Goal: Task Accomplishment & Management: Complete application form

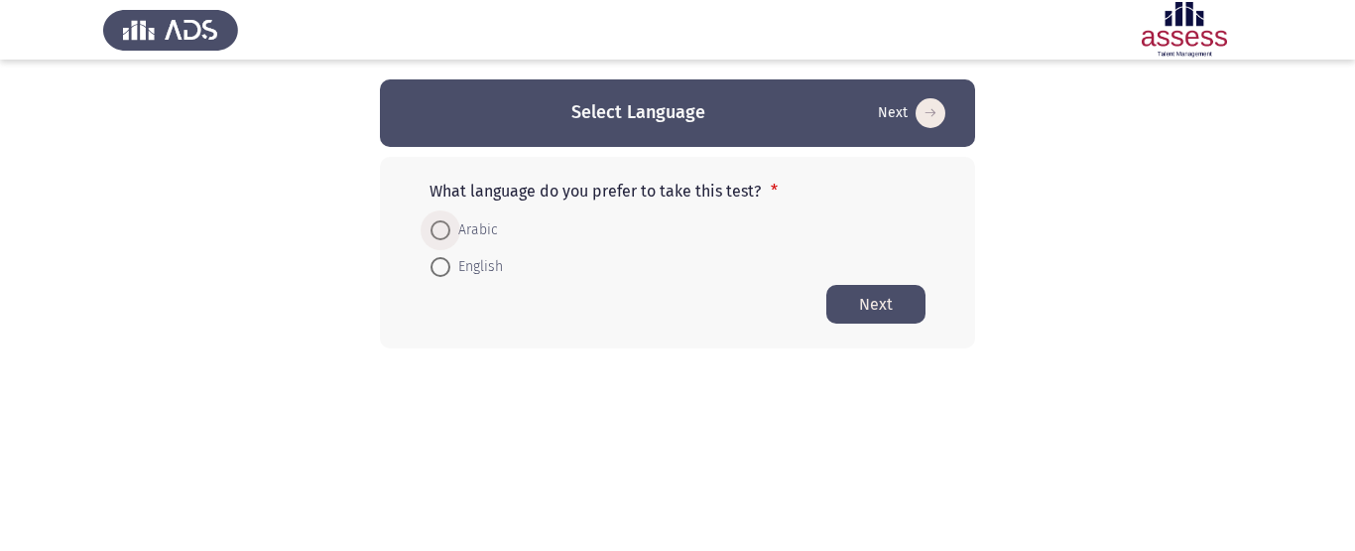
click at [435, 226] on span at bounding box center [441, 230] width 20 height 20
click at [435, 226] on input "Arabic" at bounding box center [441, 230] width 20 height 20
radio input "true"
click at [915, 303] on button "Next" at bounding box center [876, 303] width 99 height 39
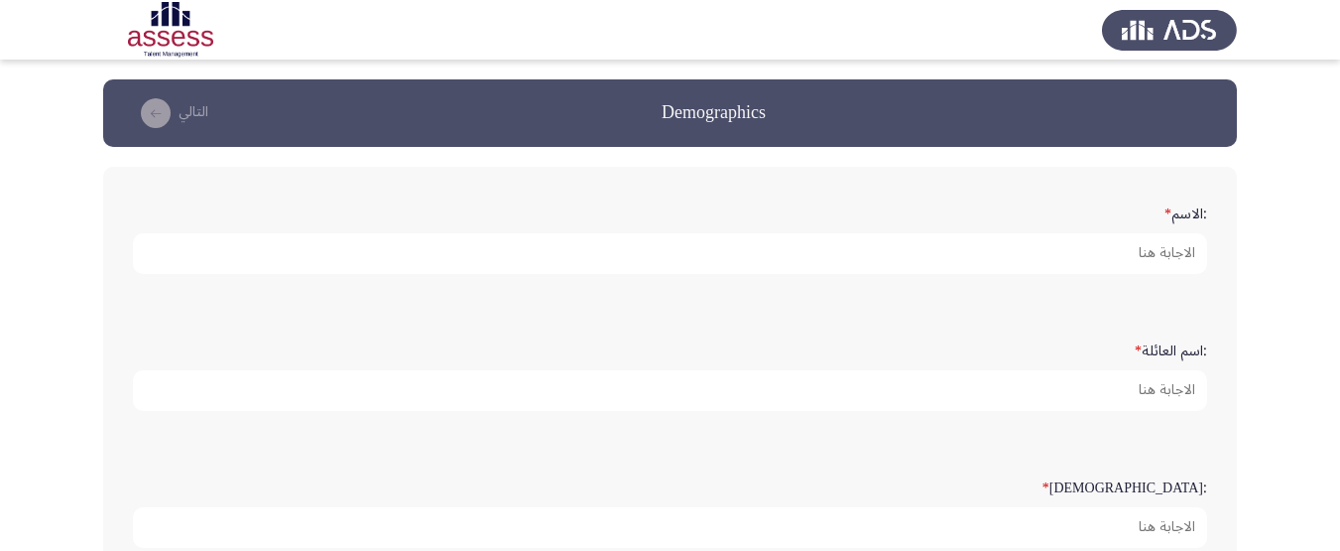
click at [1193, 282] on div ":الاسم *" at bounding box center [670, 235] width 1094 height 97
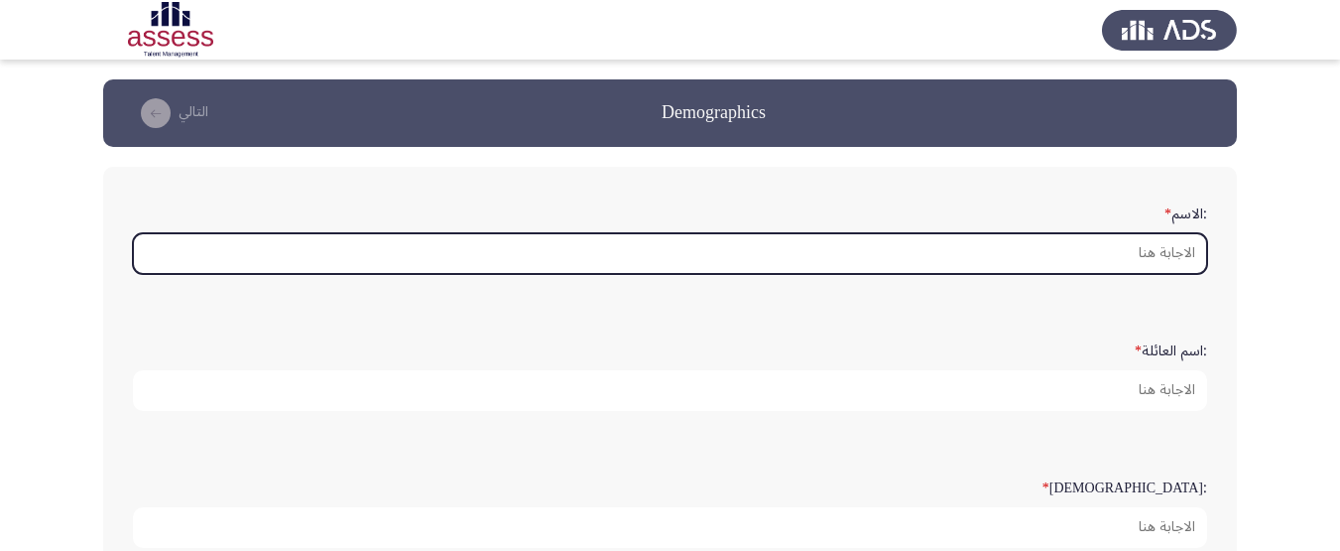
click at [1184, 251] on input ":الاسم *" at bounding box center [670, 253] width 1075 height 41
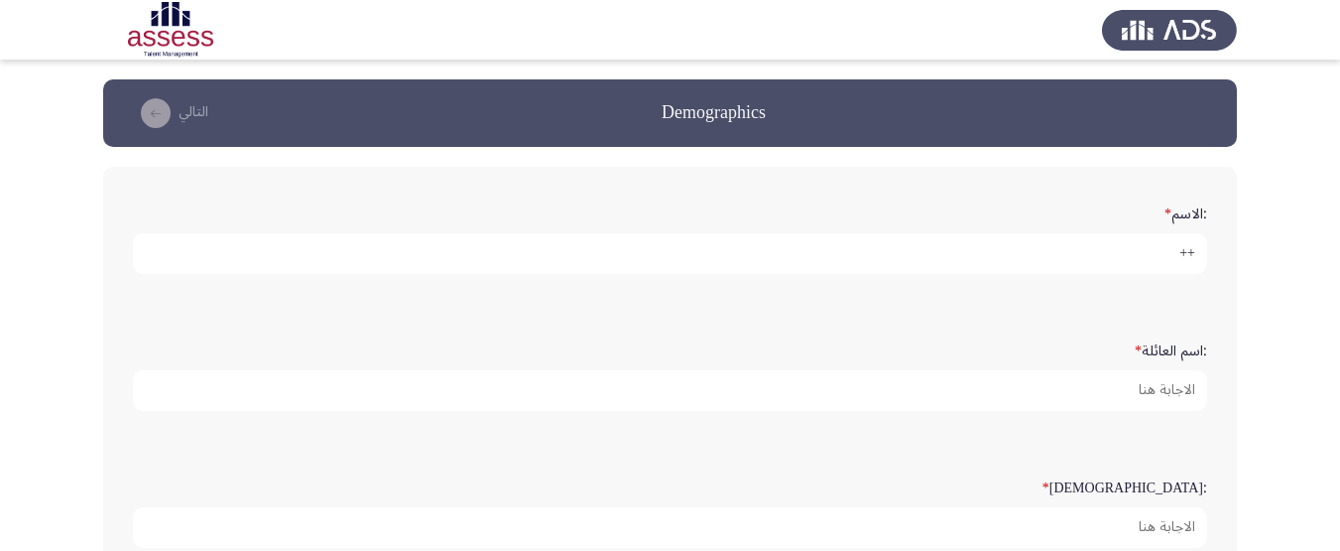
type input "+"
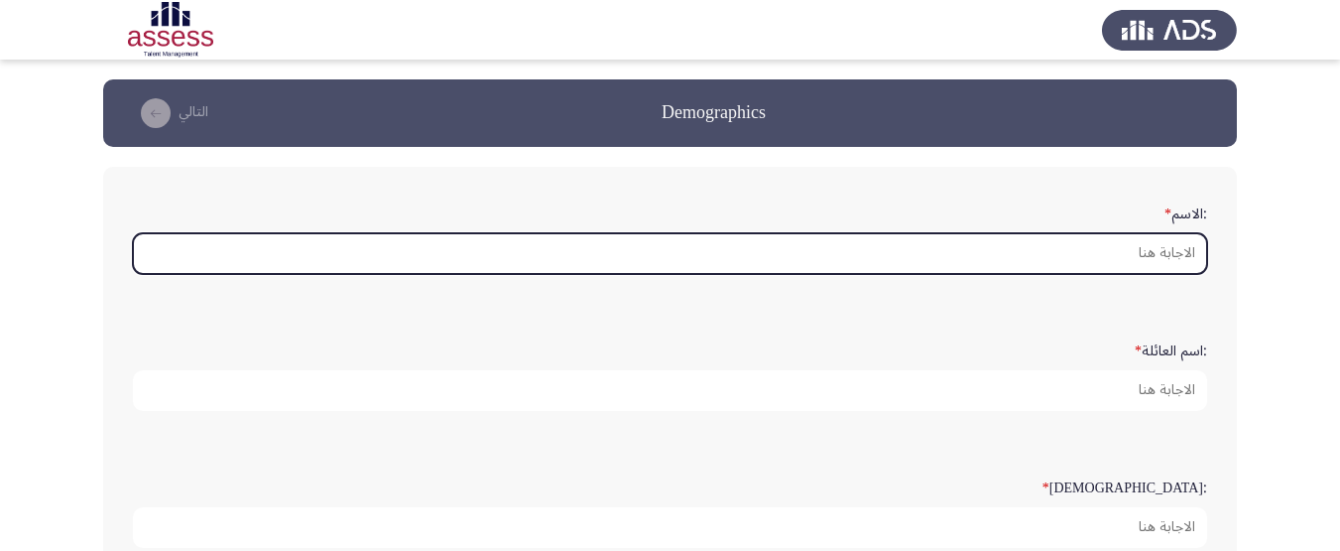
click at [1120, 237] on input ":الاسم *" at bounding box center [670, 253] width 1075 height 41
click at [1128, 254] on input ":الاسم *" at bounding box center [670, 253] width 1075 height 41
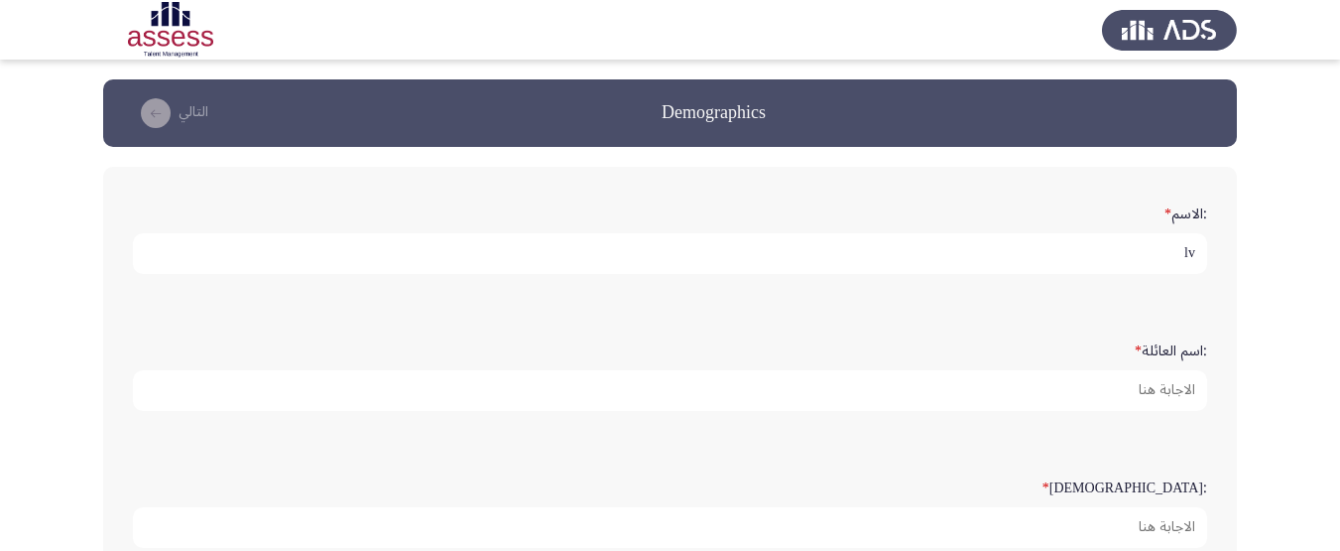
type input "l"
type input "[PERSON_NAME]"
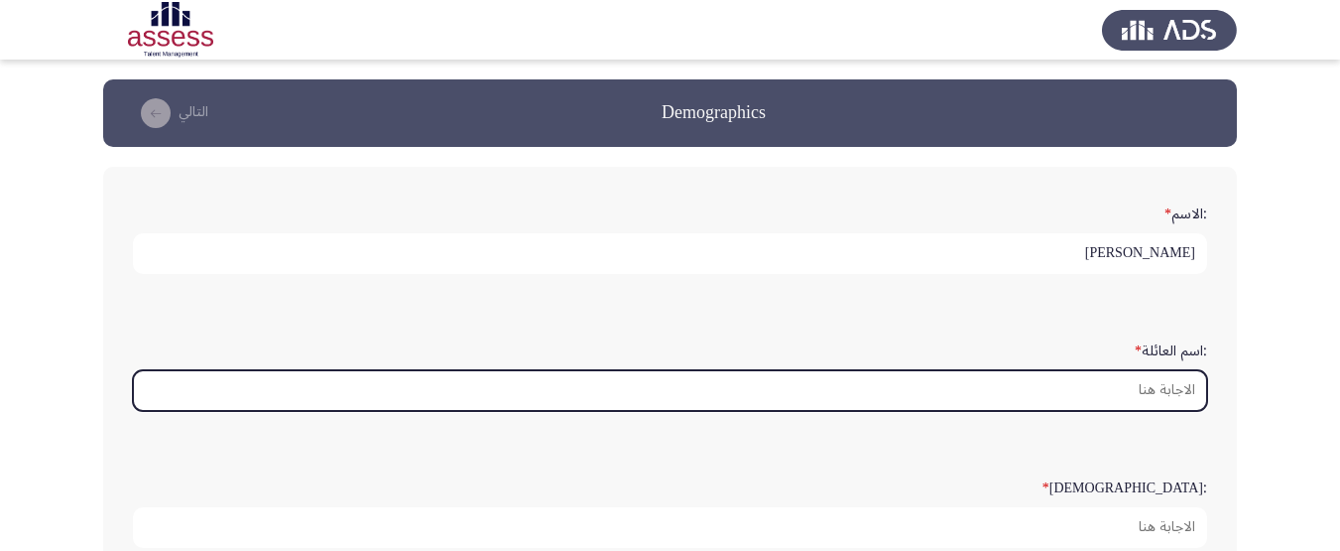
click at [1194, 386] on input ":اسم العائلة *" at bounding box center [670, 390] width 1075 height 41
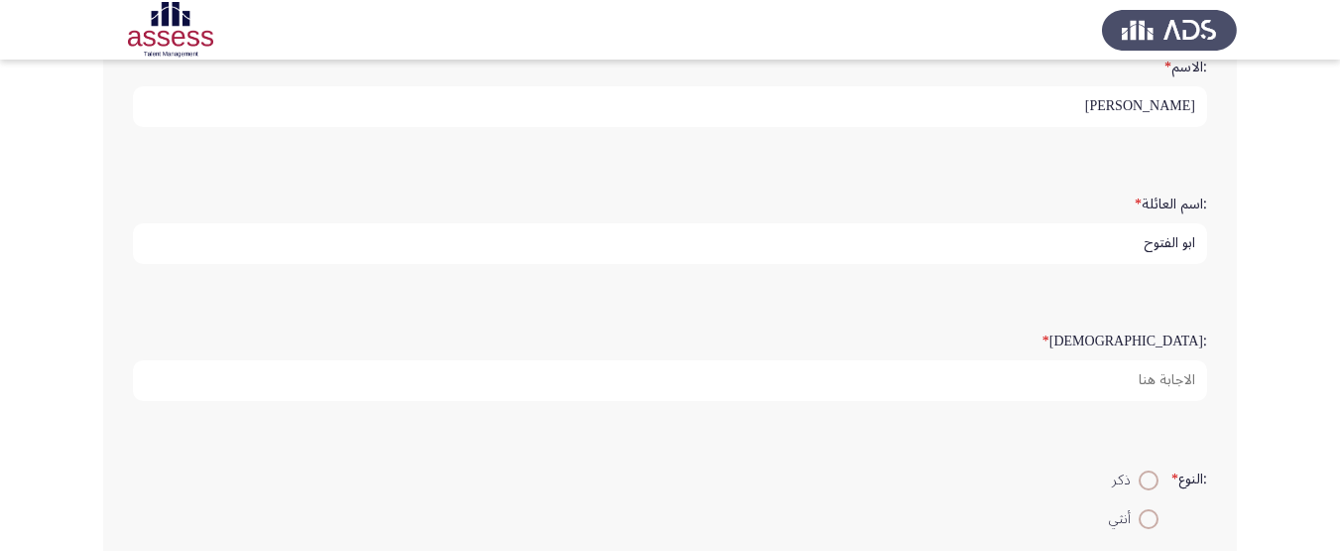
scroll to position [198, 0]
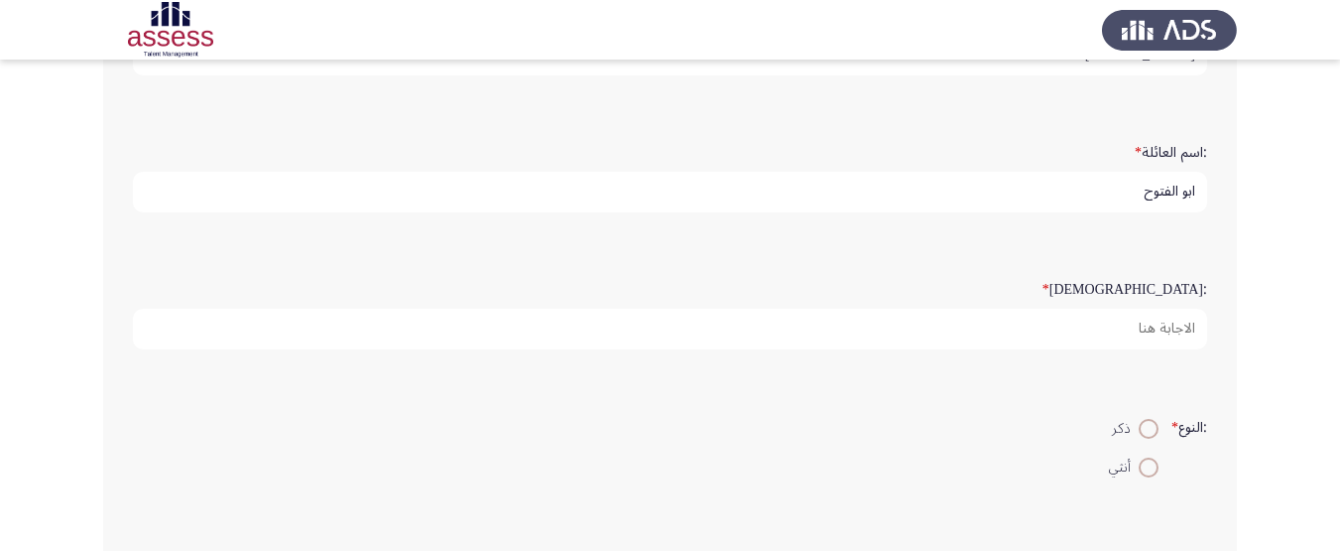
type input "ابو الفتوح"
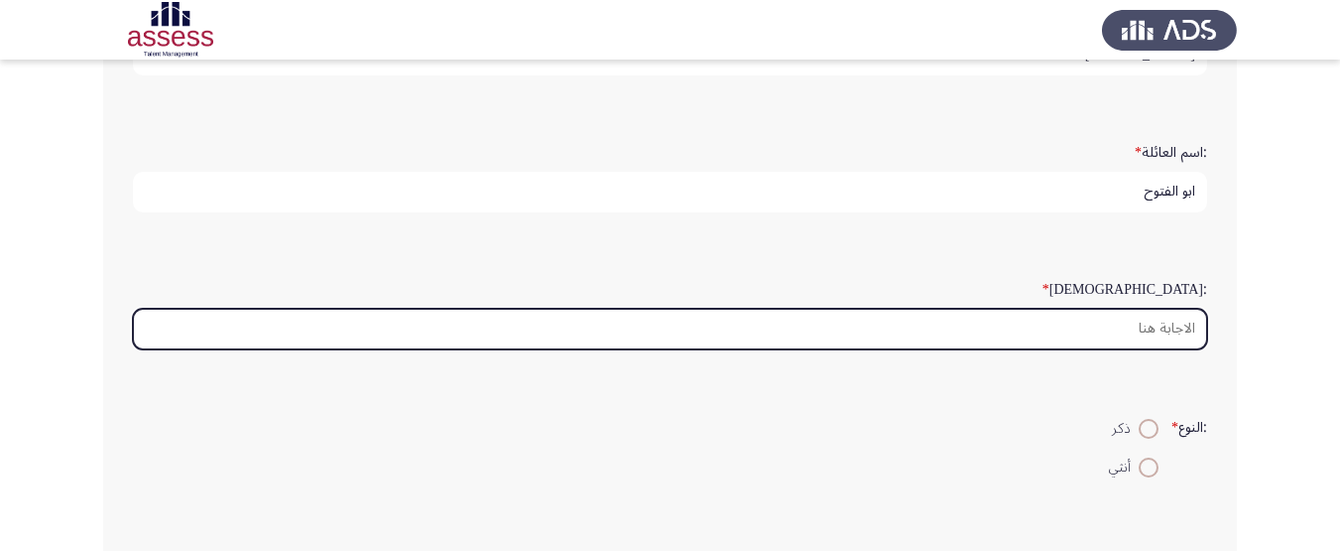
click at [1157, 325] on input ":السن *" at bounding box center [670, 329] width 1075 height 41
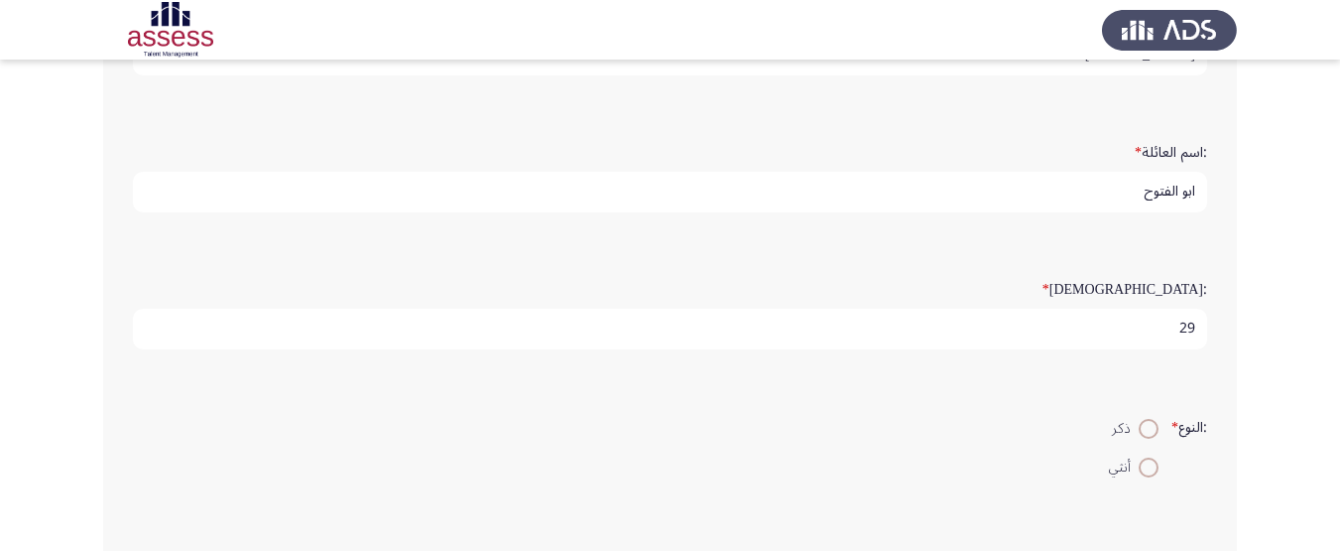
type input "29"
click at [1153, 424] on span at bounding box center [1149, 429] width 20 height 20
click at [1153, 424] on input "ذكر" at bounding box center [1149, 429] width 20 height 20
radio input "true"
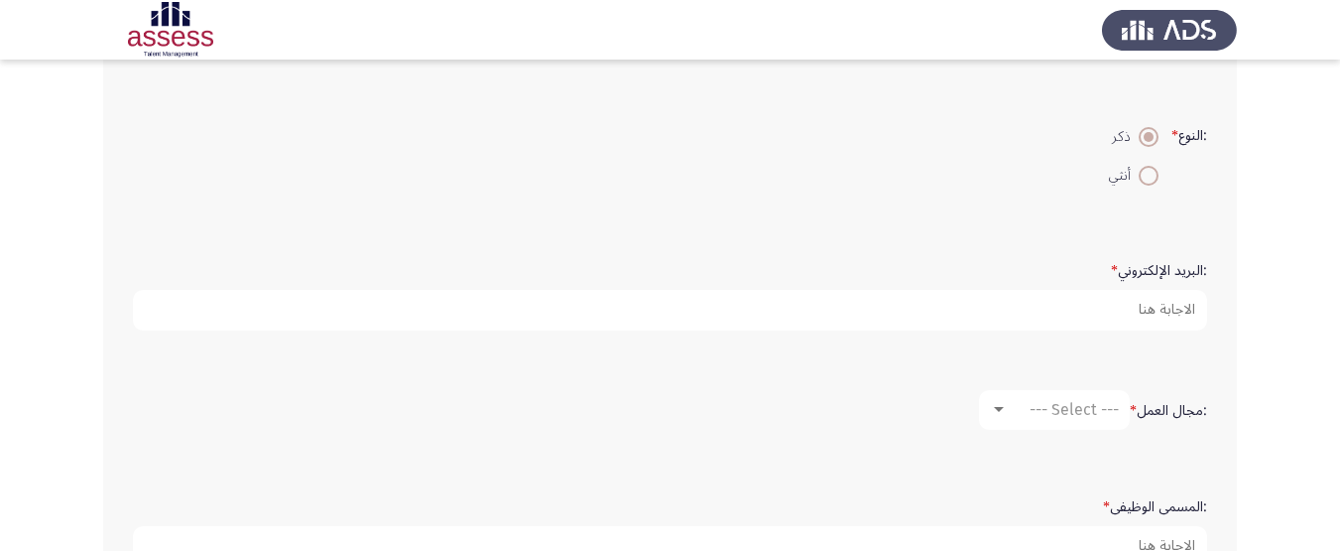
scroll to position [496, 0]
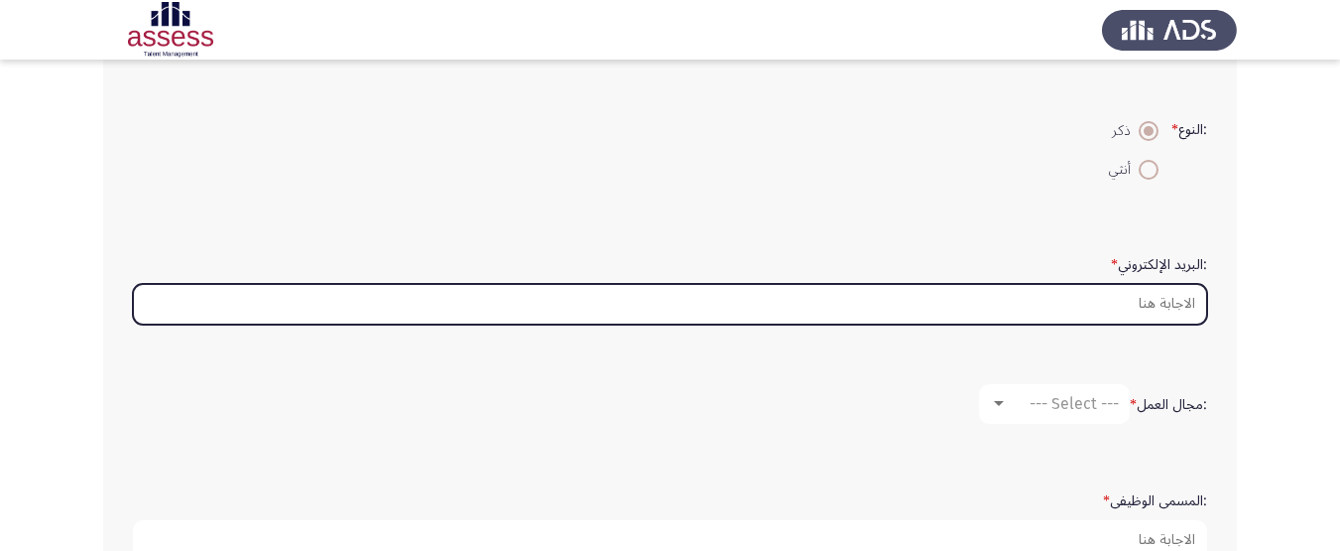
click at [1088, 315] on input ":البريد الإلكتروني *" at bounding box center [670, 304] width 1075 height 41
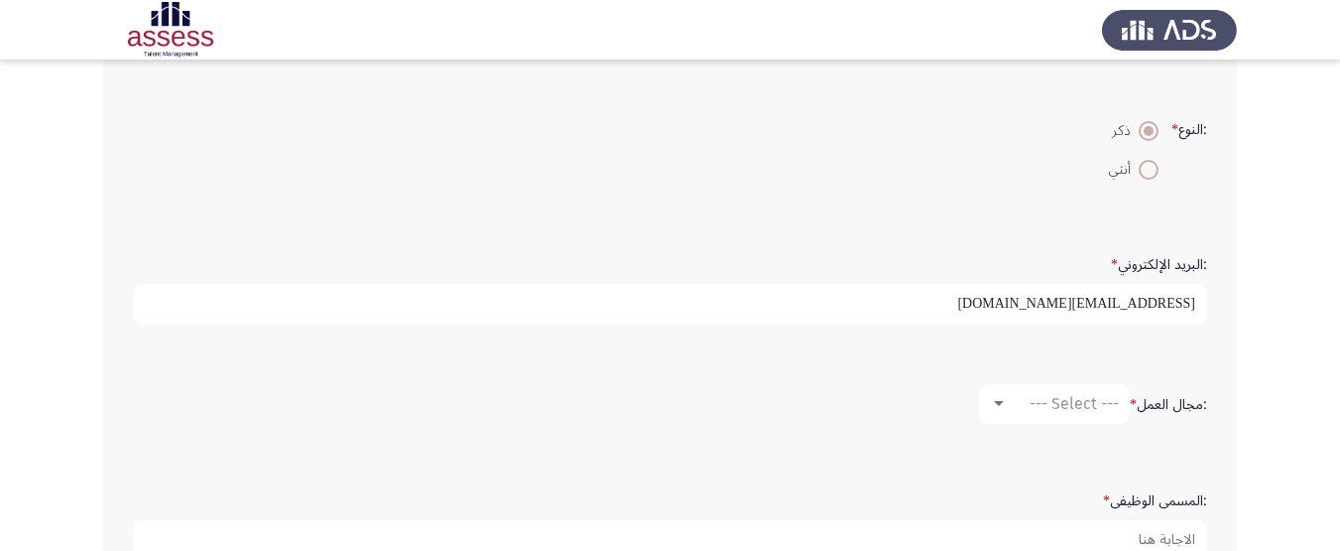
type input "[EMAIL_ADDRESS][DOMAIN_NAME]"
click at [1004, 413] on mat-select "--- Select ---" at bounding box center [1054, 404] width 151 height 40
click at [1003, 411] on div "--- Select ---" at bounding box center [1054, 404] width 129 height 18
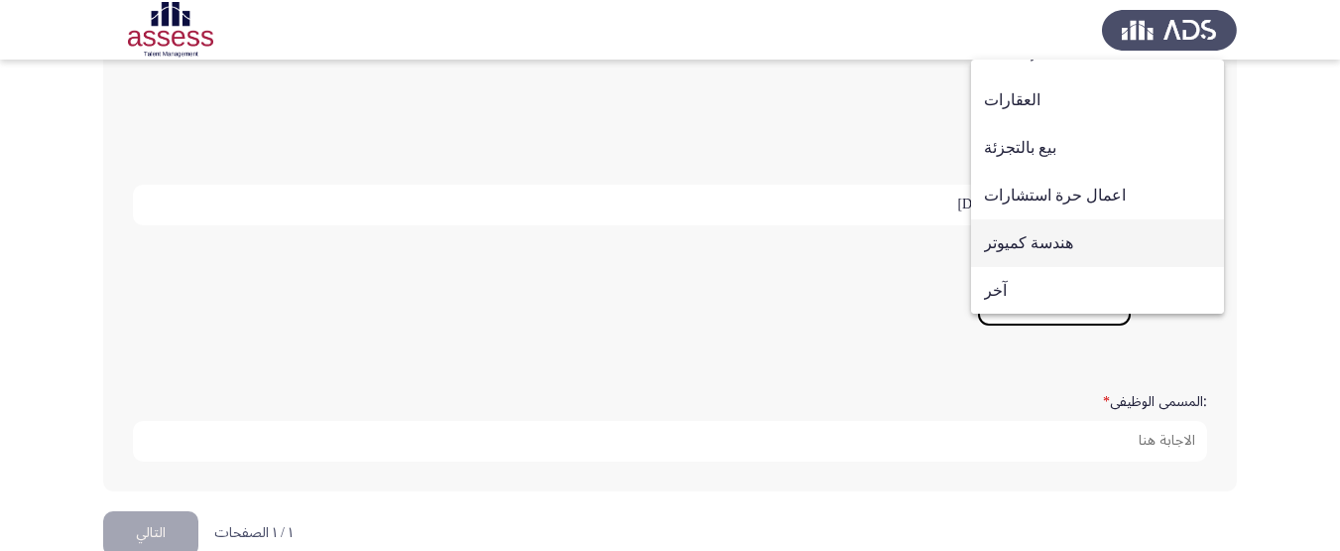
scroll to position [651, 0]
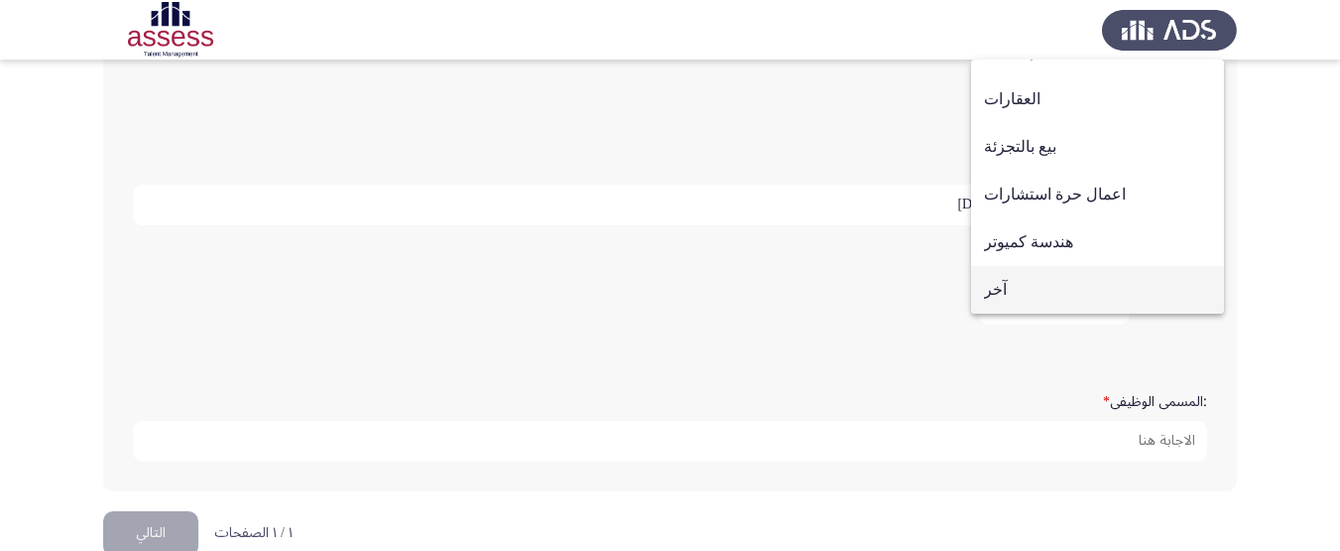
click at [1034, 283] on span "آخر" at bounding box center [1097, 290] width 227 height 48
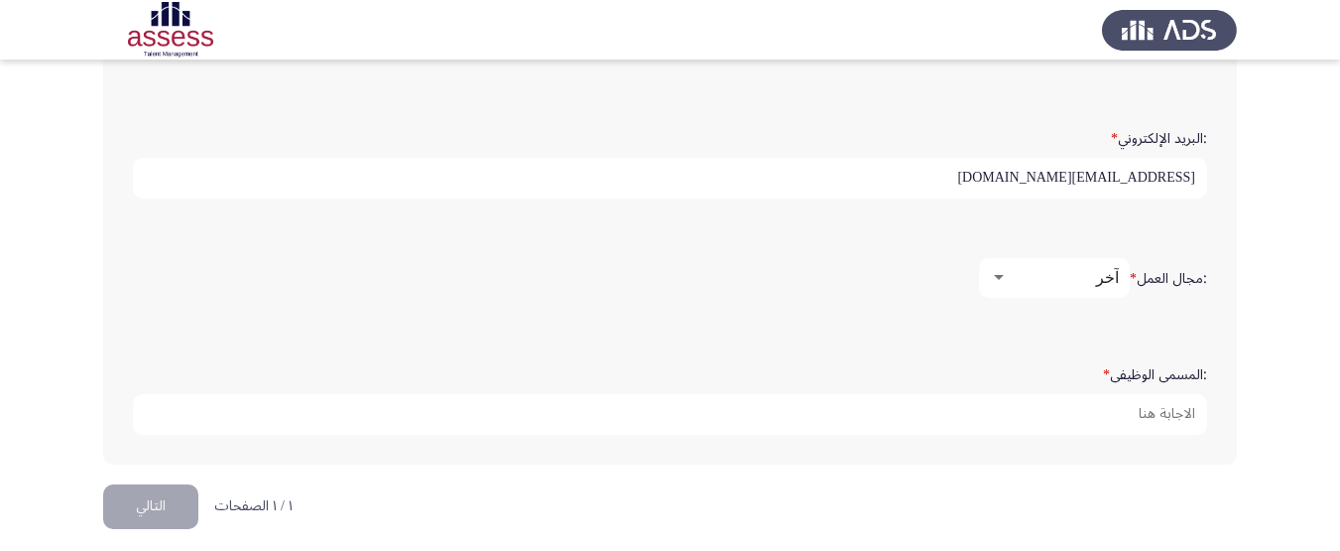
scroll to position [635, 0]
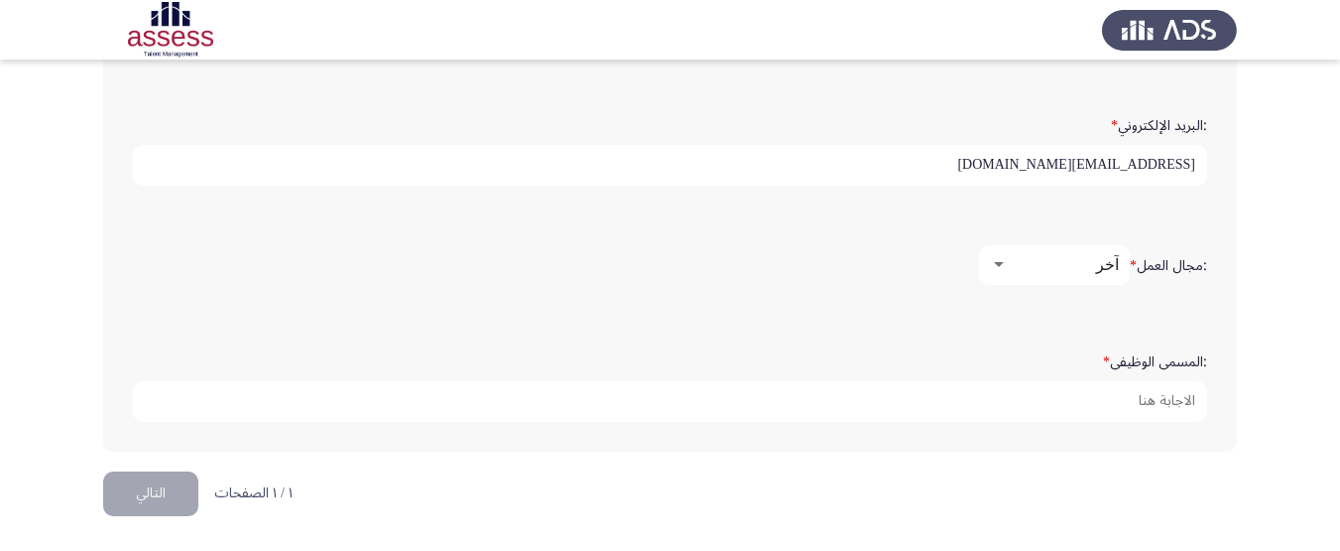
click at [1114, 302] on div ":مجال العمل * آخر" at bounding box center [670, 264] width 1094 height 99
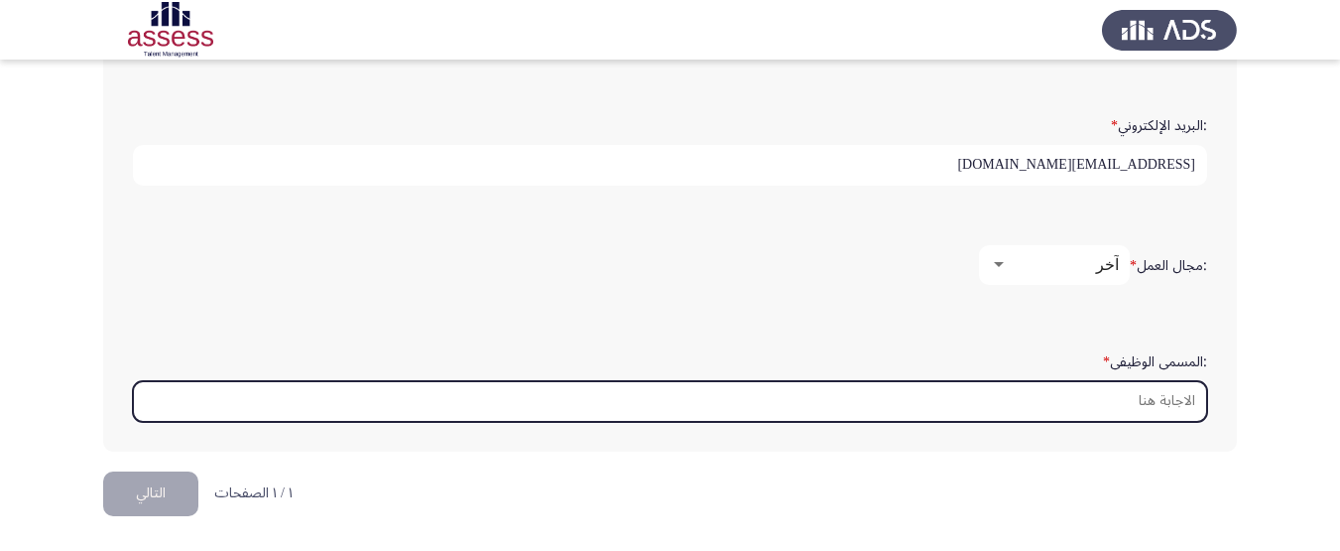
click at [1135, 395] on input ":المسمى الوظيفى *" at bounding box center [670, 401] width 1075 height 41
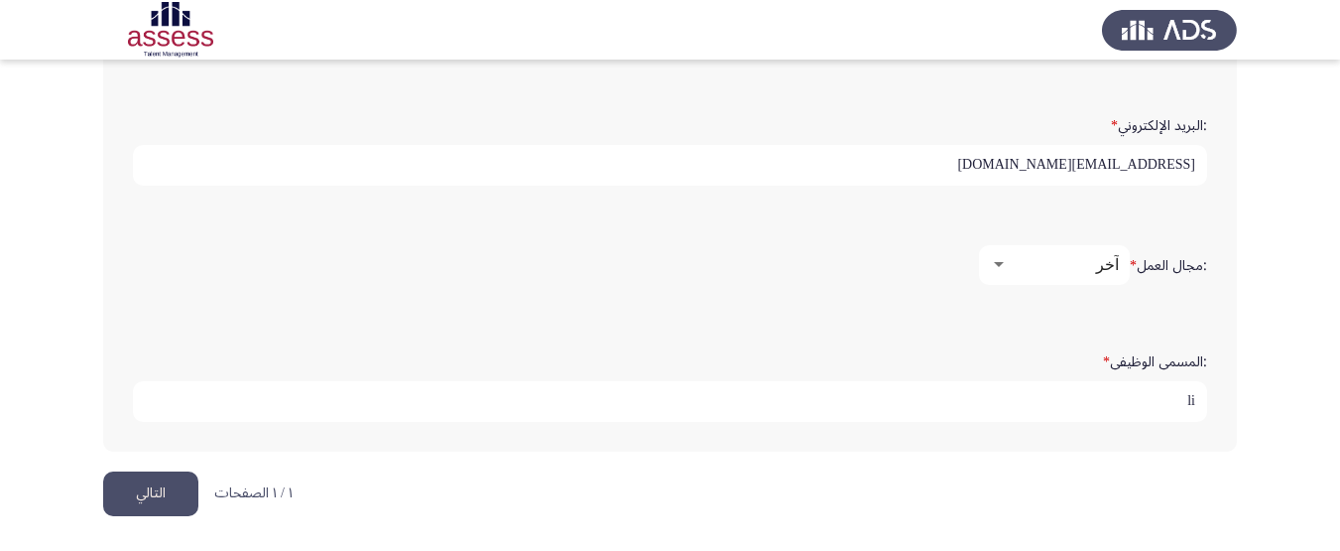
type input "l"
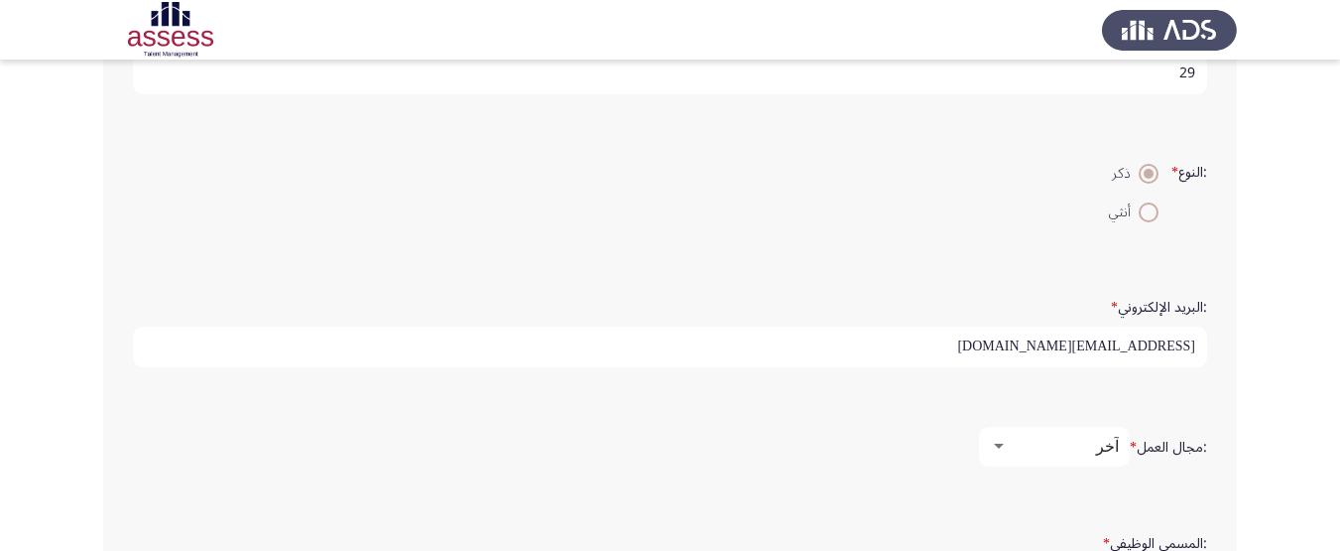
scroll to position [437, 0]
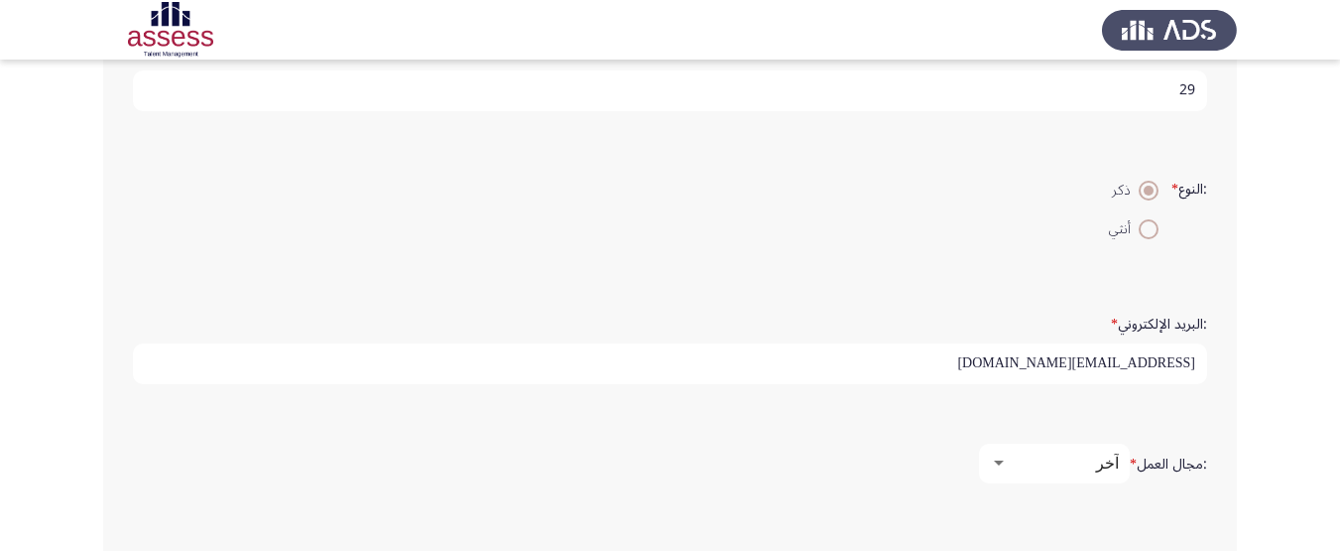
type input "مهندس انتاج"
click at [997, 463] on div at bounding box center [999, 462] width 10 height 5
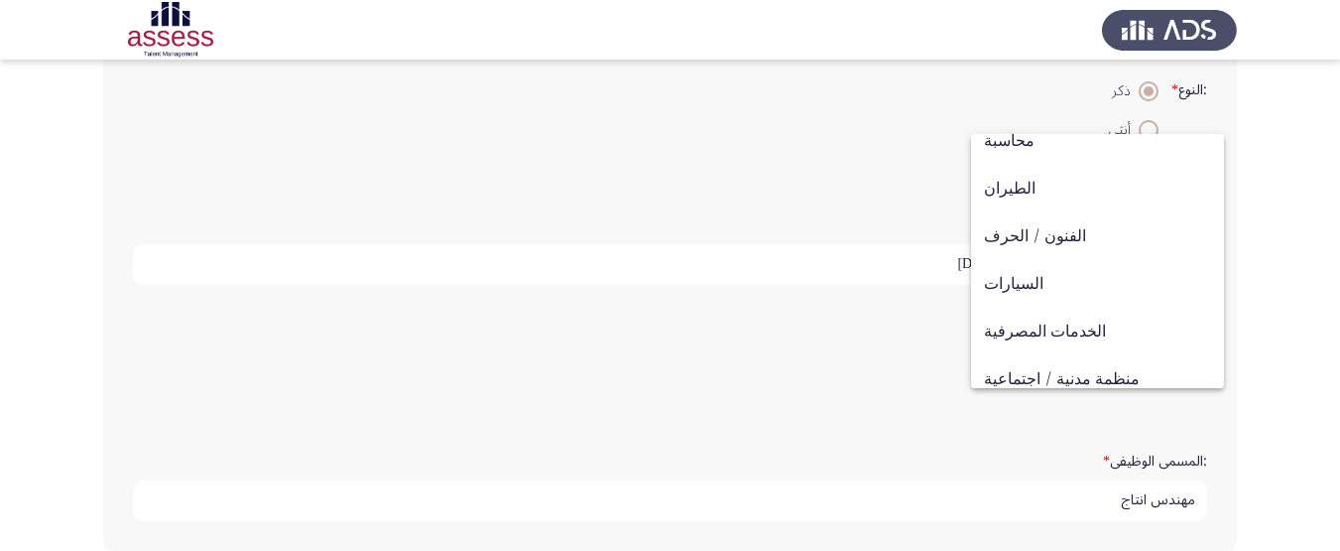
scroll to position [0, 0]
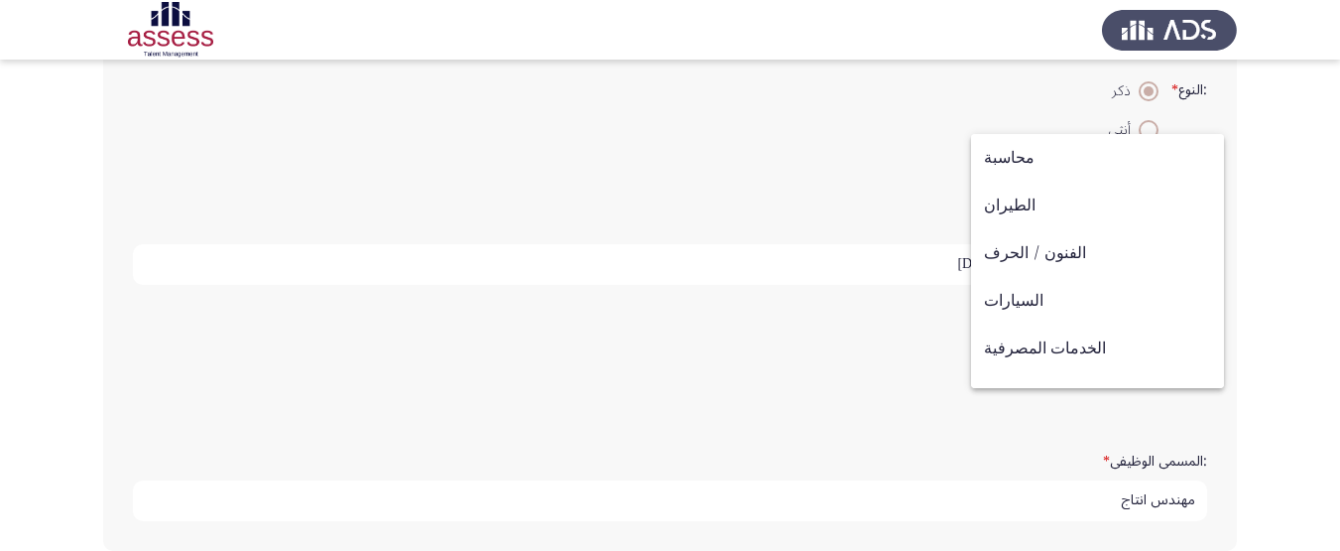
click at [848, 254] on div at bounding box center [670, 275] width 1340 height 551
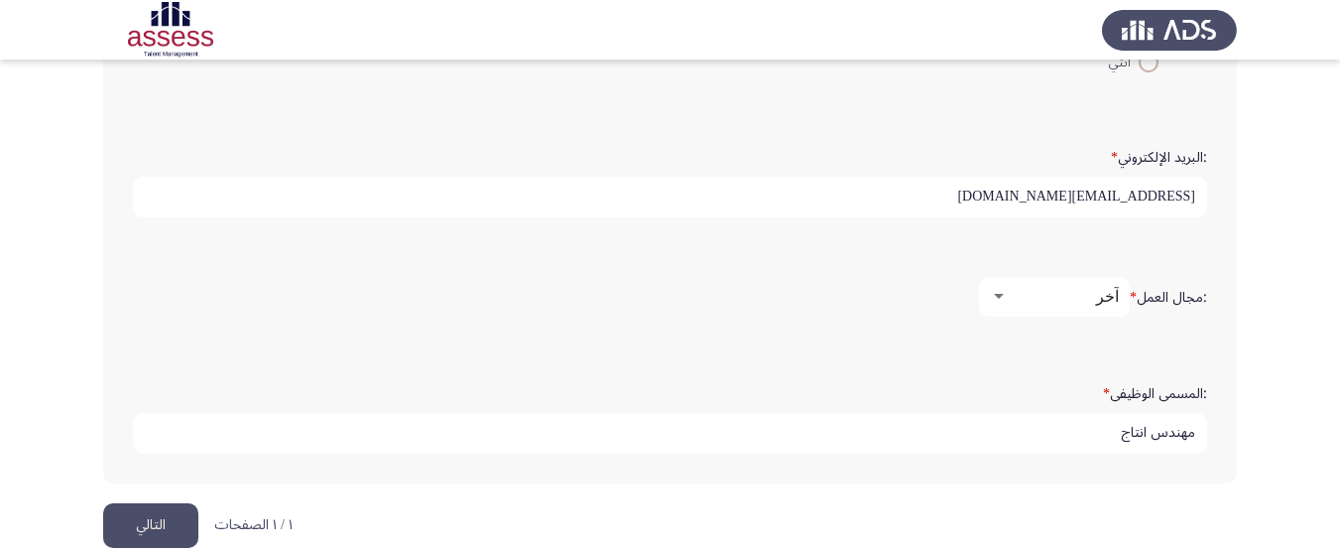
scroll to position [635, 0]
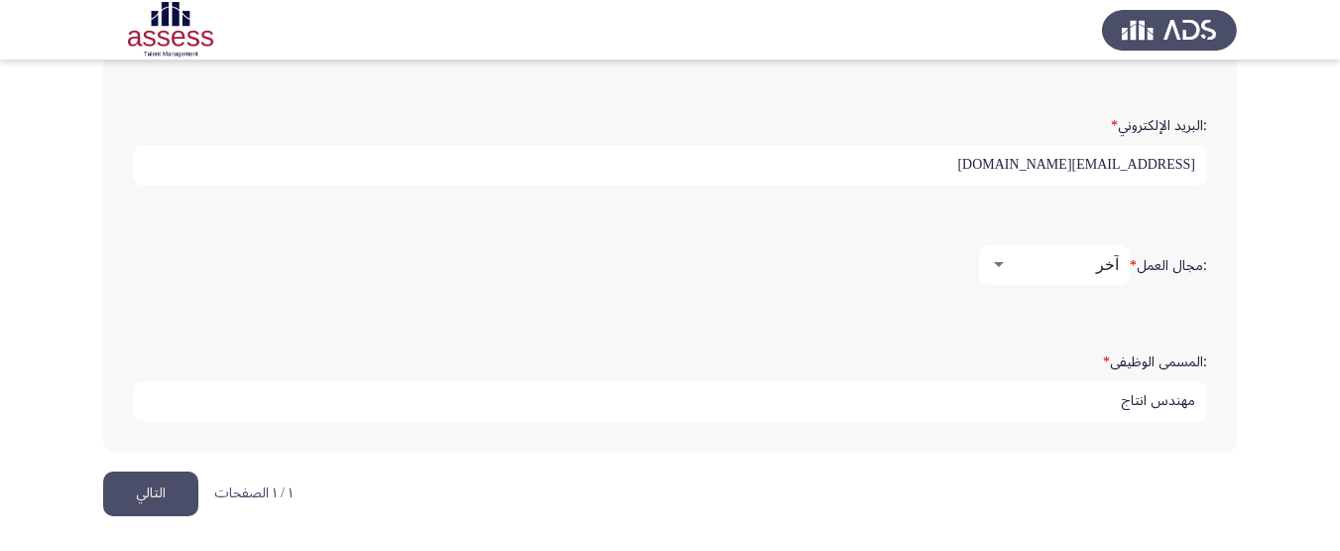
click at [142, 481] on button "التالي" at bounding box center [150, 493] width 95 height 45
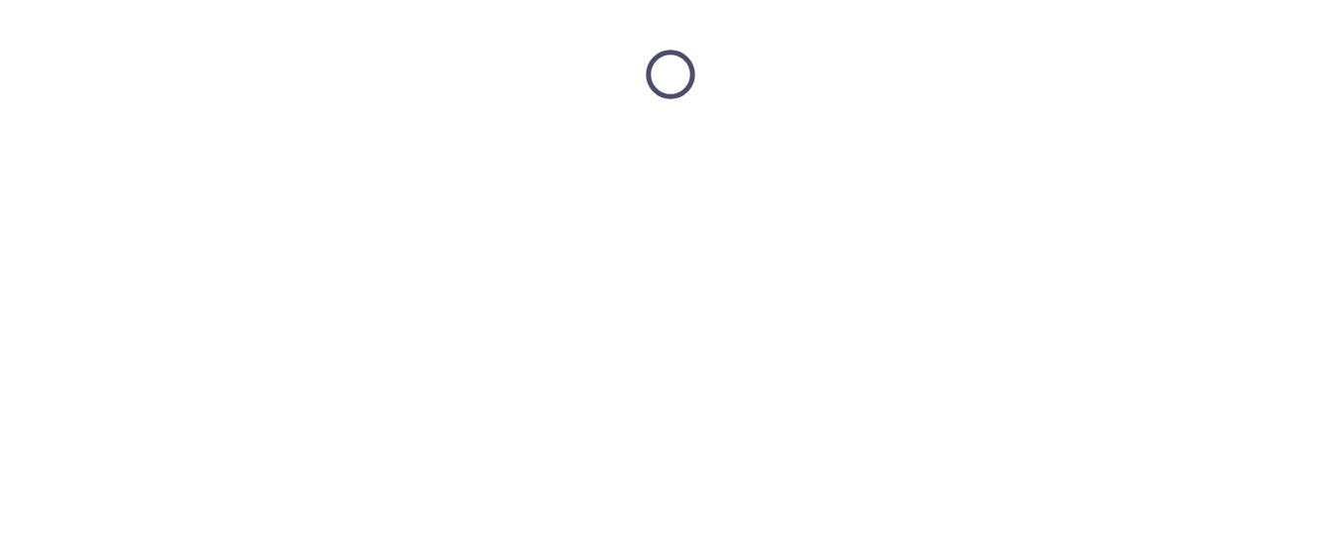
scroll to position [0, 0]
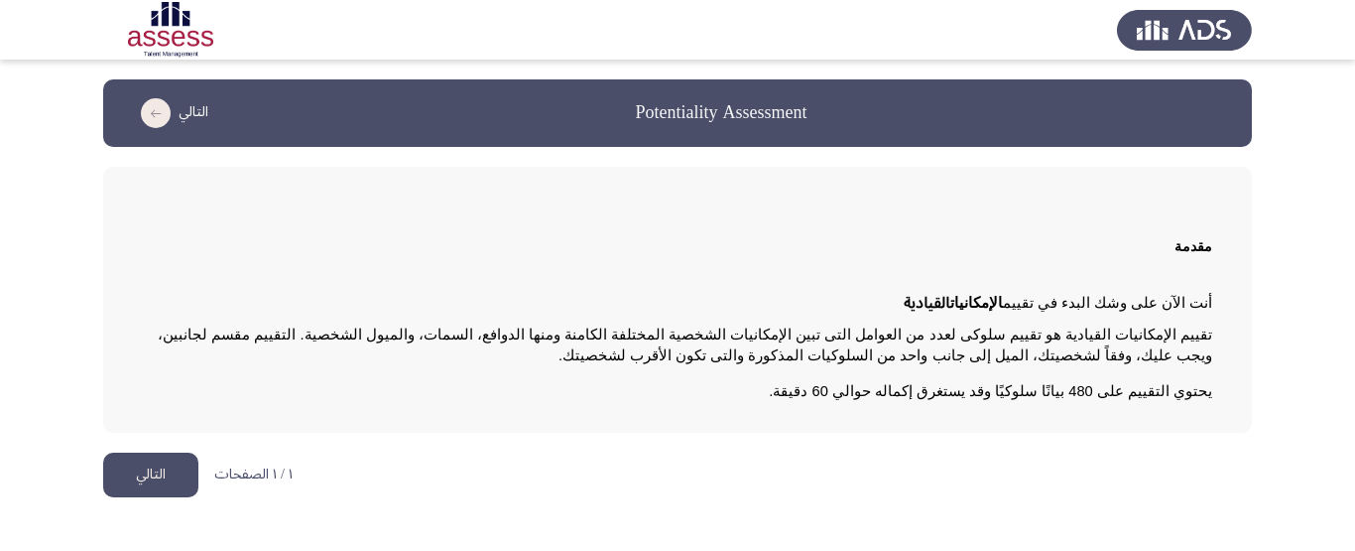
click at [154, 471] on button "التالي" at bounding box center [150, 474] width 95 height 45
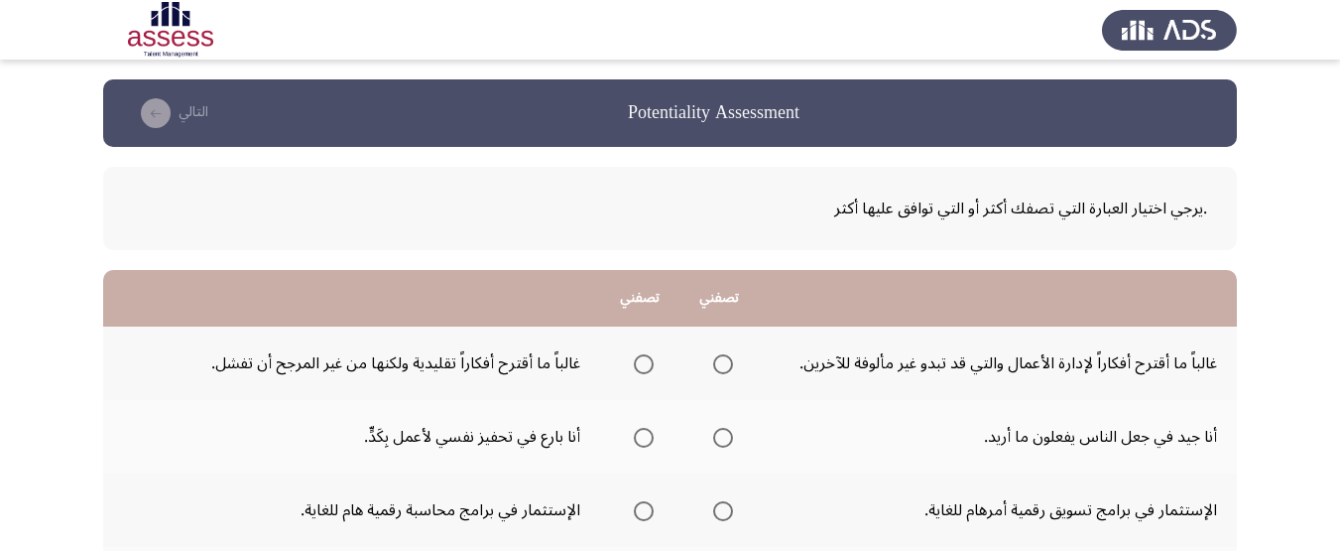
click at [730, 368] on span "Select an option" at bounding box center [723, 364] width 20 height 20
click at [730, 368] on input "Select an option" at bounding box center [723, 364] width 20 height 20
click at [641, 439] on span "Select an option" at bounding box center [644, 438] width 20 height 20
click at [641, 439] on input "Select an option" at bounding box center [644, 438] width 20 height 20
click at [652, 367] on span "Select an option" at bounding box center [644, 364] width 20 height 20
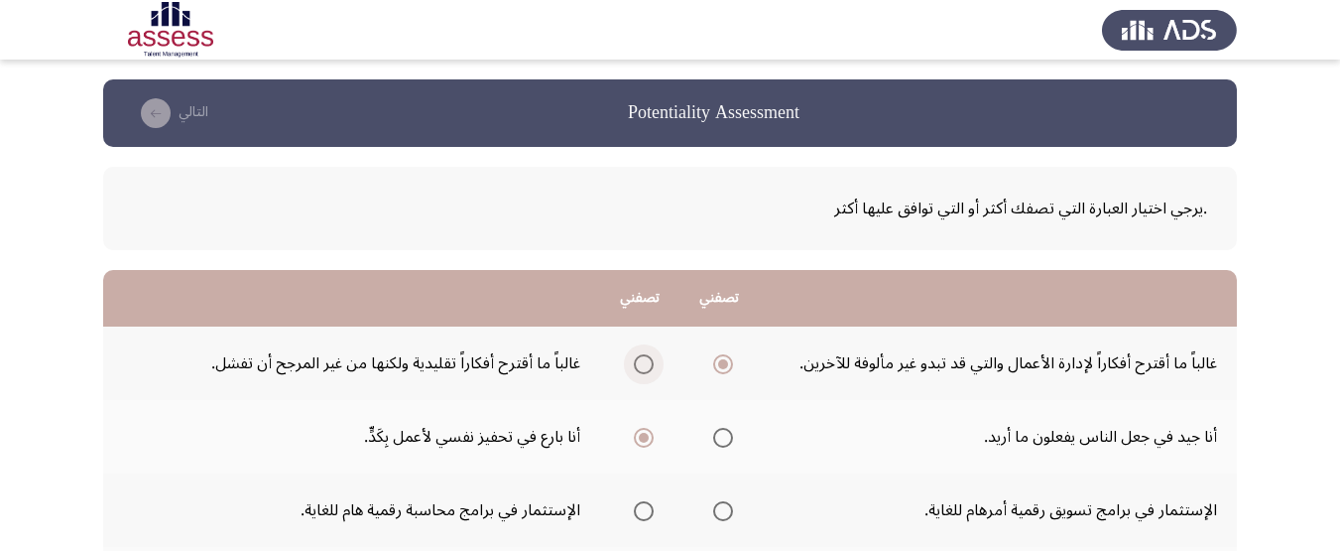
click at [652, 367] on input "Select an option" at bounding box center [644, 364] width 20 height 20
click at [727, 362] on span "Select an option" at bounding box center [723, 364] width 20 height 20
click at [727, 362] on input "Select an option" at bounding box center [723, 364] width 20 height 20
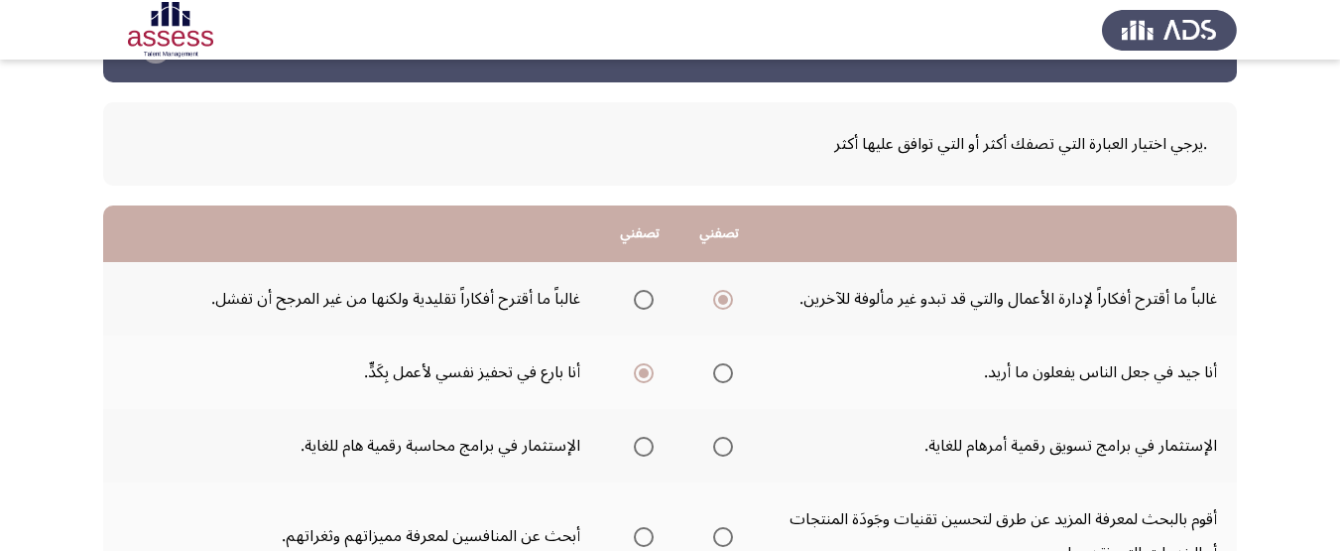
scroll to position [99, 0]
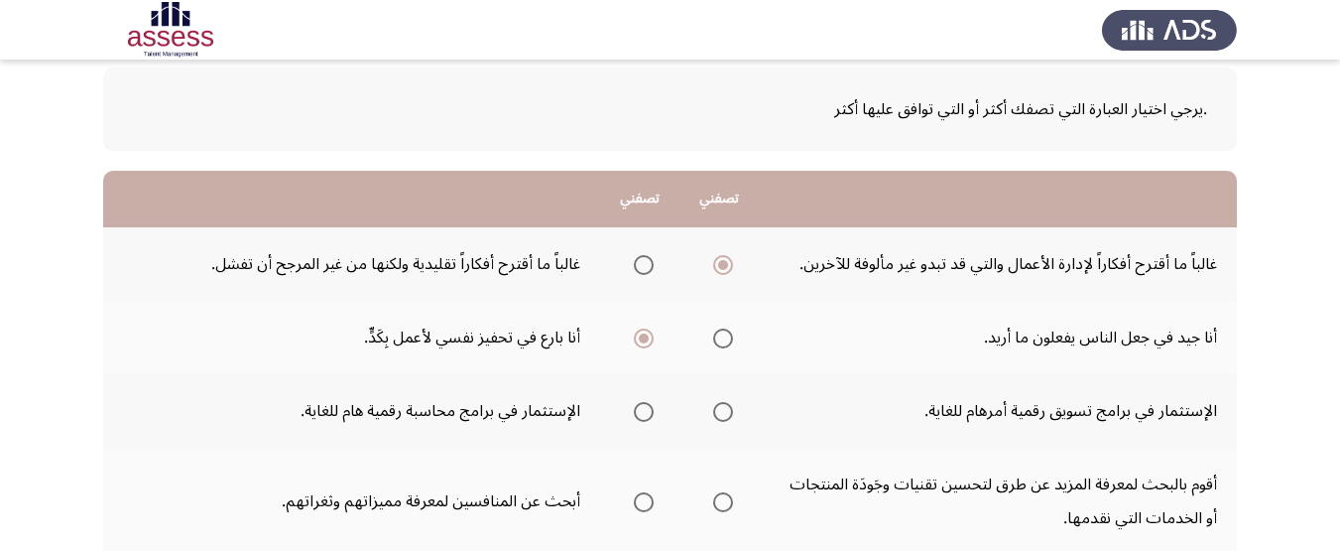
click at [713, 336] on span "Select an option" at bounding box center [723, 338] width 20 height 20
click at [713, 336] on input "Select an option" at bounding box center [723, 338] width 20 height 20
click at [715, 416] on span "Select an option" at bounding box center [723, 412] width 20 height 20
click at [715, 416] on input "Select an option" at bounding box center [723, 412] width 20 height 20
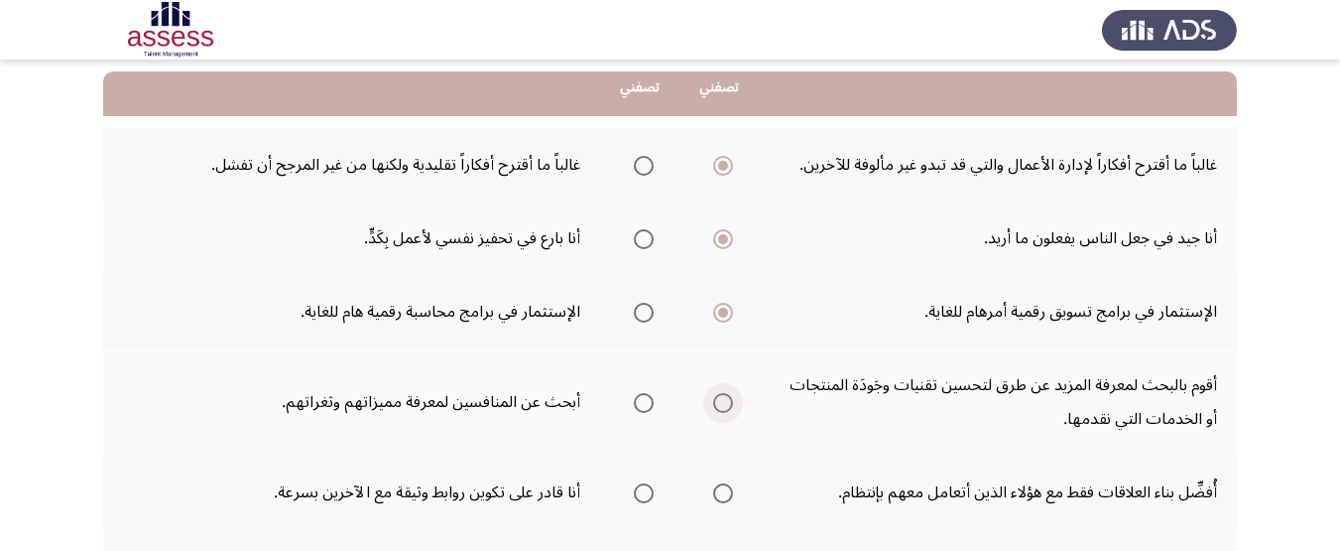
click at [719, 396] on span "Select an option" at bounding box center [723, 403] width 20 height 20
click at [719, 396] on input "Select an option" at bounding box center [723, 403] width 20 height 20
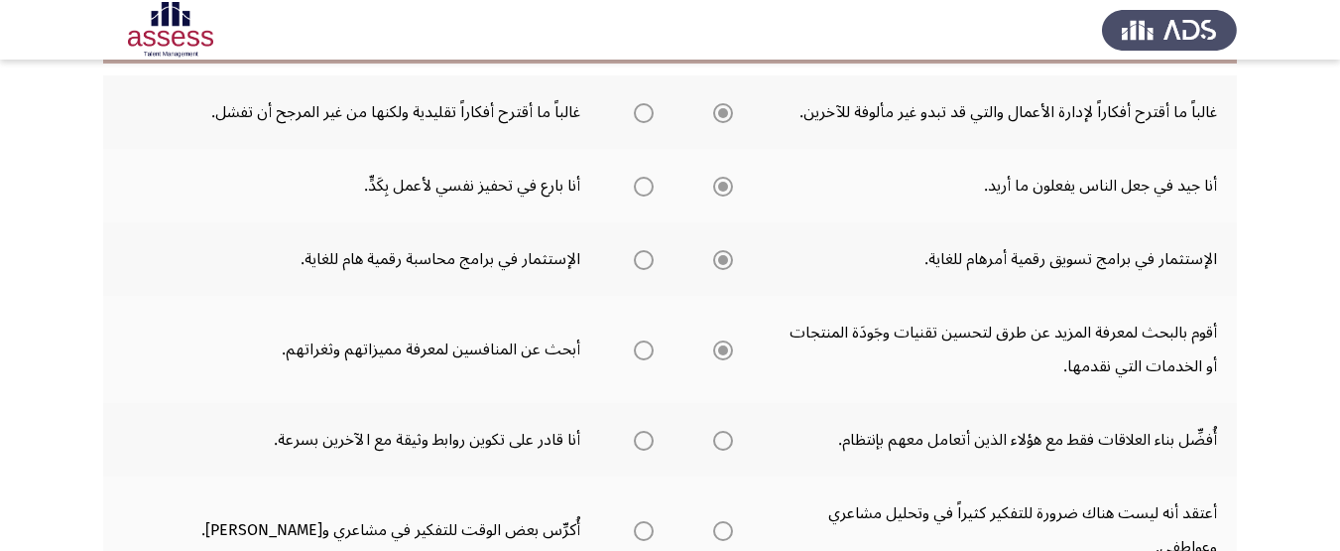
scroll to position [298, 0]
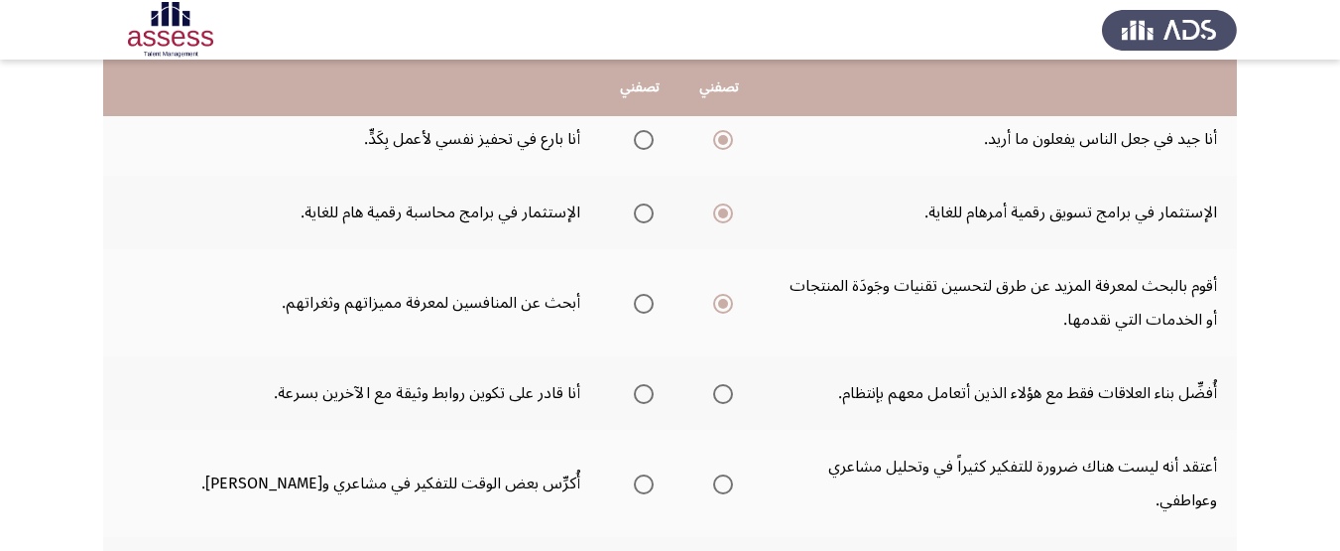
click at [629, 386] on label "Select an option" at bounding box center [640, 394] width 28 height 20
click at [634, 386] on input "Select an option" at bounding box center [644, 394] width 20 height 20
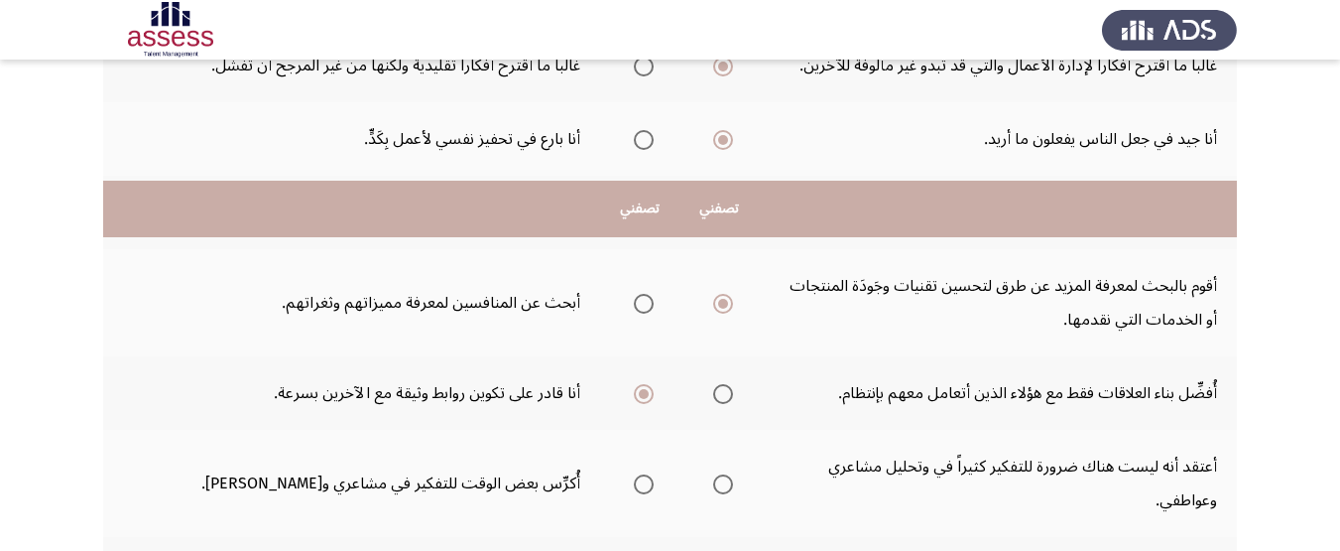
scroll to position [496, 0]
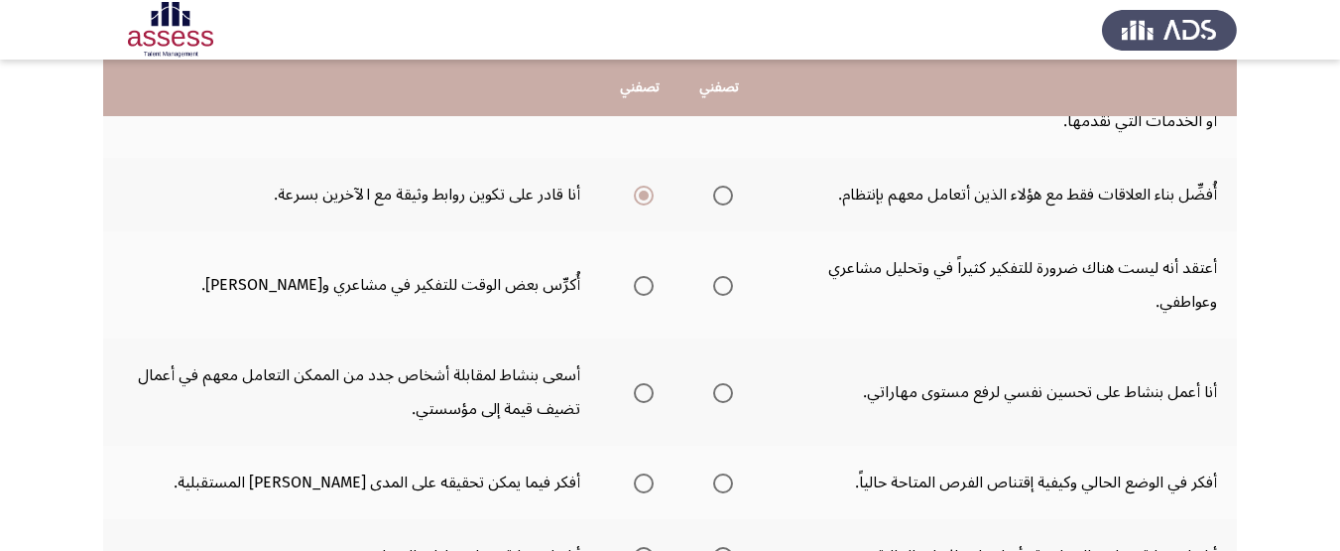
click at [651, 278] on span "Select an option" at bounding box center [644, 286] width 20 height 20
click at [651, 278] on input "Select an option" at bounding box center [644, 286] width 20 height 20
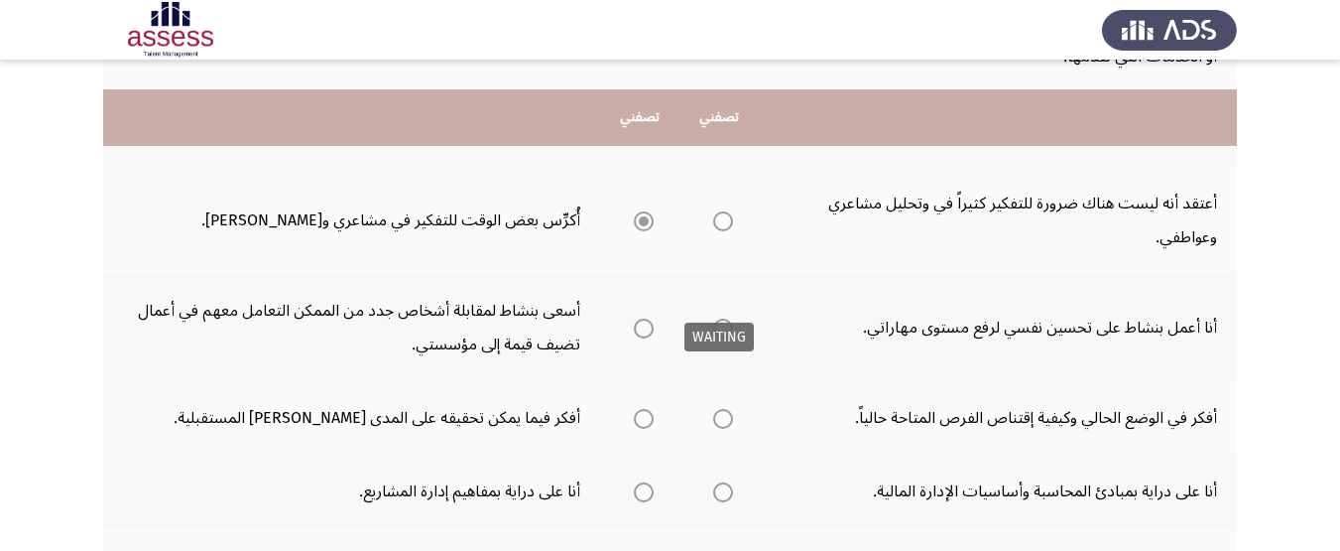
scroll to position [595, 0]
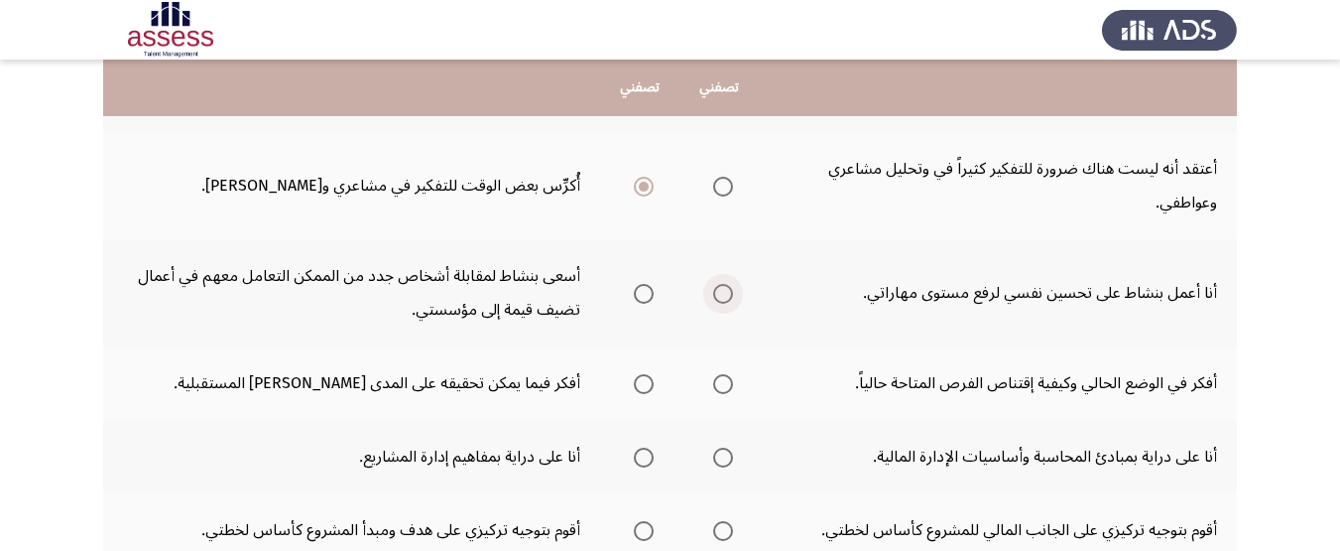
click at [727, 301] on span "Select an option" at bounding box center [723, 294] width 20 height 20
click at [727, 301] on input "Select an option" at bounding box center [723, 294] width 20 height 20
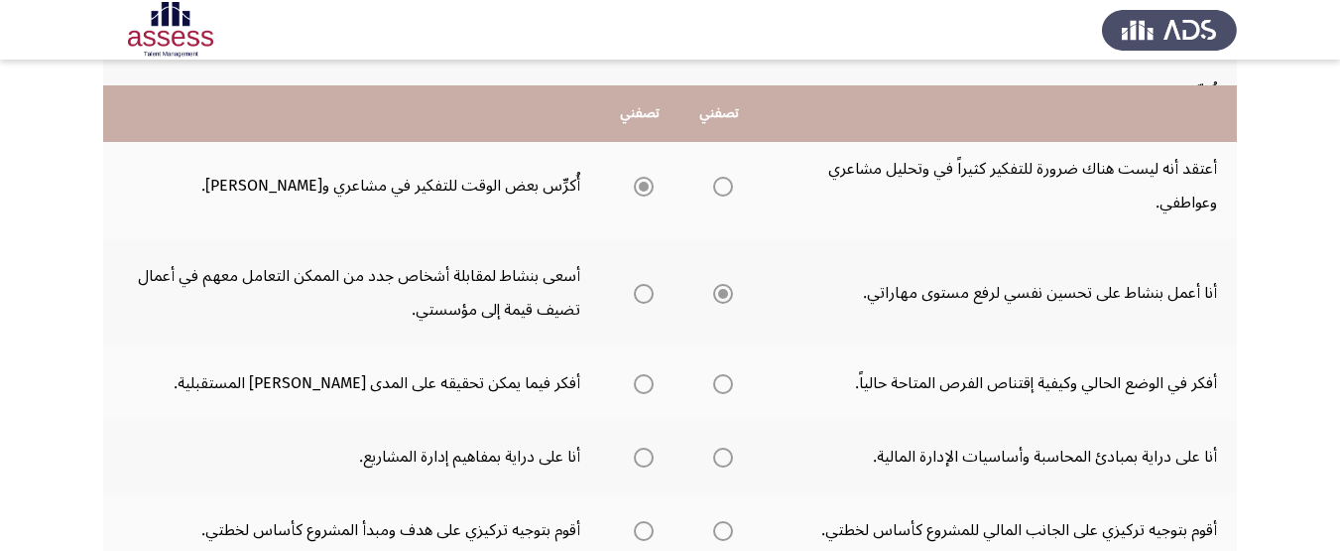
scroll to position [695, 0]
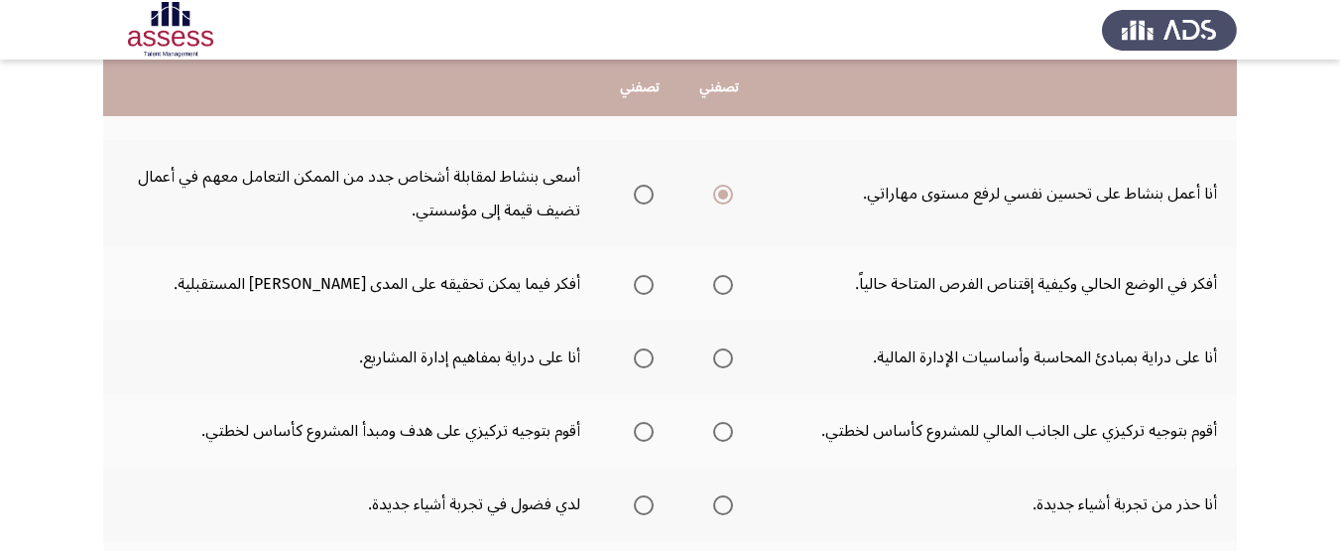
click at [647, 287] on span "Select an option" at bounding box center [644, 285] width 20 height 20
click at [647, 287] on input "Select an option" at bounding box center [644, 285] width 20 height 20
click at [634, 363] on span "Select an option" at bounding box center [644, 358] width 20 height 20
click at [634, 363] on input "Select an option" at bounding box center [644, 358] width 20 height 20
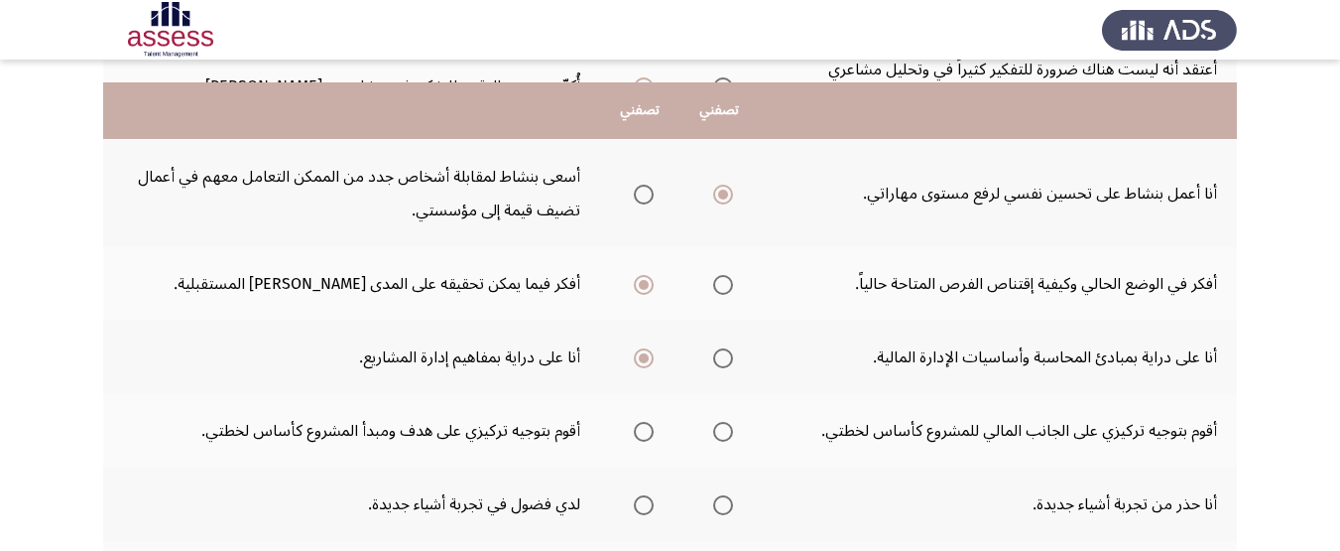
scroll to position [794, 0]
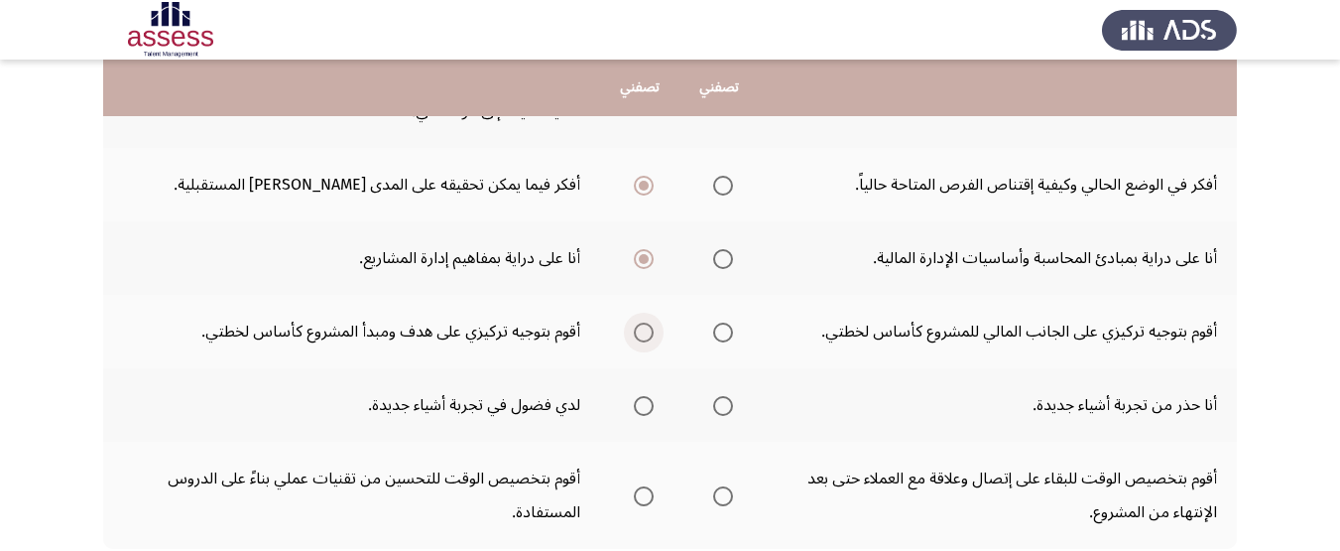
click at [629, 333] on label "Select an option" at bounding box center [640, 332] width 28 height 20
click at [634, 333] on input "Select an option" at bounding box center [644, 332] width 20 height 20
click at [632, 399] on label "Select an option" at bounding box center [640, 406] width 28 height 20
click at [634, 399] on input "Select an option" at bounding box center [644, 406] width 20 height 20
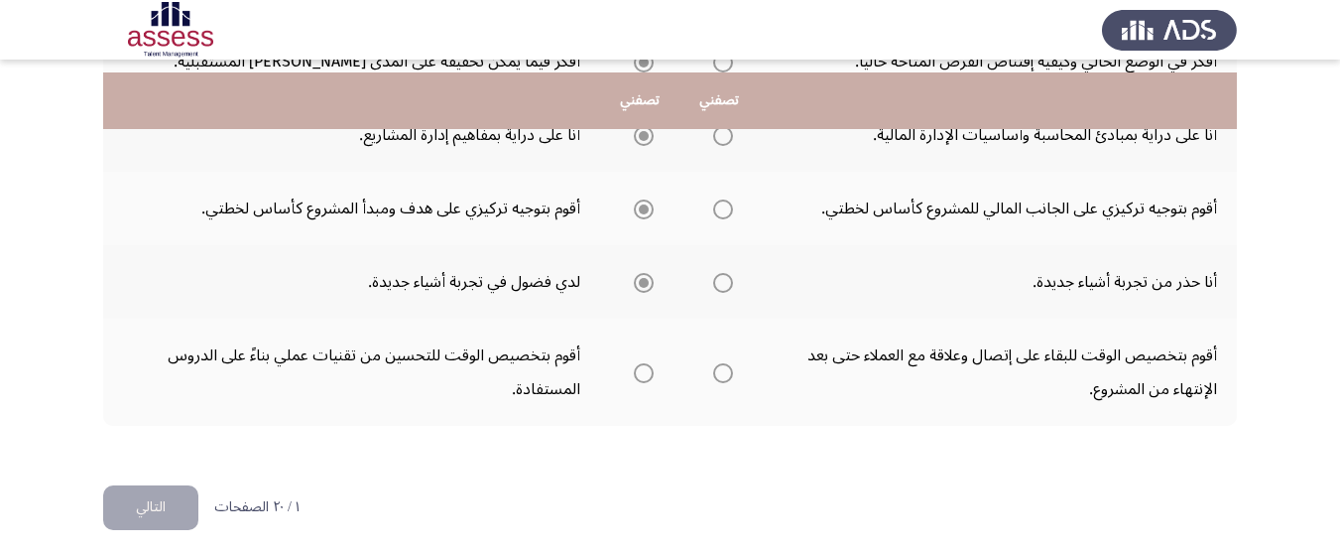
scroll to position [931, 0]
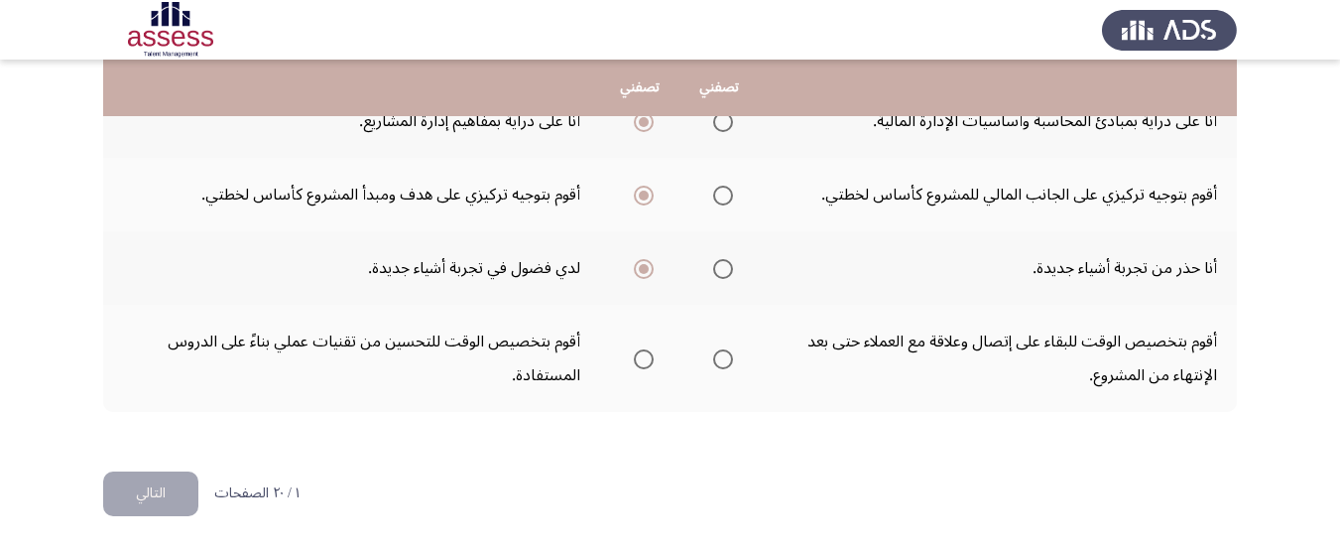
click at [716, 357] on span "Select an option" at bounding box center [723, 359] width 20 height 20
click at [716, 357] on input "Select an option" at bounding box center [723, 359] width 20 height 20
click at [177, 482] on button "التالي" at bounding box center [150, 493] width 95 height 45
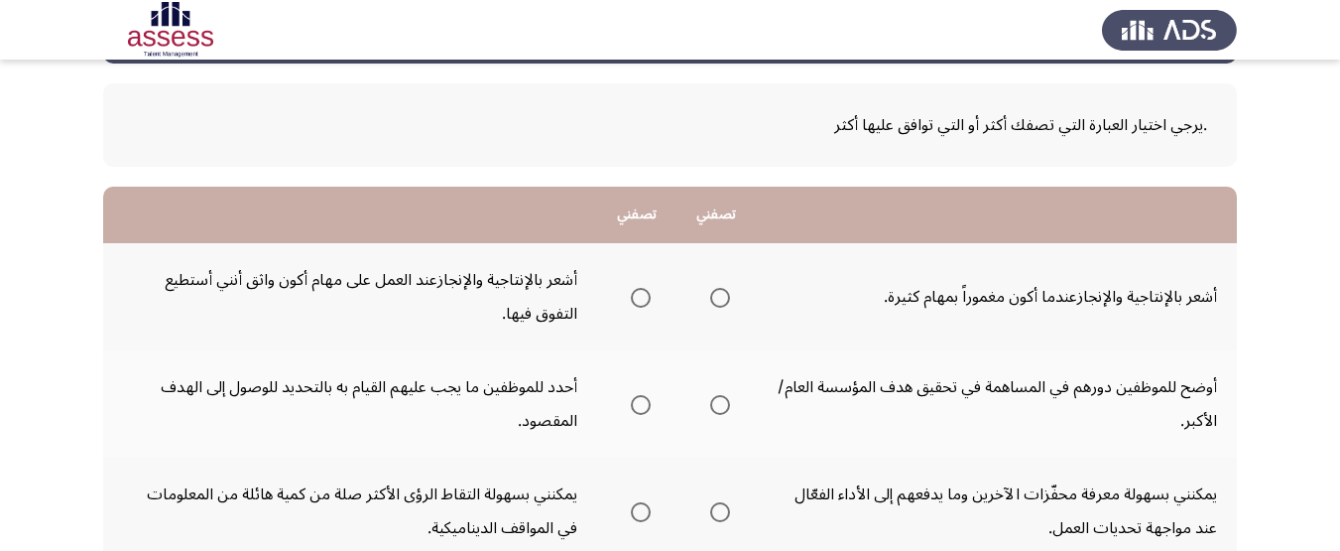
scroll to position [198, 0]
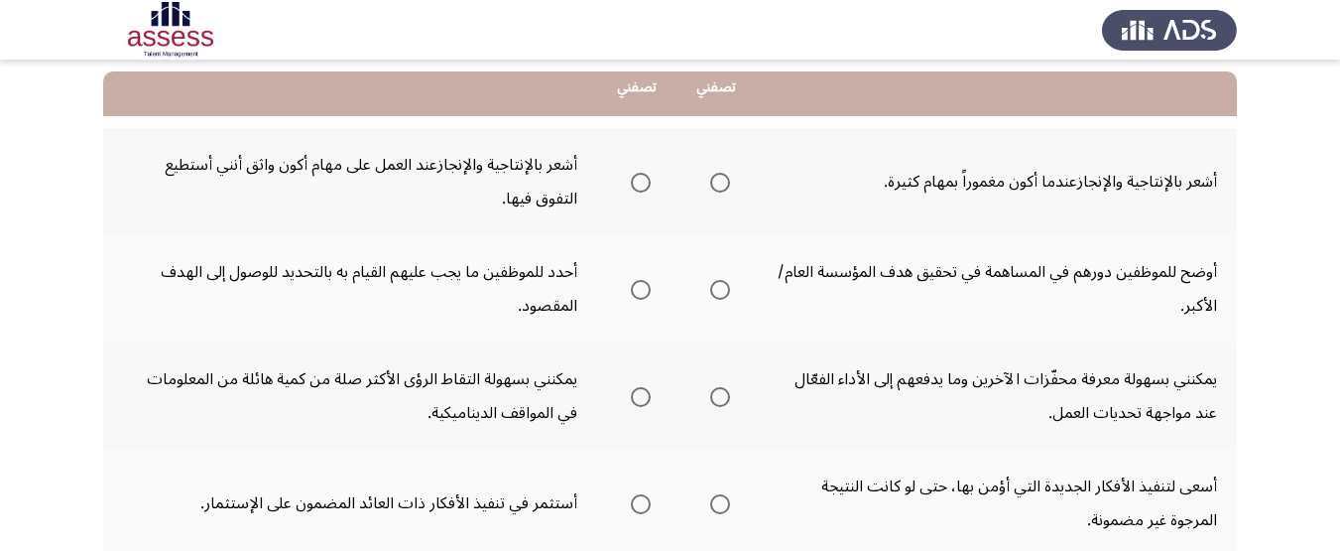
click at [717, 183] on span "Select an option" at bounding box center [720, 183] width 20 height 20
click at [717, 183] on input "Select an option" at bounding box center [720, 183] width 20 height 20
click at [644, 291] on span "Select an option" at bounding box center [641, 290] width 20 height 20
click at [644, 291] on input "Select an option" at bounding box center [641, 290] width 20 height 20
click at [625, 399] on th at bounding box center [636, 395] width 79 height 107
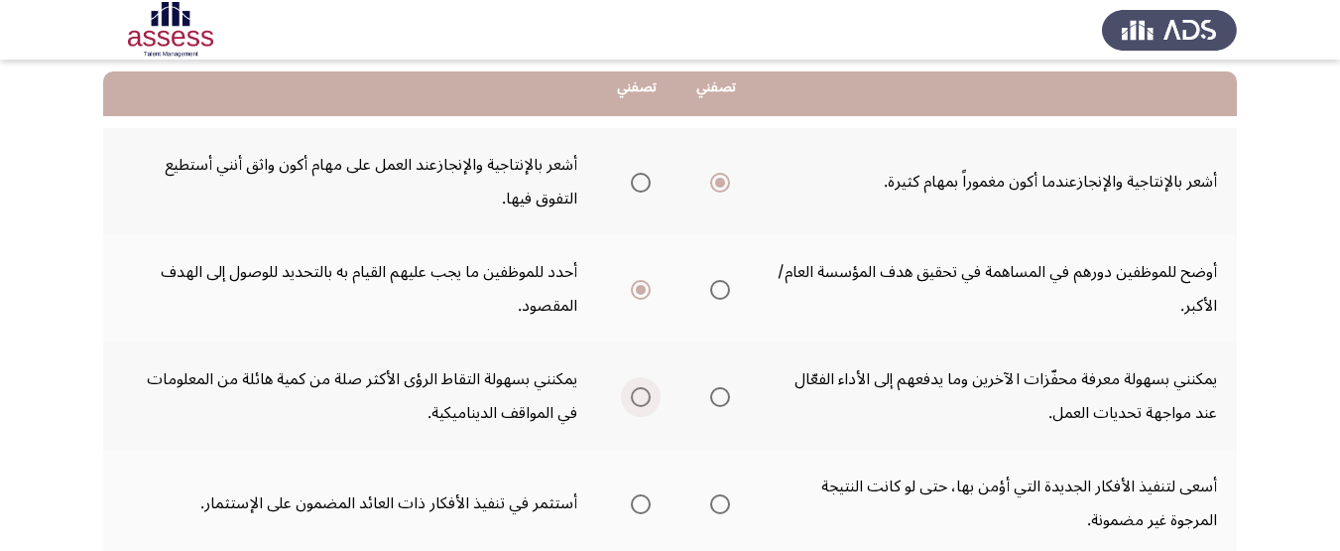
click at [642, 400] on span "Select an option" at bounding box center [641, 397] width 20 height 20
click at [642, 400] on input "Select an option" at bounding box center [641, 397] width 20 height 20
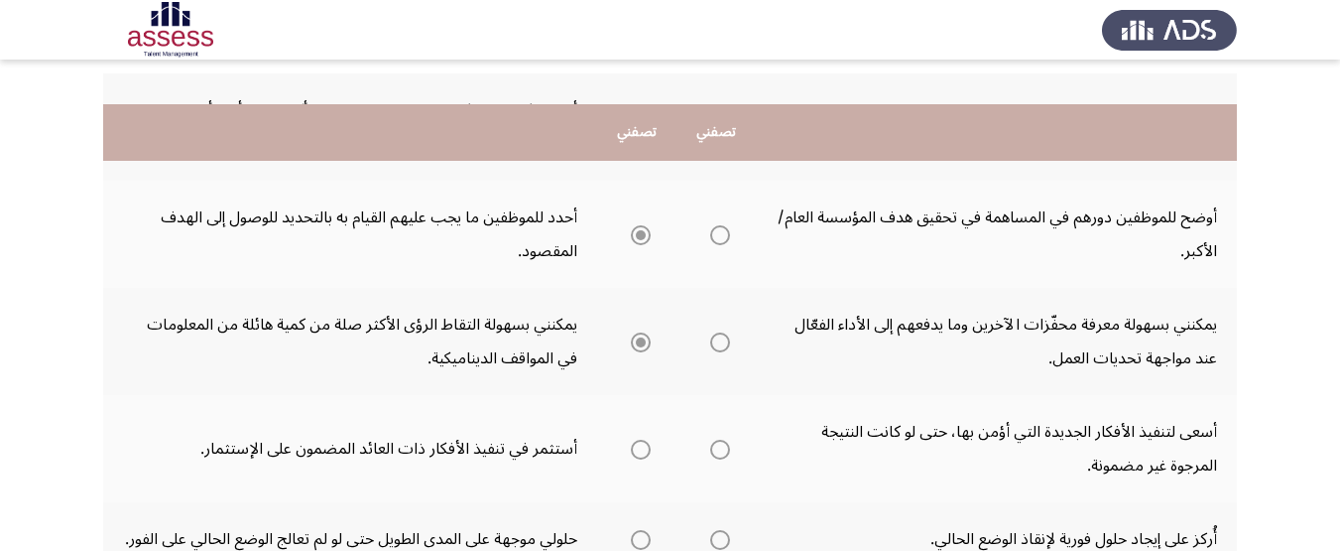
scroll to position [298, 0]
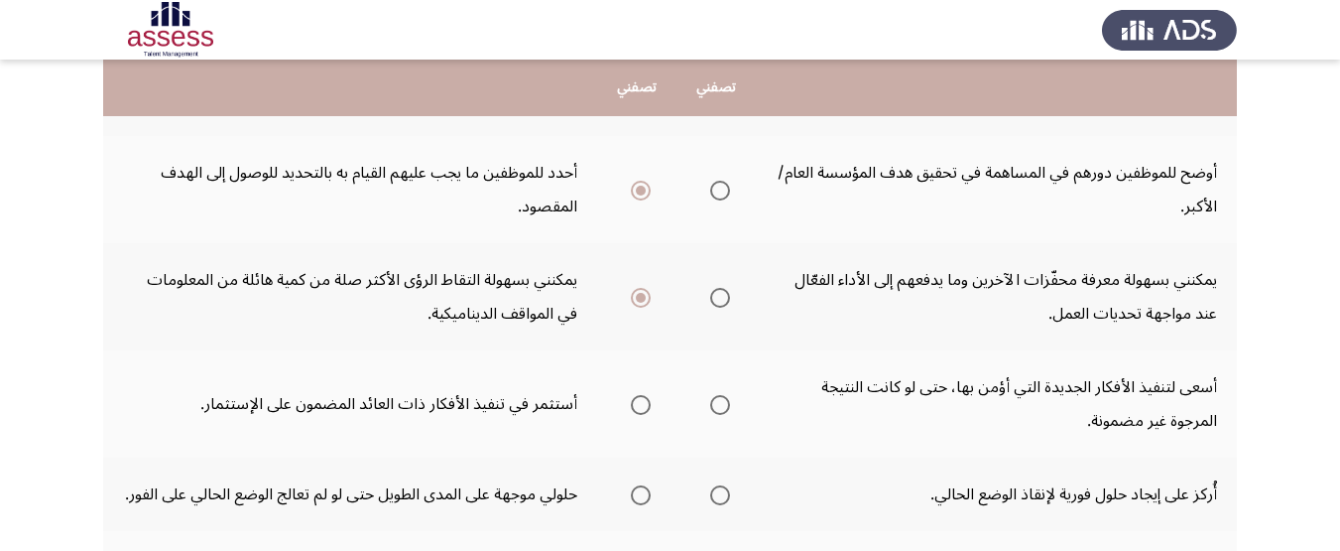
click at [658, 407] on th at bounding box center [636, 403] width 79 height 107
click at [657, 406] on th at bounding box center [636, 403] width 79 height 107
click at [643, 416] on mat-radio-group "Select an option" at bounding box center [637, 404] width 28 height 34
click at [642, 411] on span "Select an option" at bounding box center [641, 405] width 20 height 20
click at [642, 411] on input "Select an option" at bounding box center [641, 405] width 20 height 20
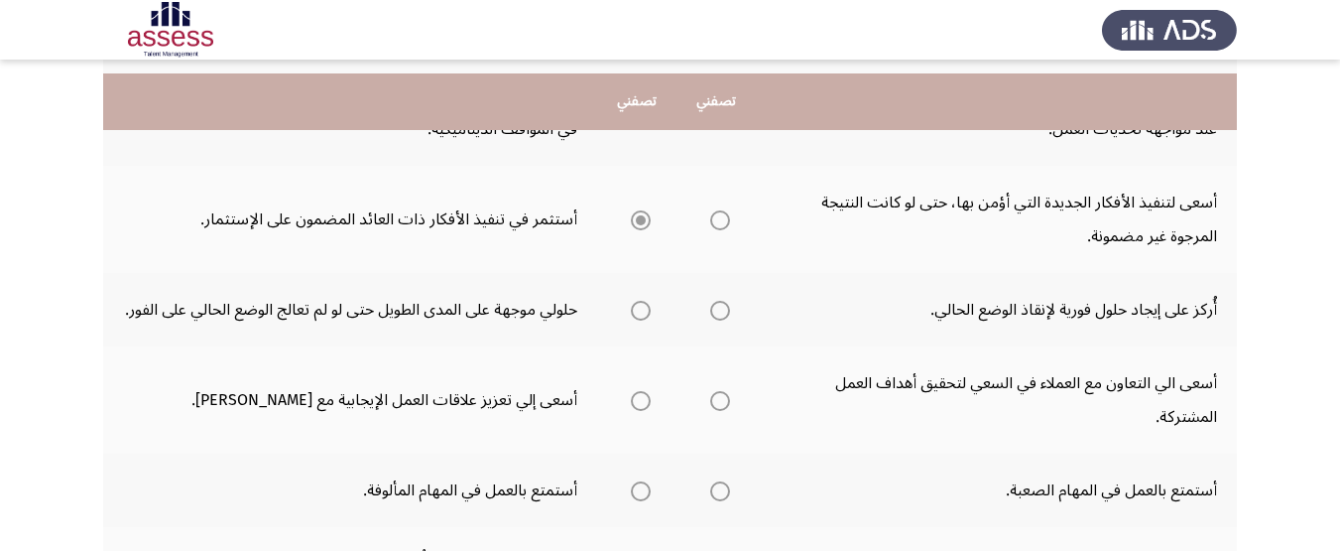
scroll to position [496, 0]
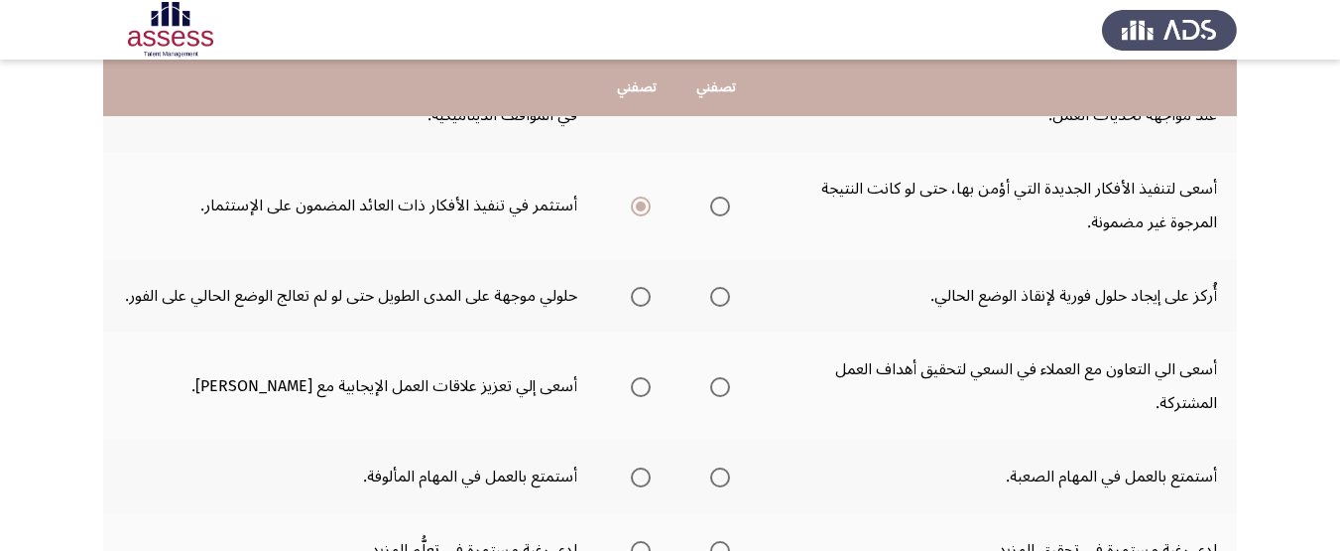
click at [726, 289] on span "Select an option" at bounding box center [720, 297] width 20 height 20
click at [726, 289] on input "Select an option" at bounding box center [720, 297] width 20 height 20
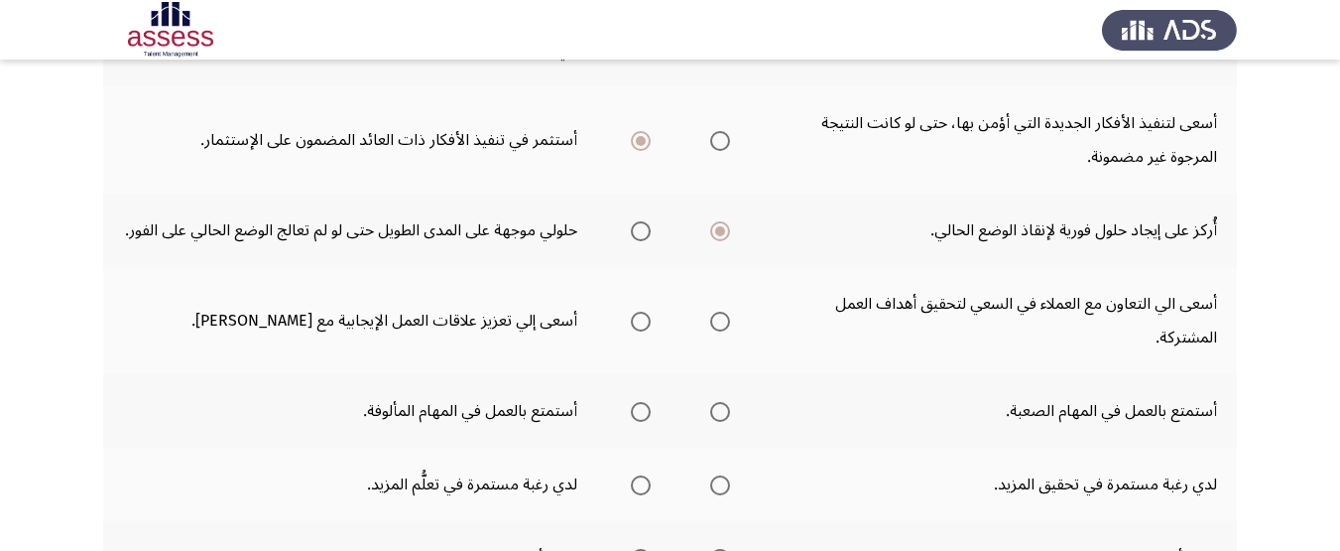
scroll to position [595, 0]
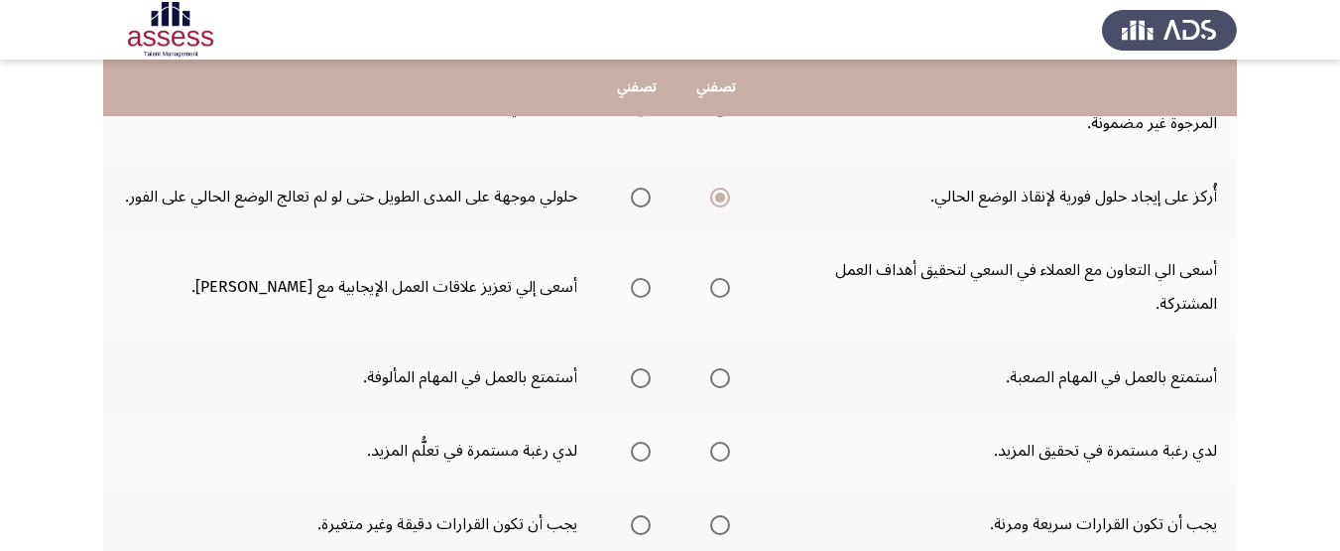
click at [710, 287] on label "Select an option" at bounding box center [716, 288] width 28 height 20
click at [710, 287] on input "Select an option" at bounding box center [720, 288] width 20 height 20
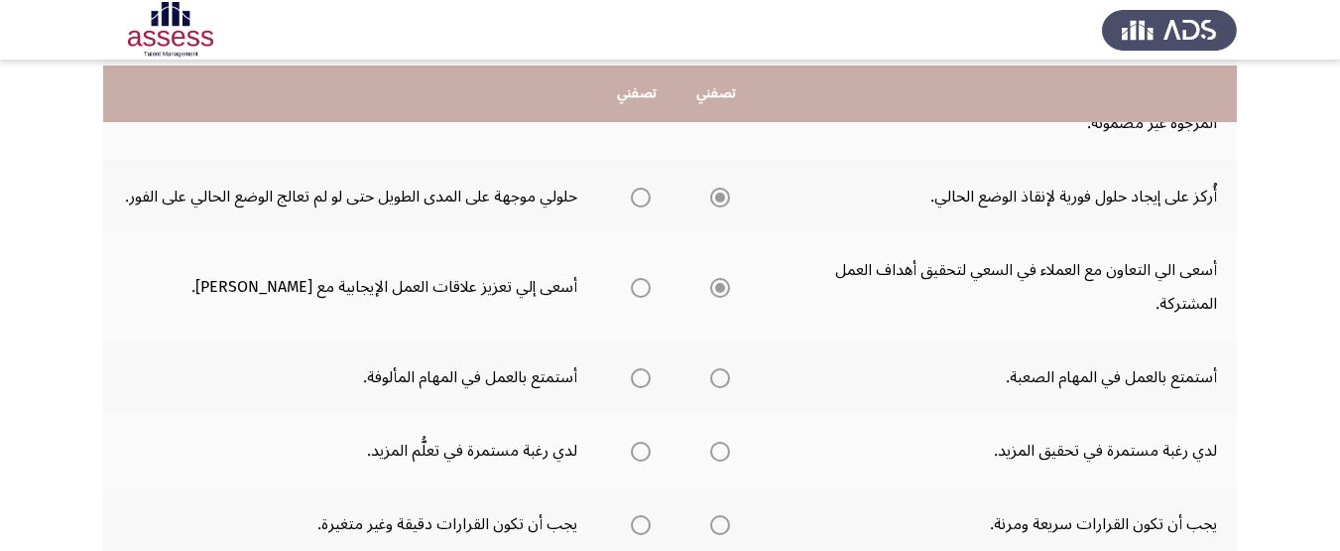
scroll to position [695, 0]
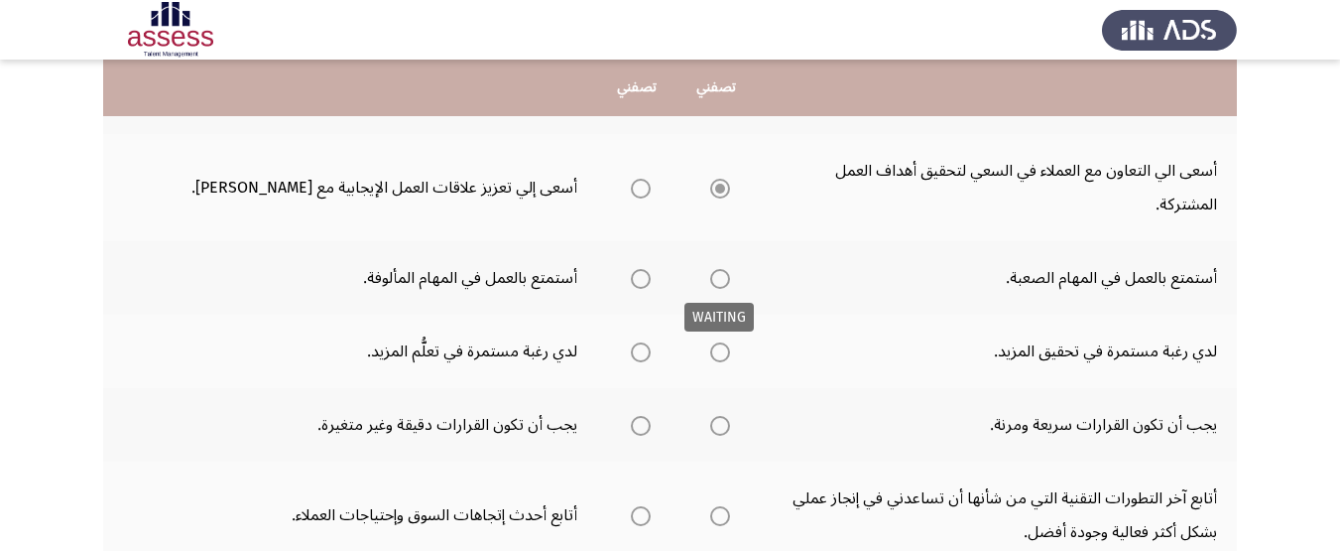
click at [722, 271] on span "Select an option" at bounding box center [720, 279] width 20 height 20
click at [727, 280] on span "Select an option" at bounding box center [720, 279] width 20 height 20
click at [724, 357] on span "Select an option" at bounding box center [720, 352] width 20 height 20
click at [724, 357] on input "Select an option" at bounding box center [720, 352] width 20 height 20
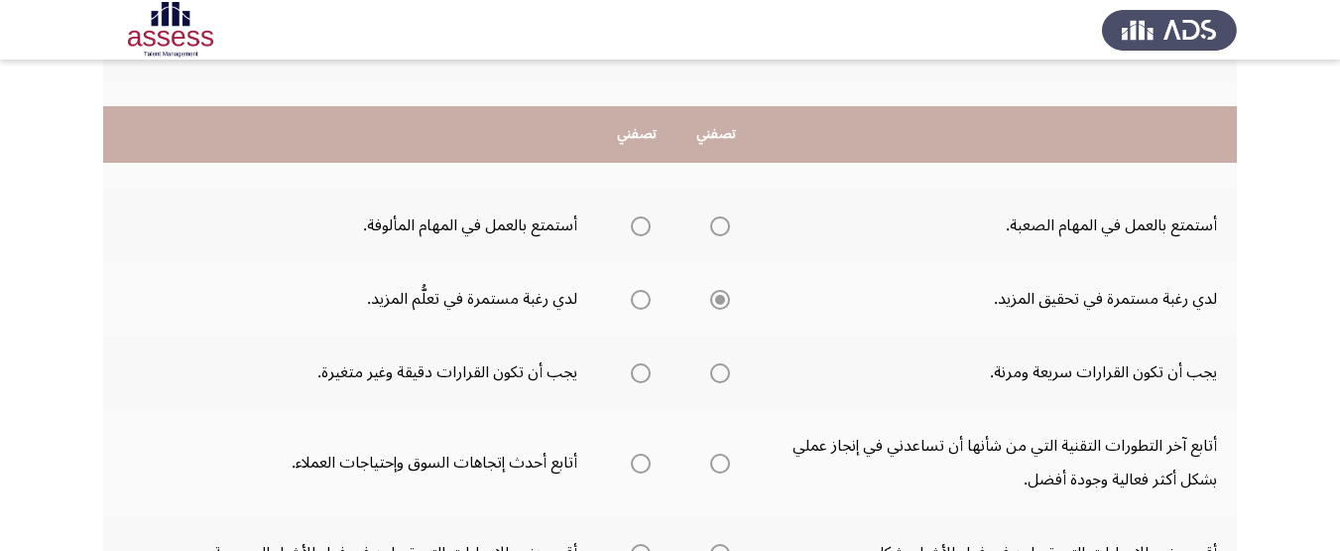
scroll to position [794, 0]
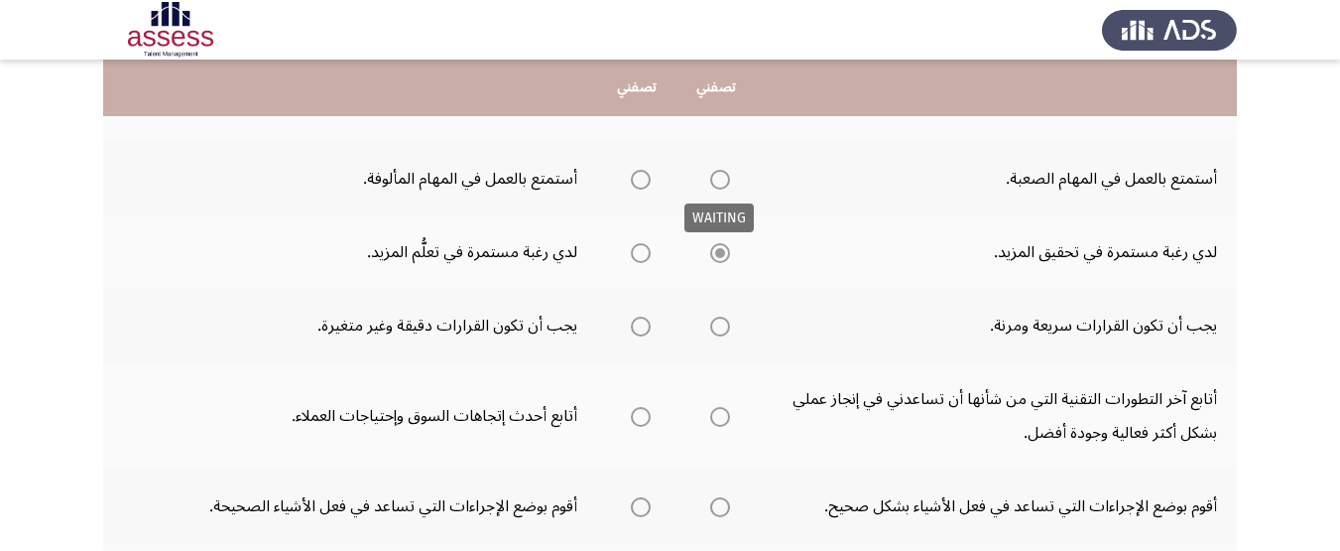
click at [717, 175] on span "Select an option" at bounding box center [720, 180] width 20 height 20
click at [720, 180] on span "Select an option" at bounding box center [720, 180] width 0 height 0
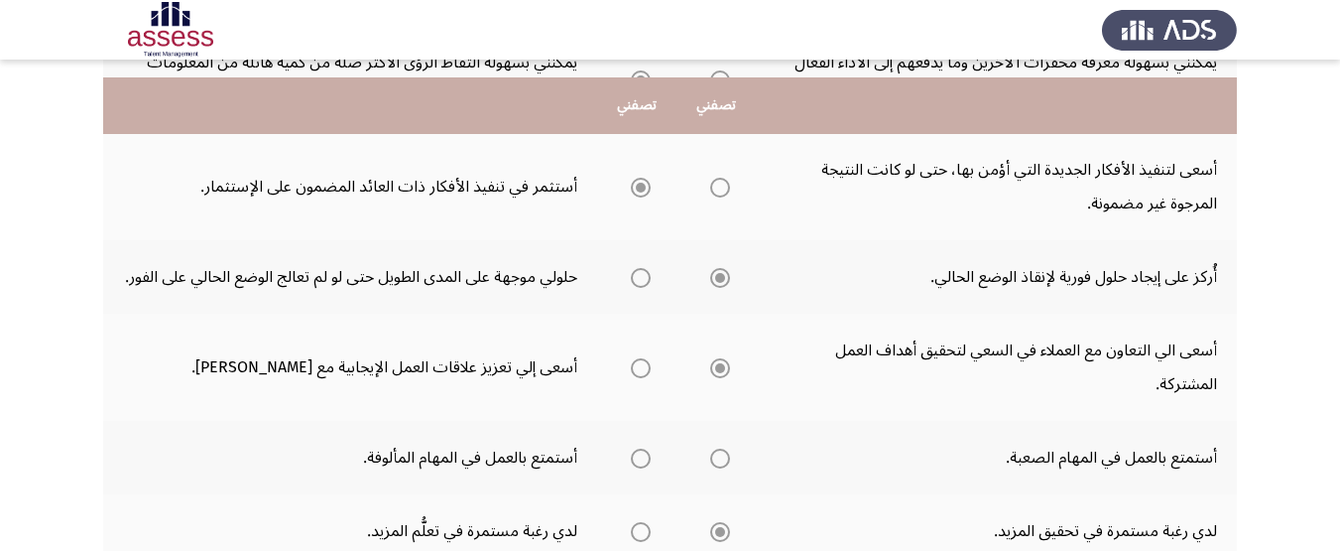
scroll to position [496, 0]
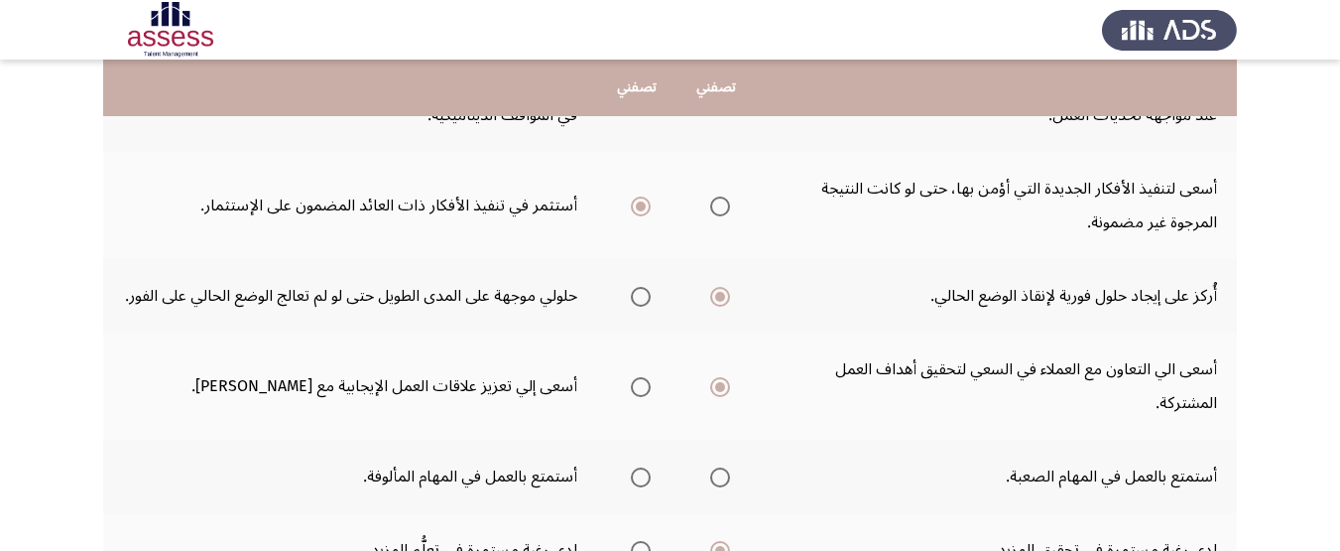
click at [725, 480] on span "Select an option" at bounding box center [720, 477] width 20 height 20
click at [725, 480] on input "Select an option" at bounding box center [720, 477] width 20 height 20
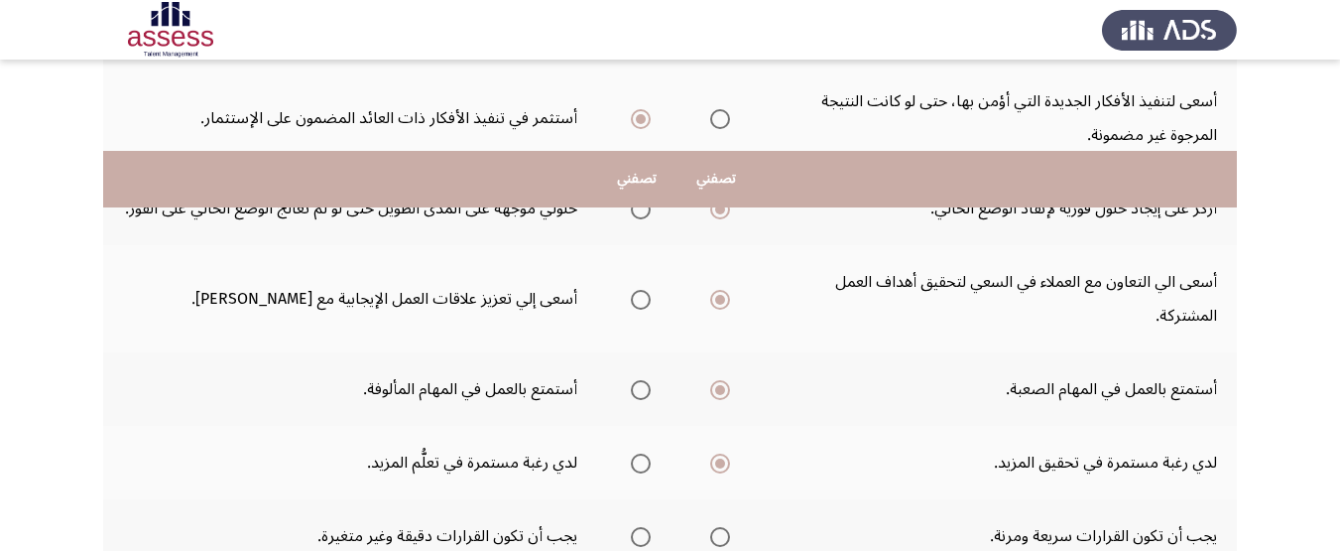
scroll to position [695, 0]
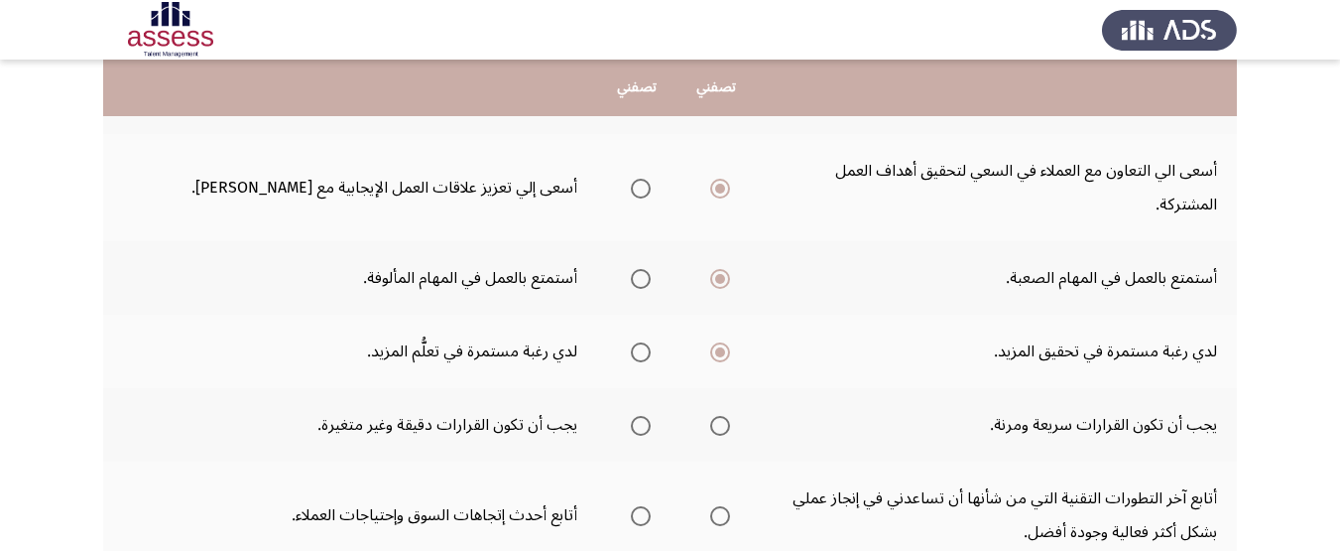
click at [647, 422] on span "Select an option" at bounding box center [641, 426] width 20 height 20
click at [647, 422] on input "Select an option" at bounding box center [641, 426] width 20 height 20
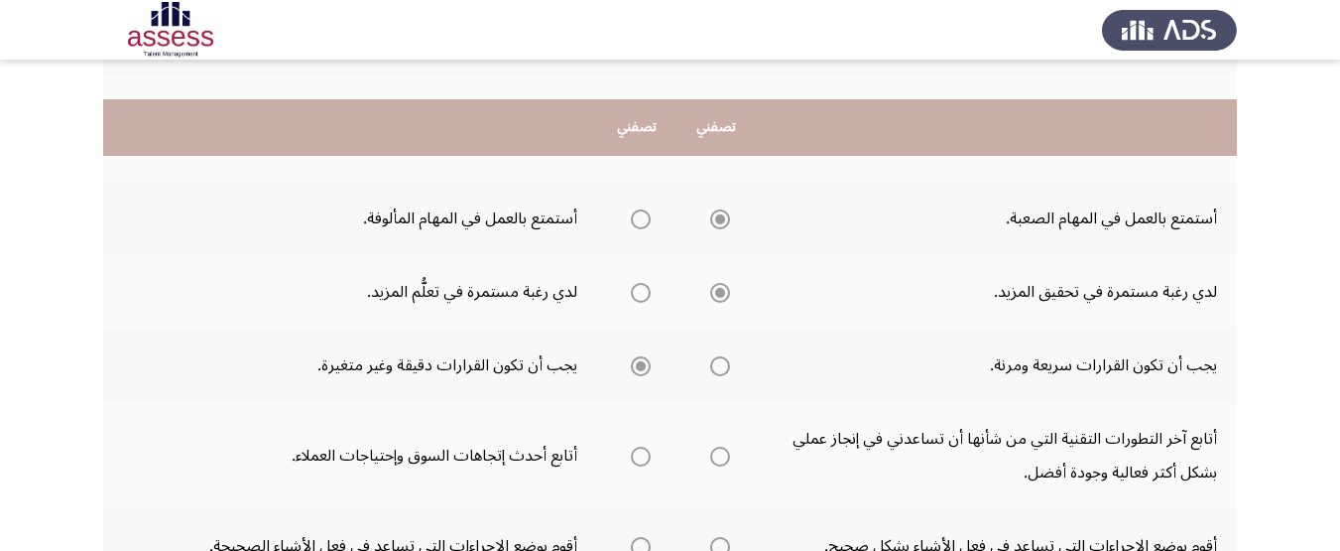
scroll to position [794, 0]
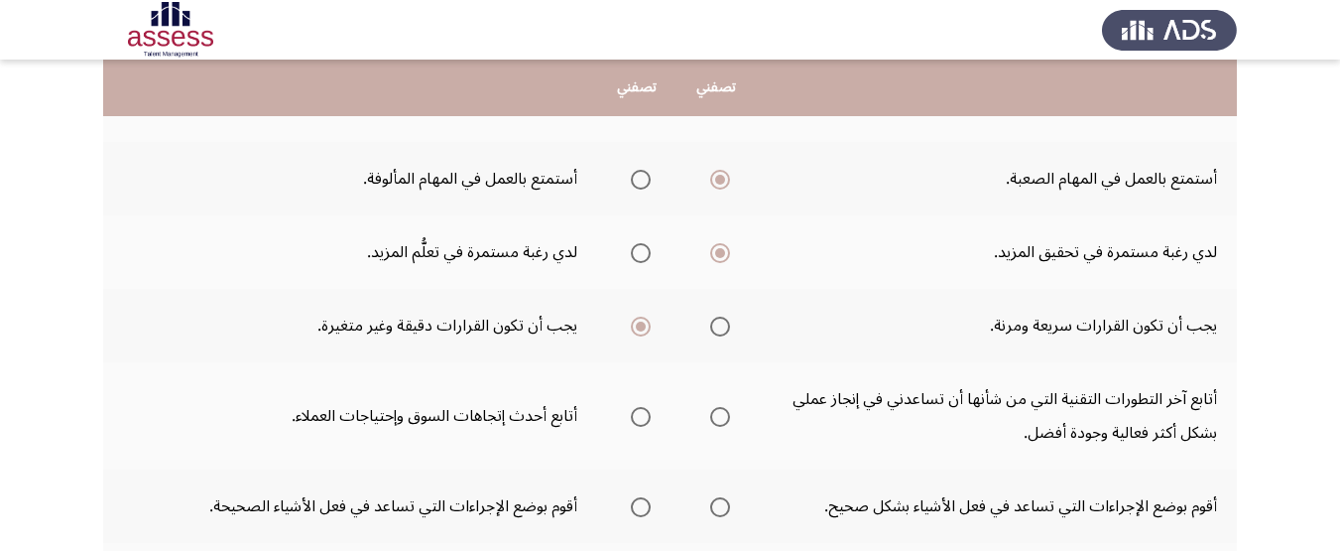
click at [722, 423] on span "Select an option" at bounding box center [720, 417] width 20 height 20
click at [722, 423] on input "Select an option" at bounding box center [720, 417] width 20 height 20
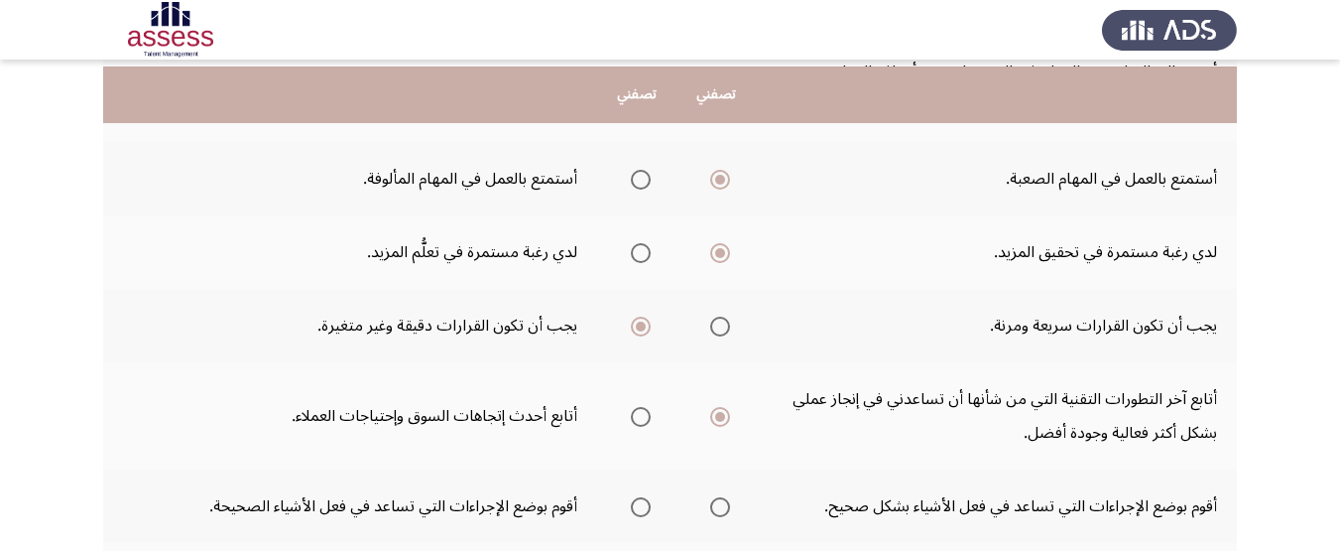
scroll to position [893, 0]
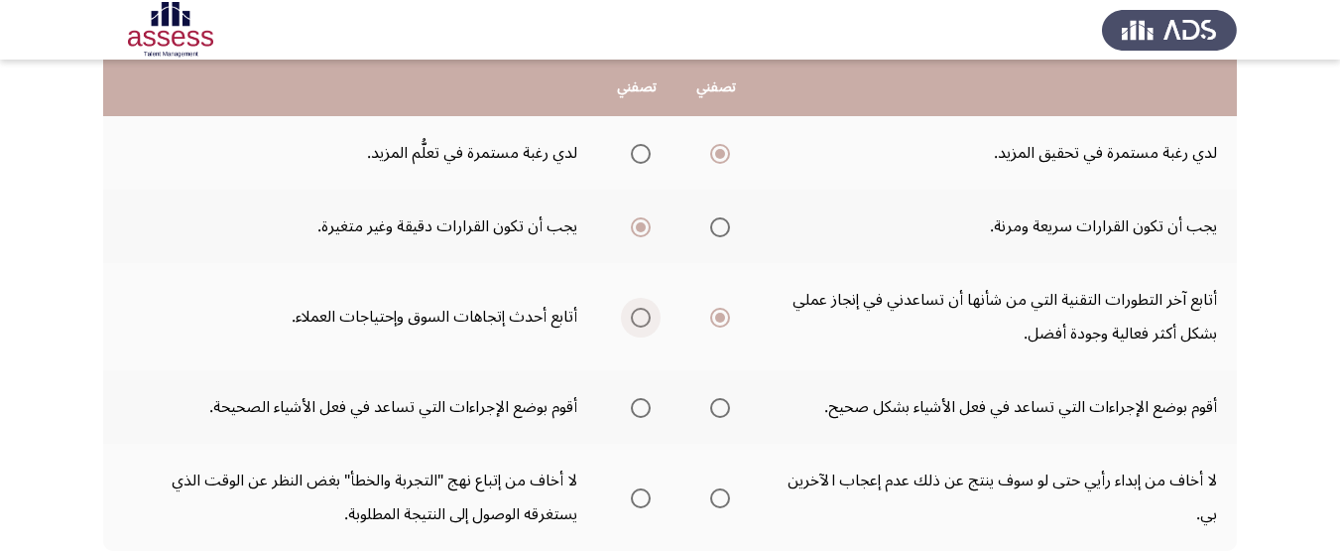
click at [636, 319] on span "Select an option" at bounding box center [641, 318] width 20 height 20
click at [636, 319] on input "Select an option" at bounding box center [641, 318] width 20 height 20
click at [730, 414] on span "Select an option" at bounding box center [720, 408] width 20 height 20
click at [730, 414] on input "Select an option" at bounding box center [720, 408] width 20 height 20
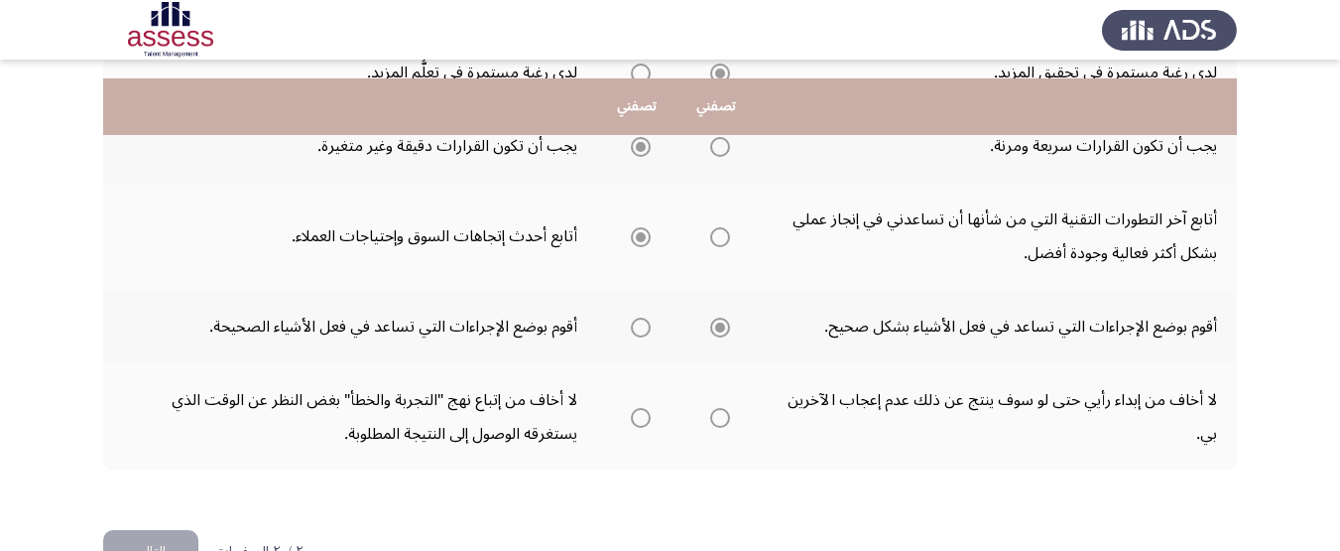
scroll to position [992, 0]
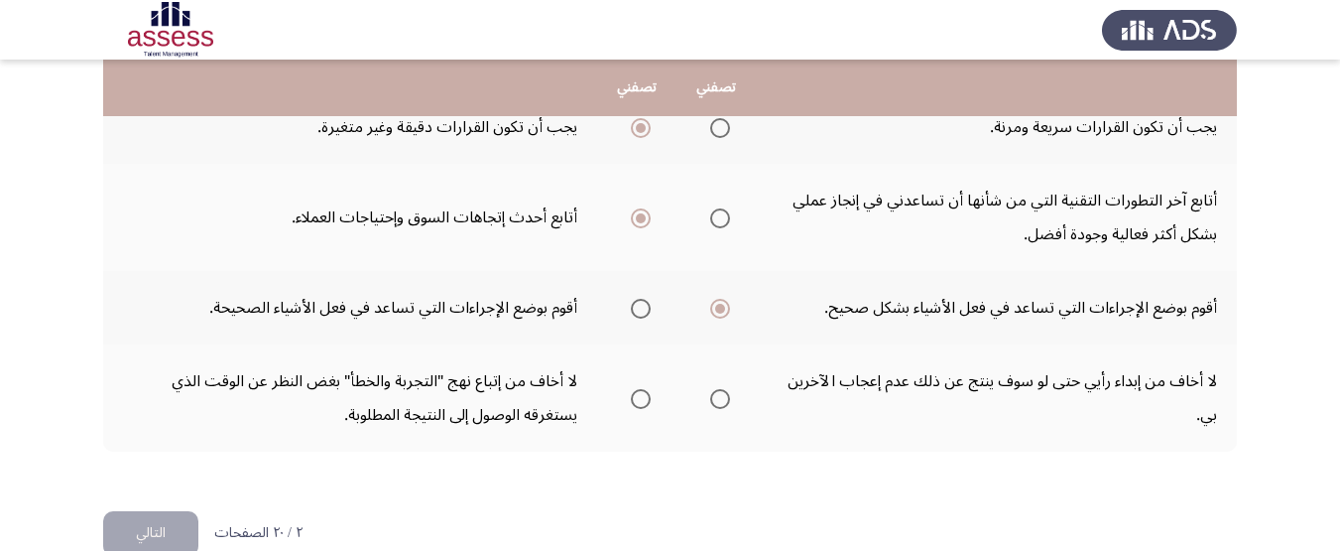
click at [721, 408] on mat-radio-group "Select an option" at bounding box center [716, 398] width 28 height 34
click at [720, 407] on span "Select an option" at bounding box center [720, 399] width 20 height 20
click at [720, 407] on input "Select an option" at bounding box center [720, 399] width 20 height 20
click at [133, 521] on button "التالي" at bounding box center [150, 533] width 95 height 45
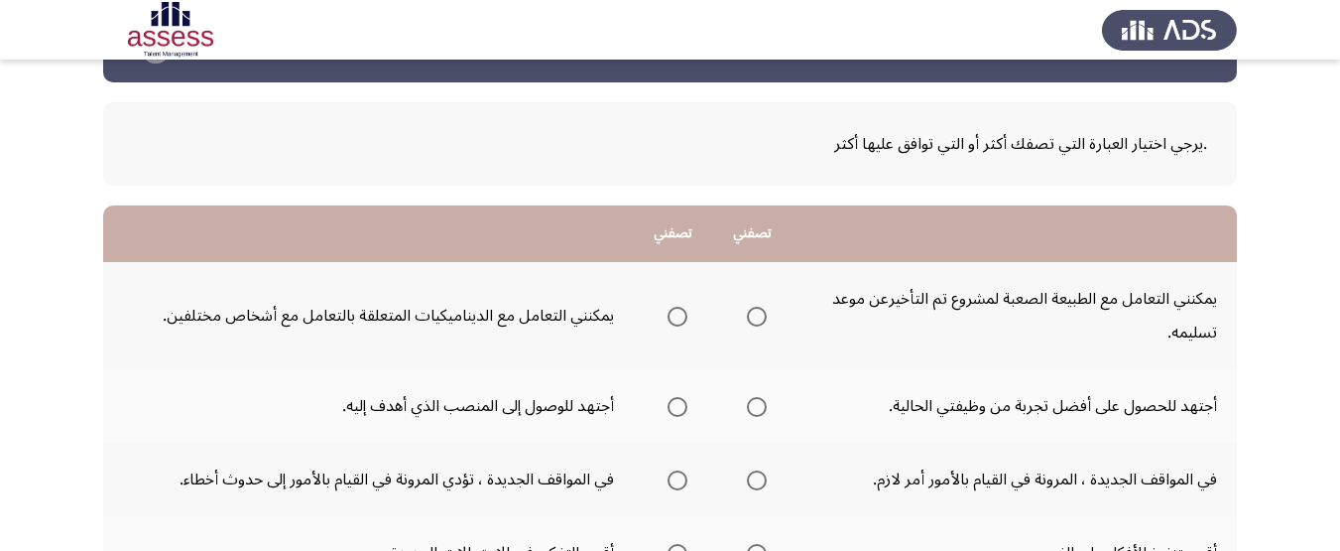
scroll to position [99, 0]
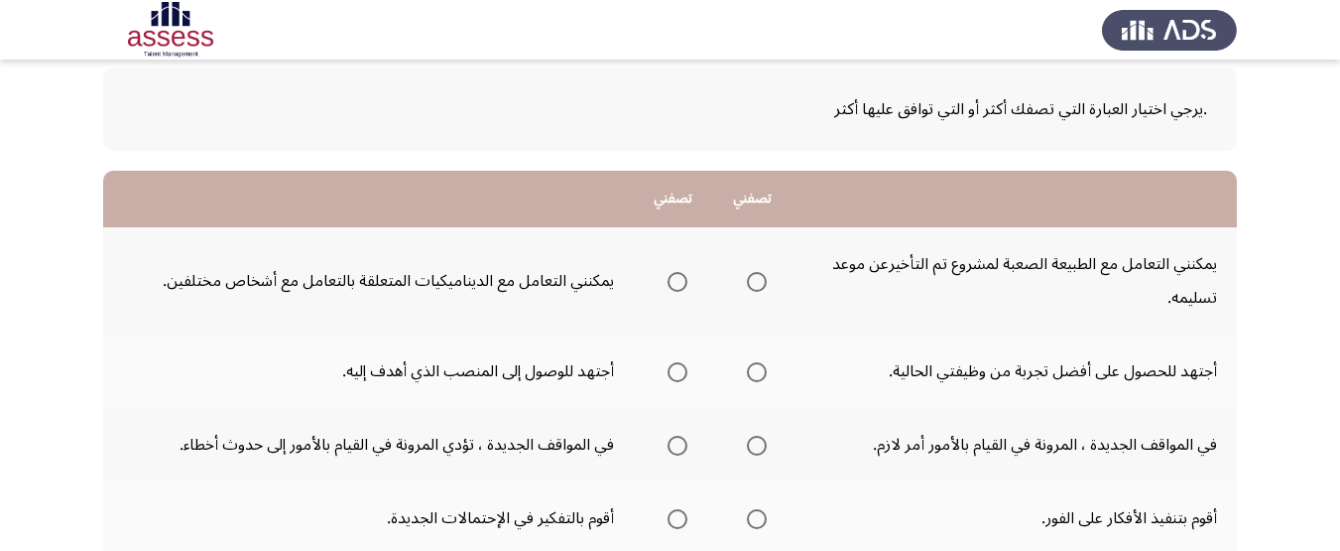
click at [687, 289] on span "Select an option" at bounding box center [678, 282] width 20 height 20
click at [687, 289] on input "Select an option" at bounding box center [678, 282] width 20 height 20
click at [673, 371] on span "Select an option" at bounding box center [678, 372] width 20 height 20
click at [673, 371] on input "Select an option" at bounding box center [678, 372] width 20 height 20
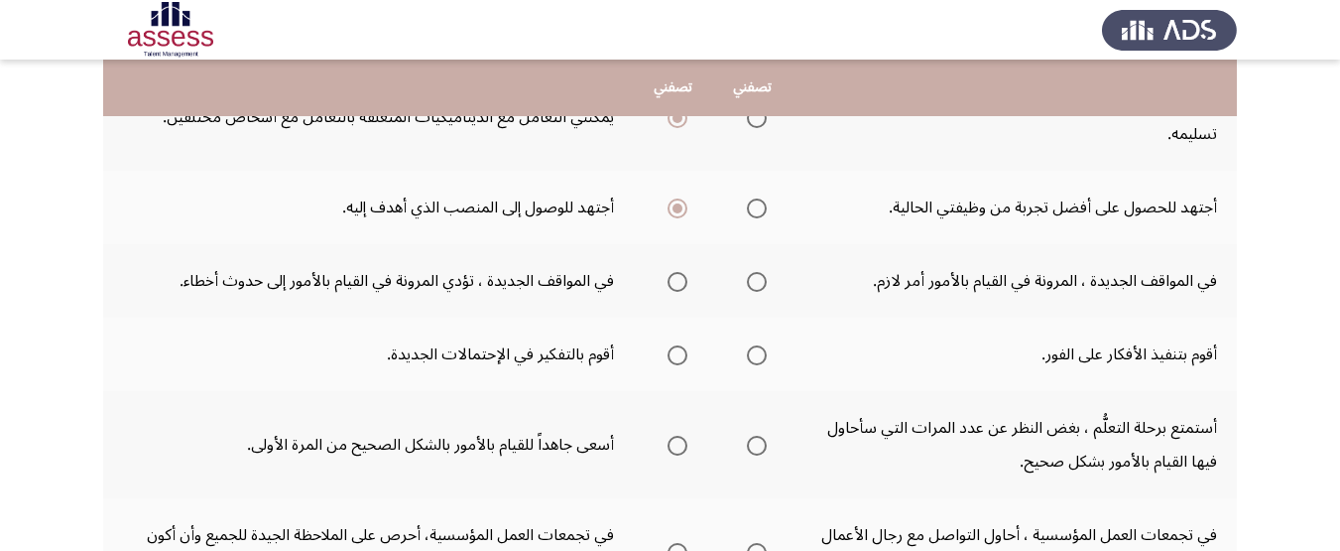
scroll to position [298, 0]
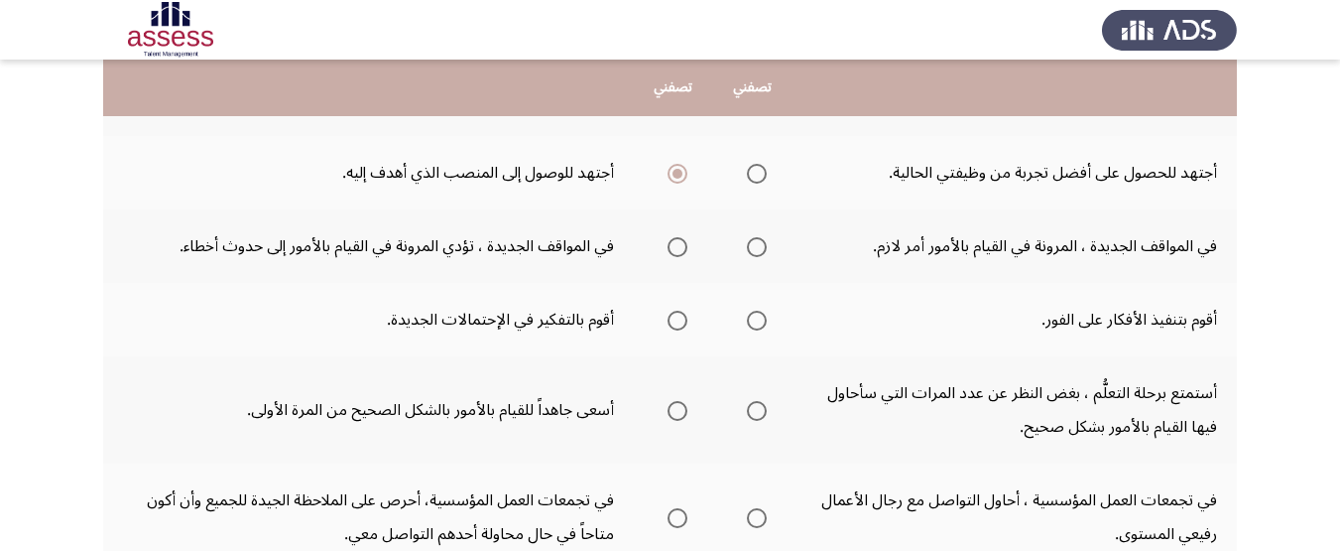
click at [768, 257] on th at bounding box center [752, 245] width 79 height 73
click at [763, 241] on span "Select an option" at bounding box center [757, 247] width 20 height 20
click at [763, 241] on input "Select an option" at bounding box center [757, 247] width 20 height 20
click at [685, 329] on span "Select an option" at bounding box center [678, 321] width 20 height 20
click at [685, 329] on input "Select an option" at bounding box center [678, 321] width 20 height 20
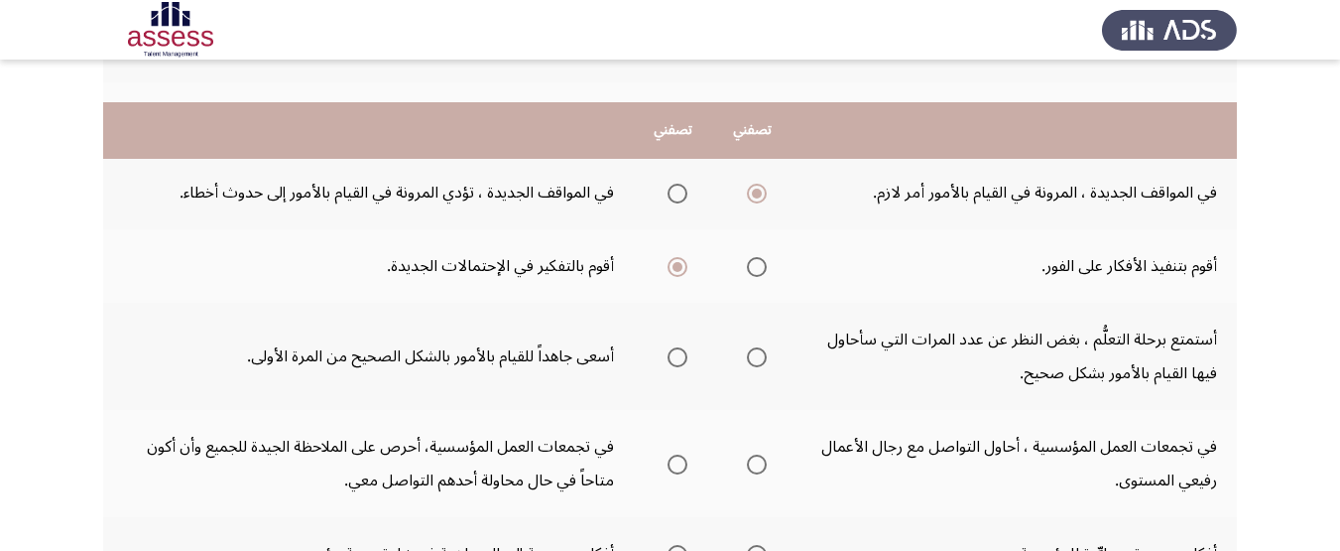
scroll to position [397, 0]
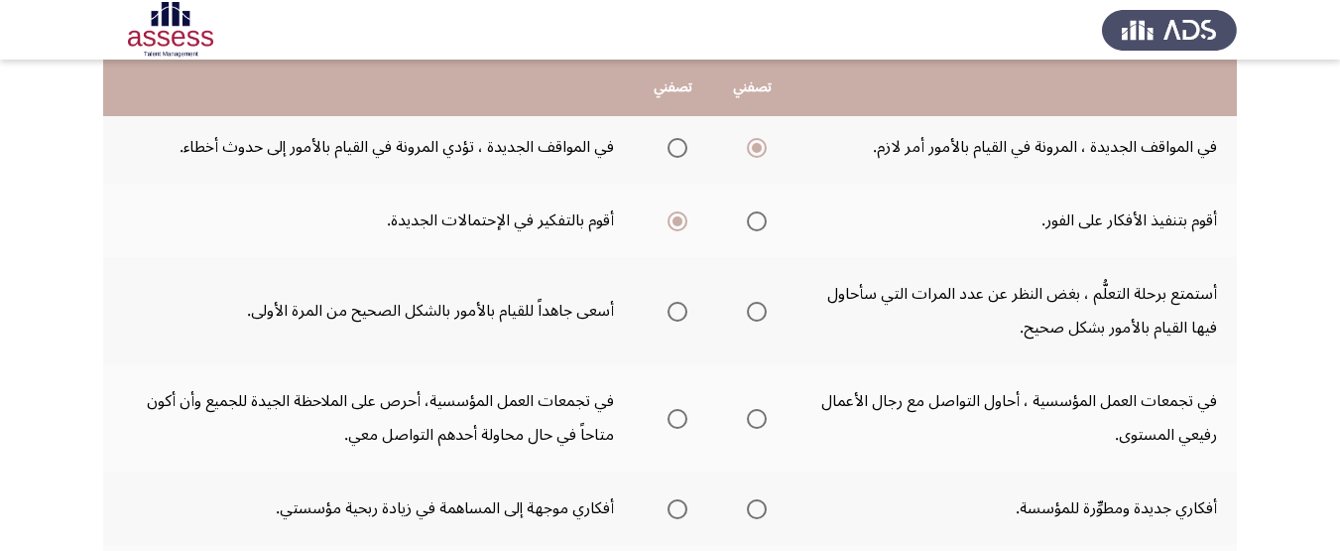
click at [763, 312] on span "Select an option" at bounding box center [757, 312] width 20 height 20
click at [763, 312] on input "Select an option" at bounding box center [757, 312] width 20 height 20
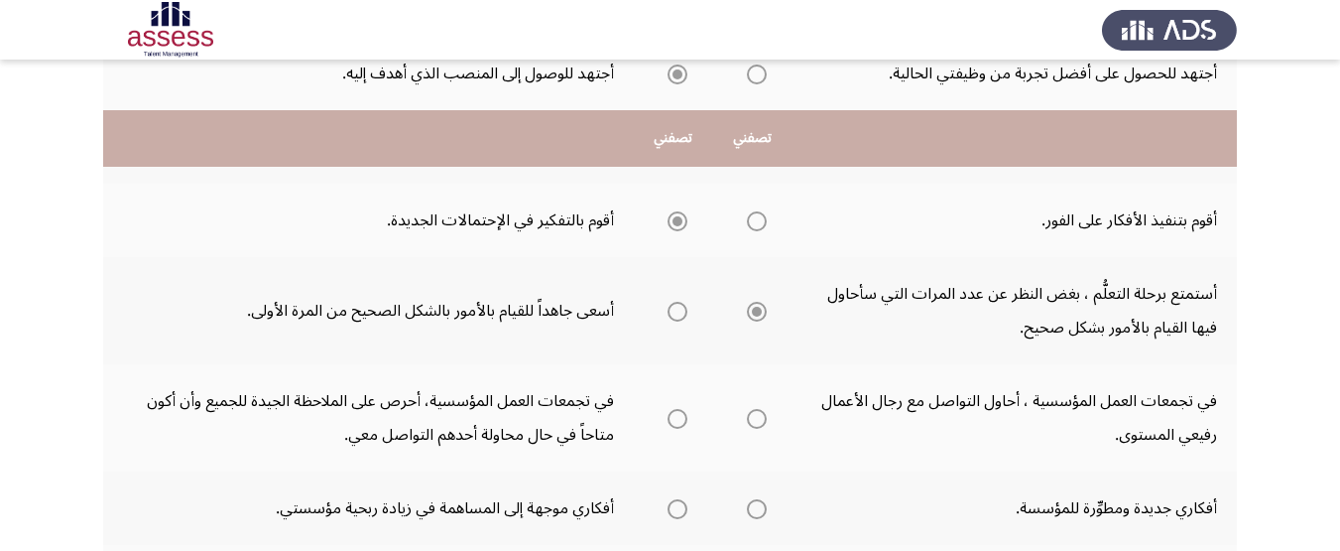
scroll to position [496, 0]
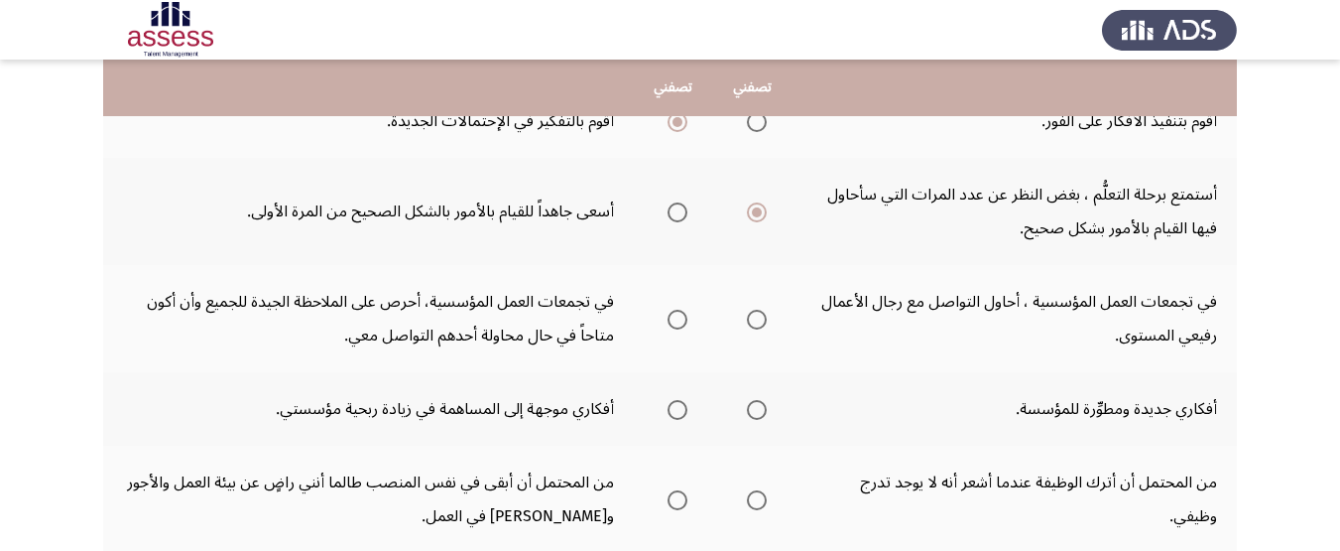
click at [678, 321] on span "Select an option" at bounding box center [678, 320] width 20 height 20
click at [678, 321] on input "Select an option" at bounding box center [678, 320] width 20 height 20
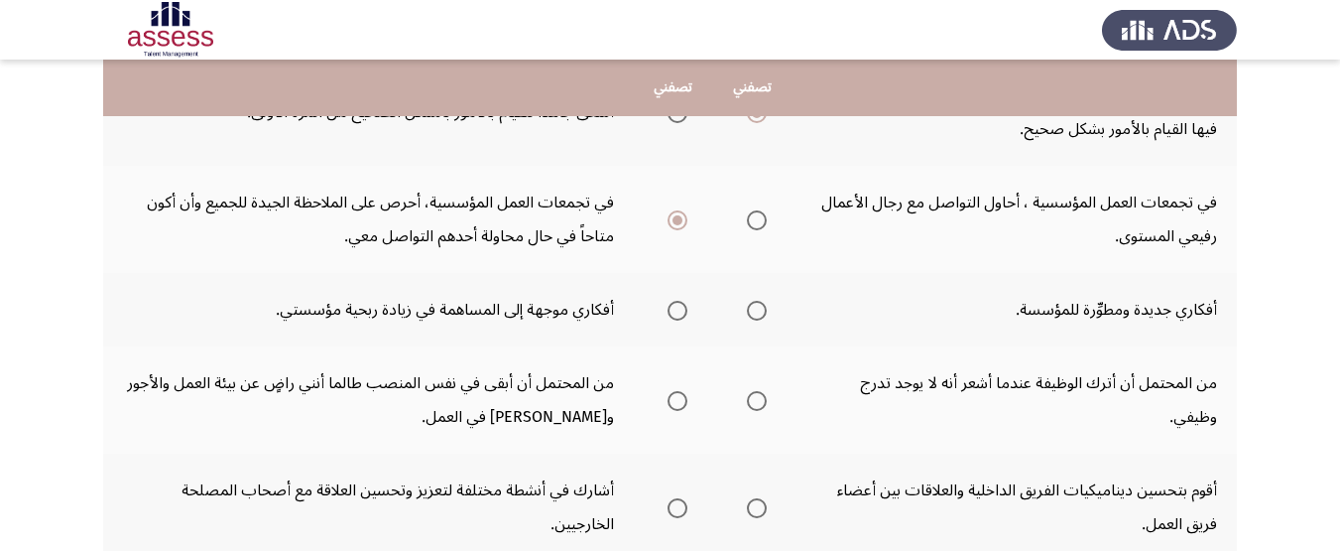
click at [757, 308] on span "Select an option" at bounding box center [757, 311] width 20 height 20
click at [757, 308] on input "Select an option" at bounding box center [757, 311] width 20 height 20
click at [669, 404] on span "Select an option" at bounding box center [678, 401] width 20 height 20
click at [669, 404] on input "Select an option" at bounding box center [678, 401] width 20 height 20
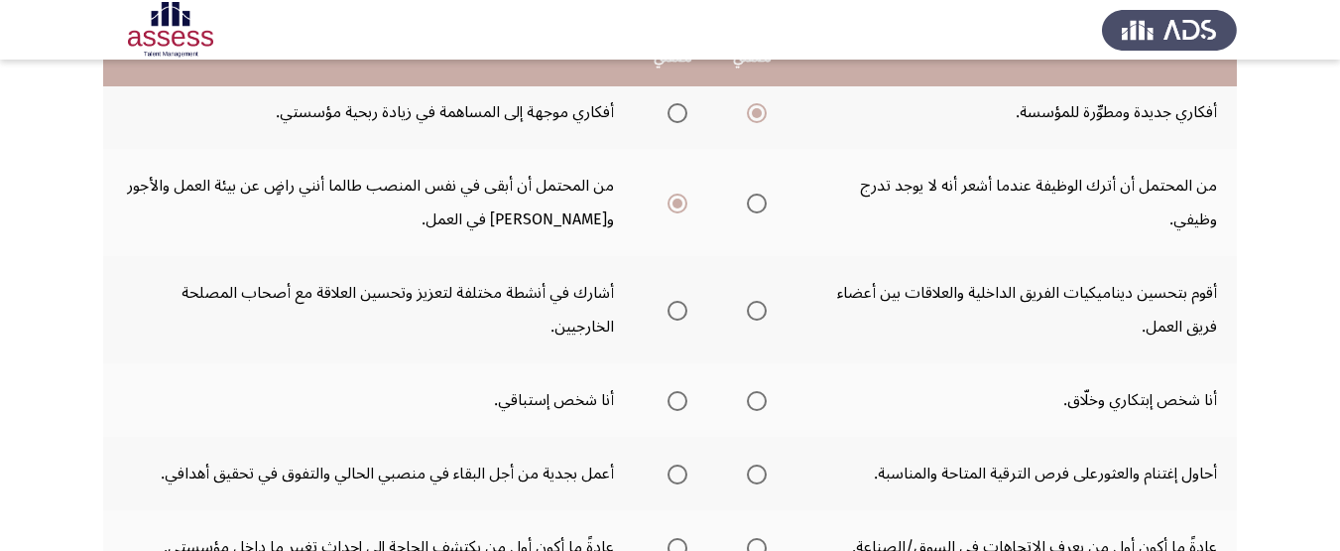
scroll to position [794, 0]
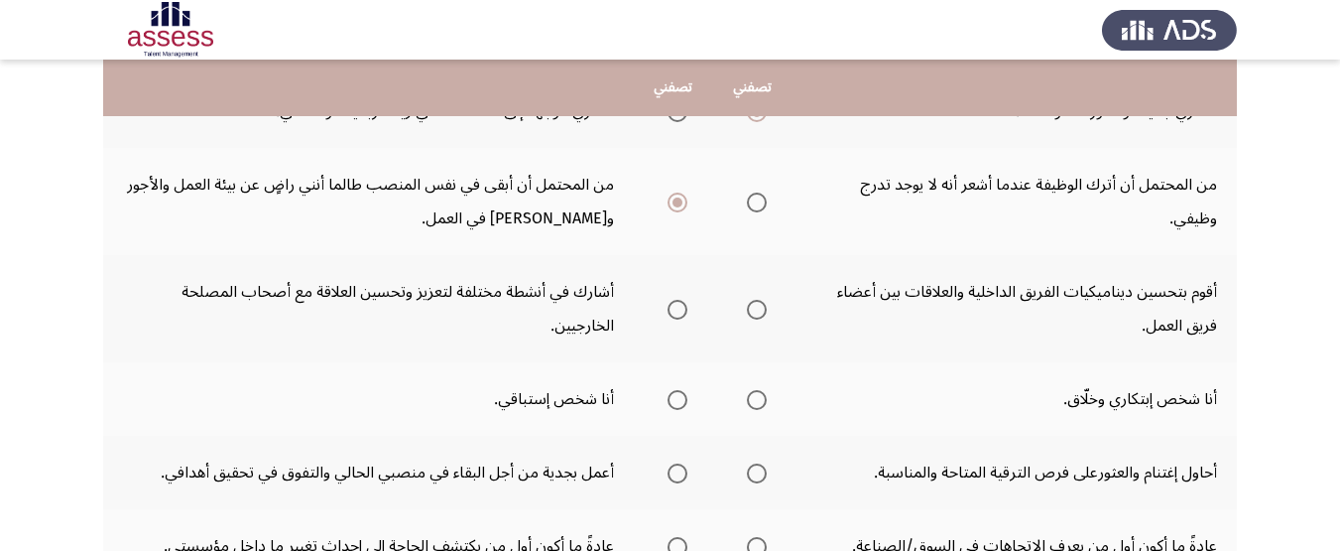
click at [752, 396] on span "Select an option" at bounding box center [757, 400] width 20 height 20
click at [752, 396] on input "Select an option" at bounding box center [757, 400] width 20 height 20
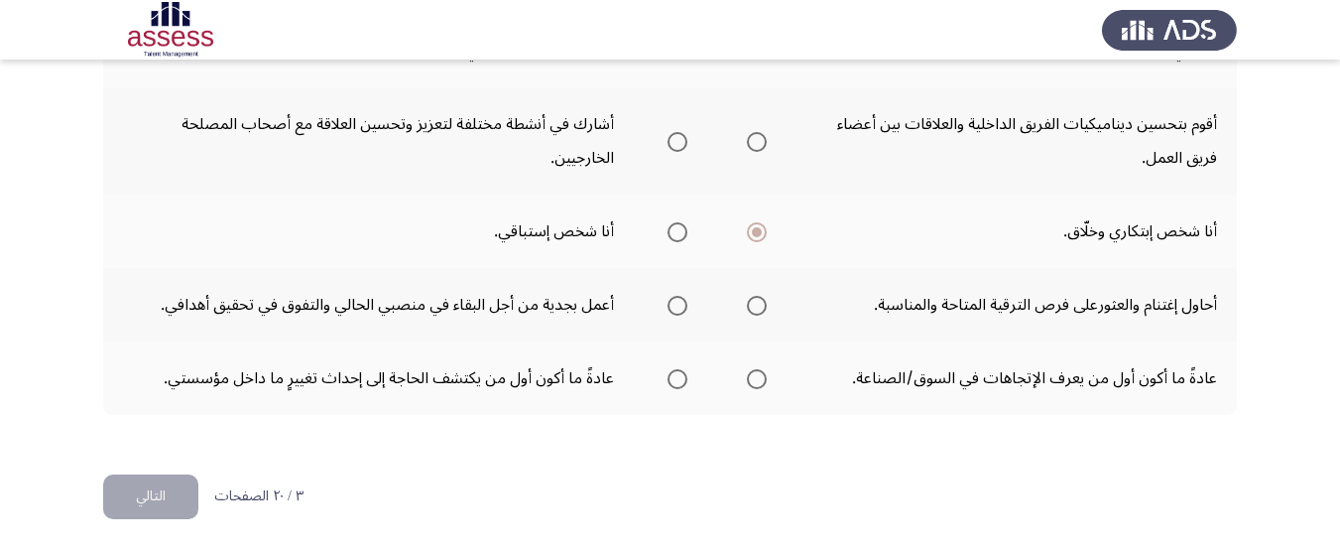
scroll to position [964, 0]
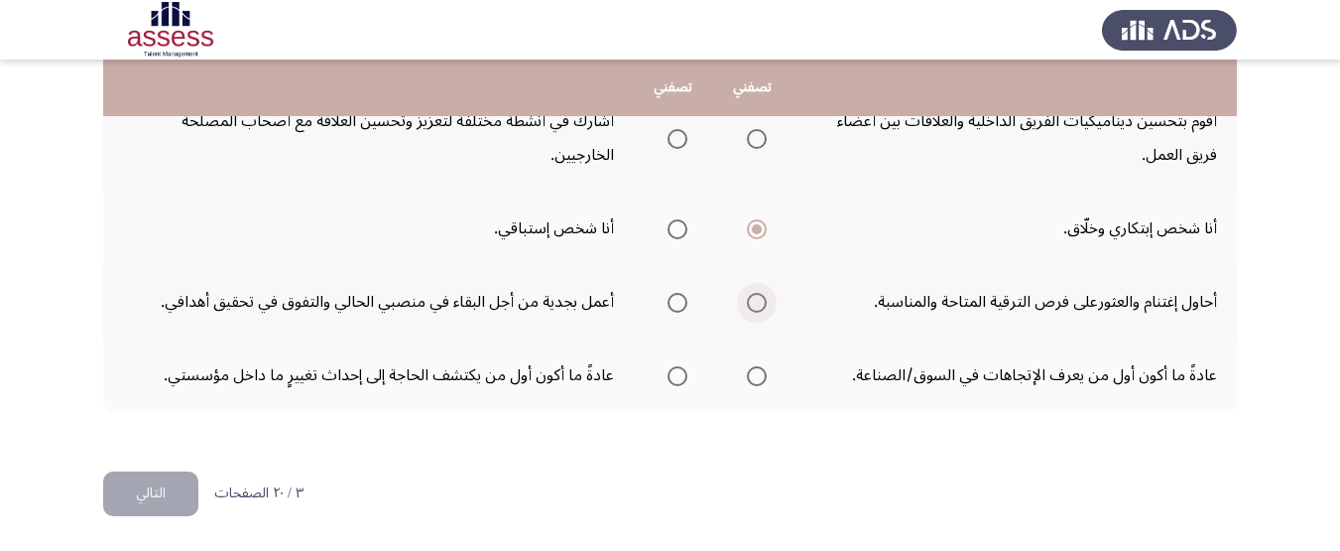
click at [749, 299] on span "Select an option" at bounding box center [757, 303] width 20 height 20
click at [749, 299] on input "Select an option" at bounding box center [757, 303] width 20 height 20
click at [743, 375] on label "Select an option" at bounding box center [753, 376] width 28 height 20
click at [747, 375] on input "Select an option" at bounding box center [757, 376] width 20 height 20
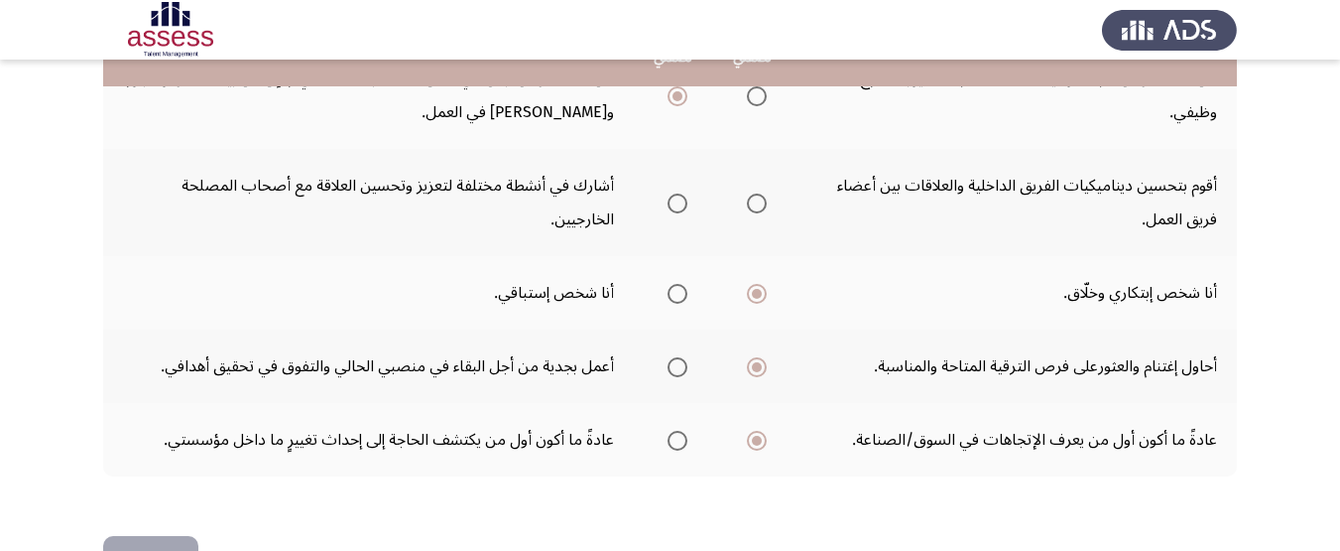
scroll to position [865, 0]
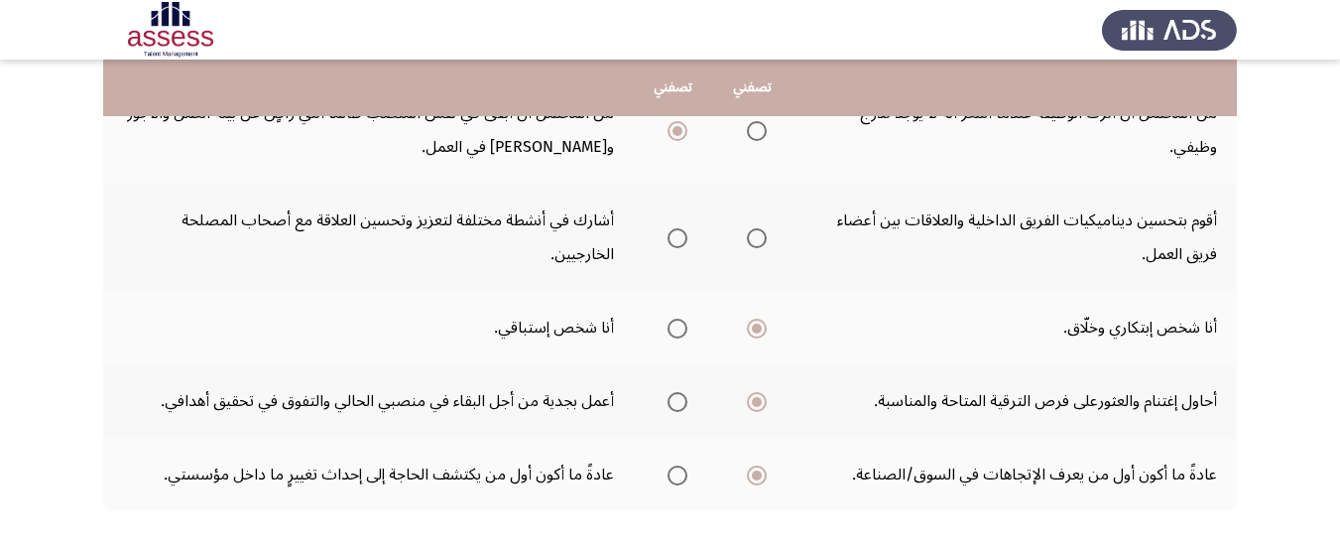
click at [740, 235] on label "Select an option" at bounding box center [753, 238] width 28 height 20
click at [747, 235] on input "Select an option" at bounding box center [757, 238] width 20 height 20
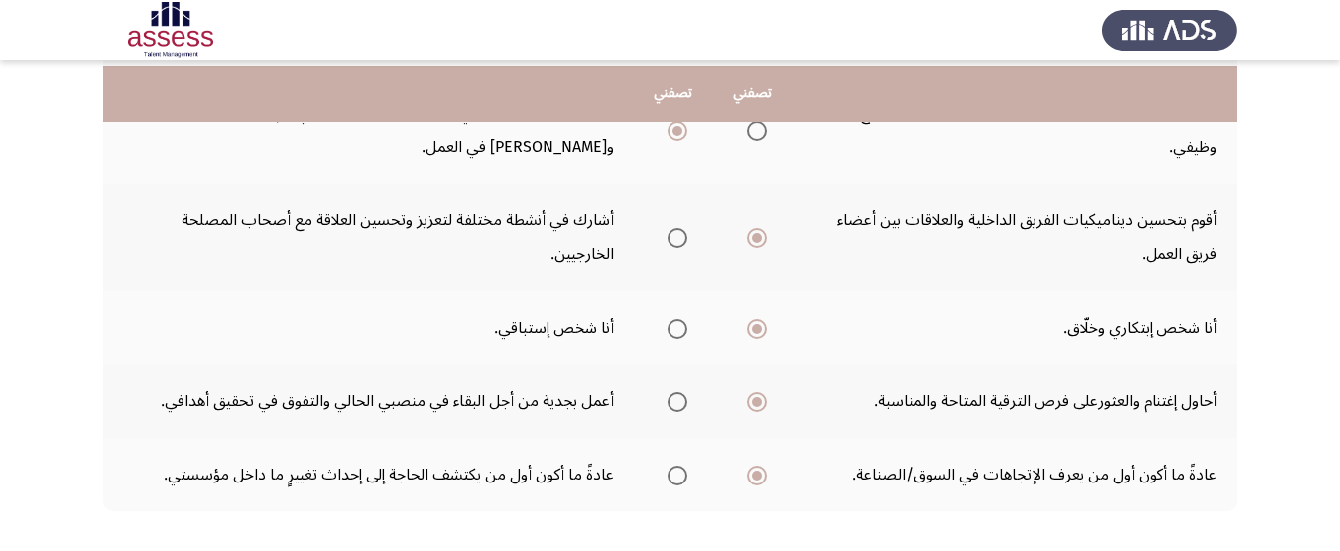
scroll to position [964, 0]
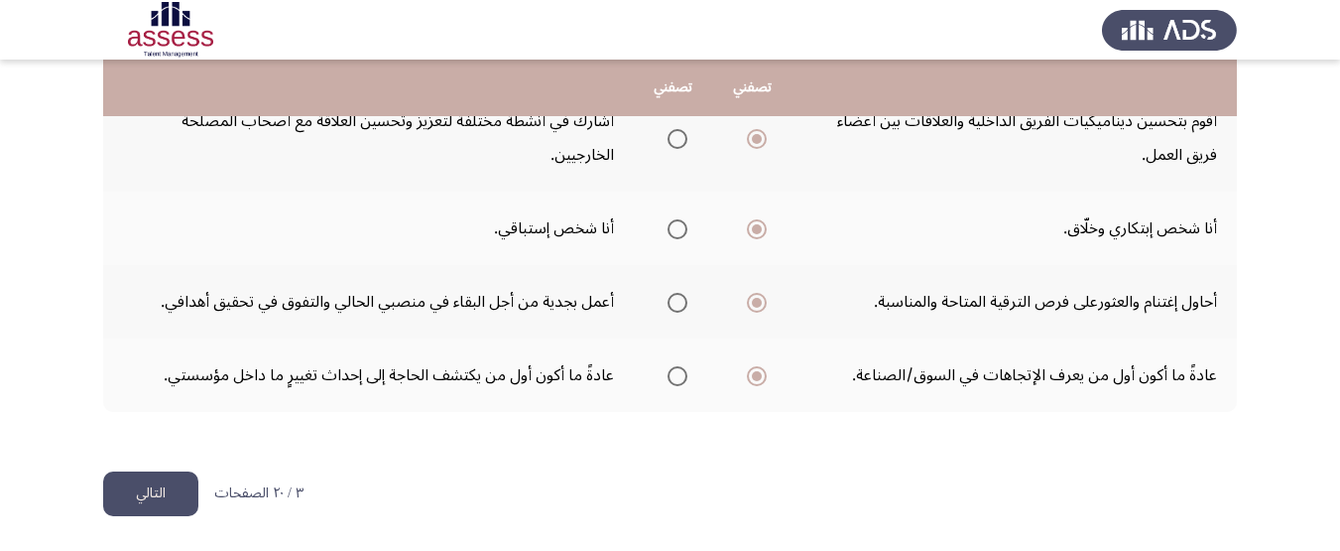
click at [151, 497] on button "التالي" at bounding box center [150, 493] width 95 height 45
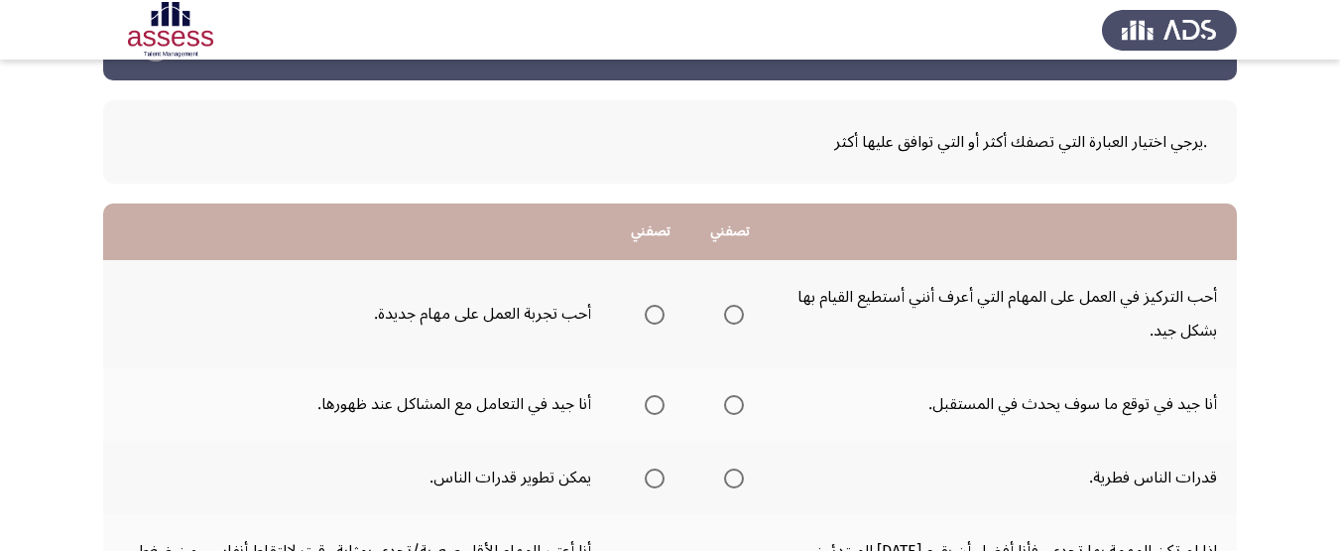
scroll to position [99, 0]
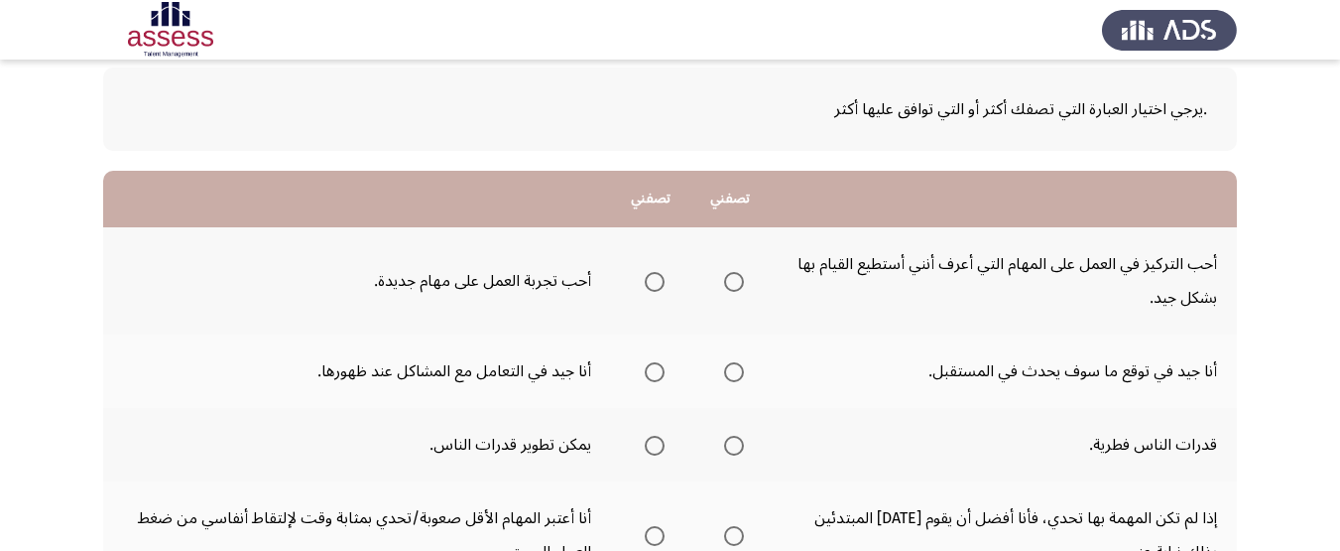
click at [657, 276] on span "Select an option" at bounding box center [655, 282] width 20 height 20
click at [657, 276] on input "Select an option" at bounding box center [655, 282] width 20 height 20
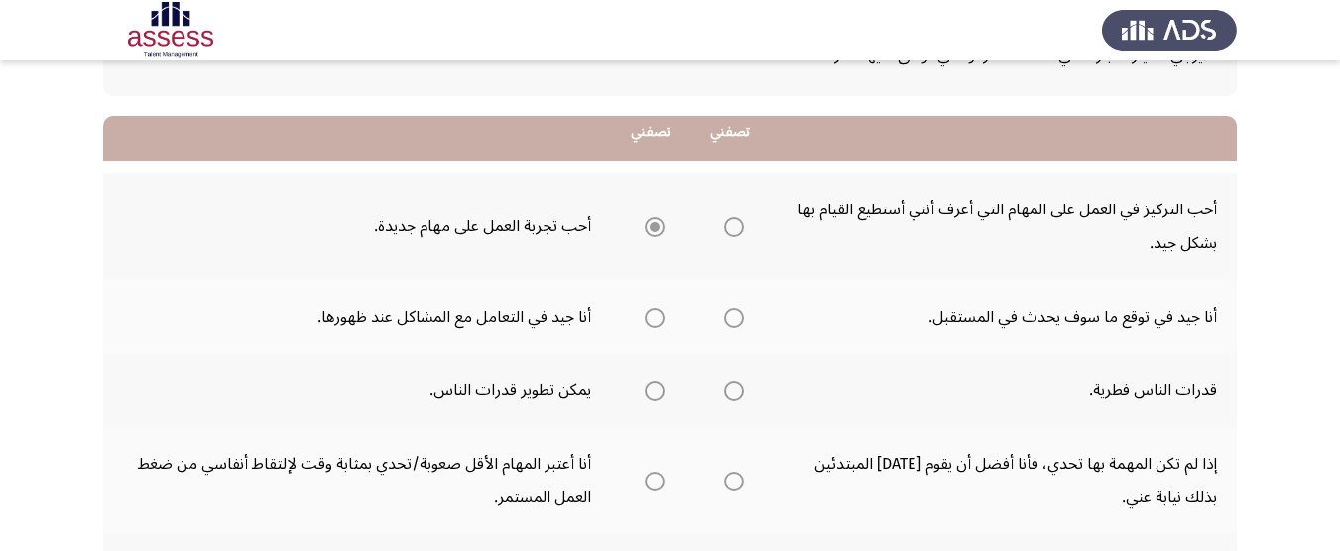
scroll to position [198, 0]
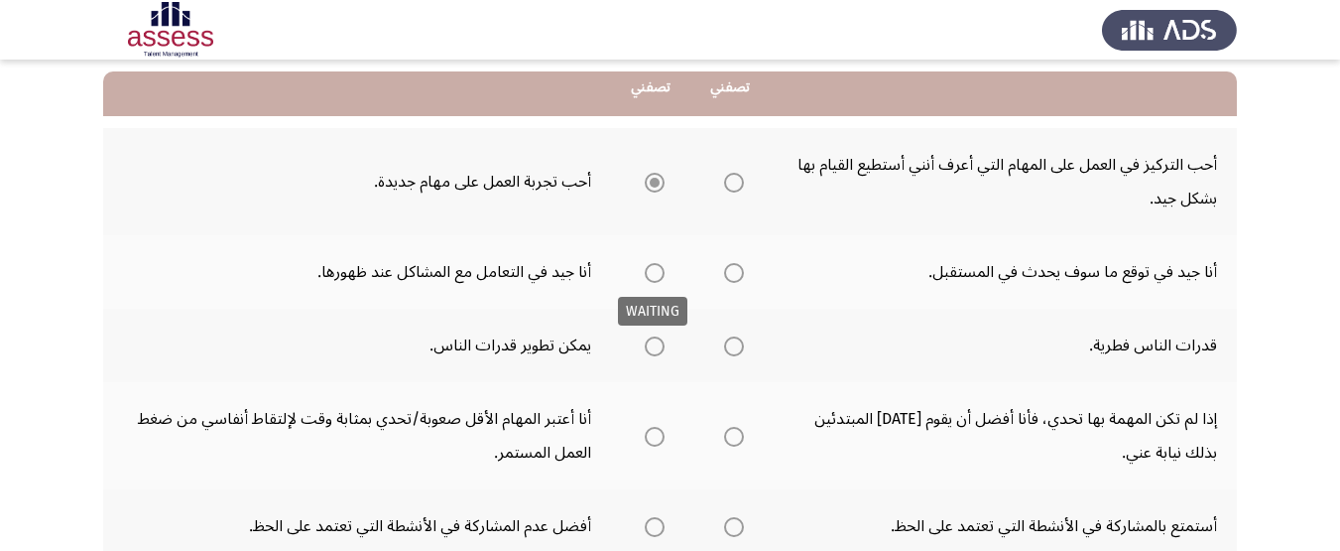
click at [653, 278] on span "Select an option" at bounding box center [655, 273] width 20 height 20
click at [654, 269] on span "Select an option" at bounding box center [655, 273] width 20 height 20
click at [654, 269] on input "Select an option" at bounding box center [655, 273] width 20 height 20
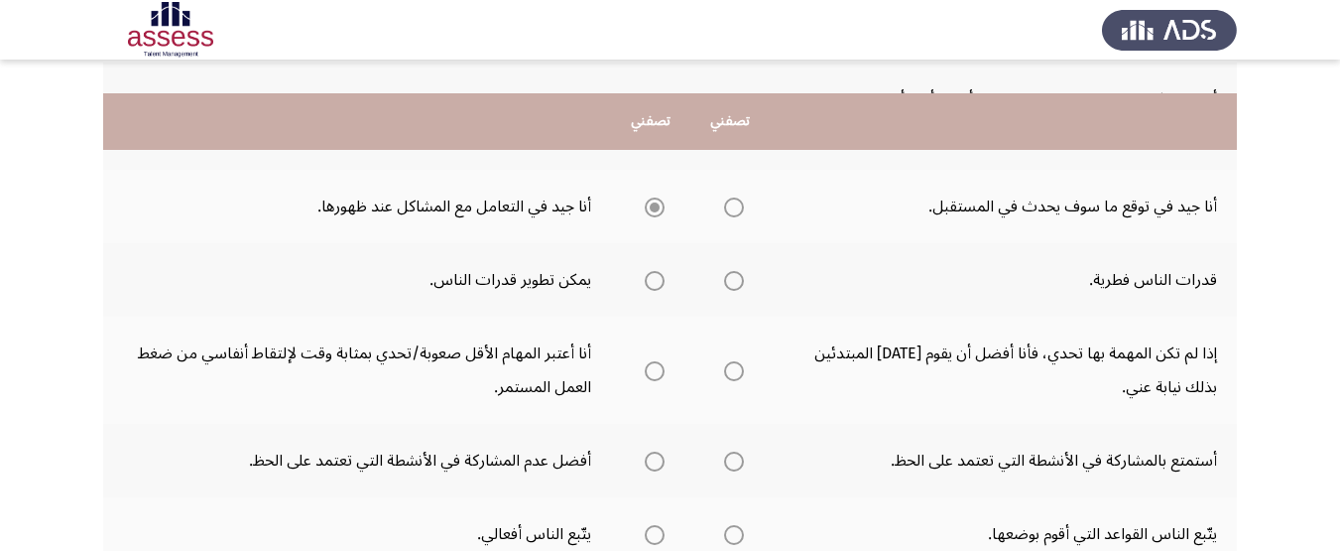
scroll to position [298, 0]
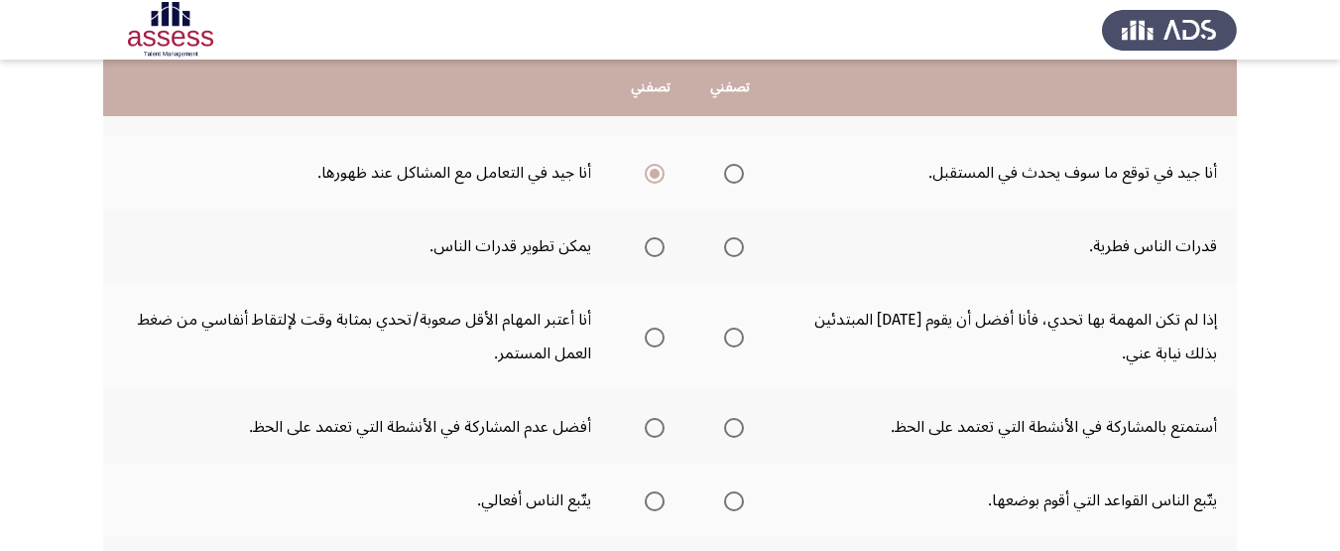
click at [660, 254] on span "Select an option" at bounding box center [655, 247] width 20 height 20
click at [660, 254] on input "Select an option" at bounding box center [655, 247] width 20 height 20
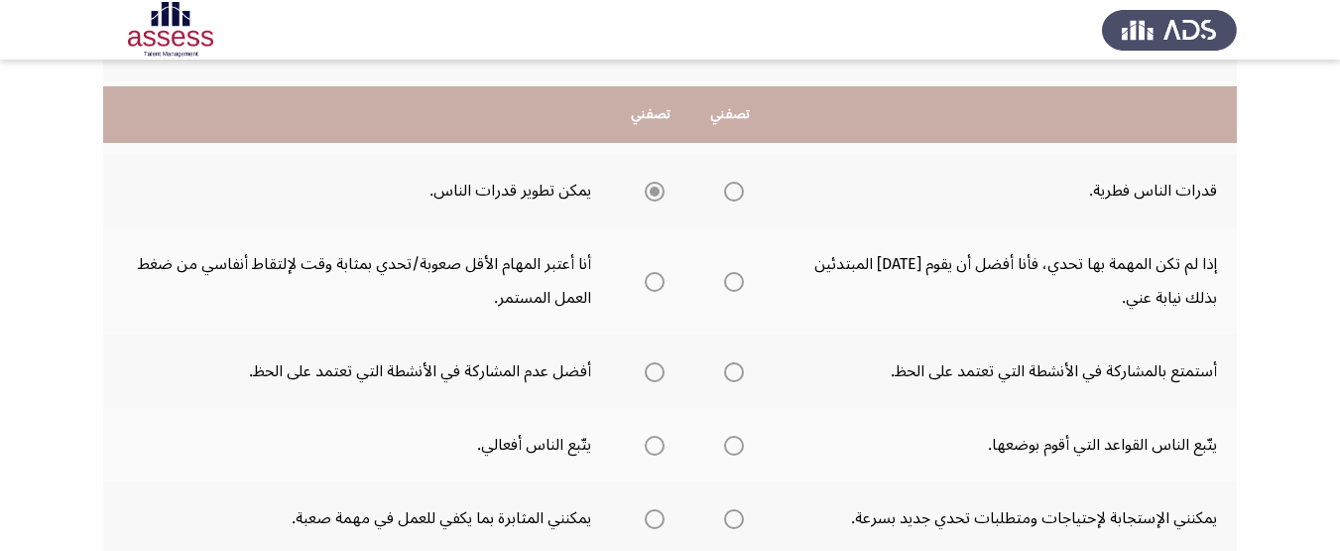
scroll to position [397, 0]
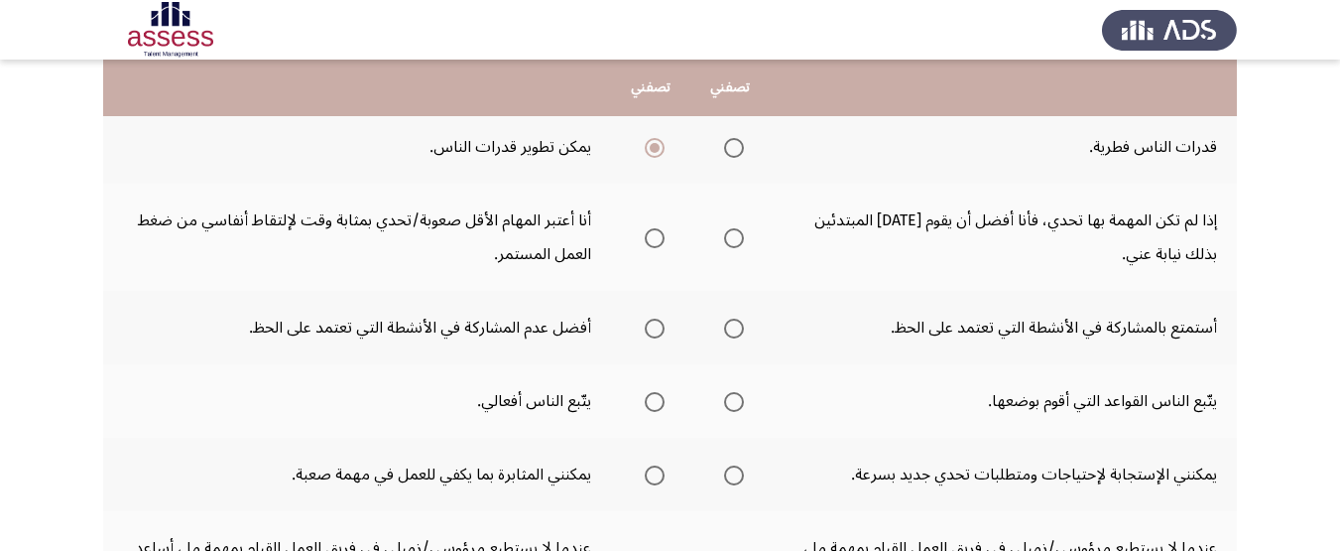
click at [737, 225] on mat-radio-group "Select an option" at bounding box center [730, 237] width 28 height 34
click at [737, 232] on span "Select an option" at bounding box center [734, 238] width 20 height 20
click at [737, 232] on input "Select an option" at bounding box center [734, 238] width 20 height 20
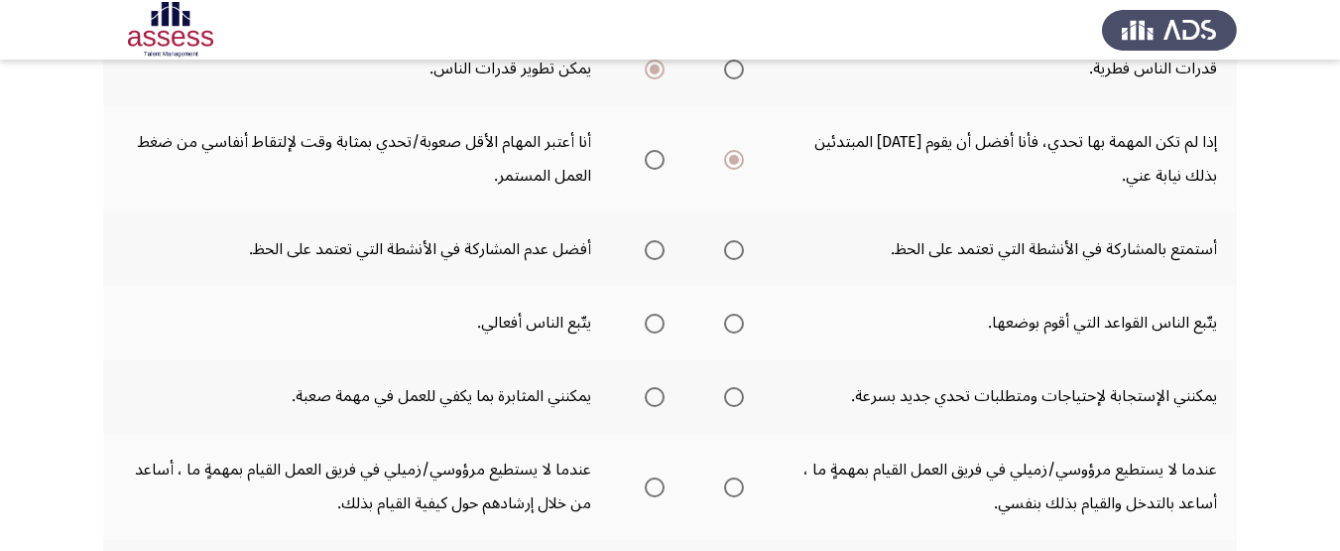
scroll to position [496, 0]
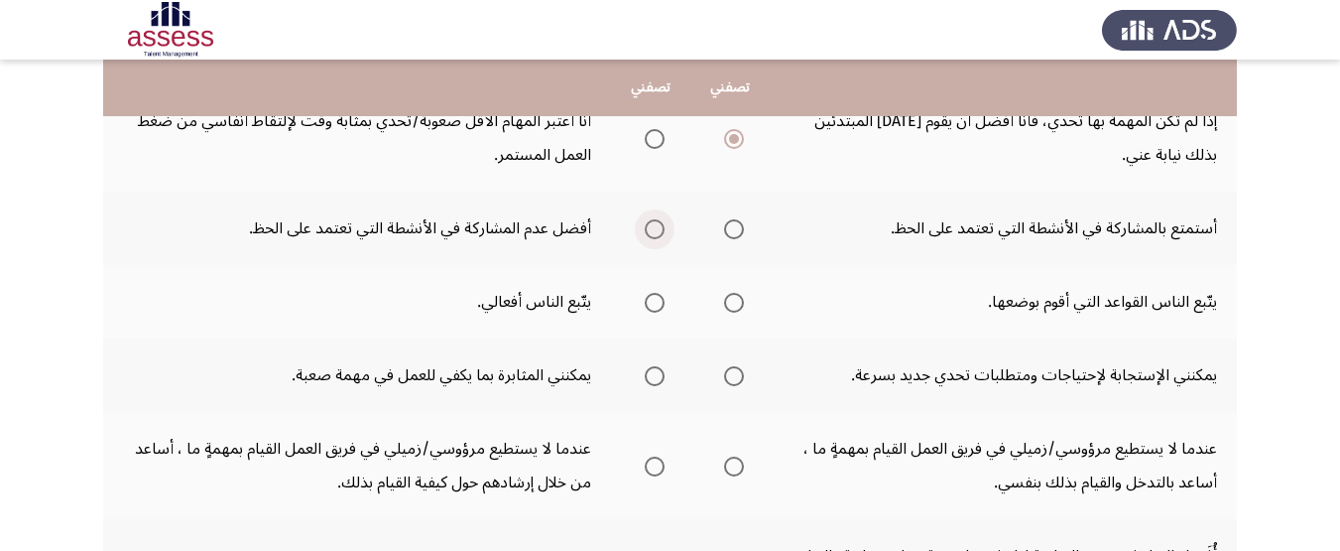
click at [658, 231] on span "Select an option" at bounding box center [655, 229] width 20 height 20
click at [658, 231] on input "Select an option" at bounding box center [655, 229] width 20 height 20
click at [661, 304] on span "Select an option" at bounding box center [655, 303] width 20 height 20
click at [661, 304] on input "Select an option" at bounding box center [655, 303] width 20 height 20
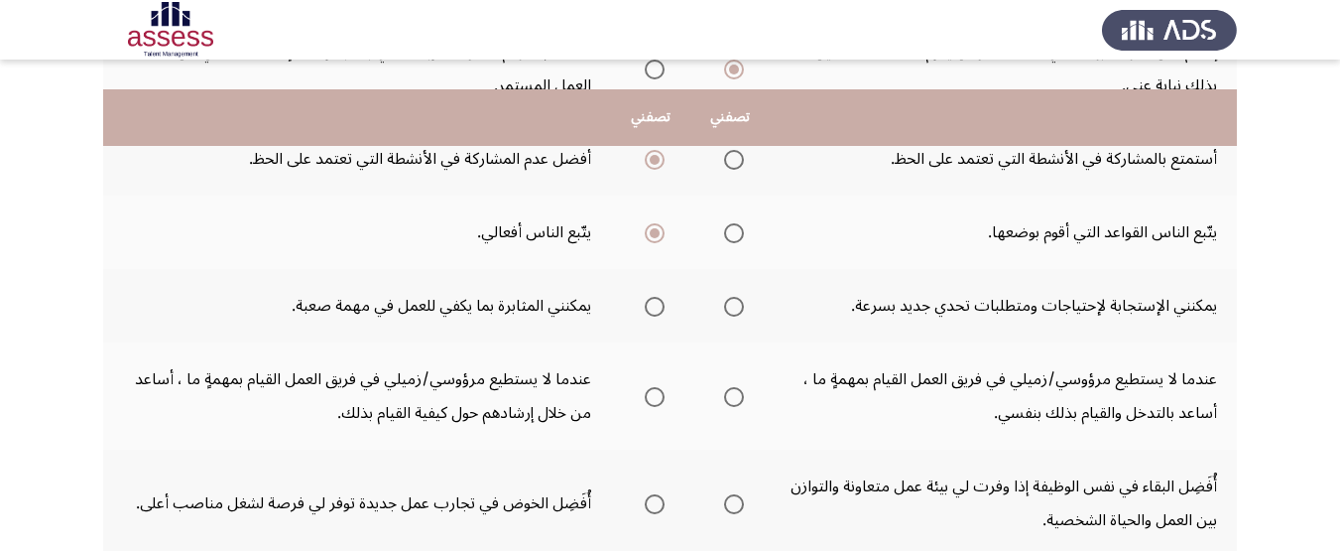
scroll to position [595, 0]
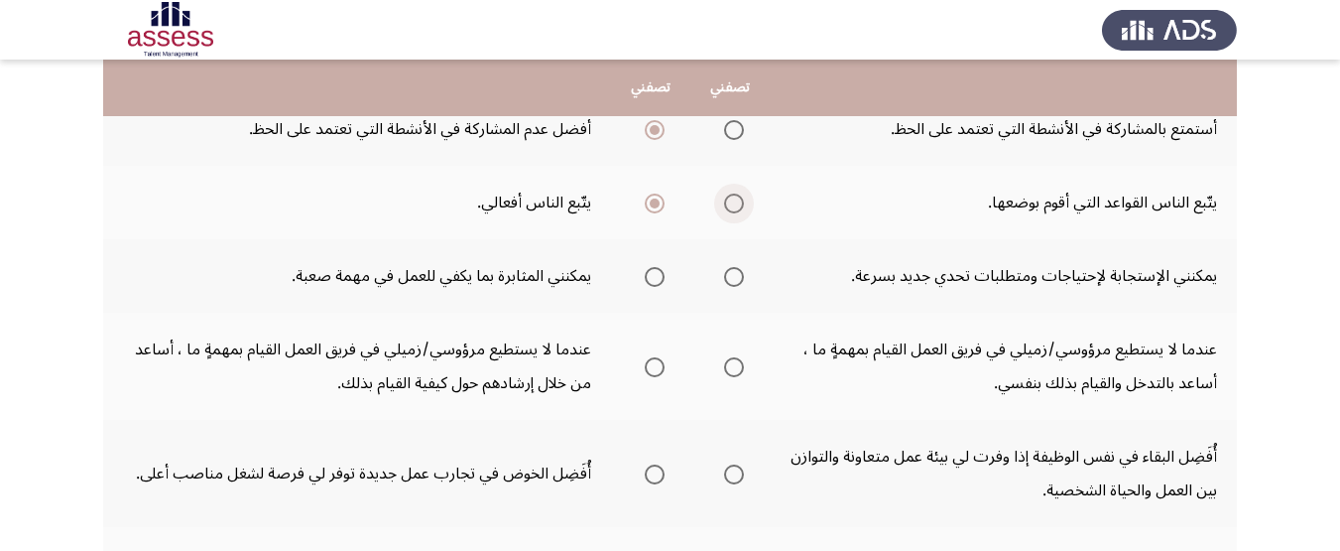
click at [744, 207] on span "Select an option" at bounding box center [734, 203] width 20 height 20
click at [744, 207] on input "Select an option" at bounding box center [734, 203] width 20 height 20
click at [739, 275] on span "Select an option" at bounding box center [734, 277] width 20 height 20
click at [739, 275] on input "Select an option" at bounding box center [734, 277] width 20 height 20
click at [640, 272] on label "Select an option" at bounding box center [651, 277] width 28 height 20
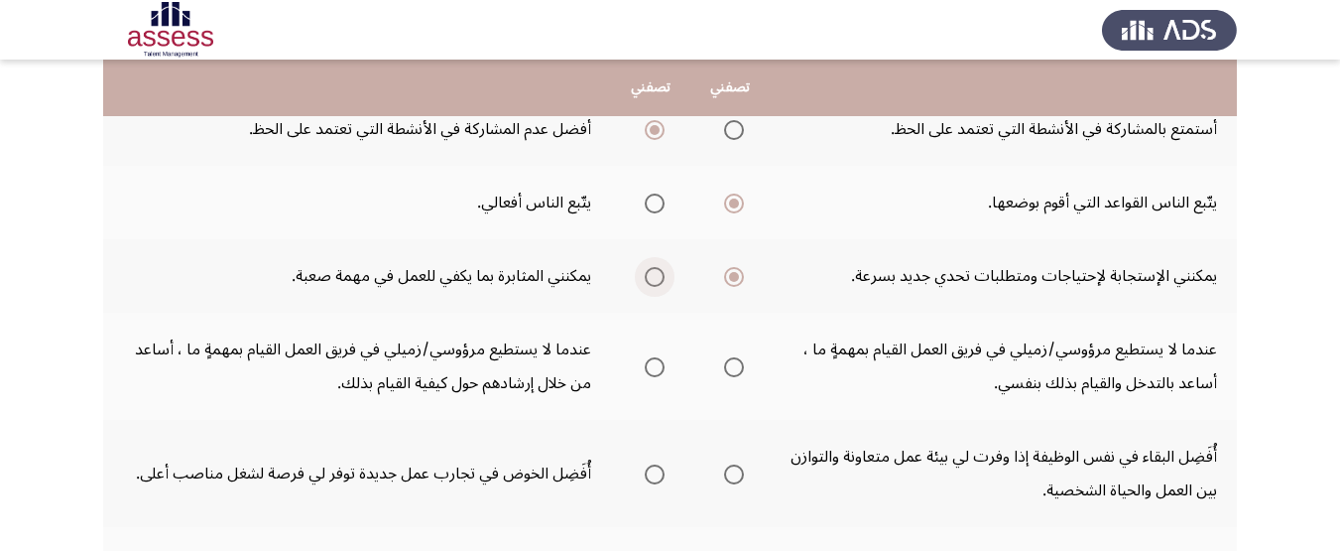
click at [645, 272] on input "Select an option" at bounding box center [655, 277] width 20 height 20
click at [654, 371] on span "Select an option" at bounding box center [655, 367] width 20 height 20
click at [654, 371] on input "Select an option" at bounding box center [655, 367] width 20 height 20
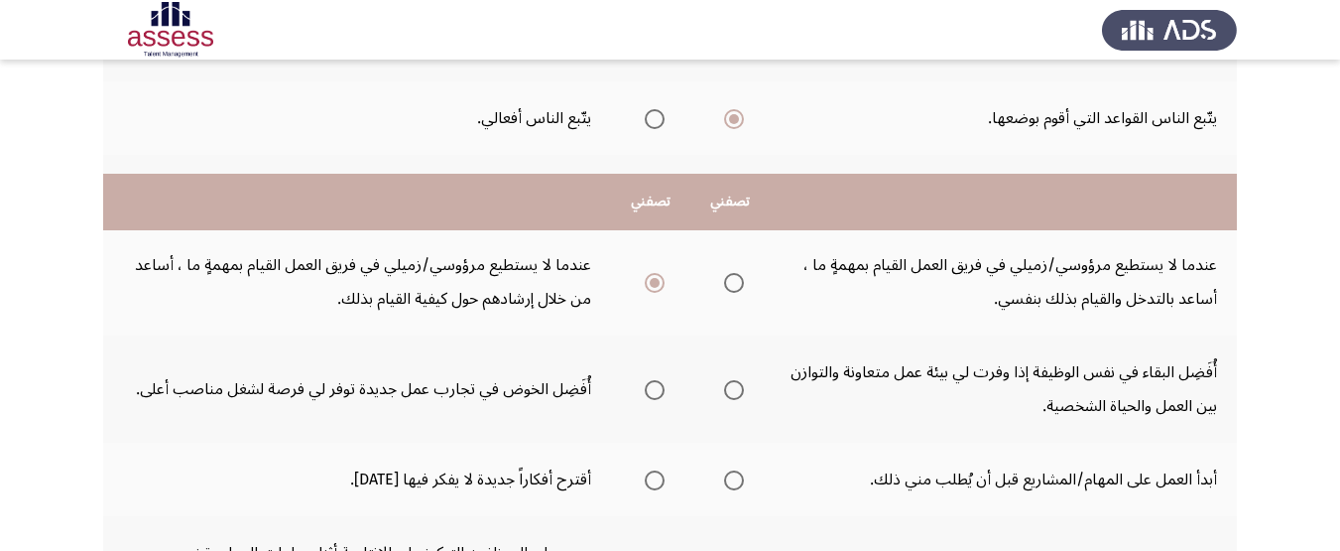
scroll to position [794, 0]
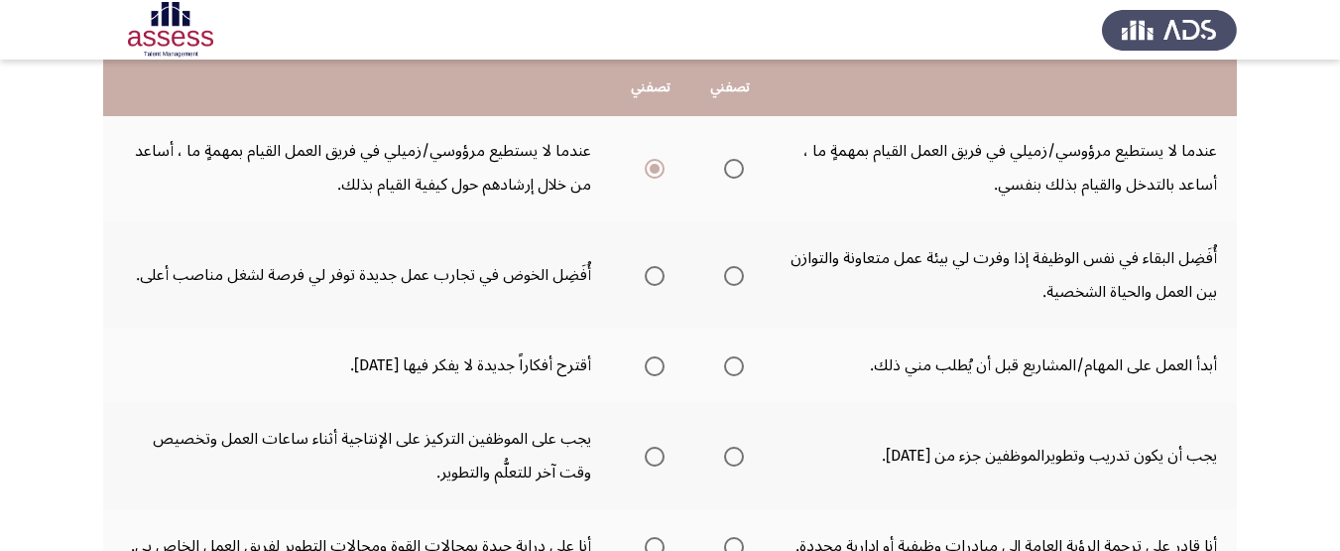
click at [738, 282] on span "Select an option" at bounding box center [734, 276] width 20 height 20
click at [738, 282] on input "Select an option" at bounding box center [734, 276] width 20 height 20
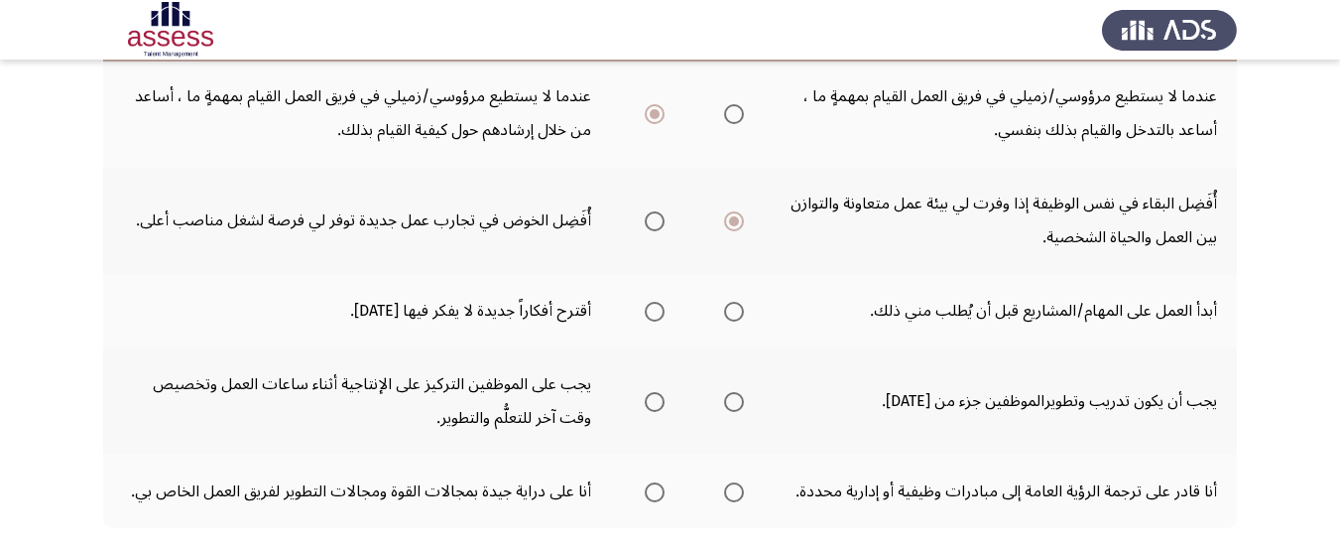
scroll to position [893, 0]
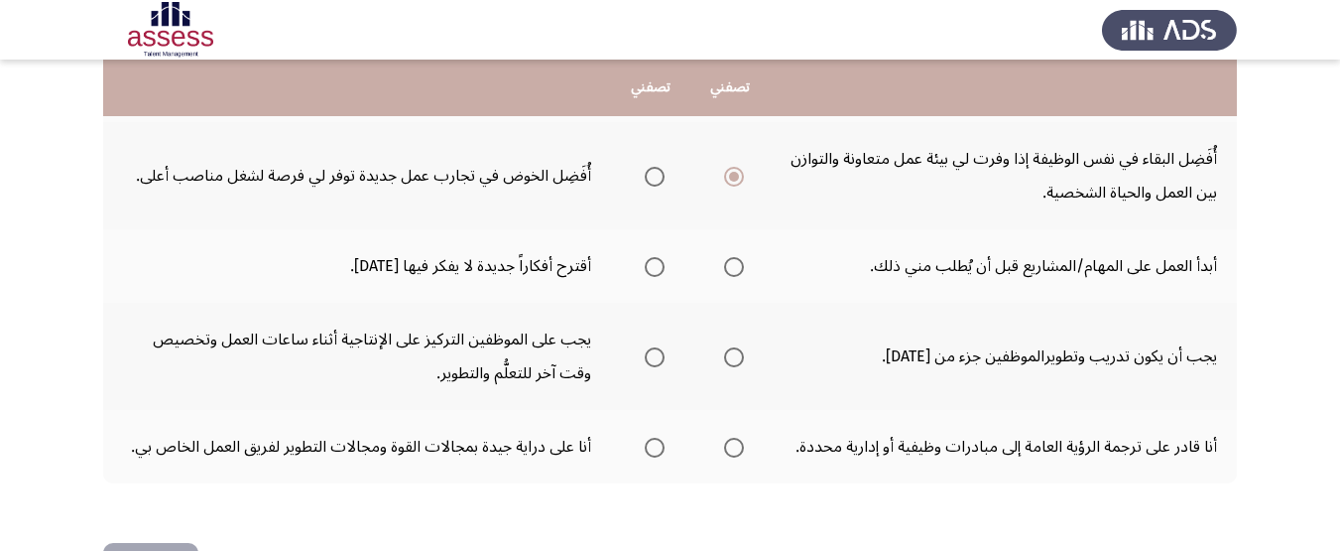
click at [661, 184] on span "Select an option" at bounding box center [655, 177] width 20 height 20
click at [661, 184] on input "Select an option" at bounding box center [655, 177] width 20 height 20
click at [665, 266] on span "Select an option" at bounding box center [655, 267] width 20 height 20
click at [665, 266] on input "Select an option" at bounding box center [655, 267] width 20 height 20
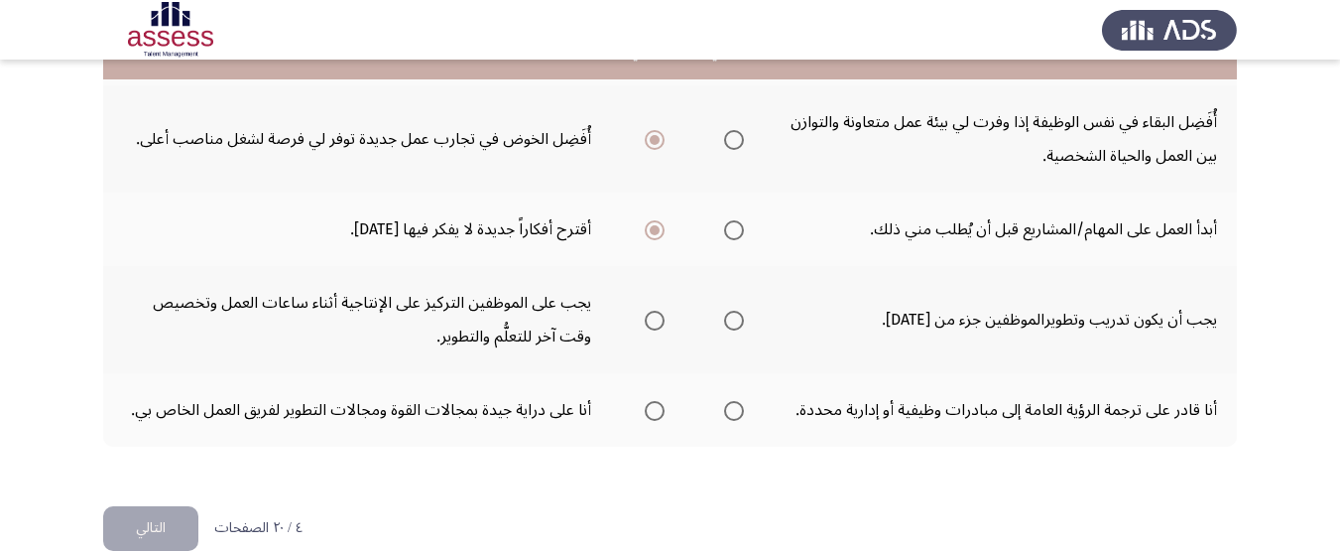
scroll to position [964, 0]
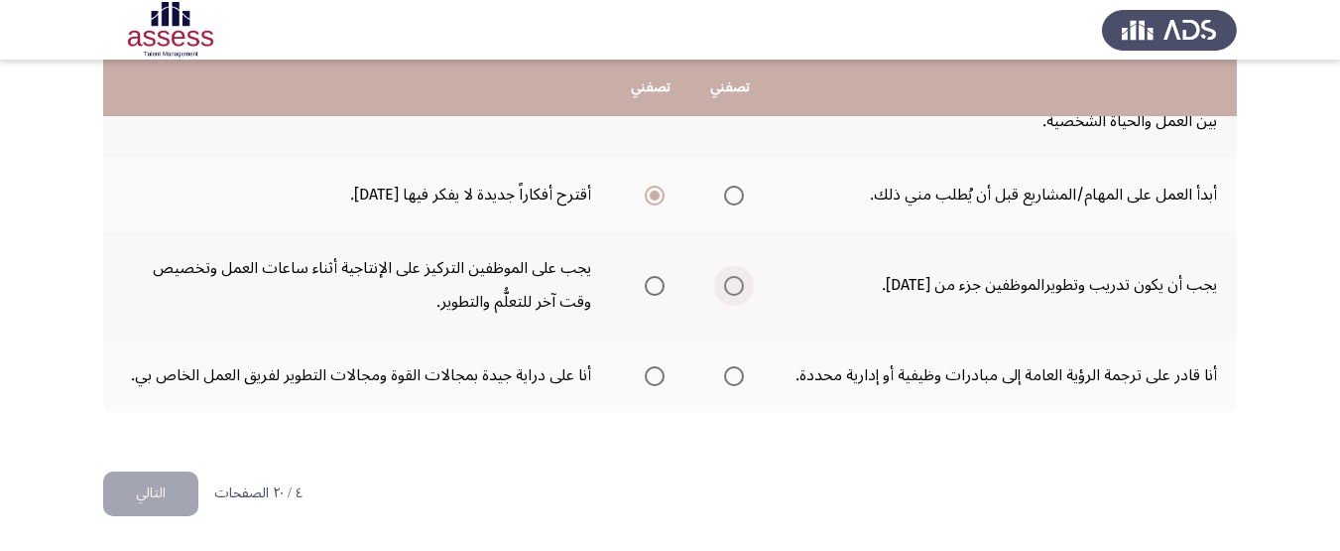
click at [727, 284] on span "Select an option" at bounding box center [734, 286] width 20 height 20
click at [727, 284] on input "Select an option" at bounding box center [734, 286] width 20 height 20
click at [653, 379] on span "Select an option" at bounding box center [655, 376] width 20 height 20
click at [653, 379] on input "Select an option" at bounding box center [655, 376] width 20 height 20
click at [129, 495] on button "التالي" at bounding box center [150, 493] width 95 height 45
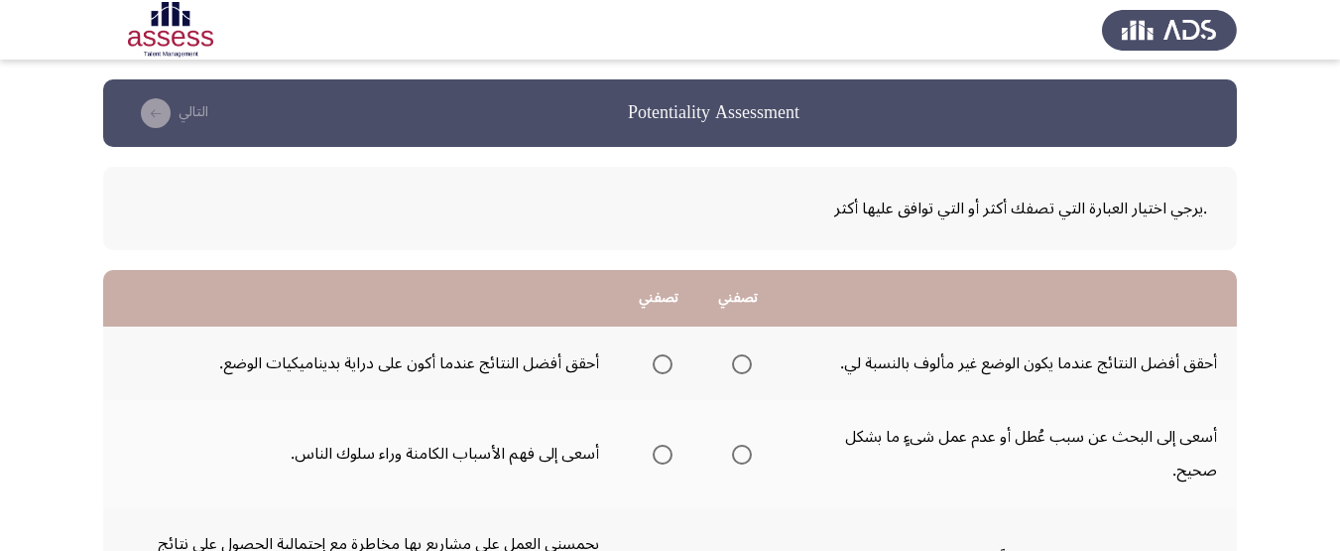
scroll to position [99, 0]
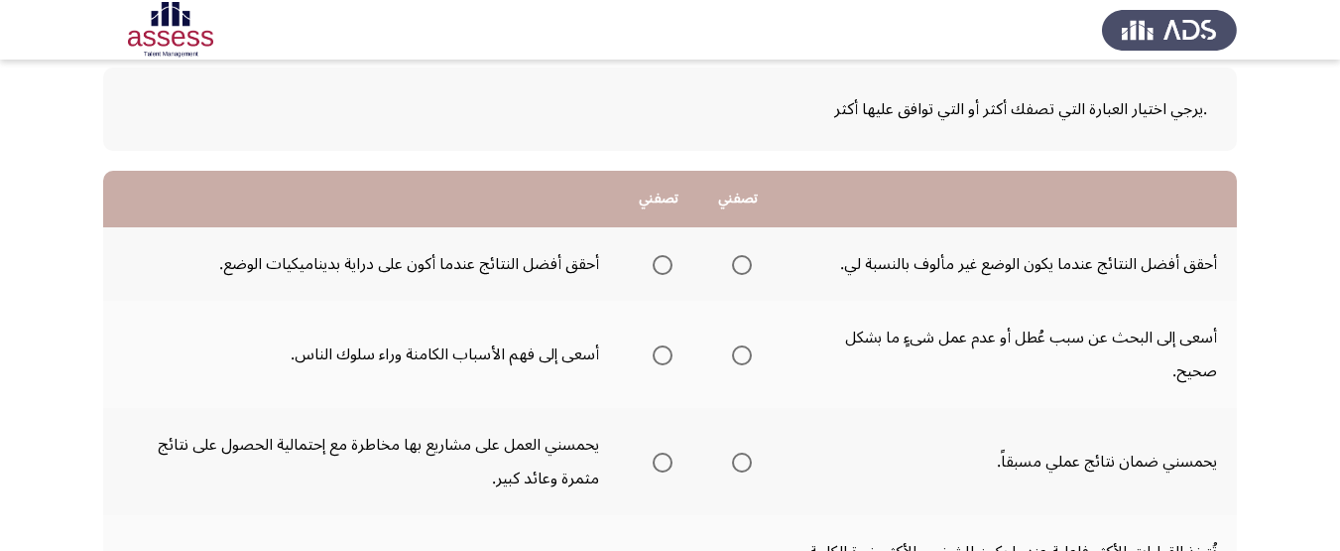
click at [749, 262] on span "Select an option" at bounding box center [742, 265] width 20 height 20
click at [749, 262] on input "Select an option" at bounding box center [742, 265] width 20 height 20
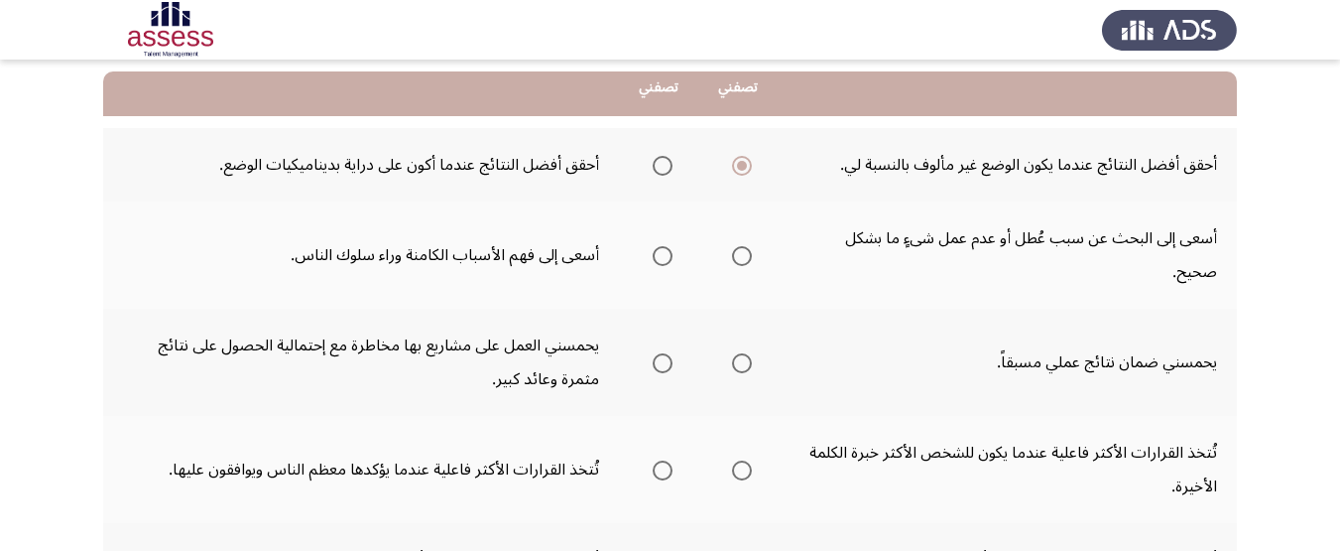
click at [667, 169] on span "Select an option" at bounding box center [663, 166] width 20 height 20
click at [667, 169] on input "Select an option" at bounding box center [663, 166] width 20 height 20
click at [745, 261] on span "Select an option" at bounding box center [742, 256] width 20 height 20
click at [745, 261] on input "Select an option" at bounding box center [742, 256] width 20 height 20
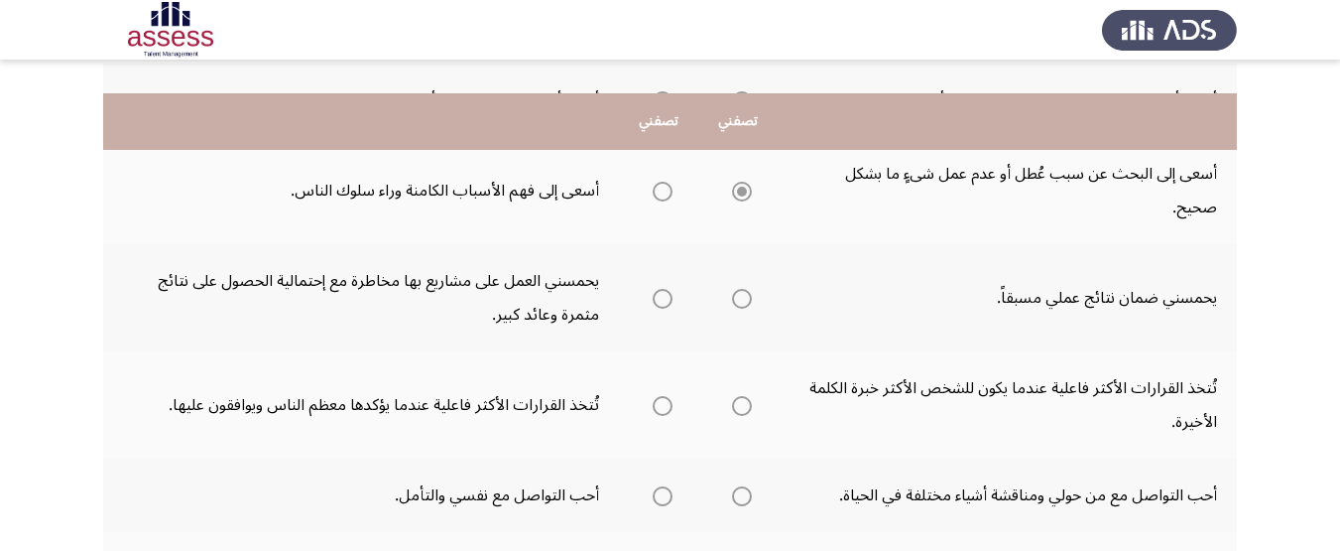
scroll to position [298, 0]
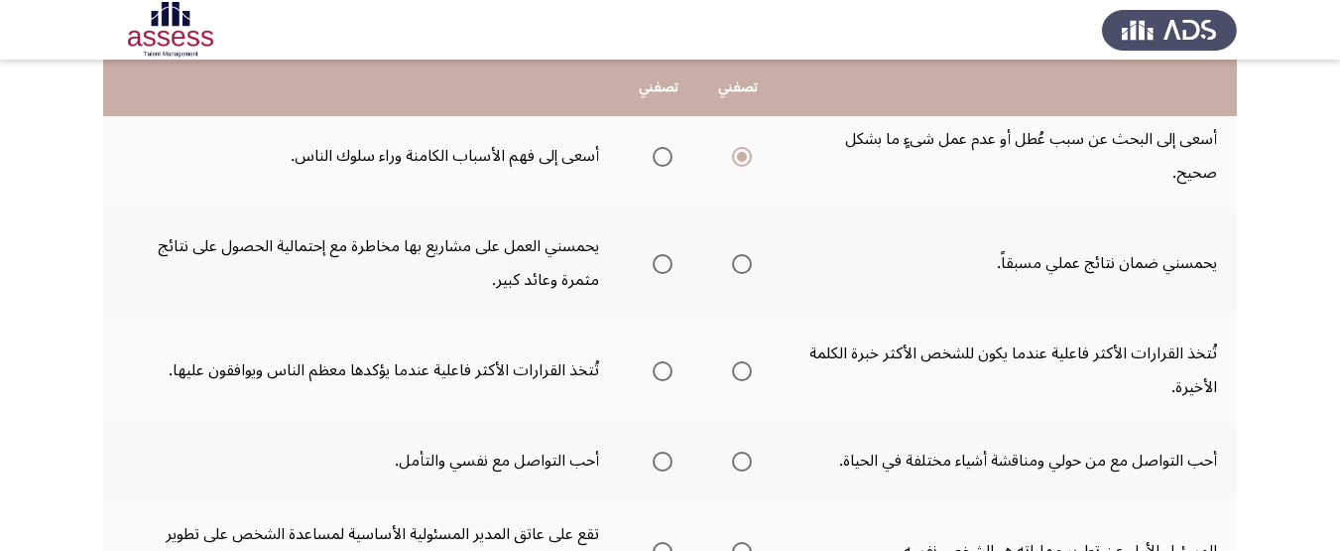
click at [662, 262] on span "Select an option" at bounding box center [663, 264] width 20 height 20
click at [662, 262] on input "Select an option" at bounding box center [663, 264] width 20 height 20
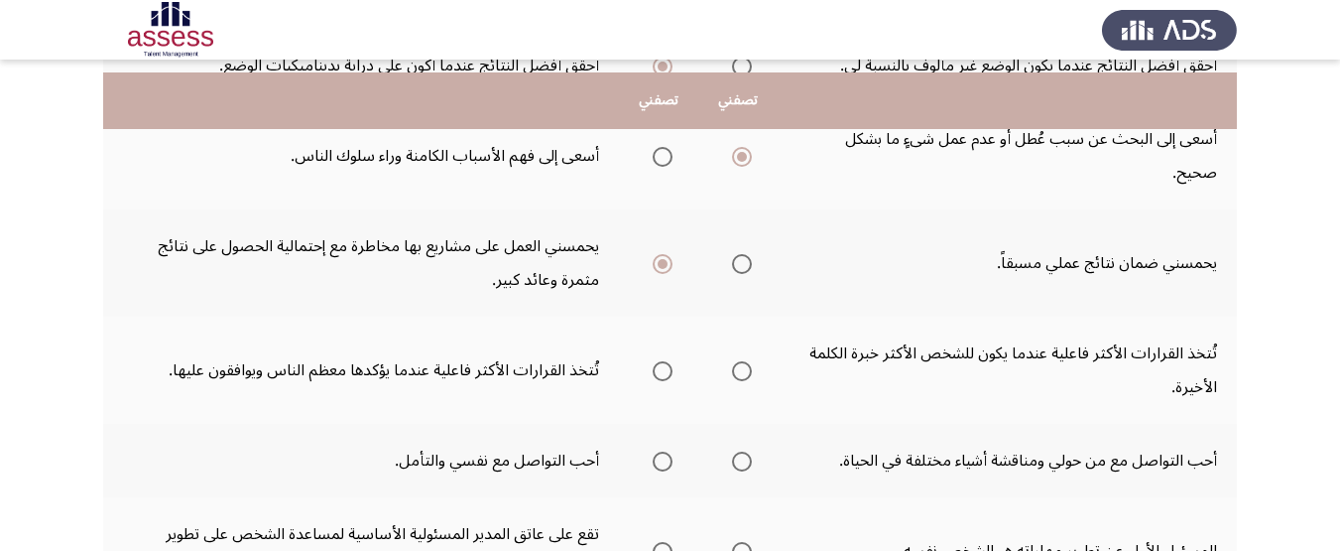
scroll to position [397, 0]
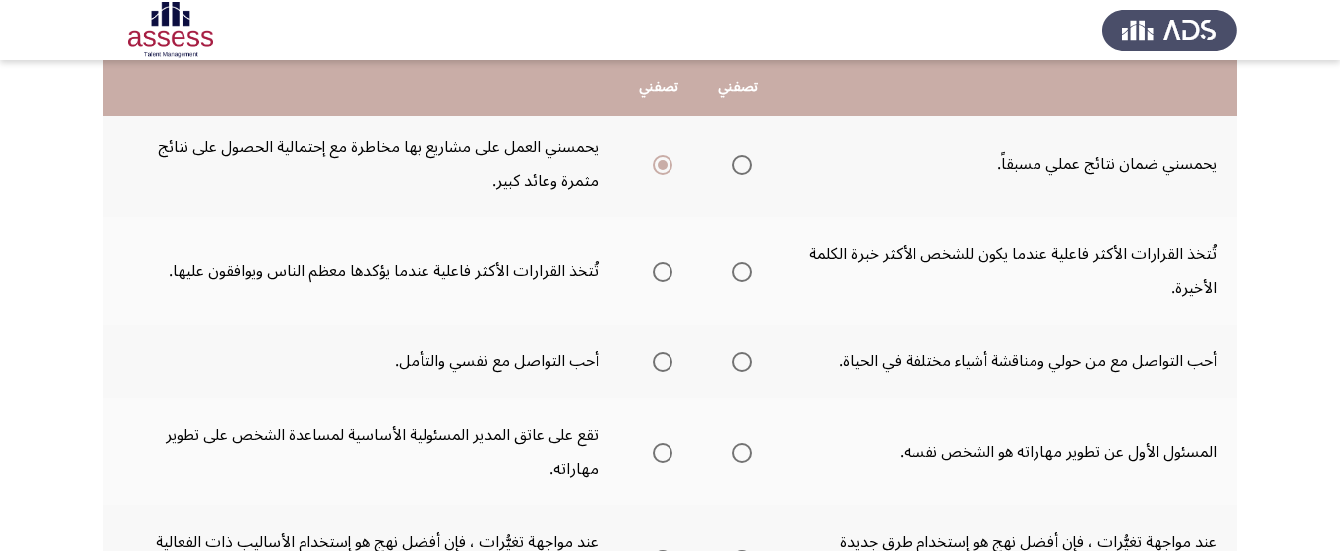
click at [742, 272] on span "Select an option" at bounding box center [742, 272] width 0 height 0
click at [743, 272] on input "Select an option" at bounding box center [742, 272] width 20 height 20
click at [736, 360] on span "Select an option" at bounding box center [742, 362] width 20 height 20
click at [736, 360] on input "Select an option" at bounding box center [742, 362] width 20 height 20
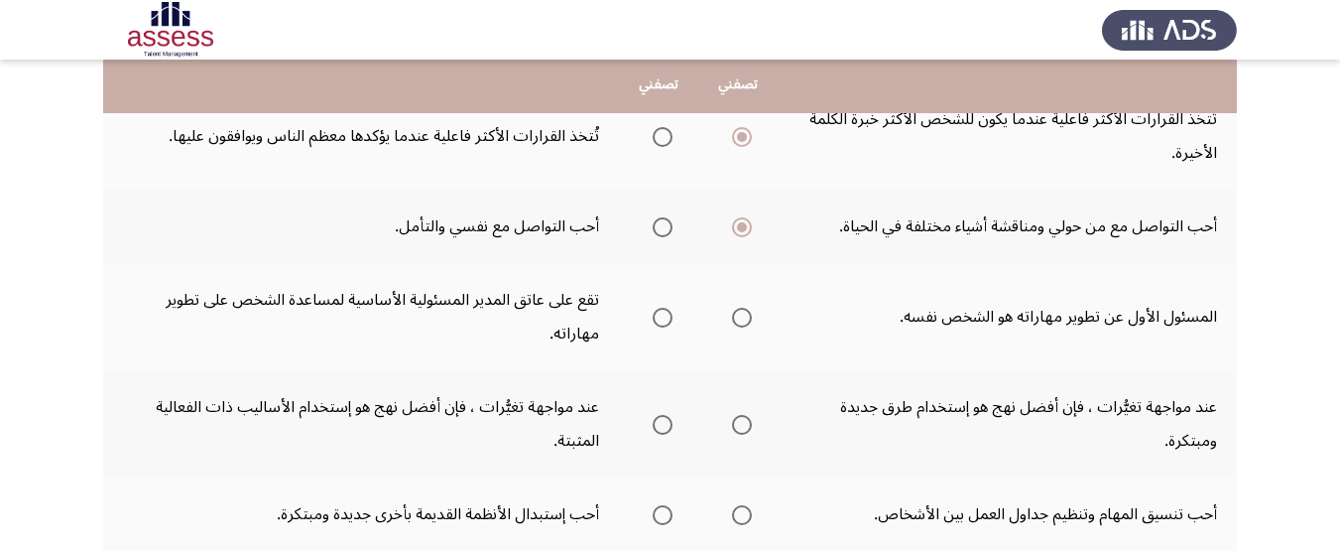
scroll to position [535, 0]
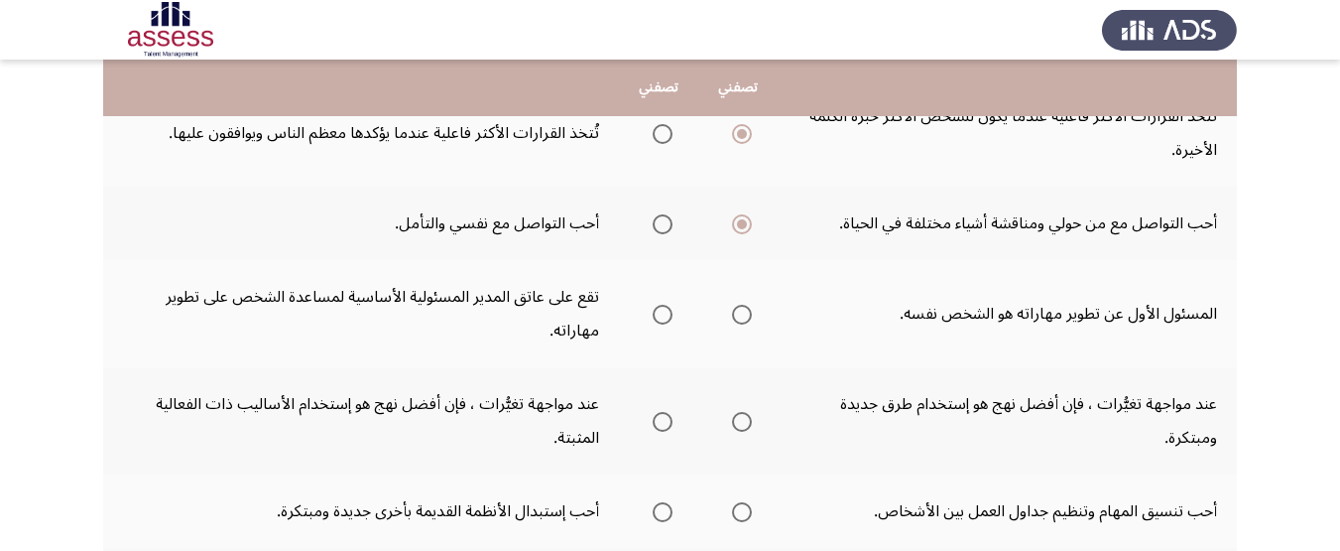
click at [737, 317] on span "Select an option" at bounding box center [742, 315] width 20 height 20
click at [737, 317] on input "Select an option" at bounding box center [742, 315] width 20 height 20
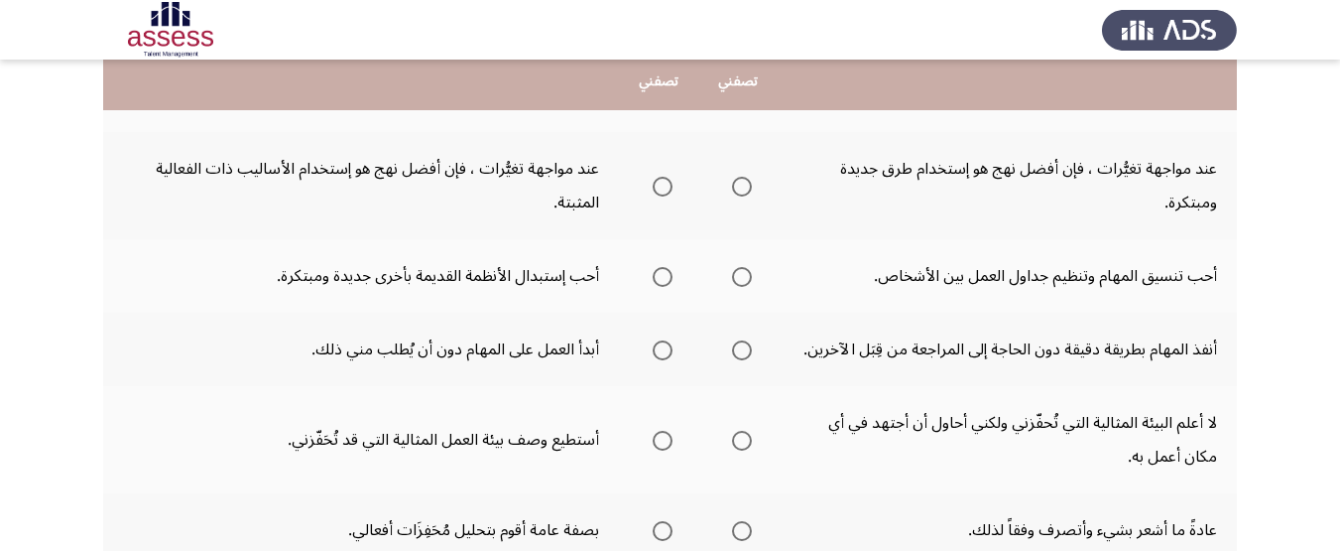
scroll to position [774, 0]
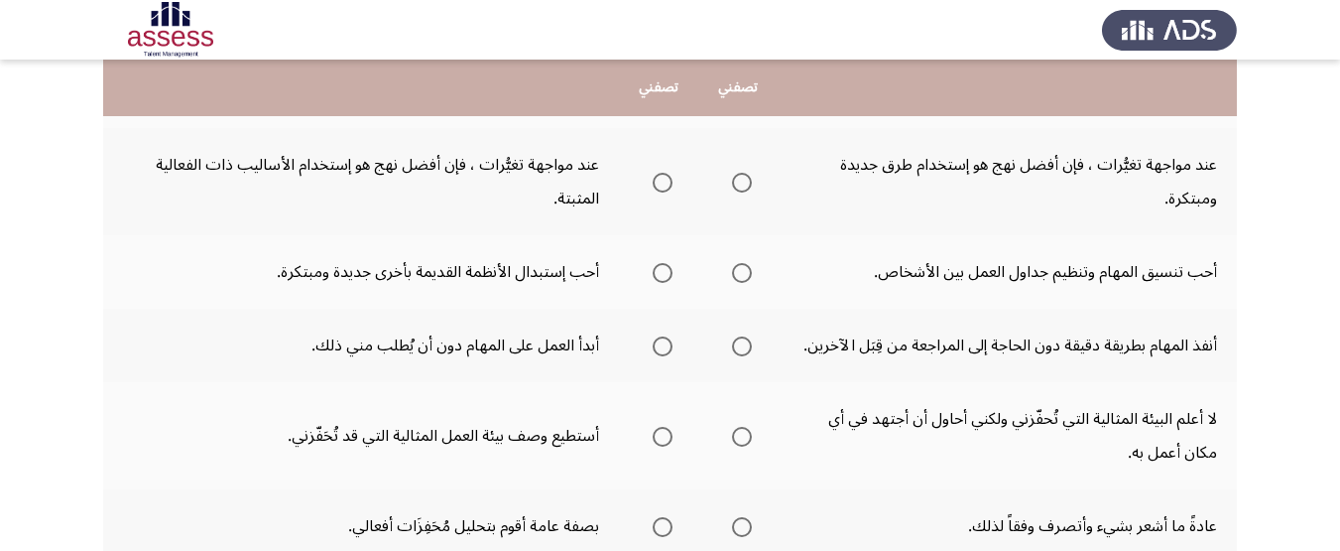
click at [663, 178] on span "Select an option" at bounding box center [663, 183] width 20 height 20
click at [663, 178] on input "Select an option" at bounding box center [663, 183] width 20 height 20
click at [667, 265] on span "Select an option" at bounding box center [663, 273] width 20 height 20
click at [667, 265] on input "Select an option" at bounding box center [663, 273] width 20 height 20
click at [752, 351] on span "Select an option" at bounding box center [742, 346] width 20 height 20
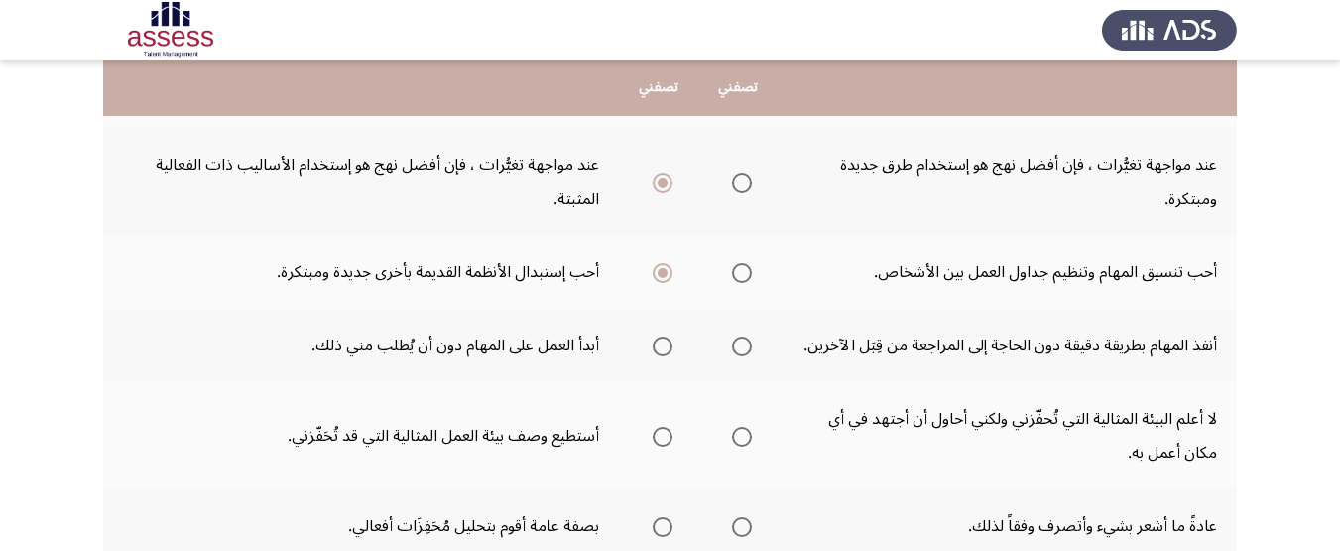
click at [752, 351] on input "Select an option" at bounding box center [742, 346] width 20 height 20
click at [730, 429] on label "Select an option" at bounding box center [738, 437] width 28 height 20
click at [732, 429] on input "Select an option" at bounding box center [742, 437] width 20 height 20
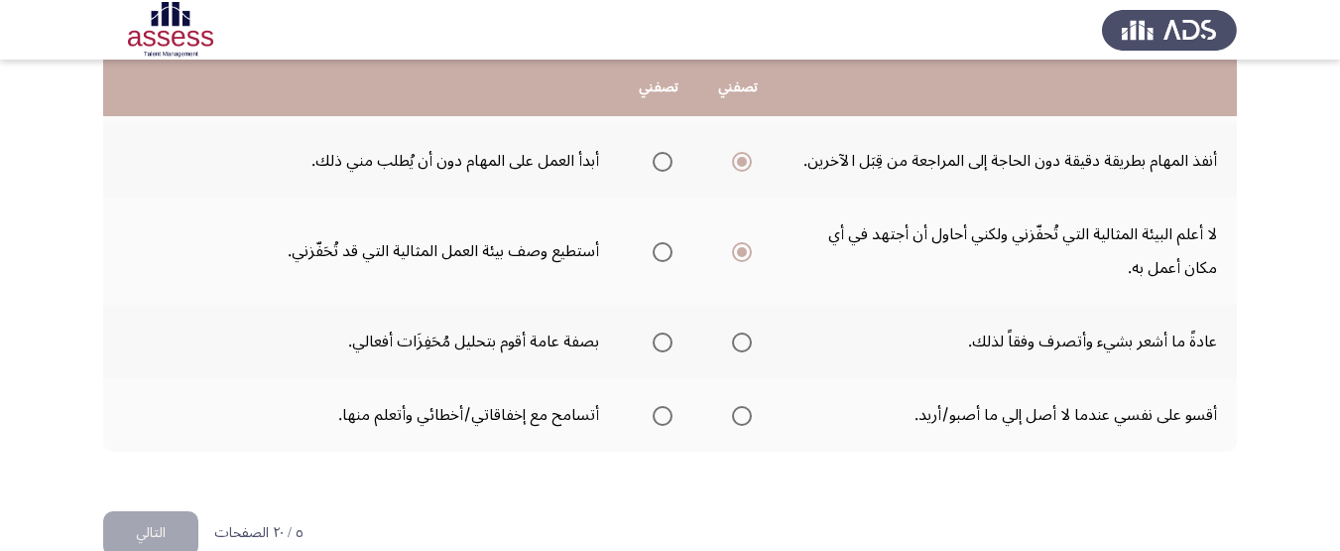
scroll to position [964, 0]
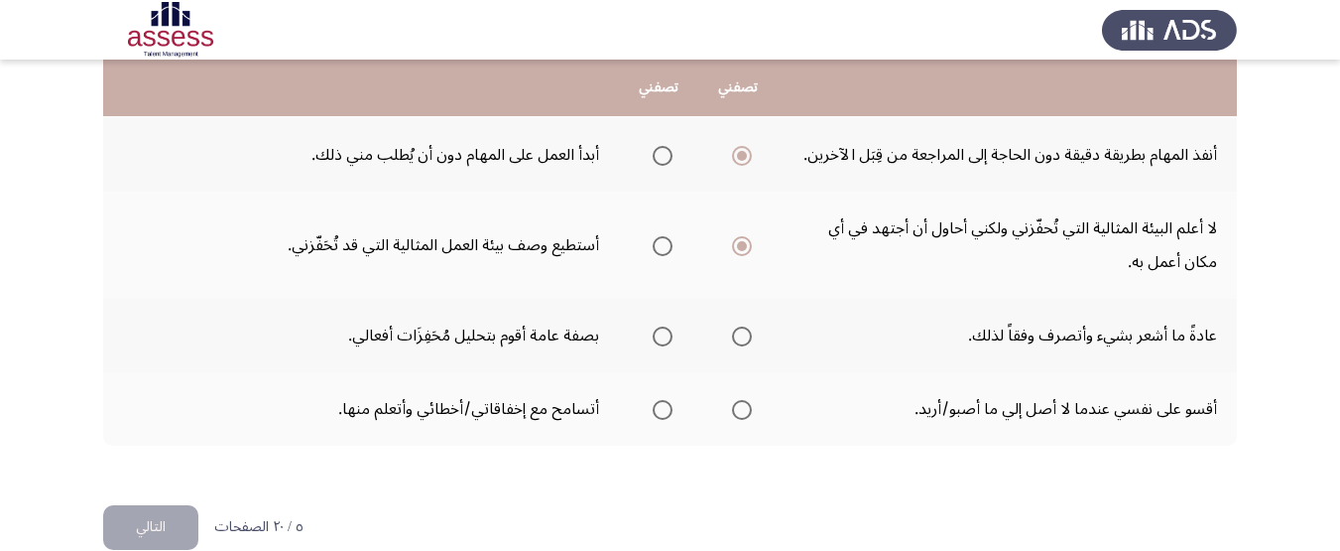
click at [672, 339] on span "Select an option" at bounding box center [663, 336] width 20 height 20
click at [672, 339] on input "Select an option" at bounding box center [663, 336] width 20 height 20
click at [696, 414] on th at bounding box center [658, 408] width 79 height 73
click at [650, 405] on label "Select an option" at bounding box center [659, 410] width 28 height 20
click at [653, 405] on input "Select an option" at bounding box center [663, 410] width 20 height 20
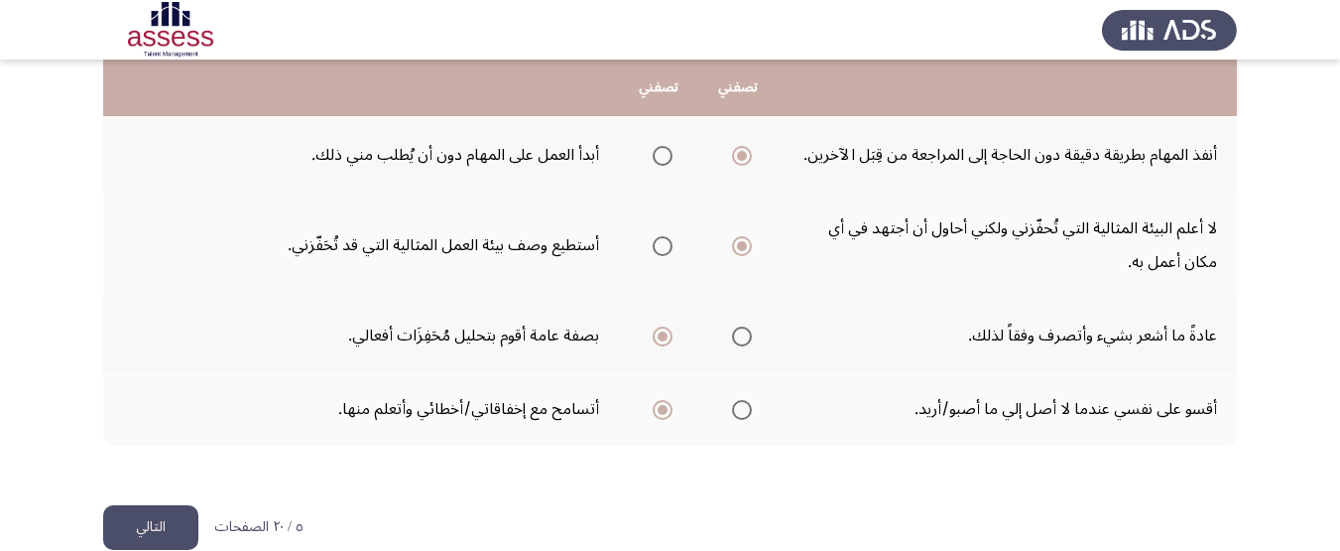
click at [154, 515] on button "التالي" at bounding box center [150, 527] width 95 height 45
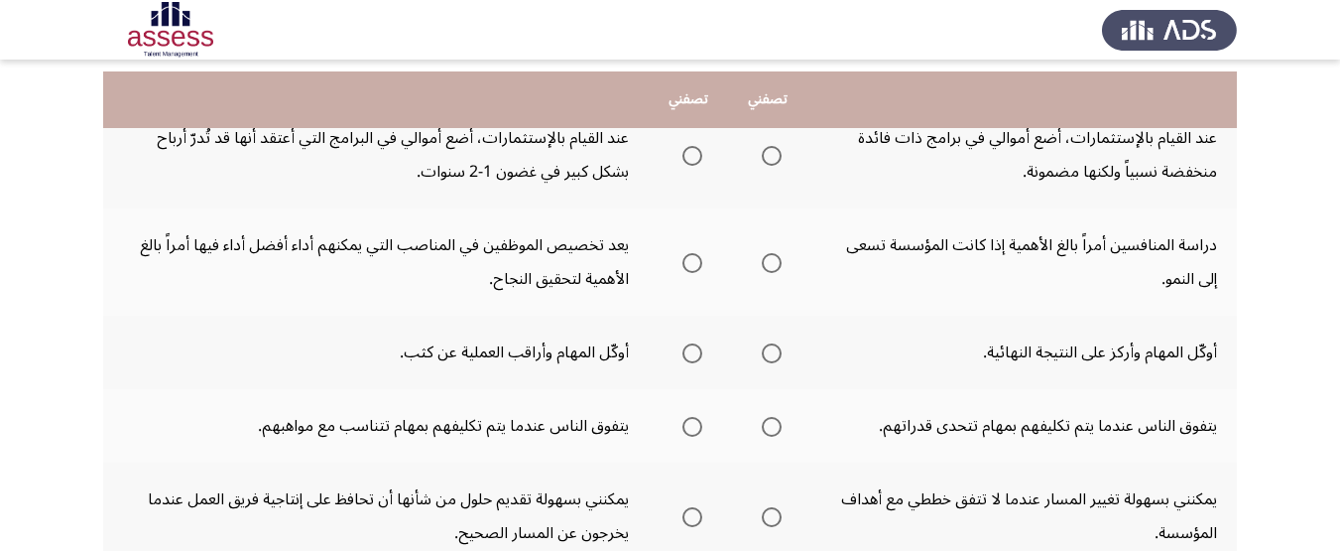
scroll to position [222, 0]
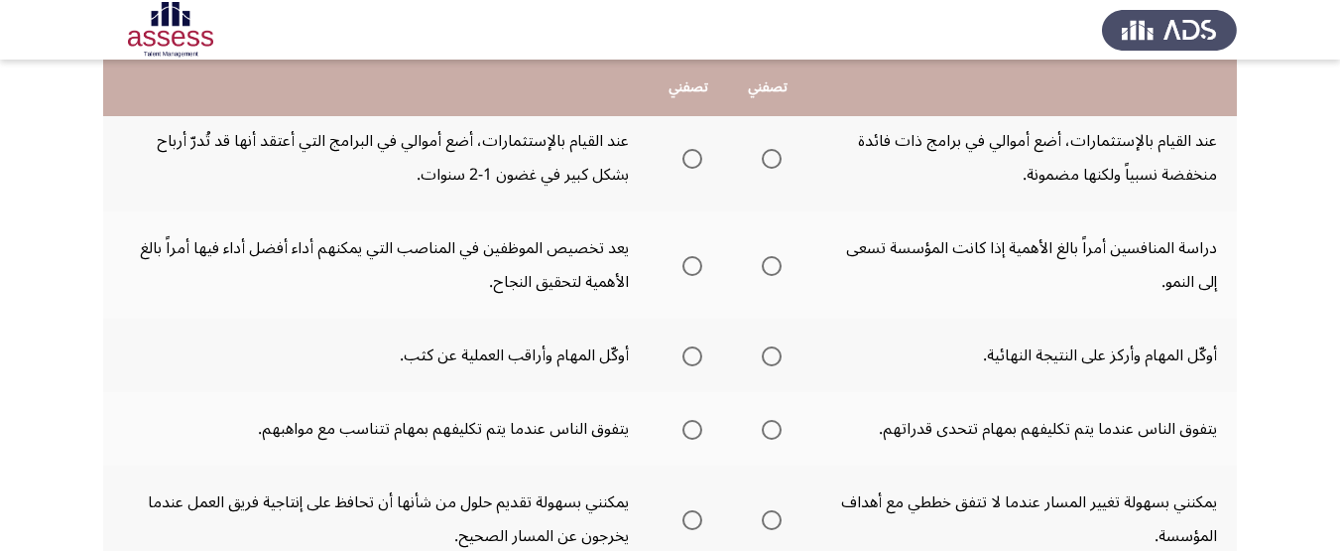
click at [699, 158] on span "Select an option" at bounding box center [693, 159] width 20 height 20
click at [699, 158] on input "Select an option" at bounding box center [693, 159] width 20 height 20
click at [689, 262] on span "Select an option" at bounding box center [693, 266] width 20 height 20
click at [689, 262] on input "Select an option" at bounding box center [693, 266] width 20 height 20
click at [701, 355] on span "Select an option" at bounding box center [693, 356] width 20 height 20
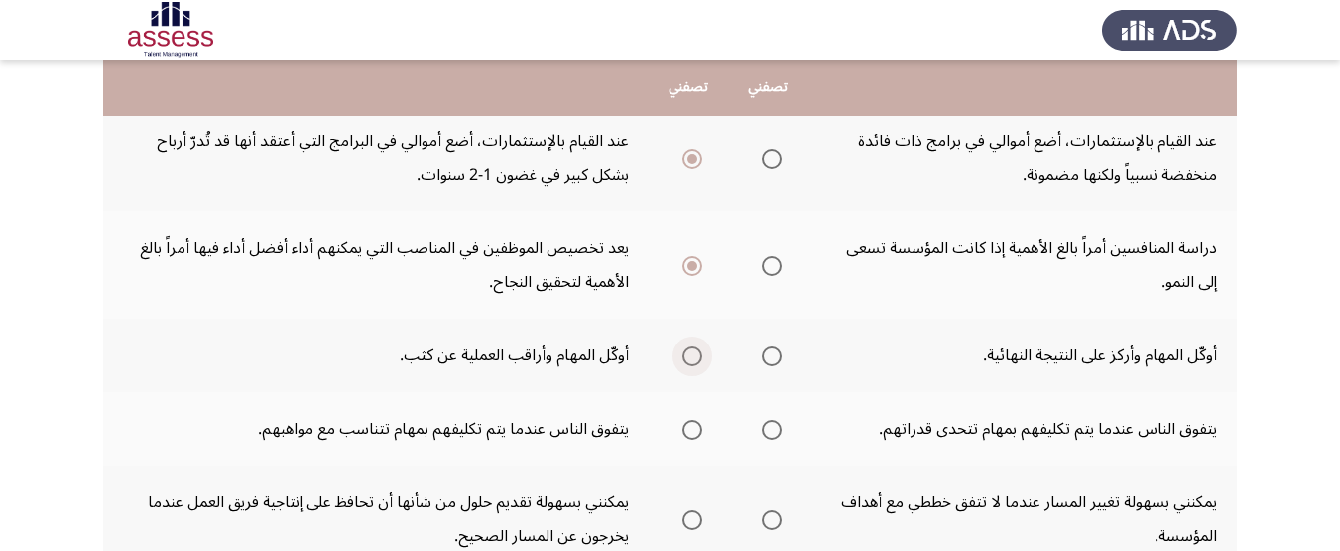
click at [701, 355] on input "Select an option" at bounding box center [693, 356] width 20 height 20
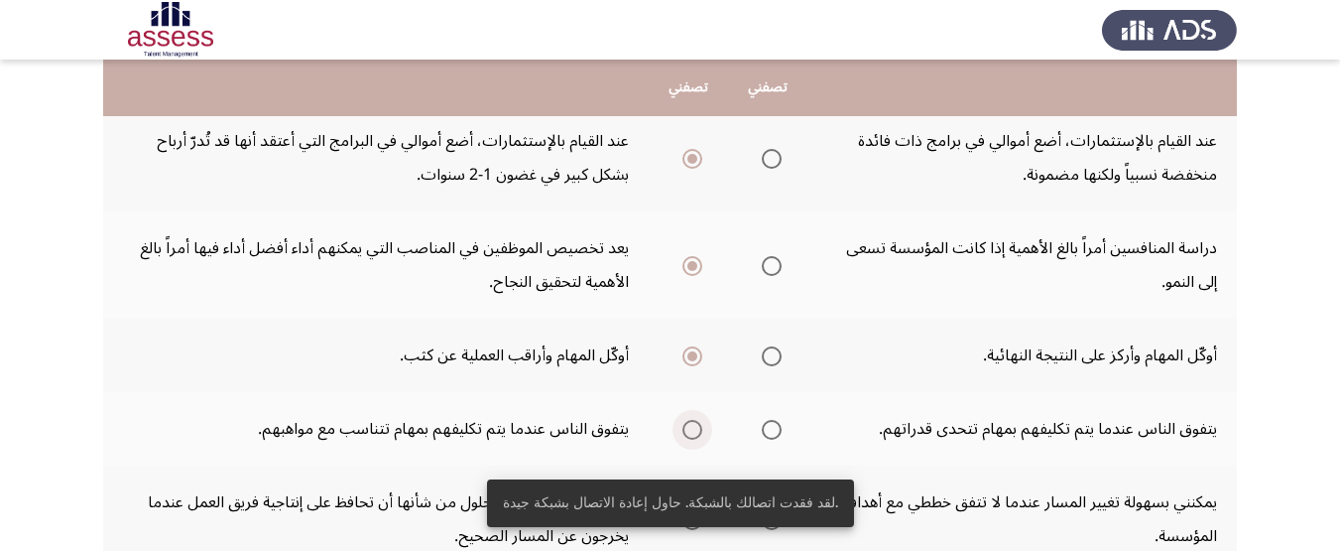
click at [700, 433] on span "Select an option" at bounding box center [693, 430] width 20 height 20
click at [700, 433] on input "Select an option" at bounding box center [693, 430] width 20 height 20
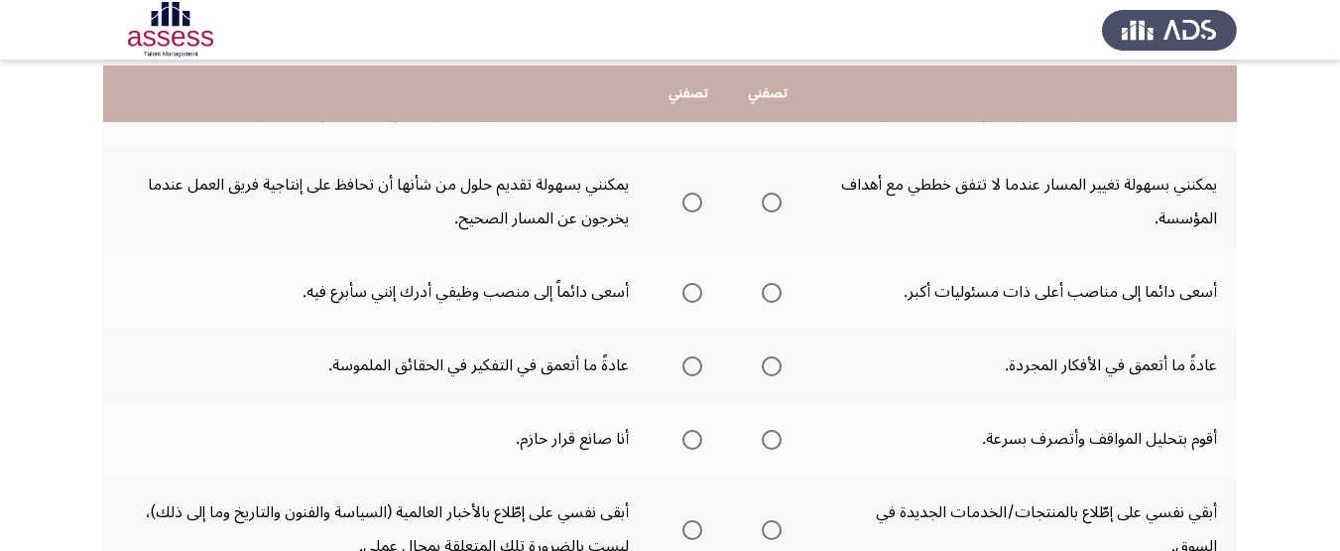
scroll to position [546, 0]
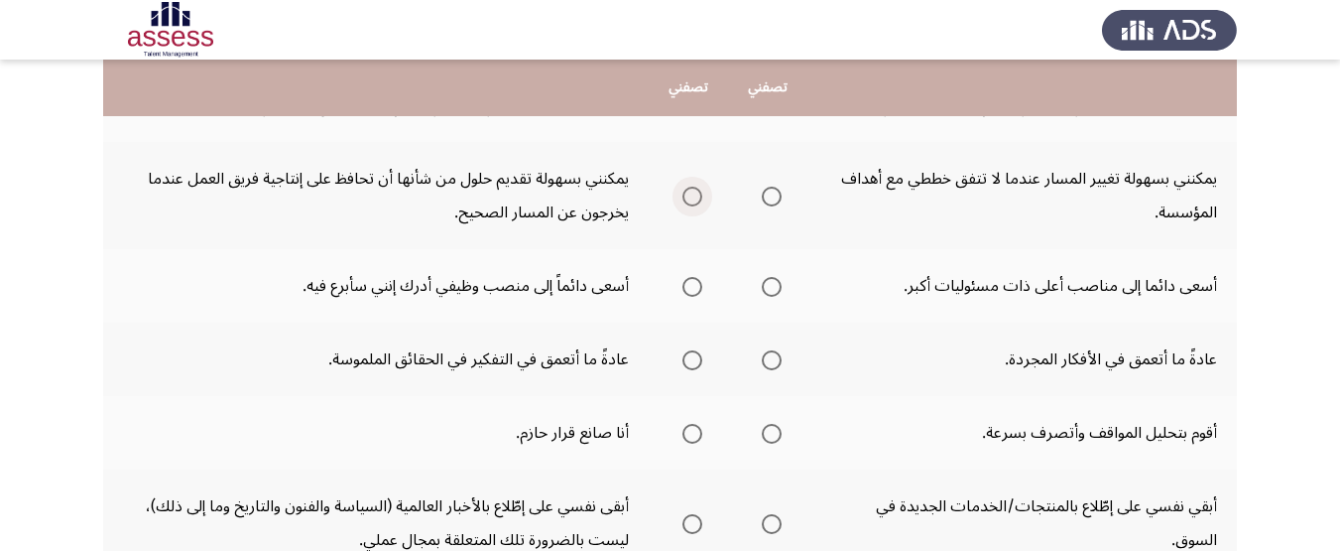
click at [680, 192] on label "Select an option" at bounding box center [689, 197] width 28 height 20
click at [683, 192] on input "Select an option" at bounding box center [693, 197] width 20 height 20
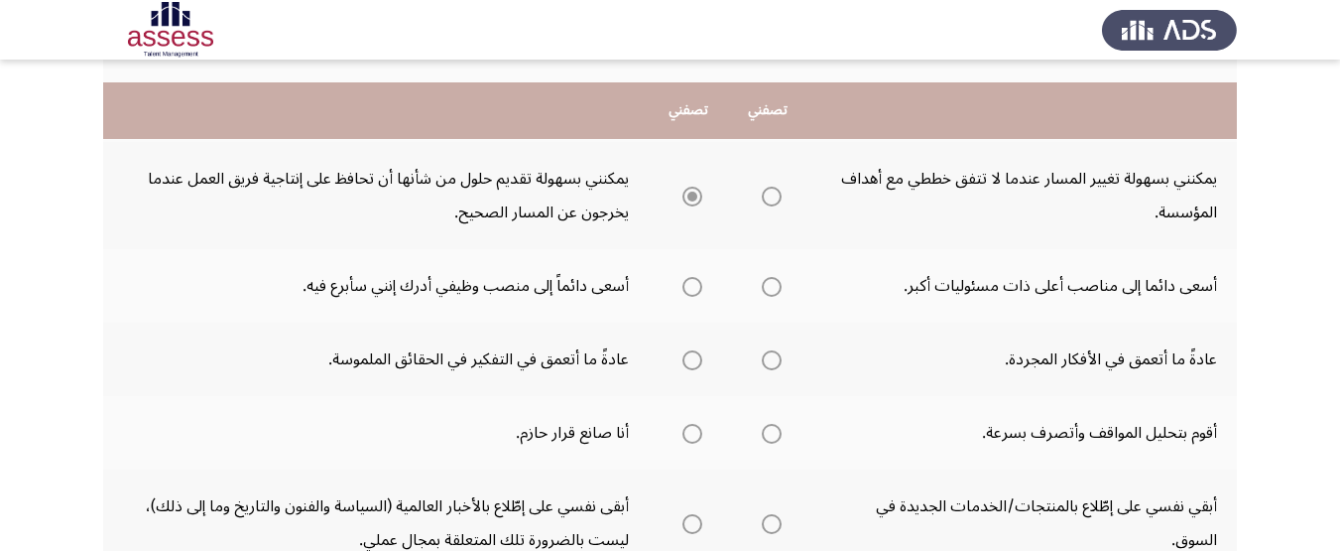
scroll to position [645, 0]
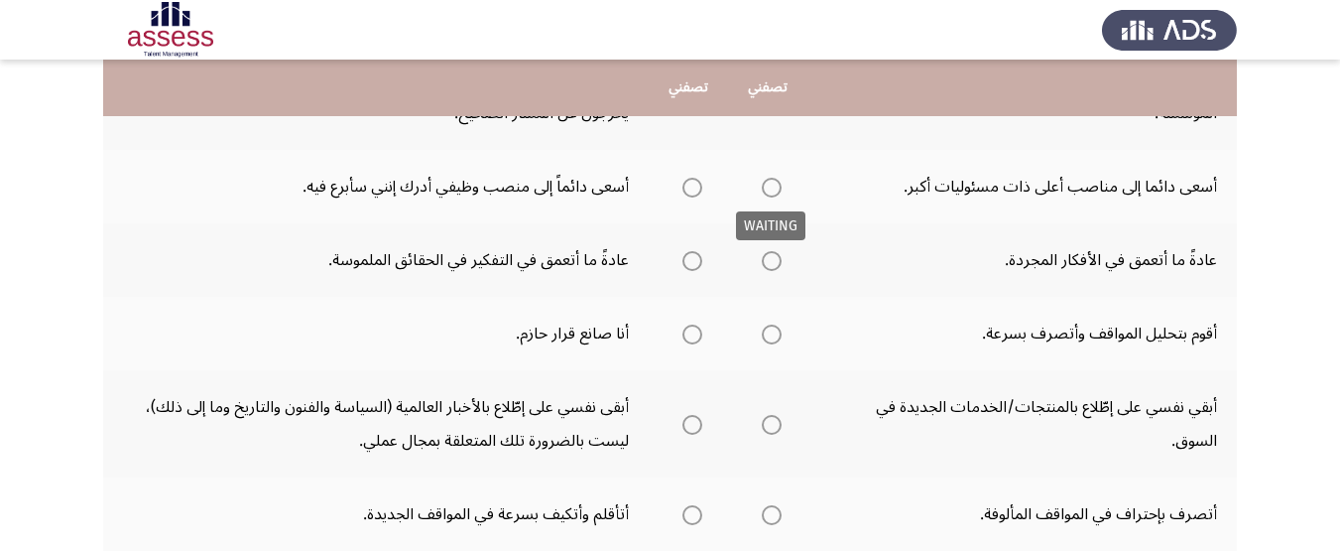
click at [777, 182] on span "Select an option" at bounding box center [772, 188] width 20 height 20
click at [776, 189] on span "Select an option" at bounding box center [772, 188] width 20 height 20
click at [776, 189] on input "Select an option" at bounding box center [772, 188] width 20 height 20
click at [698, 260] on span "Select an option" at bounding box center [693, 261] width 20 height 20
click at [698, 260] on input "Select an option" at bounding box center [693, 261] width 20 height 20
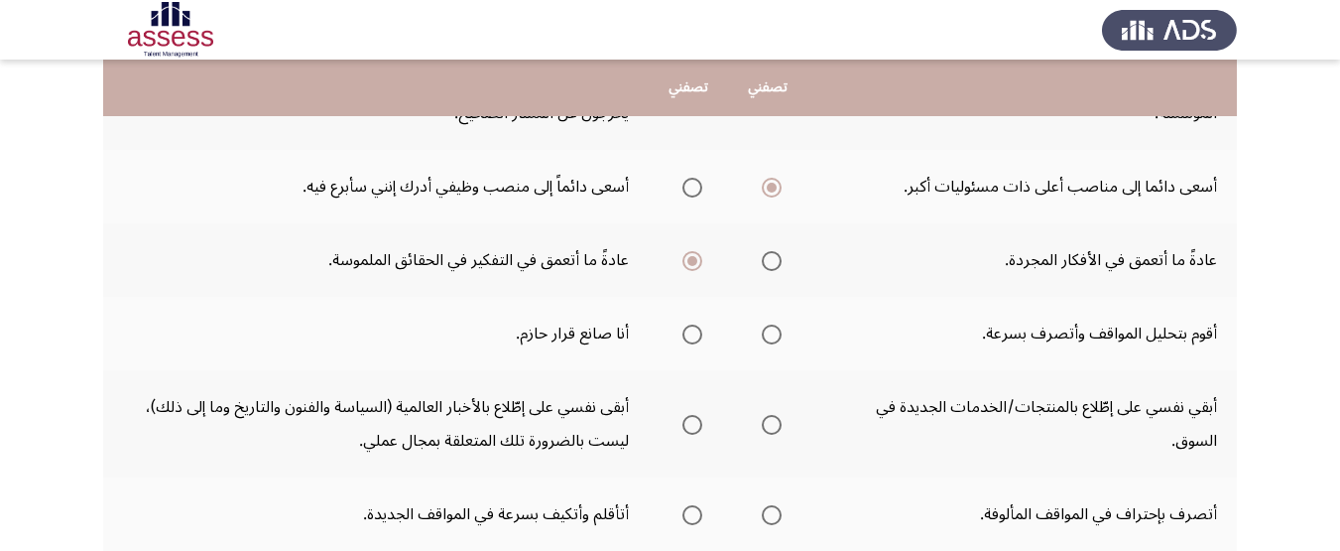
click at [785, 336] on th at bounding box center [767, 333] width 79 height 73
click at [781, 337] on span "Select an option" at bounding box center [772, 334] width 20 height 20
click at [781, 337] on input "Select an option" at bounding box center [772, 334] width 20 height 20
click at [693, 422] on span "Select an option" at bounding box center [693, 425] width 20 height 20
click at [693, 422] on input "Select an option" at bounding box center [693, 425] width 20 height 20
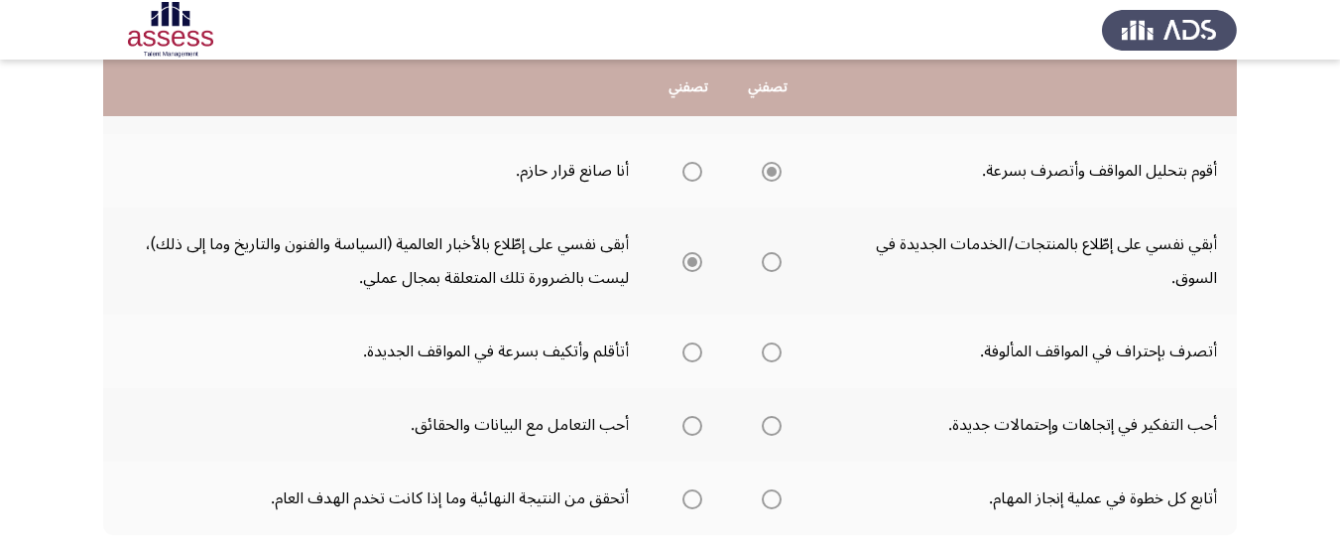
scroll to position [843, 0]
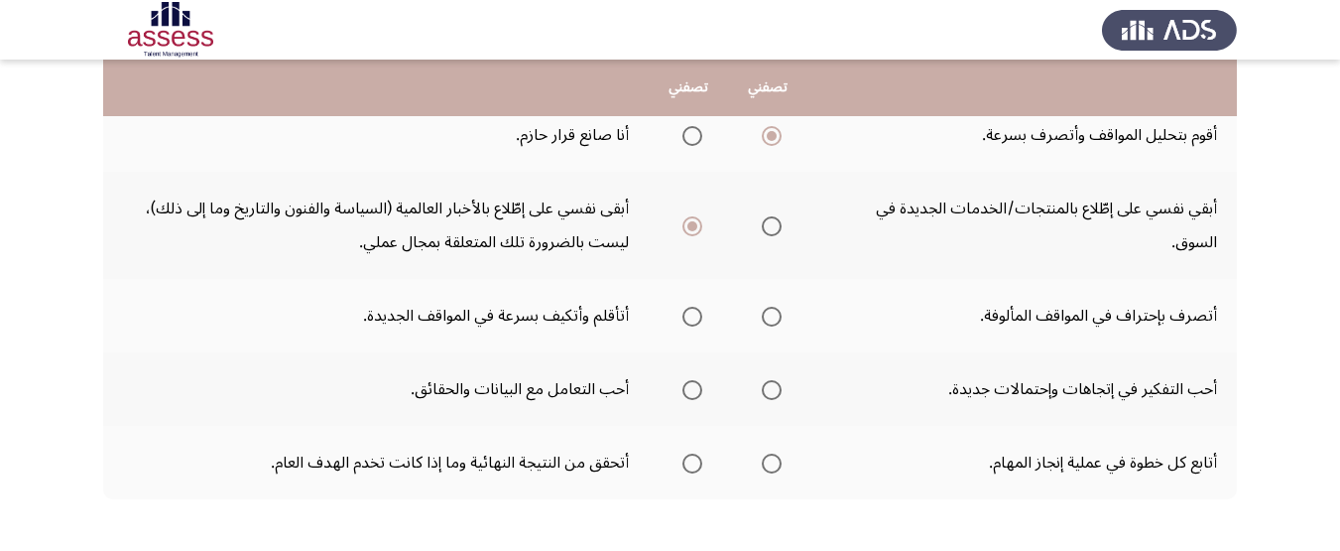
click at [690, 314] on span "Select an option" at bounding box center [693, 317] width 20 height 20
click at [690, 314] on input "Select an option" at bounding box center [693, 317] width 20 height 20
click at [782, 398] on span "Select an option" at bounding box center [772, 390] width 20 height 20
click at [782, 398] on input "Select an option" at bounding box center [772, 390] width 20 height 20
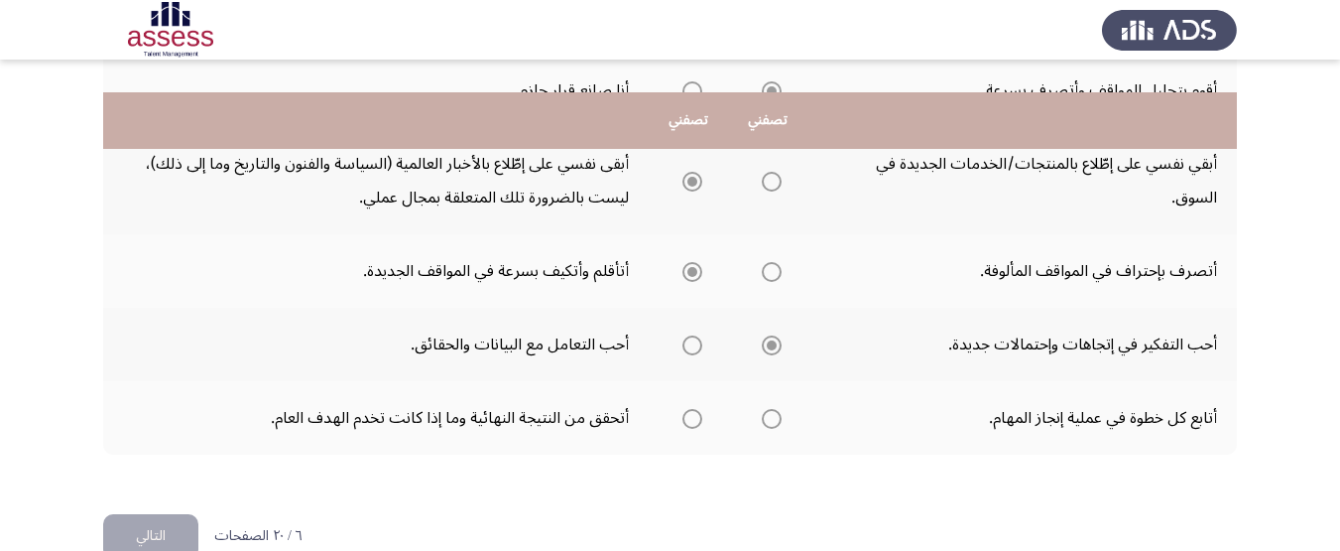
scroll to position [931, 0]
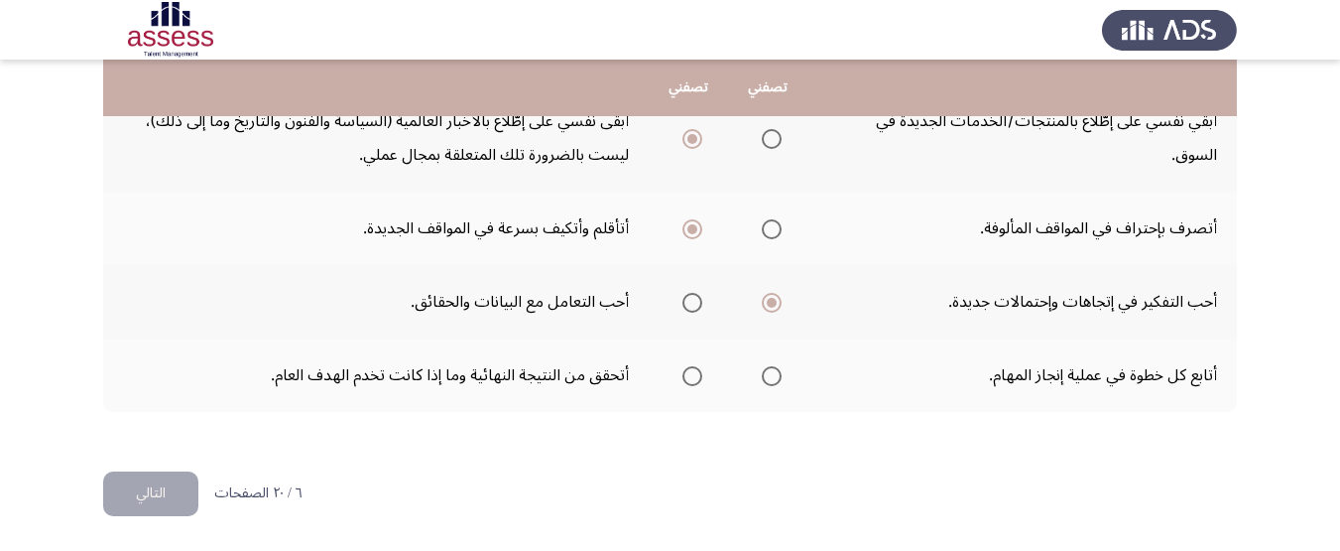
click at [778, 375] on span "Select an option" at bounding box center [772, 376] width 20 height 20
click at [778, 375] on input "Select an option" at bounding box center [772, 376] width 20 height 20
click at [126, 475] on button "التالي" at bounding box center [150, 493] width 95 height 45
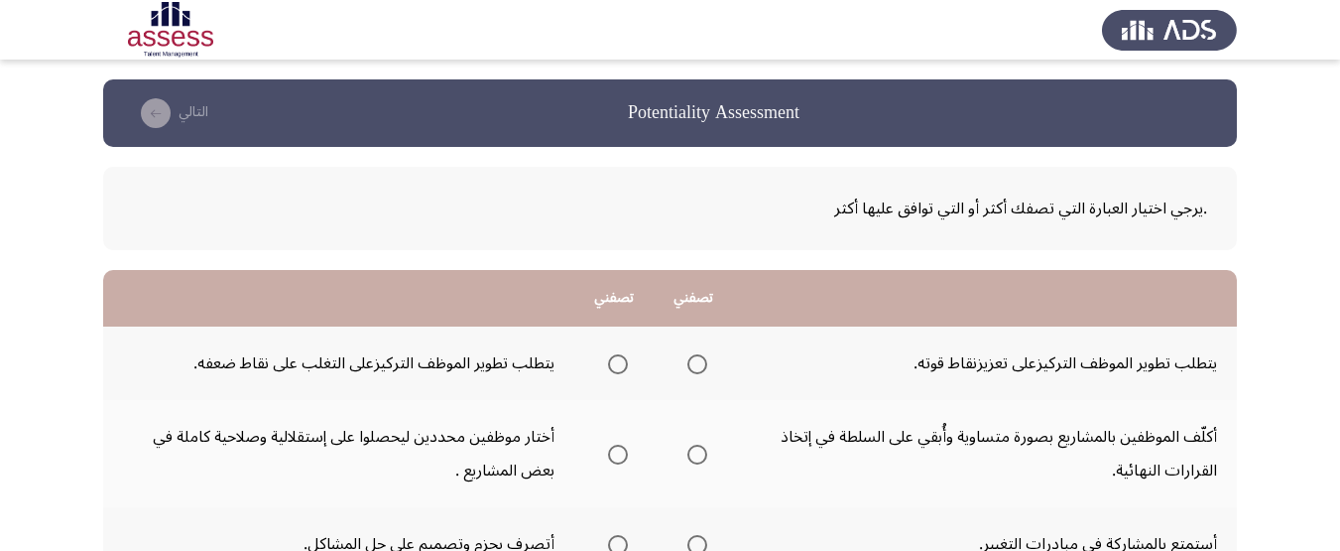
scroll to position [198, 0]
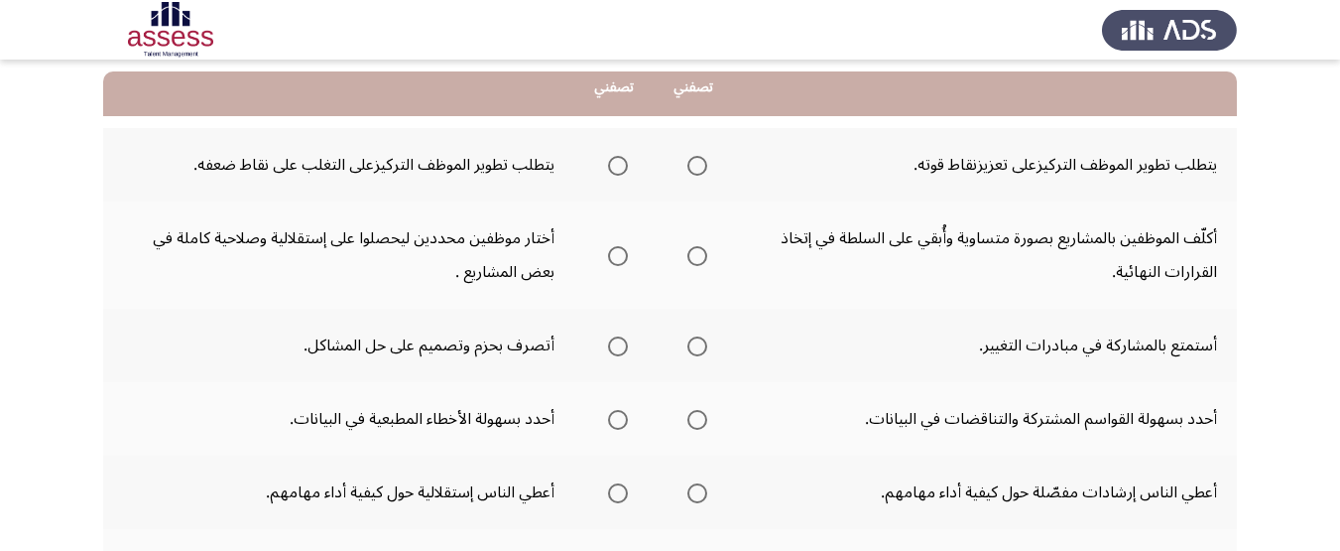
click at [618, 166] on span "Select an option" at bounding box center [618, 166] width 0 height 0
click at [621, 165] on input "Select an option" at bounding box center [618, 166] width 20 height 20
click at [694, 255] on span "Select an option" at bounding box center [698, 256] width 20 height 20
click at [694, 255] on input "Select an option" at bounding box center [698, 256] width 20 height 20
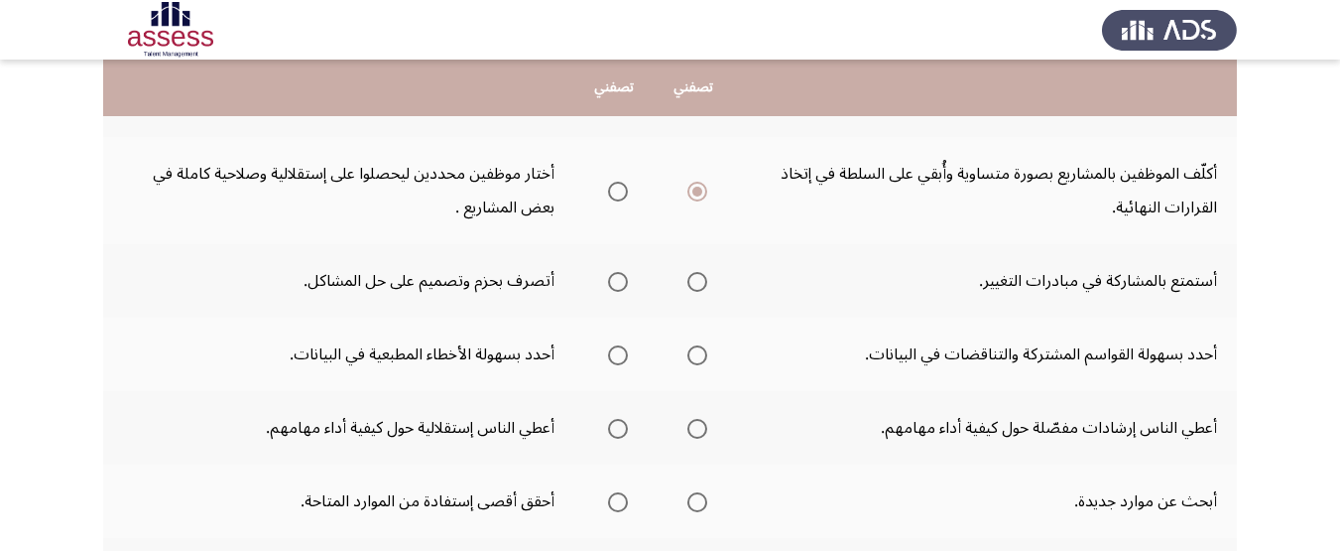
scroll to position [298, 0]
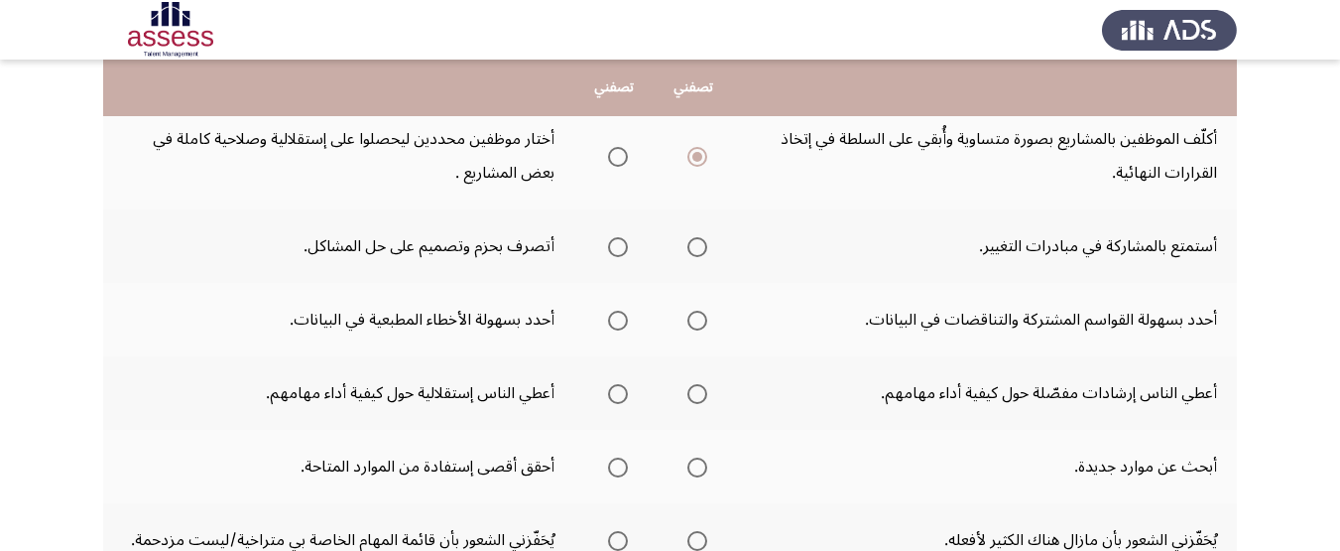
click at [628, 242] on span "Select an option" at bounding box center [618, 247] width 20 height 20
click at [628, 242] on input "Select an option" at bounding box center [618, 247] width 20 height 20
click at [683, 335] on mat-radio-group "Select an option" at bounding box center [694, 320] width 28 height 34
click at [714, 317] on th at bounding box center [693, 319] width 79 height 73
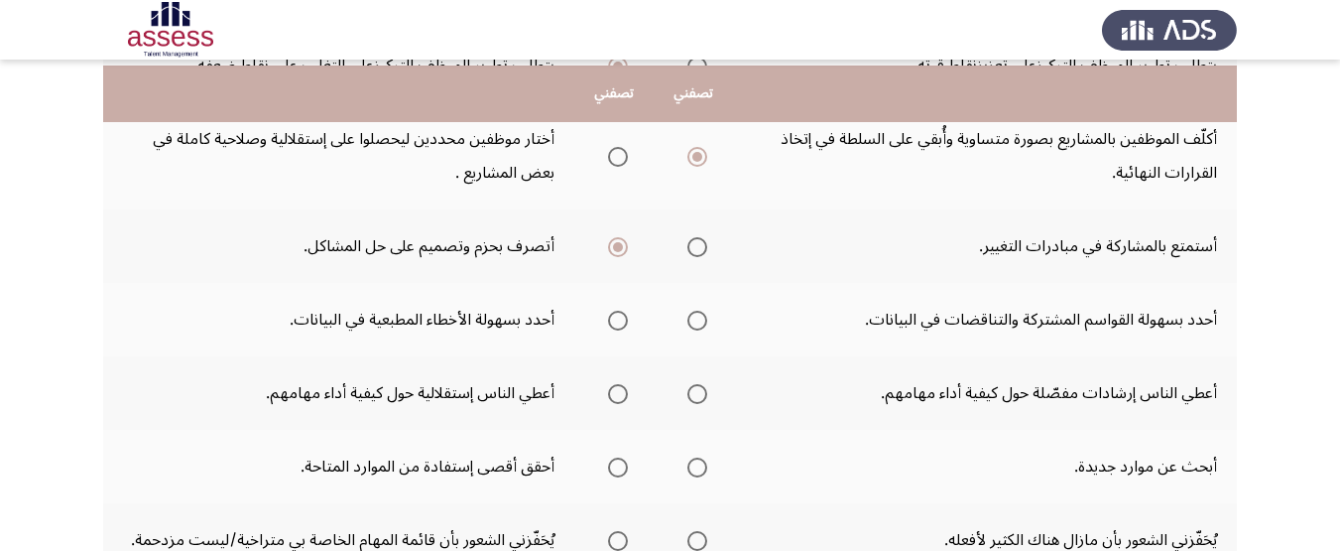
scroll to position [397, 0]
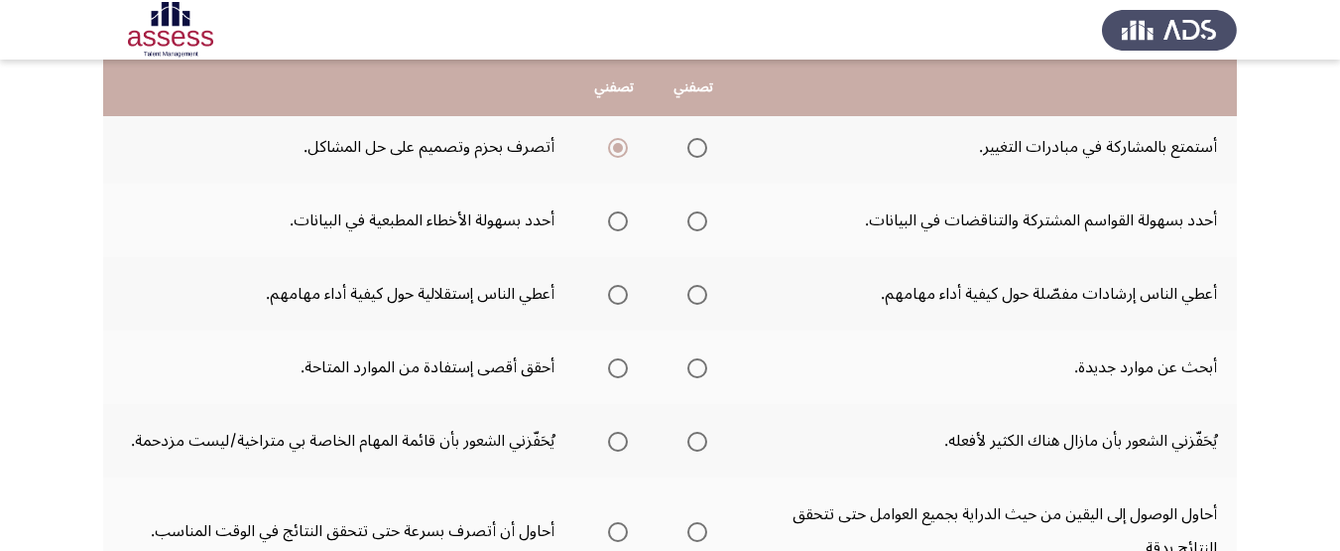
click at [707, 220] on span "Select an option" at bounding box center [698, 221] width 20 height 20
click at [707, 220] on input "Select an option" at bounding box center [698, 221] width 20 height 20
click at [700, 300] on span "Select an option" at bounding box center [698, 295] width 20 height 20
click at [700, 300] on input "Select an option" at bounding box center [698, 295] width 20 height 20
click at [614, 370] on span "Select an option" at bounding box center [618, 368] width 20 height 20
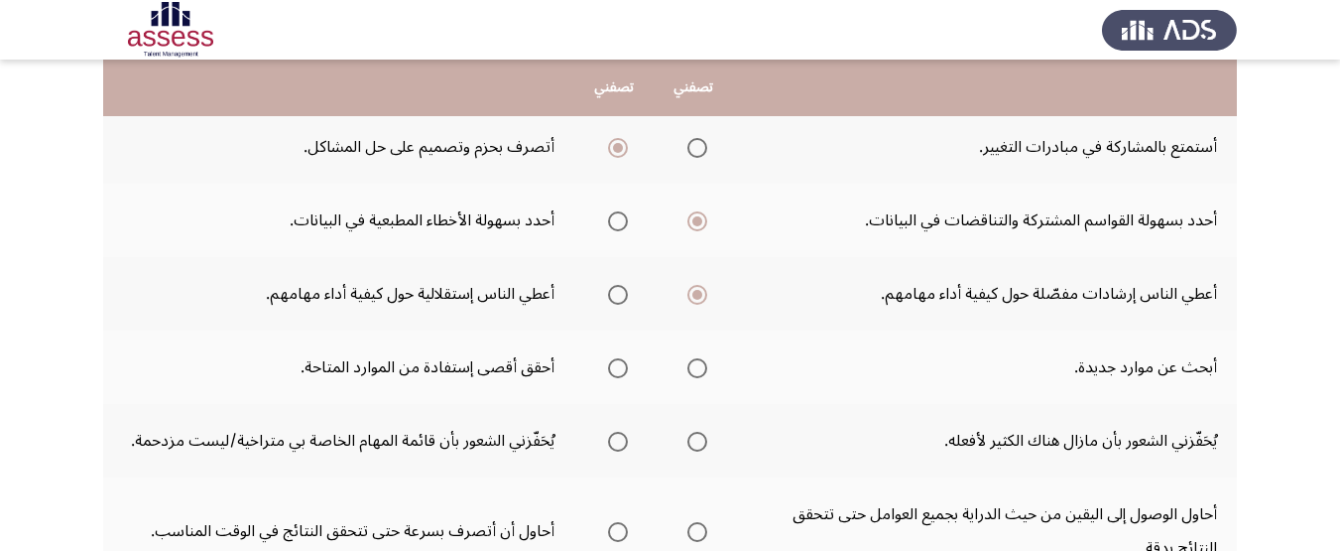
click at [614, 370] on input "Select an option" at bounding box center [618, 368] width 20 height 20
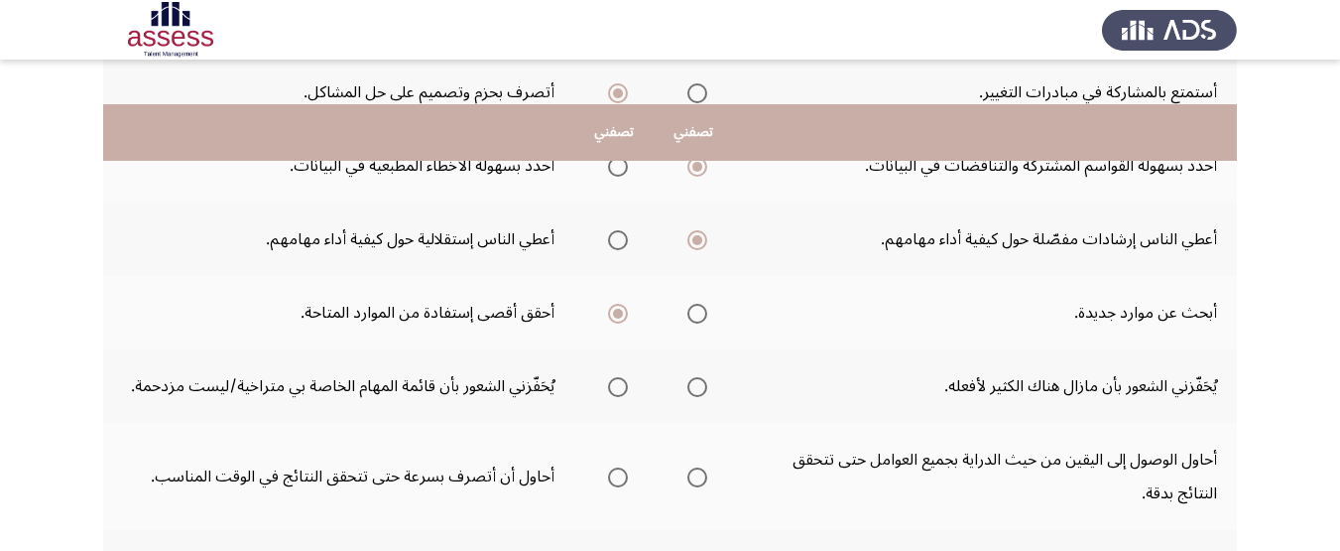
scroll to position [496, 0]
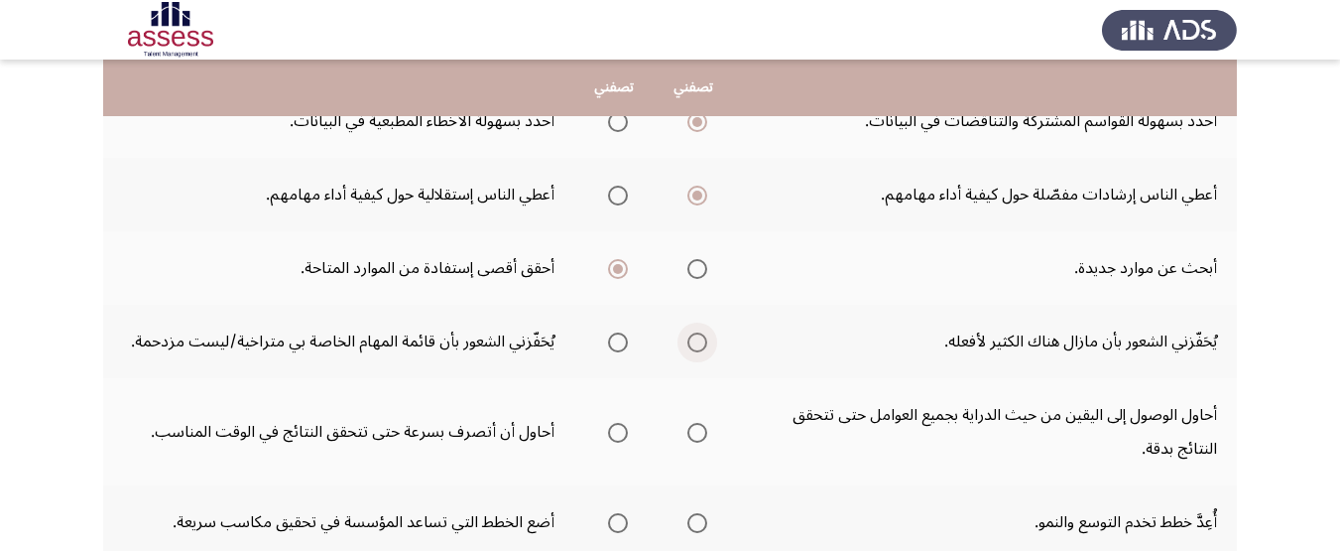
click at [690, 340] on label "Select an option" at bounding box center [694, 342] width 28 height 20
click at [690, 340] on input "Select an option" at bounding box center [698, 342] width 20 height 20
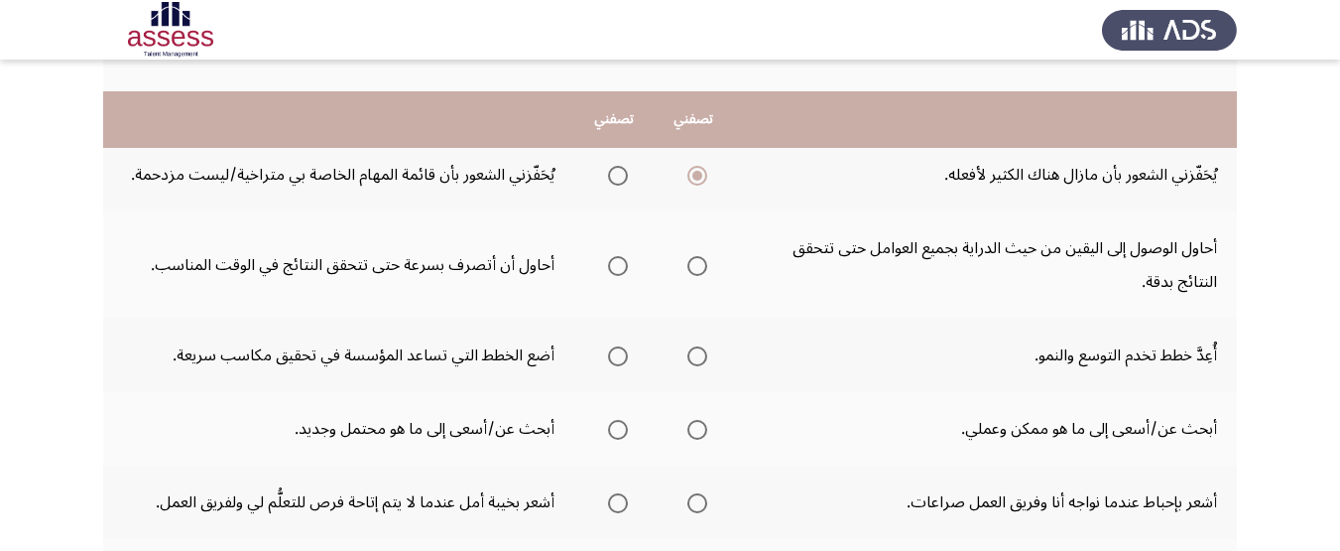
scroll to position [695, 0]
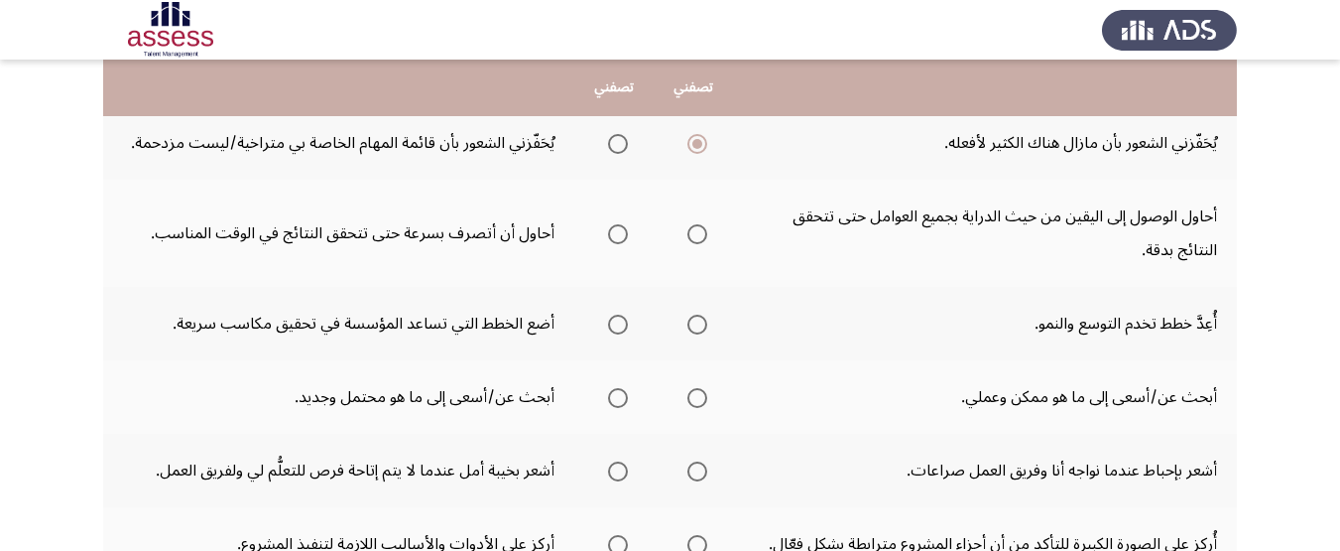
click at [701, 230] on span "Select an option" at bounding box center [698, 234] width 20 height 20
click at [701, 230] on input "Select an option" at bounding box center [698, 234] width 20 height 20
click at [704, 327] on span "Select an option" at bounding box center [698, 325] width 20 height 20
click at [704, 327] on input "Select an option" at bounding box center [698, 325] width 20 height 20
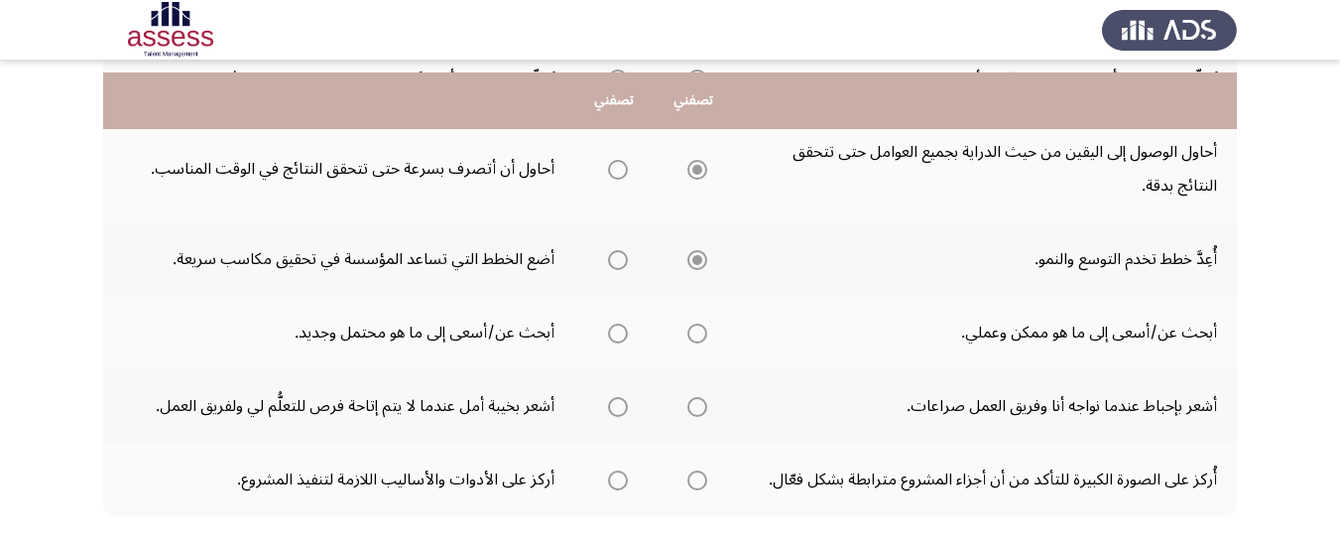
scroll to position [794, 0]
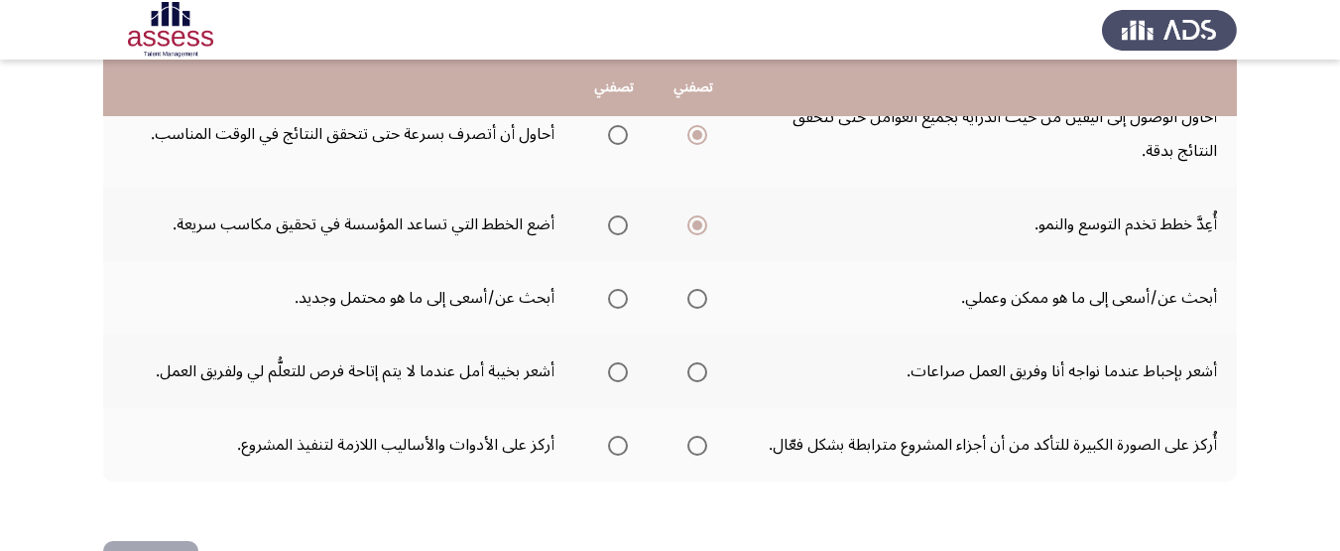
click at [697, 305] on span "Select an option" at bounding box center [698, 299] width 20 height 20
click at [697, 305] on input "Select an option" at bounding box center [698, 299] width 20 height 20
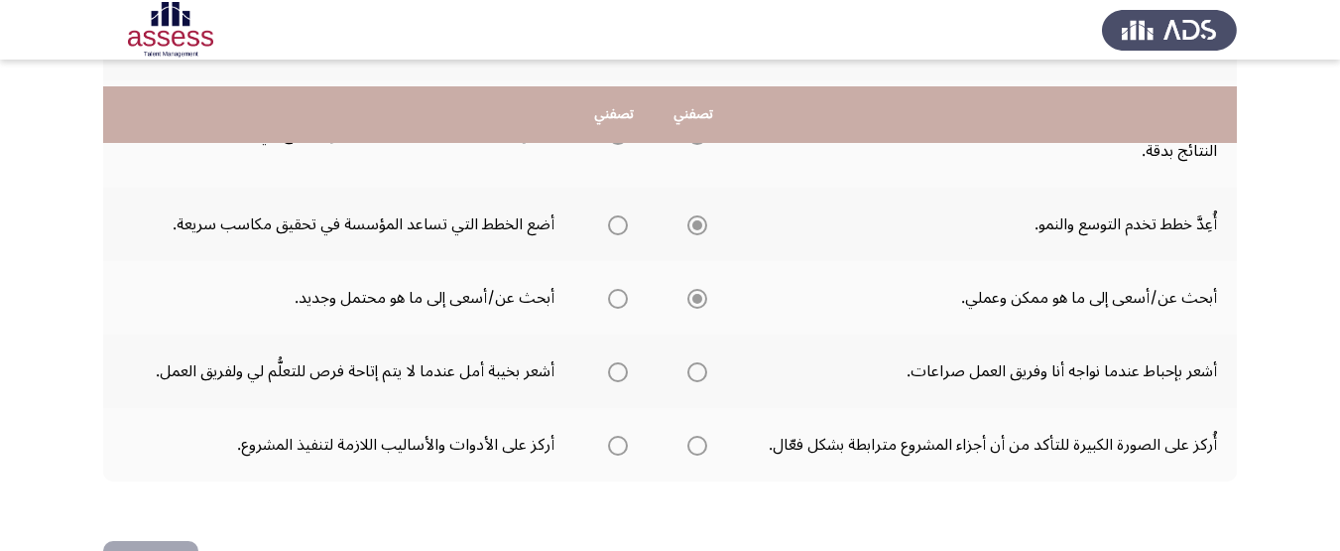
scroll to position [863, 0]
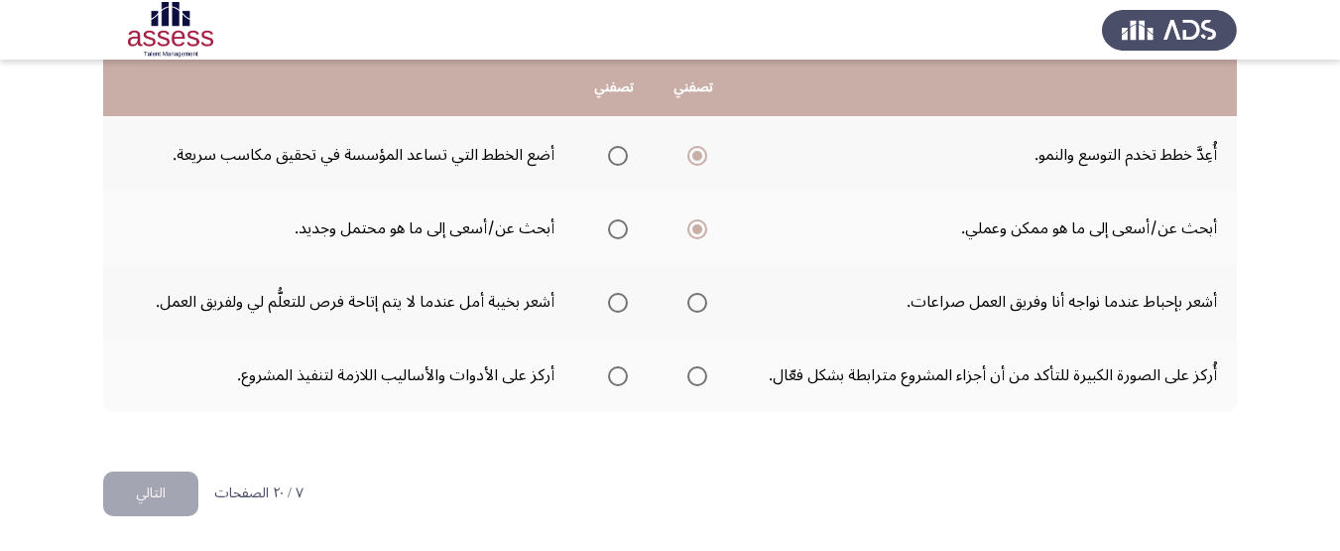
click at [615, 298] on span "Select an option" at bounding box center [618, 303] width 20 height 20
click at [615, 298] on input "Select an option" at bounding box center [618, 303] width 20 height 20
click at [690, 371] on label "Select an option" at bounding box center [694, 376] width 28 height 20
click at [690, 371] on input "Select an option" at bounding box center [698, 376] width 20 height 20
click at [162, 489] on button "التالي" at bounding box center [150, 493] width 95 height 45
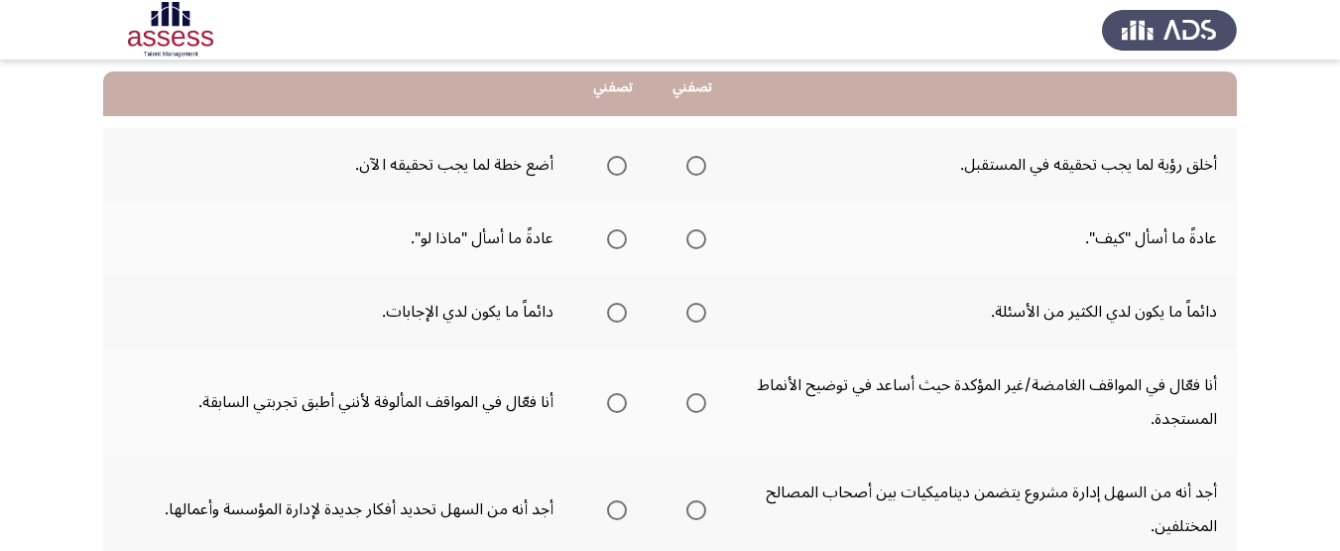
scroll to position [218, 0]
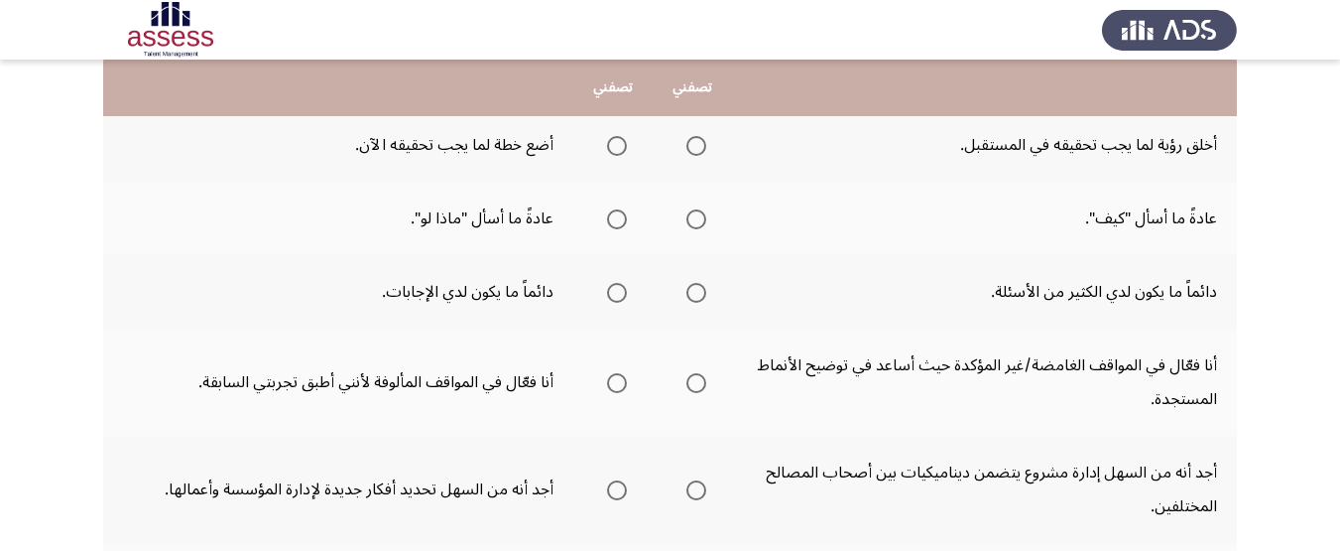
click at [612, 136] on span "Select an option" at bounding box center [617, 146] width 20 height 20
click at [612, 136] on input "Select an option" at bounding box center [617, 146] width 20 height 20
click at [613, 217] on span "Select an option" at bounding box center [617, 219] width 20 height 20
click at [613, 217] on input "Select an option" at bounding box center [617, 219] width 20 height 20
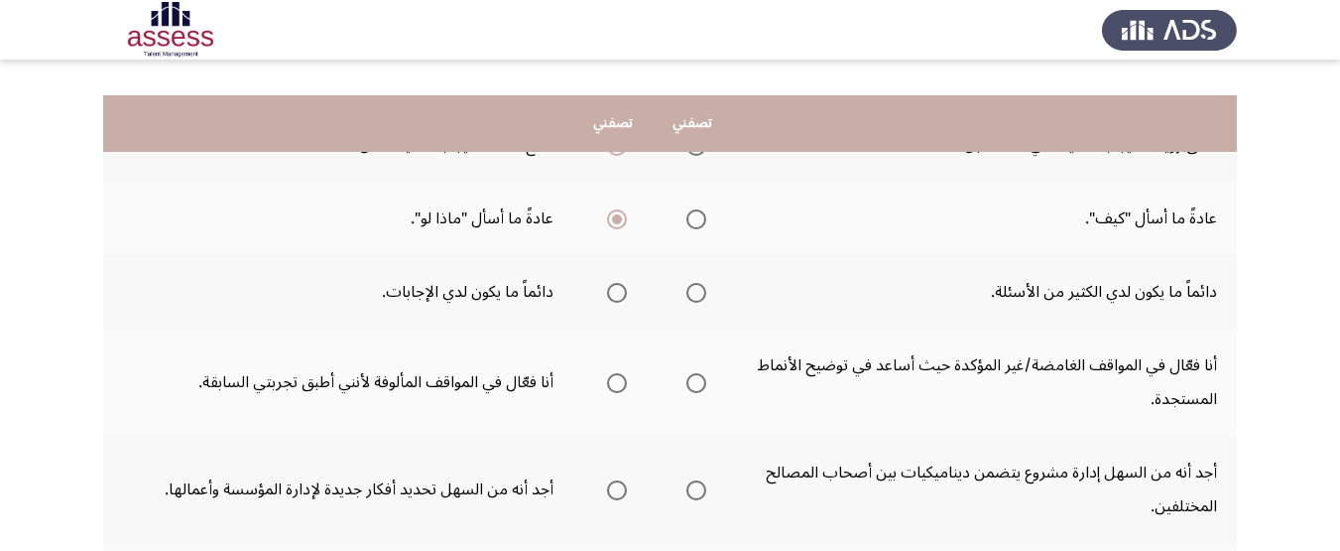
scroll to position [318, 0]
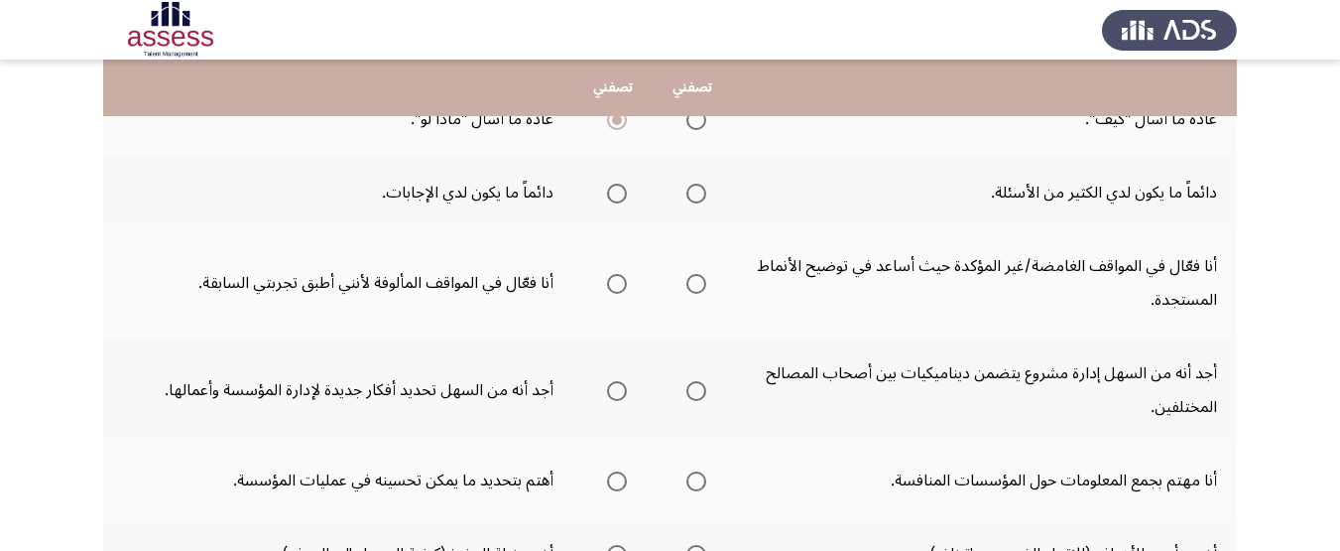
click at [614, 198] on span "Select an option" at bounding box center [617, 194] width 20 height 20
click at [614, 198] on input "Select an option" at bounding box center [617, 194] width 20 height 20
click at [679, 279] on label "Select an option" at bounding box center [693, 284] width 28 height 20
click at [687, 279] on input "Select an option" at bounding box center [697, 284] width 20 height 20
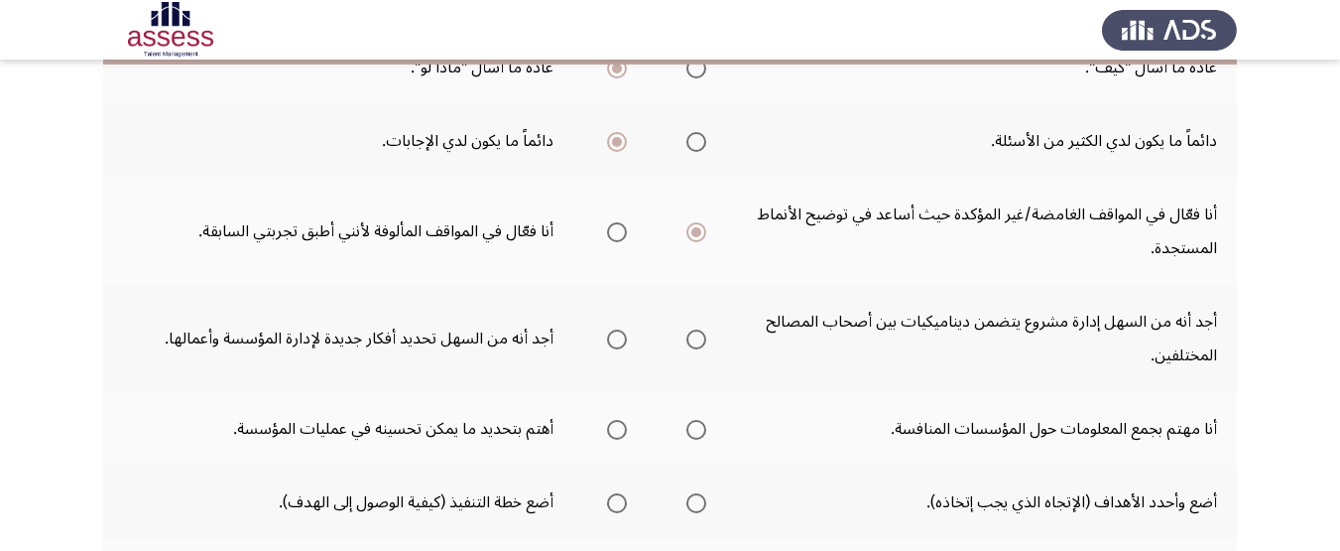
scroll to position [417, 0]
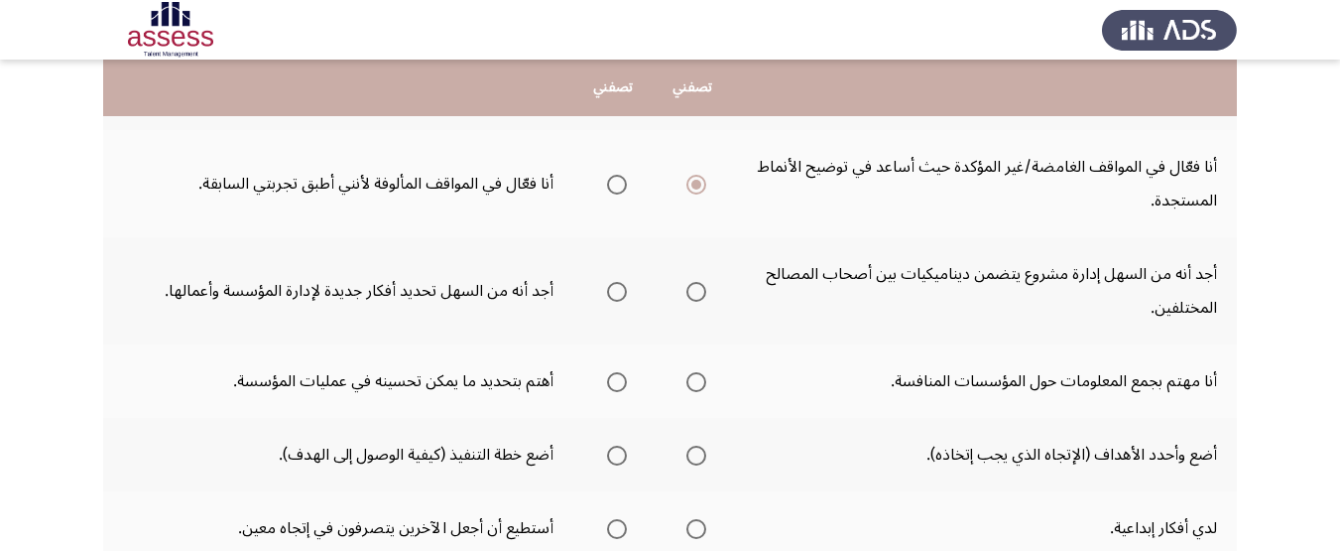
drag, startPoint x: 716, startPoint y: 281, endPoint x: 694, endPoint y: 284, distance: 23.0
click at [714, 281] on th at bounding box center [692, 290] width 79 height 107
click at [679, 291] on label "Select an option" at bounding box center [693, 292] width 28 height 20
click at [687, 291] on input "Select an option" at bounding box center [697, 292] width 20 height 20
click at [621, 287] on span "Select an option" at bounding box center [617, 292] width 20 height 20
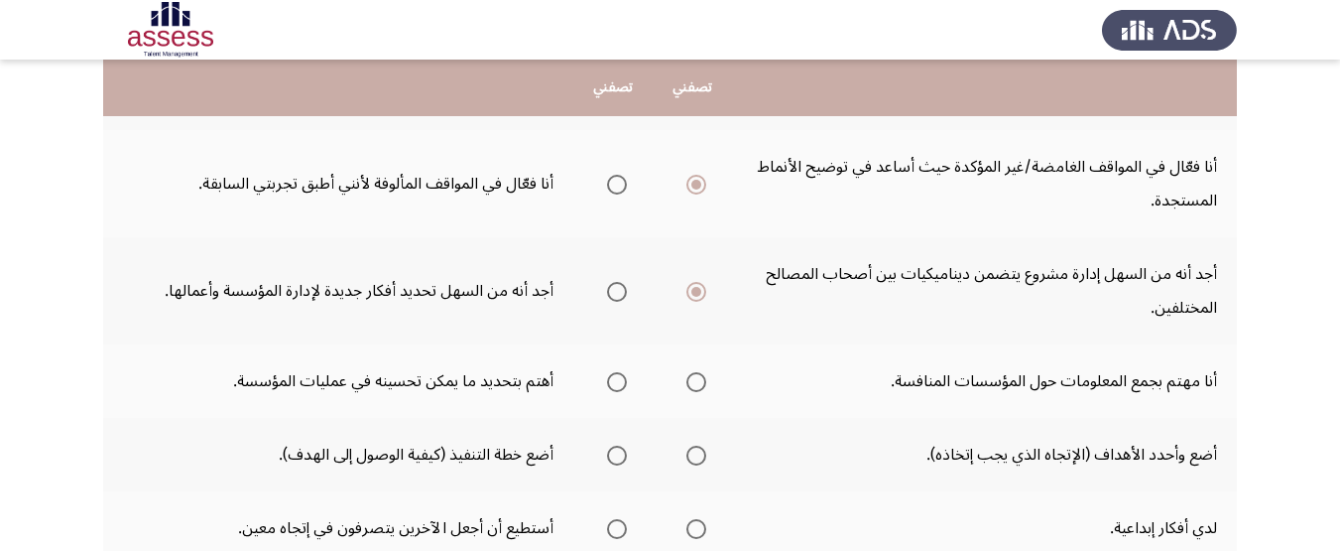
click at [621, 287] on input "Select an option" at bounding box center [617, 292] width 20 height 20
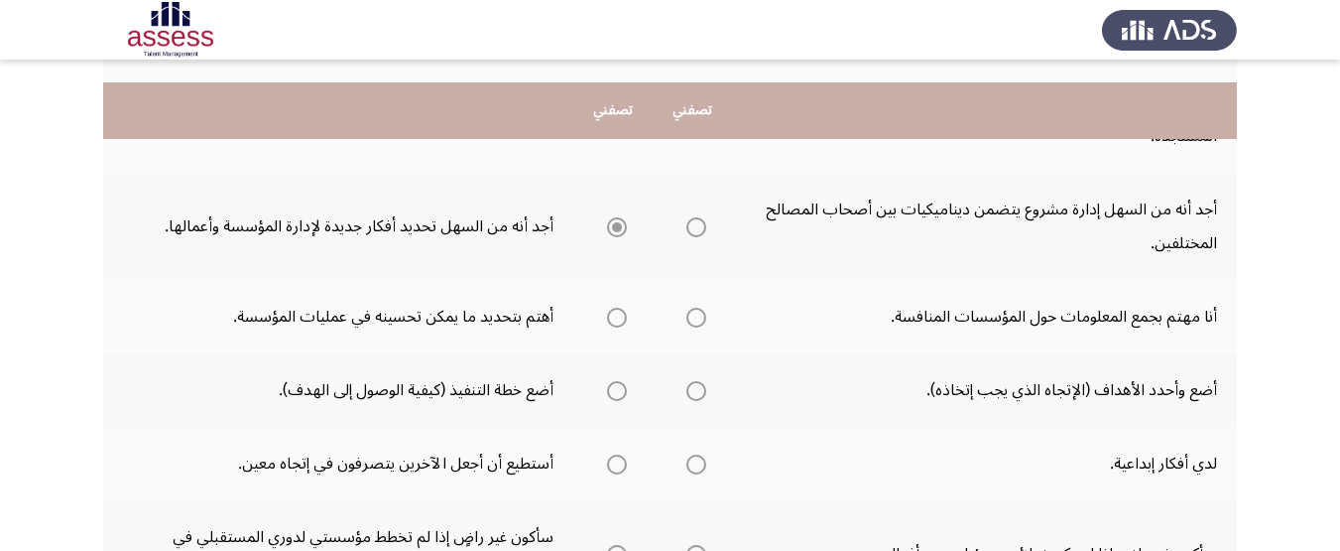
scroll to position [516, 0]
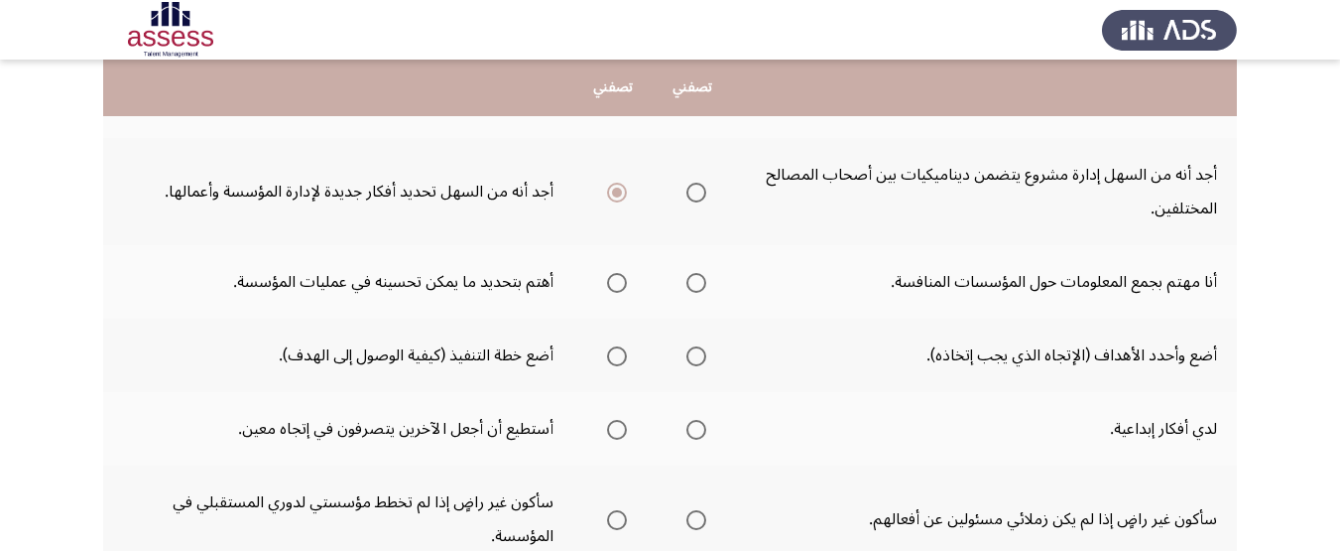
click at [620, 282] on span "Select an option" at bounding box center [617, 283] width 20 height 20
click at [620, 282] on input "Select an option" at bounding box center [617, 283] width 20 height 20
click at [629, 361] on th at bounding box center [613, 355] width 79 height 73
click at [614, 365] on span "Select an option" at bounding box center [617, 356] width 20 height 20
click at [614, 365] on input "Select an option" at bounding box center [617, 356] width 20 height 20
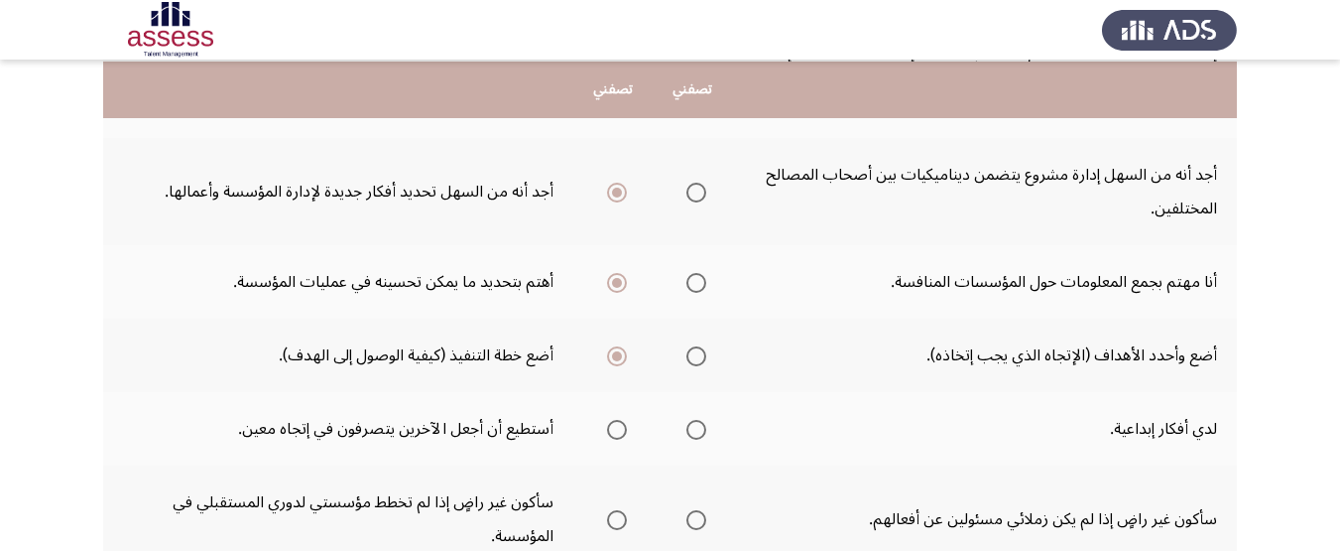
scroll to position [615, 0]
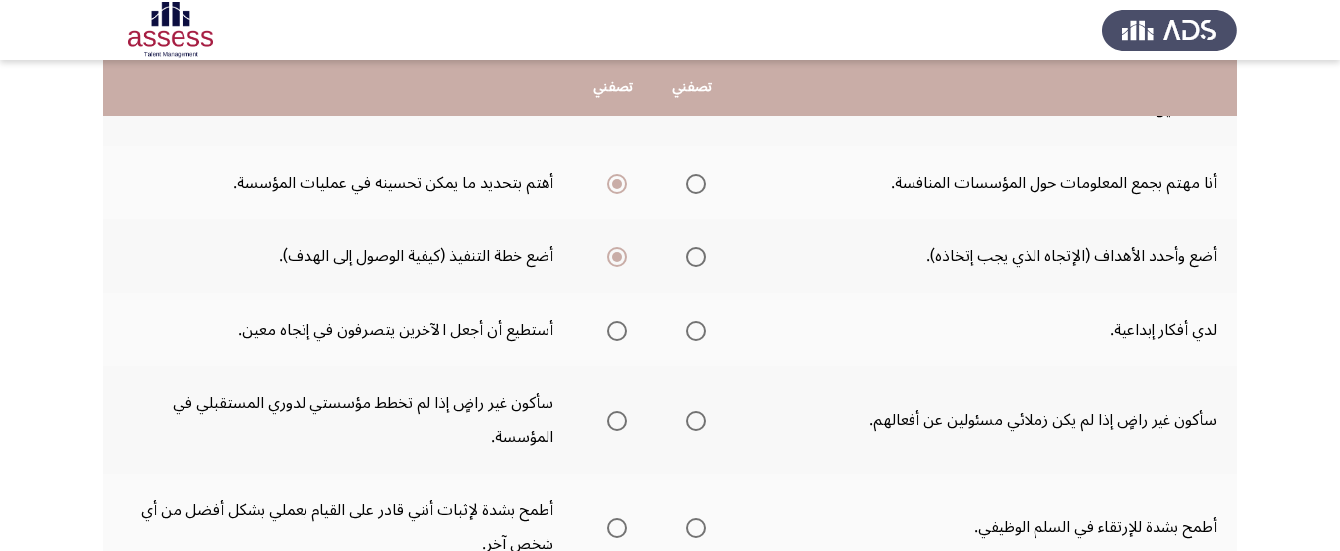
click at [687, 320] on span "Select an option" at bounding box center [697, 330] width 20 height 20
click at [687, 320] on input "Select an option" at bounding box center [697, 330] width 20 height 20
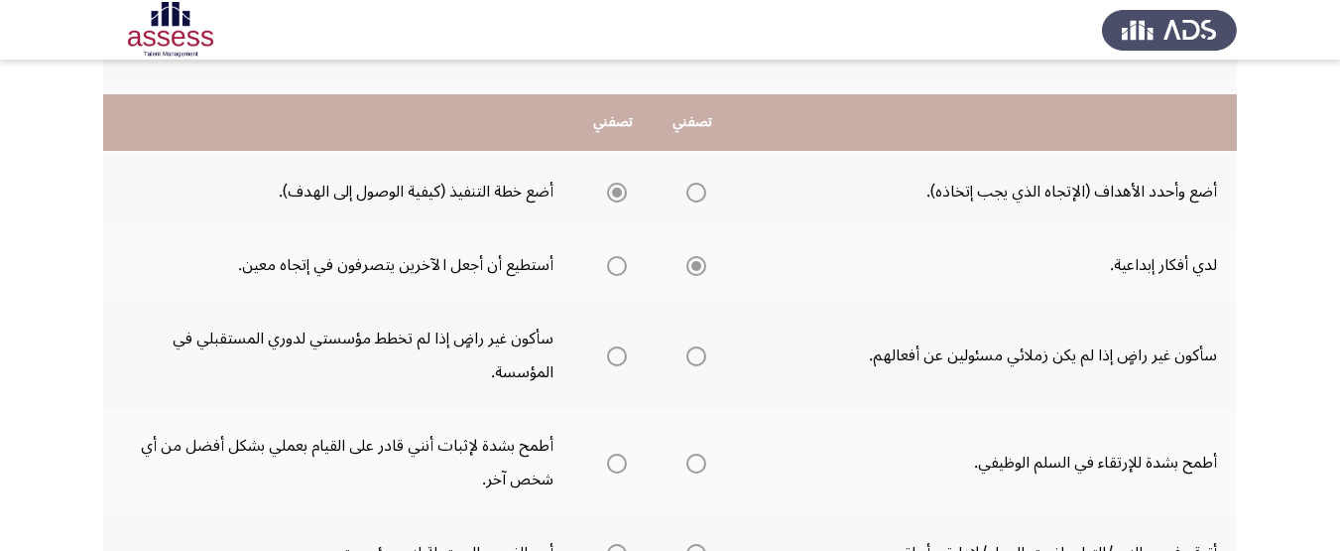
scroll to position [714, 0]
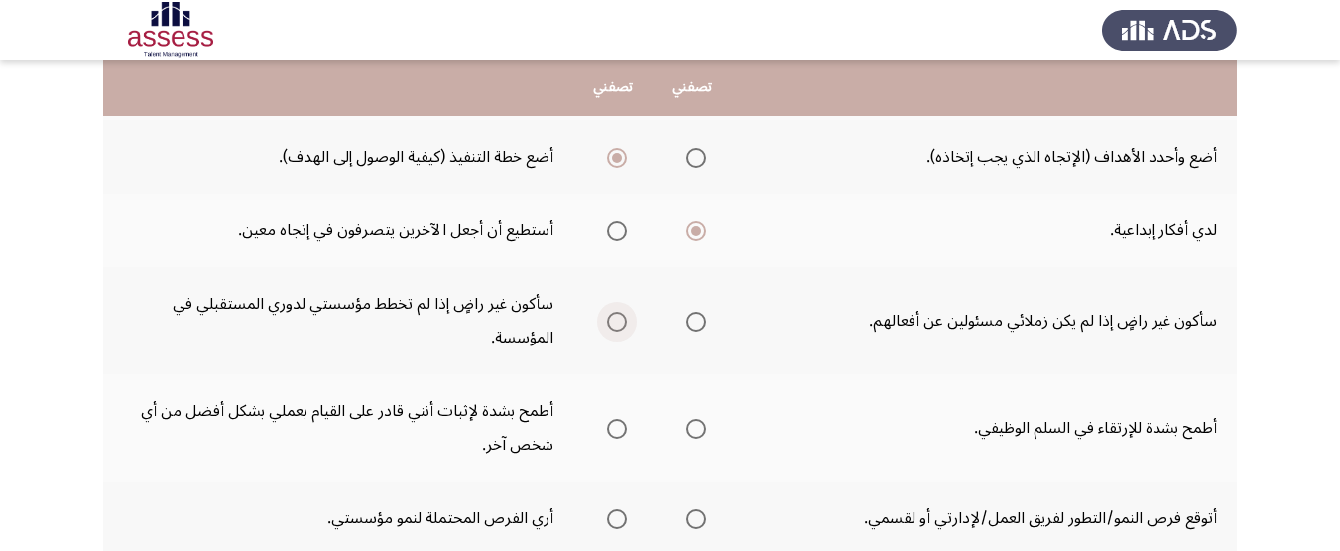
click at [605, 316] on label "Select an option" at bounding box center [613, 322] width 28 height 20
click at [607, 316] on input "Select an option" at bounding box center [617, 322] width 20 height 20
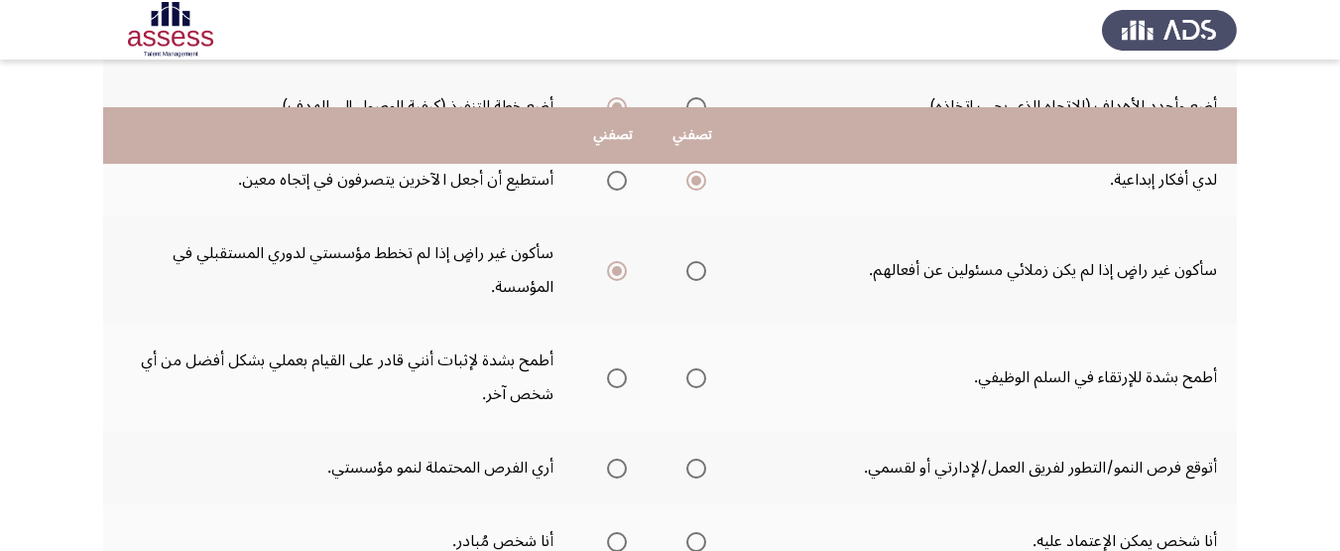
scroll to position [814, 0]
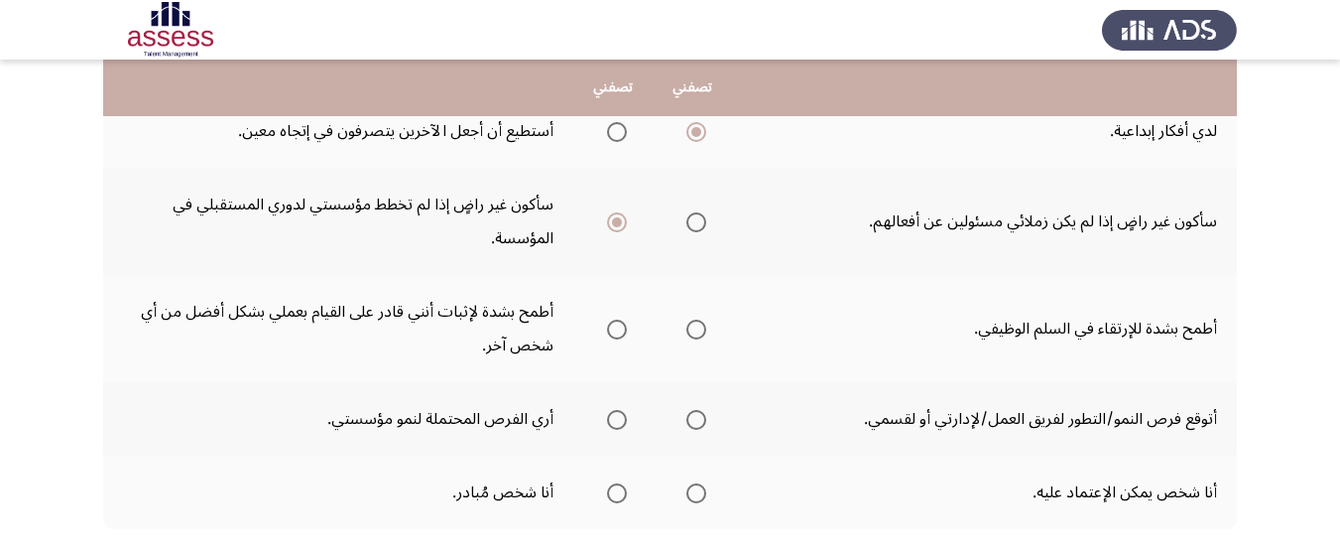
click at [689, 295] on th at bounding box center [692, 328] width 79 height 107
click at [706, 324] on th at bounding box center [692, 328] width 79 height 107
click at [702, 326] on span "Select an option" at bounding box center [697, 329] width 20 height 20
click at [702, 326] on input "Select an option" at bounding box center [697, 329] width 20 height 20
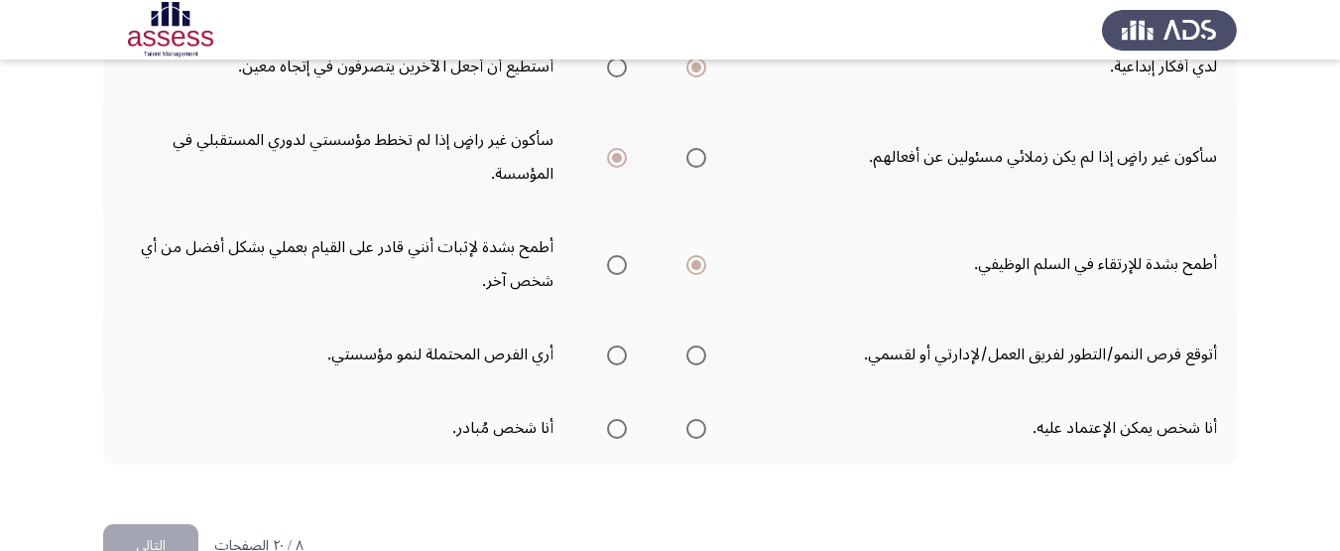
scroll to position [913, 0]
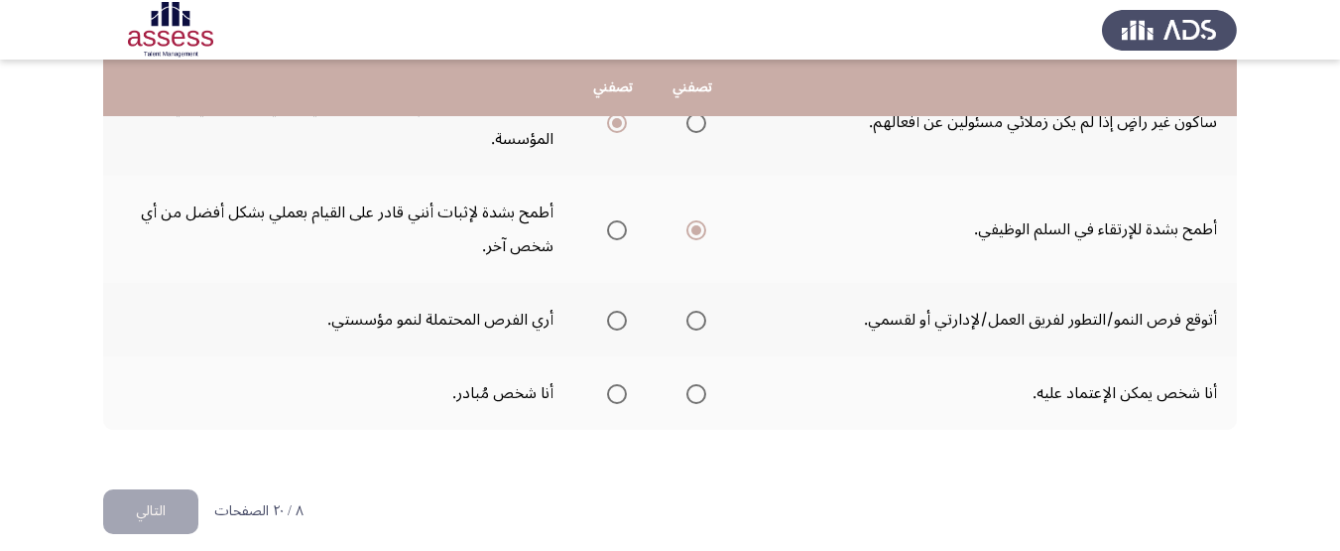
click at [608, 313] on span "Select an option" at bounding box center [617, 321] width 20 height 20
click at [608, 313] on input "Select an option" at bounding box center [617, 321] width 20 height 20
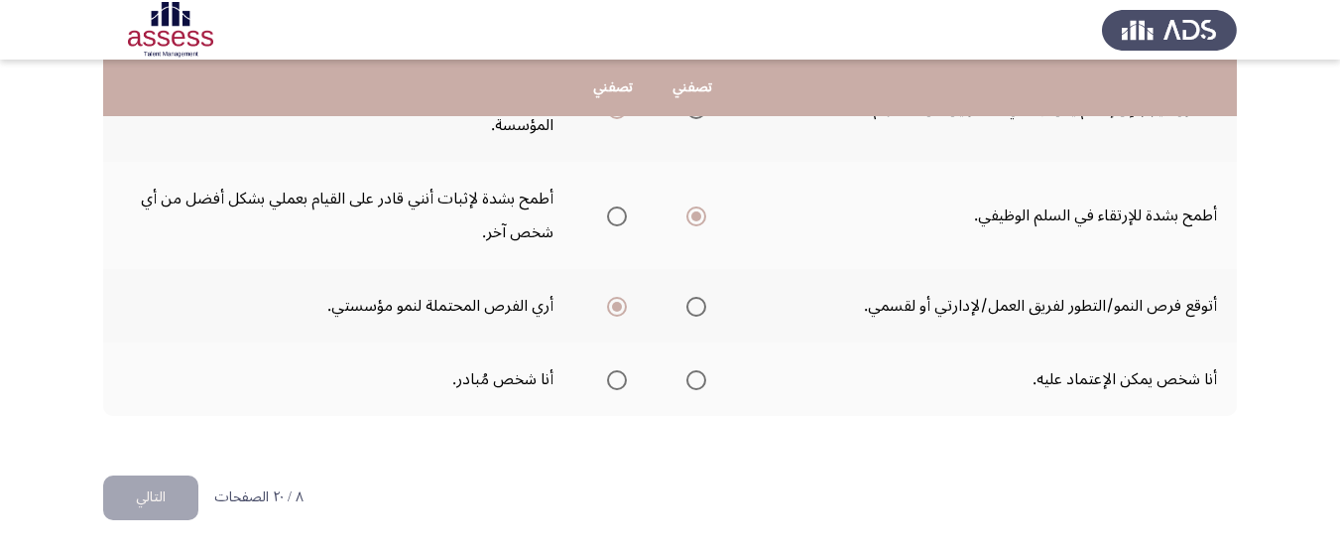
scroll to position [931, 0]
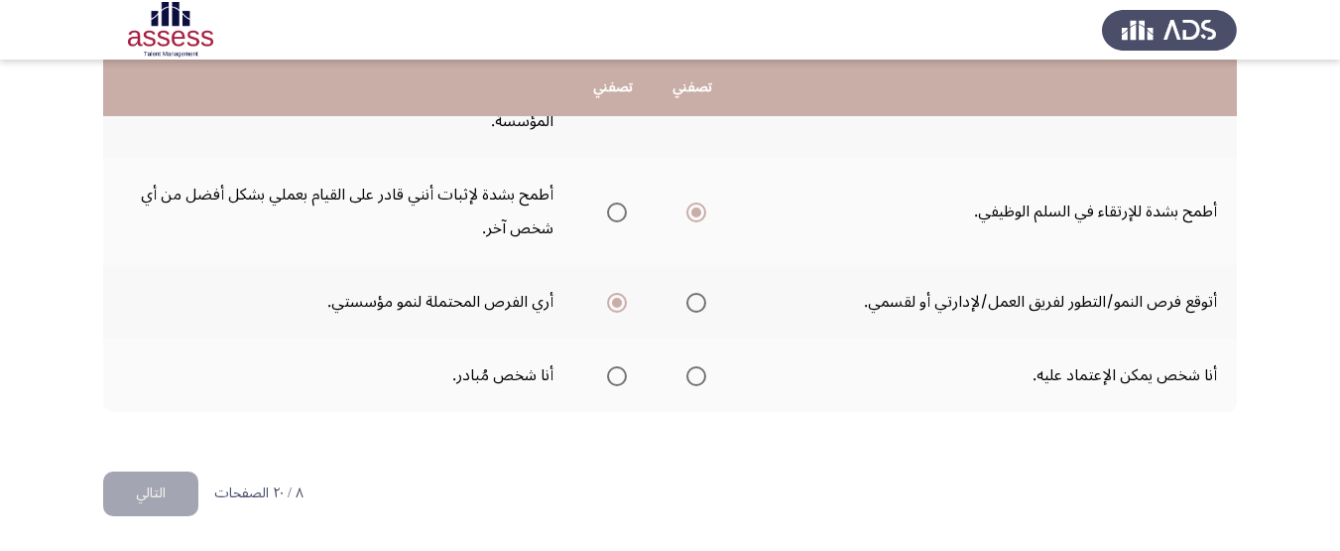
click at [689, 375] on span "Select an option" at bounding box center [697, 376] width 20 height 20
click at [689, 375] on input "Select an option" at bounding box center [697, 376] width 20 height 20
click at [166, 497] on button "التالي" at bounding box center [150, 493] width 95 height 45
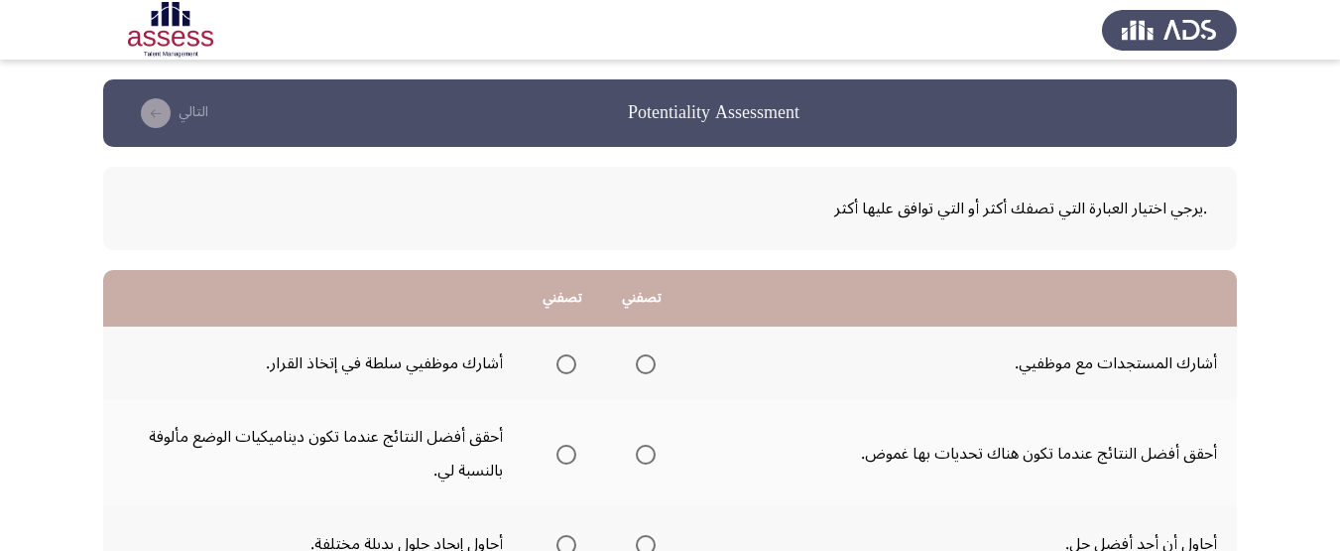
scroll to position [99, 0]
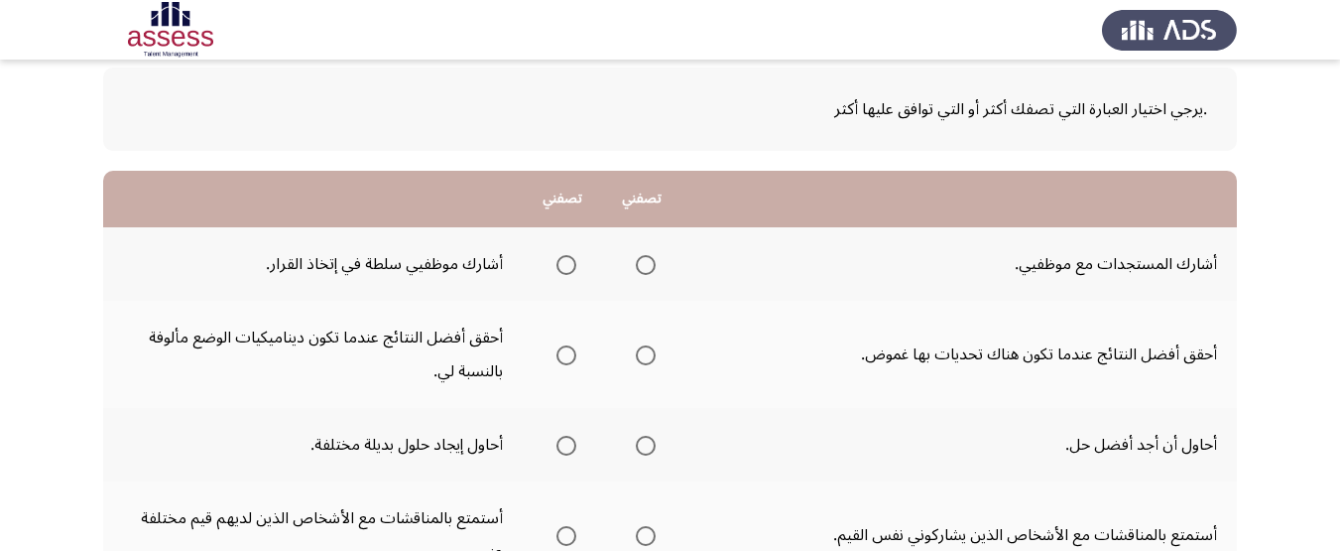
click at [608, 263] on th at bounding box center [641, 263] width 79 height 73
click at [660, 268] on th at bounding box center [641, 263] width 79 height 73
click at [660, 269] on th at bounding box center [641, 263] width 79 height 73
click at [650, 270] on span "Select an option" at bounding box center [646, 265] width 20 height 20
click at [650, 270] on input "Select an option" at bounding box center [646, 265] width 20 height 20
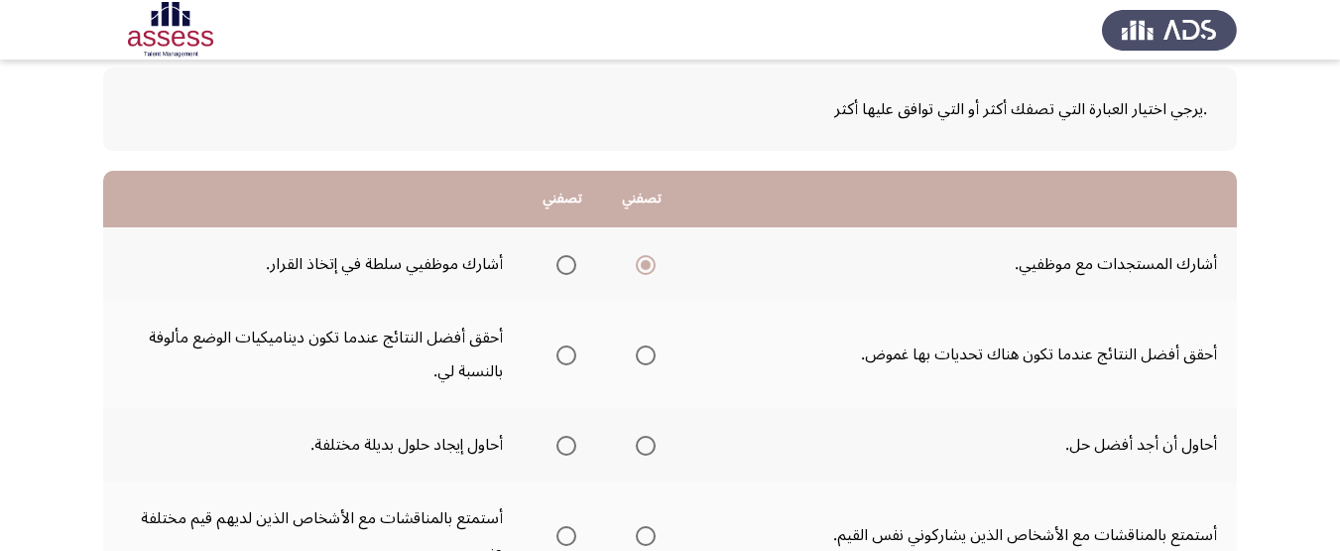
scroll to position [198, 0]
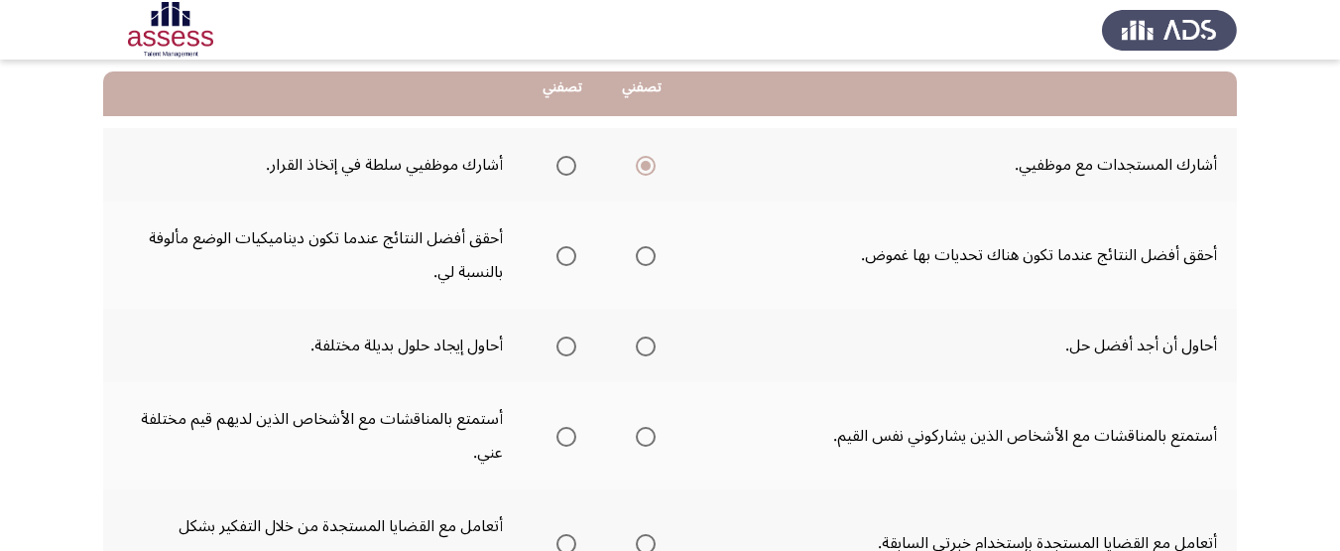
click at [645, 252] on span "Select an option" at bounding box center [646, 256] width 20 height 20
click at [645, 252] on input "Select an option" at bounding box center [646, 256] width 20 height 20
click at [639, 349] on span "Select an option" at bounding box center [646, 346] width 20 height 20
click at [639, 349] on input "Select an option" at bounding box center [646, 346] width 20 height 20
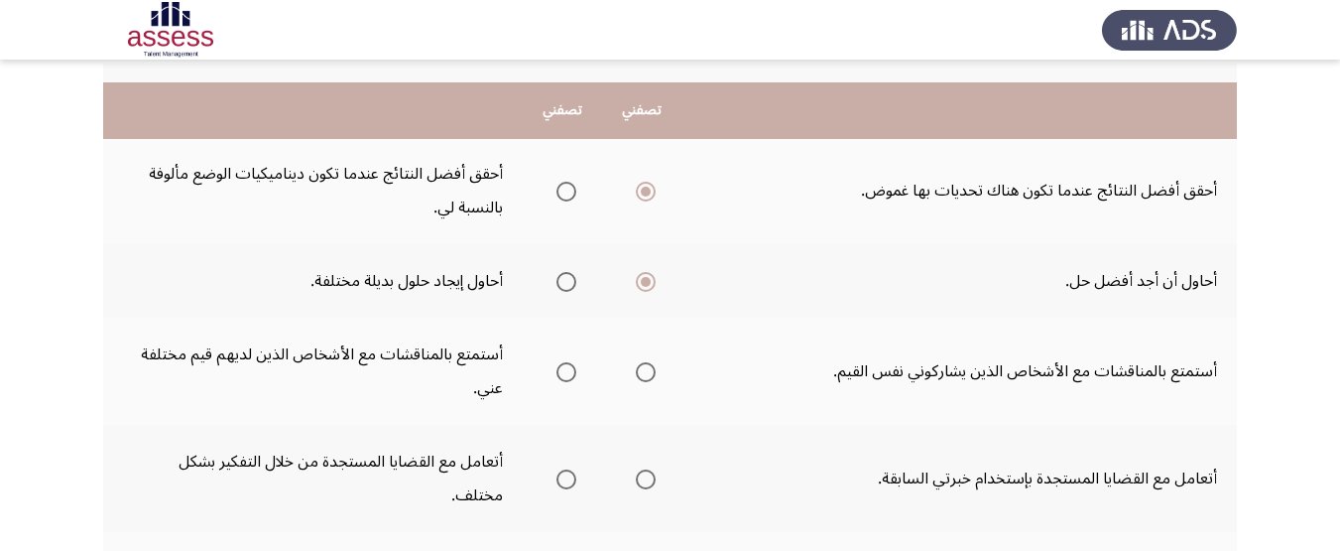
scroll to position [298, 0]
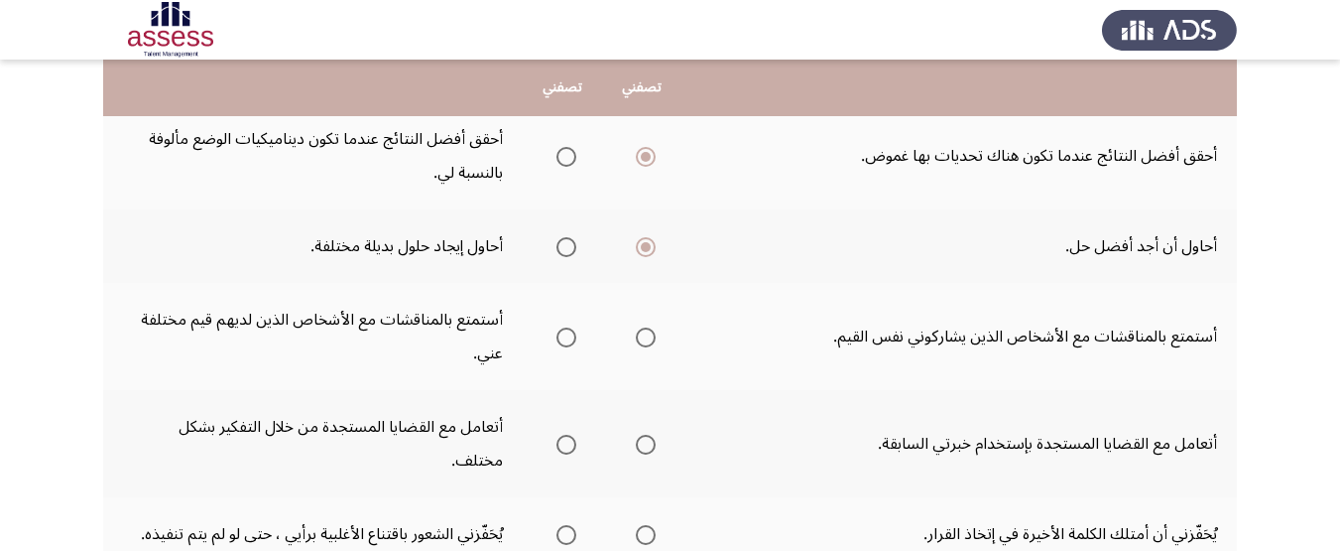
click at [582, 342] on th at bounding box center [562, 336] width 79 height 107
click at [576, 342] on span "Select an option" at bounding box center [567, 337] width 20 height 20
click at [576, 342] on input "Select an option" at bounding box center [567, 337] width 20 height 20
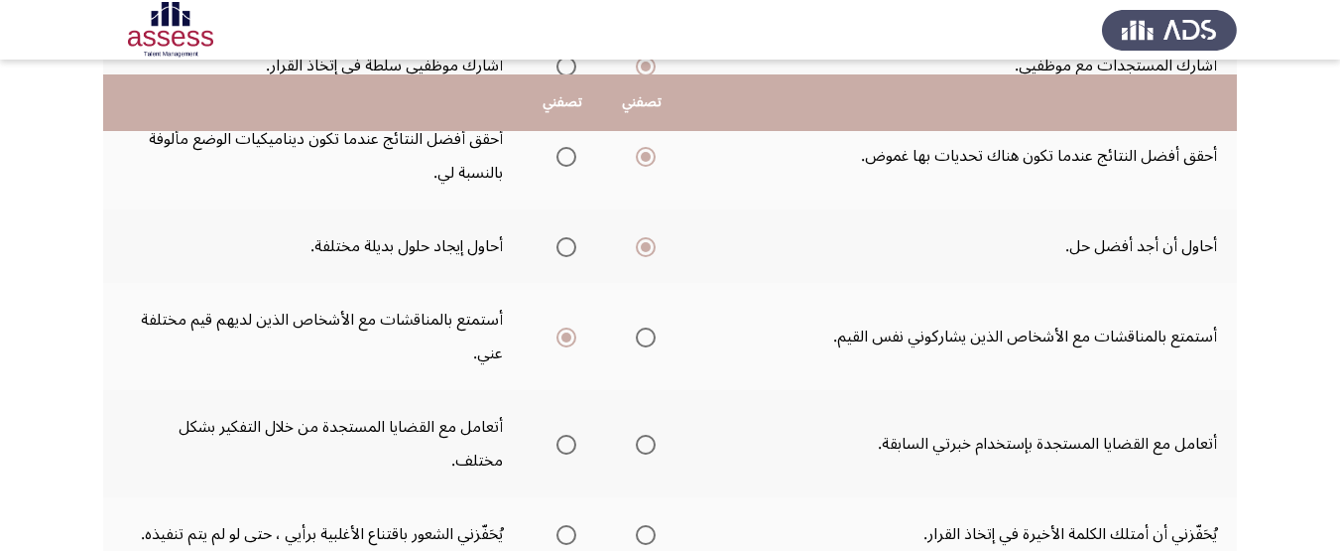
scroll to position [397, 0]
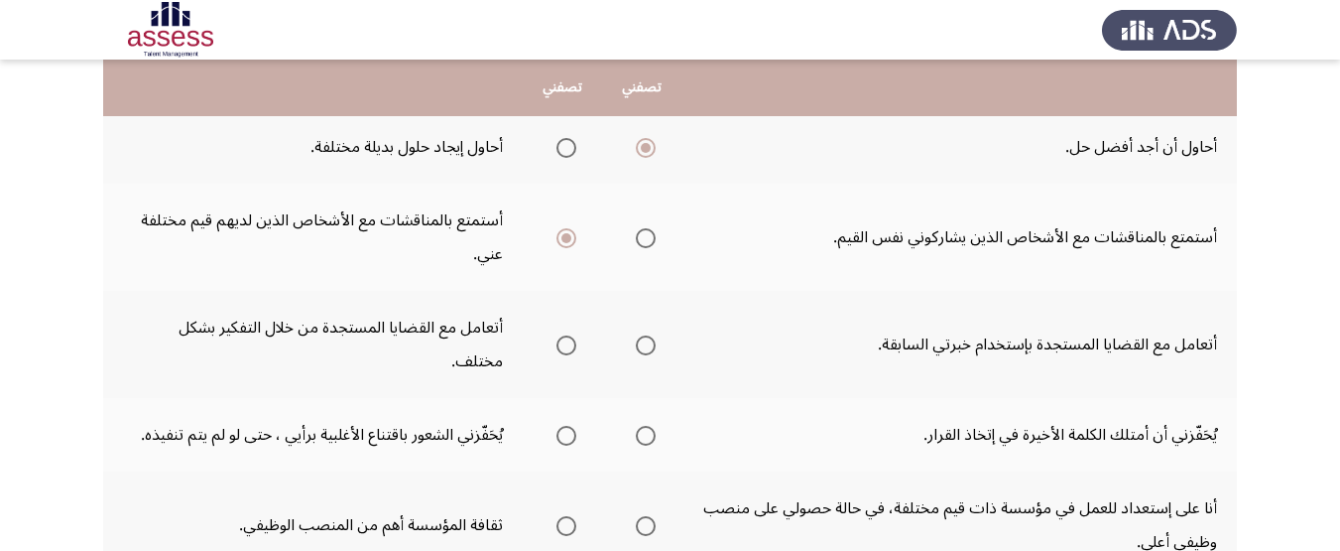
click at [643, 335] on span "Select an option" at bounding box center [646, 345] width 20 height 20
click at [643, 335] on input "Select an option" at bounding box center [646, 345] width 20 height 20
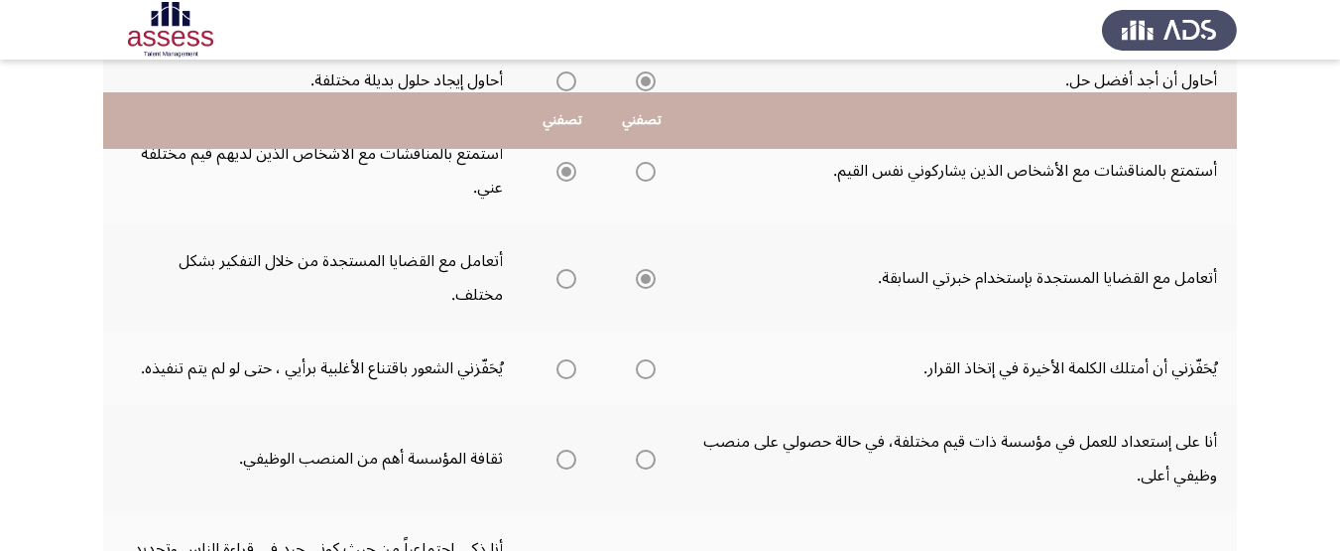
scroll to position [496, 0]
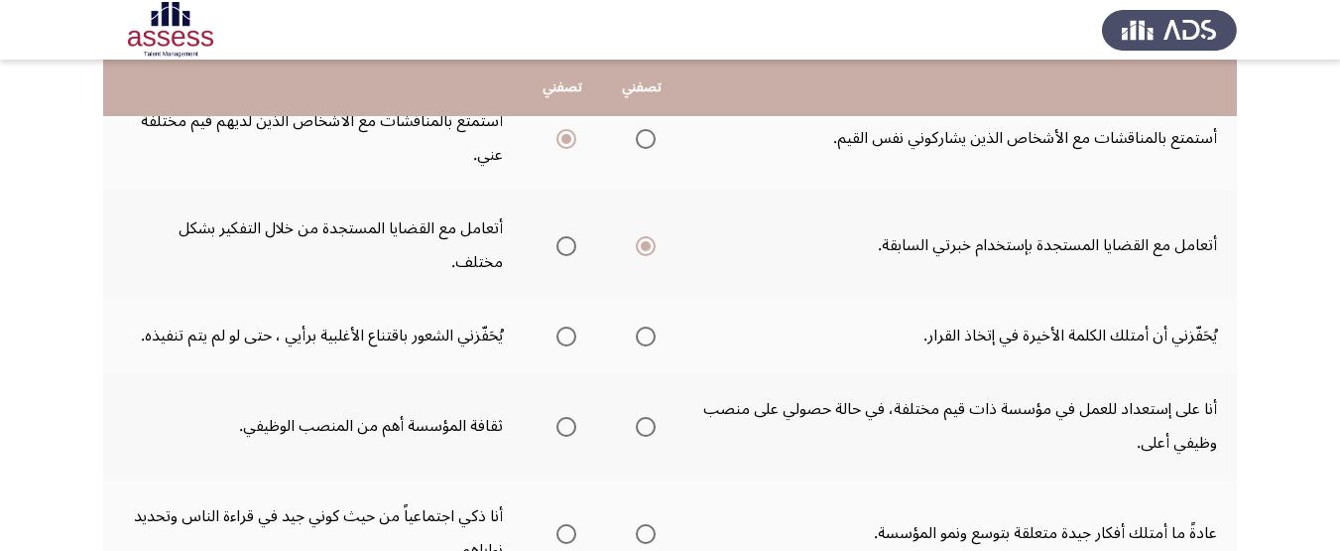
click at [648, 326] on span "Select an option" at bounding box center [646, 336] width 20 height 20
click at [648, 326] on input "Select an option" at bounding box center [646, 336] width 20 height 20
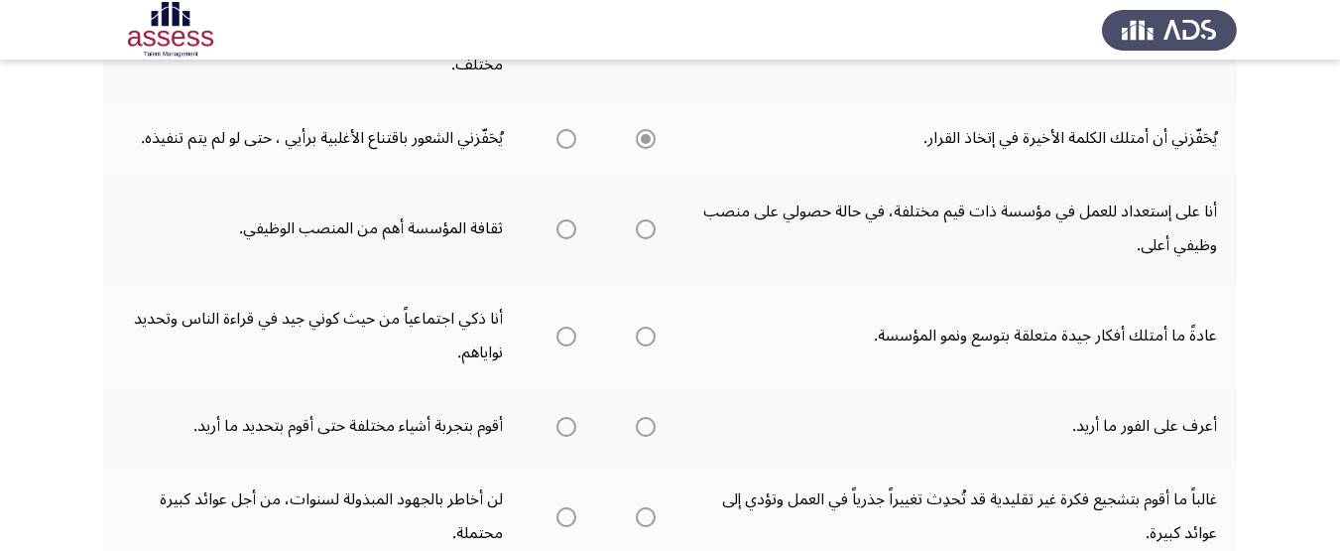
scroll to position [695, 0]
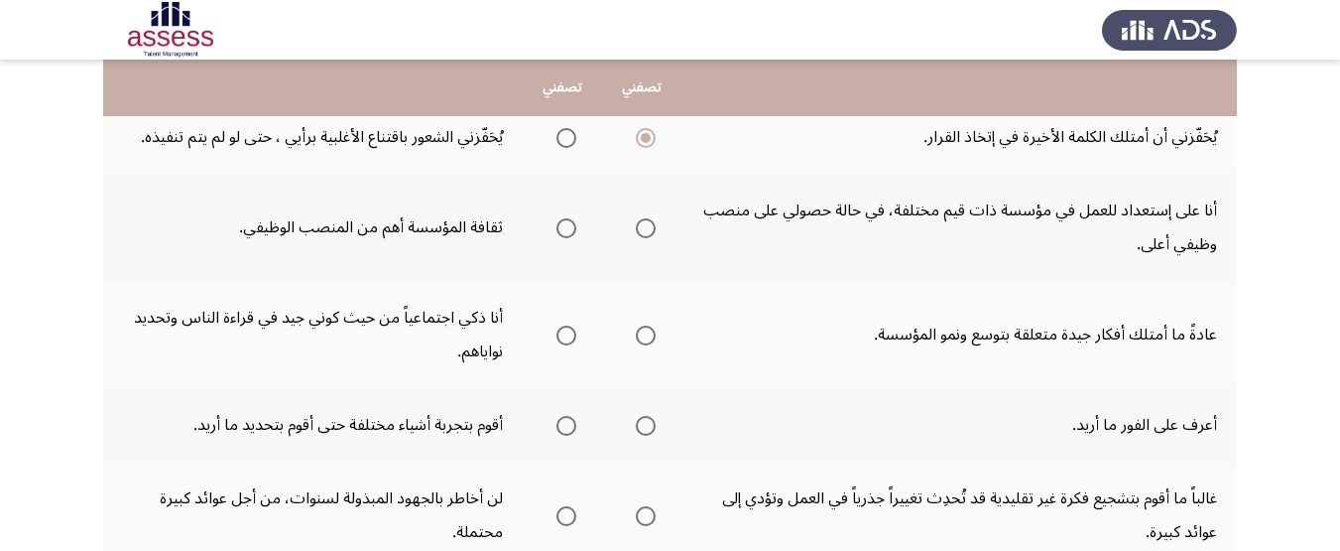
click at [638, 218] on span "Select an option" at bounding box center [646, 228] width 20 height 20
click at [638, 218] on input "Select an option" at bounding box center [646, 228] width 20 height 20
click at [574, 218] on span "Select an option" at bounding box center [567, 228] width 20 height 20
click at [574, 218] on input "Select an option" at bounding box center [567, 228] width 20 height 20
click at [575, 325] on span "Select an option" at bounding box center [567, 335] width 20 height 20
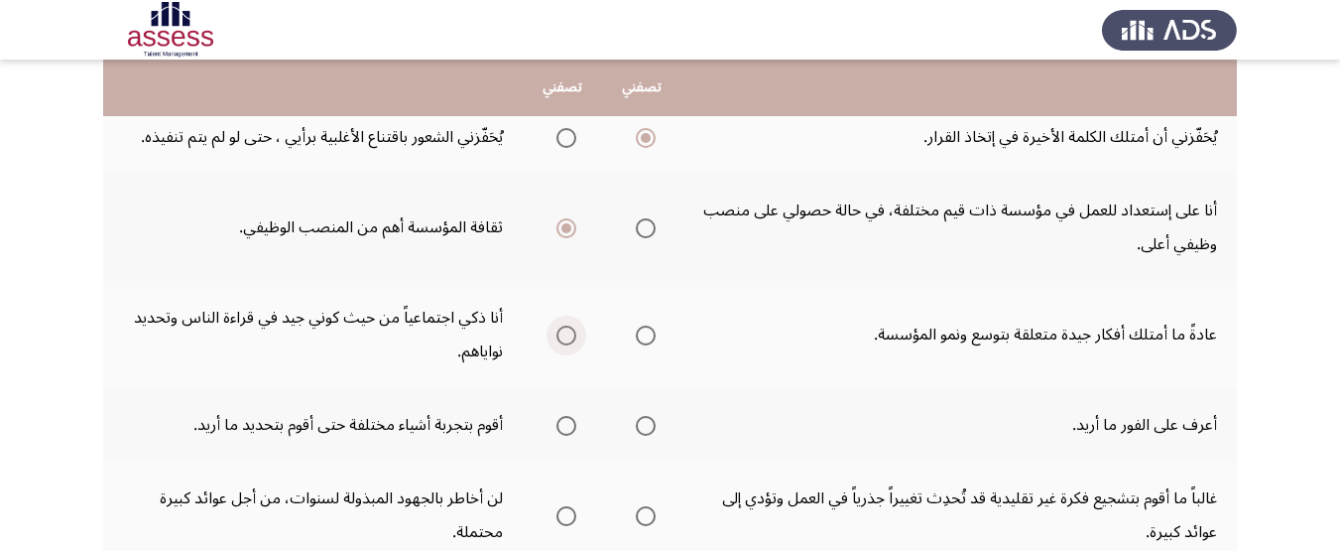
click at [575, 325] on input "Select an option" at bounding box center [567, 335] width 20 height 20
click at [652, 416] on span "Select an option" at bounding box center [646, 426] width 20 height 20
click at [652, 416] on input "Select an option" at bounding box center [646, 426] width 20 height 20
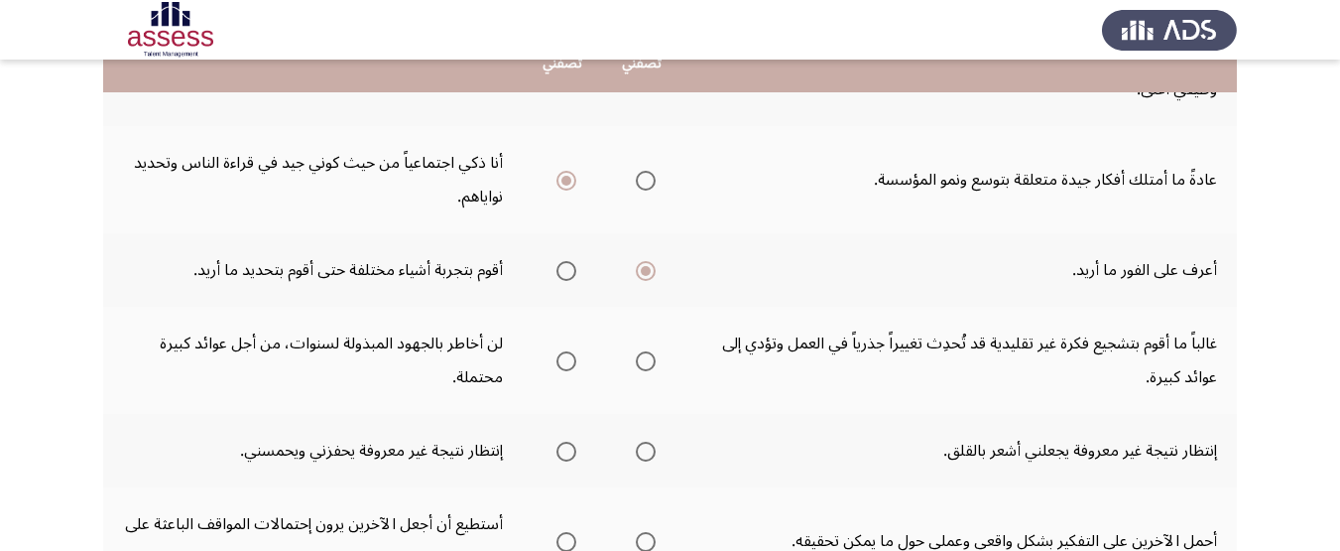
scroll to position [893, 0]
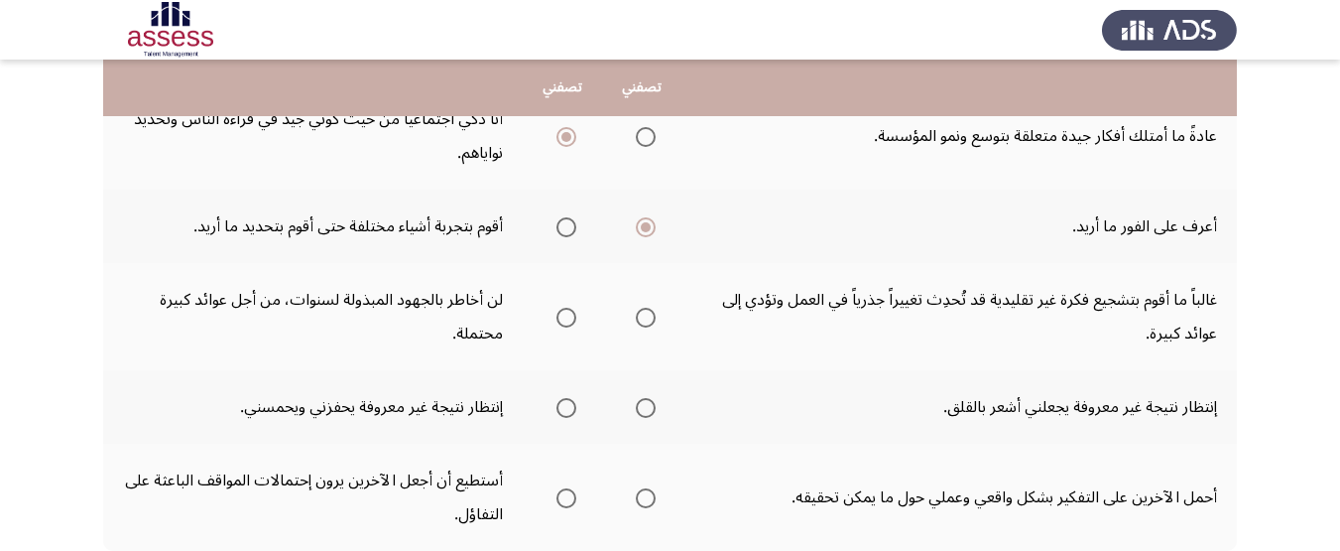
click at [644, 308] on span "Select an option" at bounding box center [646, 318] width 20 height 20
click at [644, 308] on input "Select an option" at bounding box center [646, 318] width 20 height 20
click at [554, 398] on label "Select an option" at bounding box center [563, 408] width 28 height 20
click at [557, 398] on input "Select an option" at bounding box center [567, 408] width 20 height 20
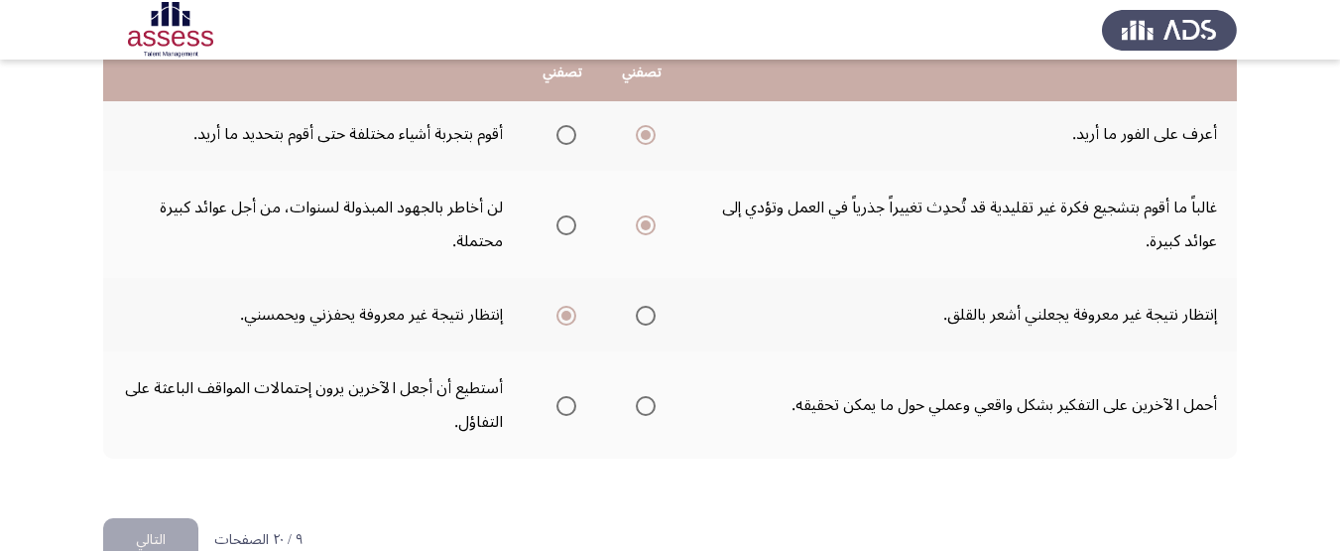
scroll to position [998, 0]
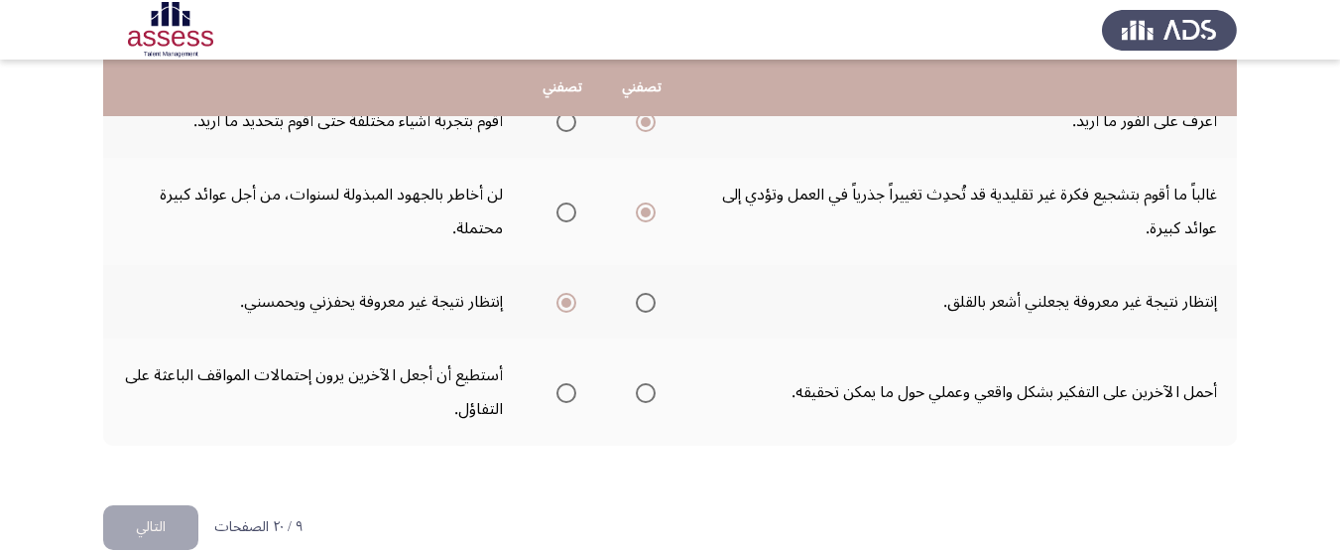
click at [649, 383] on span "Select an option" at bounding box center [646, 393] width 20 height 20
click at [649, 383] on input "Select an option" at bounding box center [646, 393] width 20 height 20
click at [157, 505] on button "التالي" at bounding box center [150, 527] width 95 height 45
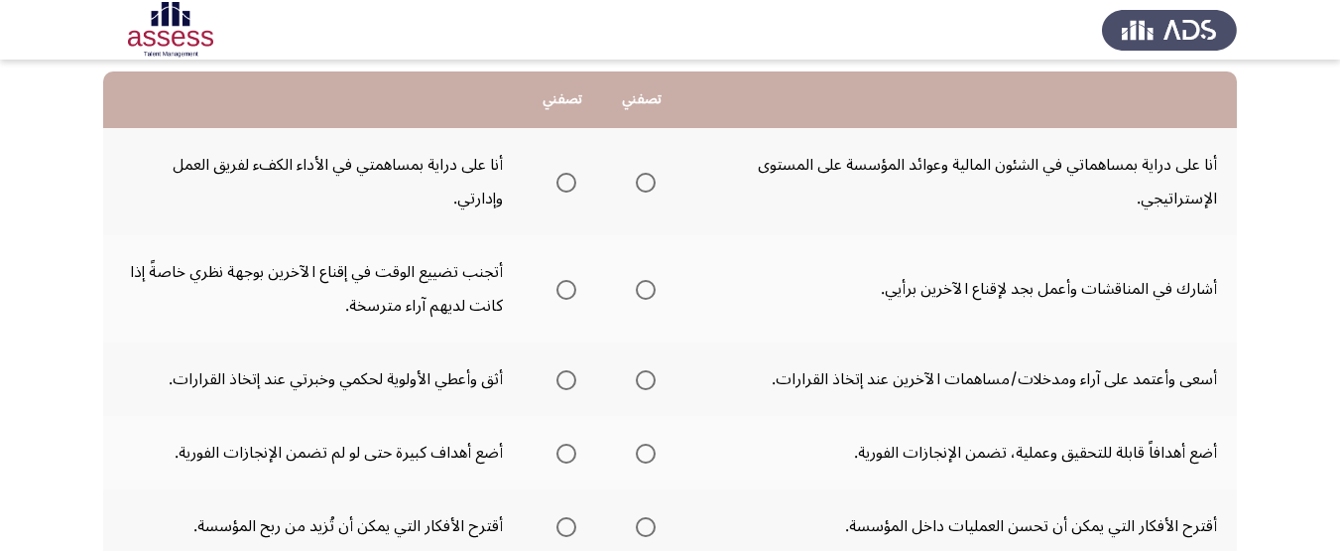
scroll to position [177, 0]
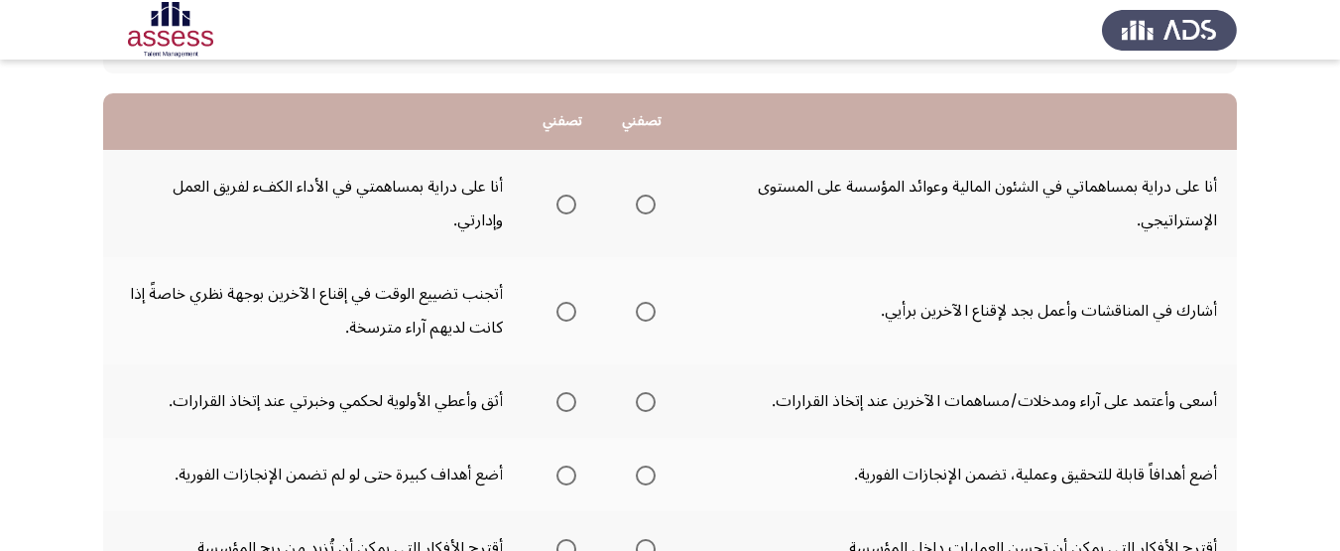
click at [570, 202] on span "Select an option" at bounding box center [567, 204] width 20 height 20
click at [570, 202] on input "Select an option" at bounding box center [567, 204] width 20 height 20
click at [567, 312] on span "Select an option" at bounding box center [567, 312] width 0 height 0
click at [565, 312] on input "Select an option" at bounding box center [567, 312] width 20 height 20
click at [567, 404] on span "Select an option" at bounding box center [567, 402] width 20 height 20
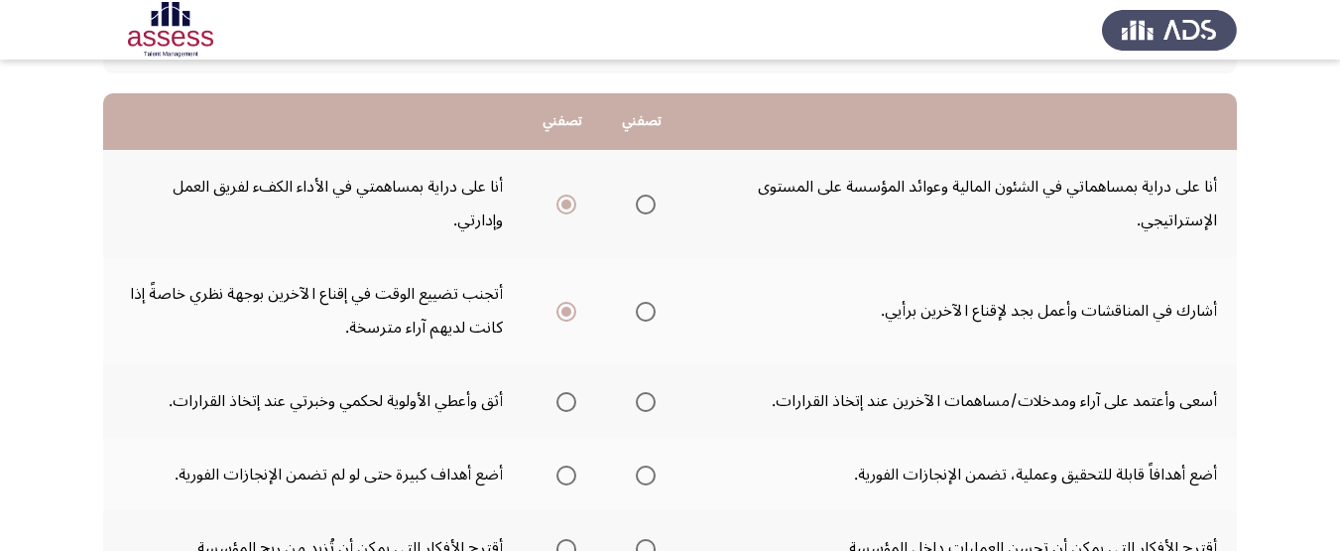
click at [567, 404] on input "Select an option" at bounding box center [567, 402] width 20 height 20
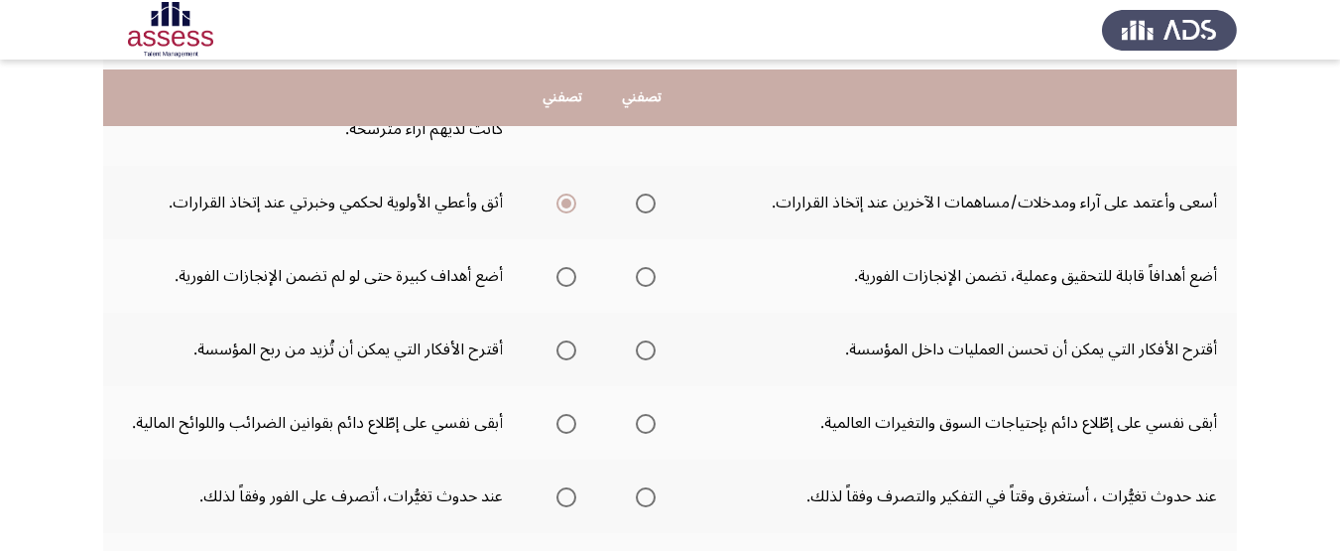
scroll to position [394, 0]
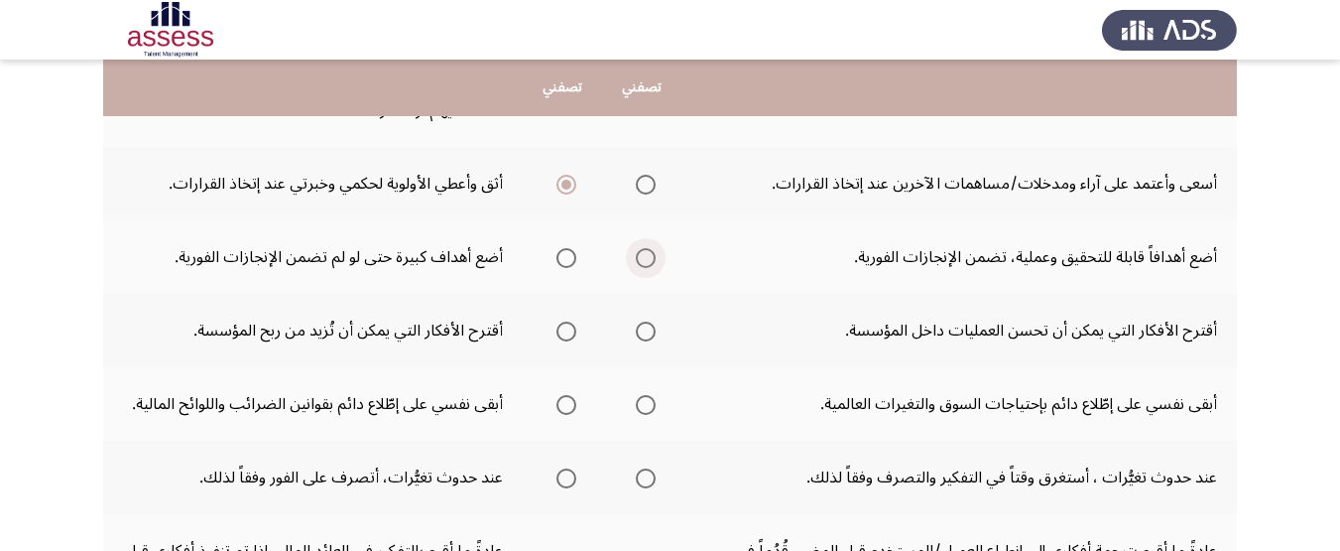
click at [642, 261] on span "Select an option" at bounding box center [646, 258] width 20 height 20
click at [642, 261] on input "Select an option" at bounding box center [646, 258] width 20 height 20
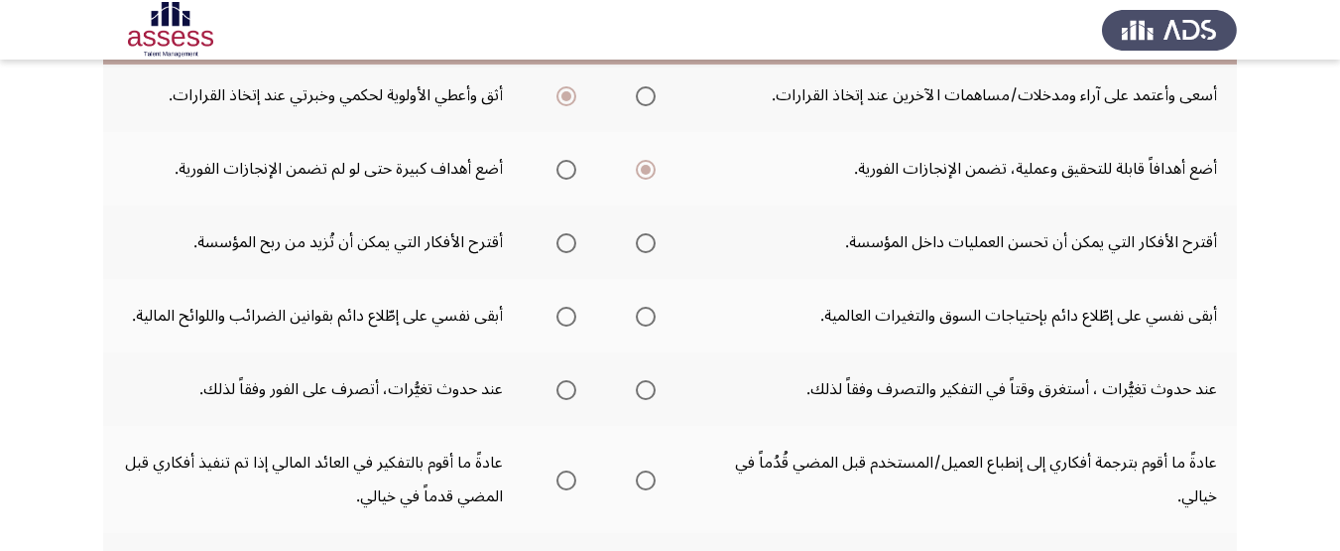
scroll to position [530, 0]
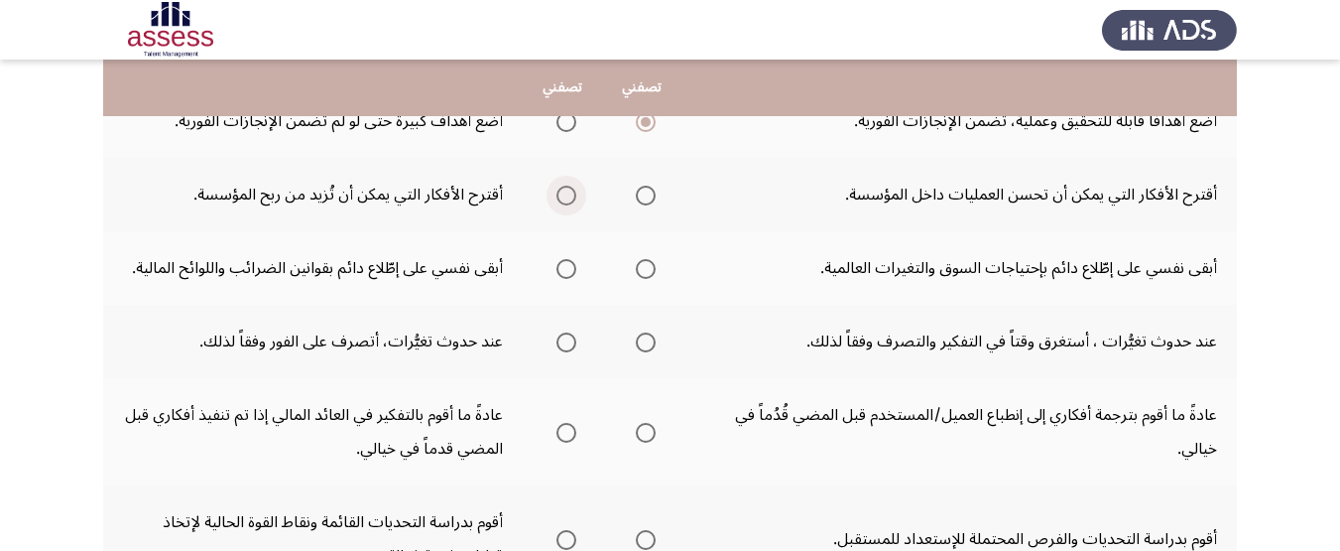
click at [573, 194] on span "Select an option" at bounding box center [567, 196] width 20 height 20
click at [573, 194] on input "Select an option" at bounding box center [567, 196] width 20 height 20
click at [646, 265] on span "Select an option" at bounding box center [646, 269] width 20 height 20
click at [646, 265] on input "Select an option" at bounding box center [646, 269] width 20 height 20
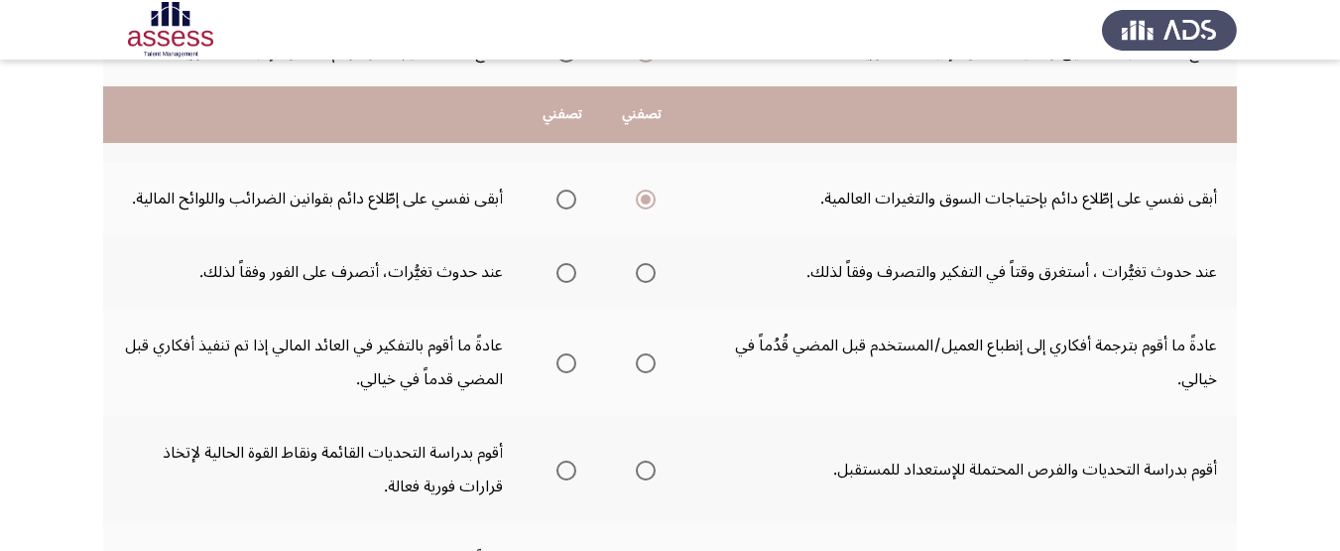
scroll to position [629, 0]
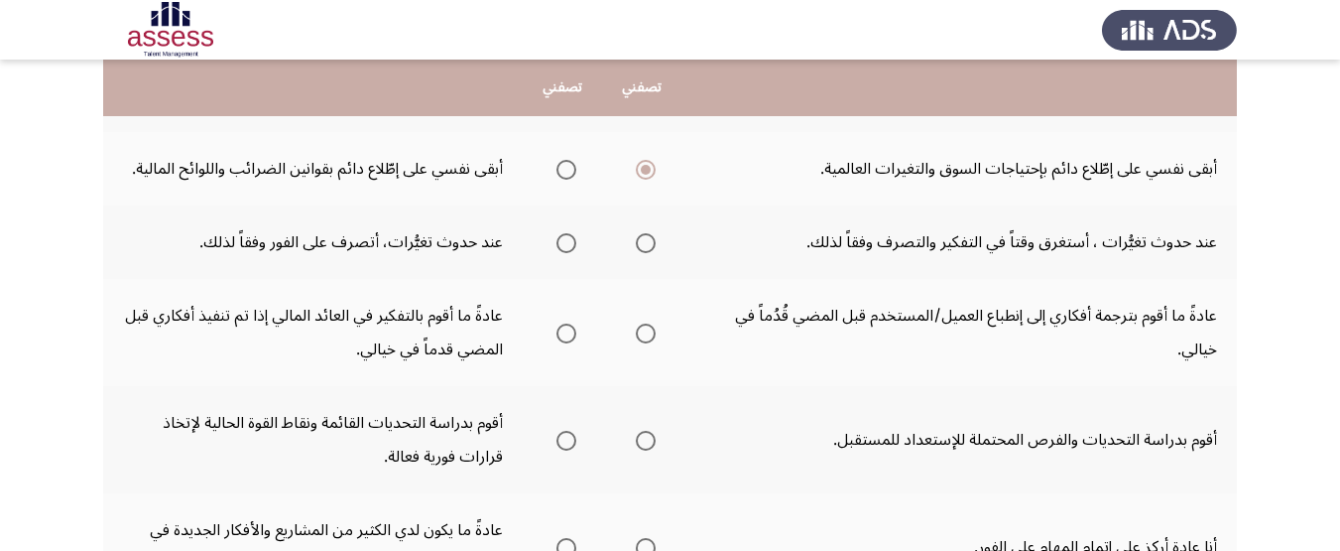
click at [570, 239] on span "Select an option" at bounding box center [567, 243] width 20 height 20
click at [570, 239] on input "Select an option" at bounding box center [567, 243] width 20 height 20
click at [643, 239] on span "Select an option" at bounding box center [646, 243] width 20 height 20
click at [643, 239] on input "Select an option" at bounding box center [646, 243] width 20 height 20
click at [648, 347] on mat-radio-group "Select an option" at bounding box center [642, 333] width 28 height 34
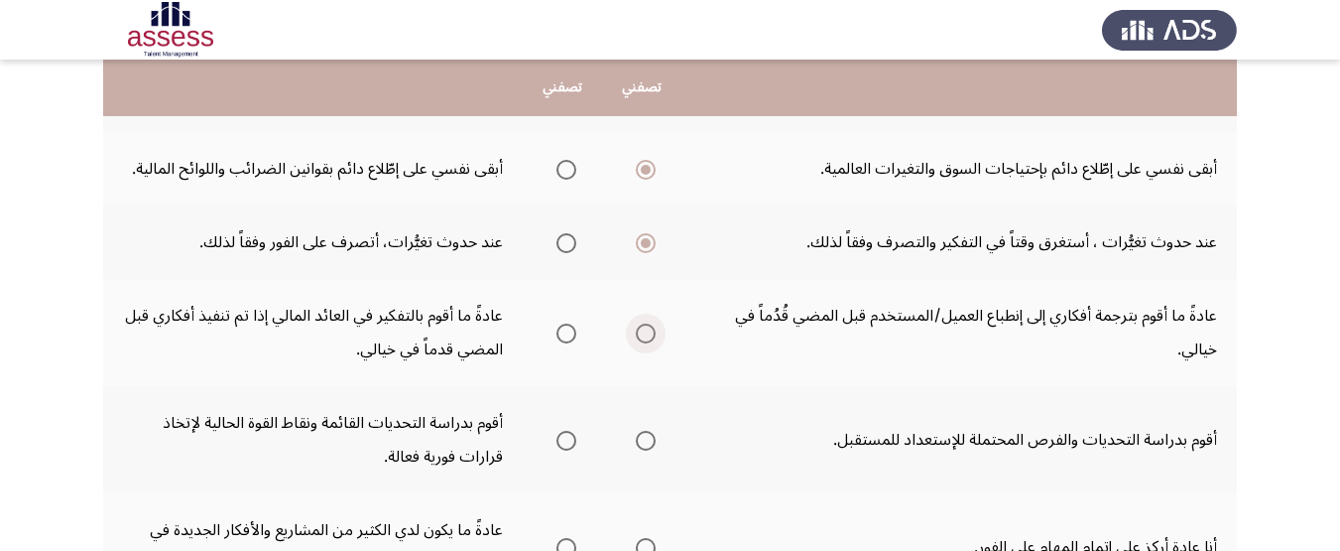
click at [648, 341] on span "Select an option" at bounding box center [646, 333] width 20 height 20
click at [648, 341] on input "Select an option" at bounding box center [646, 333] width 20 height 20
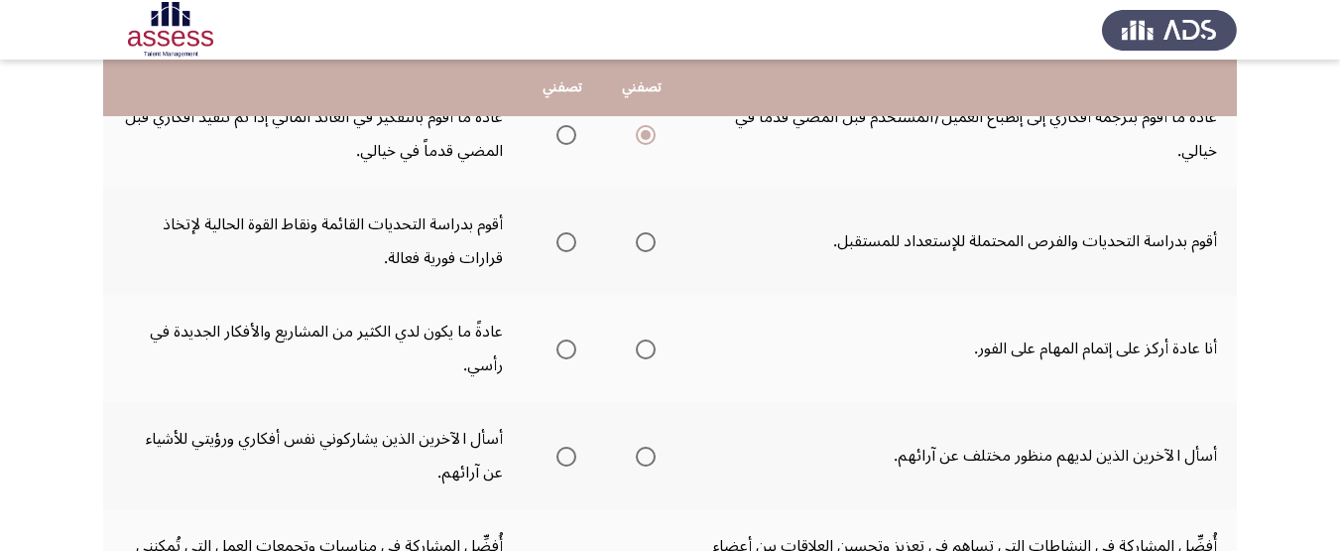
click at [647, 257] on mat-radio-group "Select an option" at bounding box center [642, 241] width 28 height 34
click at [580, 240] on th at bounding box center [562, 241] width 79 height 107
click at [572, 240] on span "Select an option" at bounding box center [567, 242] width 20 height 20
click at [572, 240] on input "Select an option" at bounding box center [567, 242] width 20 height 20
click at [574, 347] on th at bounding box center [562, 348] width 79 height 107
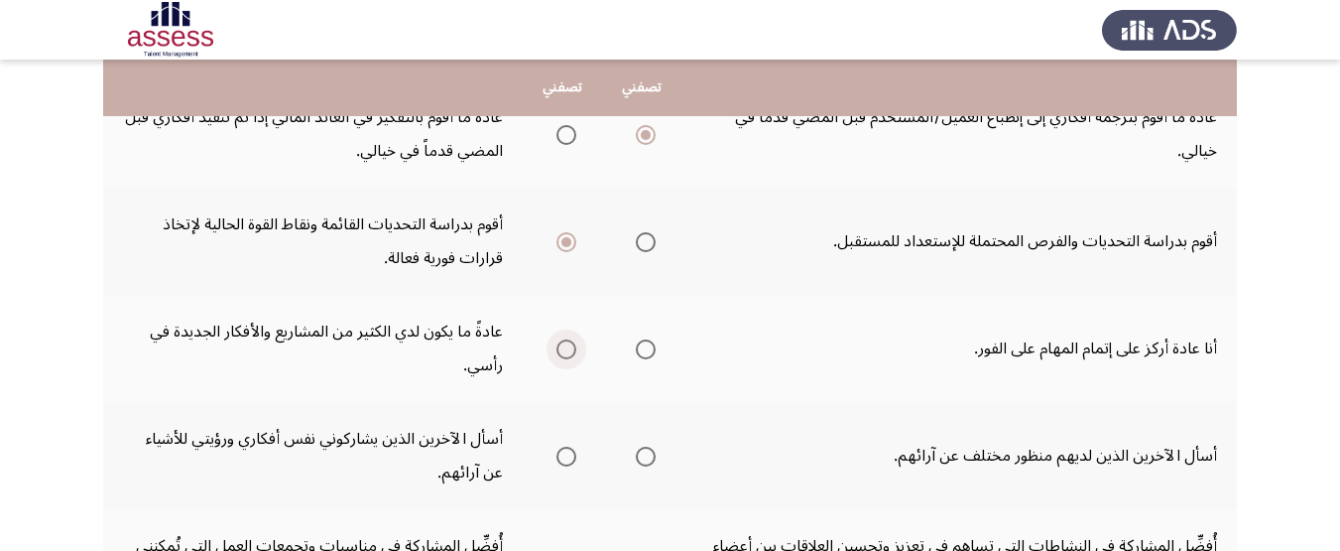
click at [574, 347] on span "Select an option" at bounding box center [567, 349] width 20 height 20
click at [574, 347] on input "Select an option" at bounding box center [567, 349] width 20 height 20
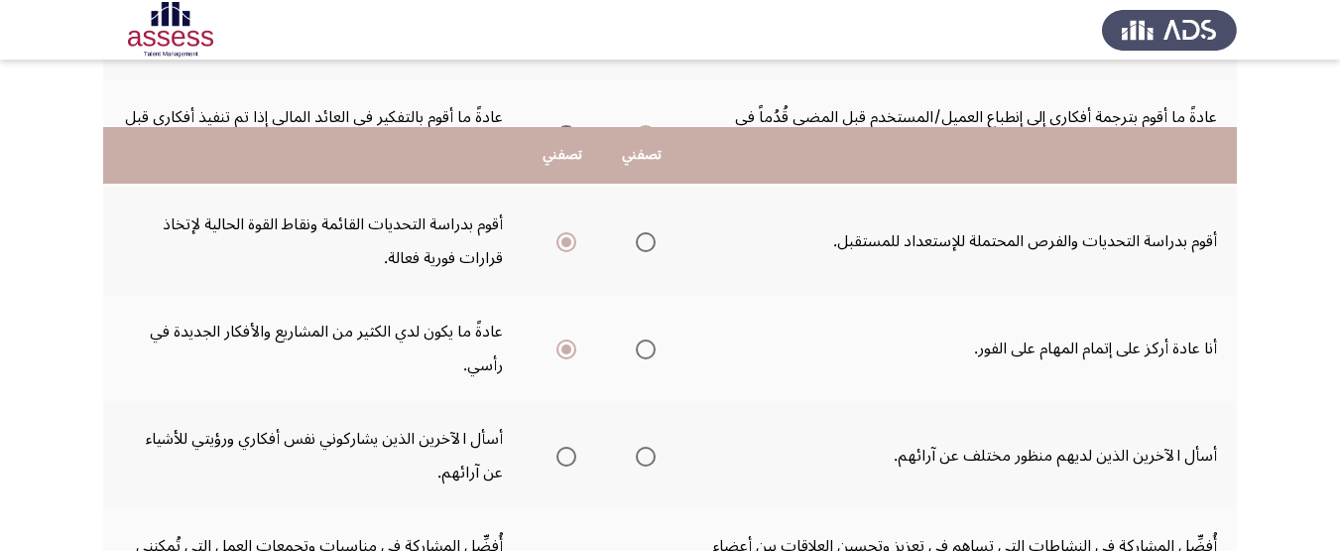
scroll to position [1026, 0]
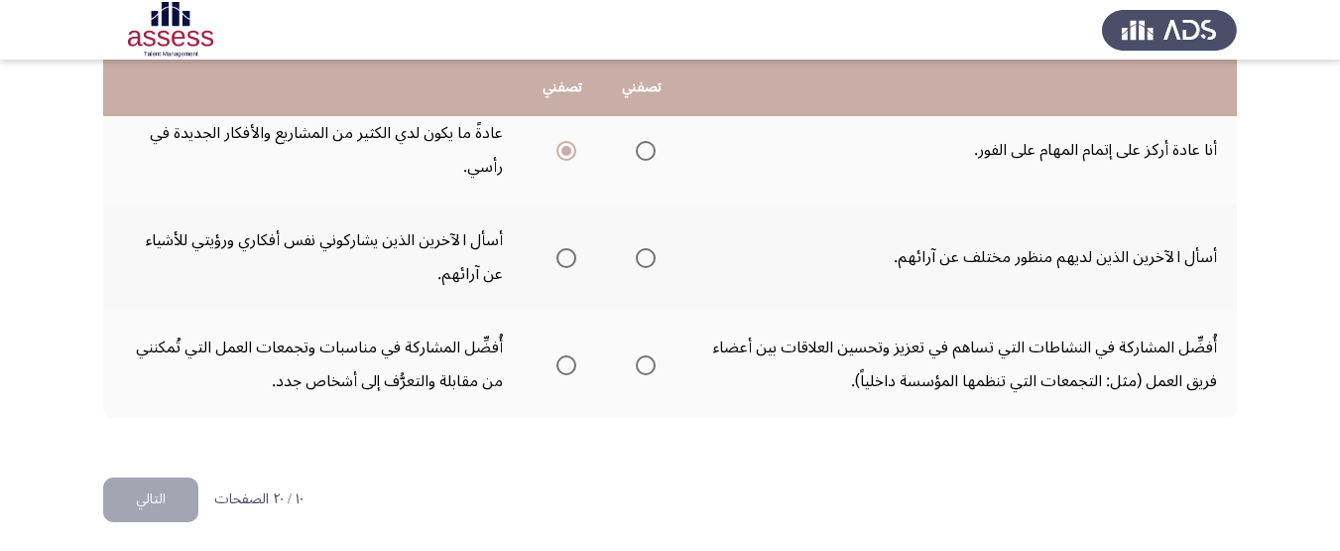
click at [653, 266] on span "Select an option" at bounding box center [646, 258] width 20 height 20
click at [653, 266] on input "Select an option" at bounding box center [646, 258] width 20 height 20
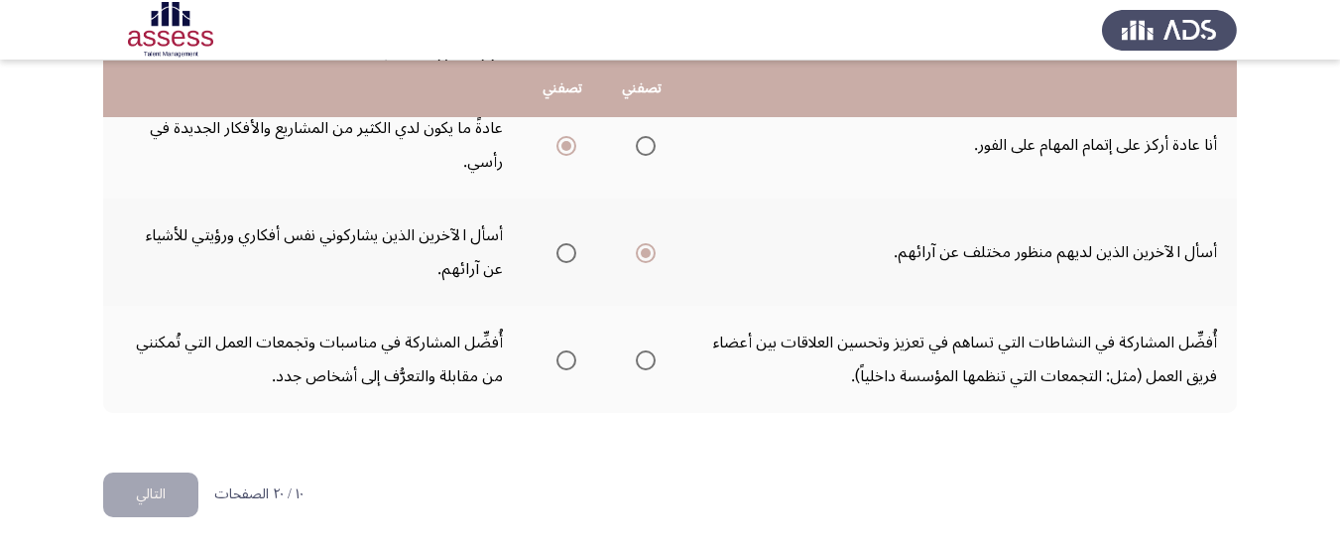
scroll to position [1032, 0]
click at [574, 360] on span "Select an option" at bounding box center [567, 359] width 20 height 20
click at [574, 360] on input "Select an option" at bounding box center [567, 359] width 20 height 20
drag, startPoint x: 133, startPoint y: 486, endPoint x: 360, endPoint y: 422, distance: 236.2
click at [133, 485] on button "التالي" at bounding box center [150, 493] width 95 height 45
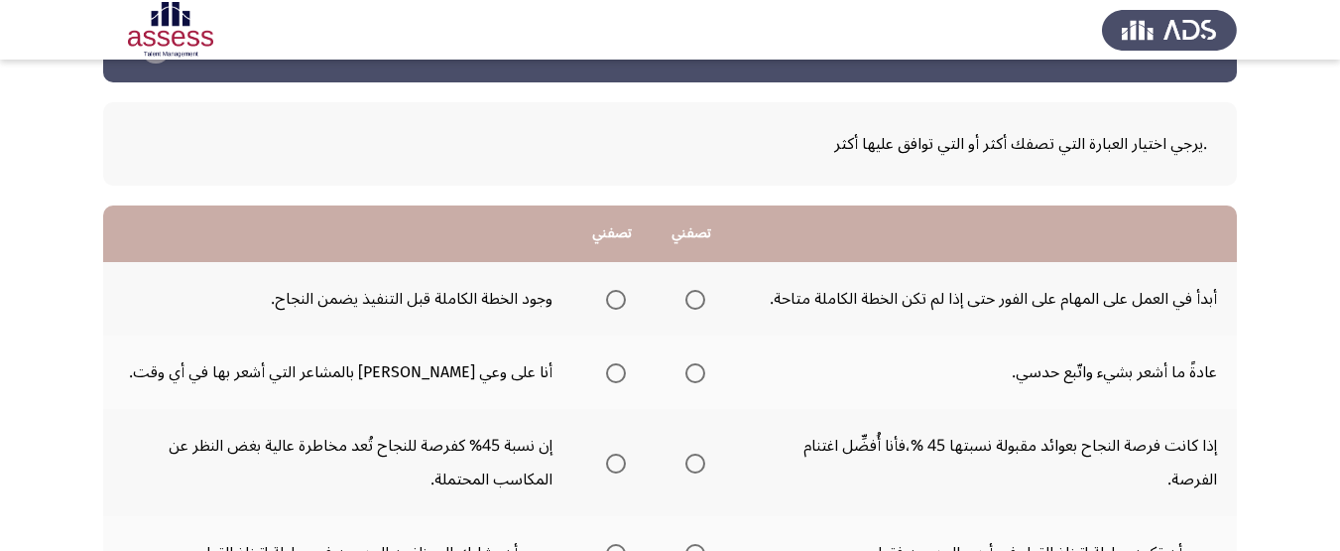
scroll to position [99, 0]
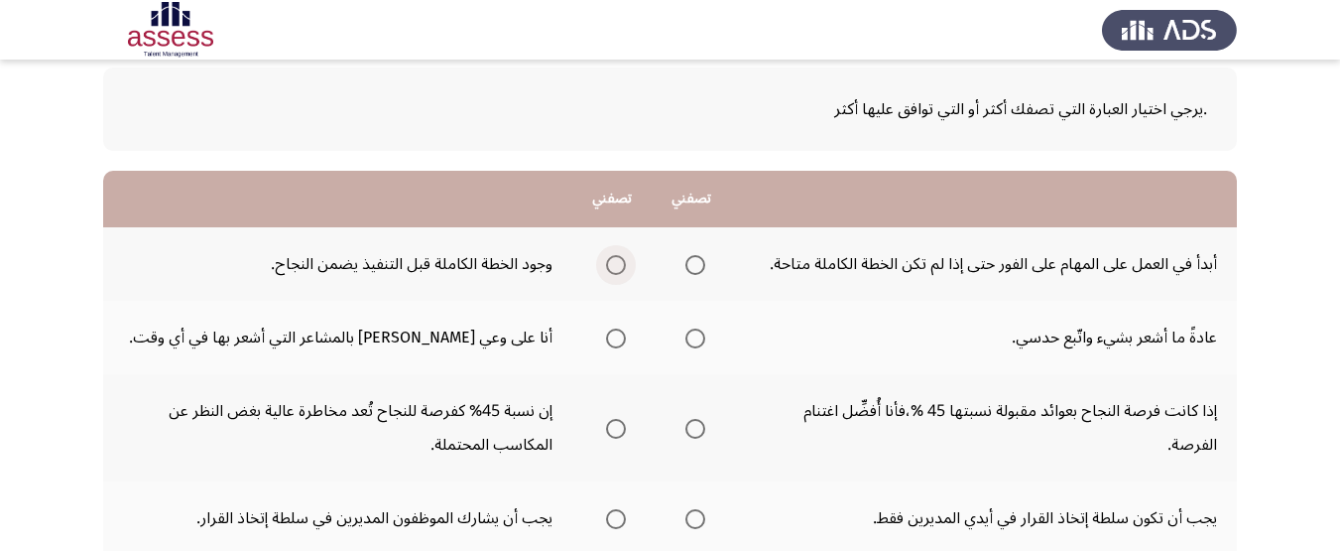
click at [608, 255] on span "Select an option" at bounding box center [616, 265] width 20 height 20
click at [608, 255] on input "Select an option" at bounding box center [616, 265] width 20 height 20
click at [605, 334] on label "Select an option" at bounding box center [612, 338] width 28 height 20
click at [606, 334] on input "Select an option" at bounding box center [616, 338] width 20 height 20
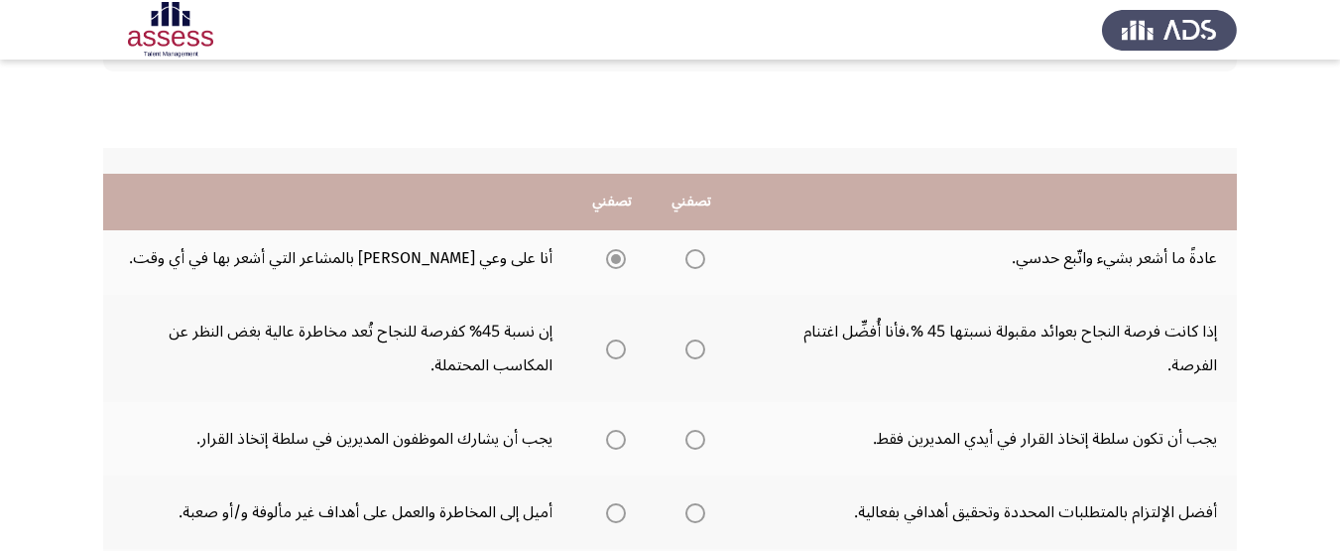
scroll to position [298, 0]
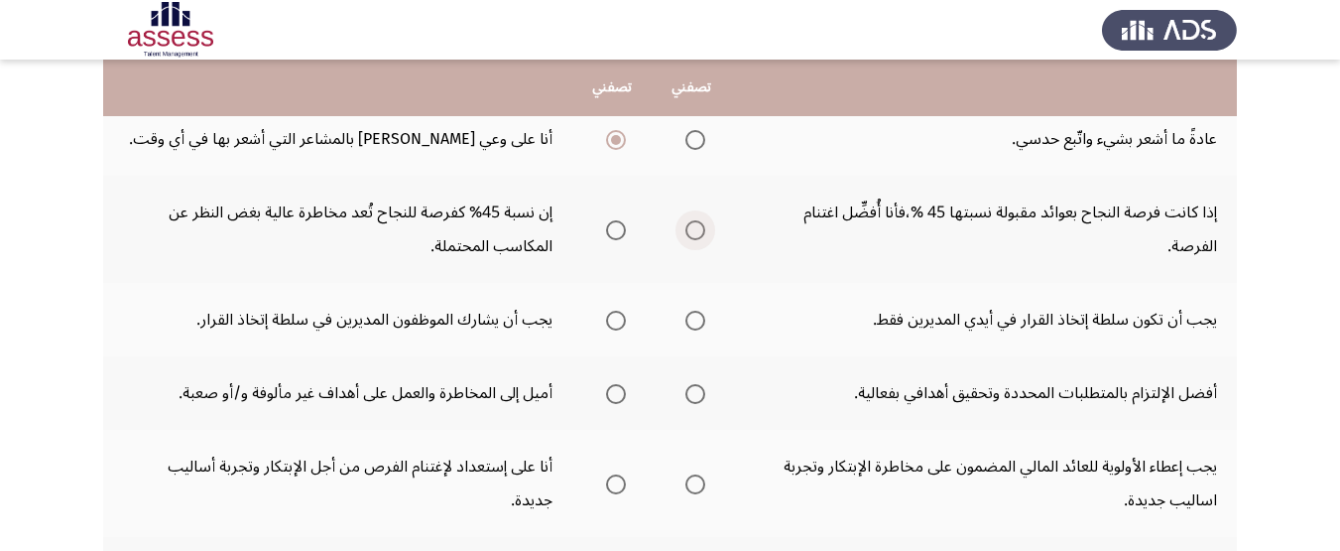
click at [687, 228] on span "Select an option" at bounding box center [696, 230] width 20 height 20
click at [687, 228] on input "Select an option" at bounding box center [696, 230] width 20 height 20
click at [617, 227] on span "Select an option" at bounding box center [616, 230] width 20 height 20
click at [617, 227] on input "Select an option" at bounding box center [616, 230] width 20 height 20
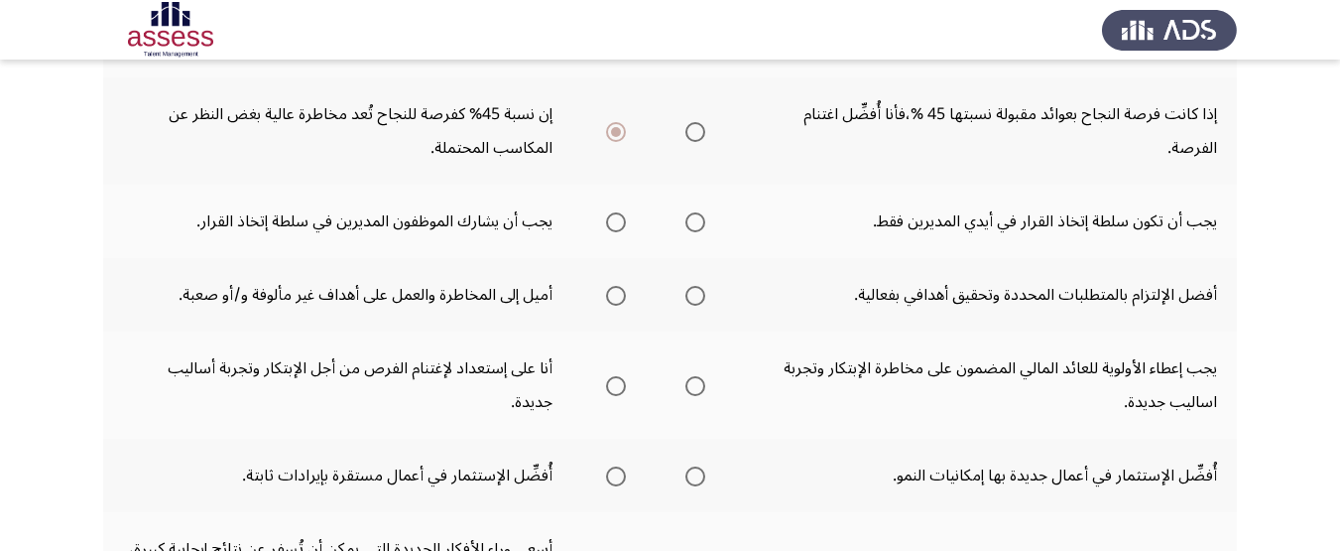
scroll to position [397, 0]
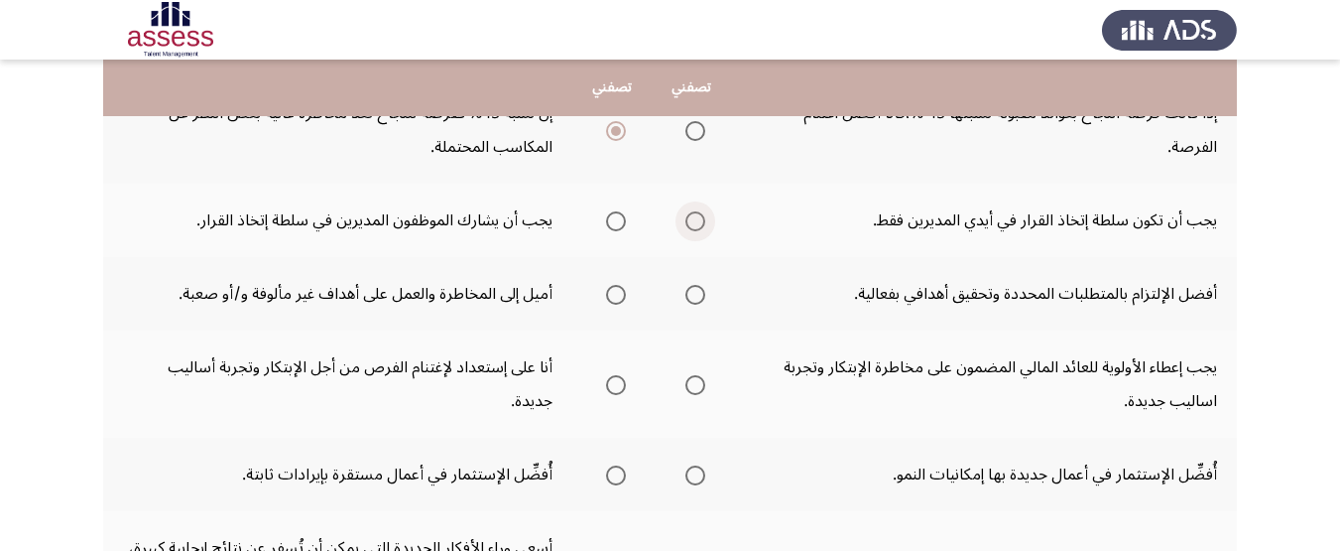
click at [704, 220] on span "Select an option" at bounding box center [696, 221] width 20 height 20
click at [704, 220] on input "Select an option" at bounding box center [696, 221] width 20 height 20
click at [679, 296] on label "Select an option" at bounding box center [692, 295] width 28 height 20
click at [686, 296] on input "Select an option" at bounding box center [696, 295] width 20 height 20
click at [606, 296] on span "Select an option" at bounding box center [616, 295] width 20 height 20
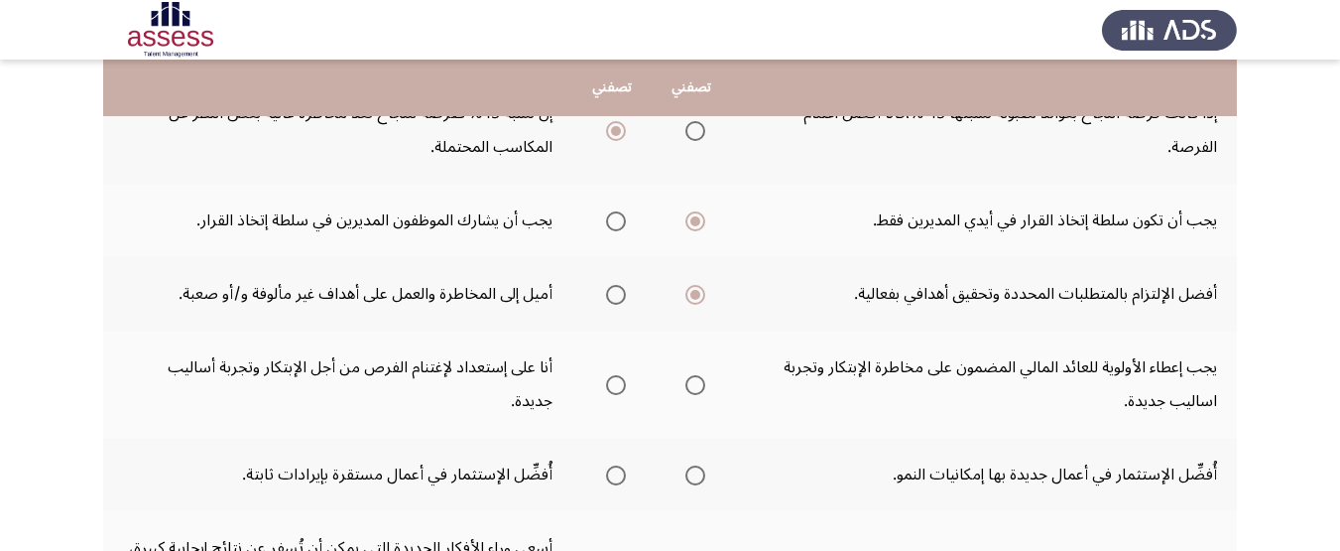
click at [606, 296] on input "Select an option" at bounding box center [616, 295] width 20 height 20
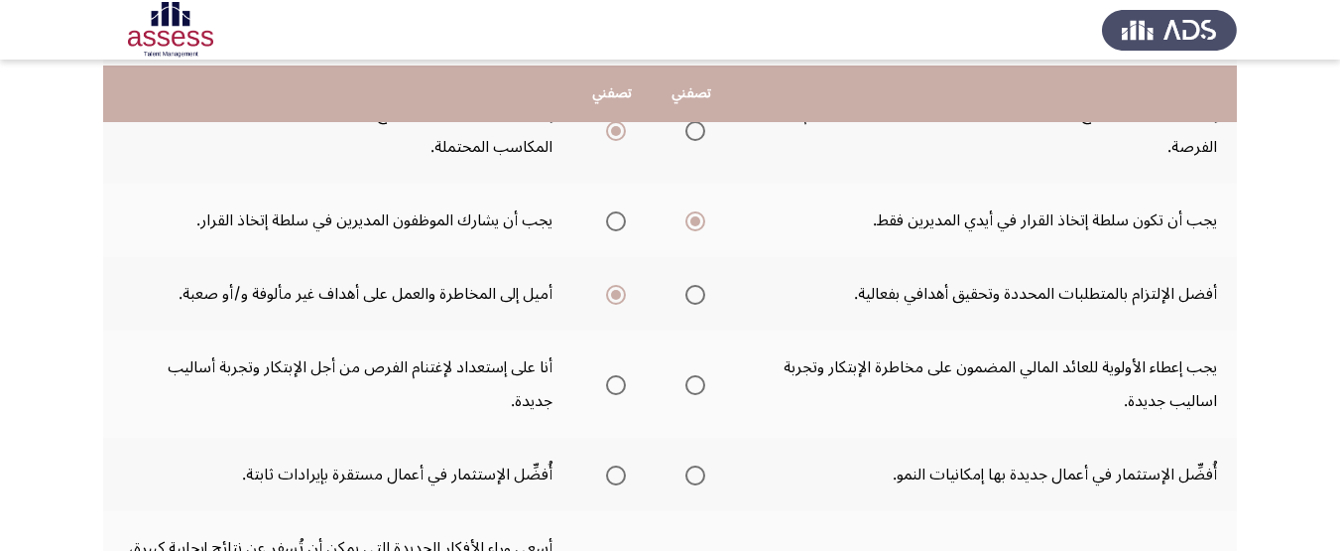
scroll to position [496, 0]
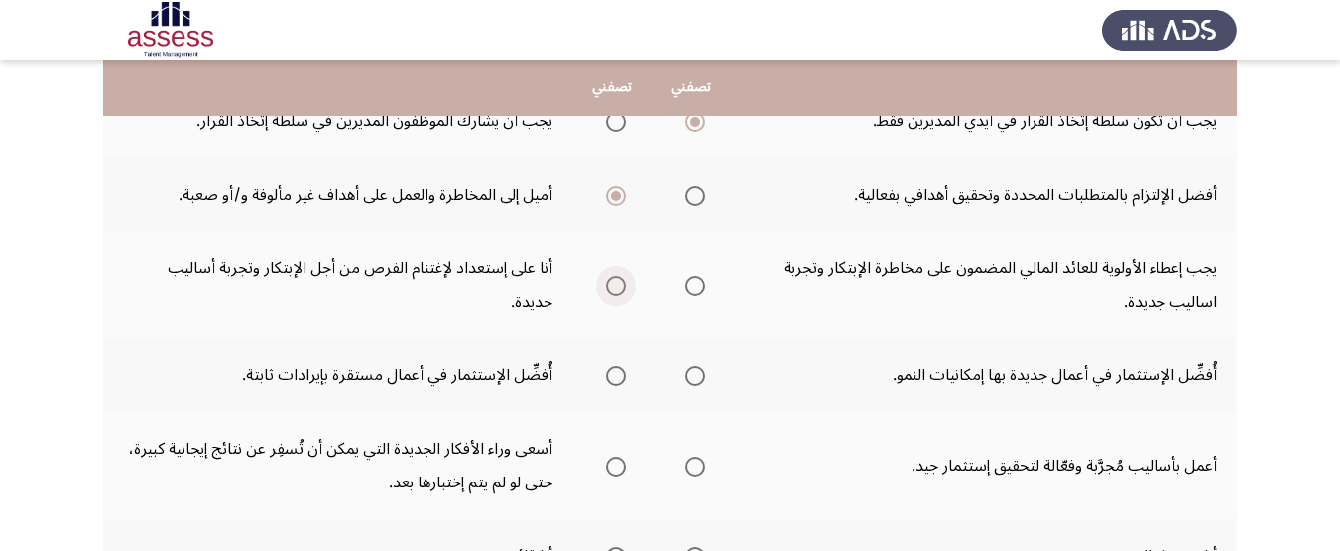
click at [616, 291] on span "Select an option" at bounding box center [616, 286] width 20 height 20
click at [616, 291] on input "Select an option" at bounding box center [616, 286] width 20 height 20
click at [696, 370] on span "Select an option" at bounding box center [696, 376] width 20 height 20
click at [696, 370] on input "Select an option" at bounding box center [696, 376] width 20 height 20
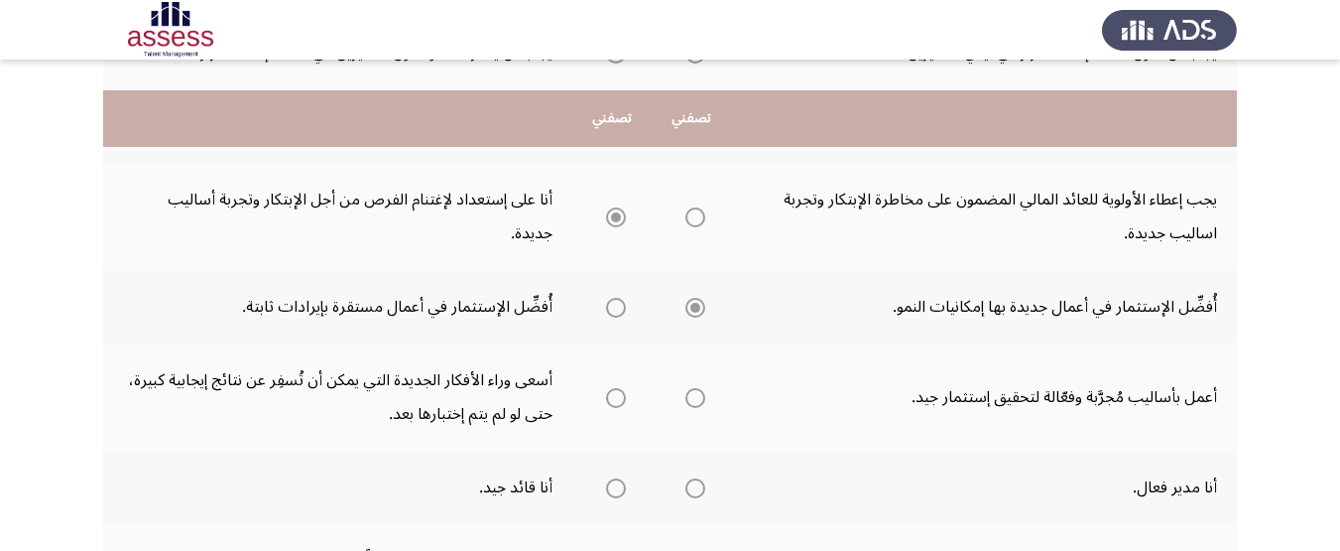
scroll to position [595, 0]
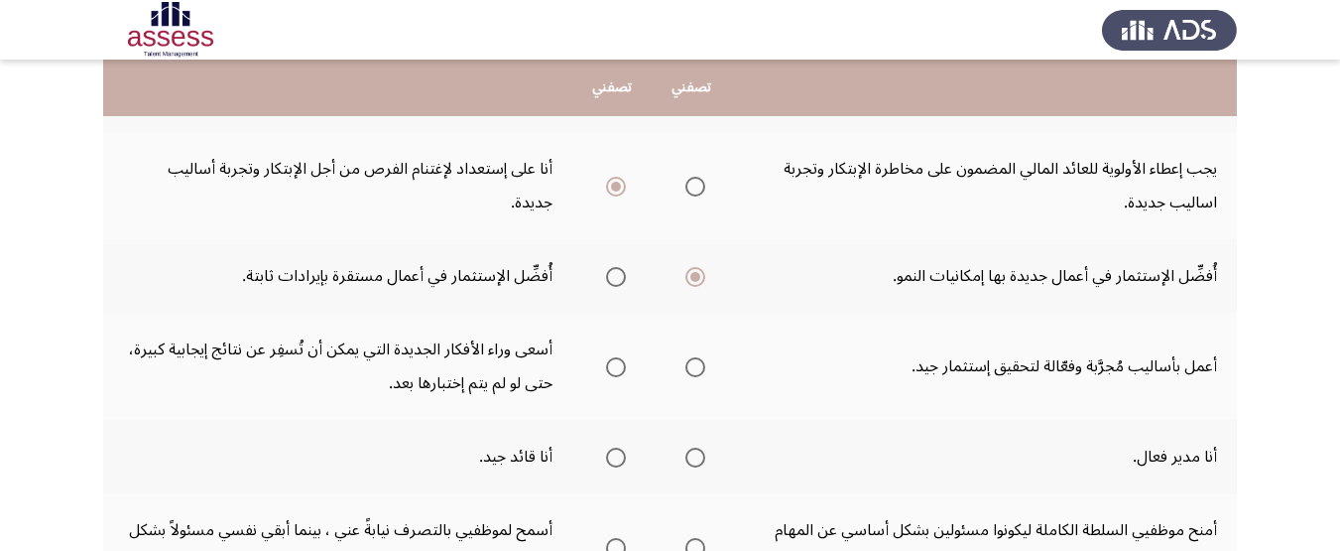
click at [628, 368] on th at bounding box center [612, 366] width 79 height 107
click at [611, 372] on span "Select an option" at bounding box center [616, 367] width 20 height 20
click at [611, 372] on input "Select an option" at bounding box center [616, 367] width 20 height 20
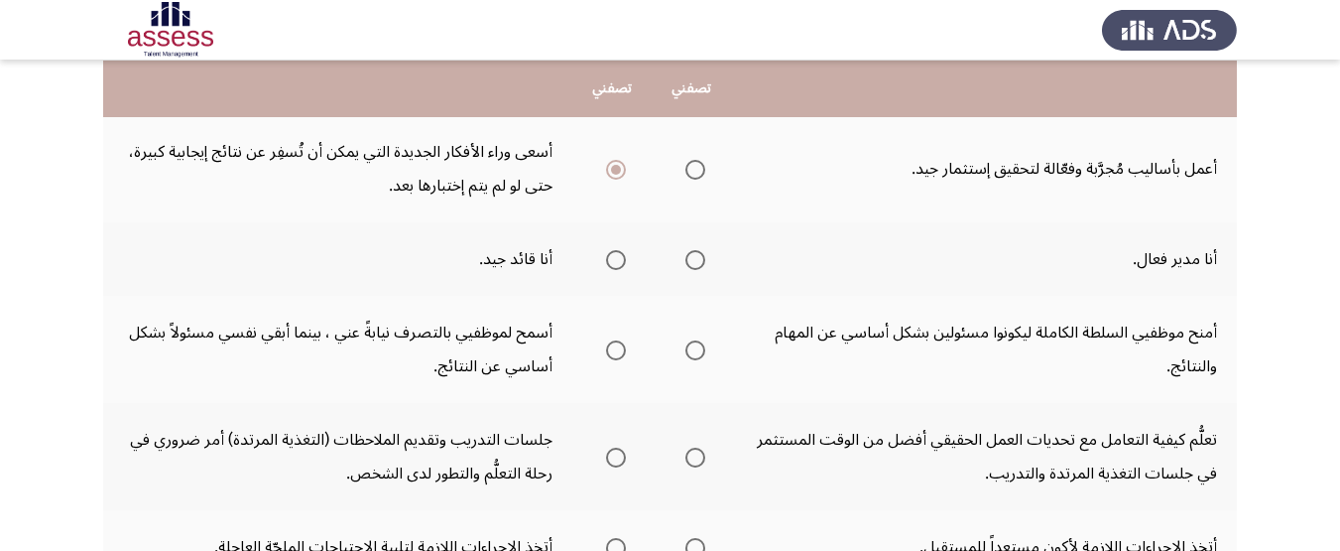
scroll to position [794, 0]
click at [684, 254] on label "Select an option" at bounding box center [692, 259] width 28 height 20
click at [686, 254] on input "Select an option" at bounding box center [696, 259] width 20 height 20
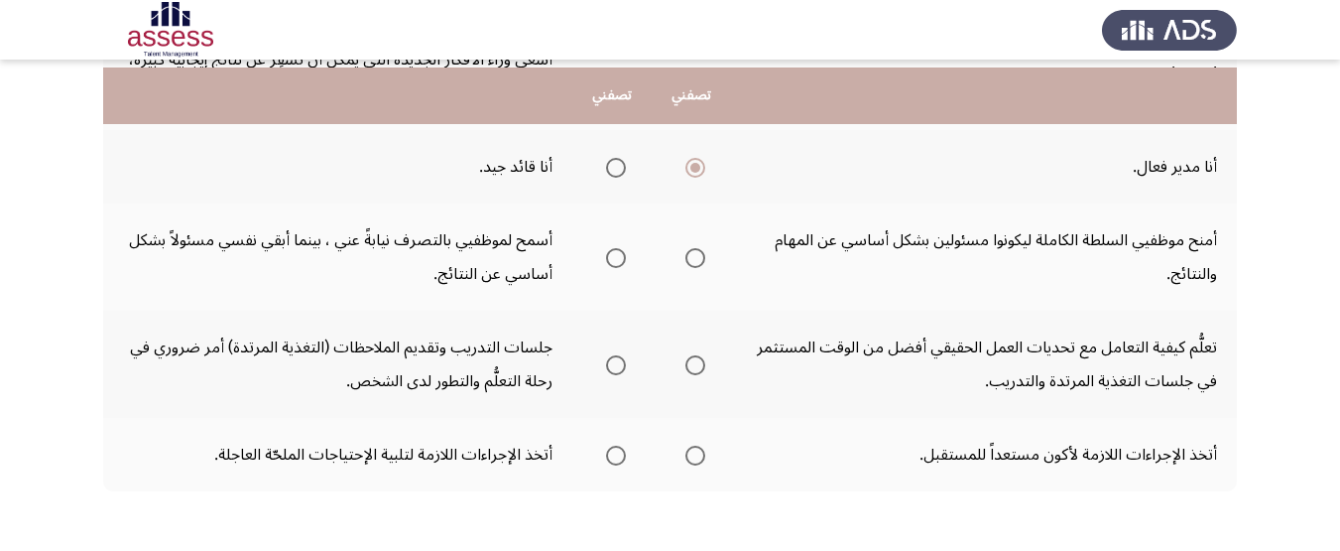
scroll to position [893, 0]
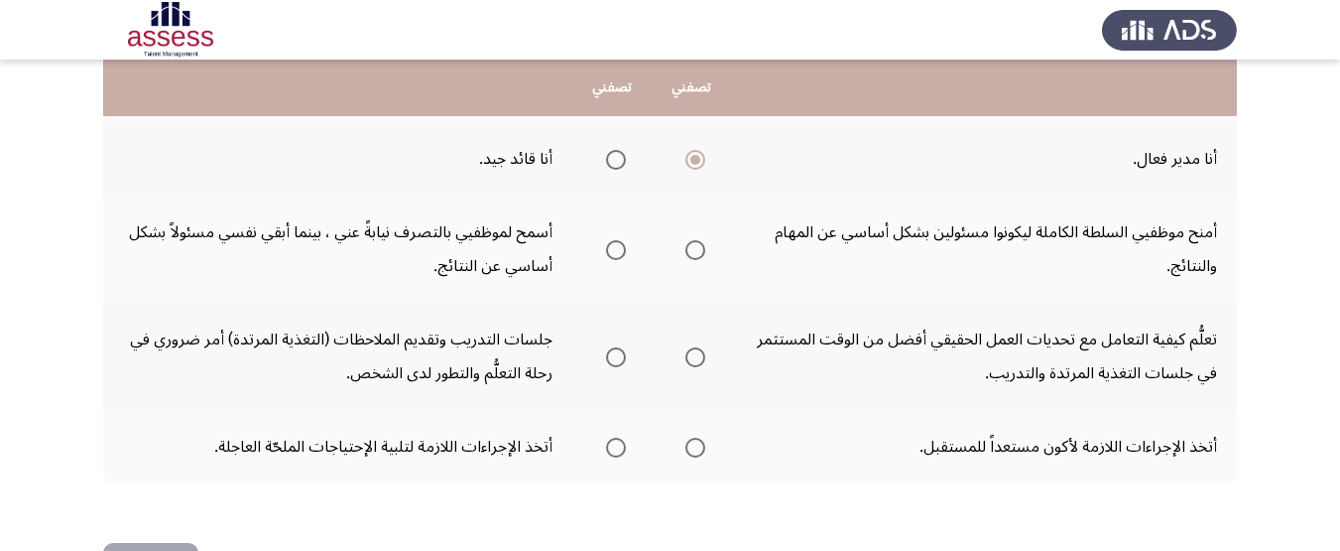
click at [612, 162] on span "Select an option" at bounding box center [616, 160] width 20 height 20
click at [612, 162] on input "Select an option" at bounding box center [616, 160] width 20 height 20
click at [708, 151] on th at bounding box center [691, 158] width 79 height 73
click at [701, 163] on span "Select an option" at bounding box center [696, 160] width 20 height 20
click at [701, 163] on input "Select an option" at bounding box center [696, 160] width 20 height 20
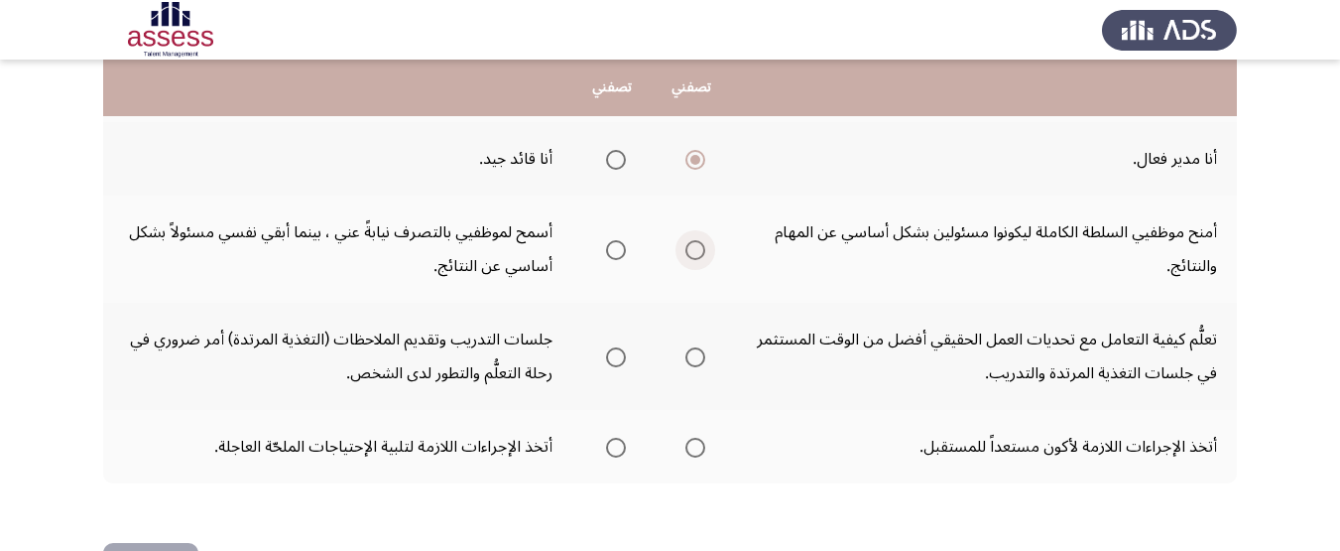
click at [689, 247] on span "Select an option" at bounding box center [696, 250] width 20 height 20
click at [689, 247] on input "Select an option" at bounding box center [696, 250] width 20 height 20
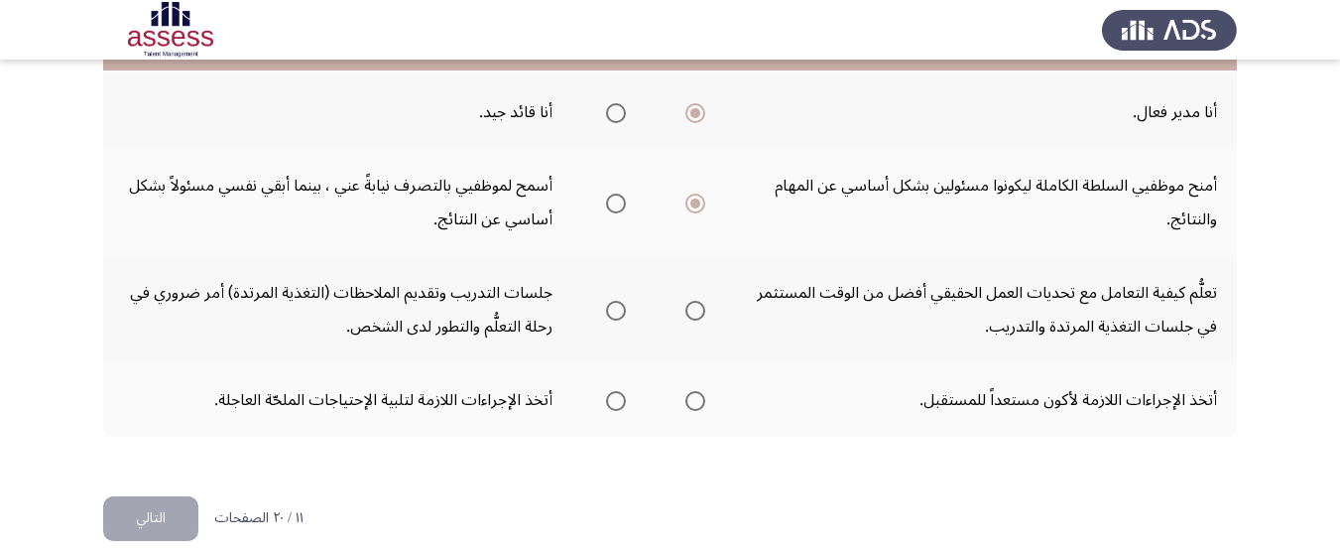
scroll to position [964, 0]
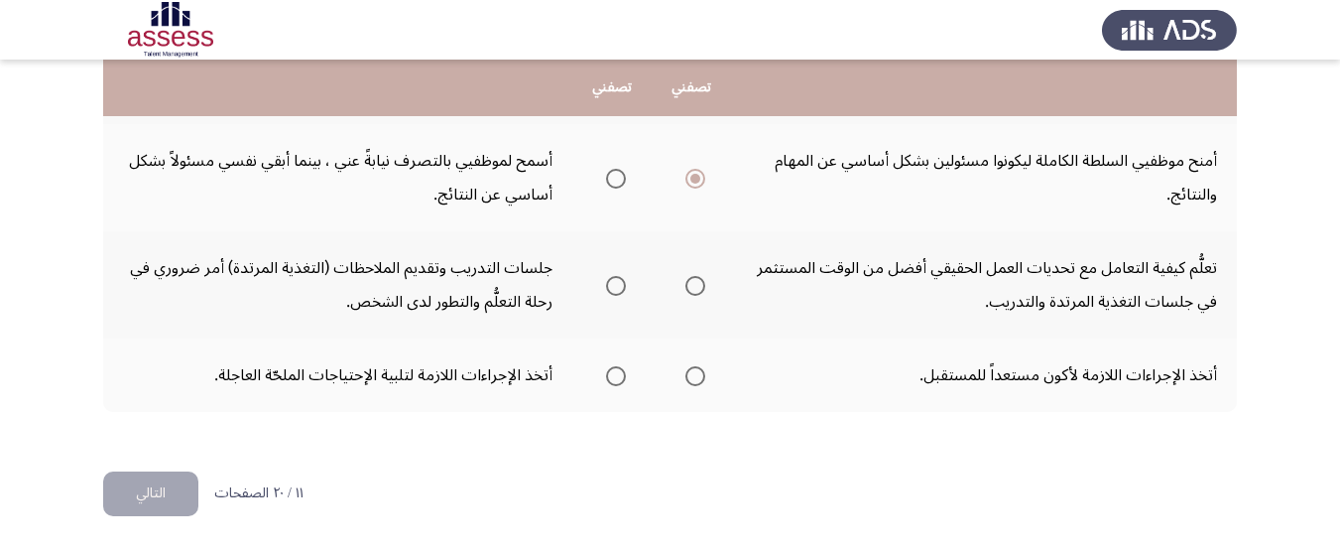
click at [623, 300] on mat-radio-group "Select an option" at bounding box center [612, 285] width 28 height 34
click at [620, 293] on span "Select an option" at bounding box center [616, 286] width 20 height 20
click at [620, 293] on input "Select an option" at bounding box center [616, 286] width 20 height 20
click at [705, 376] on span "Select an option" at bounding box center [696, 376] width 20 height 20
click at [705, 376] on input "Select an option" at bounding box center [696, 376] width 20 height 20
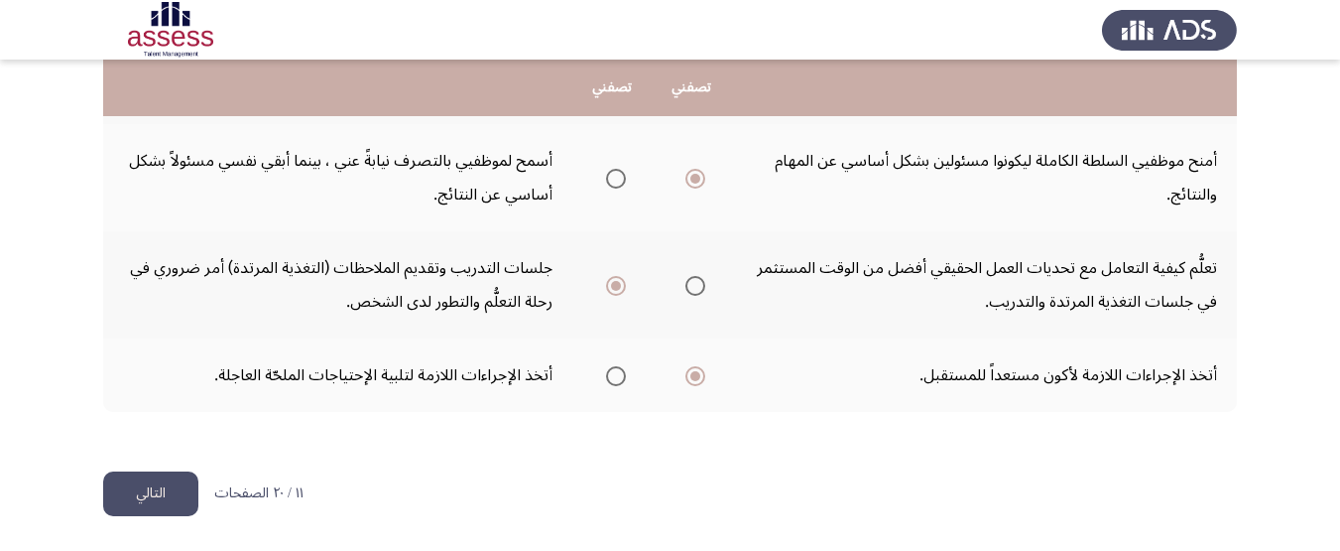
click at [109, 484] on button "التالي" at bounding box center [150, 493] width 95 height 45
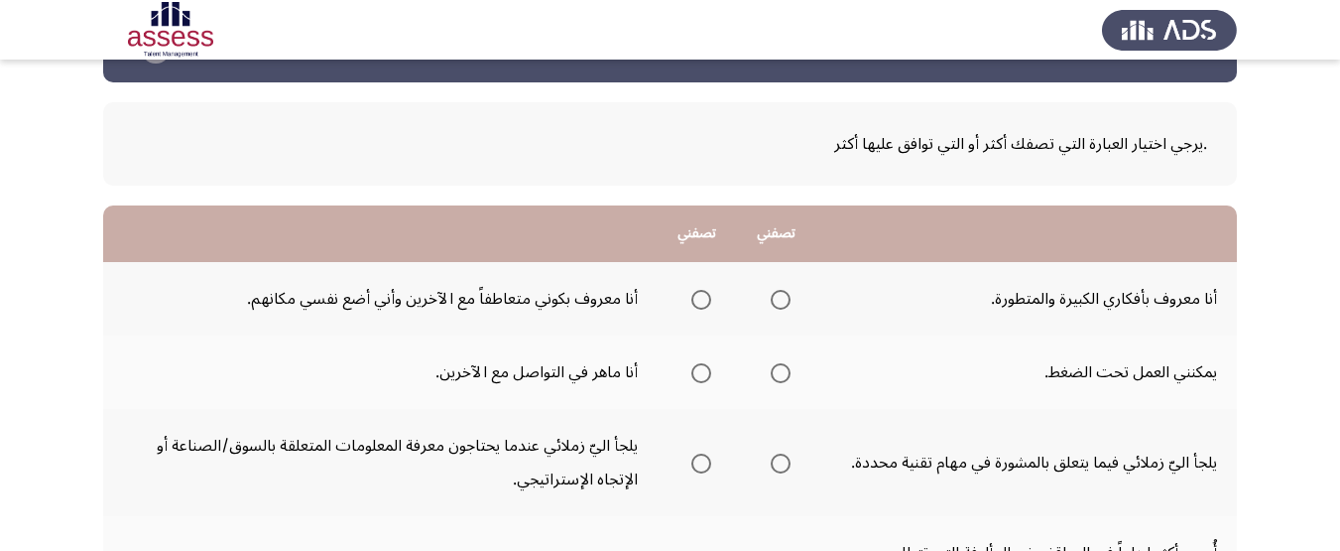
scroll to position [99, 0]
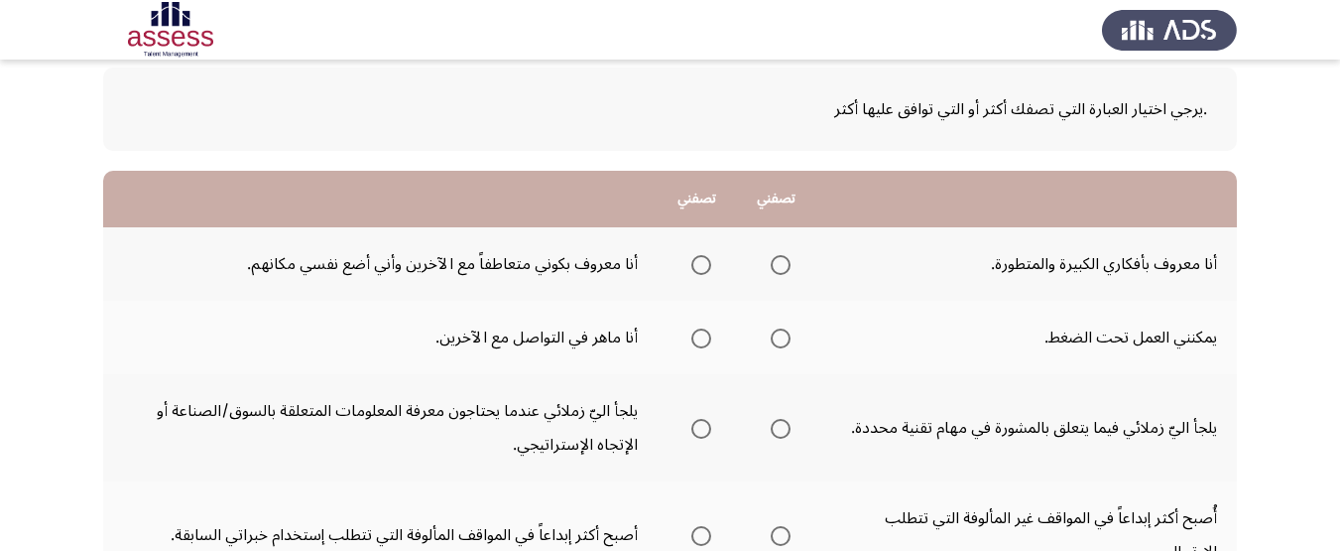
click at [771, 269] on span "Select an option" at bounding box center [781, 265] width 20 height 20
click at [771, 269] on input "Select an option" at bounding box center [781, 265] width 20 height 20
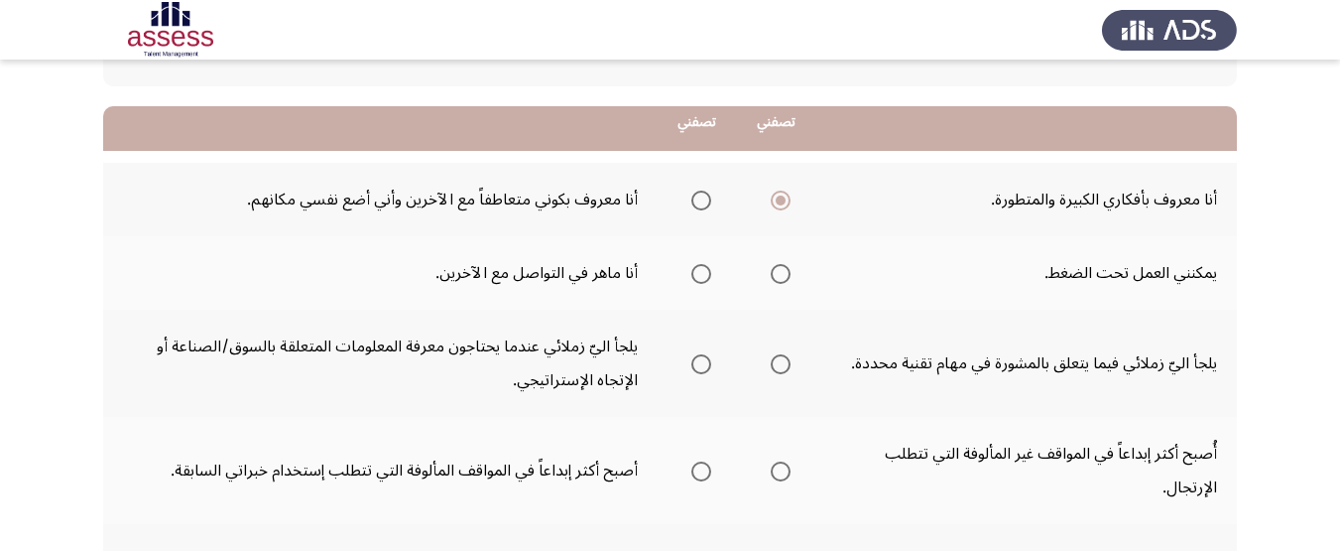
scroll to position [198, 0]
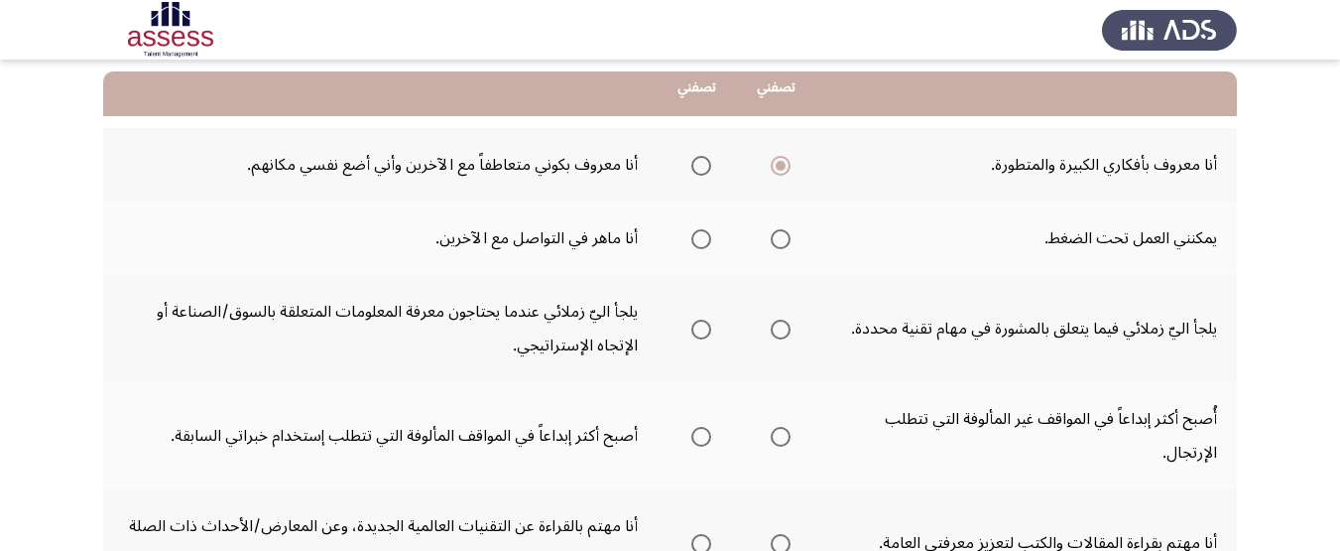
click at [779, 238] on span "Select an option" at bounding box center [781, 239] width 20 height 20
click at [779, 238] on input "Select an option" at bounding box center [781, 239] width 20 height 20
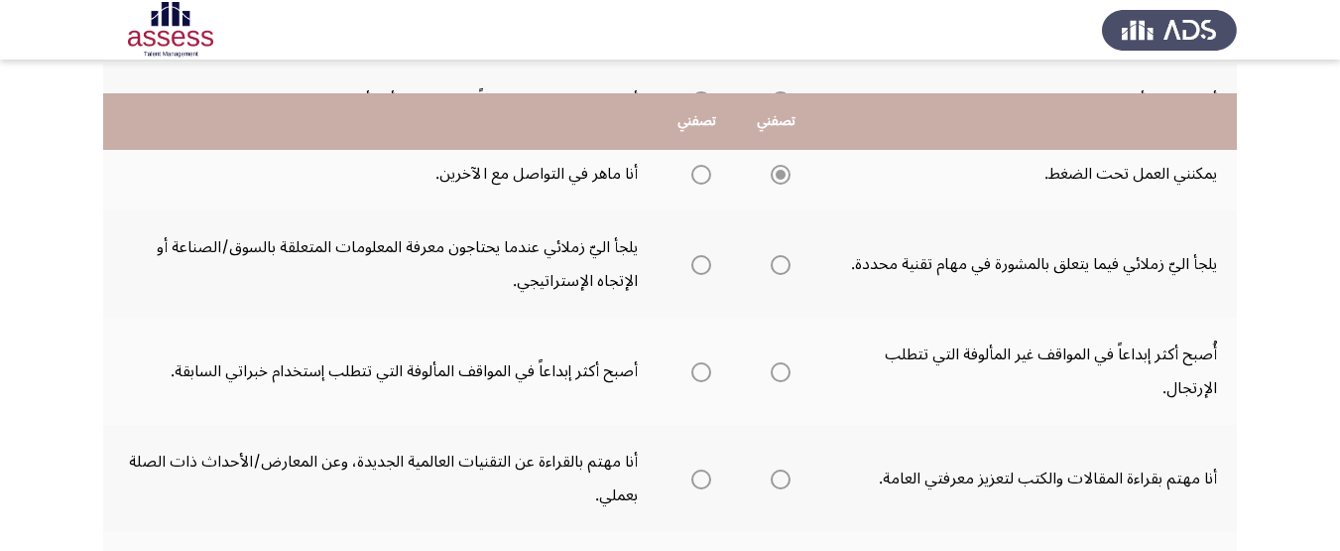
scroll to position [298, 0]
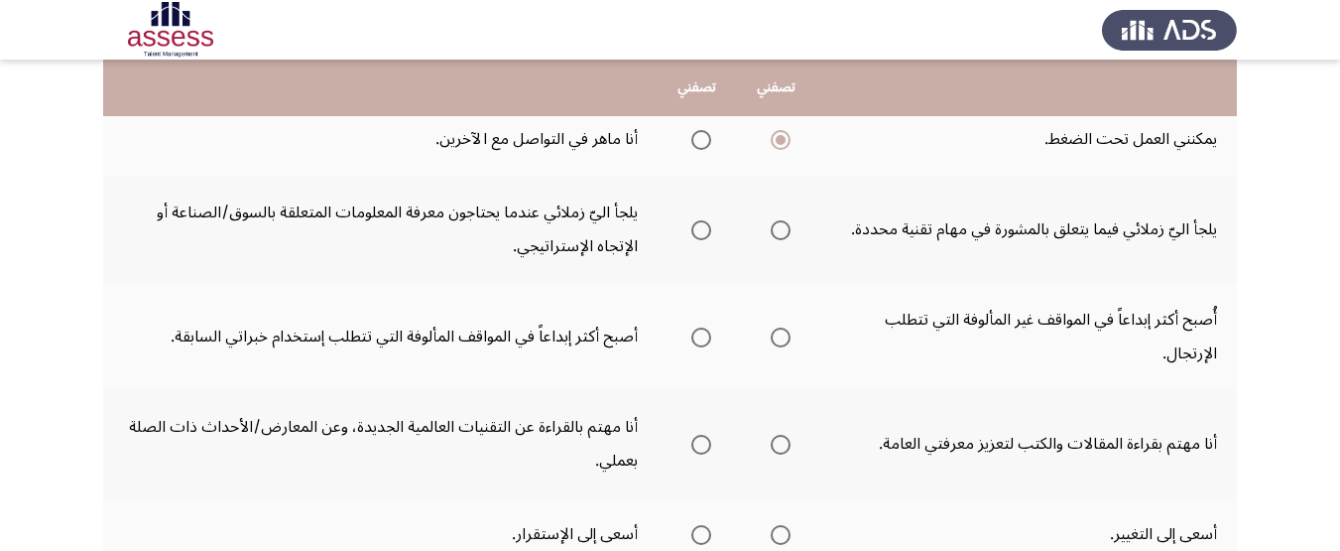
click at [761, 233] on th at bounding box center [776, 229] width 79 height 107
click at [790, 233] on span "Select an option" at bounding box center [781, 230] width 20 height 20
click at [790, 233] on input "Select an option" at bounding box center [781, 230] width 20 height 20
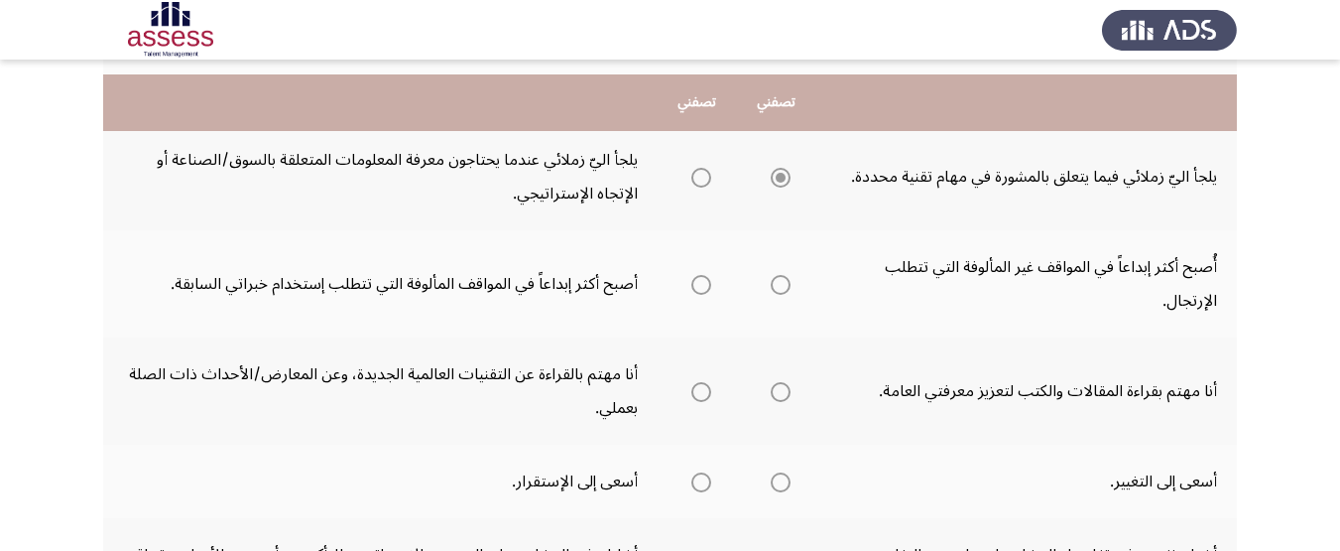
scroll to position [397, 0]
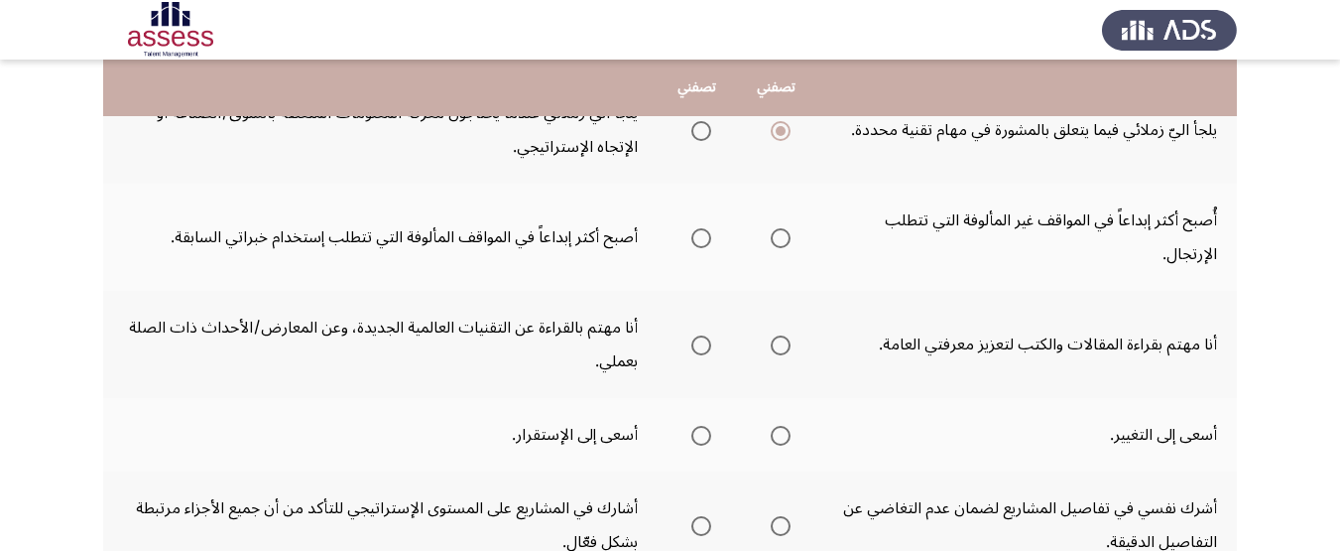
click at [784, 251] on mat-radio-group "Select an option" at bounding box center [777, 237] width 28 height 34
click at [785, 242] on span "Select an option" at bounding box center [781, 238] width 20 height 20
click at [785, 242] on input "Select an option" at bounding box center [781, 238] width 20 height 20
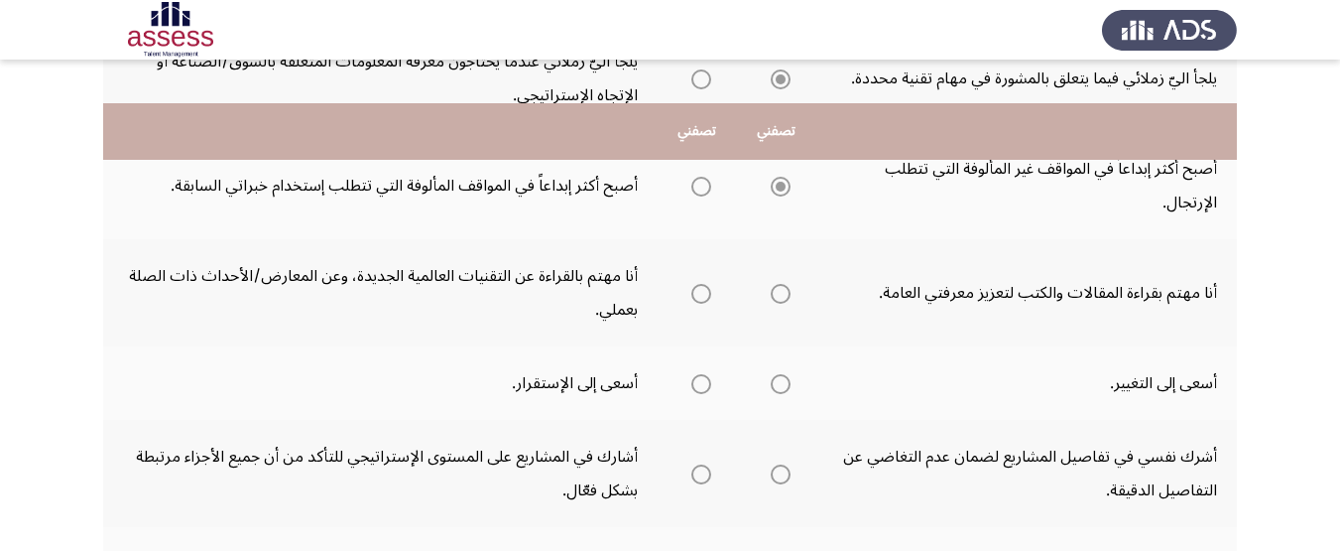
scroll to position [496, 0]
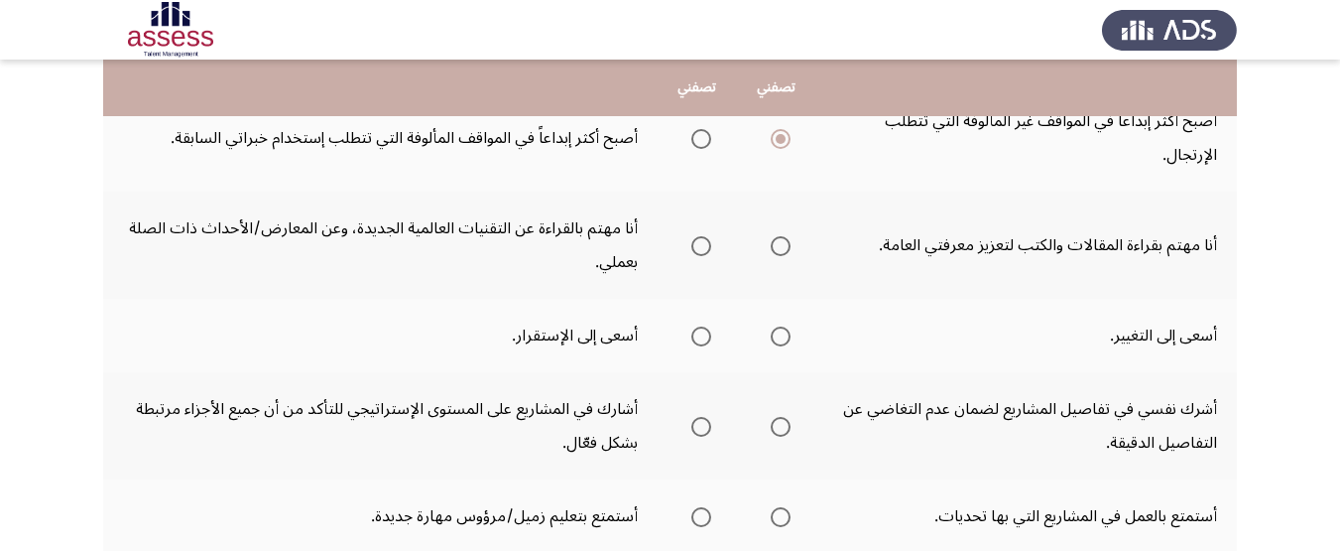
click at [709, 254] on span "Select an option" at bounding box center [702, 246] width 20 height 20
click at [709, 254] on input "Select an option" at bounding box center [702, 246] width 20 height 20
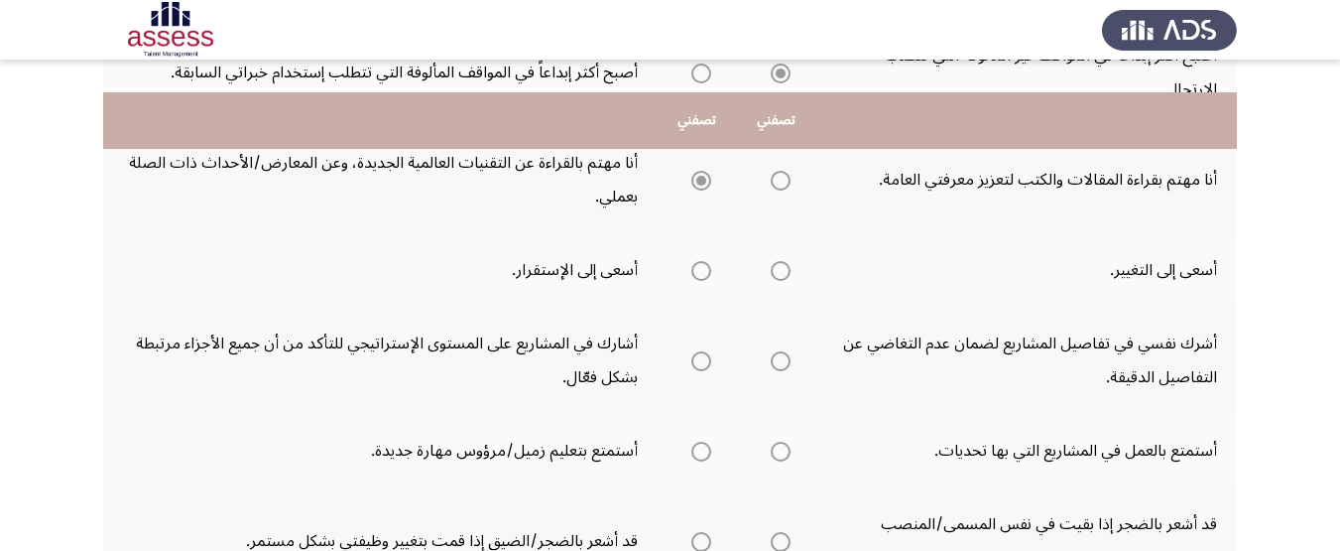
scroll to position [595, 0]
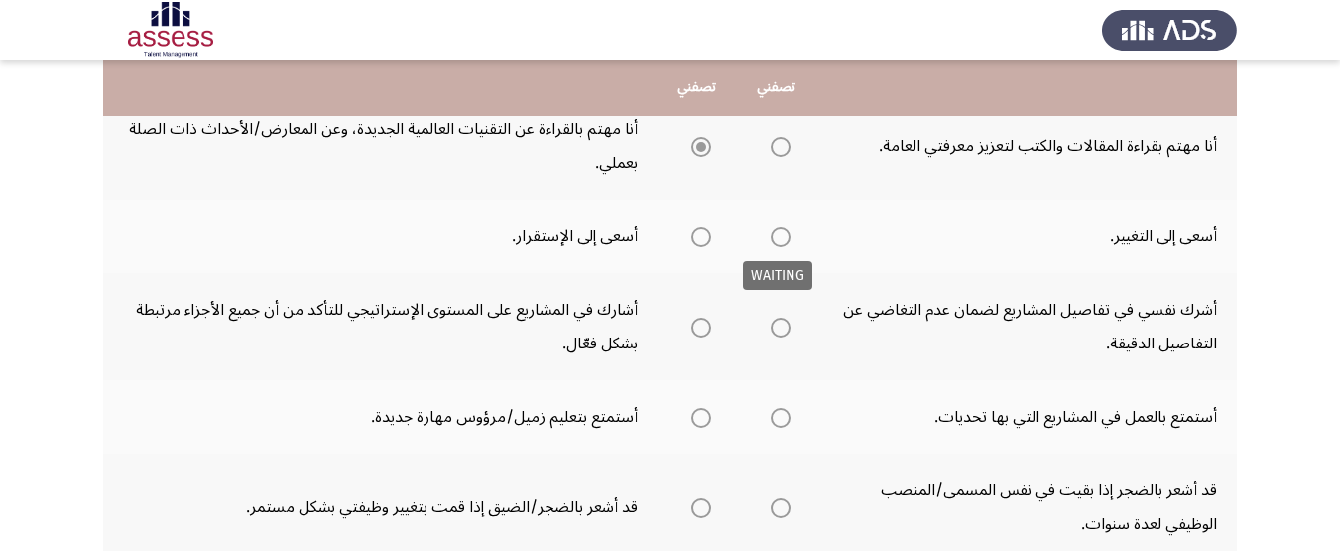
click at [777, 239] on span "Select an option" at bounding box center [781, 237] width 20 height 20
click at [760, 242] on th at bounding box center [776, 235] width 79 height 73
click at [779, 242] on span "Select an option" at bounding box center [781, 237] width 20 height 20
click at [785, 243] on span "Select an option" at bounding box center [781, 237] width 20 height 20
click at [774, 241] on span "Select an option" at bounding box center [781, 237] width 20 height 20
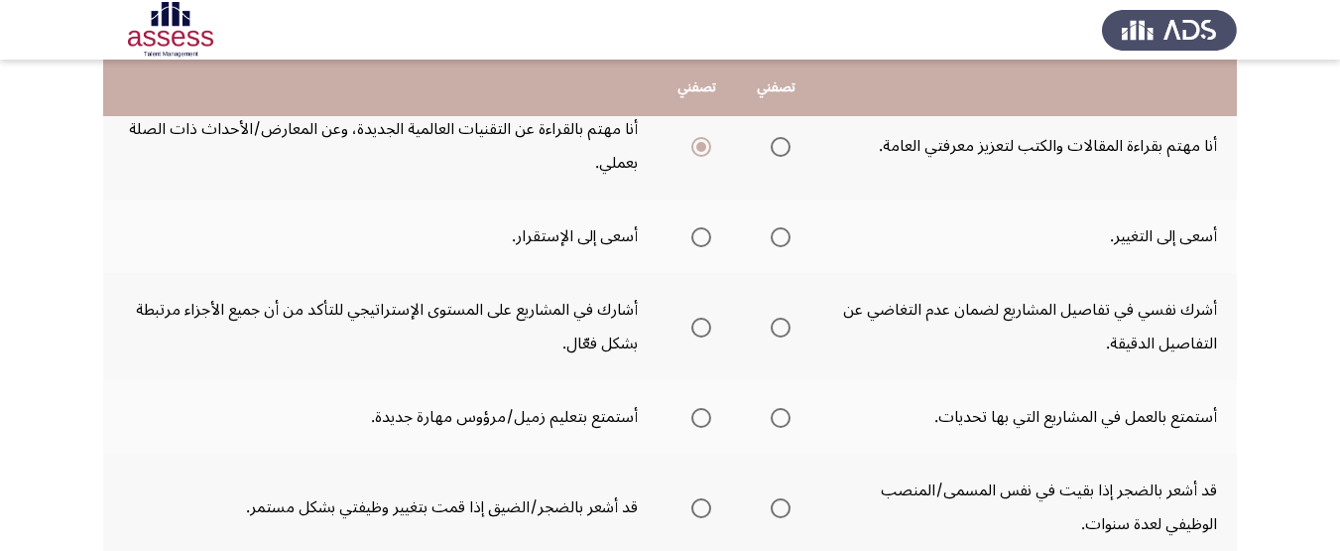
click at [774, 241] on input "Select an option" at bounding box center [781, 237] width 20 height 20
click at [779, 317] on mat-radio-button "Select an option" at bounding box center [777, 327] width 28 height 21
click at [786, 321] on span "Select an option" at bounding box center [781, 328] width 20 height 20
click at [786, 321] on input "Select an option" at bounding box center [781, 328] width 20 height 20
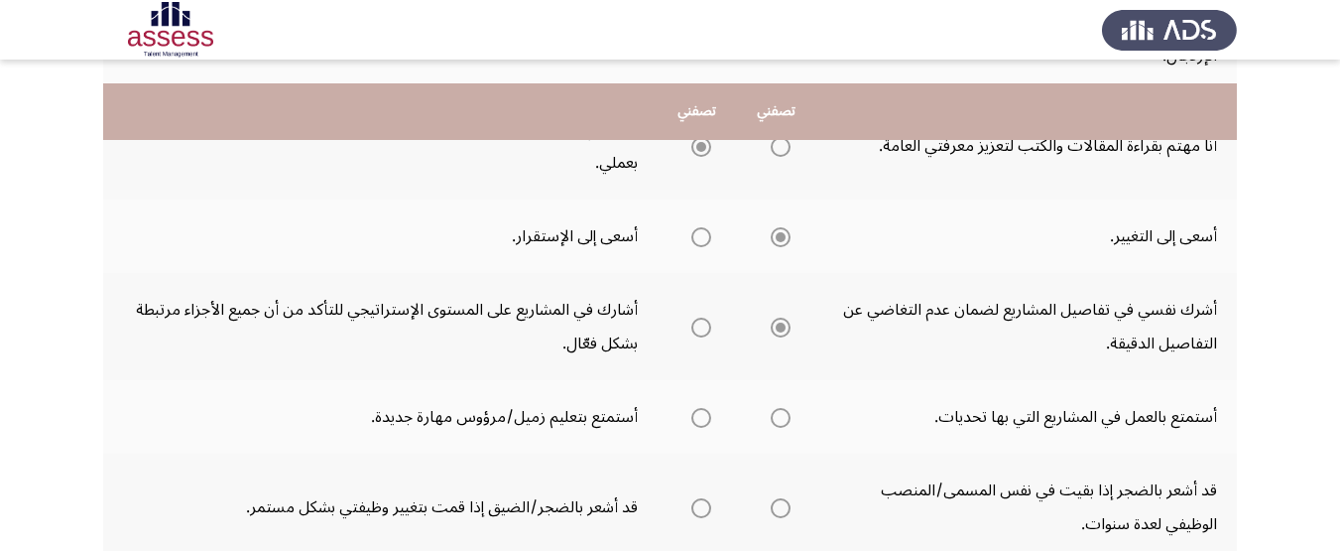
scroll to position [695, 0]
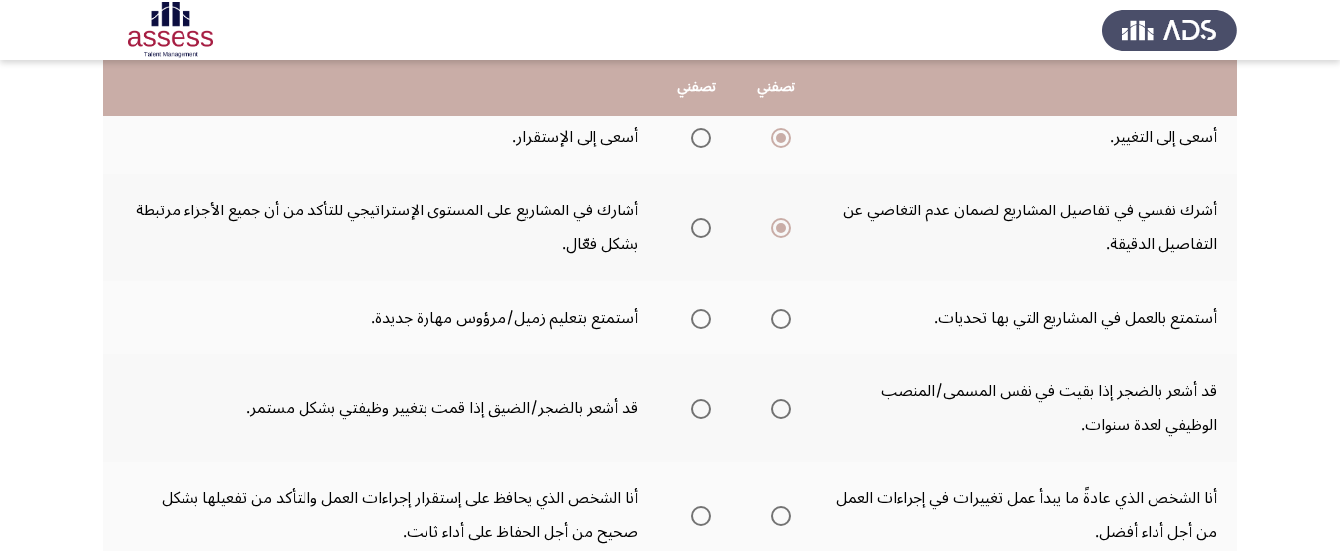
click at [786, 320] on span "Select an option" at bounding box center [781, 319] width 20 height 20
click at [786, 320] on input "Select an option" at bounding box center [781, 319] width 20 height 20
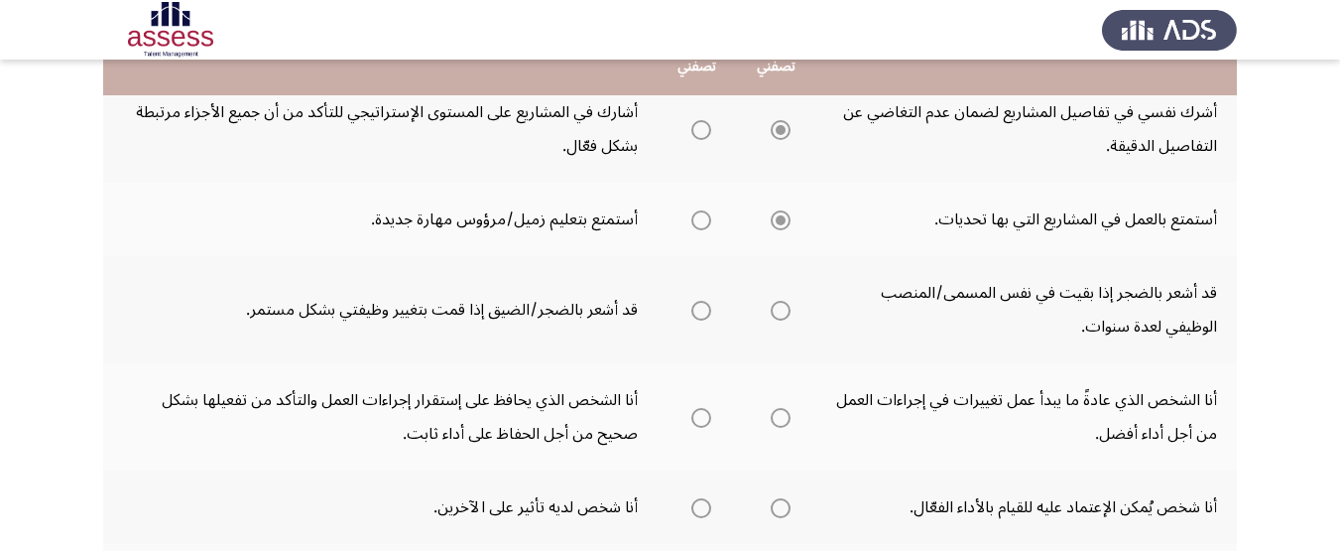
scroll to position [794, 0]
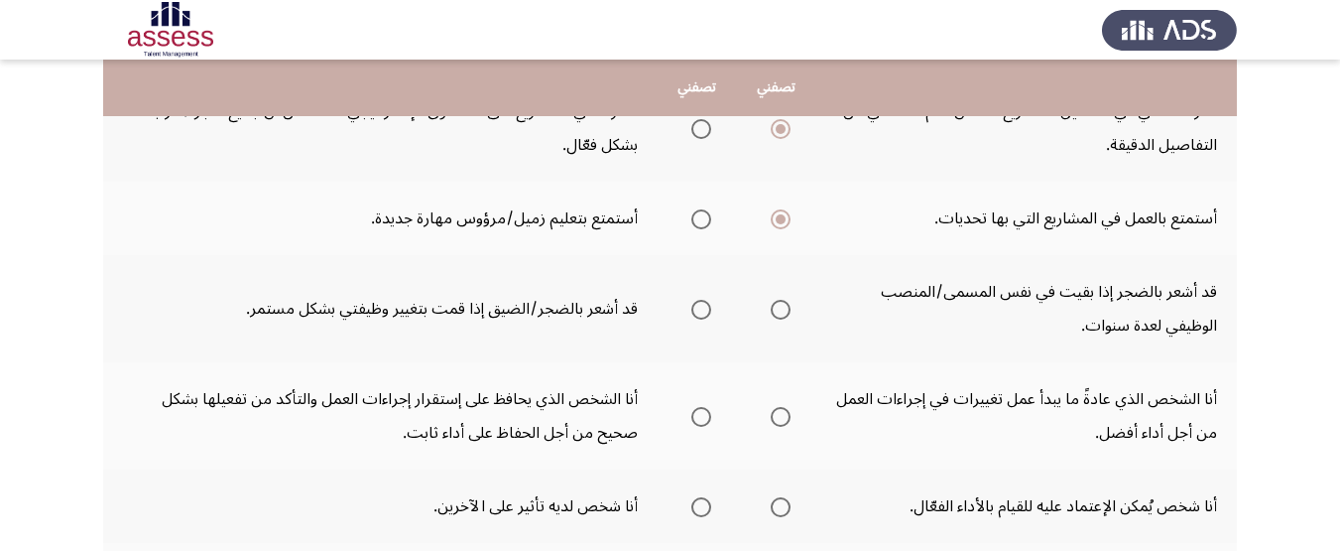
click at [778, 303] on span "Select an option" at bounding box center [781, 310] width 20 height 20
click at [778, 303] on input "Select an option" at bounding box center [781, 310] width 20 height 20
click at [780, 415] on span "Select an option" at bounding box center [781, 417] width 20 height 20
click at [780, 415] on input "Select an option" at bounding box center [781, 417] width 20 height 20
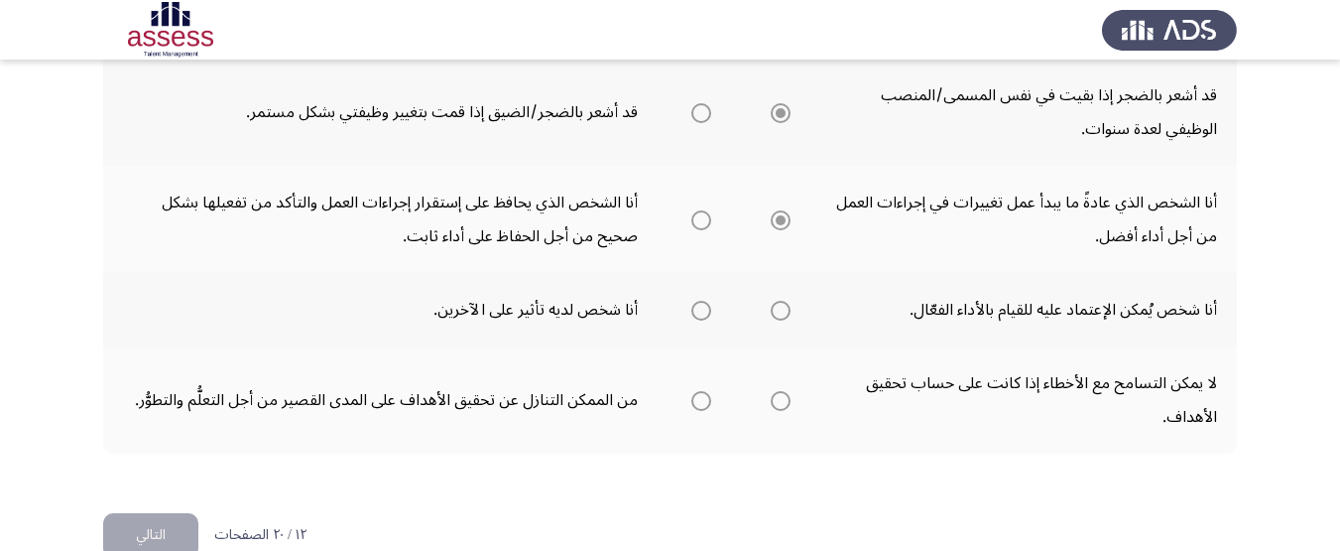
scroll to position [992, 0]
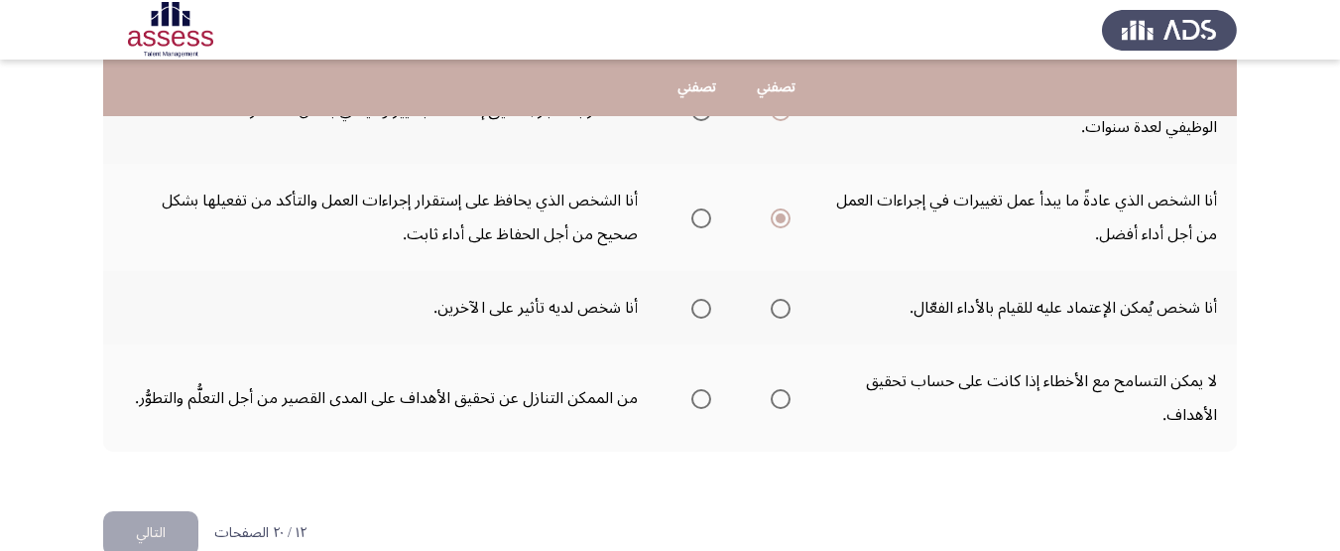
click at [771, 310] on span "Select an option" at bounding box center [781, 309] width 20 height 20
click at [771, 310] on input "Select an option" at bounding box center [781, 309] width 20 height 20
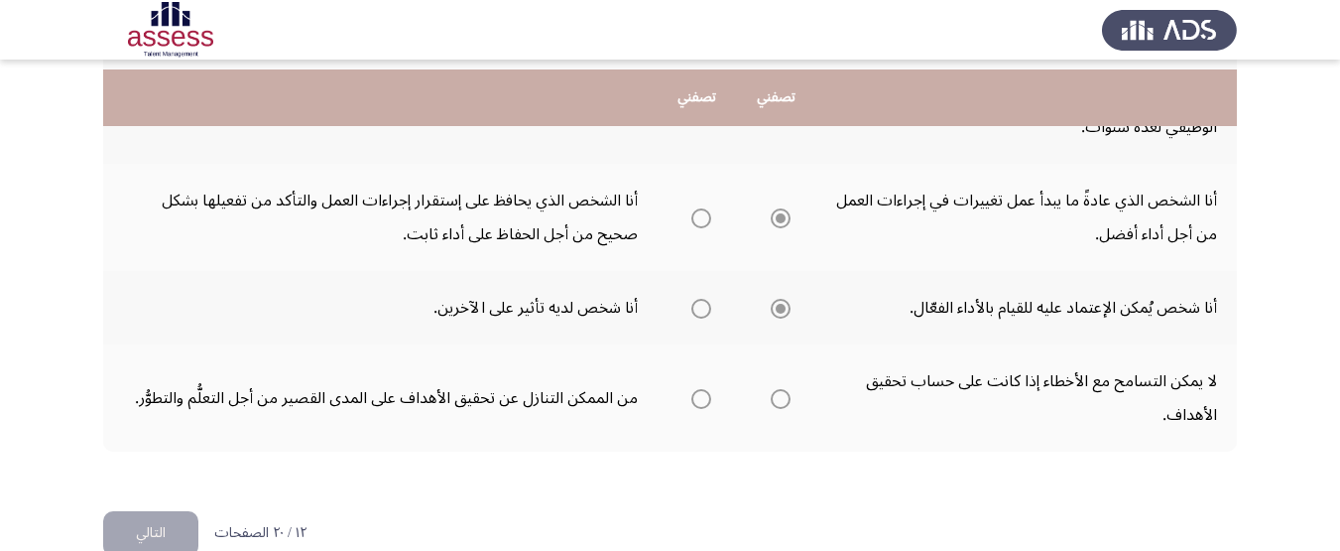
scroll to position [1032, 0]
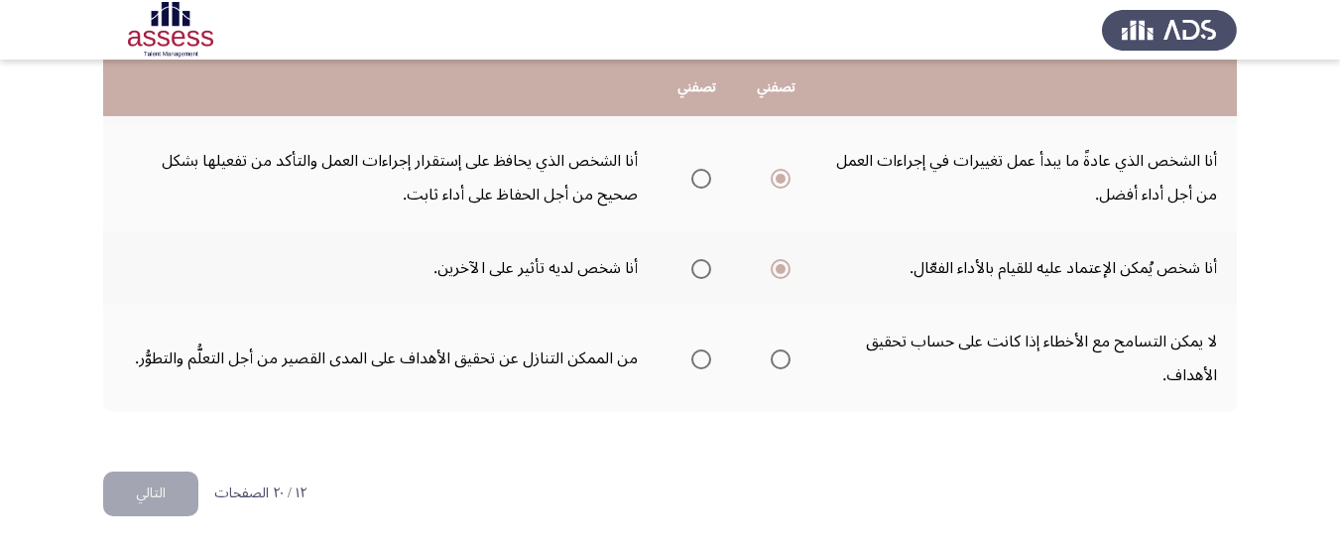
click at [786, 359] on span "Select an option" at bounding box center [781, 359] width 20 height 20
click at [786, 359] on input "Select an option" at bounding box center [781, 359] width 20 height 20
click at [116, 497] on button "التالي" at bounding box center [150, 493] width 95 height 45
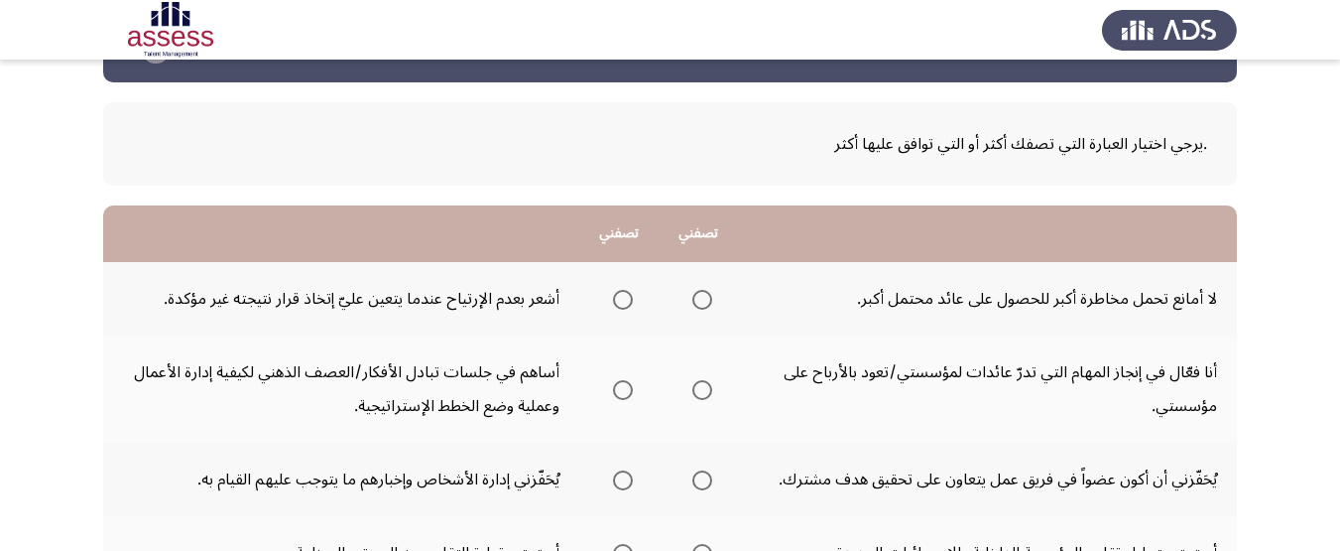
scroll to position [99, 0]
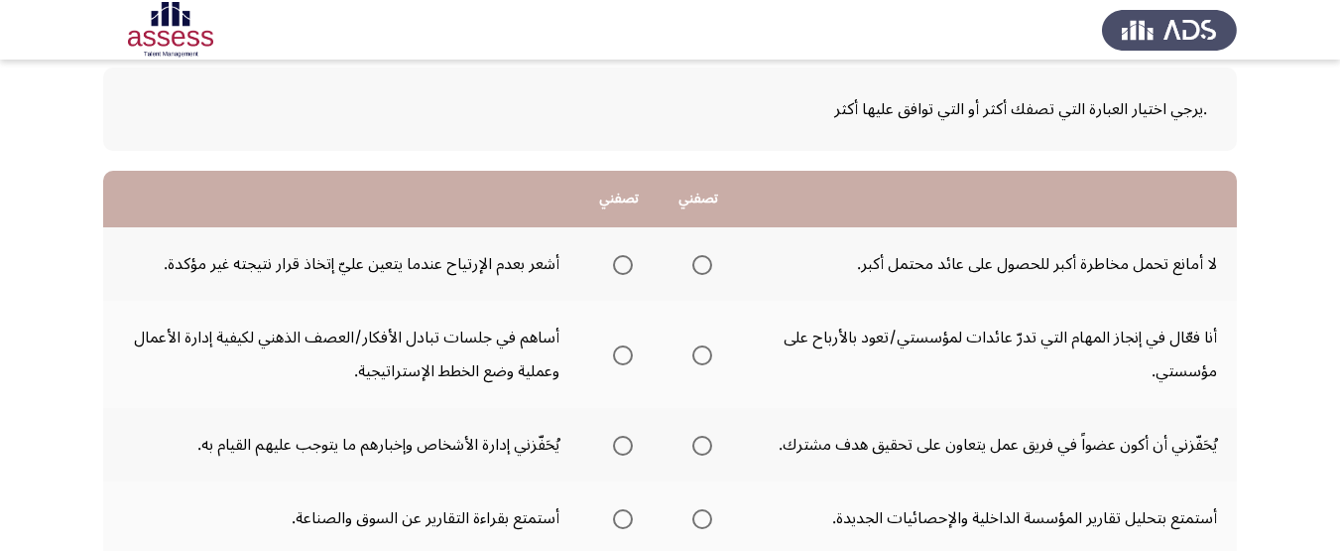
click at [700, 259] on span "Select an option" at bounding box center [703, 265] width 20 height 20
click at [700, 259] on input "Select an option" at bounding box center [703, 265] width 20 height 20
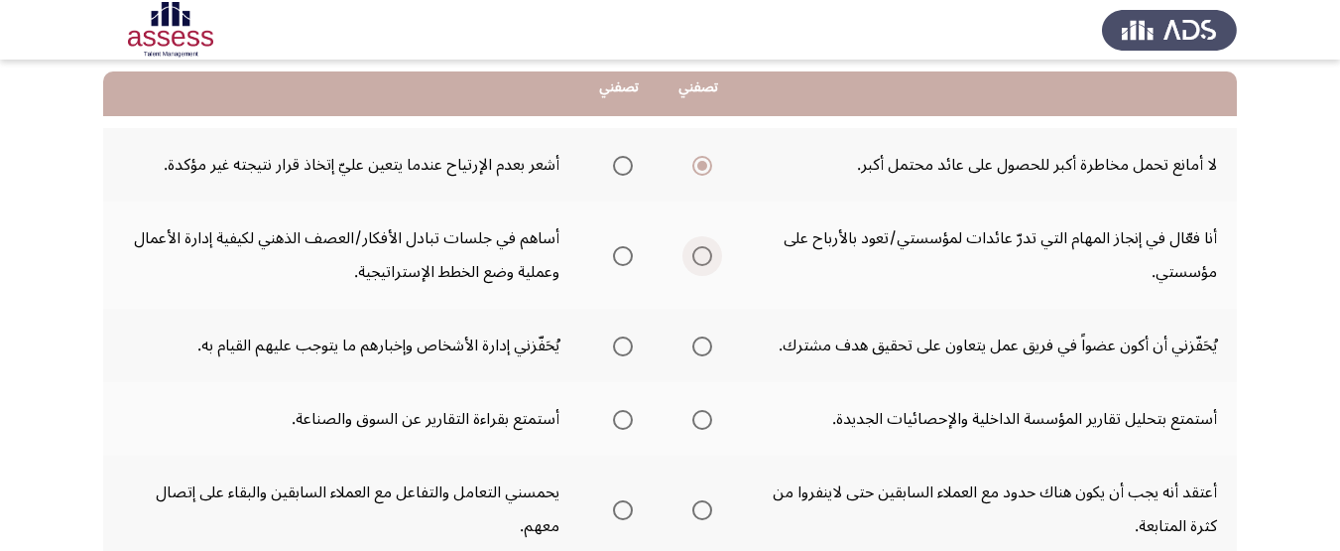
click at [712, 255] on span "Select an option" at bounding box center [703, 256] width 20 height 20
click at [712, 255] on input "Select an option" at bounding box center [703, 256] width 20 height 20
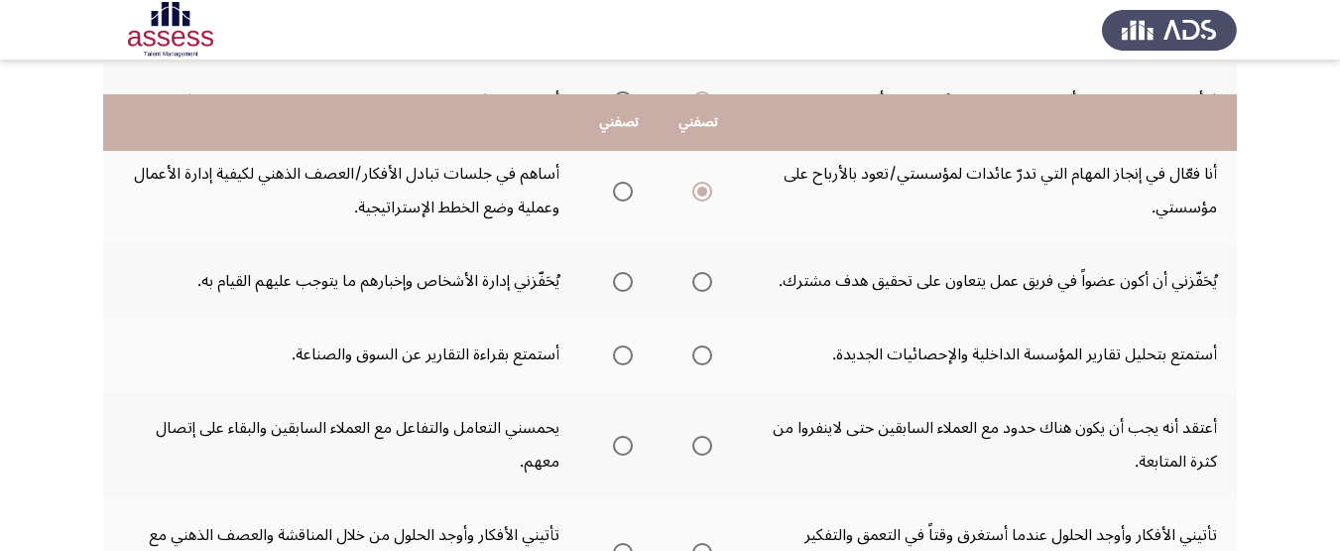
scroll to position [298, 0]
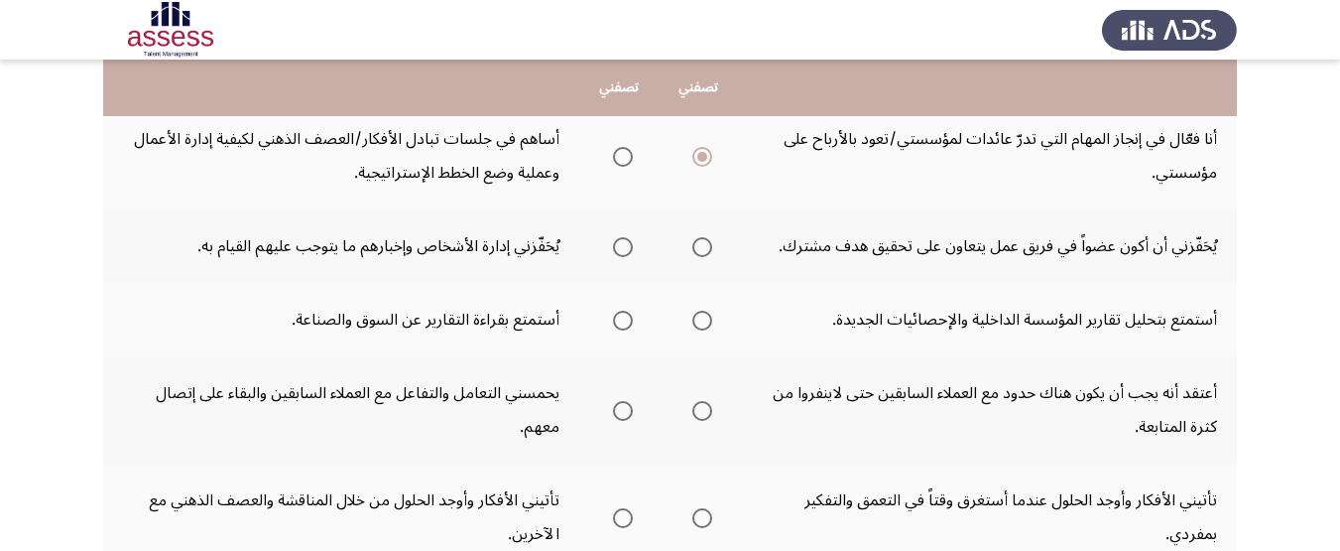
click at [623, 245] on span "Select an option" at bounding box center [623, 247] width 20 height 20
click at [623, 245] on input "Select an option" at bounding box center [623, 247] width 20 height 20
click at [623, 315] on span "Select an option" at bounding box center [623, 321] width 20 height 20
click at [623, 315] on input "Select an option" at bounding box center [623, 321] width 20 height 20
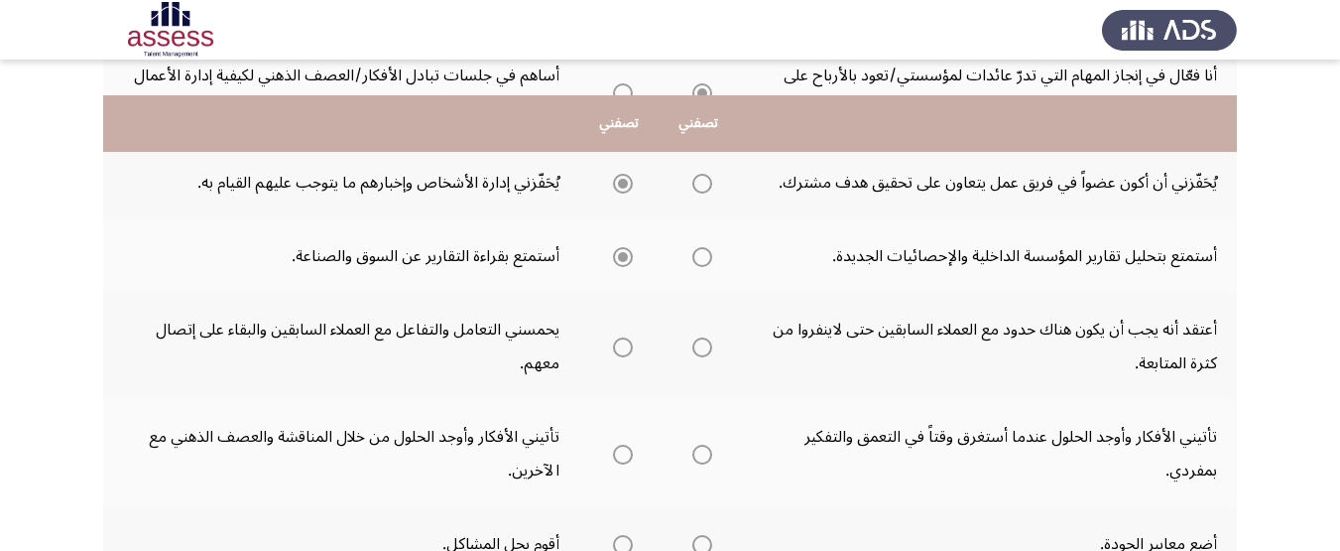
scroll to position [397, 0]
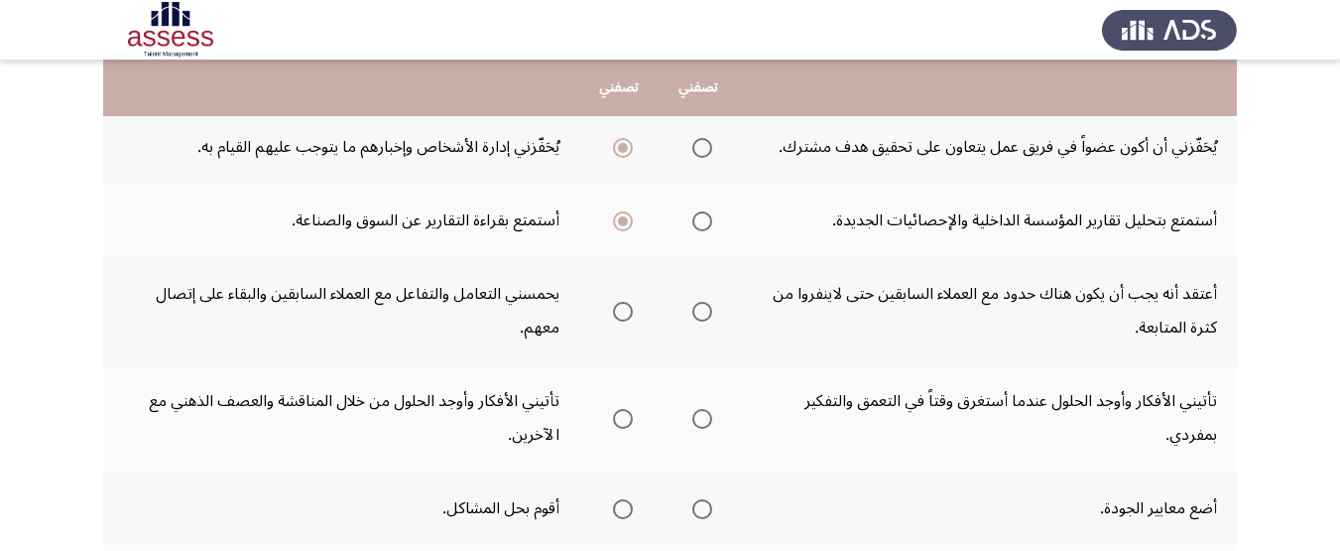
click at [636, 316] on th at bounding box center [618, 310] width 79 height 107
click at [634, 313] on th at bounding box center [618, 310] width 79 height 107
click at [633, 310] on span "Select an option" at bounding box center [623, 312] width 20 height 20
click at [633, 310] on input "Select an option" at bounding box center [623, 312] width 20 height 20
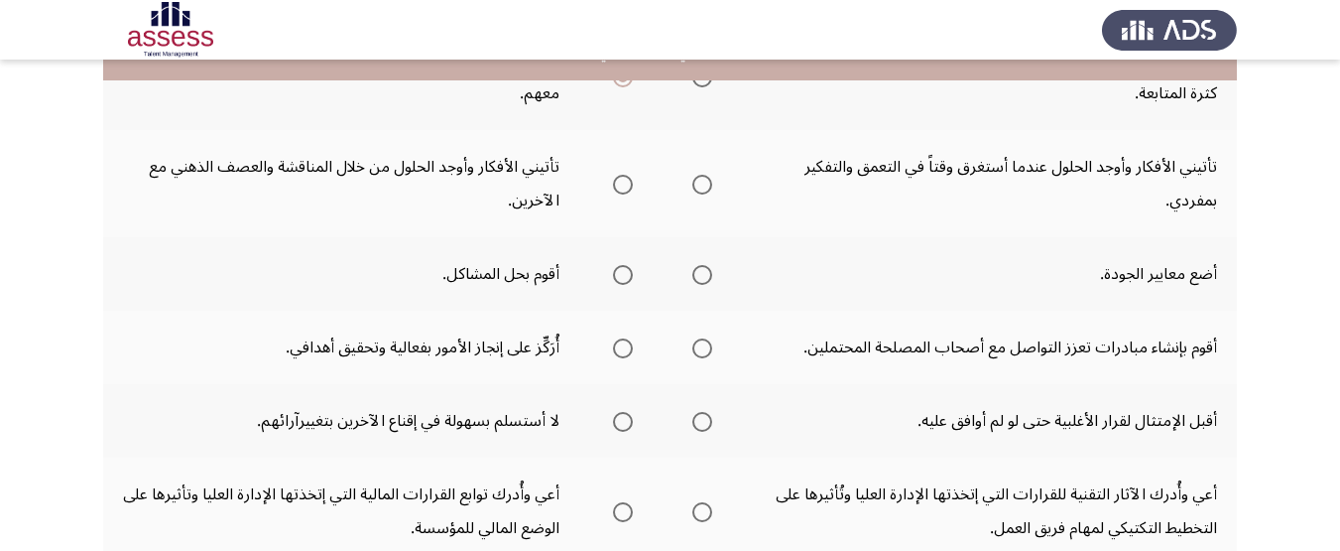
scroll to position [595, 0]
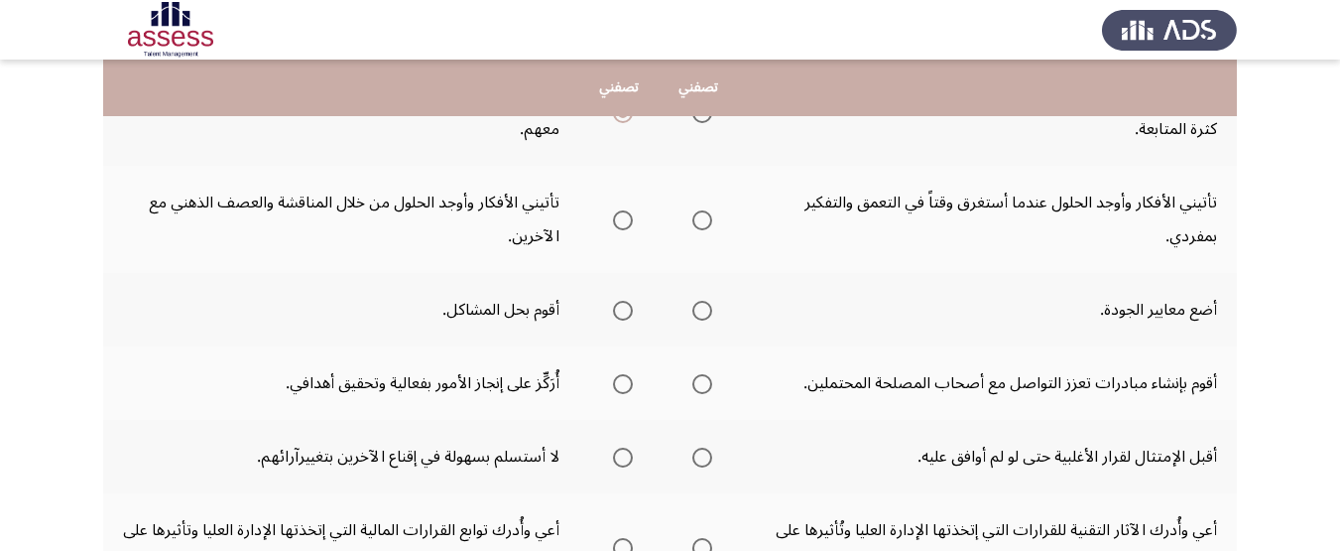
click at [701, 205] on mat-radio-group "Select an option" at bounding box center [699, 219] width 28 height 34
click at [701, 218] on span "Select an option" at bounding box center [703, 220] width 20 height 20
click at [701, 218] on input "Select an option" at bounding box center [703, 220] width 20 height 20
click at [623, 313] on span "Select an option" at bounding box center [623, 311] width 20 height 20
click at [623, 313] on input "Select an option" at bounding box center [623, 311] width 20 height 20
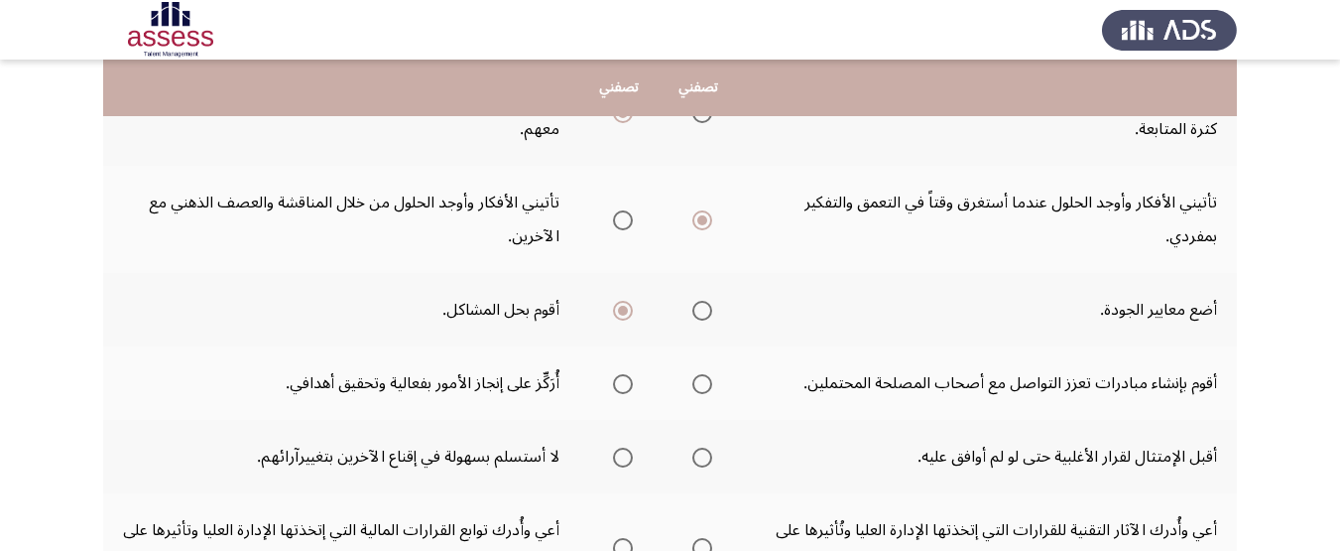
click at [619, 383] on span "Select an option" at bounding box center [623, 384] width 20 height 20
click at [619, 383] on input "Select an option" at bounding box center [623, 384] width 20 height 20
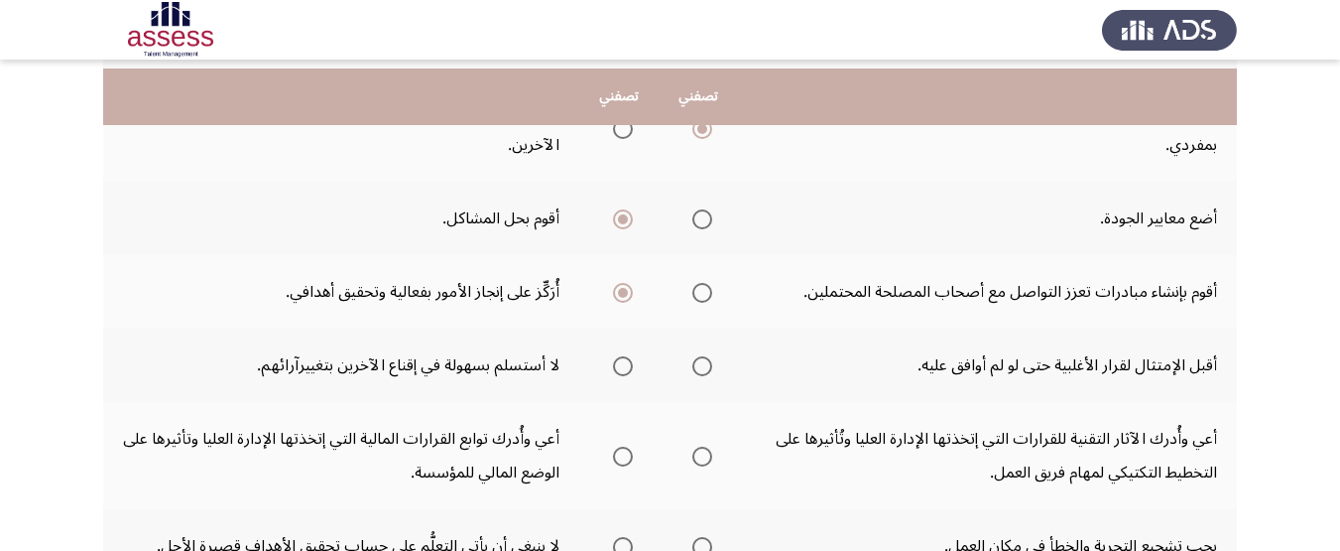
scroll to position [703, 0]
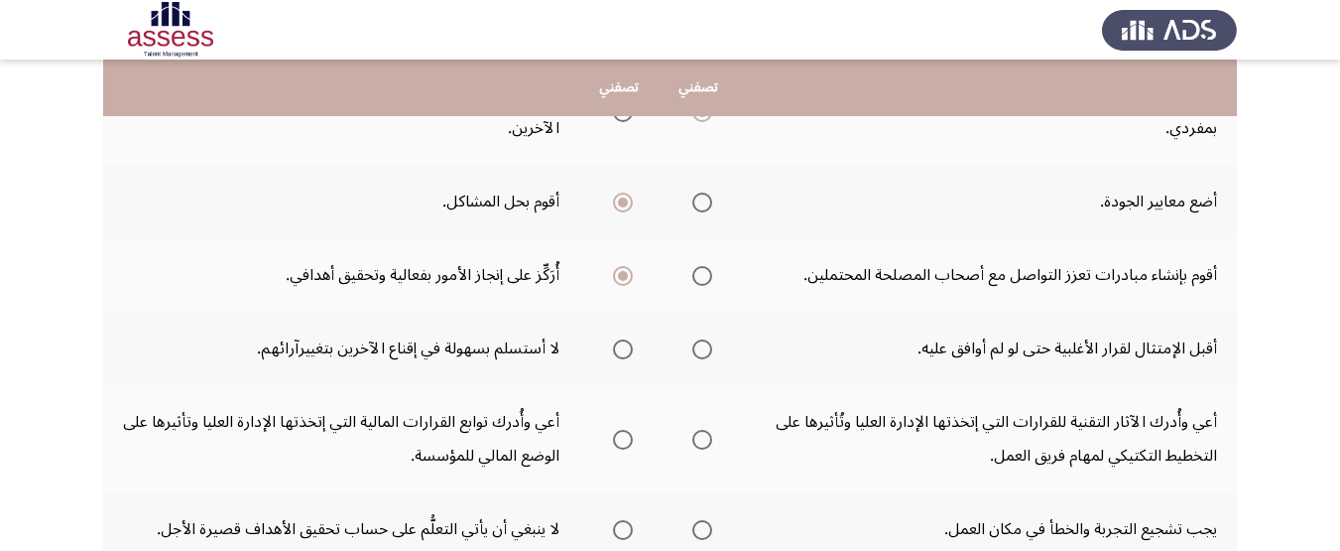
click at [704, 341] on span "Select an option" at bounding box center [703, 349] width 20 height 20
click at [704, 341] on input "Select an option" at bounding box center [703, 349] width 20 height 20
click at [702, 437] on span "Select an option" at bounding box center [703, 440] width 20 height 20
click at [702, 437] on input "Select an option" at bounding box center [703, 440] width 20 height 20
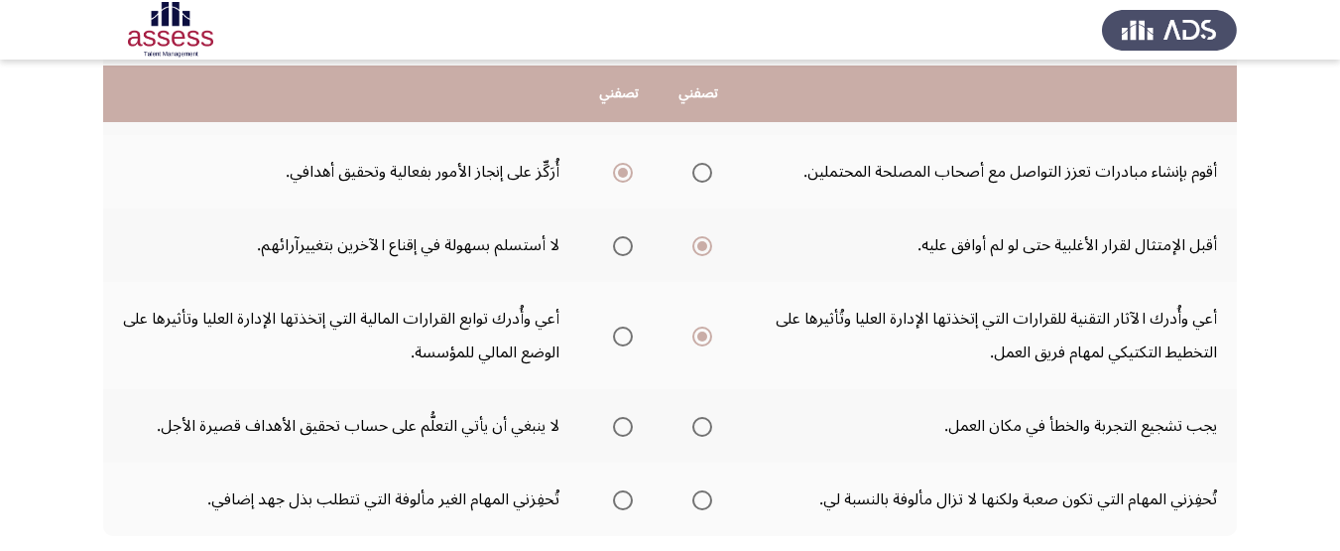
scroll to position [816, 0]
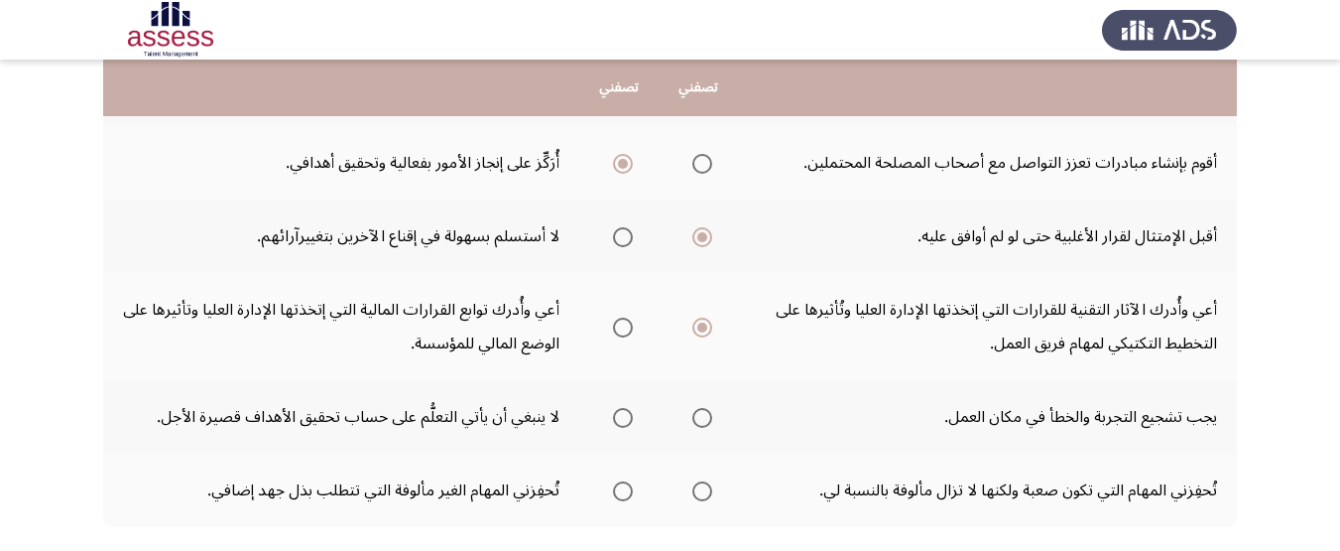
click at [709, 416] on span "Select an option" at bounding box center [703, 418] width 20 height 20
click at [709, 416] on input "Select an option" at bounding box center [703, 418] width 20 height 20
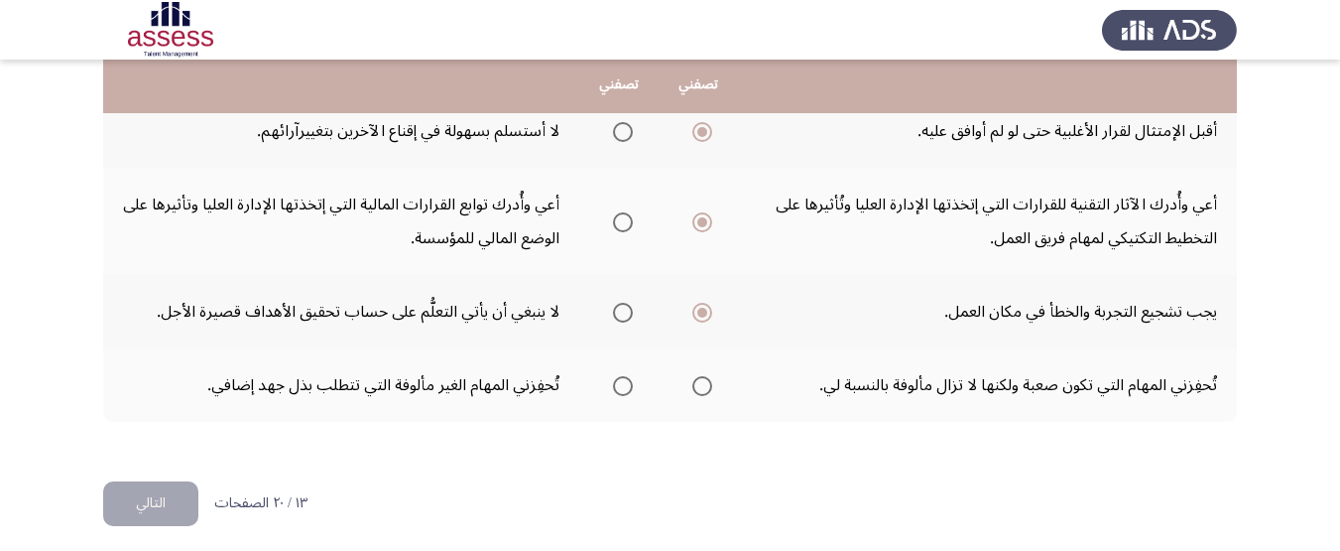
scroll to position [924, 0]
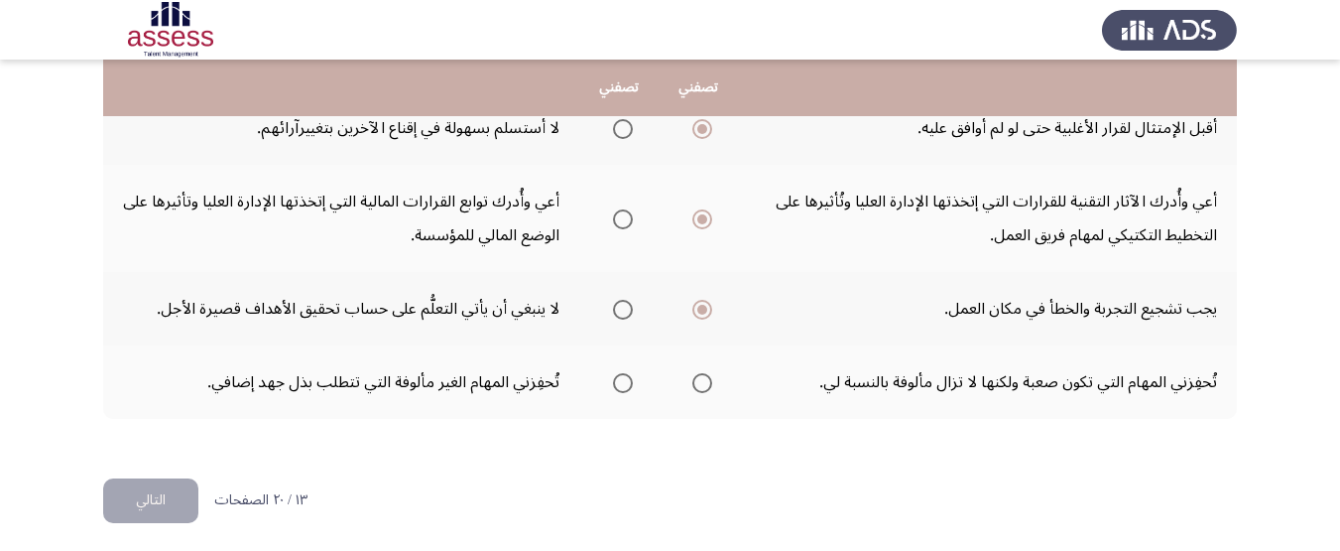
click at [622, 378] on span "Select an option" at bounding box center [623, 383] width 20 height 20
click at [622, 378] on input "Select an option" at bounding box center [623, 383] width 20 height 20
click at [182, 484] on button "التالي" at bounding box center [150, 500] width 95 height 45
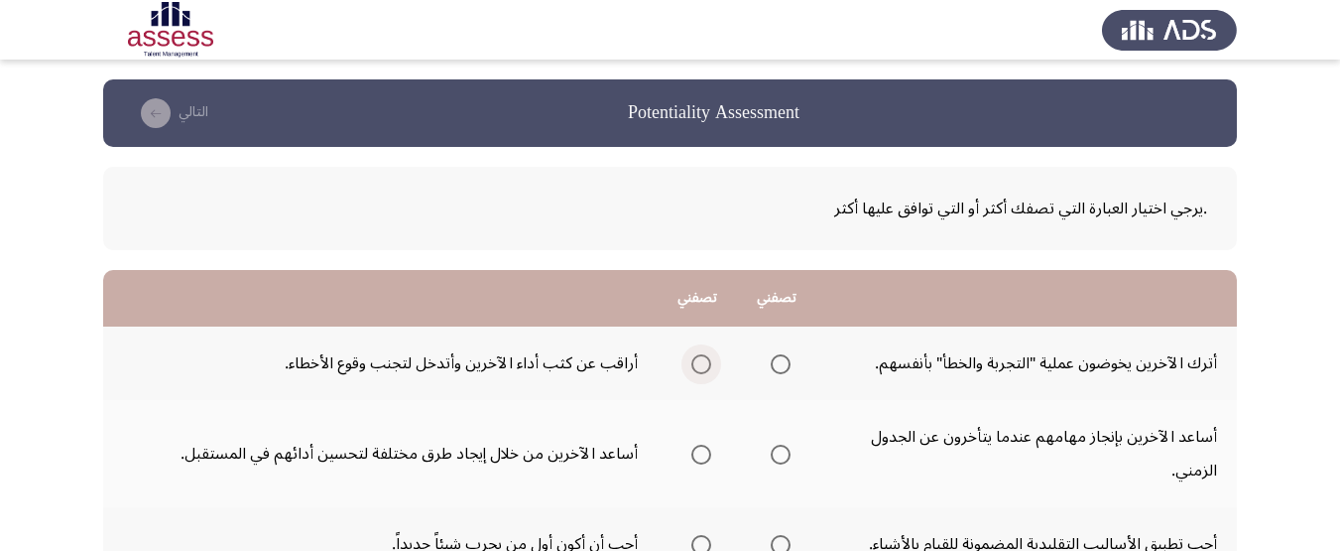
click at [698, 367] on span "Select an option" at bounding box center [702, 364] width 20 height 20
click at [698, 367] on input "Select an option" at bounding box center [702, 364] width 20 height 20
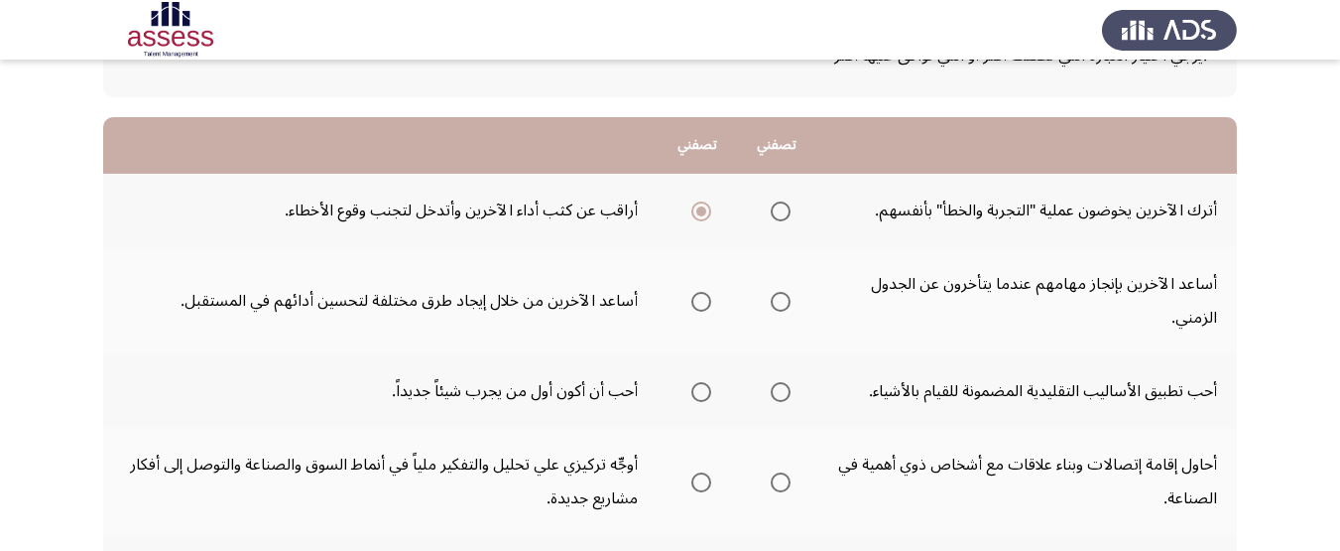
scroll to position [156, 0]
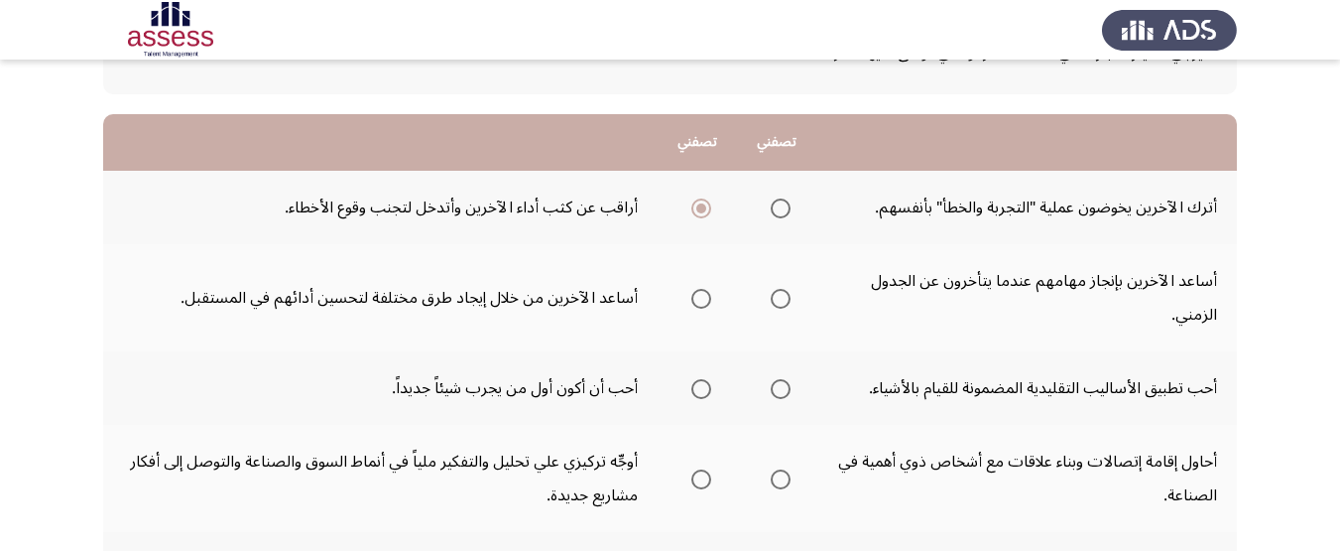
click at [701, 295] on span "Select an option" at bounding box center [702, 299] width 20 height 20
click at [701, 295] on input "Select an option" at bounding box center [702, 299] width 20 height 20
click at [685, 389] on label "Select an option" at bounding box center [698, 389] width 28 height 20
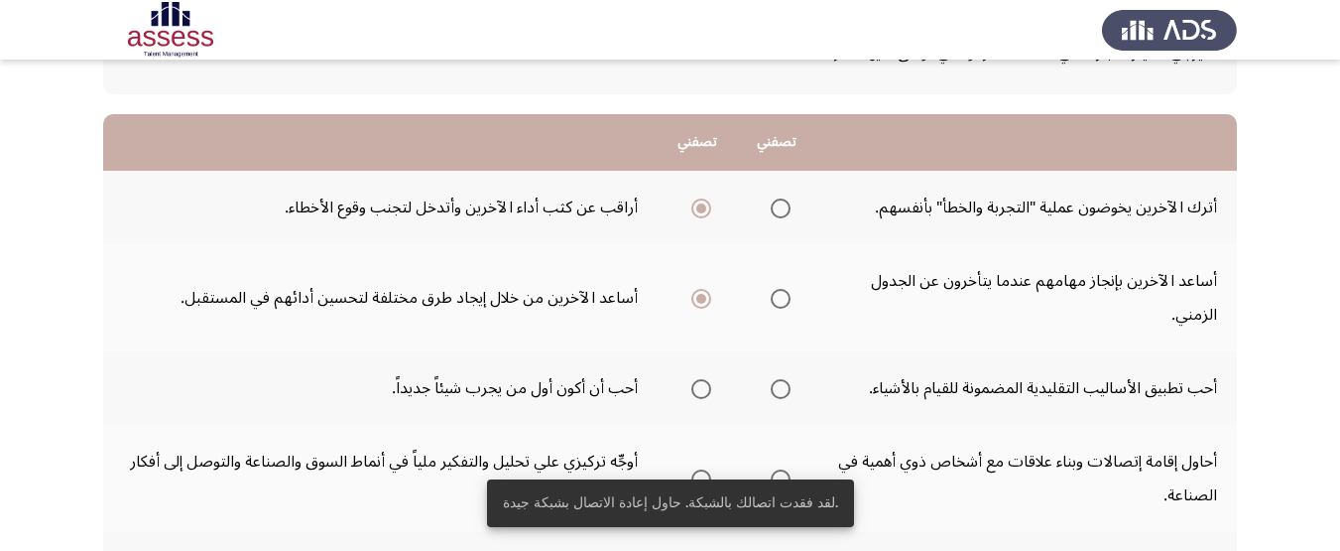
click at [703, 391] on span "Select an option" at bounding box center [702, 389] width 20 height 20
click at [703, 391] on input "Select an option" at bounding box center [702, 389] width 20 height 20
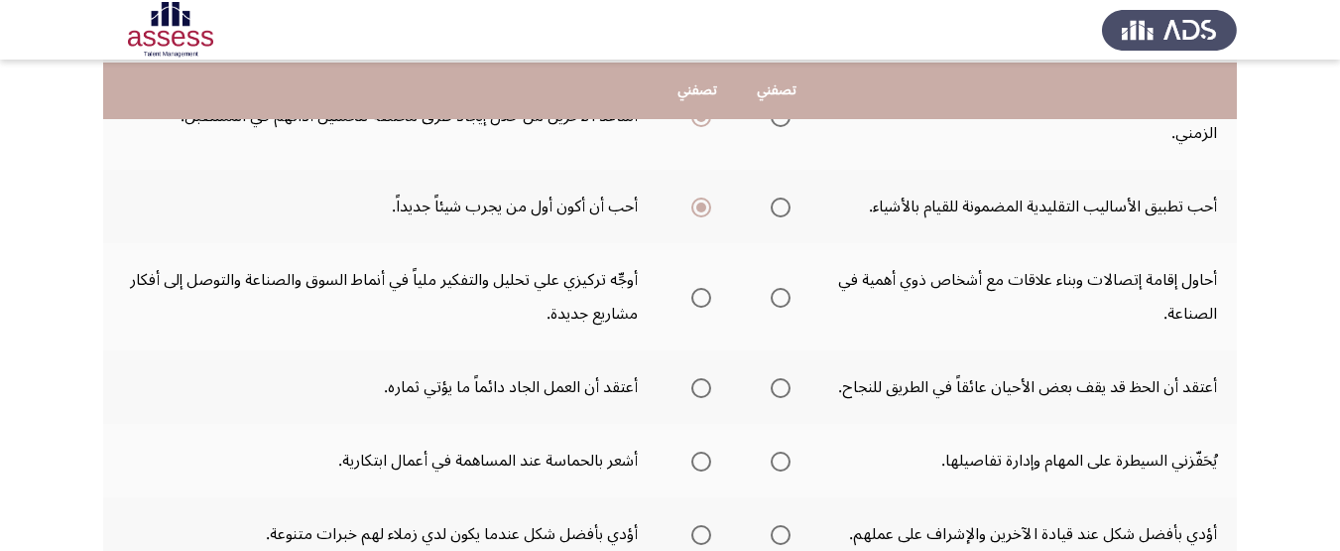
scroll to position [340, 0]
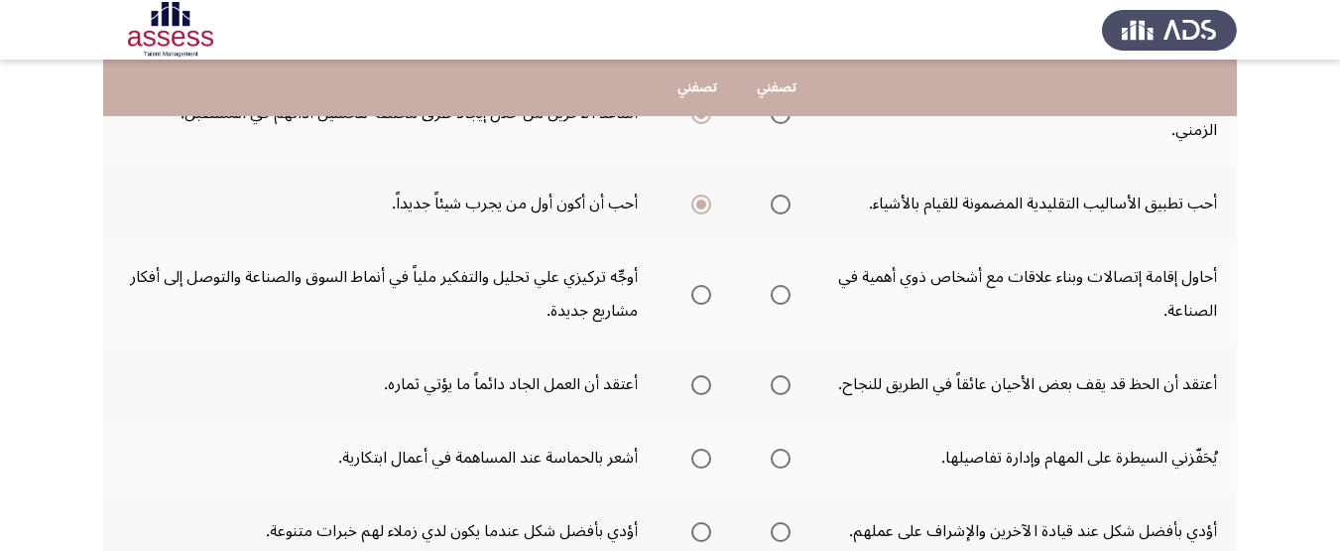
click at [699, 293] on span "Select an option" at bounding box center [702, 295] width 20 height 20
click at [699, 293] on input "Select an option" at bounding box center [702, 295] width 20 height 20
click at [705, 388] on span "Select an option" at bounding box center [702, 385] width 20 height 20
click at [705, 388] on input "Select an option" at bounding box center [702, 385] width 20 height 20
click at [692, 457] on span "Select an option" at bounding box center [702, 458] width 20 height 20
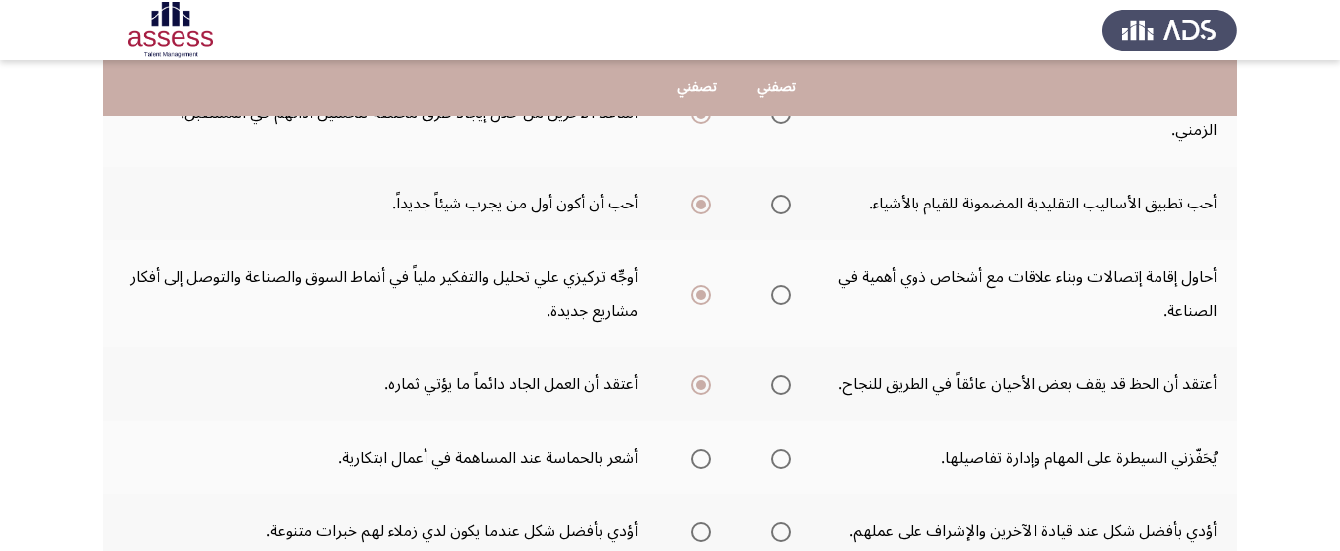
click at [692, 457] on input "Select an option" at bounding box center [702, 458] width 20 height 20
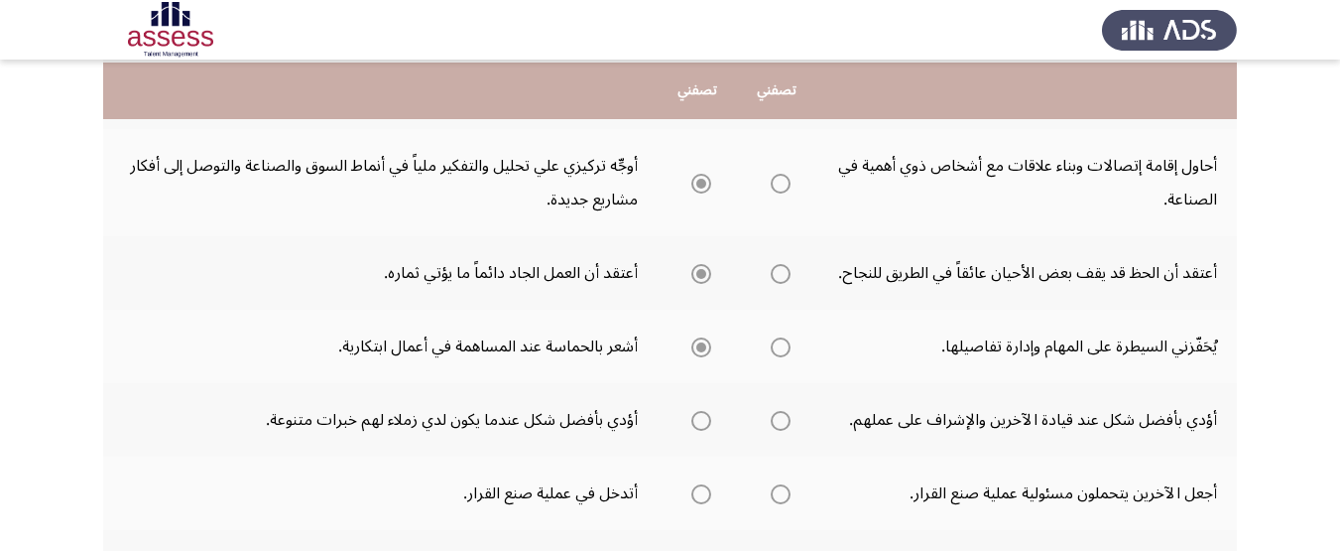
scroll to position [456, 0]
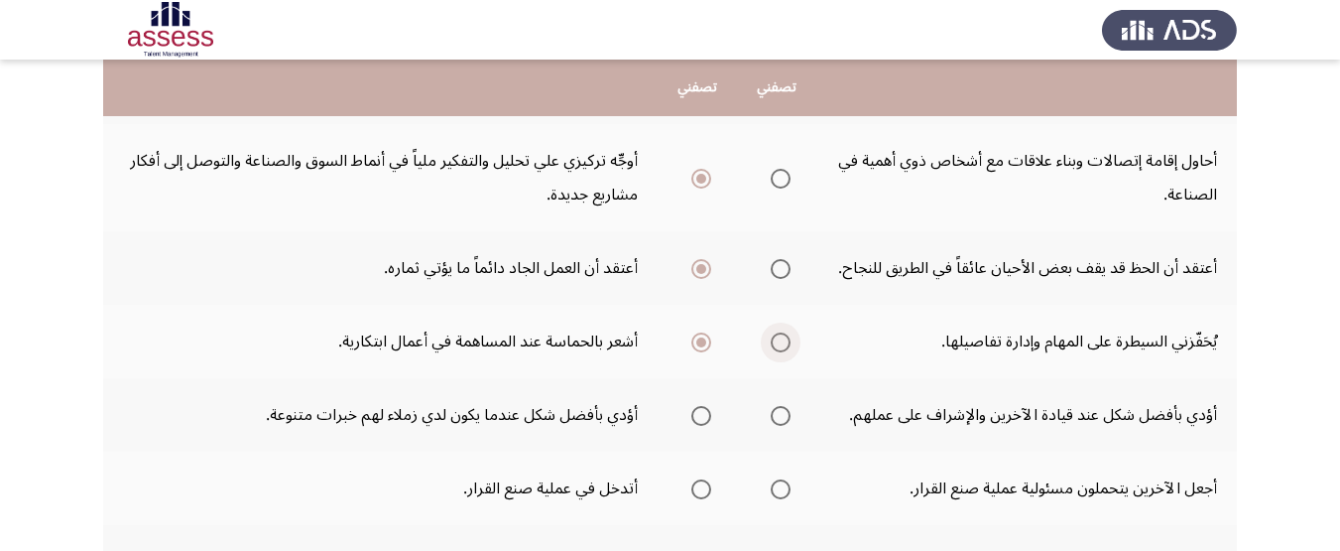
click at [778, 333] on span "Select an option" at bounding box center [781, 342] width 20 height 20
click at [778, 333] on input "Select an option" at bounding box center [781, 342] width 20 height 20
click at [783, 415] on span "Select an option" at bounding box center [781, 416] width 20 height 20
click at [783, 415] on input "Select an option" at bounding box center [781, 416] width 20 height 20
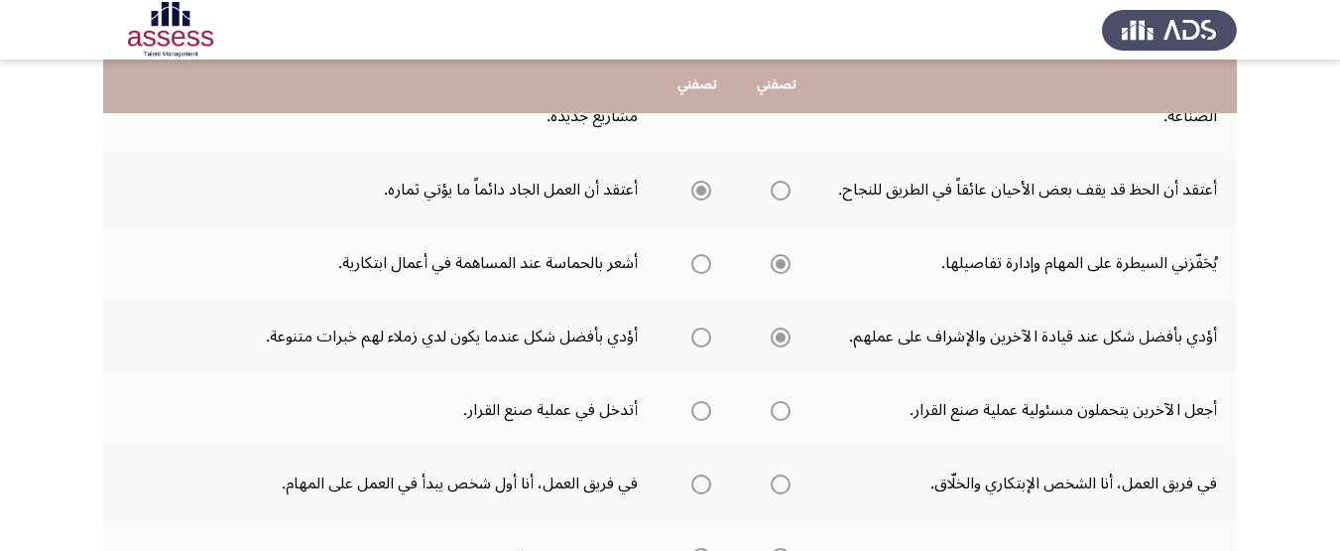
scroll to position [538, 0]
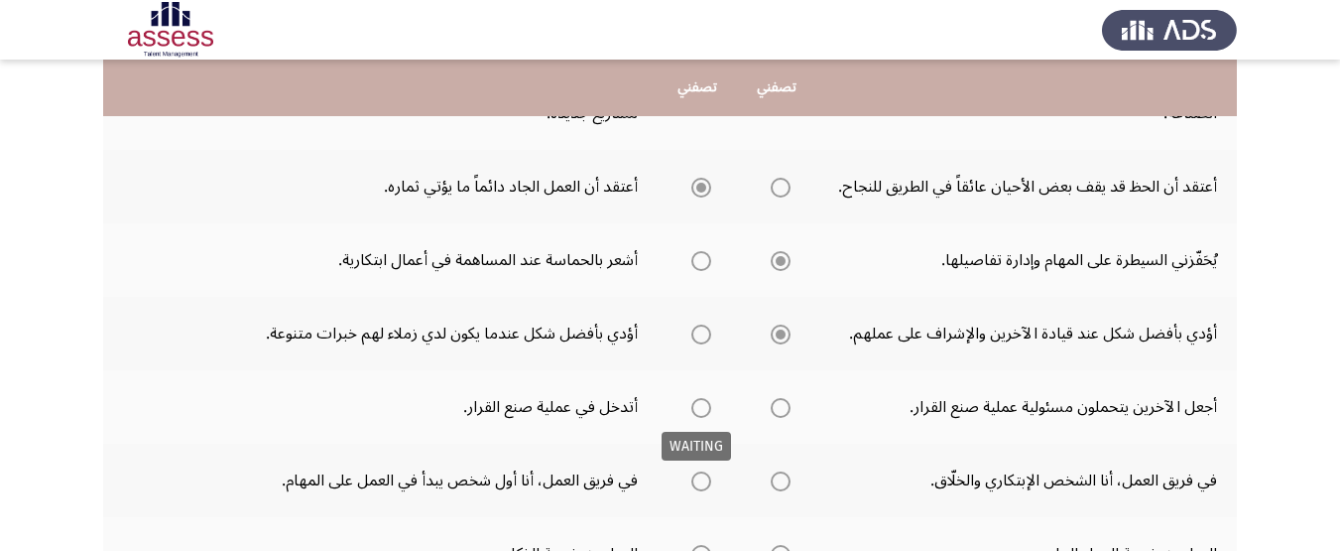
click at [696, 405] on span "Select an option" at bounding box center [702, 408] width 20 height 20
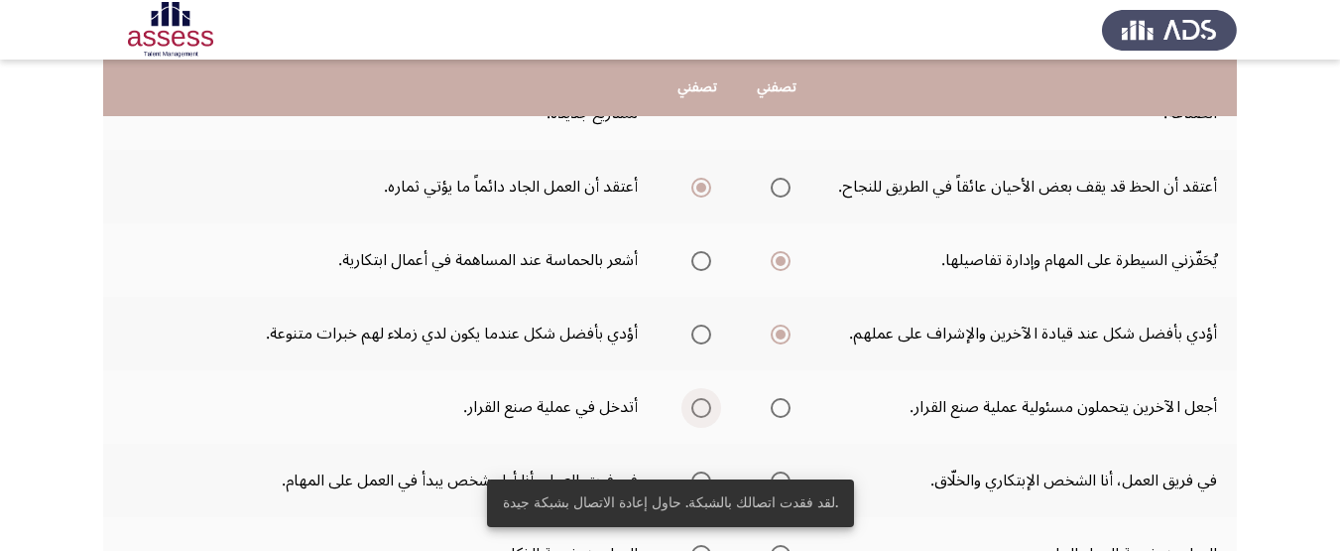
click at [702, 407] on span "Select an option" at bounding box center [702, 408] width 20 height 20
click at [702, 407] on input "Select an option" at bounding box center [702, 408] width 20 height 20
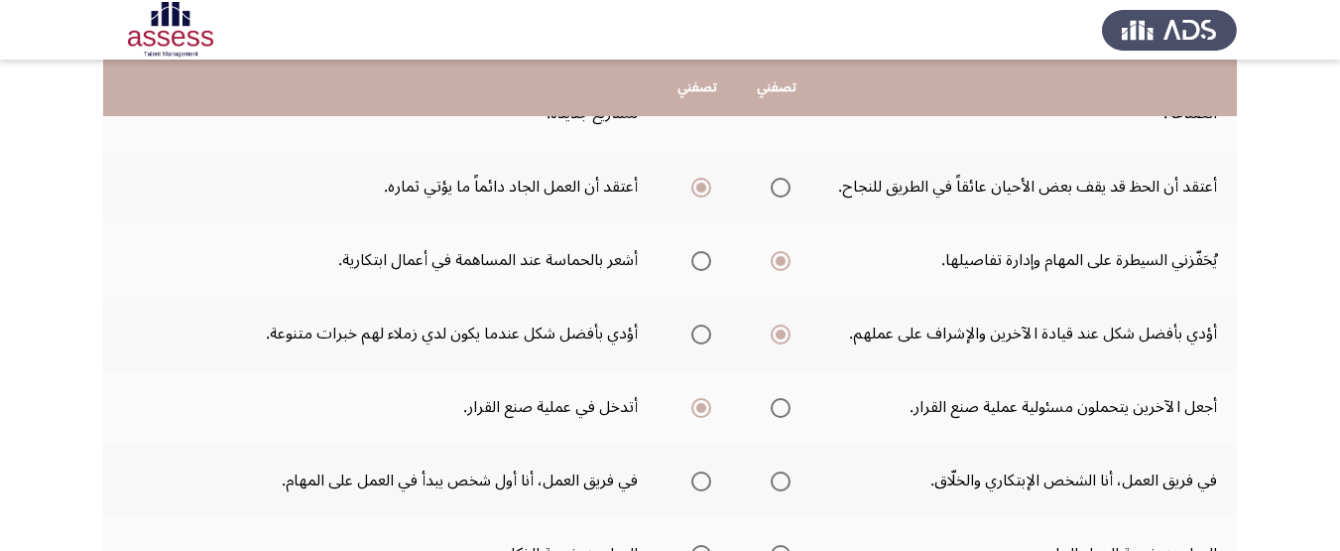
click at [779, 476] on span "Select an option" at bounding box center [781, 481] width 20 height 20
click at [779, 476] on input "Select an option" at bounding box center [781, 481] width 20 height 20
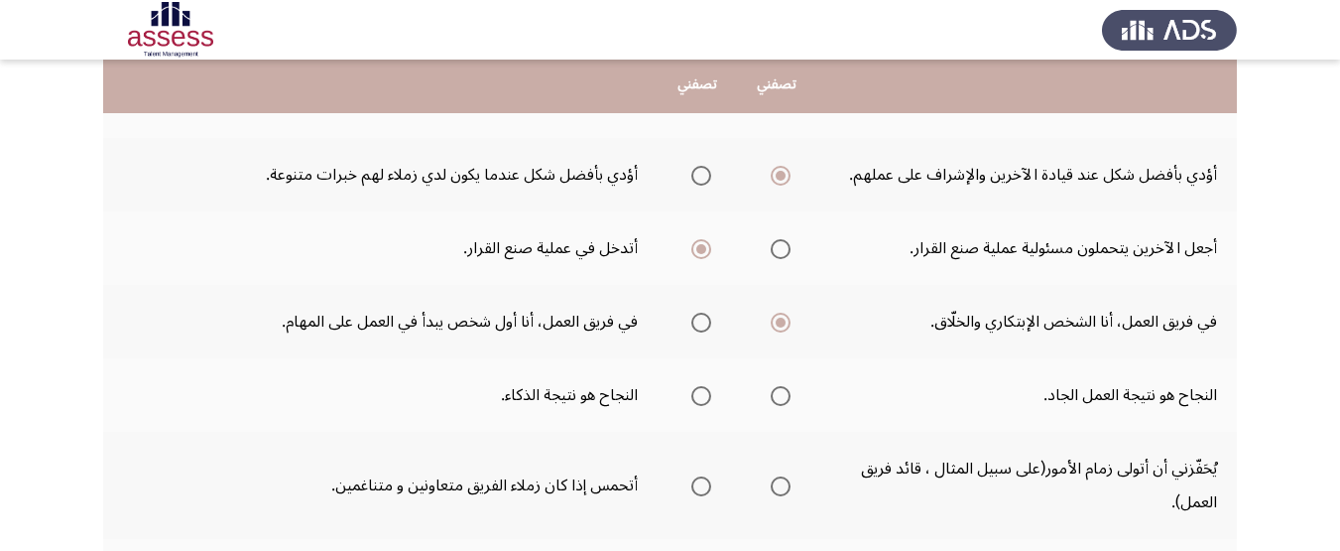
scroll to position [701, 0]
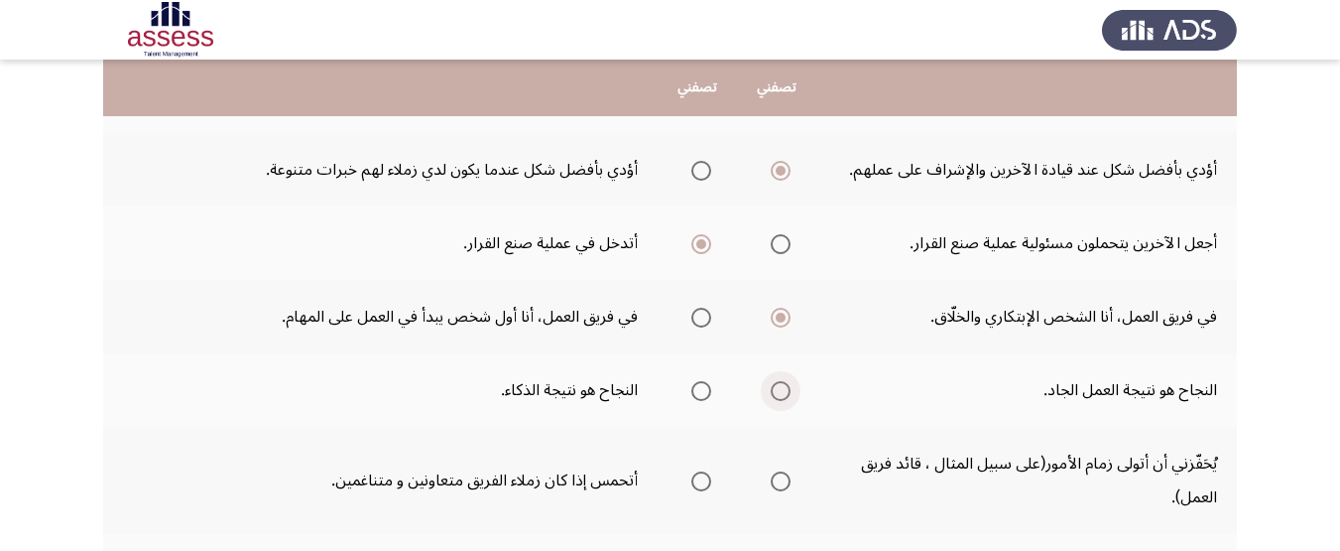
click at [771, 389] on span "Select an option" at bounding box center [781, 391] width 20 height 20
click at [771, 389] on input "Select an option" at bounding box center [781, 391] width 20 height 20
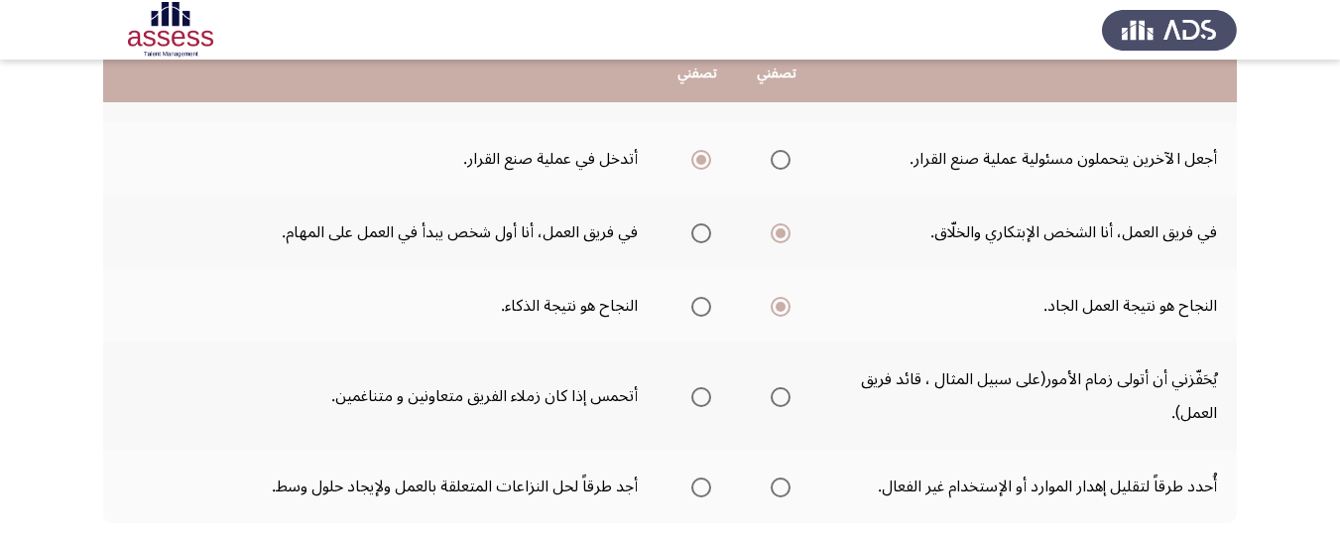
scroll to position [803, 0]
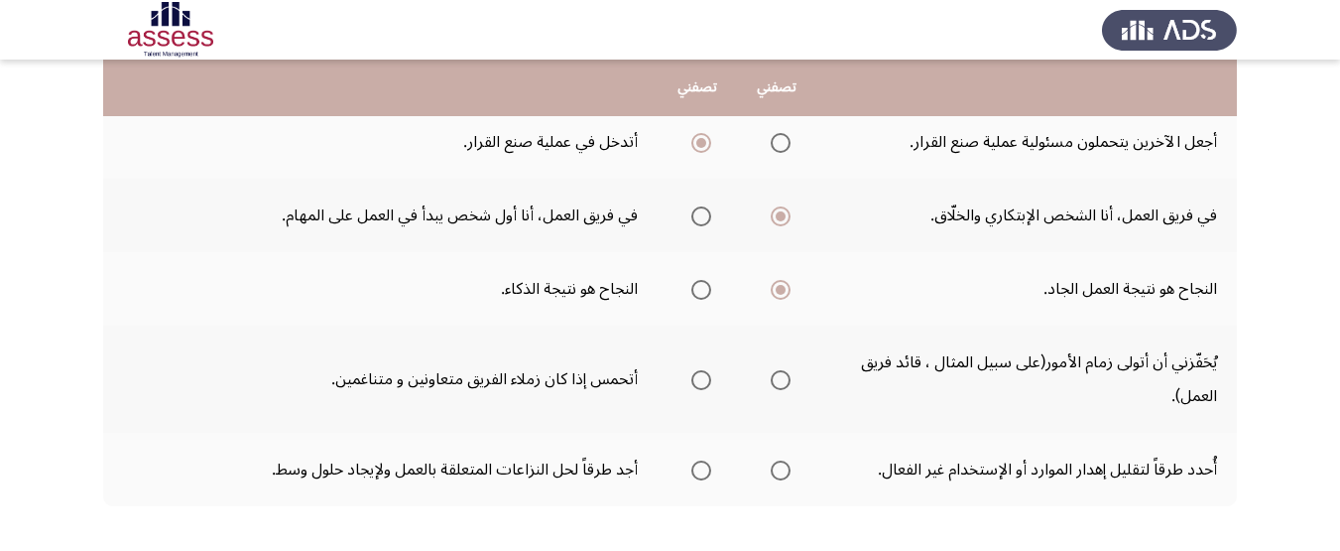
click at [776, 379] on span "Select an option" at bounding box center [781, 380] width 20 height 20
click at [776, 379] on input "Select an option" at bounding box center [781, 380] width 20 height 20
click at [775, 468] on span "Select an option" at bounding box center [781, 470] width 20 height 20
click at [775, 468] on input "Select an option" at bounding box center [781, 470] width 20 height 20
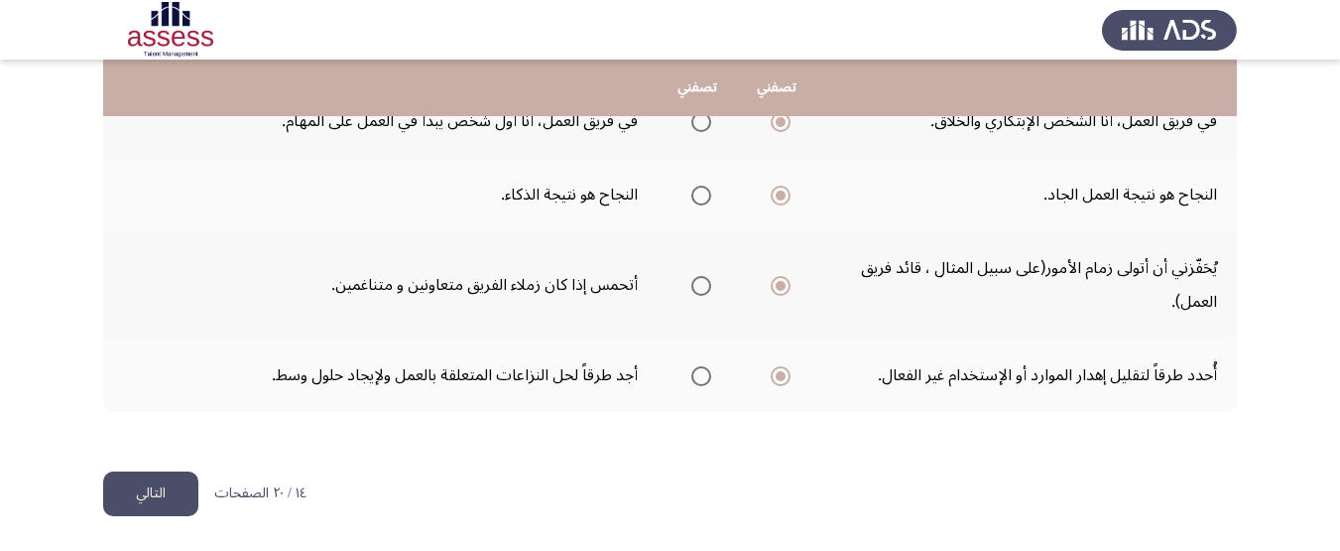
click at [174, 487] on button "التالي" at bounding box center [150, 493] width 95 height 45
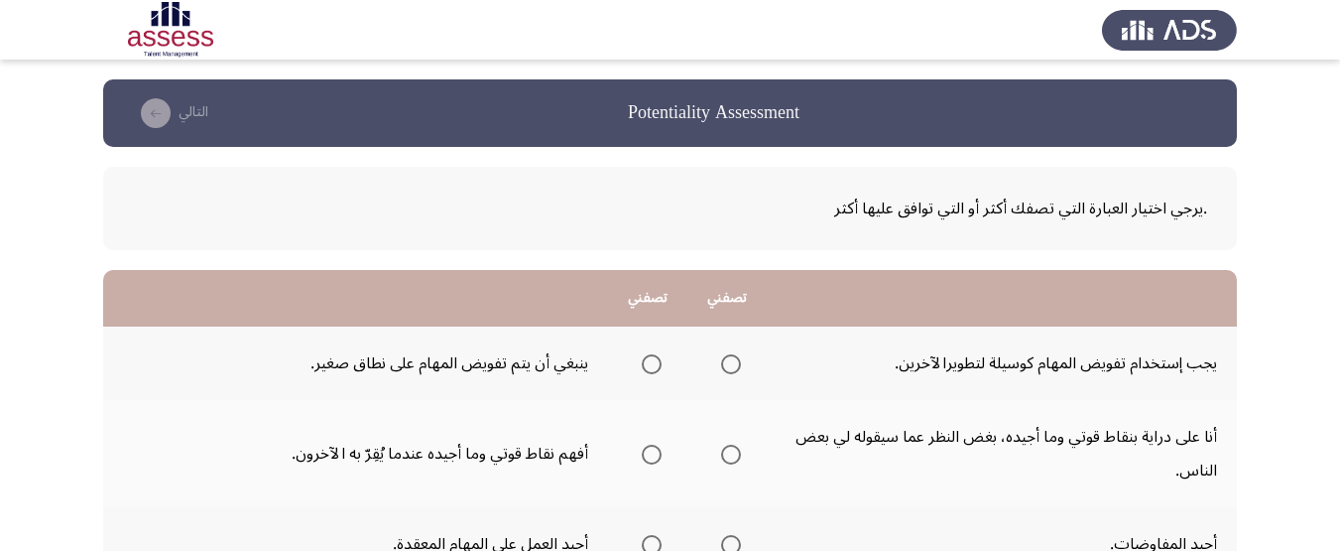
click at [737, 359] on span "Select an option" at bounding box center [731, 364] width 20 height 20
click at [737, 359] on input "Select an option" at bounding box center [731, 364] width 20 height 20
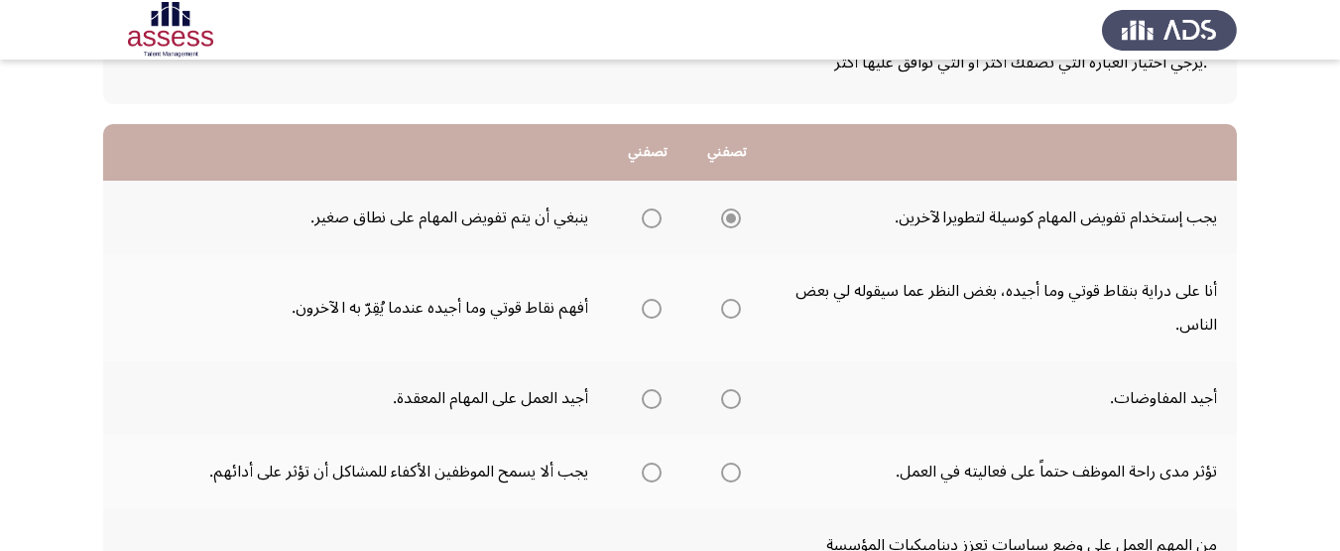
scroll to position [152, 0]
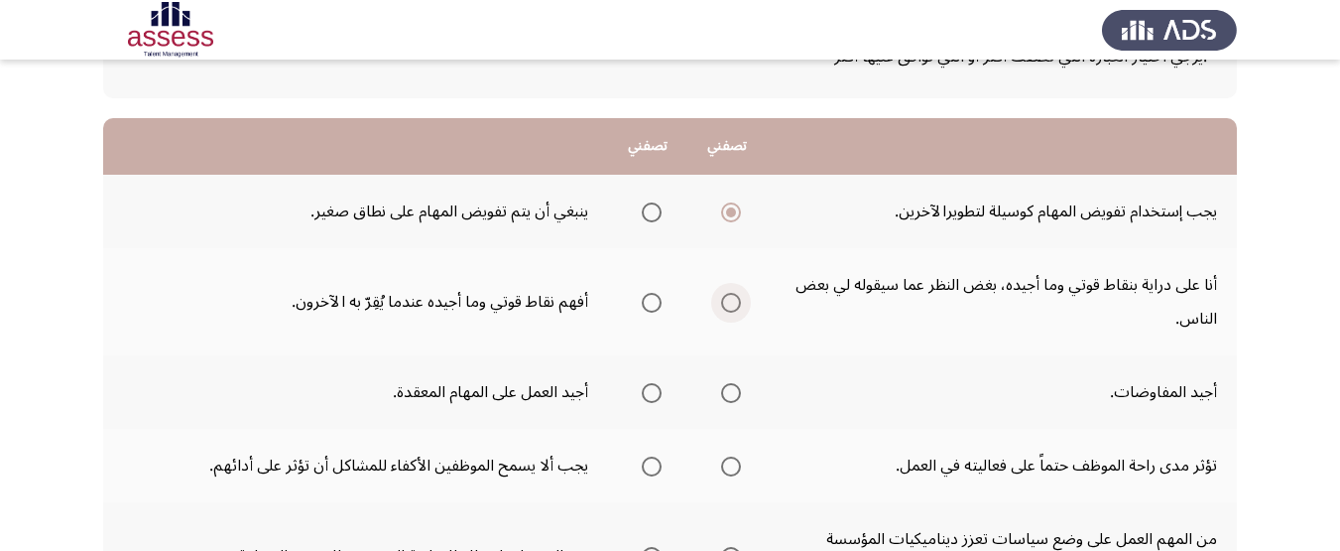
click at [730, 297] on span "Select an option" at bounding box center [731, 303] width 20 height 20
click at [730, 297] on input "Select an option" at bounding box center [731, 303] width 20 height 20
click at [736, 383] on span "Select an option" at bounding box center [731, 393] width 20 height 20
click at [736, 383] on input "Select an option" at bounding box center [731, 393] width 20 height 20
click at [637, 392] on label "Select an option" at bounding box center [648, 393] width 28 height 20
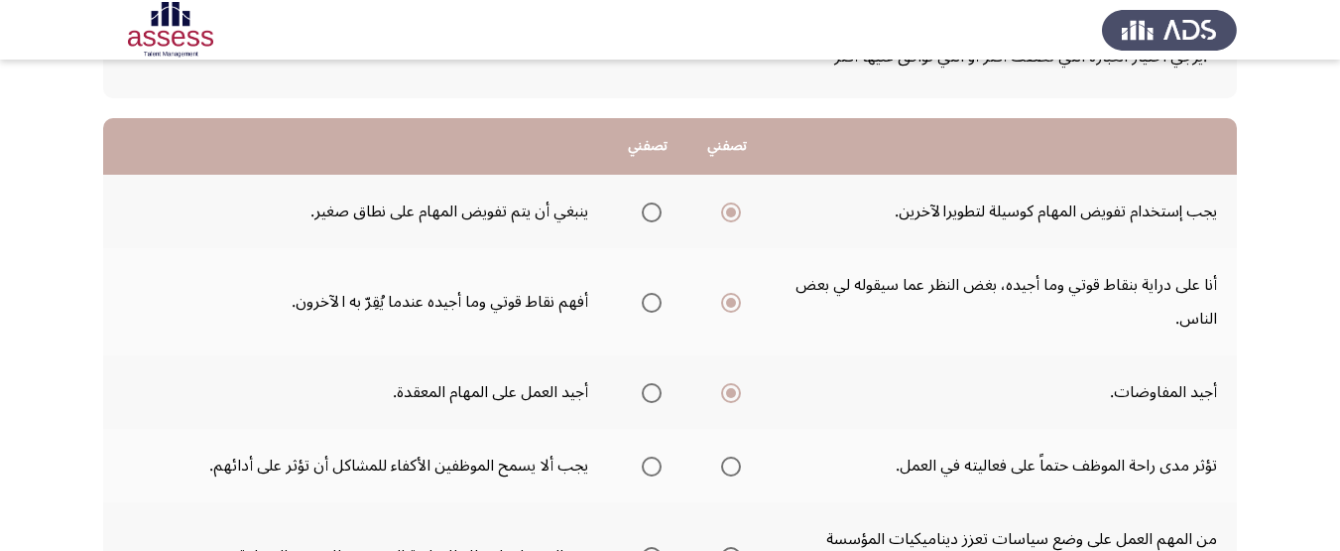
click at [642, 392] on input "Select an option" at bounding box center [652, 393] width 20 height 20
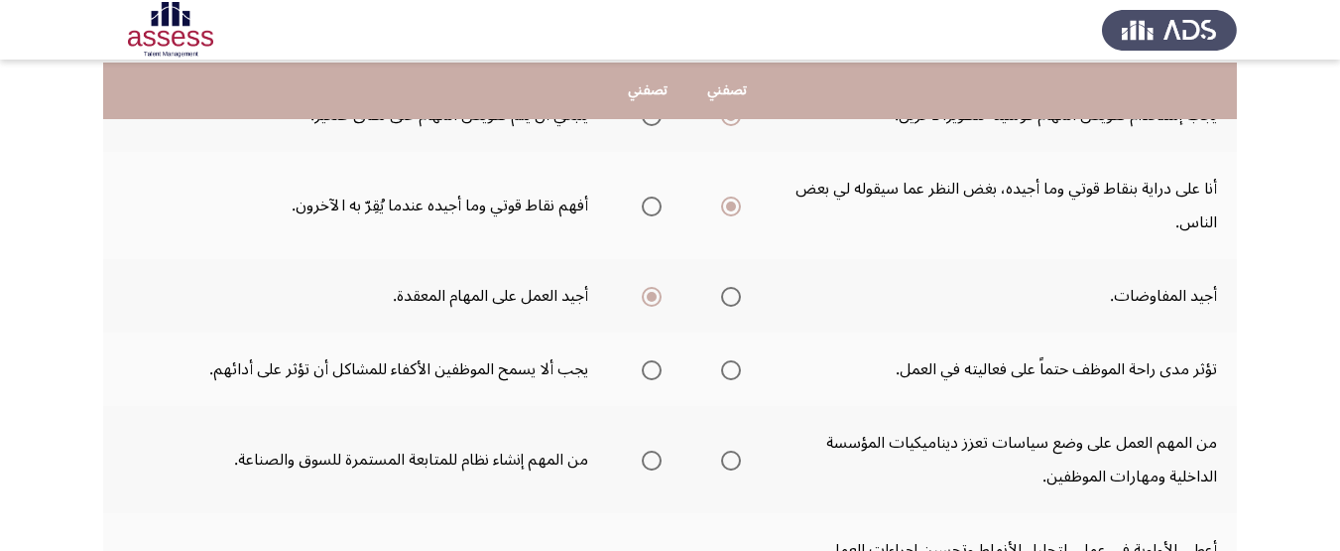
scroll to position [251, 0]
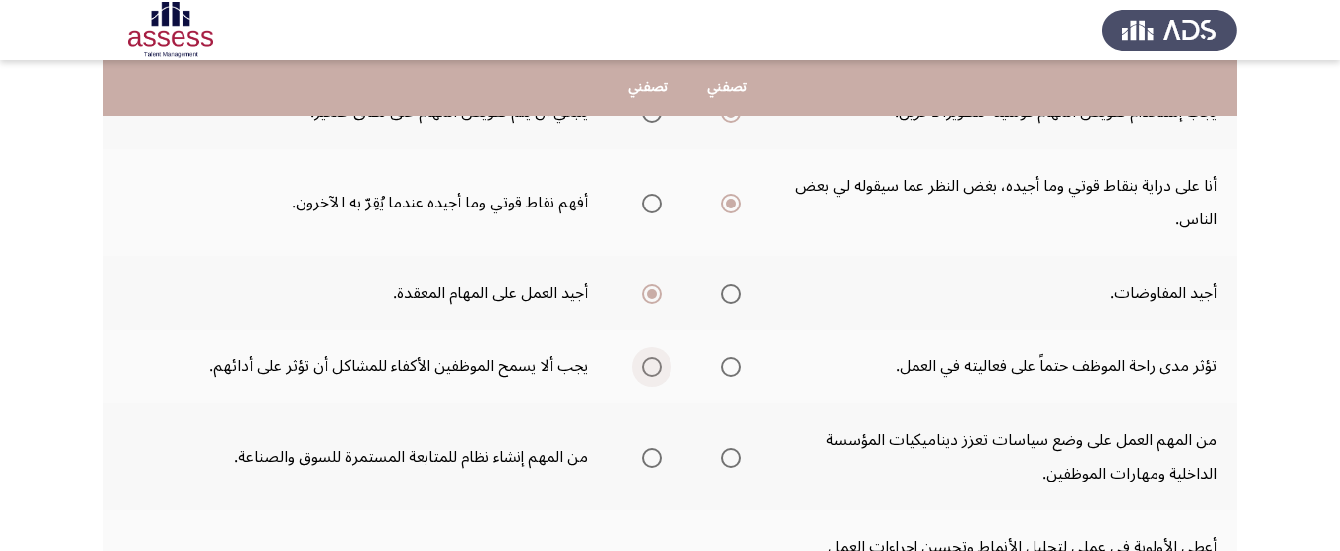
click at [653, 365] on span "Select an option" at bounding box center [652, 367] width 20 height 20
click at [653, 365] on input "Select an option" at bounding box center [652, 367] width 20 height 20
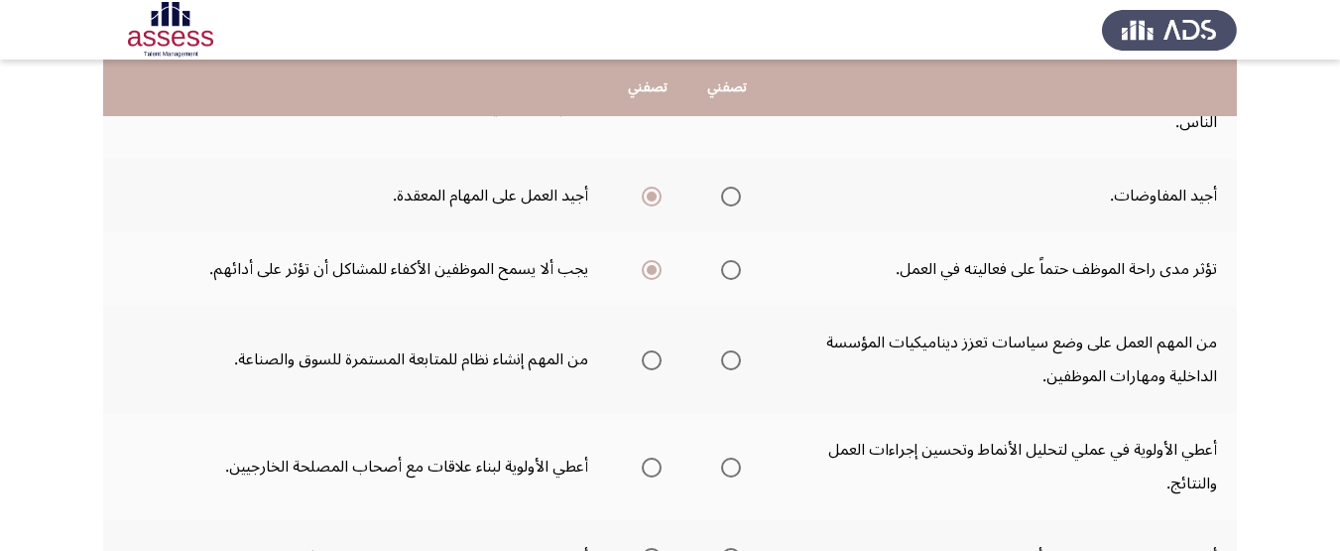
scroll to position [350, 0]
click at [723, 353] on span "Select an option" at bounding box center [731, 358] width 20 height 20
click at [723, 353] on input "Select an option" at bounding box center [731, 358] width 20 height 20
click at [1265, 319] on app-assessment-container "Potentiality Assessment التالي .يرجي اختيار العبارة التي تصفك أكثر أو التي تواف…" at bounding box center [670, 407] width 1340 height 1356
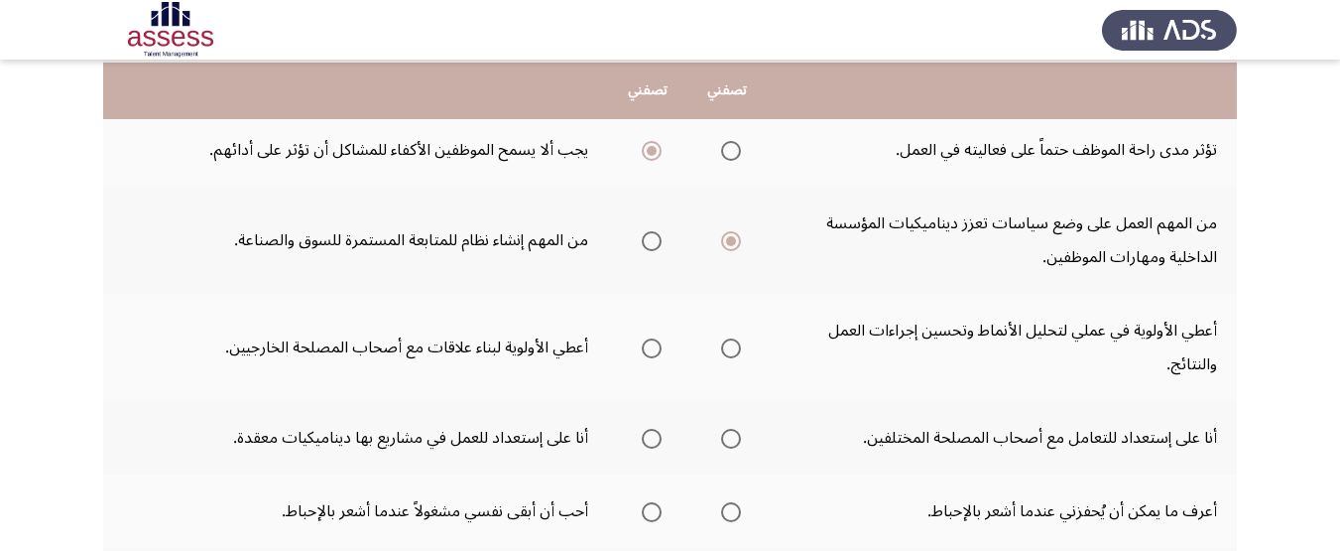
scroll to position [470, 0]
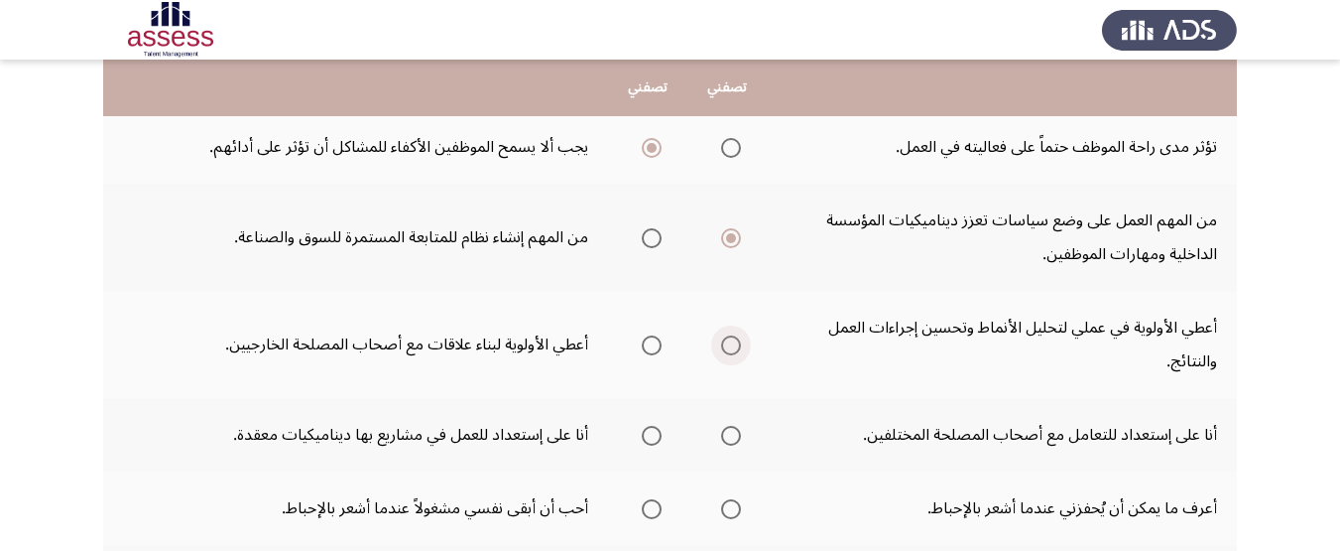
click at [727, 345] on span "Select an option" at bounding box center [731, 345] width 20 height 20
click at [727, 345] on input "Select an option" at bounding box center [731, 345] width 20 height 20
click at [662, 443] on span "Select an option" at bounding box center [652, 436] width 20 height 20
click at [662, 443] on input "Select an option" at bounding box center [652, 436] width 20 height 20
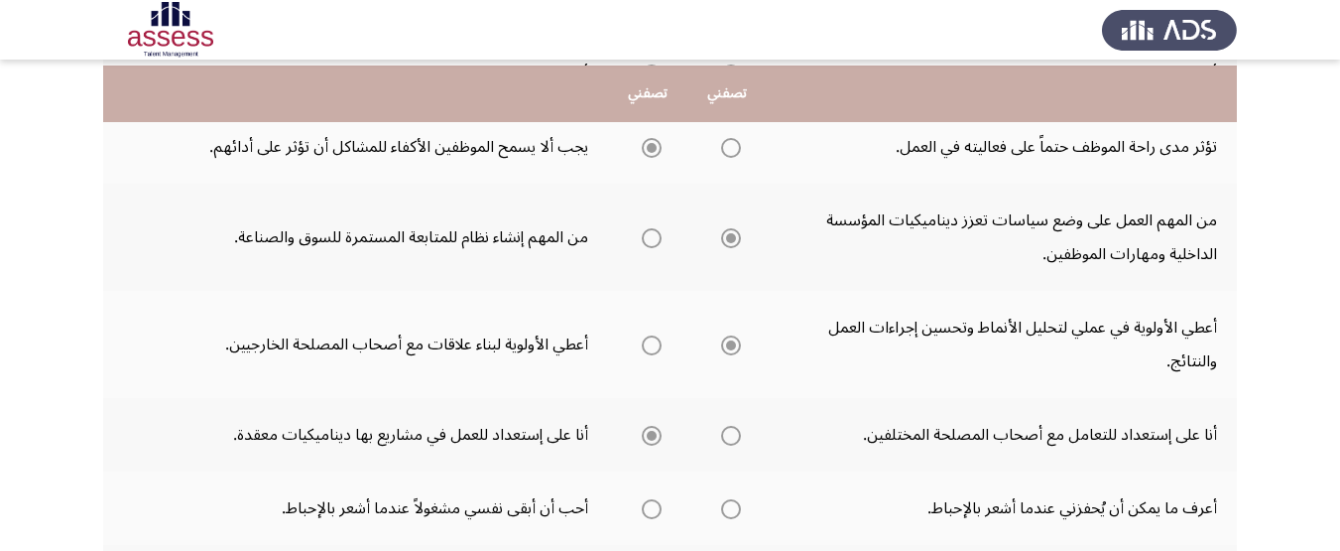
scroll to position [570, 0]
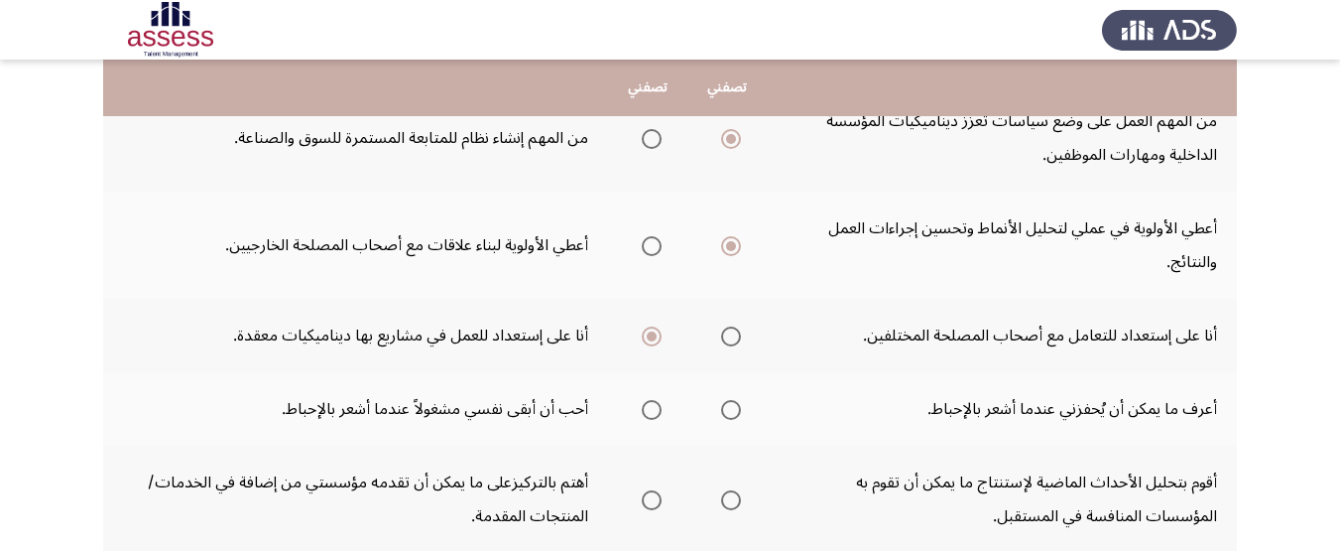
click at [735, 403] on span "Select an option" at bounding box center [731, 410] width 20 height 20
click at [735, 403] on input "Select an option" at bounding box center [731, 410] width 20 height 20
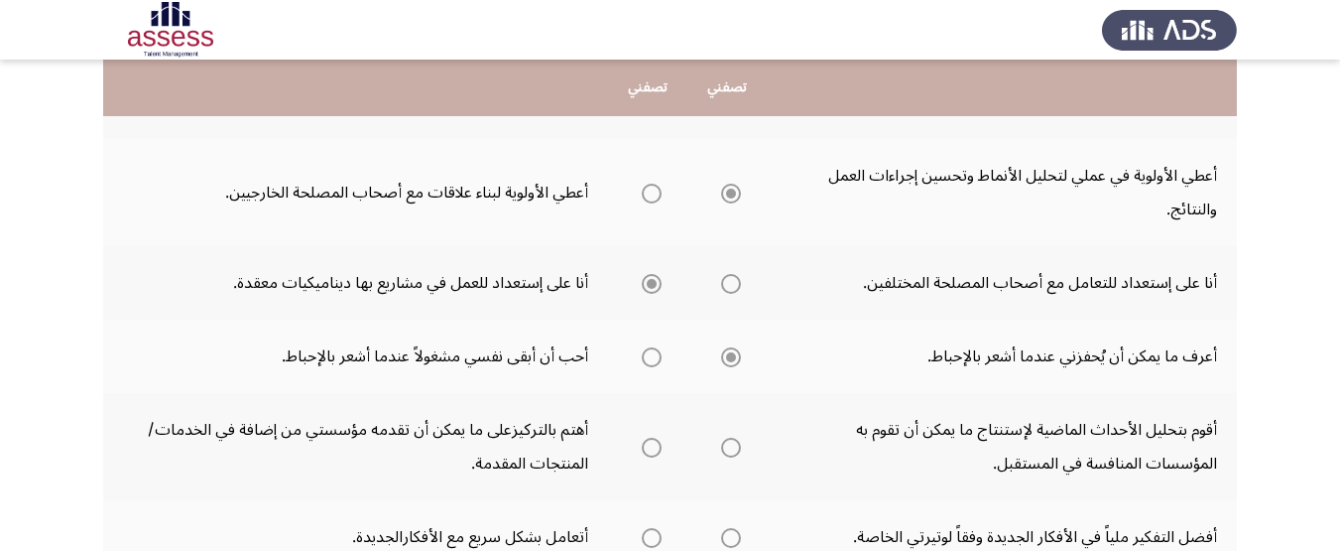
scroll to position [669, 0]
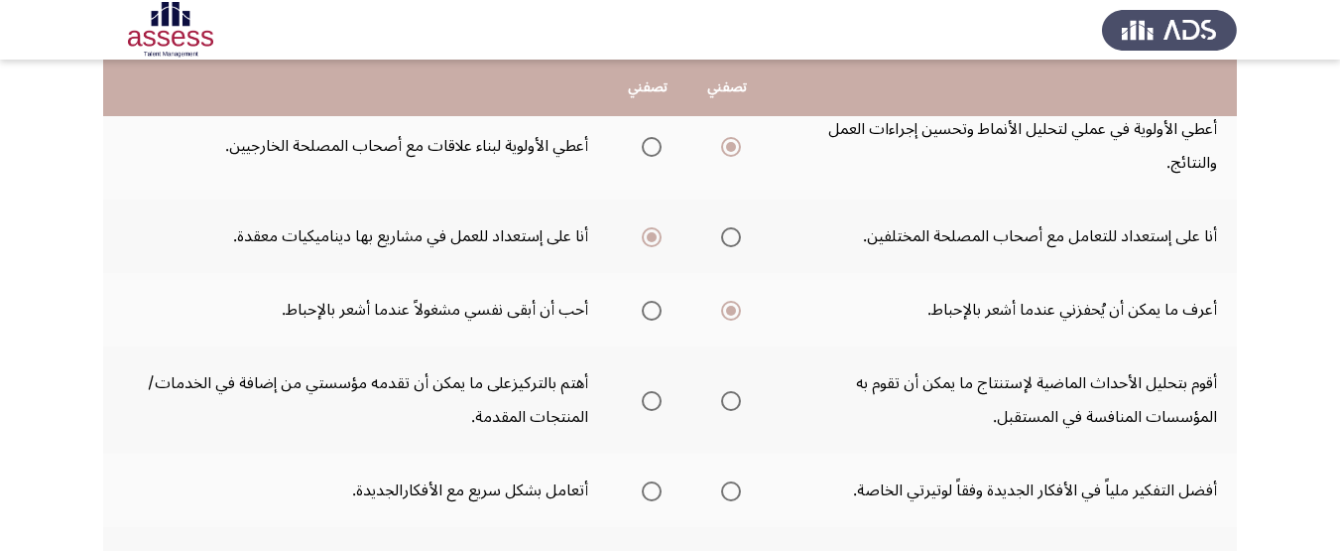
click at [727, 393] on span "Select an option" at bounding box center [731, 401] width 20 height 20
click at [727, 393] on input "Select an option" at bounding box center [731, 401] width 20 height 20
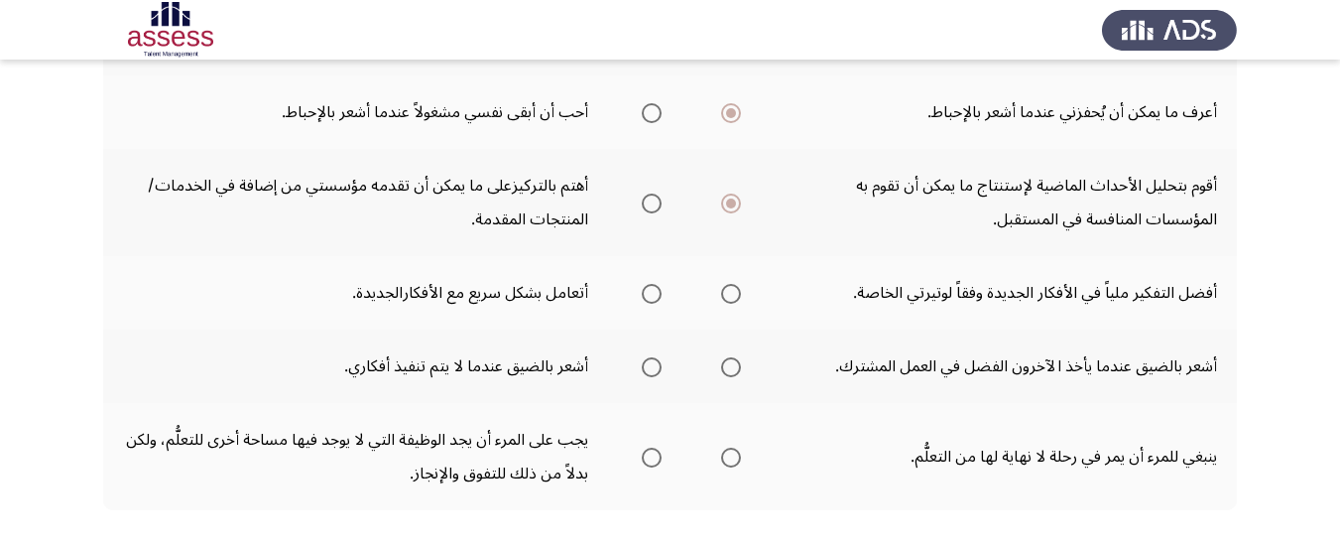
scroll to position [867, 0]
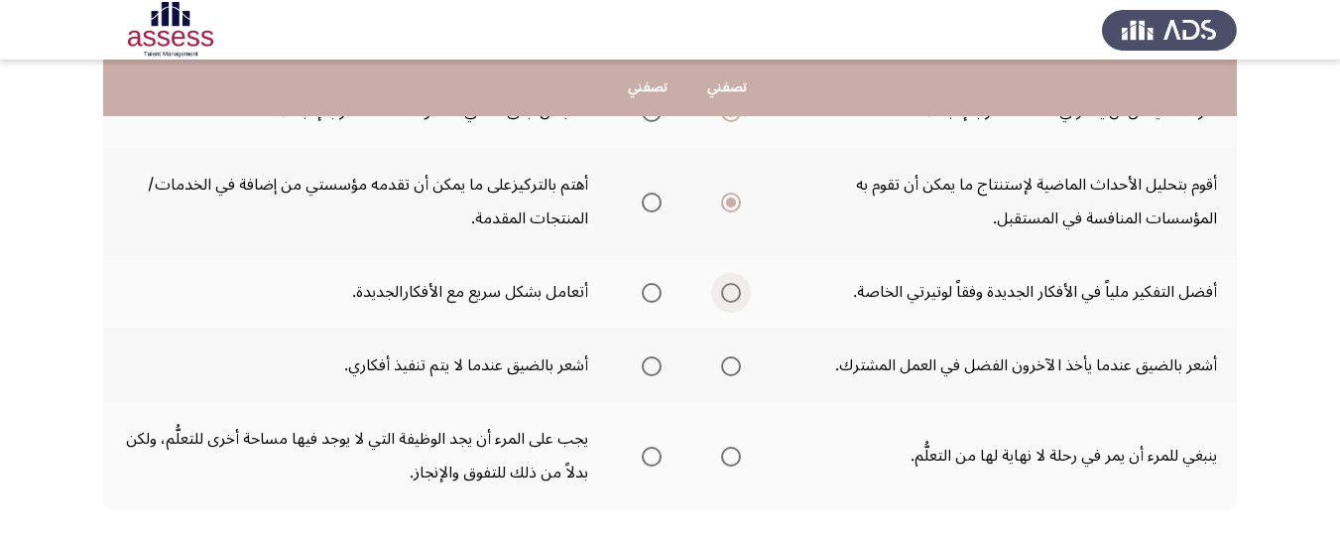
click at [720, 301] on label "Select an option" at bounding box center [727, 293] width 28 height 20
click at [721, 301] on input "Select an option" at bounding box center [731, 293] width 20 height 20
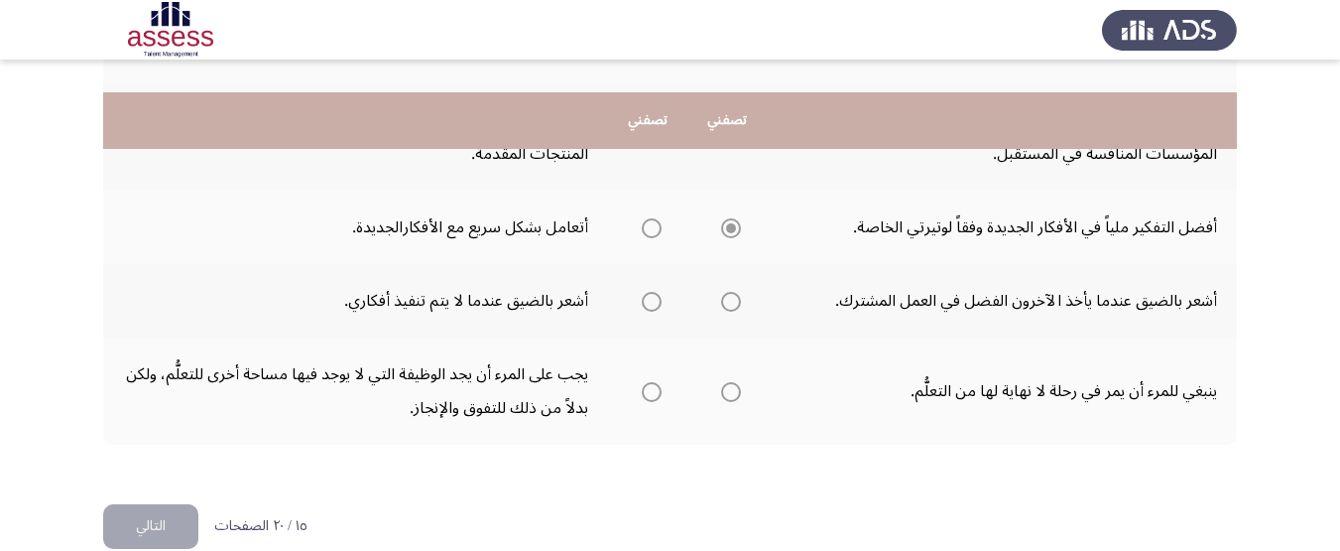
scroll to position [964, 0]
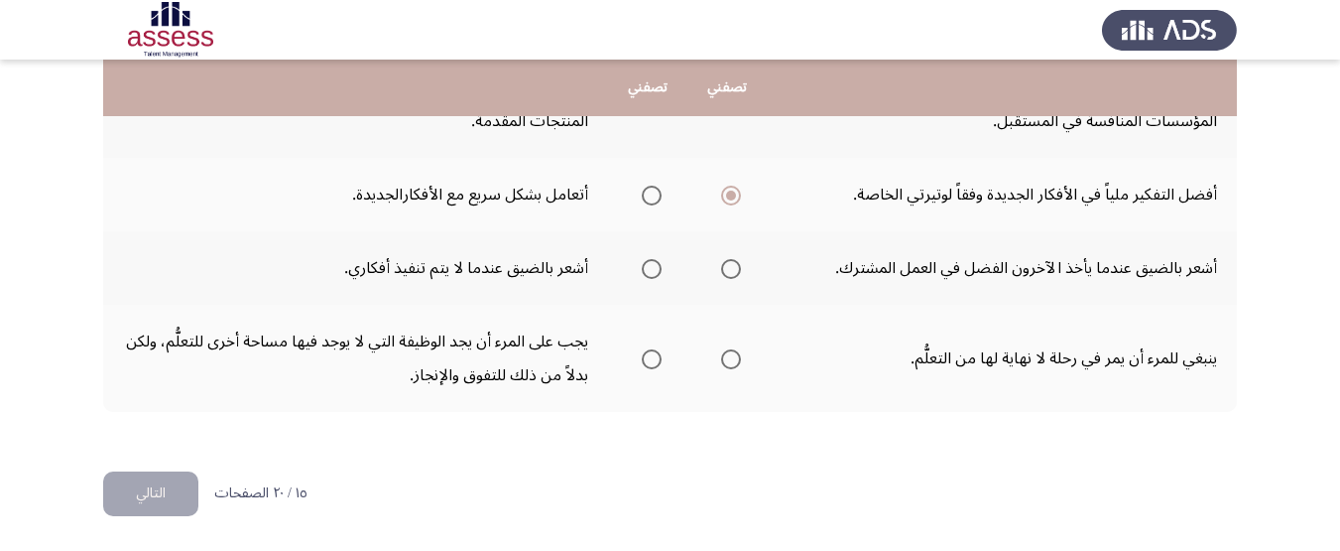
click at [654, 273] on span "Select an option" at bounding box center [652, 269] width 20 height 20
click at [654, 273] on input "Select an option" at bounding box center [652, 269] width 20 height 20
click at [726, 353] on span "Select an option" at bounding box center [731, 359] width 20 height 20
click at [726, 353] on input "Select an option" at bounding box center [731, 359] width 20 height 20
click at [169, 480] on button "التالي" at bounding box center [150, 493] width 95 height 45
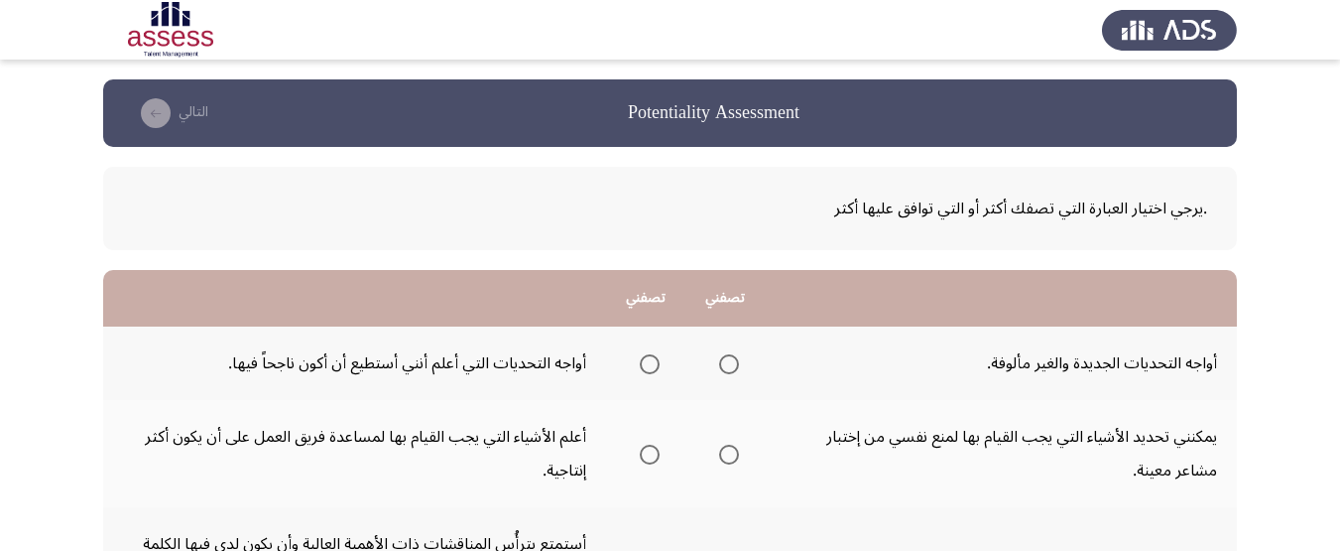
scroll to position [99, 0]
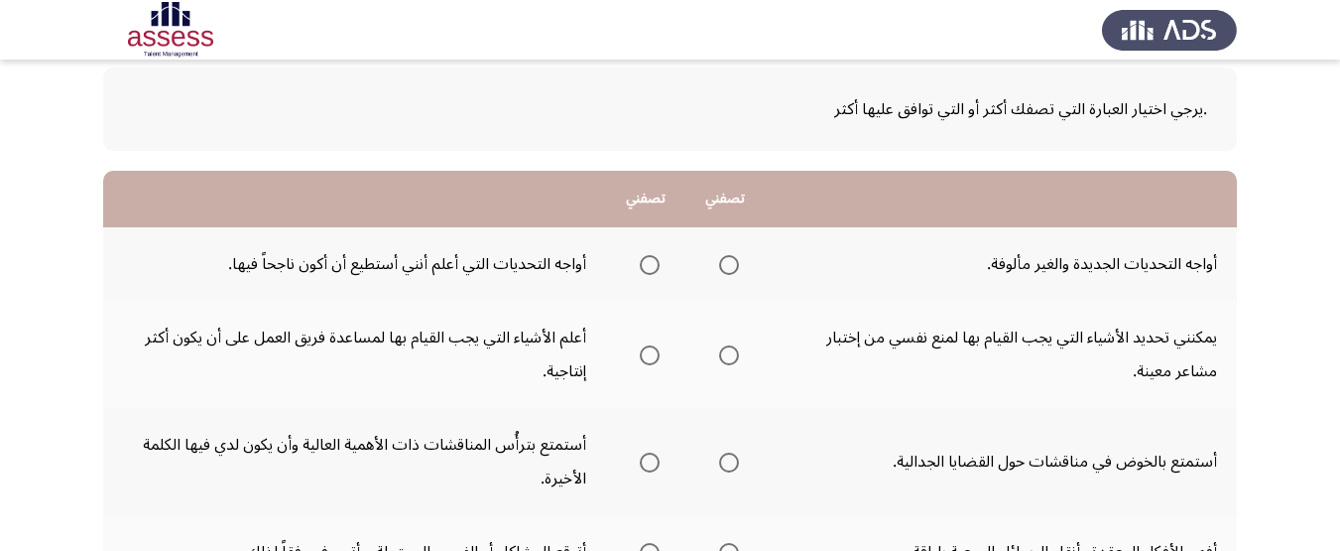
click at [725, 266] on span "Select an option" at bounding box center [729, 265] width 20 height 20
click at [725, 266] on input "Select an option" at bounding box center [729, 265] width 20 height 20
click at [655, 355] on th at bounding box center [645, 354] width 79 height 107
click at [652, 355] on span "Select an option" at bounding box center [650, 355] width 20 height 20
click at [652, 355] on input "Select an option" at bounding box center [650, 355] width 20 height 20
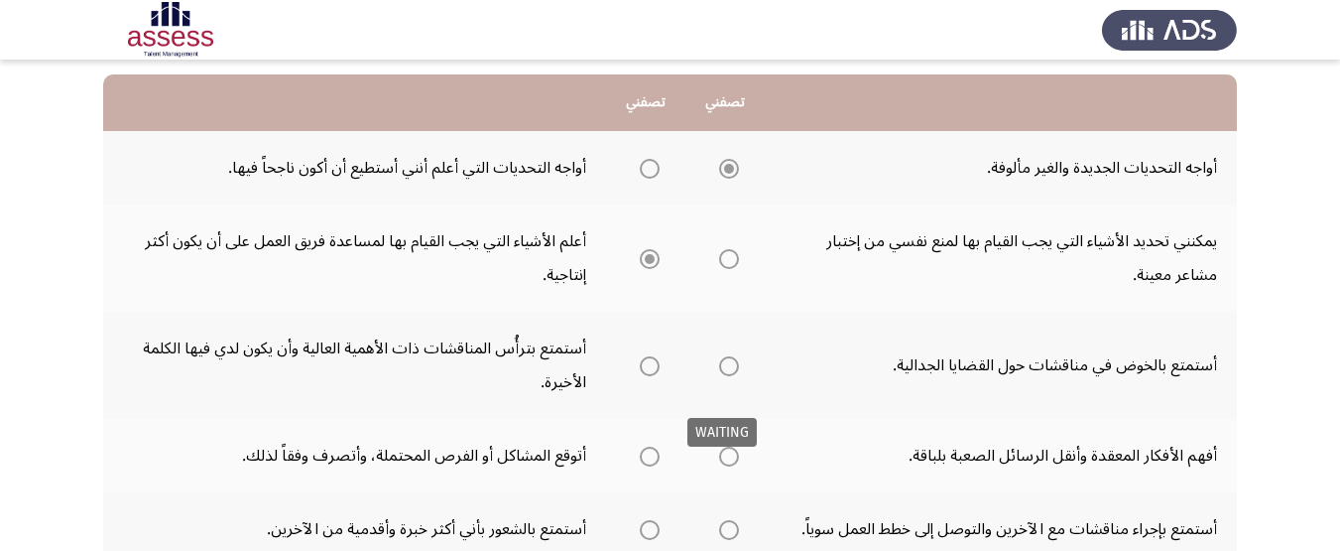
scroll to position [198, 0]
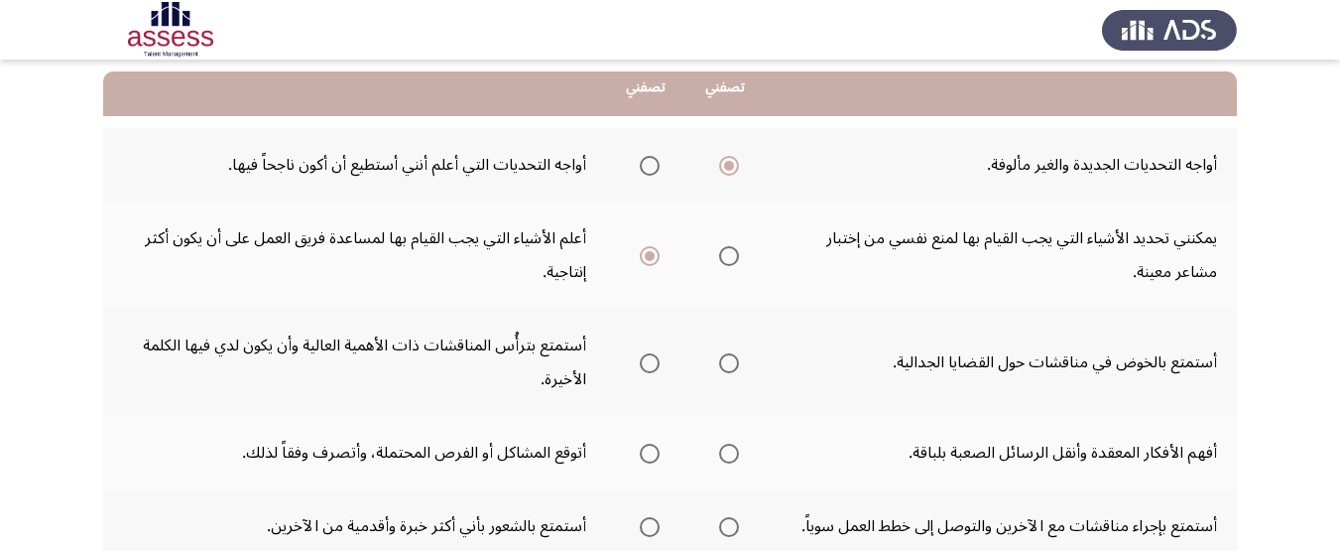
click at [640, 368] on span "Select an option" at bounding box center [650, 363] width 20 height 20
click at [640, 368] on input "Select an option" at bounding box center [650, 363] width 20 height 20
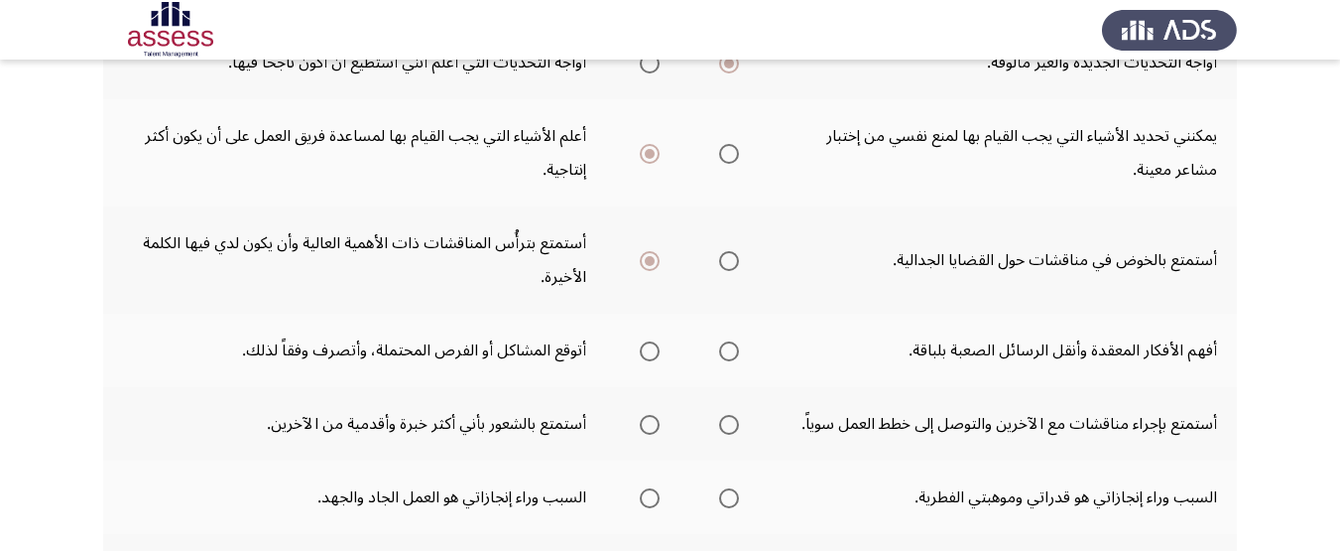
scroll to position [397, 0]
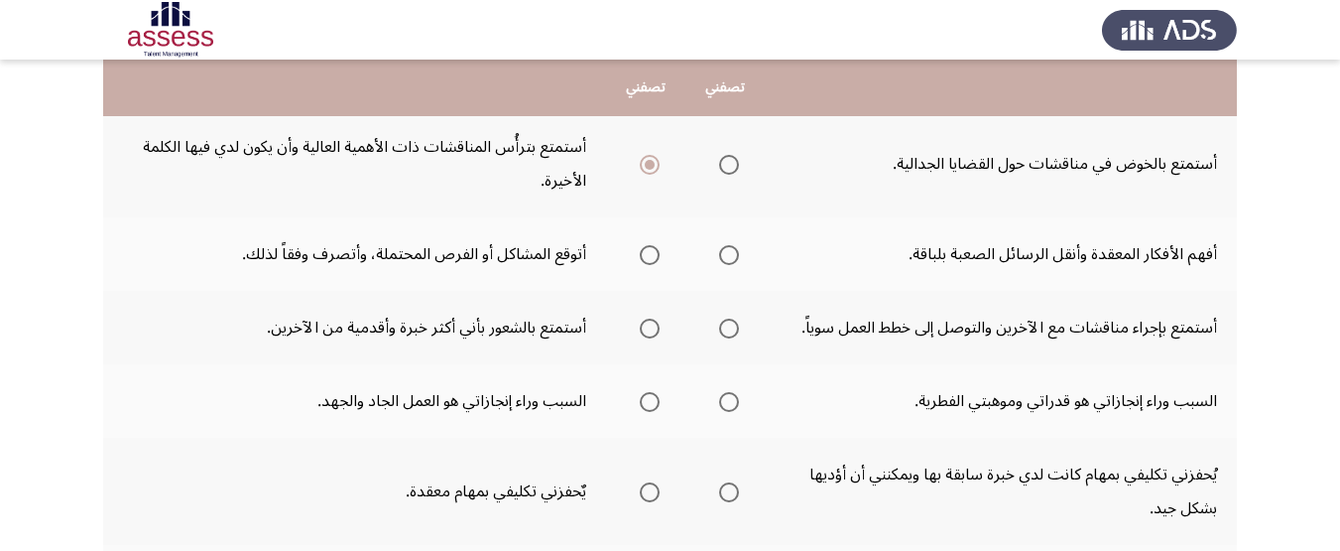
click at [752, 259] on th at bounding box center [725, 253] width 79 height 73
click at [714, 247] on label "Select an option" at bounding box center [725, 255] width 28 height 20
click at [719, 247] on input "Select an option" at bounding box center [729, 255] width 20 height 20
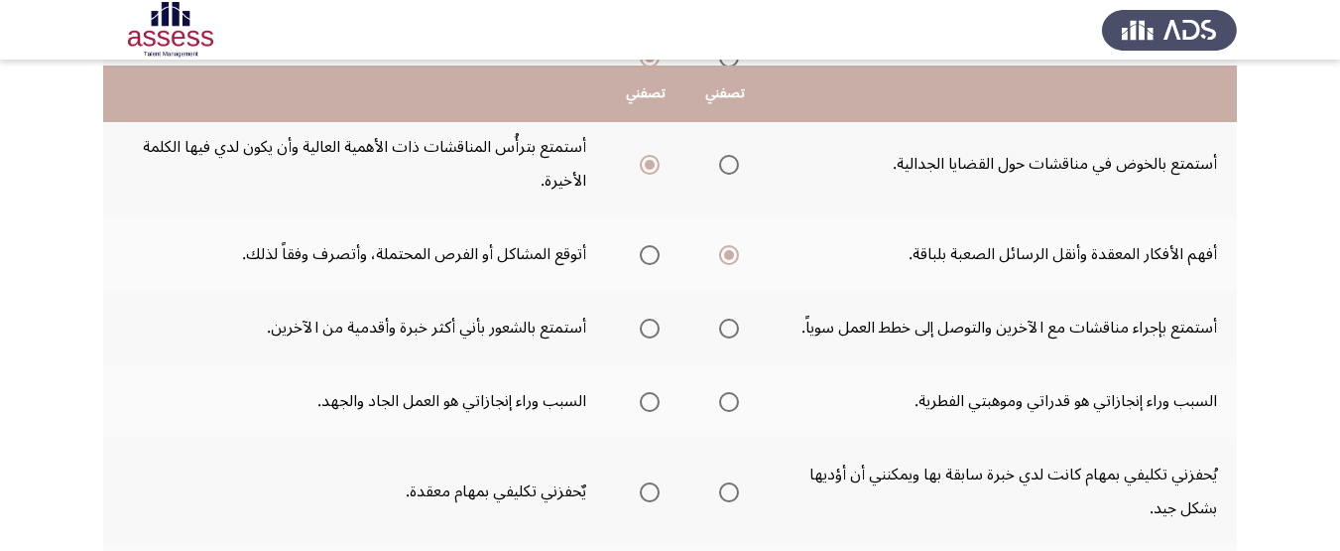
scroll to position [496, 0]
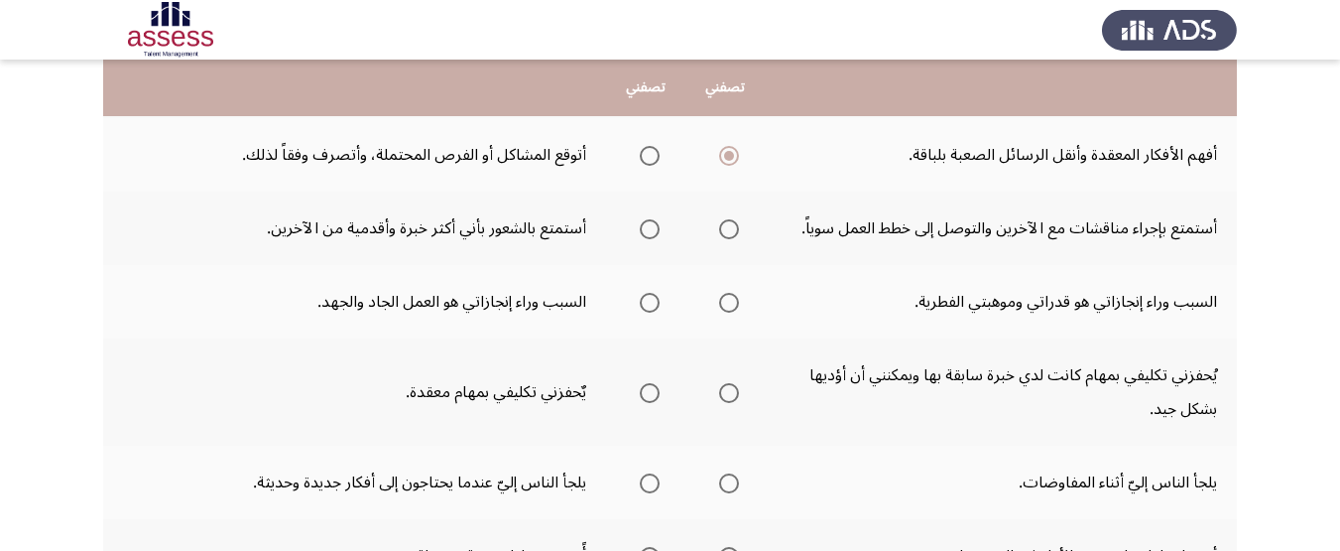
click at [723, 231] on span "Select an option" at bounding box center [729, 229] width 20 height 20
click at [723, 231] on input "Select an option" at bounding box center [729, 229] width 20 height 20
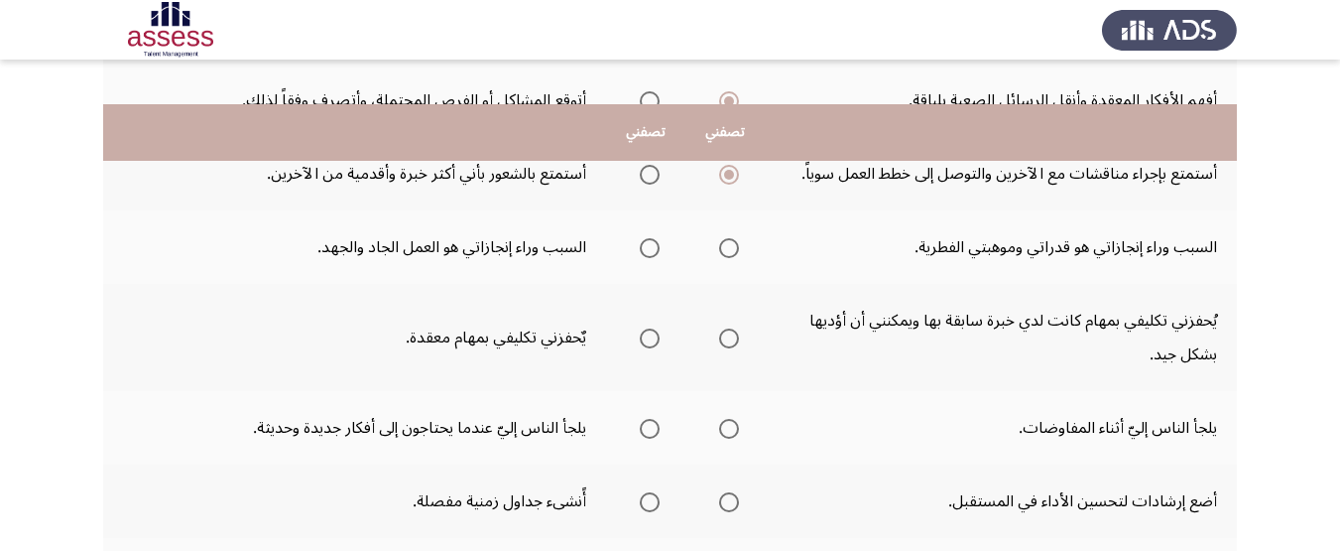
scroll to position [595, 0]
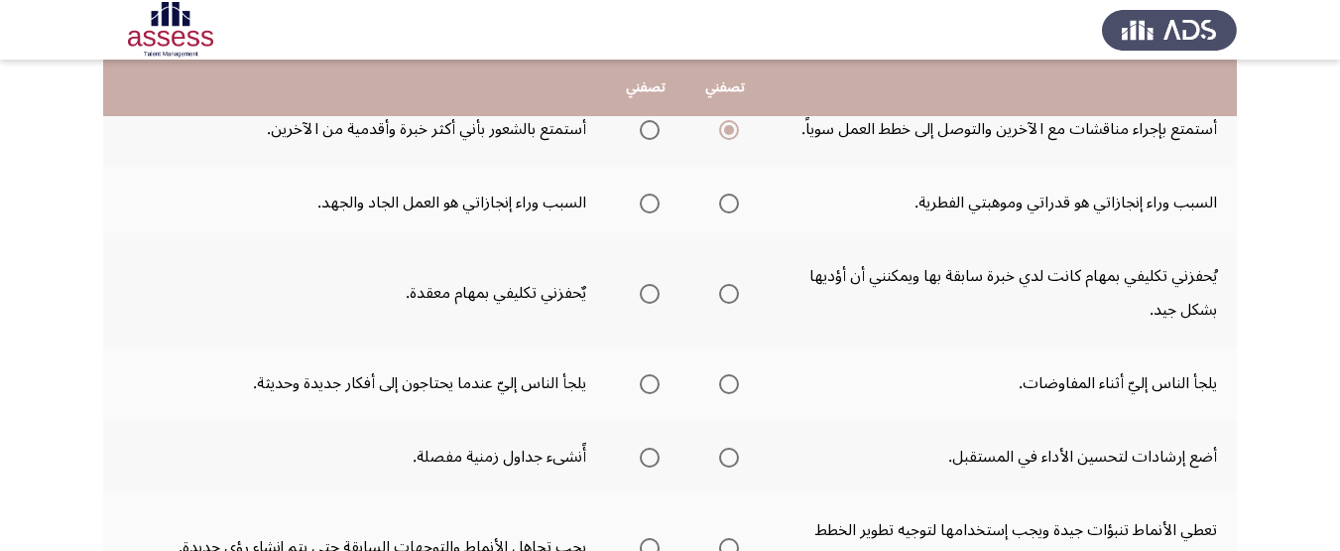
click at [719, 198] on span "Select an option" at bounding box center [729, 203] width 20 height 20
click at [719, 198] on input "Select an option" at bounding box center [729, 203] width 20 height 20
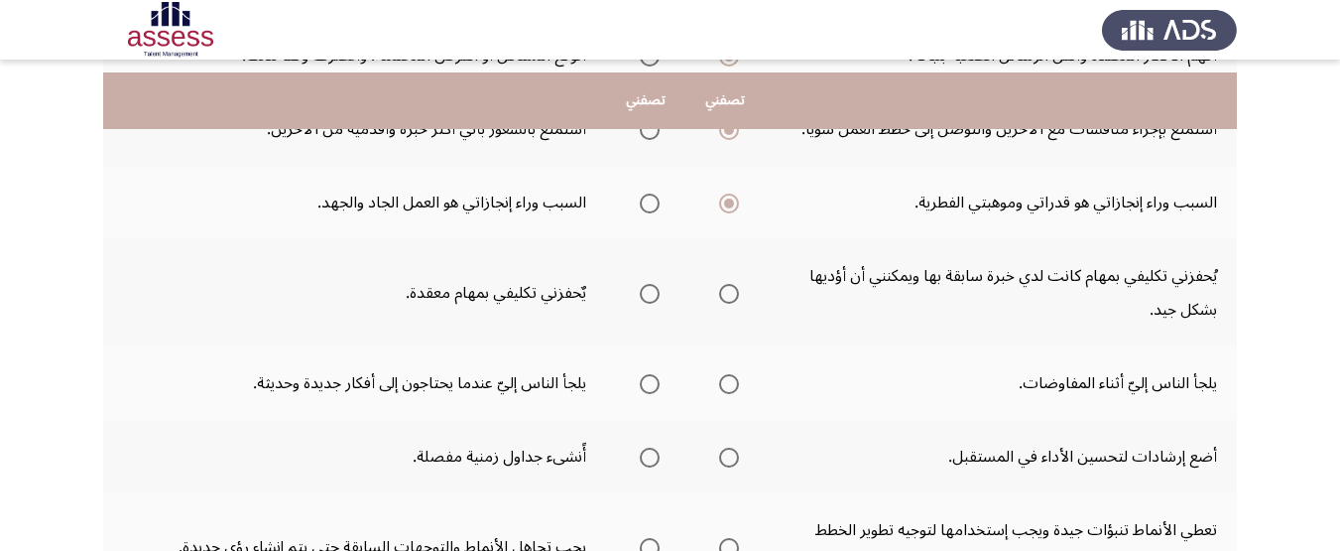
scroll to position [695, 0]
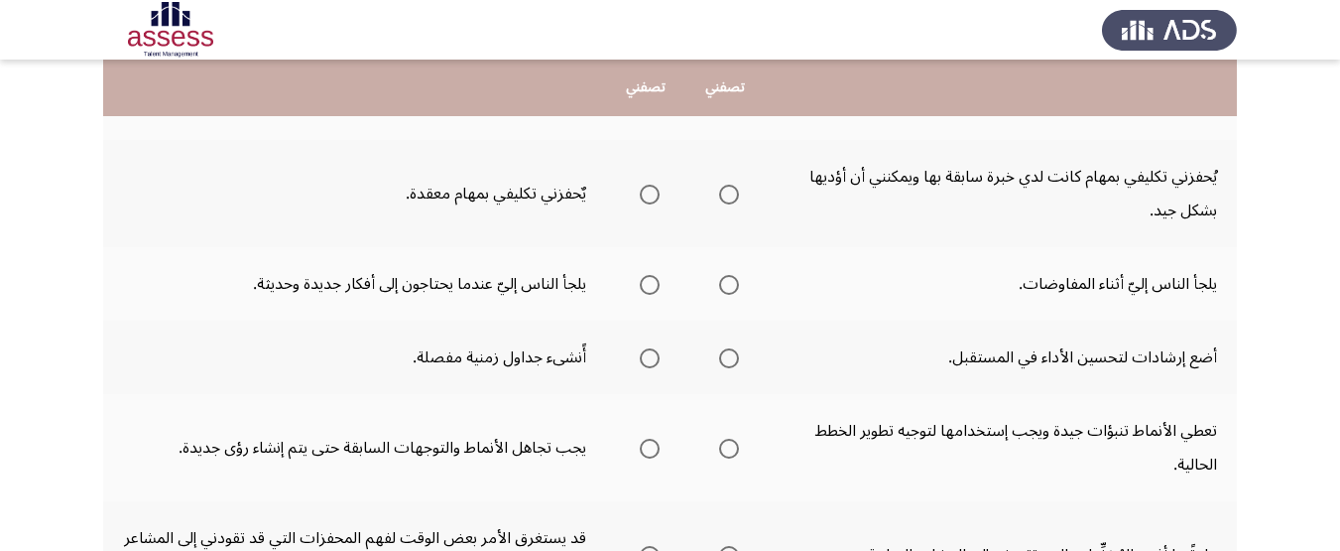
click at [654, 191] on span "Select an option" at bounding box center [650, 195] width 20 height 20
click at [654, 191] on input "Select an option" at bounding box center [650, 195] width 20 height 20
click at [650, 285] on span "Select an option" at bounding box center [650, 285] width 0 height 0
click at [647, 285] on input "Select an option" at bounding box center [650, 285] width 20 height 20
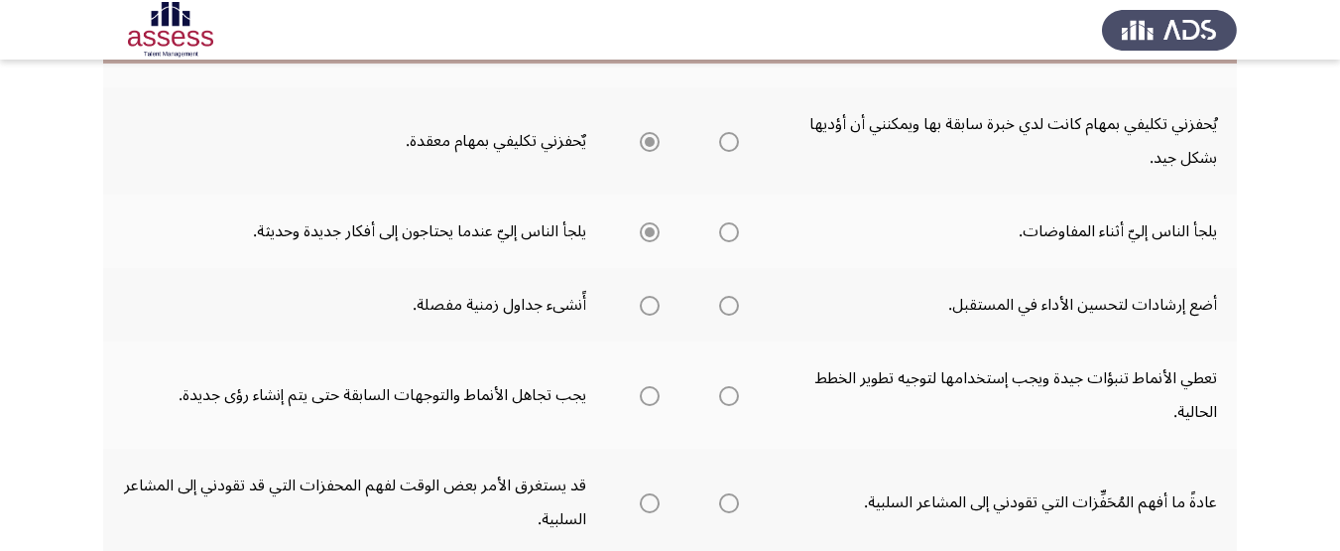
scroll to position [794, 0]
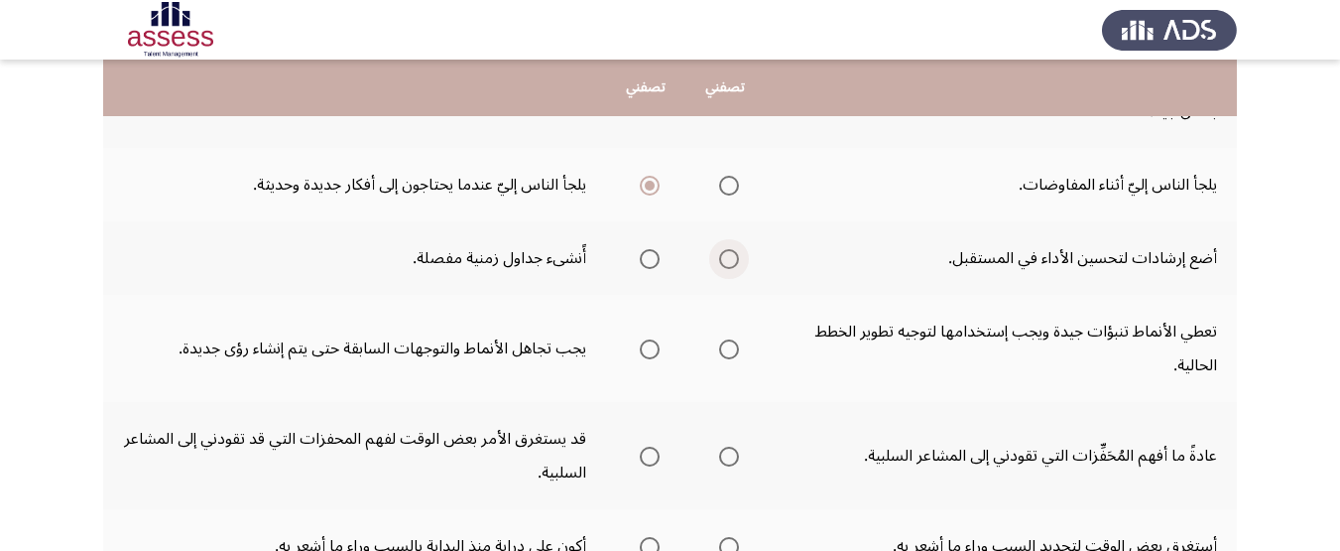
click at [724, 263] on span "Select an option" at bounding box center [729, 259] width 20 height 20
click at [724, 263] on input "Select an option" at bounding box center [729, 259] width 20 height 20
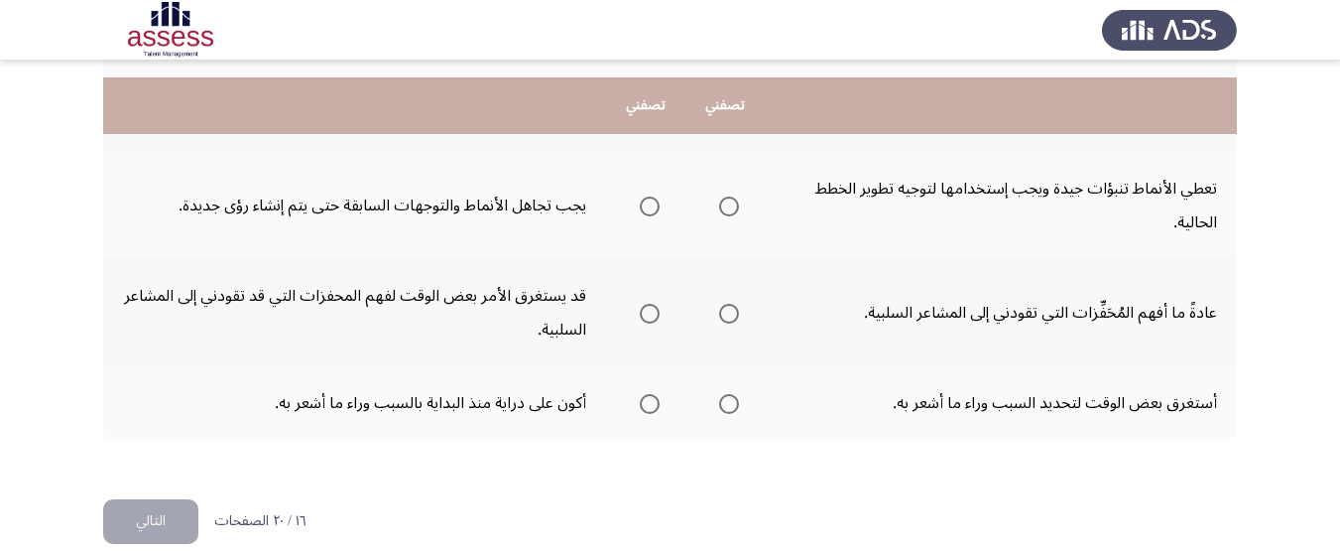
scroll to position [964, 0]
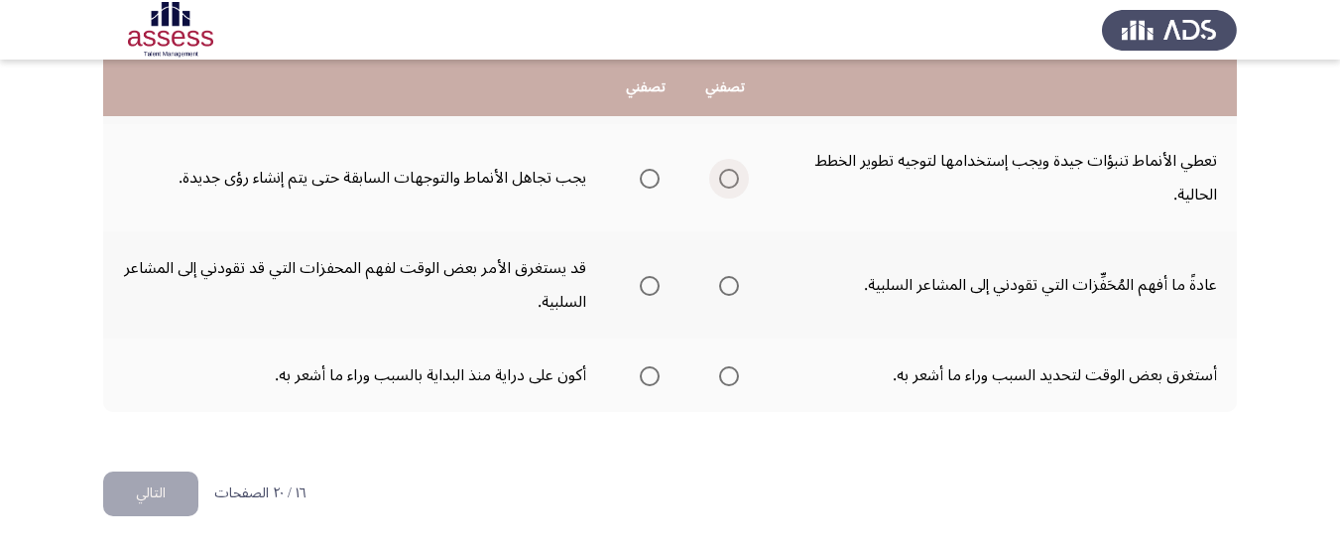
click at [712, 184] on label "Select an option" at bounding box center [725, 179] width 28 height 20
click at [719, 184] on input "Select an option" at bounding box center [729, 179] width 20 height 20
click at [724, 292] on span "Select an option" at bounding box center [729, 286] width 20 height 20
click at [724, 292] on input "Select an option" at bounding box center [729, 286] width 20 height 20
click at [648, 381] on span "Select an option" at bounding box center [650, 376] width 20 height 20
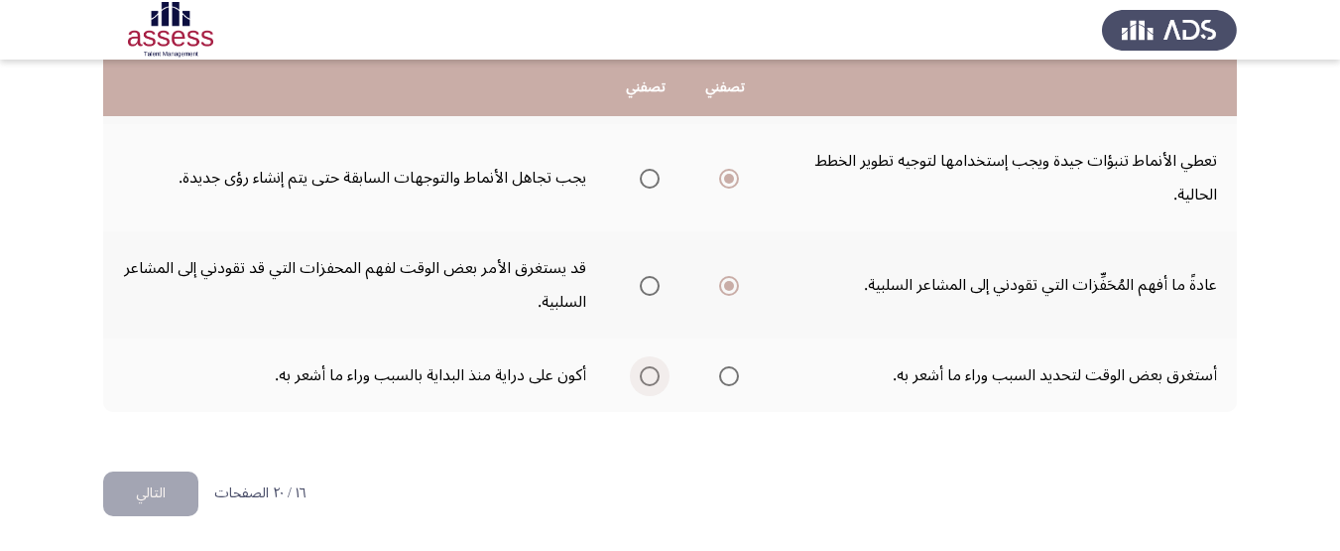
click at [648, 381] on input "Select an option" at bounding box center [650, 376] width 20 height 20
click at [170, 494] on button "التالي" at bounding box center [150, 493] width 95 height 45
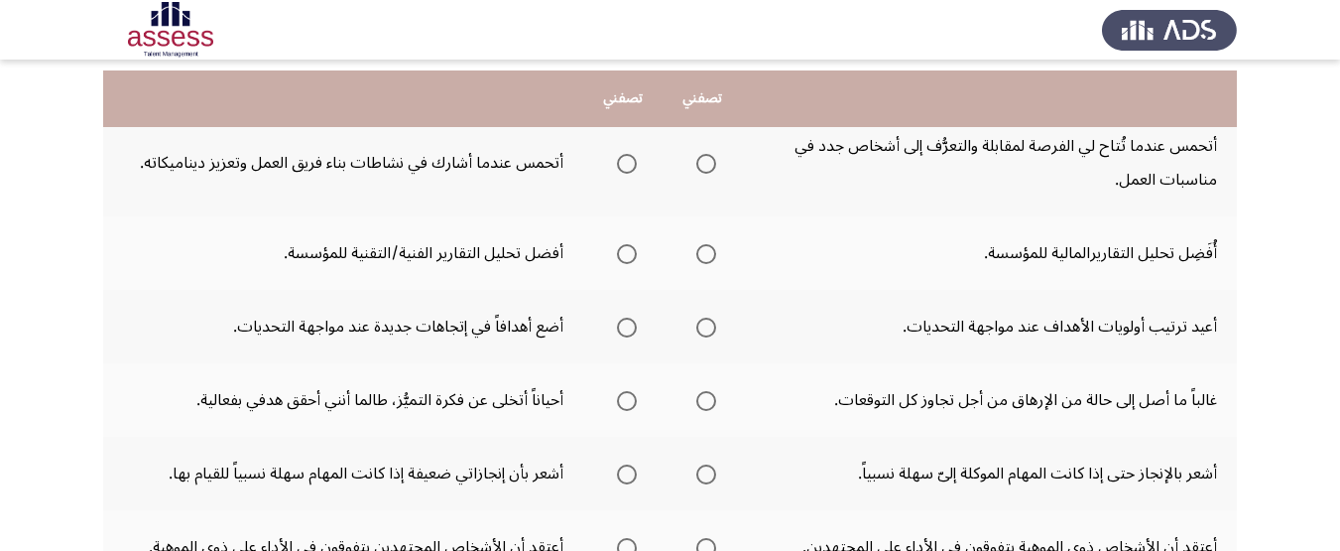
scroll to position [228, 0]
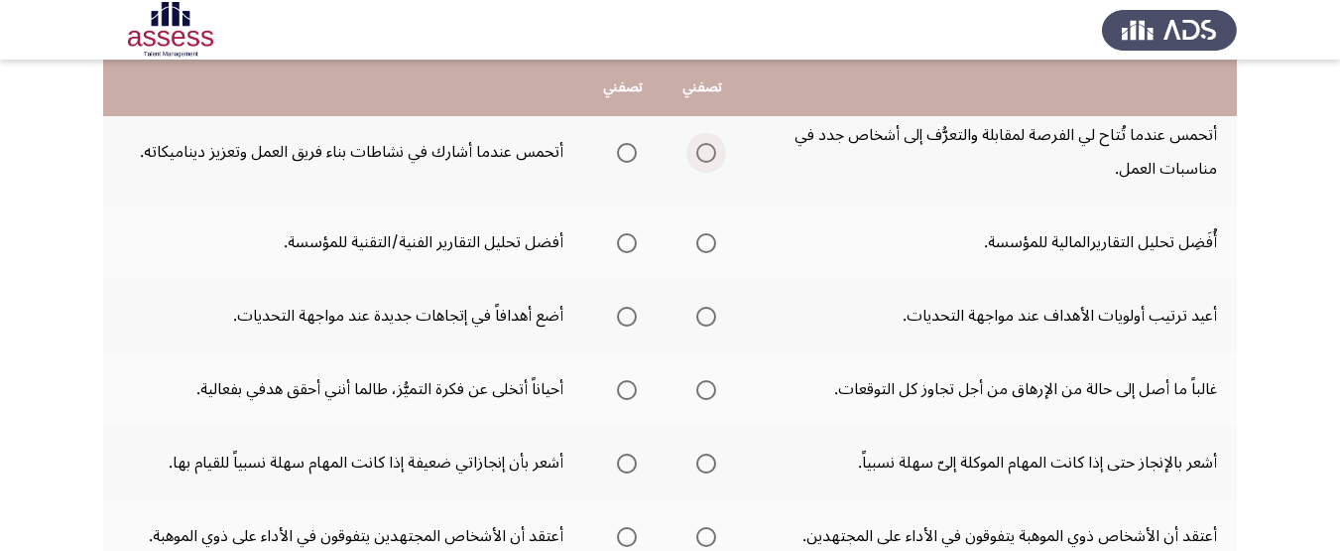
click at [712, 153] on span "Select an option" at bounding box center [707, 153] width 20 height 20
click at [712, 153] on input "Select an option" at bounding box center [707, 153] width 20 height 20
click at [612, 243] on label "Select an option" at bounding box center [623, 243] width 28 height 20
click at [617, 243] on input "Select an option" at bounding box center [627, 243] width 20 height 20
click at [614, 311] on label "Select an option" at bounding box center [623, 317] width 28 height 20
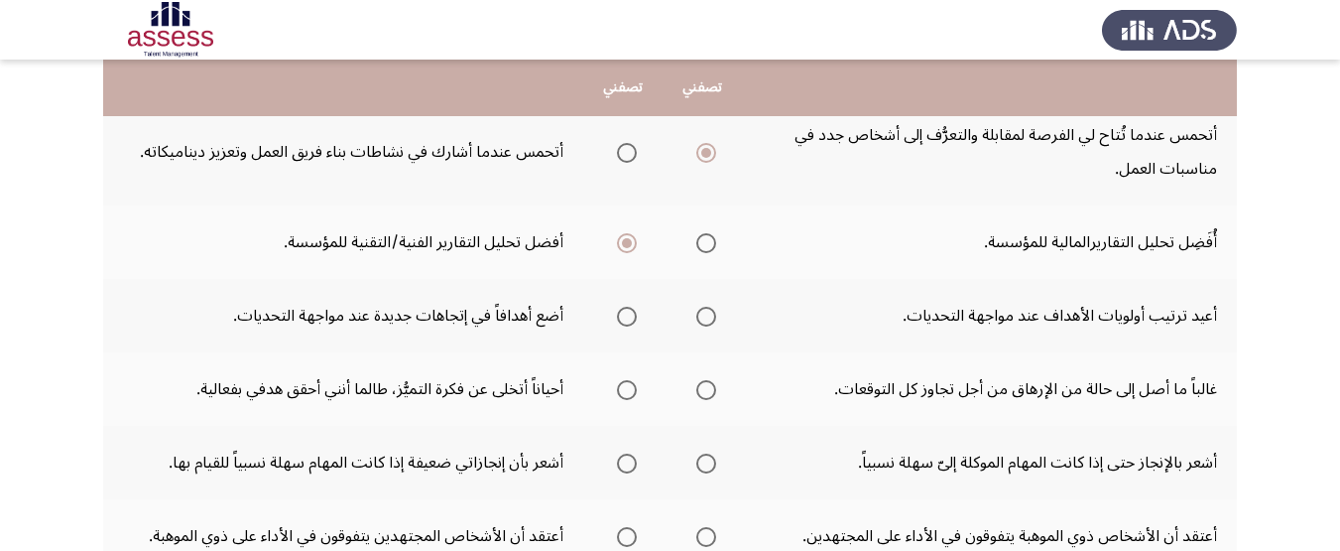
click at [617, 311] on input "Select an option" at bounding box center [627, 317] width 20 height 20
click at [711, 382] on span "Select an option" at bounding box center [707, 390] width 20 height 20
click at [711, 382] on input "Select an option" at bounding box center [707, 390] width 20 height 20
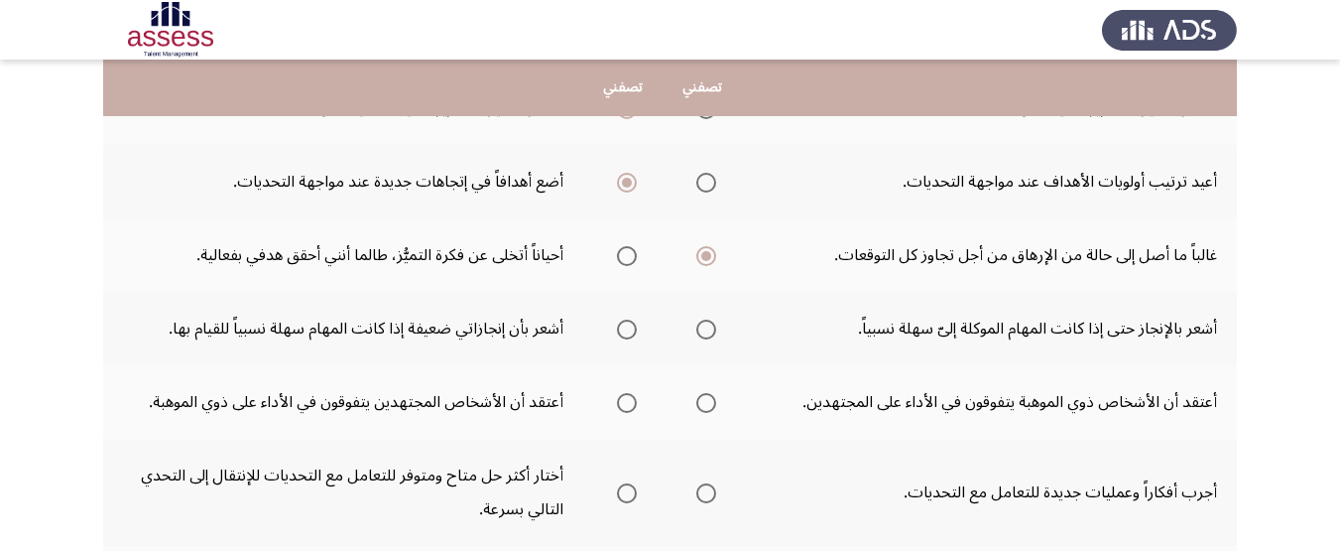
scroll to position [368, 0]
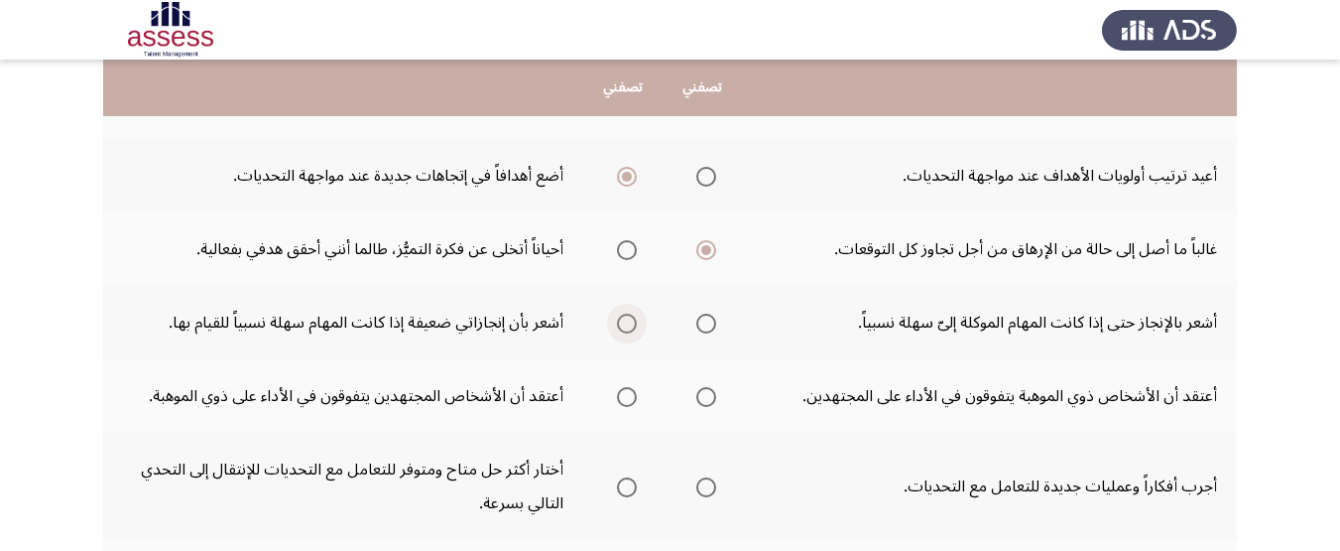
click at [635, 329] on span "Select an option" at bounding box center [627, 324] width 20 height 20
click at [635, 329] on input "Select an option" at bounding box center [627, 324] width 20 height 20
click at [626, 392] on span "Select an option" at bounding box center [627, 397] width 20 height 20
click at [626, 392] on input "Select an option" at bounding box center [627, 397] width 20 height 20
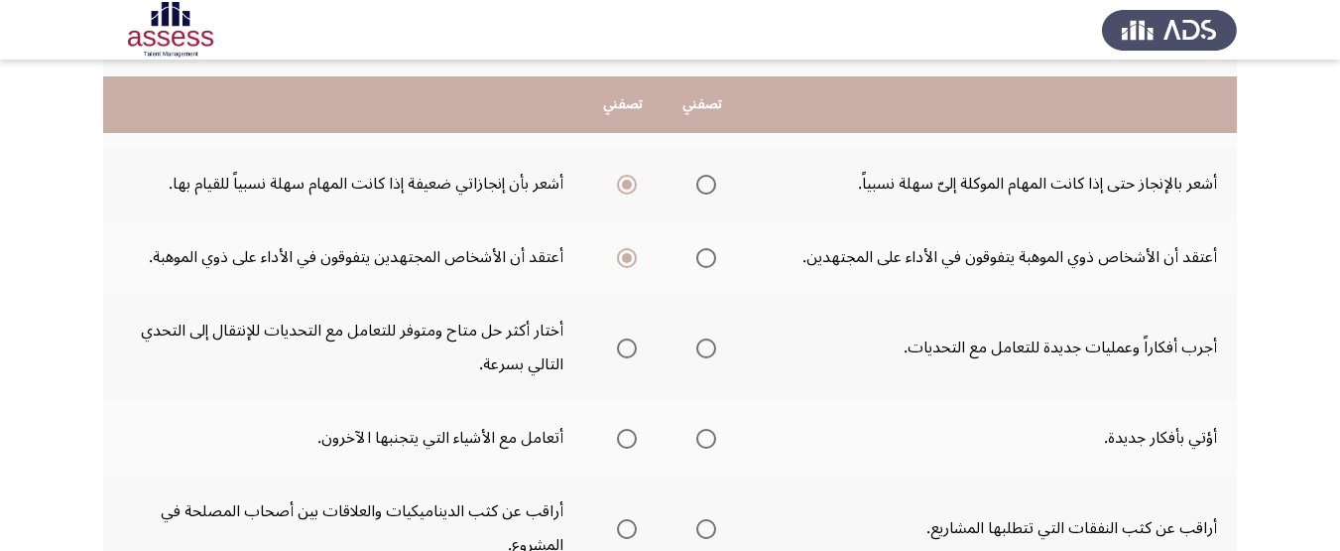
scroll to position [524, 0]
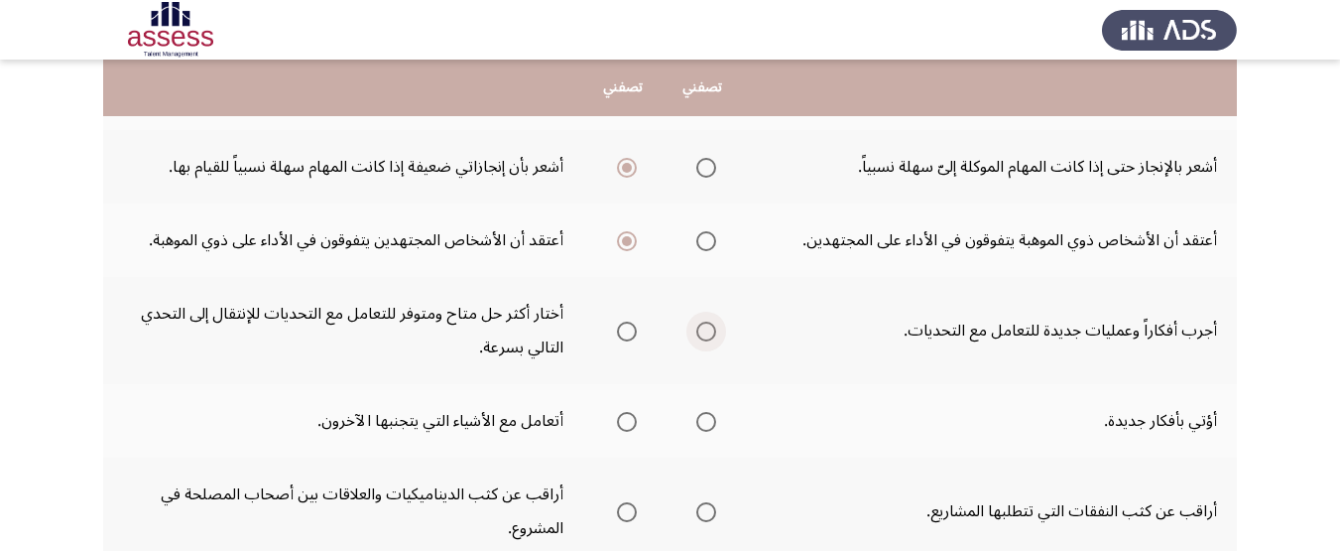
click at [703, 328] on span "Select an option" at bounding box center [707, 331] width 20 height 20
click at [703, 328] on input "Select an option" at bounding box center [707, 331] width 20 height 20
click at [708, 417] on span "Select an option" at bounding box center [707, 422] width 20 height 20
click at [708, 417] on input "Select an option" at bounding box center [707, 422] width 20 height 20
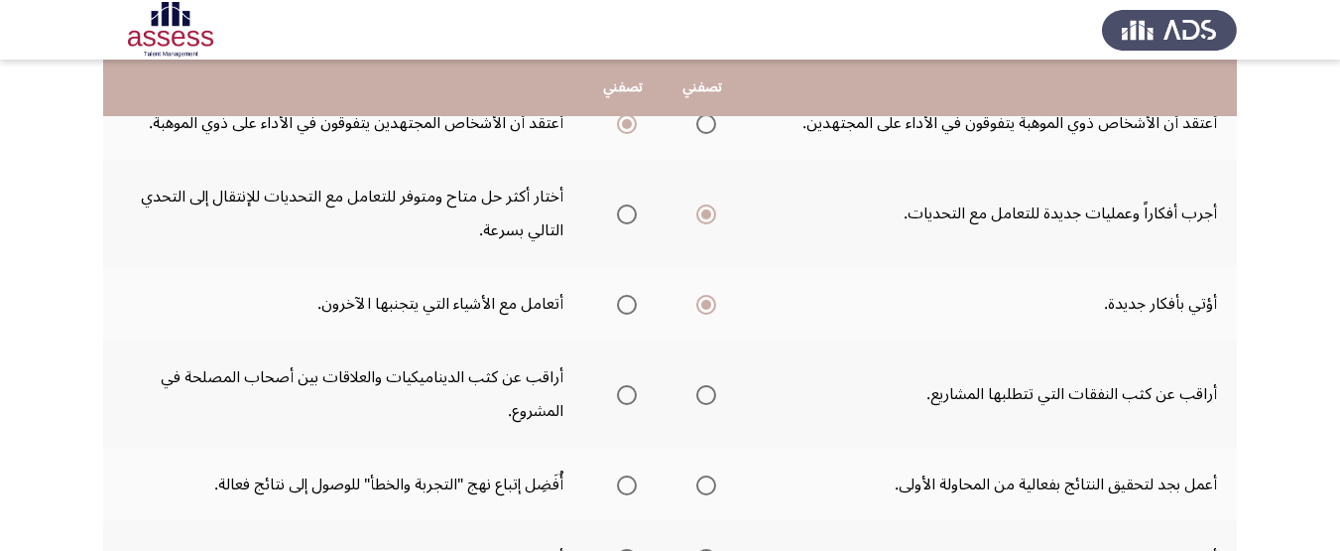
scroll to position [649, 0]
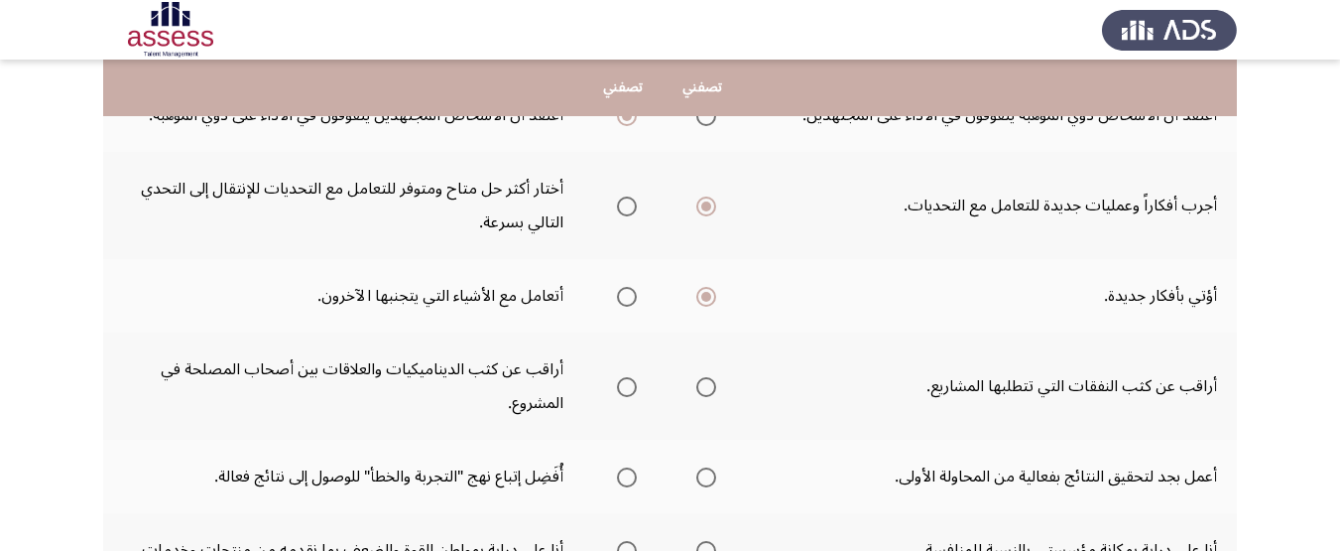
click at [623, 393] on span "Select an option" at bounding box center [627, 387] width 20 height 20
click at [623, 393] on input "Select an option" at bounding box center [627, 387] width 20 height 20
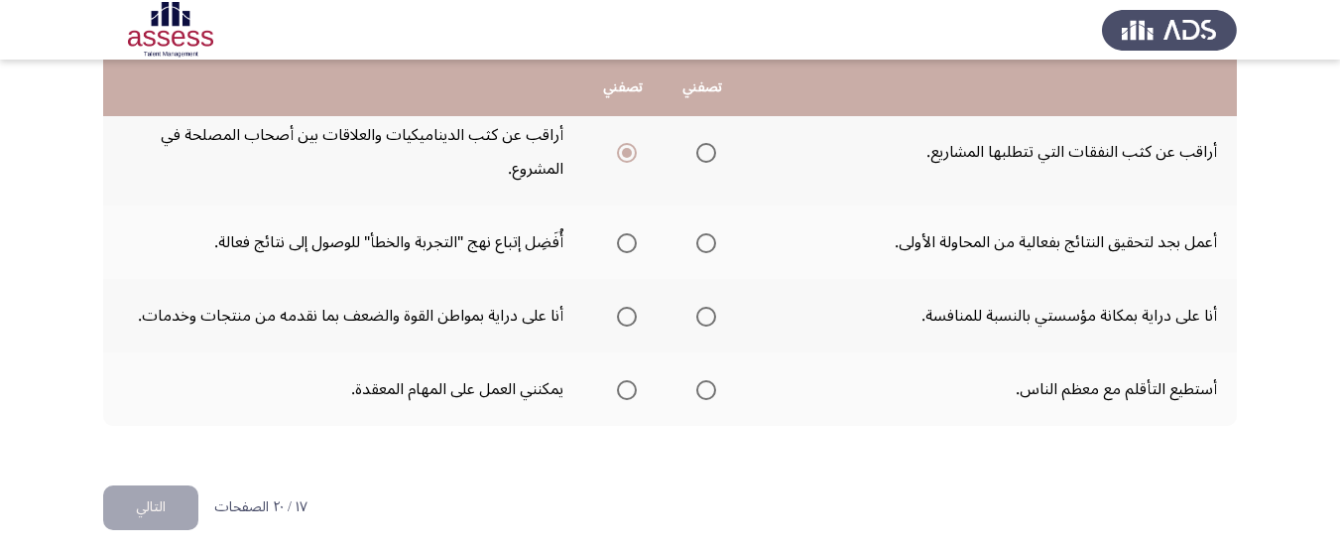
scroll to position [897, 0]
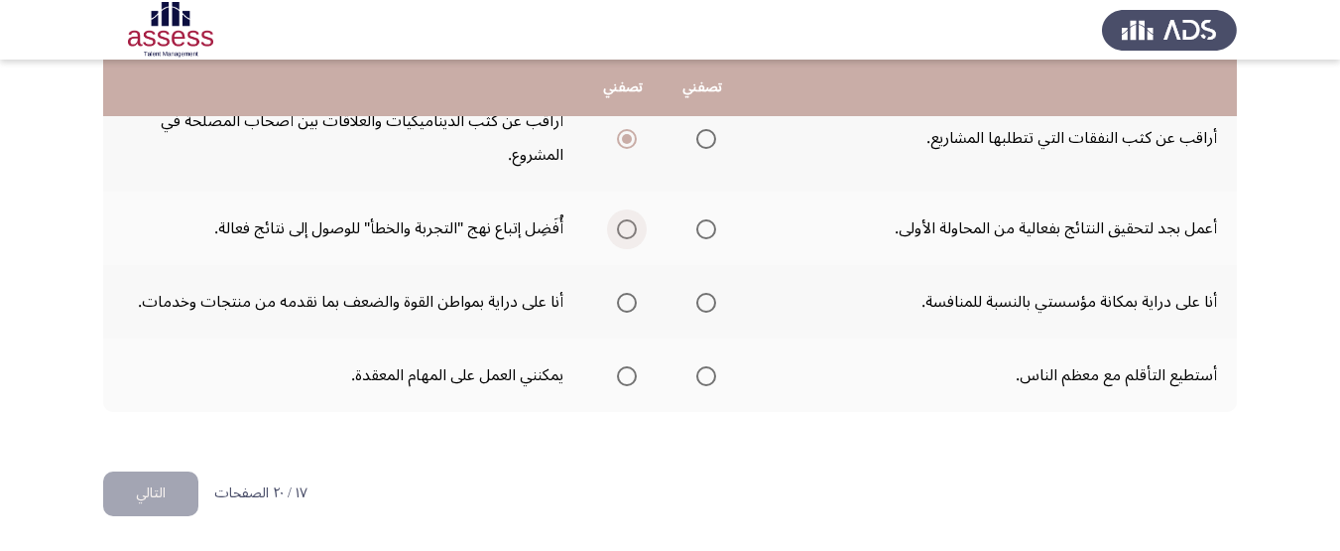
click at [626, 237] on span "Select an option" at bounding box center [627, 229] width 20 height 20
click at [626, 237] on input "Select an option" at bounding box center [627, 229] width 20 height 20
click at [652, 292] on th at bounding box center [622, 301] width 79 height 73
click at [628, 299] on span "Select an option" at bounding box center [627, 303] width 20 height 20
click at [628, 299] on input "Select an option" at bounding box center [627, 303] width 20 height 20
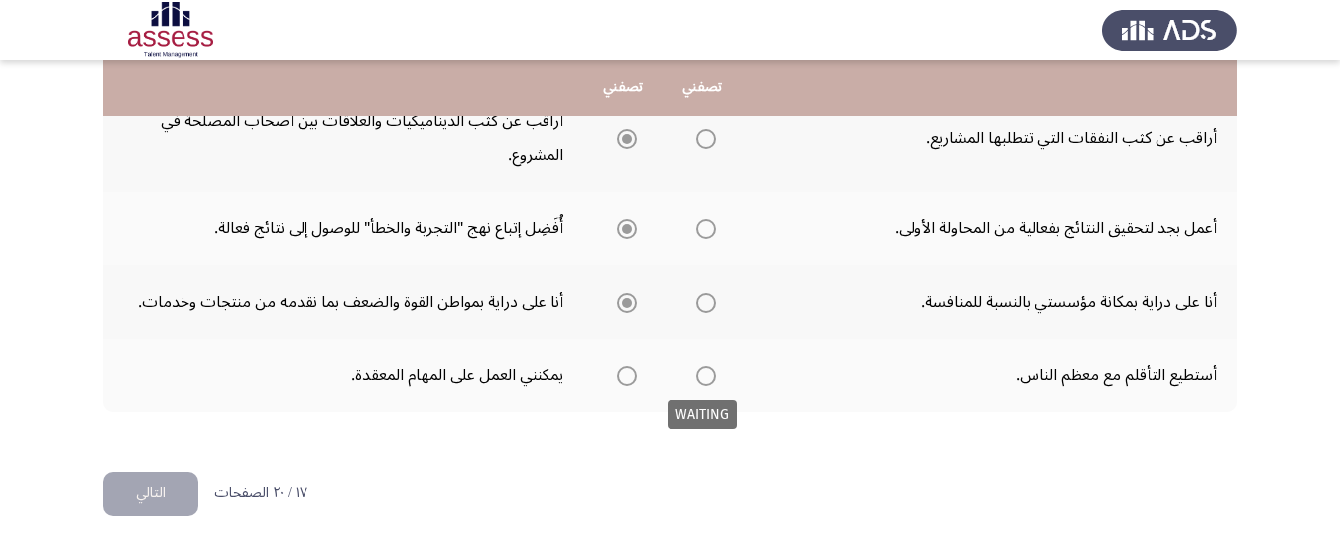
click at [697, 368] on span "Select an option" at bounding box center [707, 376] width 20 height 20
click at [700, 375] on span "Select an option" at bounding box center [707, 376] width 20 height 20
click at [707, 378] on span "Select an option" at bounding box center [707, 376] width 20 height 20
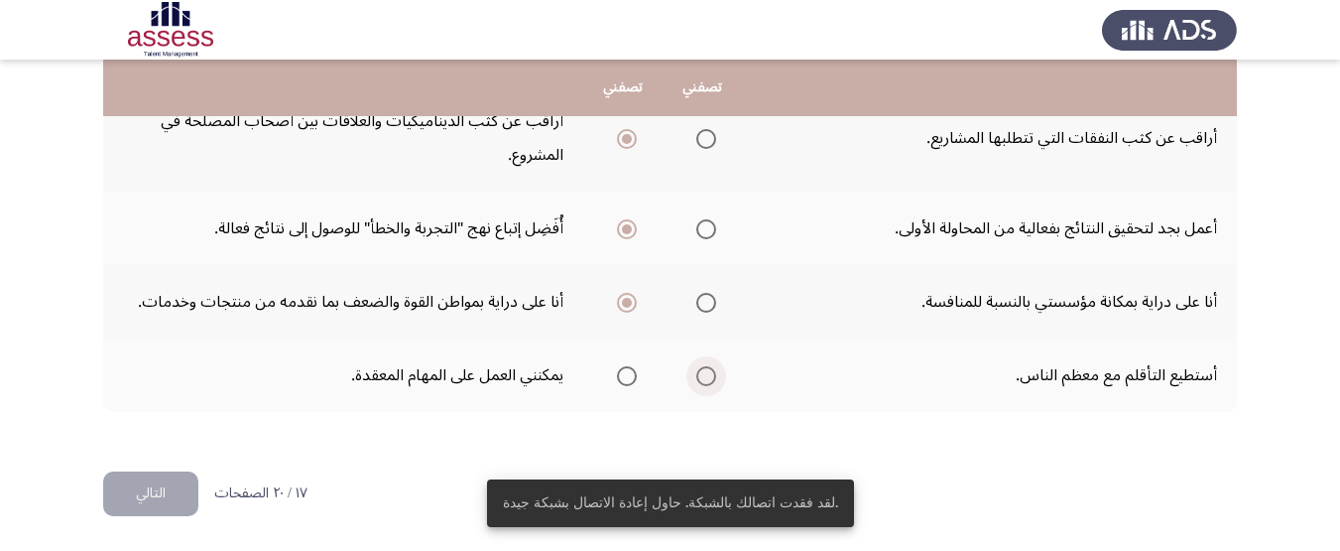
click at [708, 381] on span "Select an option" at bounding box center [707, 376] width 20 height 20
click at [708, 381] on input "Select an option" at bounding box center [707, 376] width 20 height 20
click at [167, 485] on button "التالي" at bounding box center [150, 493] width 95 height 45
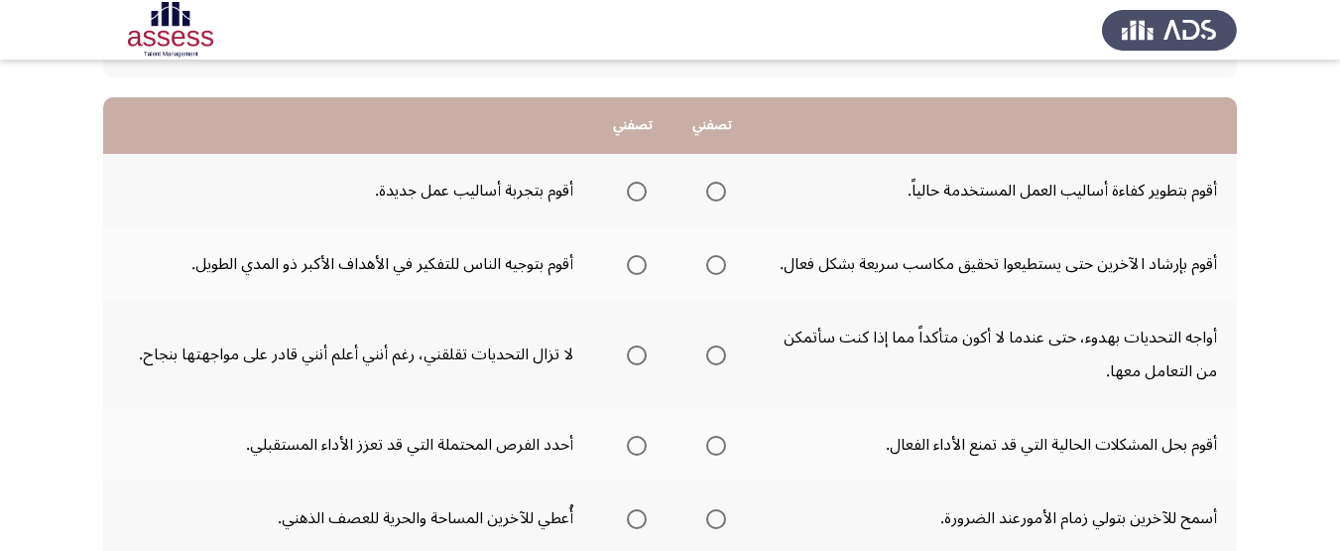
scroll to position [161, 0]
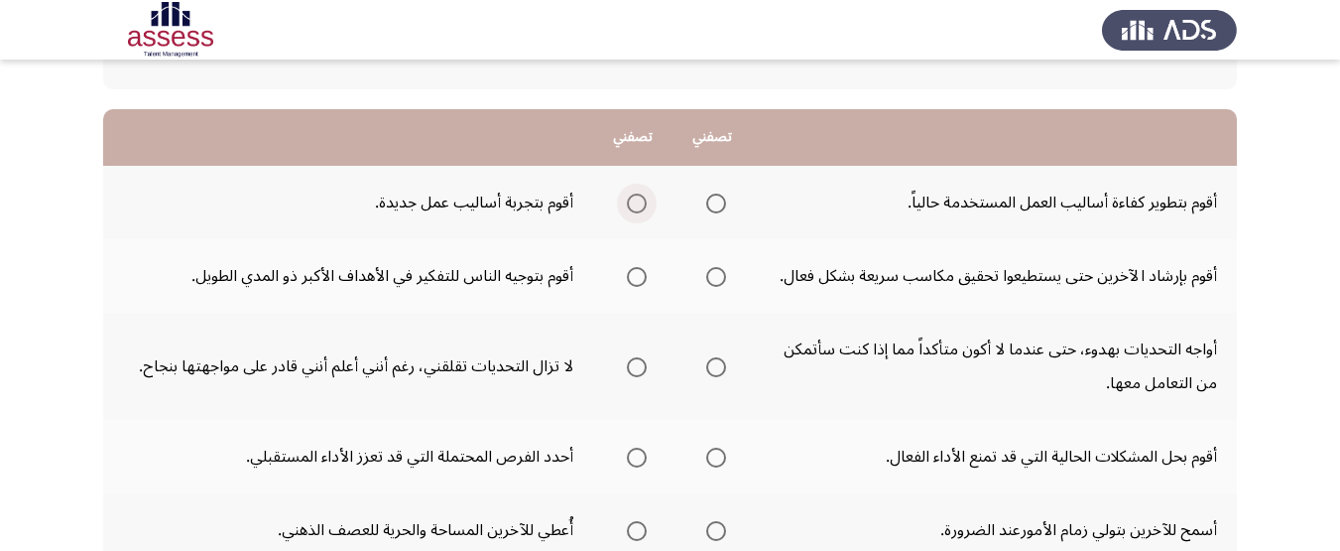
click at [642, 195] on span "Select an option" at bounding box center [637, 203] width 20 height 20
click at [642, 195] on input "Select an option" at bounding box center [637, 203] width 20 height 20
click at [703, 276] on label "Select an option" at bounding box center [713, 277] width 28 height 20
click at [706, 276] on input "Select an option" at bounding box center [716, 277] width 20 height 20
click at [714, 376] on span "Select an option" at bounding box center [716, 367] width 20 height 20
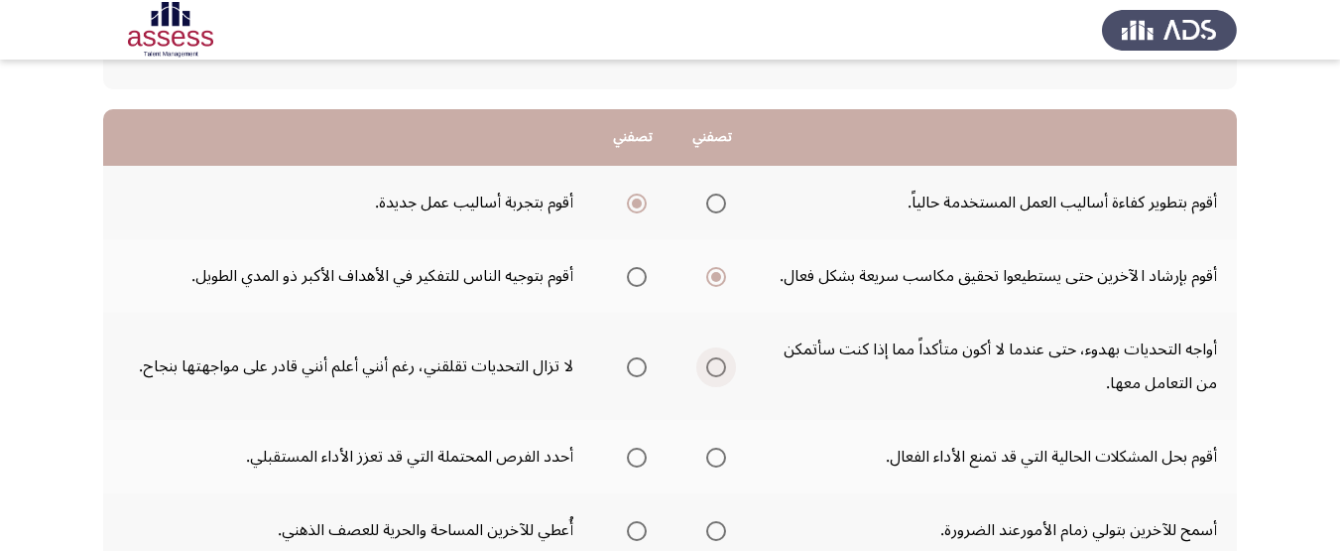
click at [714, 376] on input "Select an option" at bounding box center [716, 367] width 20 height 20
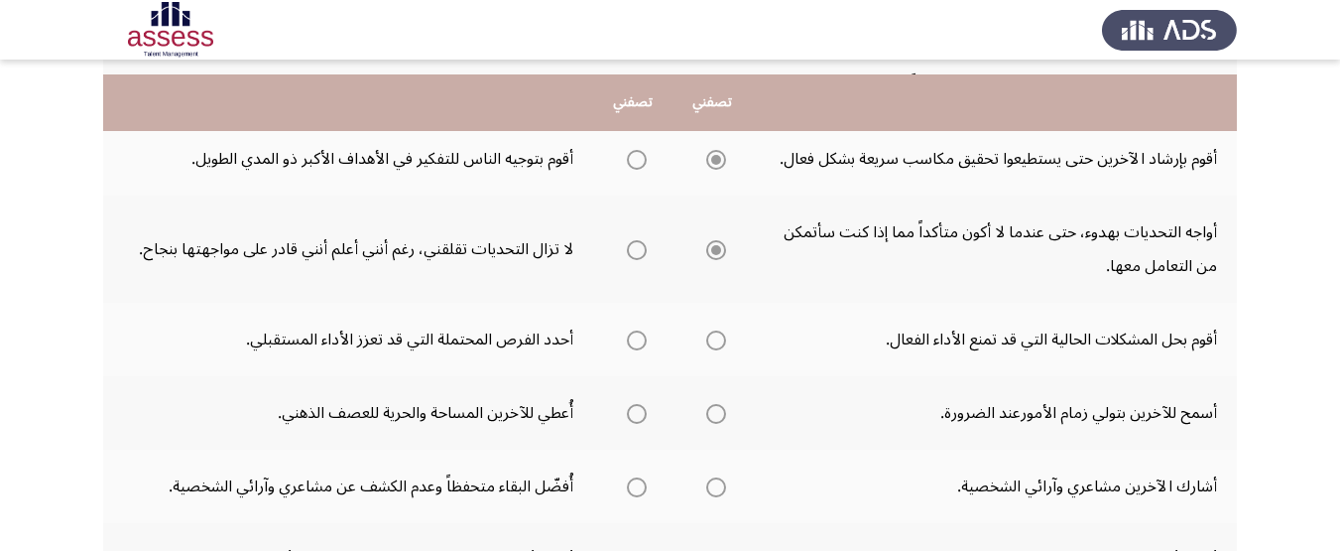
scroll to position [304, 0]
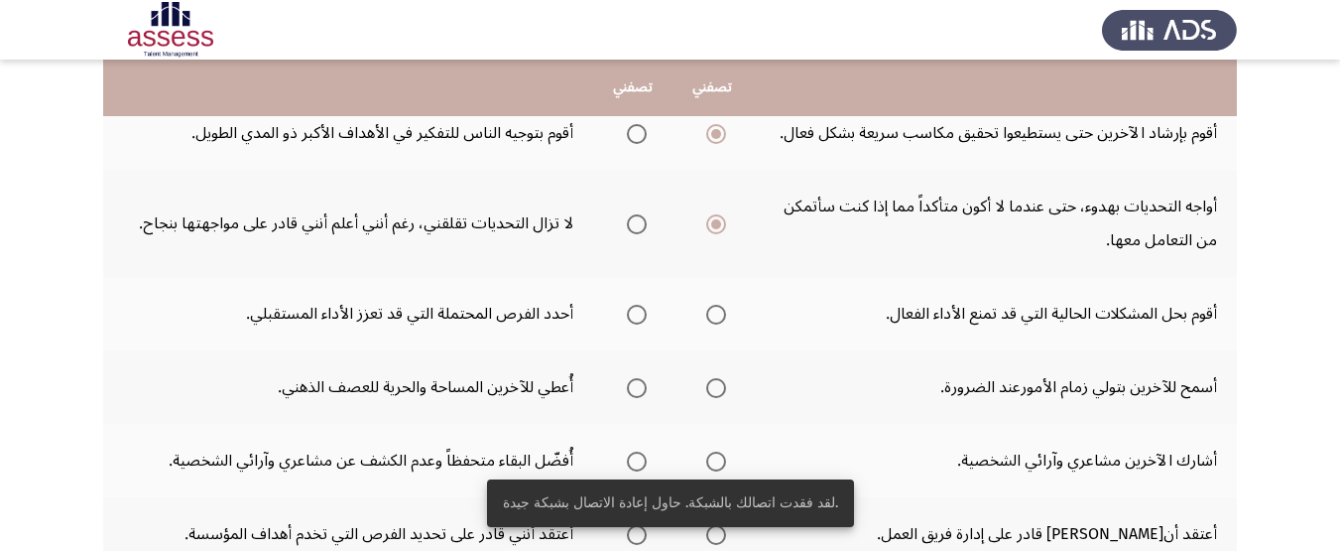
click at [631, 324] on mat-radio-group "Select an option" at bounding box center [633, 314] width 28 height 34
click at [637, 313] on span "Select an option" at bounding box center [637, 315] width 20 height 20
click at [637, 313] on input "Select an option" at bounding box center [637, 315] width 20 height 20
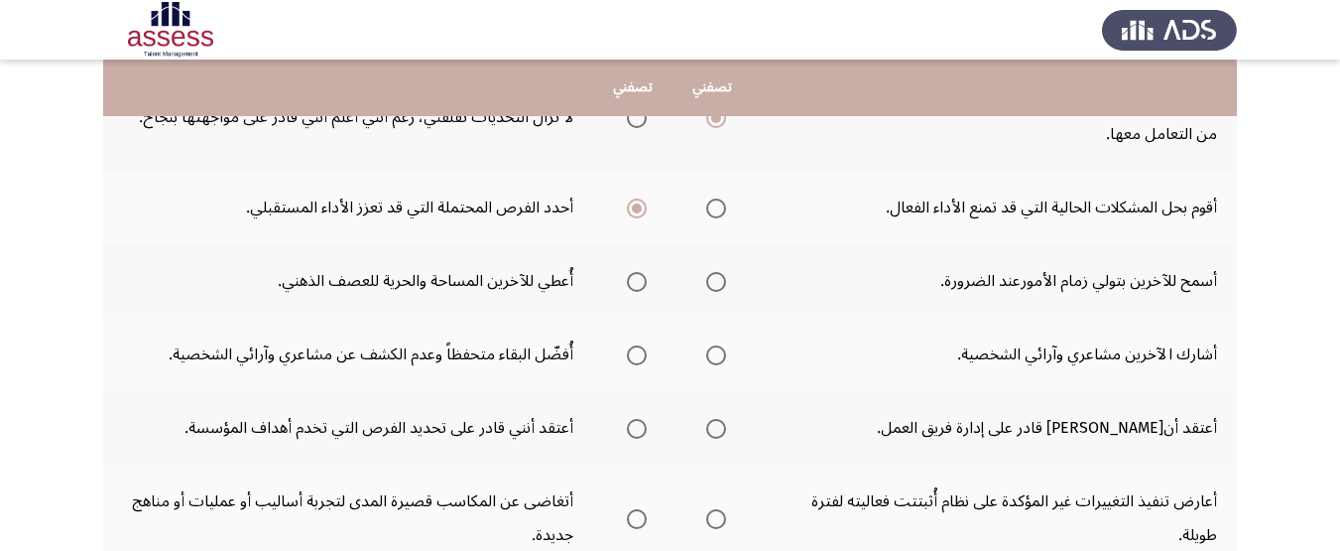
scroll to position [369, 0]
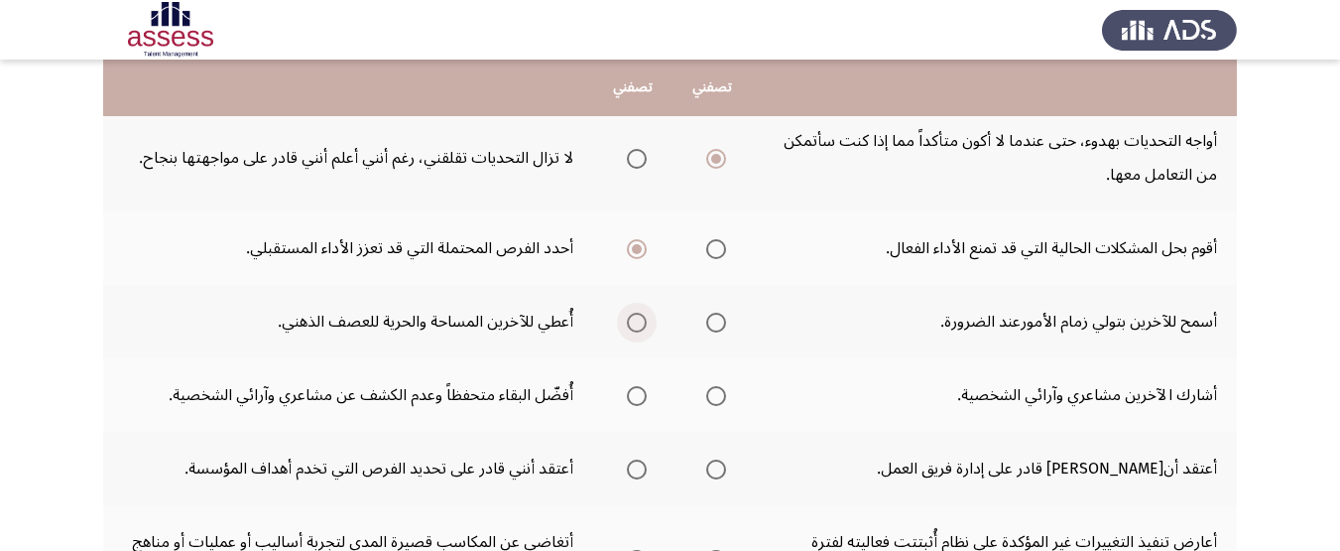
click at [640, 325] on span "Select an option" at bounding box center [637, 323] width 20 height 20
click at [640, 325] on input "Select an option" at bounding box center [637, 323] width 20 height 20
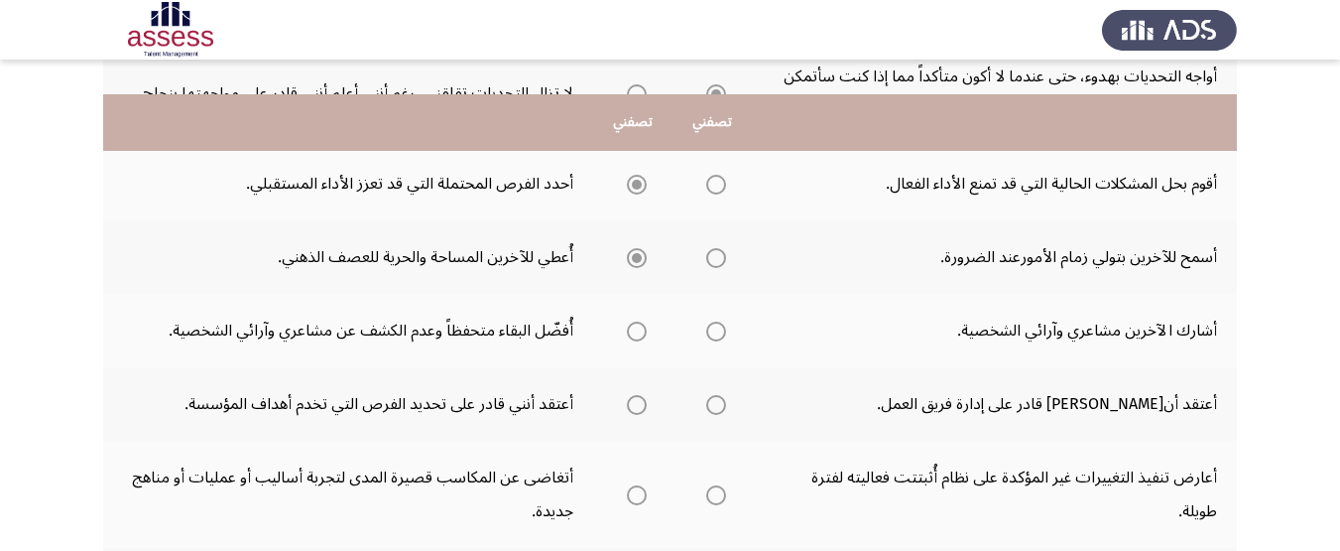
scroll to position [468, 0]
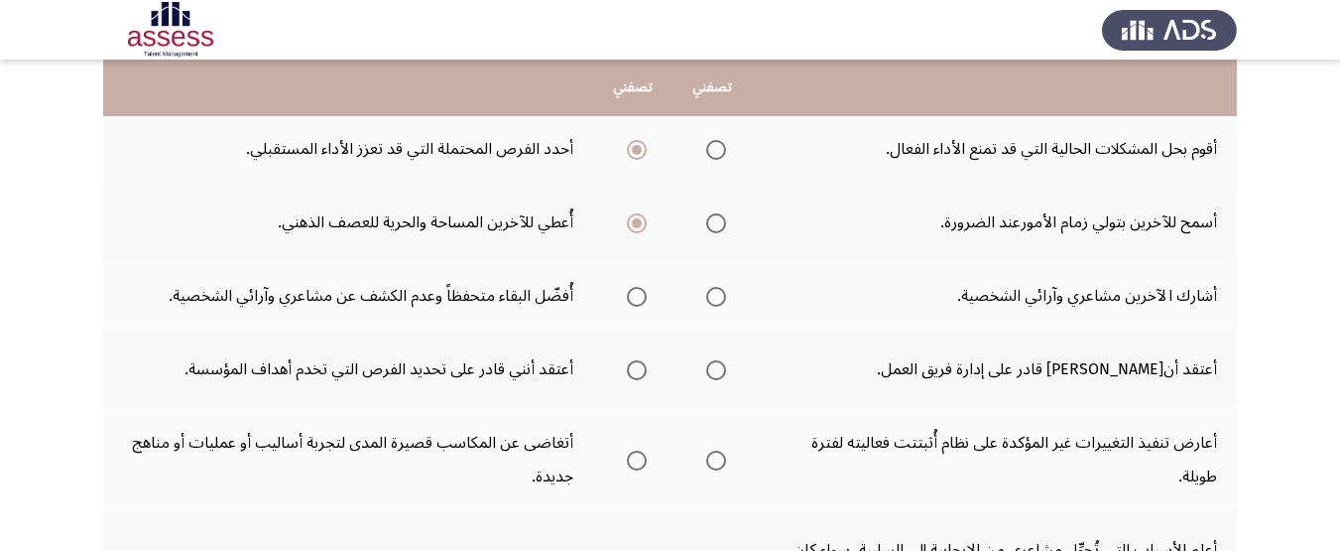
click at [617, 297] on th at bounding box center [632, 295] width 79 height 73
click at [641, 298] on span "Select an option" at bounding box center [637, 297] width 20 height 20
click at [641, 298] on input "Select an option" at bounding box center [637, 297] width 20 height 20
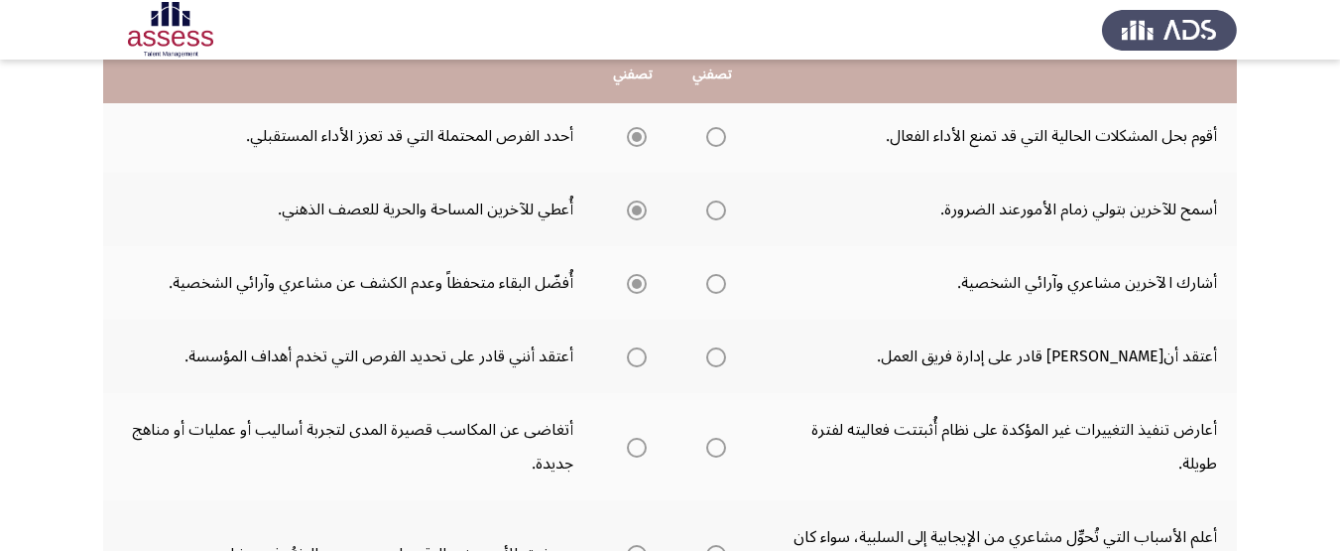
scroll to position [568, 0]
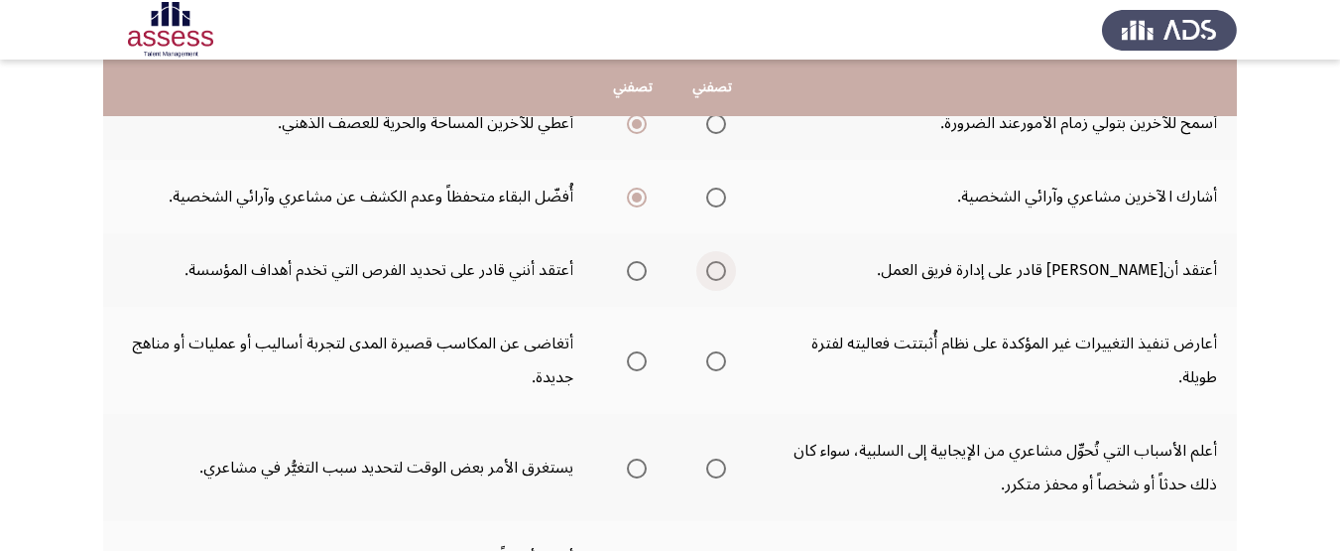
click at [713, 264] on span "Select an option" at bounding box center [716, 271] width 20 height 20
click at [713, 264] on input "Select an option" at bounding box center [716, 271] width 20 height 20
click at [615, 360] on th at bounding box center [632, 360] width 79 height 107
click at [617, 364] on th at bounding box center [632, 360] width 79 height 107
click at [631, 360] on span "Select an option" at bounding box center [637, 361] width 20 height 20
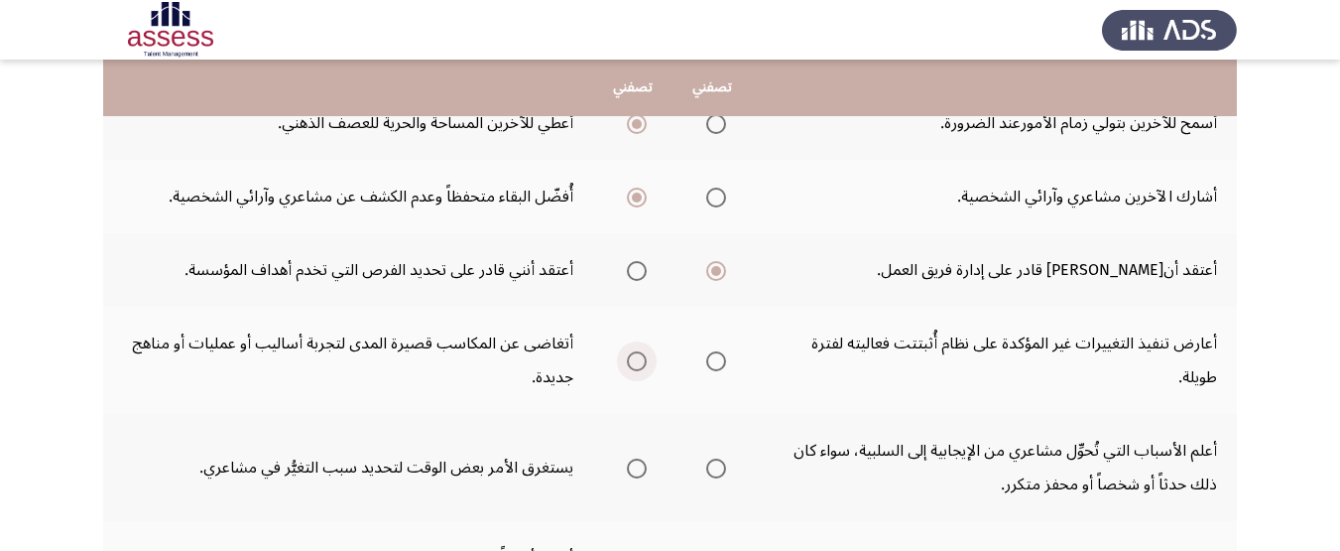
click at [631, 360] on input "Select an option" at bounding box center [637, 361] width 20 height 20
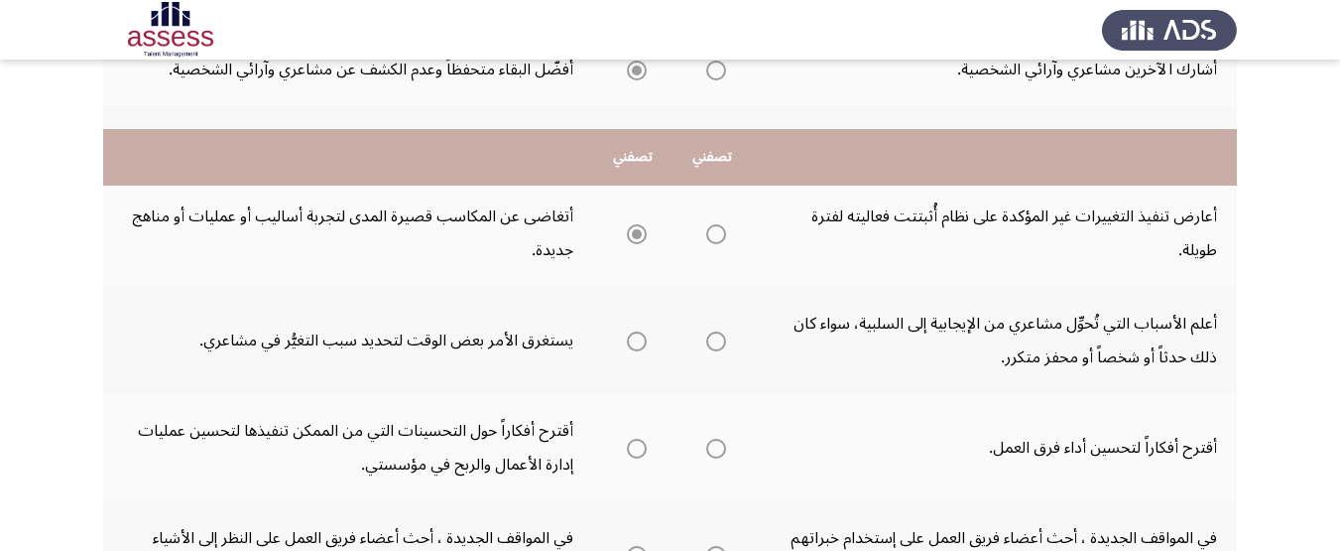
scroll to position [766, 0]
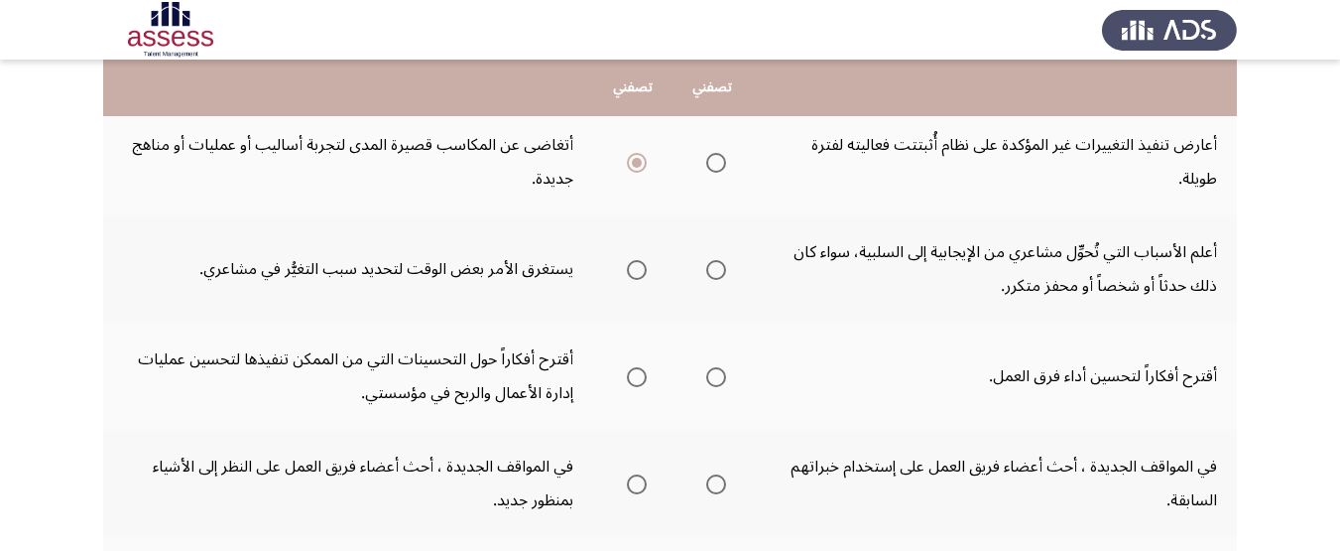
click at [664, 259] on th at bounding box center [632, 268] width 79 height 107
click at [706, 279] on span "Select an option" at bounding box center [716, 270] width 20 height 20
click at [706, 279] on input "Select an option" at bounding box center [716, 270] width 20 height 20
click at [637, 384] on span "Select an option" at bounding box center [637, 377] width 20 height 20
click at [637, 384] on input "Select an option" at bounding box center [637, 377] width 20 height 20
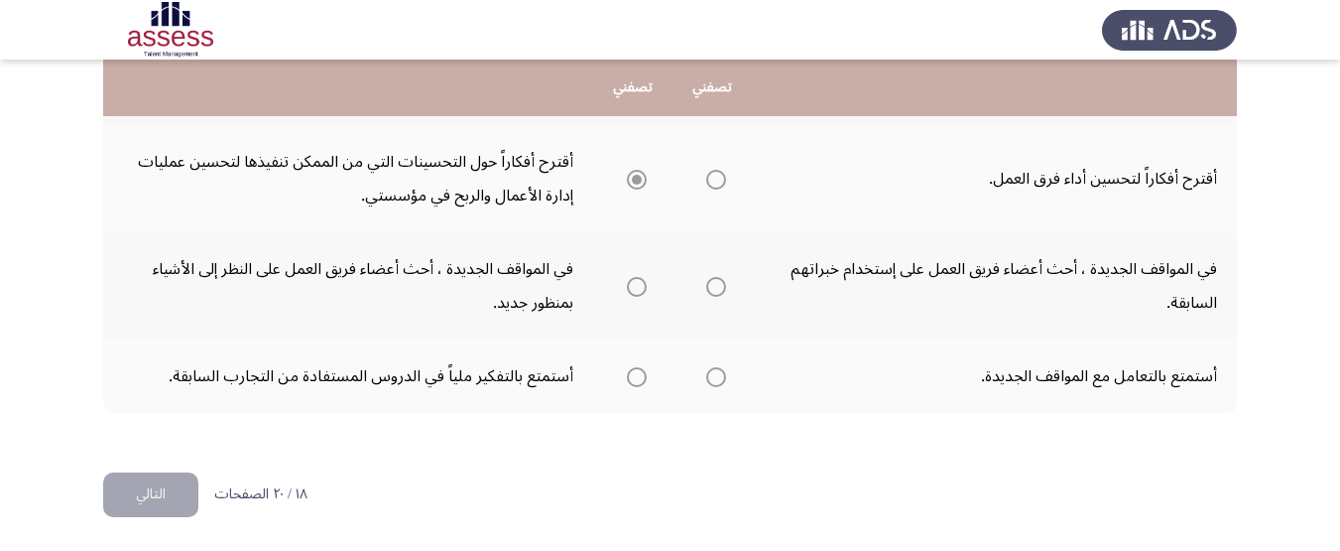
scroll to position [964, 0]
click at [724, 272] on mat-radio-group "Select an option" at bounding box center [713, 285] width 28 height 34
click at [722, 286] on span "Select an option" at bounding box center [716, 286] width 20 height 20
click at [722, 286] on input "Select an option" at bounding box center [716, 286] width 20 height 20
click at [716, 377] on span "Select an option" at bounding box center [716, 376] width 20 height 20
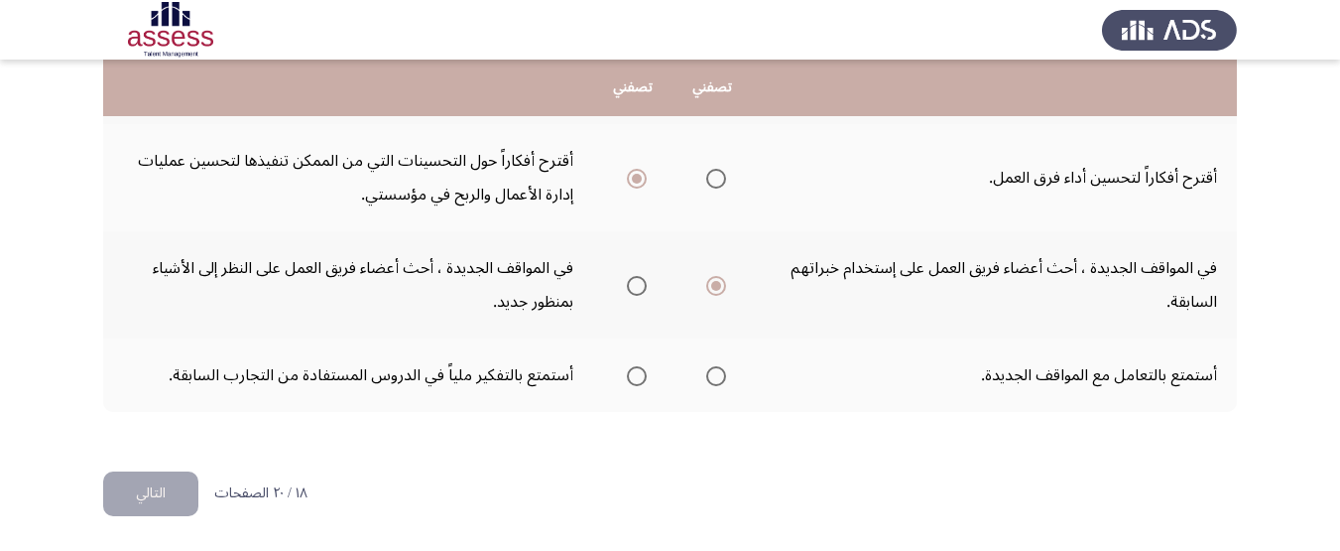
click at [716, 377] on input "Select an option" at bounding box center [716, 376] width 20 height 20
click at [162, 493] on button "التالي" at bounding box center [150, 493] width 95 height 45
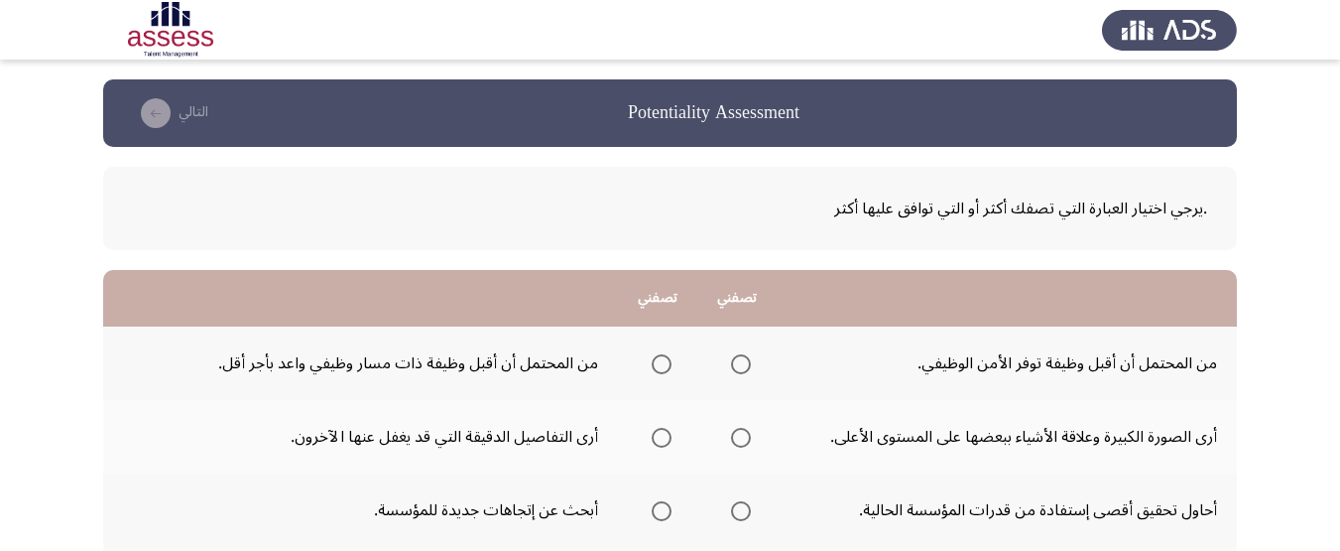
drag, startPoint x: 594, startPoint y: 218, endPoint x: 666, endPoint y: 173, distance: 84.8
click at [594, 217] on div ".يرجي اختيار العبارة التي تصفك أكثر أو التي توافق عليها أكثر" at bounding box center [670, 208] width 1075 height 34
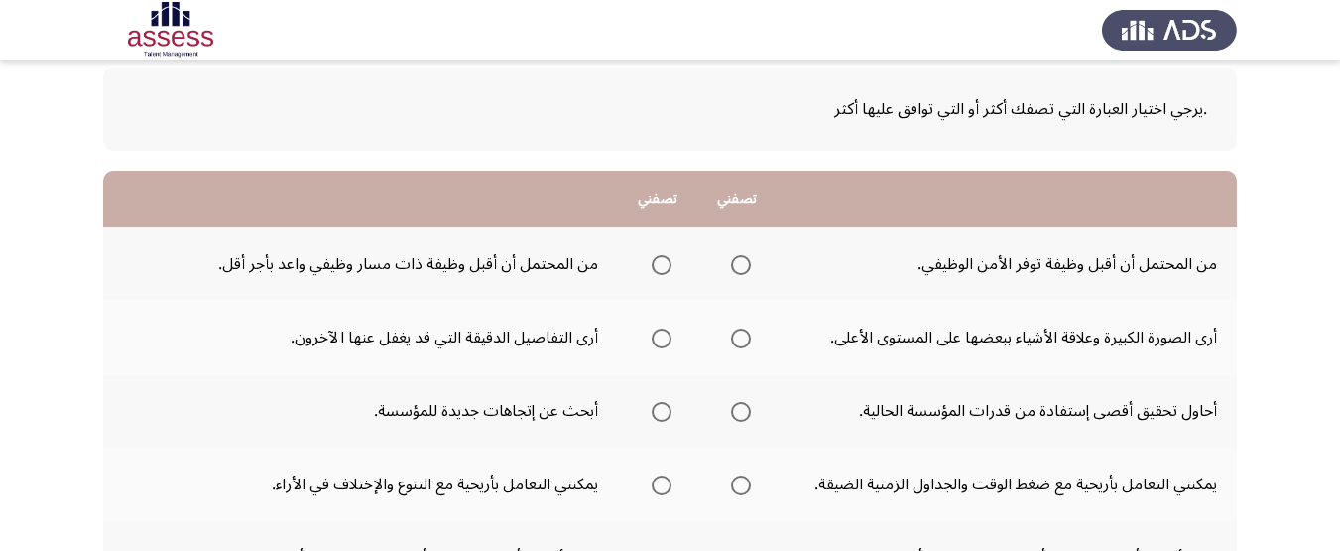
click at [743, 270] on span "Select an option" at bounding box center [741, 265] width 20 height 20
click at [743, 270] on input "Select an option" at bounding box center [741, 265] width 20 height 20
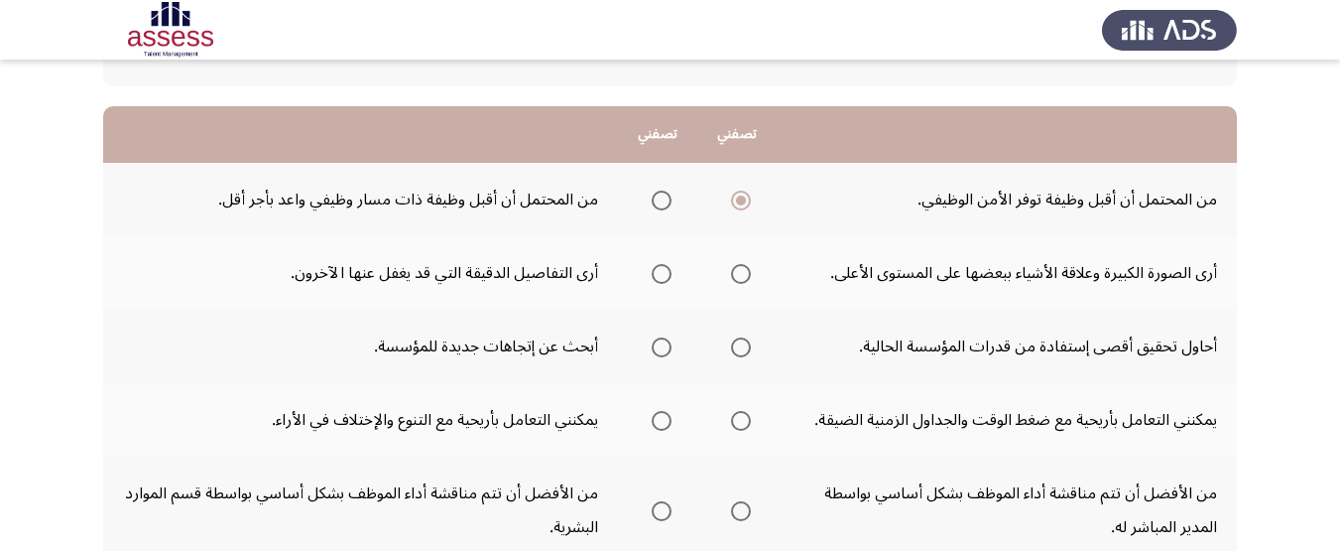
scroll to position [198, 0]
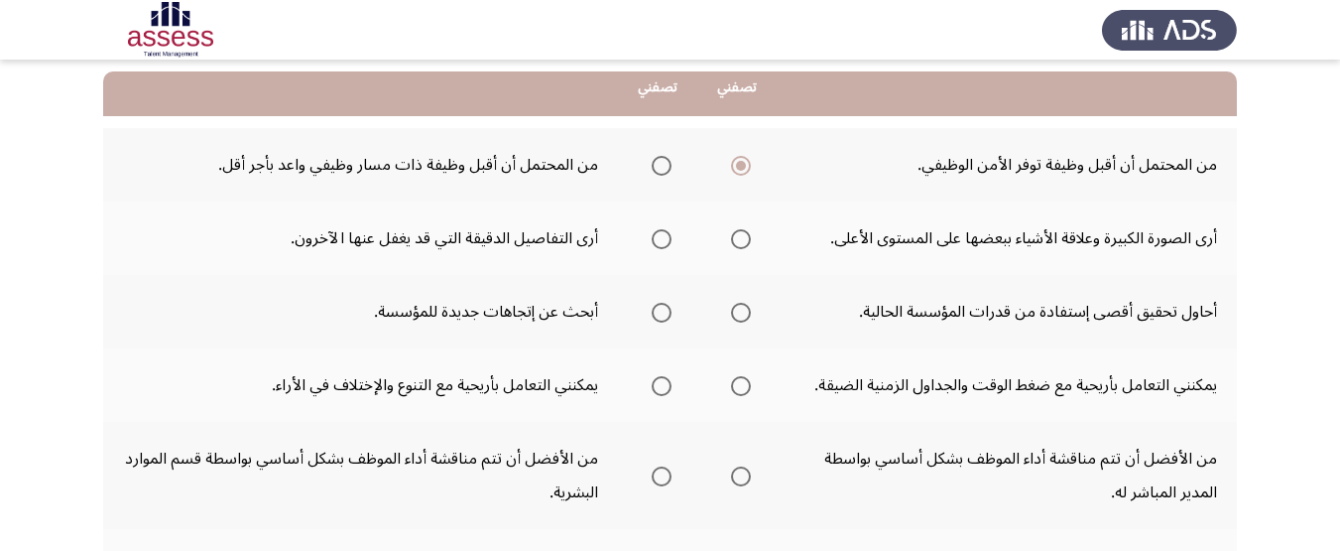
click at [655, 229] on span "Select an option" at bounding box center [662, 239] width 20 height 20
click at [655, 229] on input "Select an option" at bounding box center [662, 239] width 20 height 20
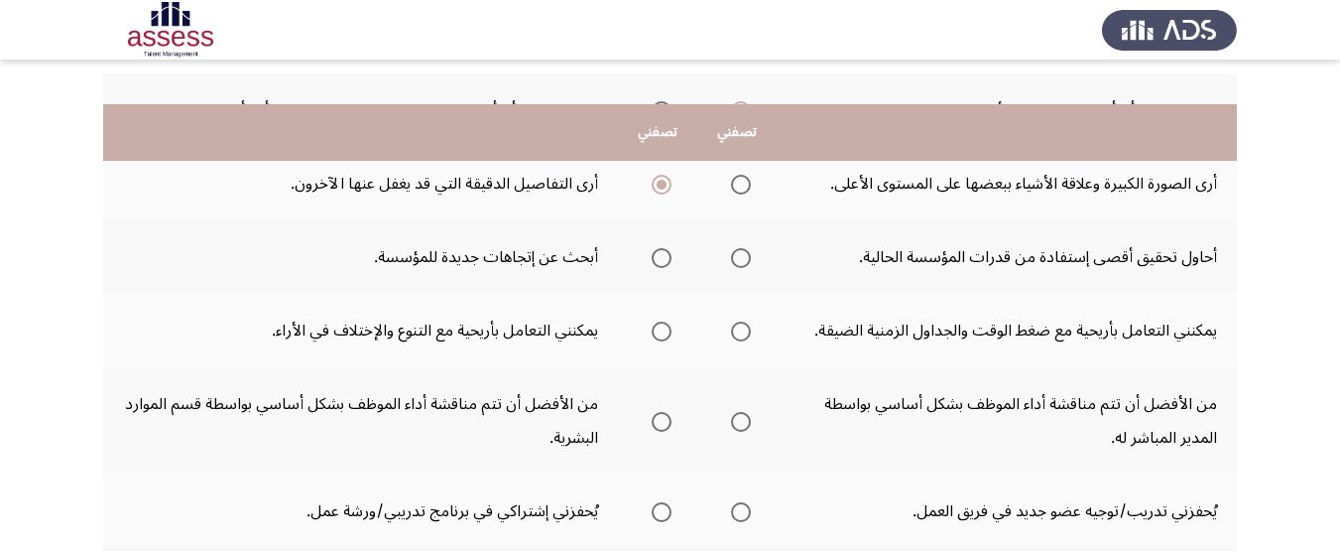
scroll to position [298, 0]
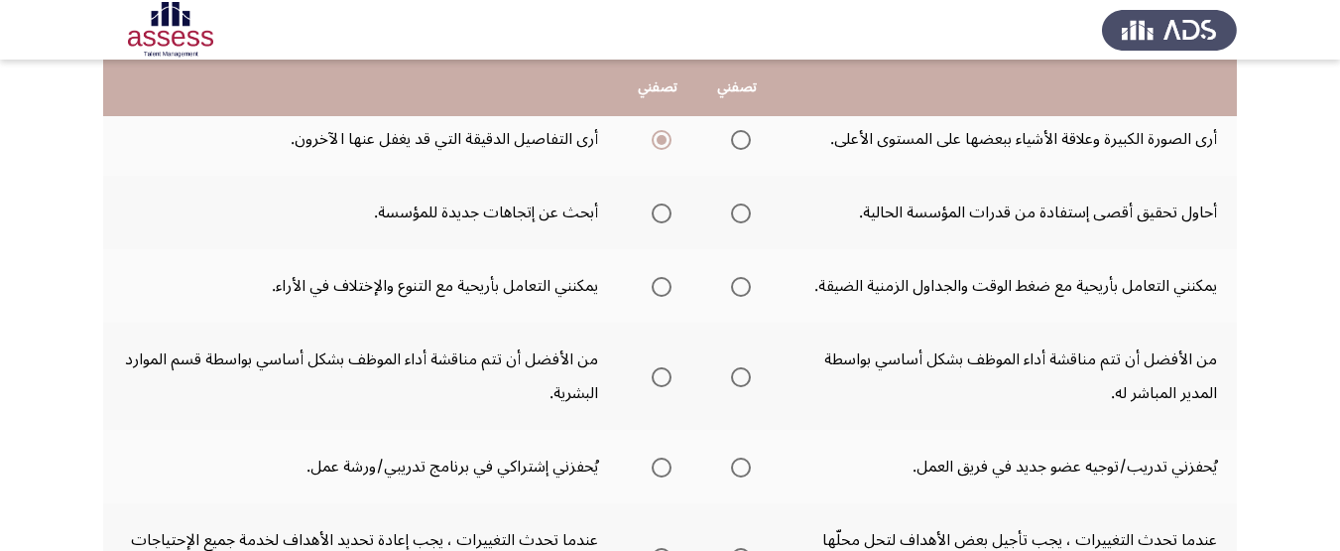
click at [652, 211] on span "Select an option" at bounding box center [662, 213] width 20 height 20
click at [652, 211] on input "Select an option" at bounding box center [662, 213] width 20 height 20
click at [724, 287] on label "Select an option" at bounding box center [737, 287] width 28 height 20
click at [731, 287] on input "Select an option" at bounding box center [741, 287] width 20 height 20
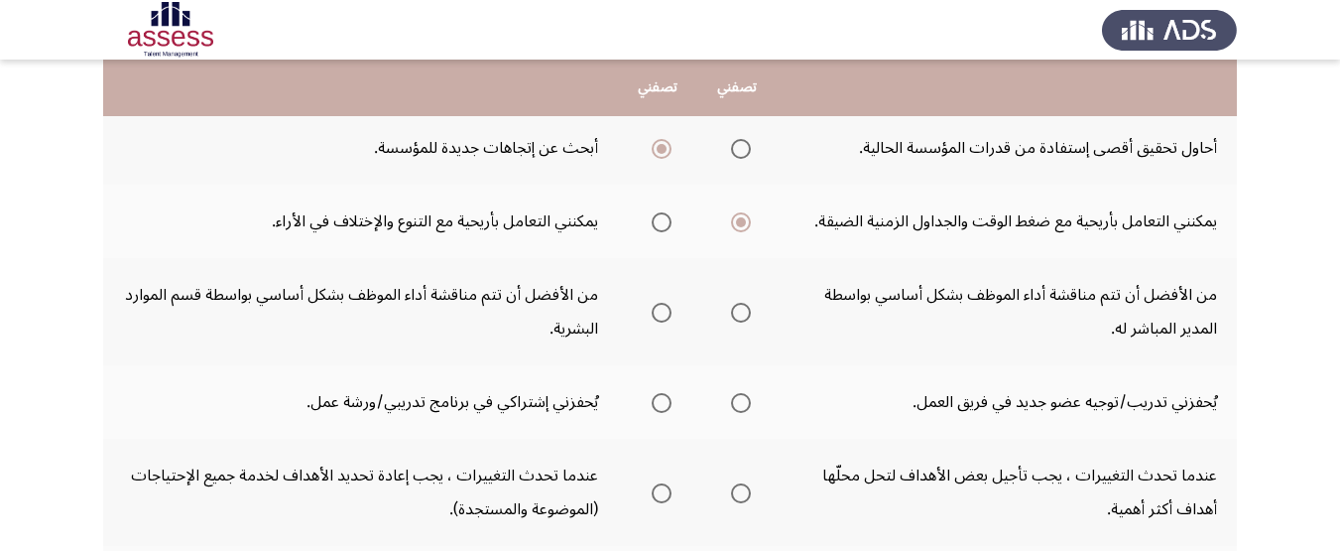
scroll to position [397, 0]
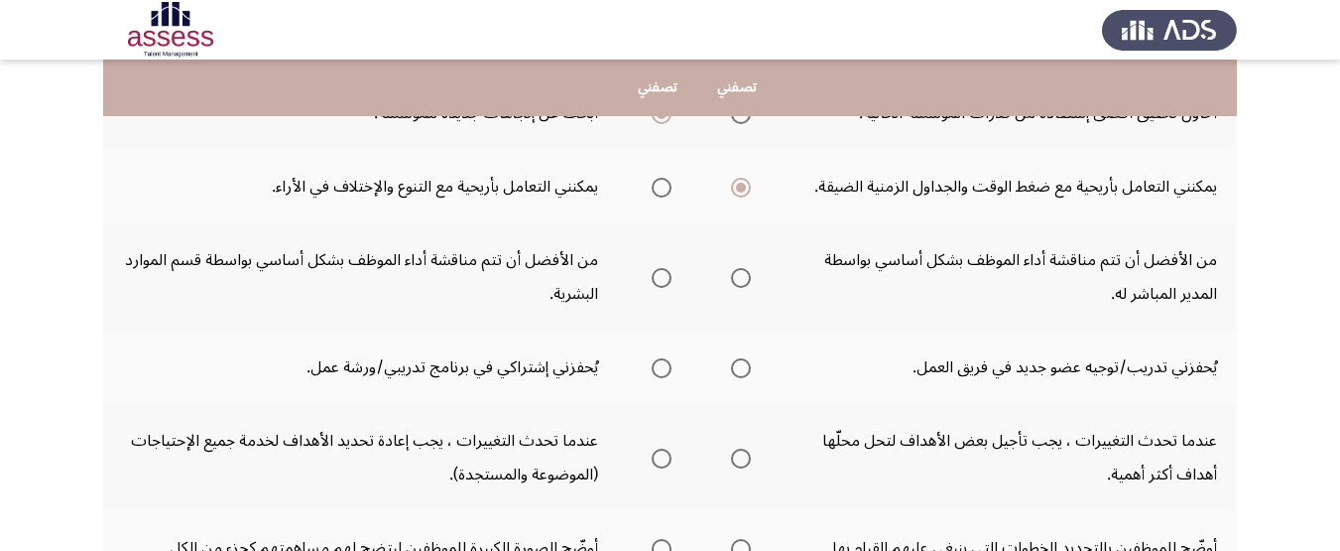
click at [738, 280] on span "Select an option" at bounding box center [741, 278] width 20 height 20
click at [738, 280] on input "Select an option" at bounding box center [741, 278] width 20 height 20
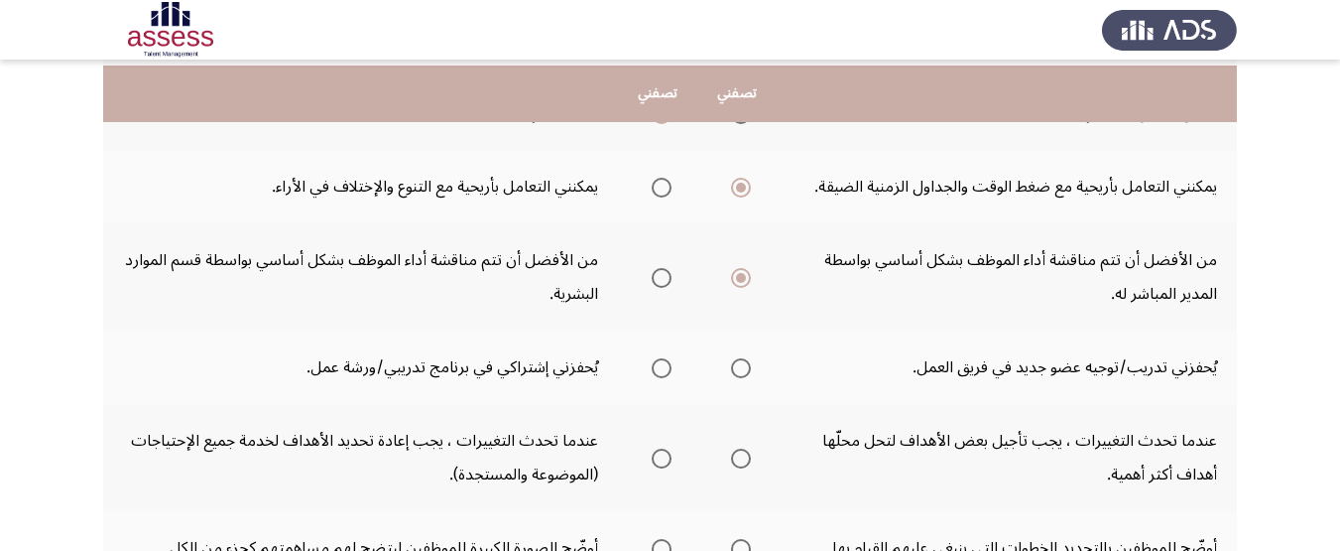
scroll to position [496, 0]
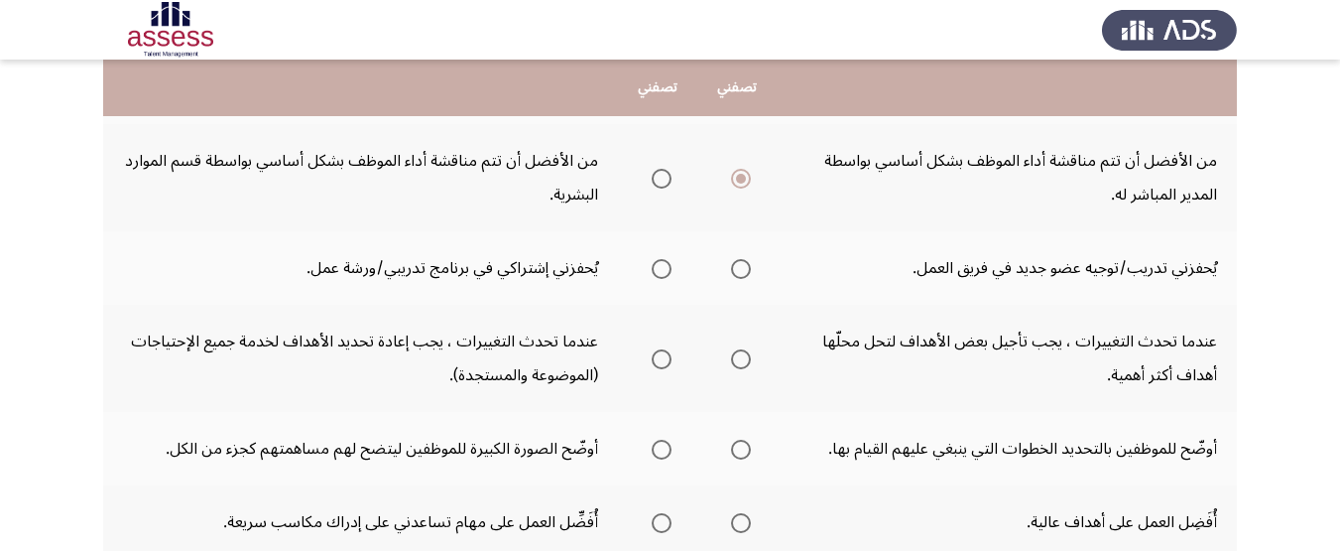
click at [676, 277] on th at bounding box center [657, 267] width 79 height 73
click at [660, 266] on span "Select an option" at bounding box center [662, 269] width 20 height 20
click at [660, 266] on input "Select an option" at bounding box center [662, 269] width 20 height 20
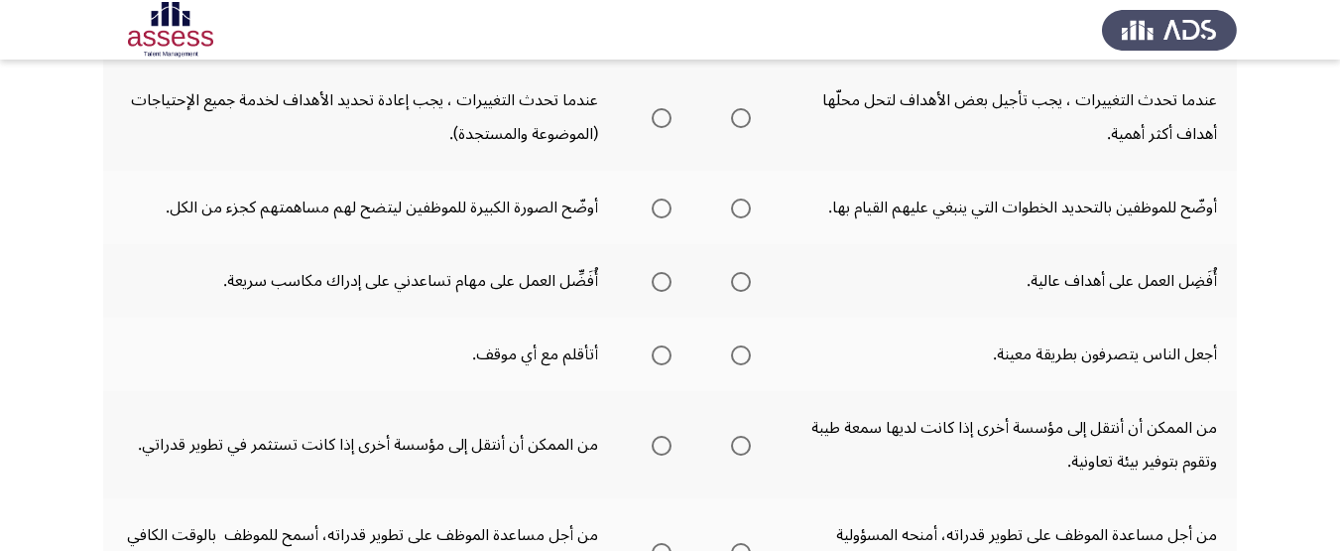
scroll to position [534, 0]
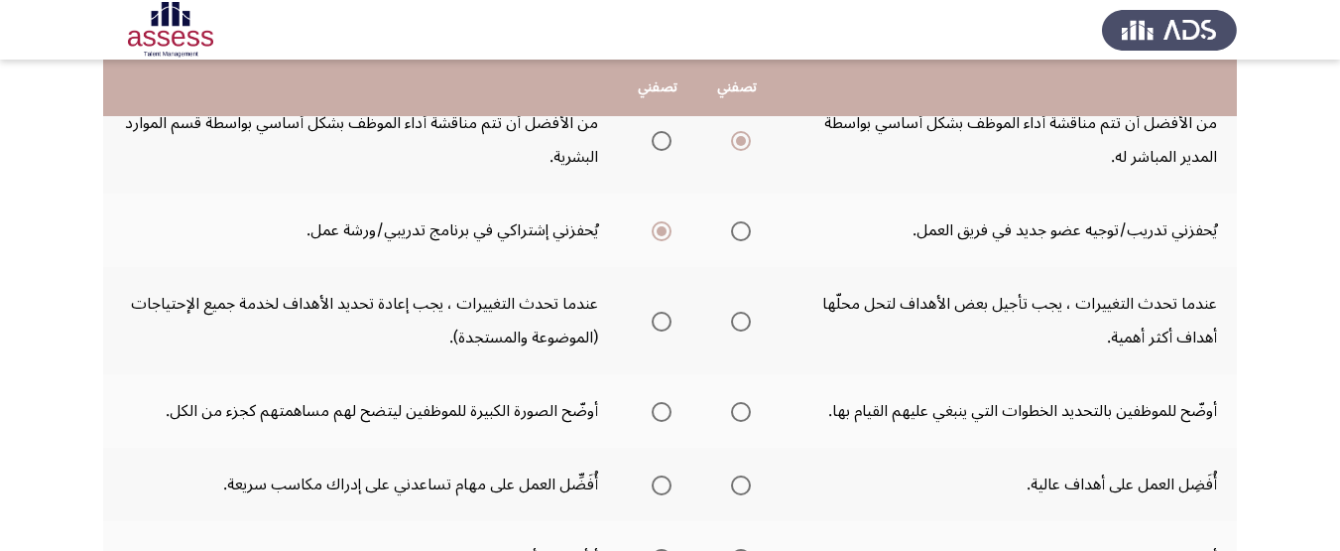
click at [652, 325] on span "Select an option" at bounding box center [662, 322] width 20 height 20
click at [652, 325] on input "Select an option" at bounding box center [662, 322] width 20 height 20
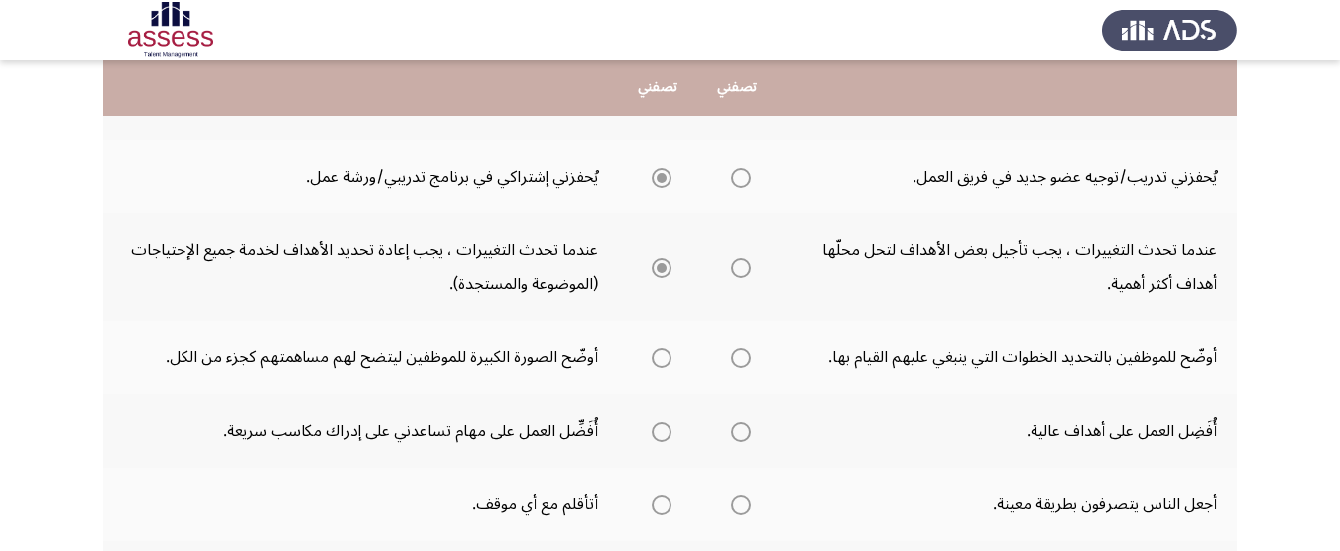
scroll to position [633, 0]
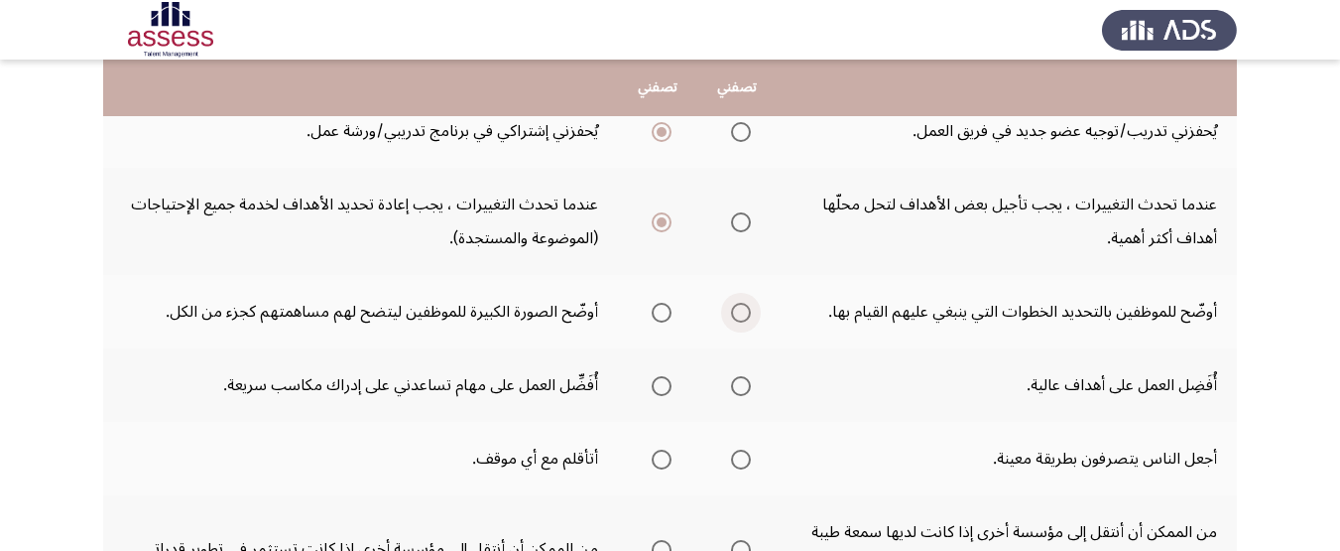
click at [742, 312] on span "Select an option" at bounding box center [741, 313] width 20 height 20
click at [742, 312] on input "Select an option" at bounding box center [741, 313] width 20 height 20
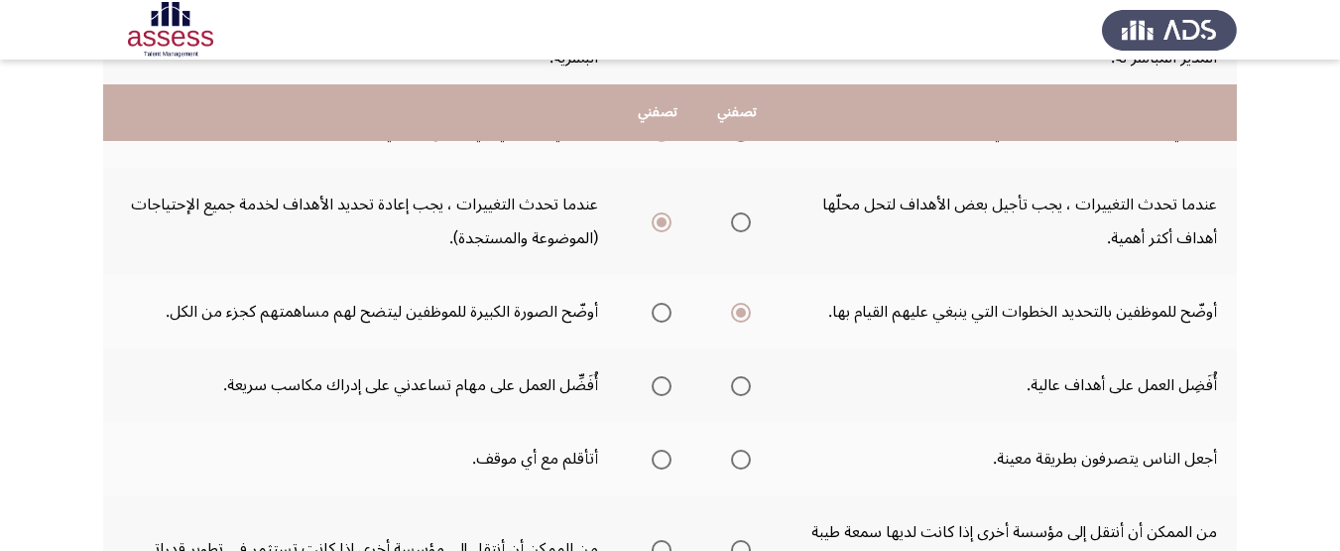
scroll to position [732, 0]
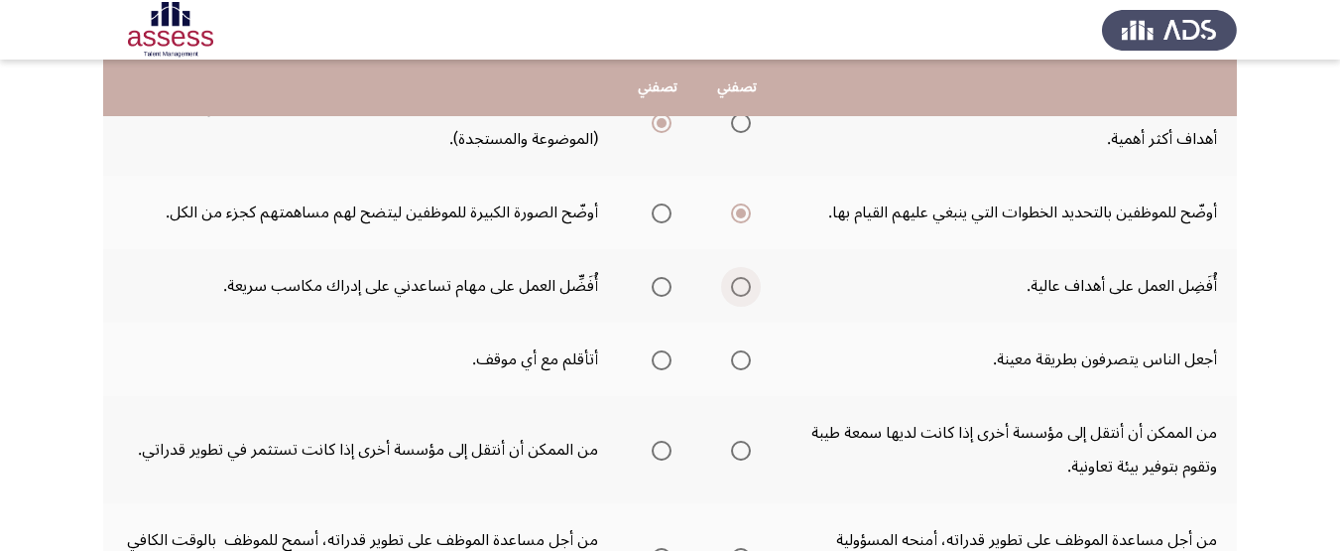
click at [742, 292] on span "Select an option" at bounding box center [741, 287] width 20 height 20
click at [742, 292] on input "Select an option" at bounding box center [741, 287] width 20 height 20
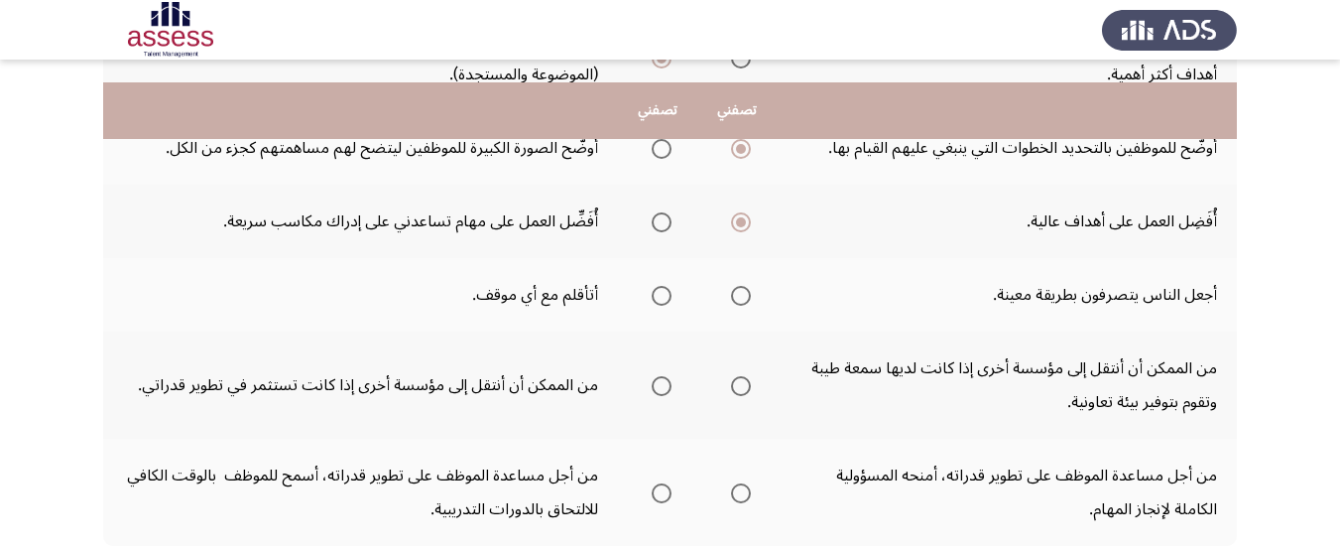
scroll to position [831, 0]
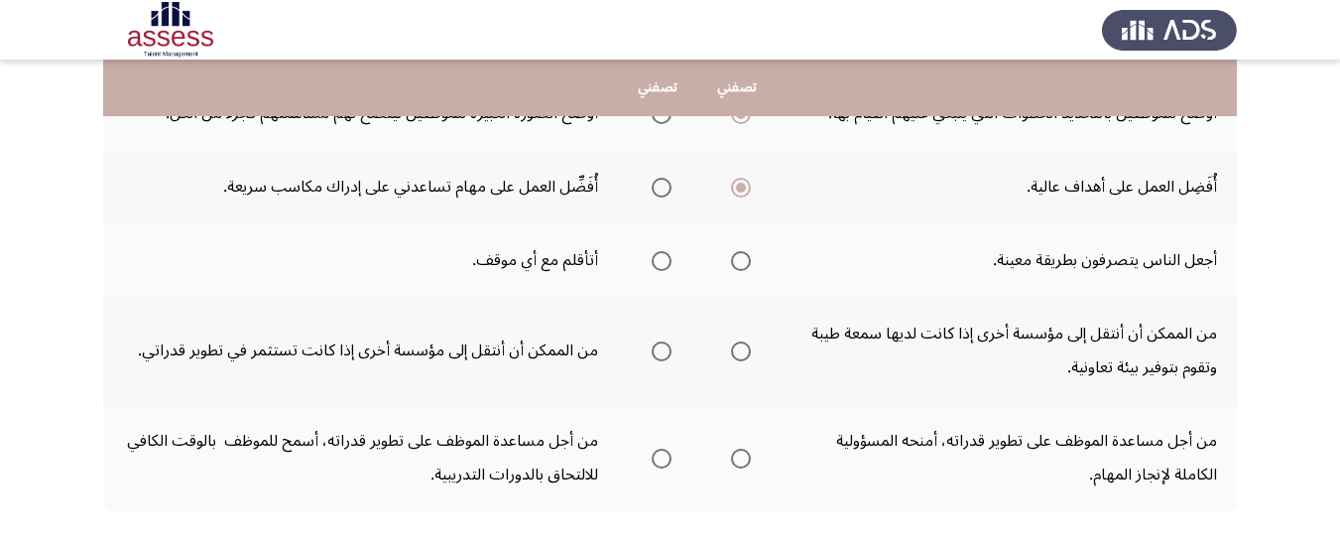
click at [660, 258] on span "Select an option" at bounding box center [662, 261] width 20 height 20
click at [660, 258] on input "Select an option" at bounding box center [662, 261] width 20 height 20
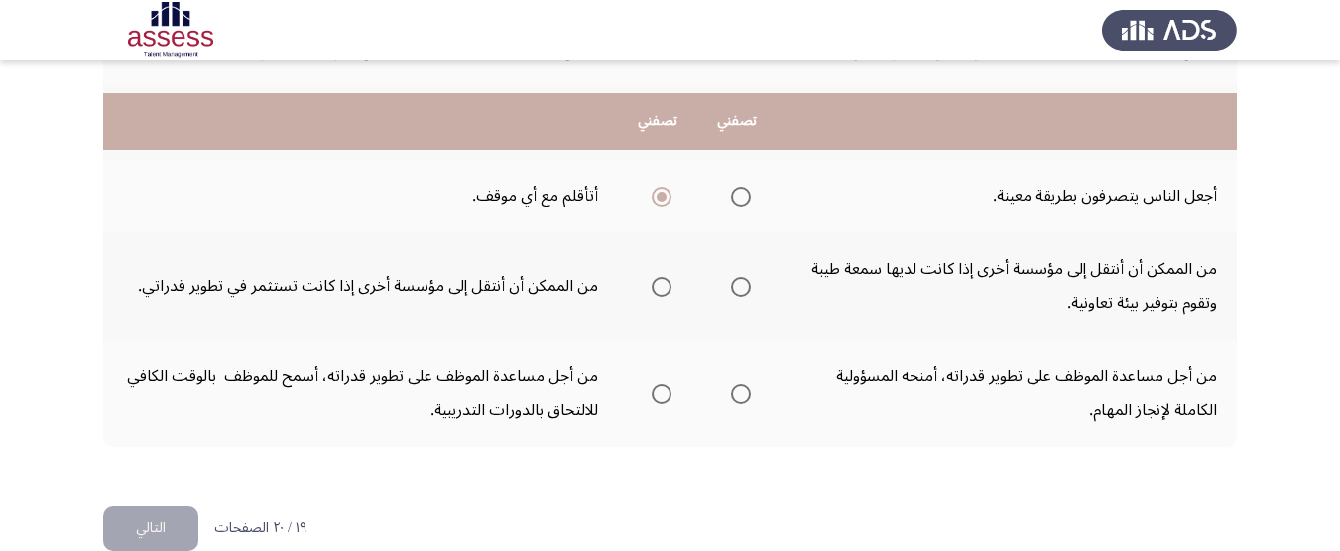
scroll to position [931, 0]
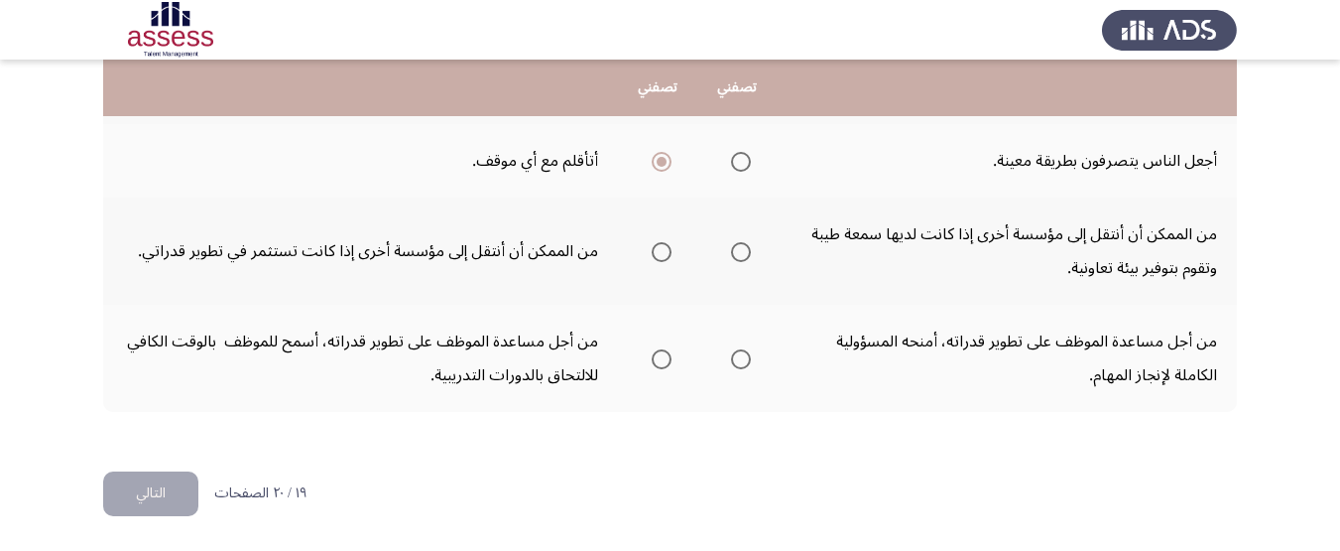
click at [668, 246] on span "Select an option" at bounding box center [662, 252] width 20 height 20
click at [668, 246] on input "Select an option" at bounding box center [662, 252] width 20 height 20
click at [663, 357] on span "Select an option" at bounding box center [662, 359] width 20 height 20
click at [663, 357] on input "Select an option" at bounding box center [662, 359] width 20 height 20
click at [151, 498] on button "التالي" at bounding box center [150, 493] width 95 height 45
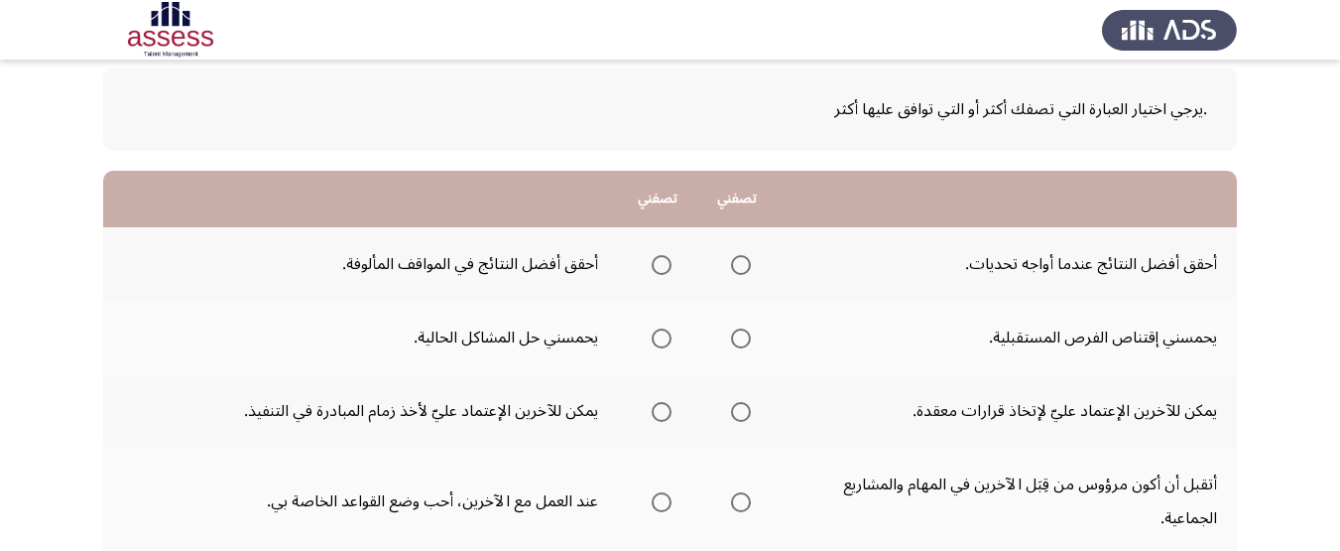
scroll to position [198, 0]
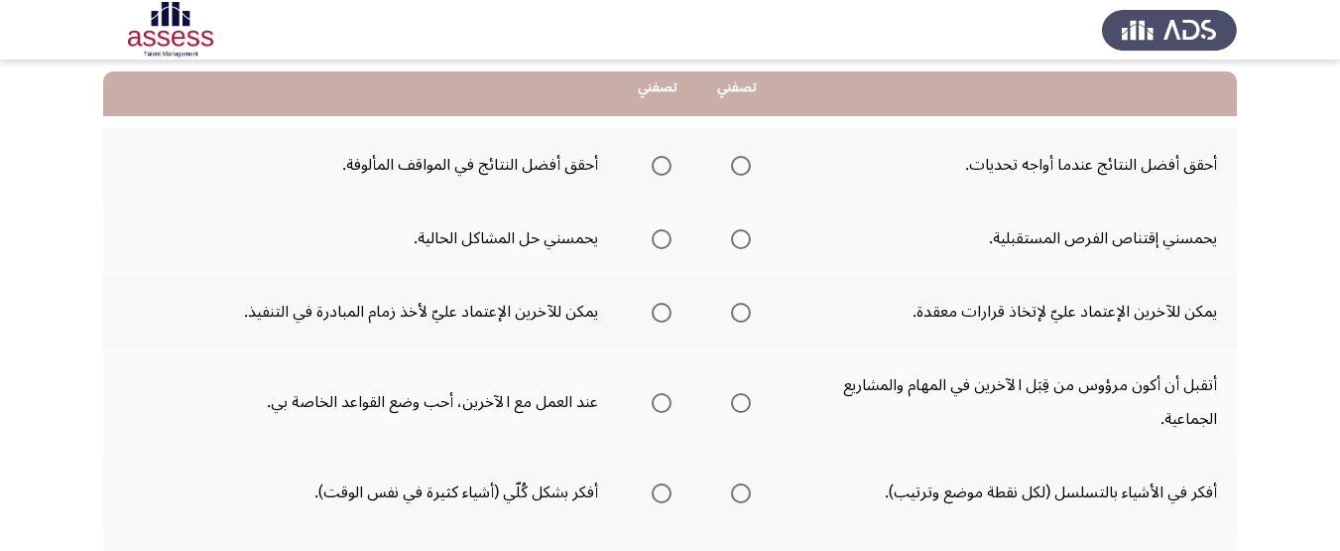
click at [728, 159] on label "Select an option" at bounding box center [737, 166] width 28 height 20
click at [731, 159] on input "Select an option" at bounding box center [741, 166] width 20 height 20
click at [743, 243] on span "Select an option" at bounding box center [741, 239] width 20 height 20
click at [743, 243] on input "Select an option" at bounding box center [741, 239] width 20 height 20
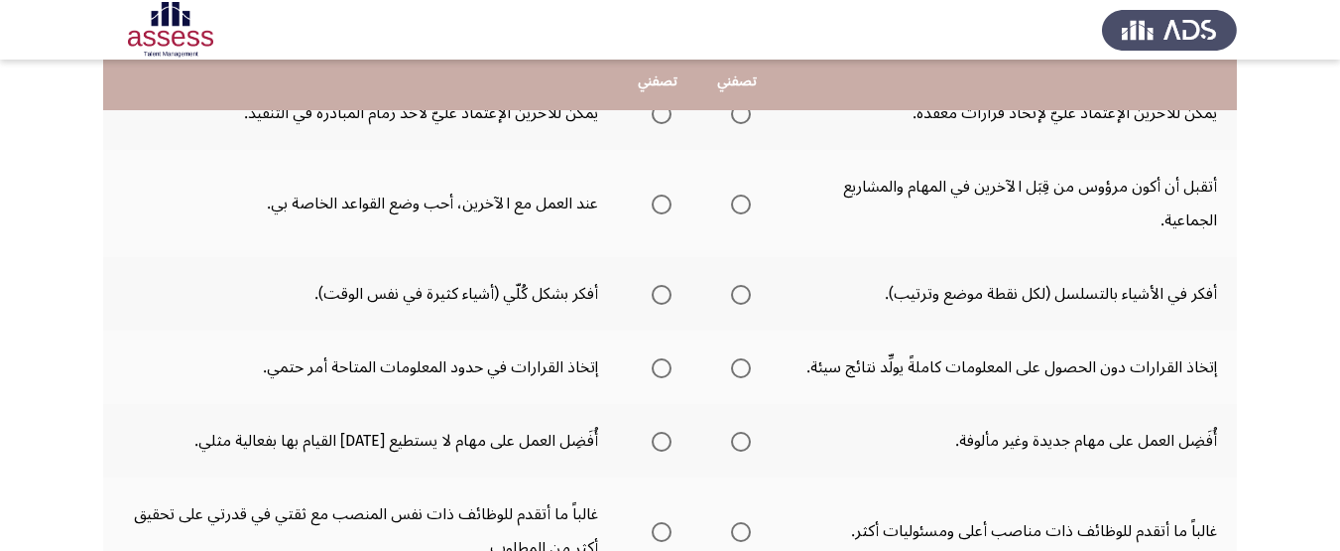
scroll to position [298, 0]
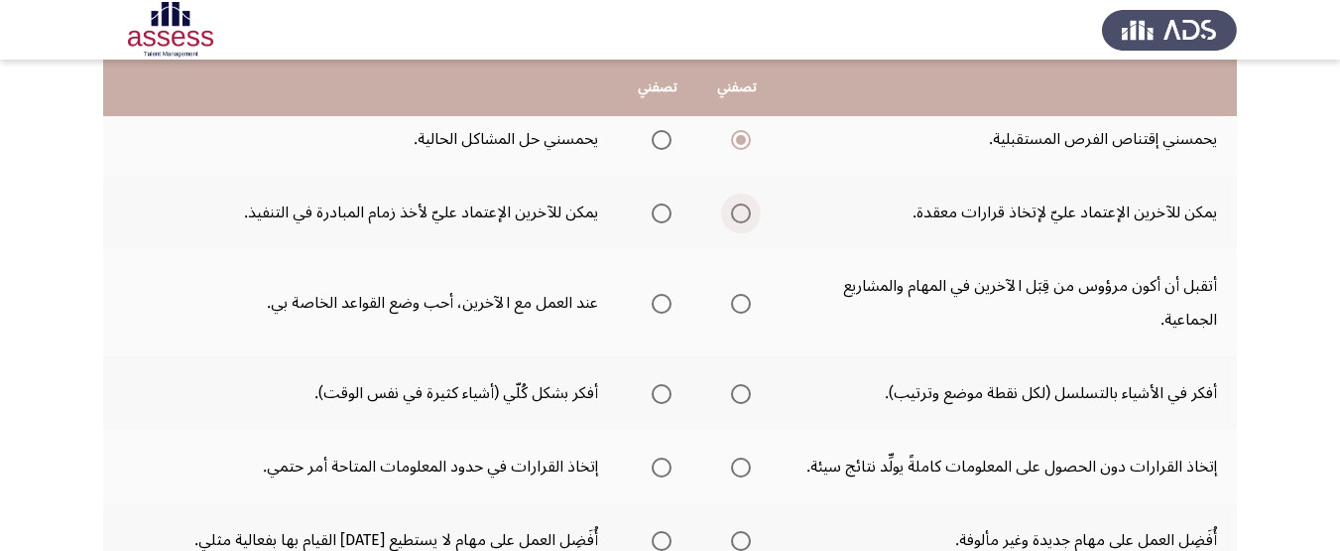
click at [742, 211] on span "Select an option" at bounding box center [741, 213] width 20 height 20
click at [742, 211] on input "Select an option" at bounding box center [741, 213] width 20 height 20
click at [659, 312] on span "Select an option" at bounding box center [662, 304] width 20 height 20
click at [659, 312] on input "Select an option" at bounding box center [662, 304] width 20 height 20
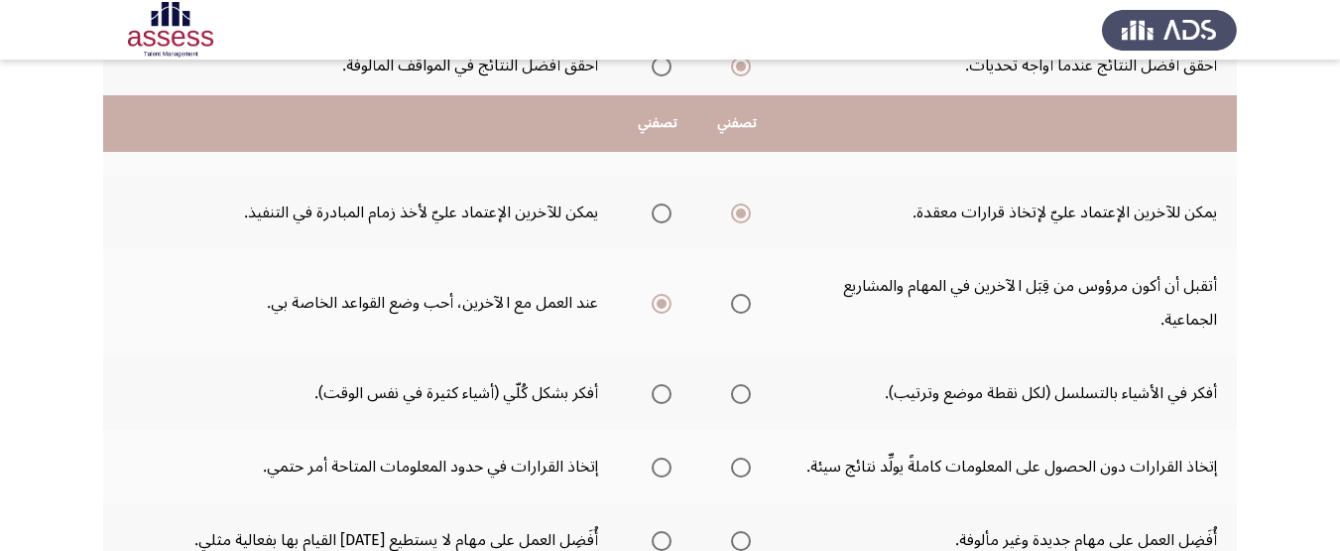
scroll to position [397, 0]
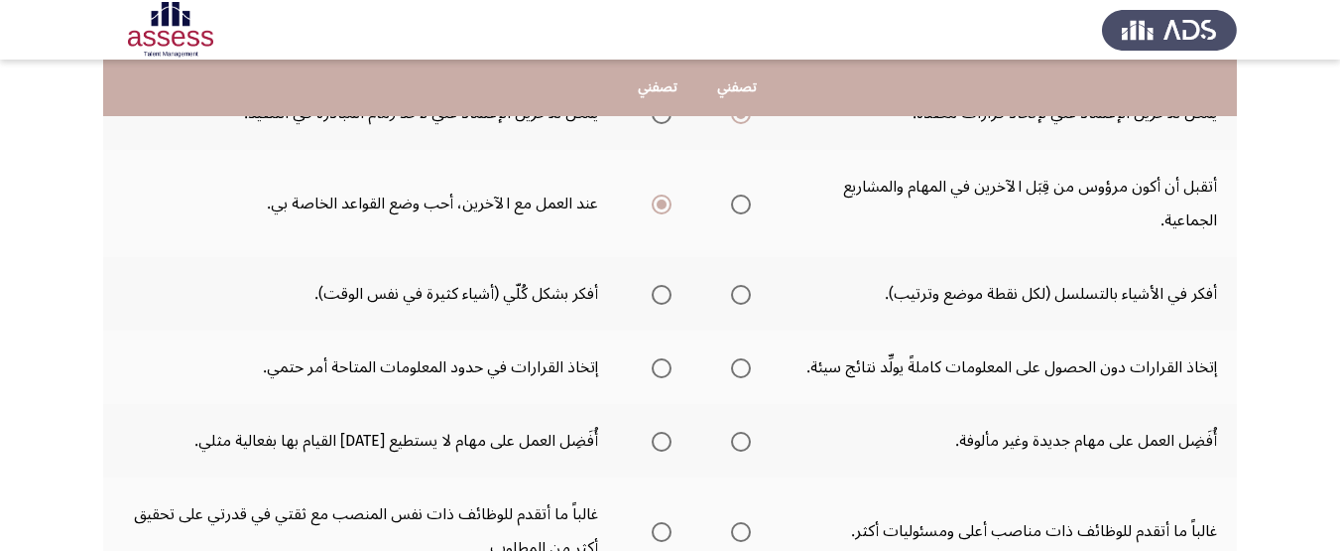
click at [743, 279] on mat-radio-group "Select an option" at bounding box center [737, 294] width 28 height 34
click at [746, 298] on span "Select an option" at bounding box center [741, 295] width 20 height 20
click at [746, 298] on input "Select an option" at bounding box center [741, 295] width 20 height 20
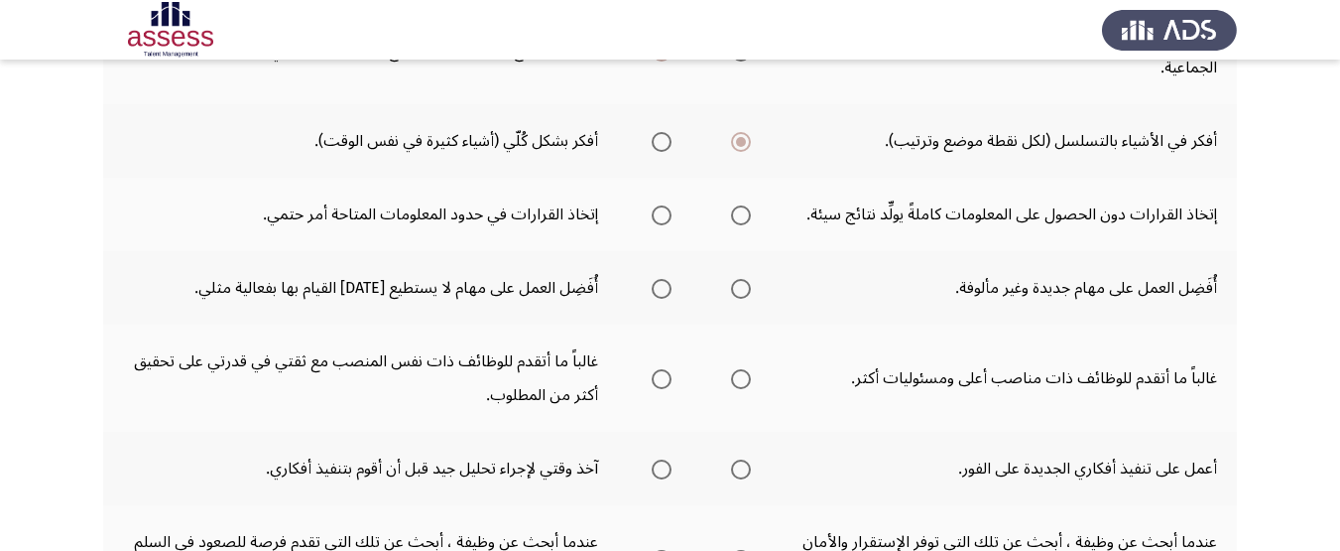
scroll to position [595, 0]
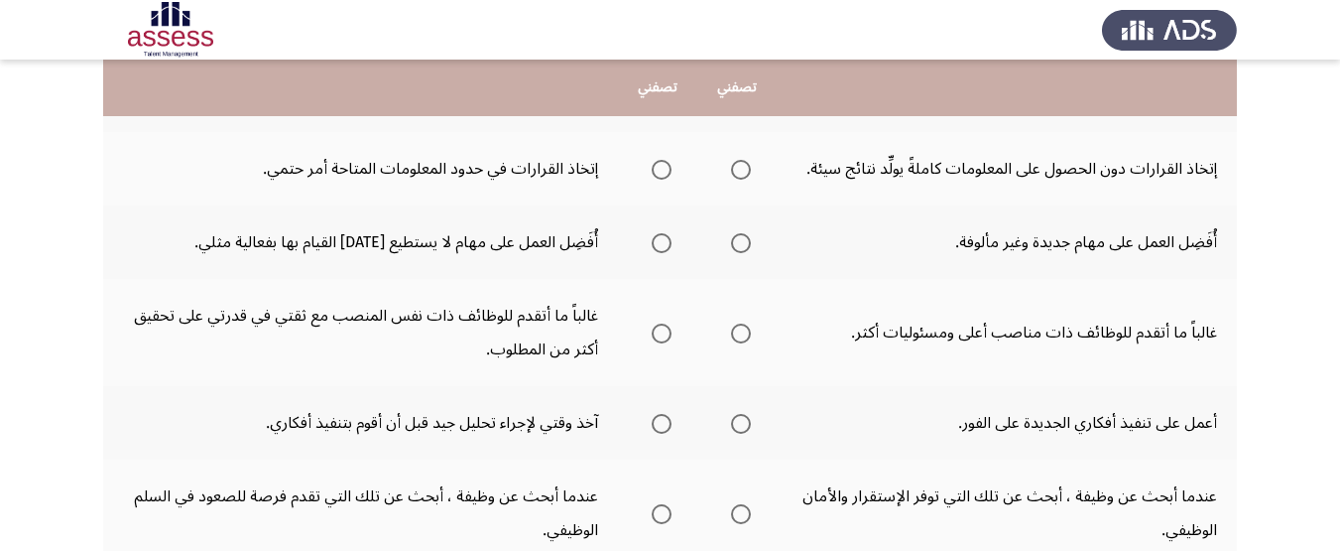
click at [660, 247] on span "Select an option" at bounding box center [662, 243] width 20 height 20
click at [660, 247] on input "Select an option" at bounding box center [662, 243] width 20 height 20
click at [672, 174] on th at bounding box center [657, 168] width 79 height 73
click at [671, 173] on span "Select an option" at bounding box center [662, 170] width 20 height 20
click at [671, 173] on input "Select an option" at bounding box center [662, 170] width 20 height 20
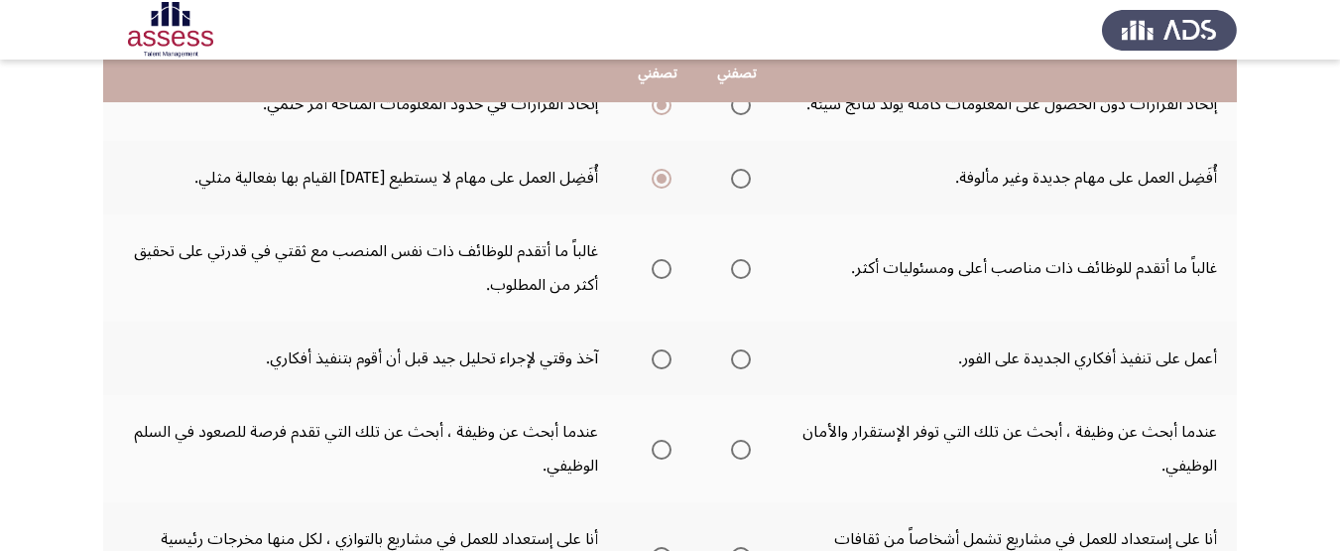
scroll to position [695, 0]
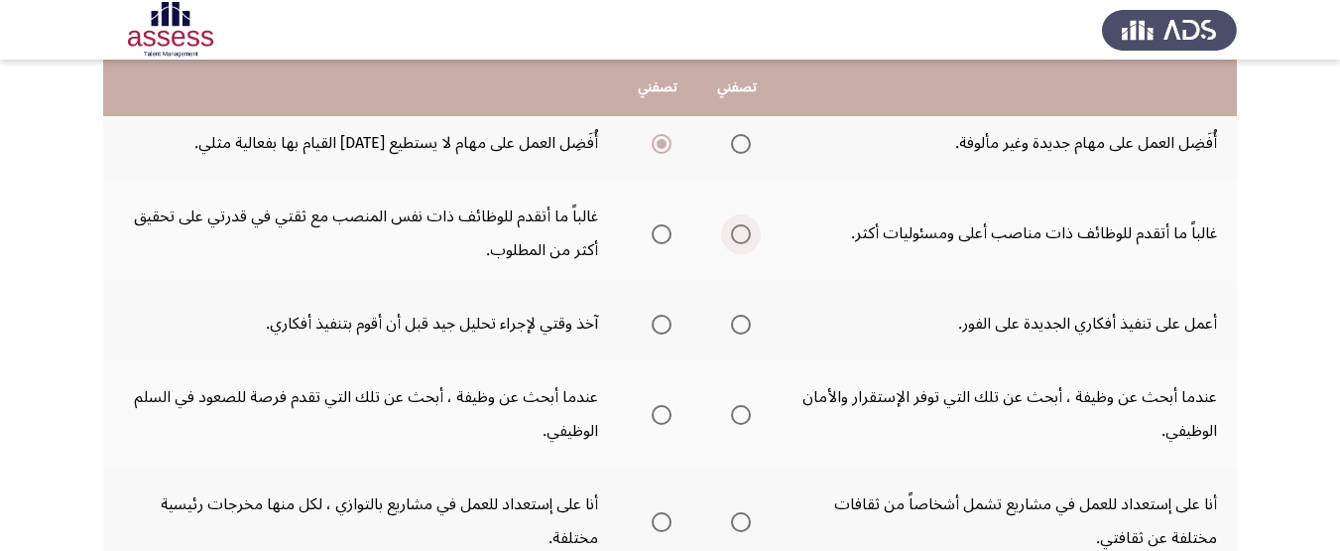
click at [741, 234] on span "Select an option" at bounding box center [741, 234] width 0 height 0
click at [741, 233] on input "Select an option" at bounding box center [741, 234] width 20 height 20
click at [668, 329] on span "Select an option" at bounding box center [662, 325] width 20 height 20
click at [668, 329] on input "Select an option" at bounding box center [662, 325] width 20 height 20
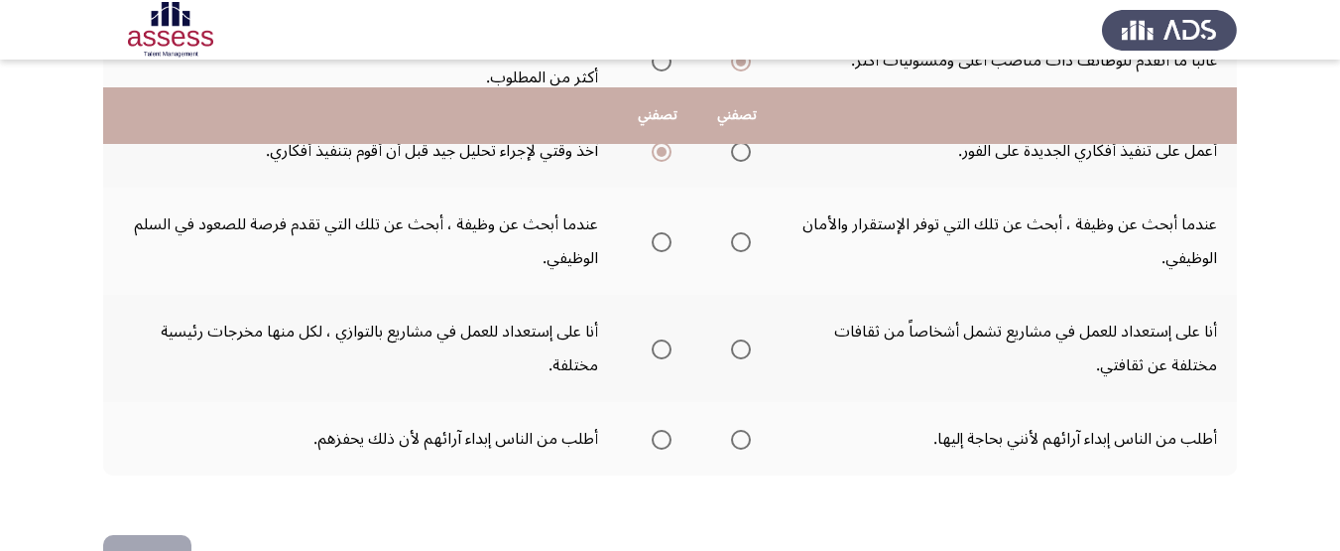
scroll to position [831, 0]
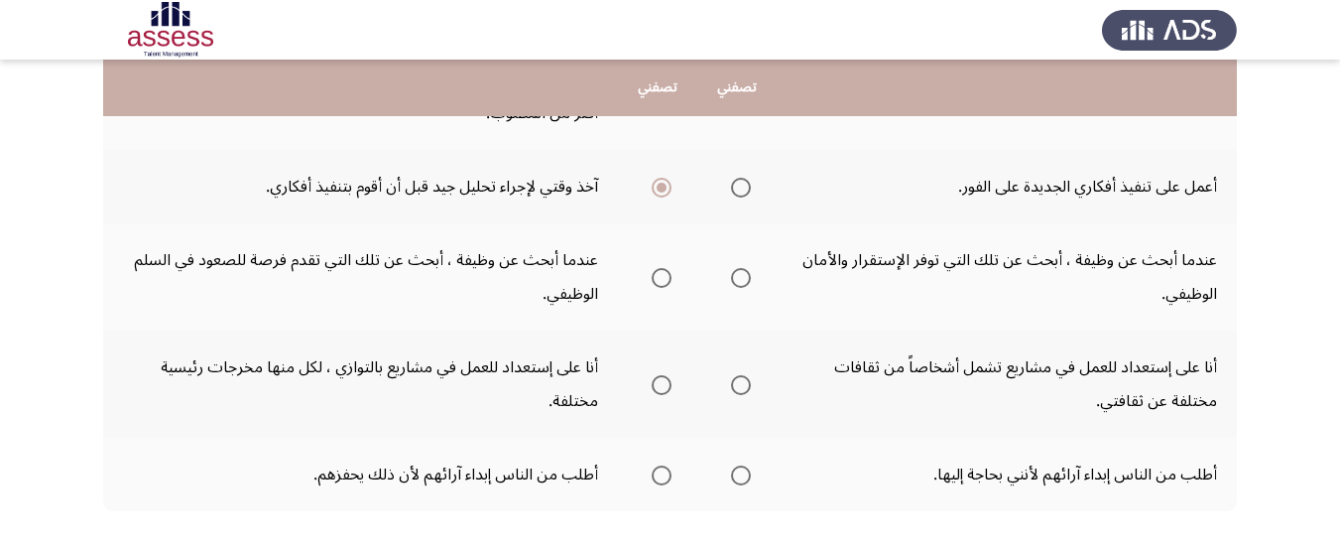
click at [687, 283] on th at bounding box center [657, 276] width 79 height 107
click at [664, 283] on span "Select an option" at bounding box center [662, 278] width 20 height 20
click at [664, 283] on input "Select an option" at bounding box center [662, 278] width 20 height 20
click at [646, 384] on label "Select an option" at bounding box center [658, 385] width 28 height 20
click at [652, 384] on input "Select an option" at bounding box center [662, 385] width 20 height 20
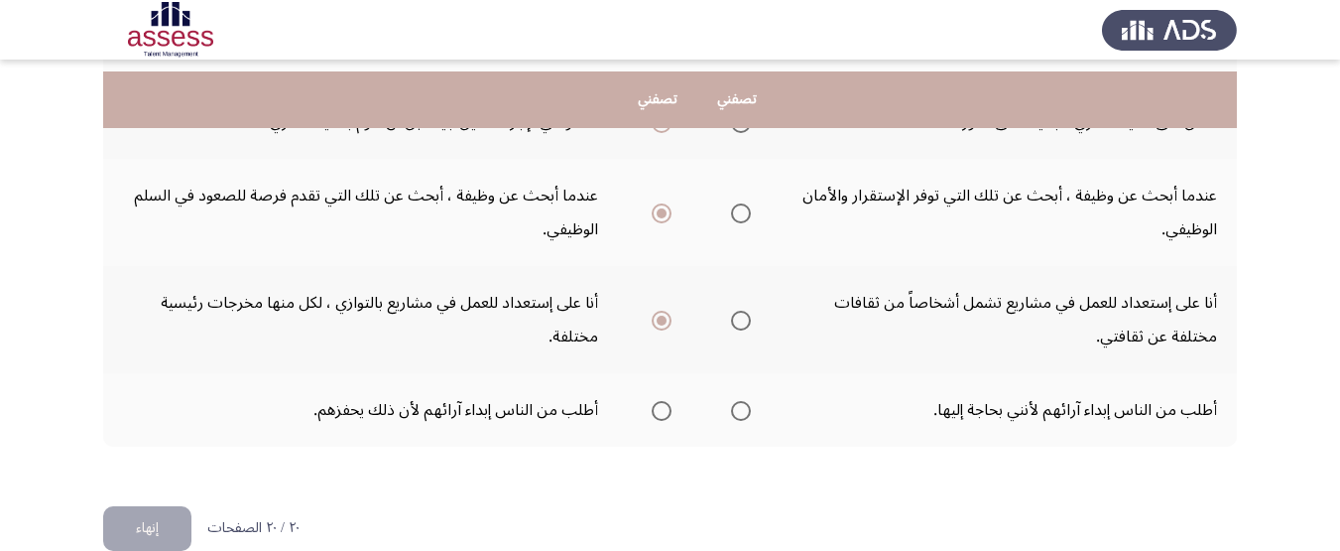
scroll to position [931, 0]
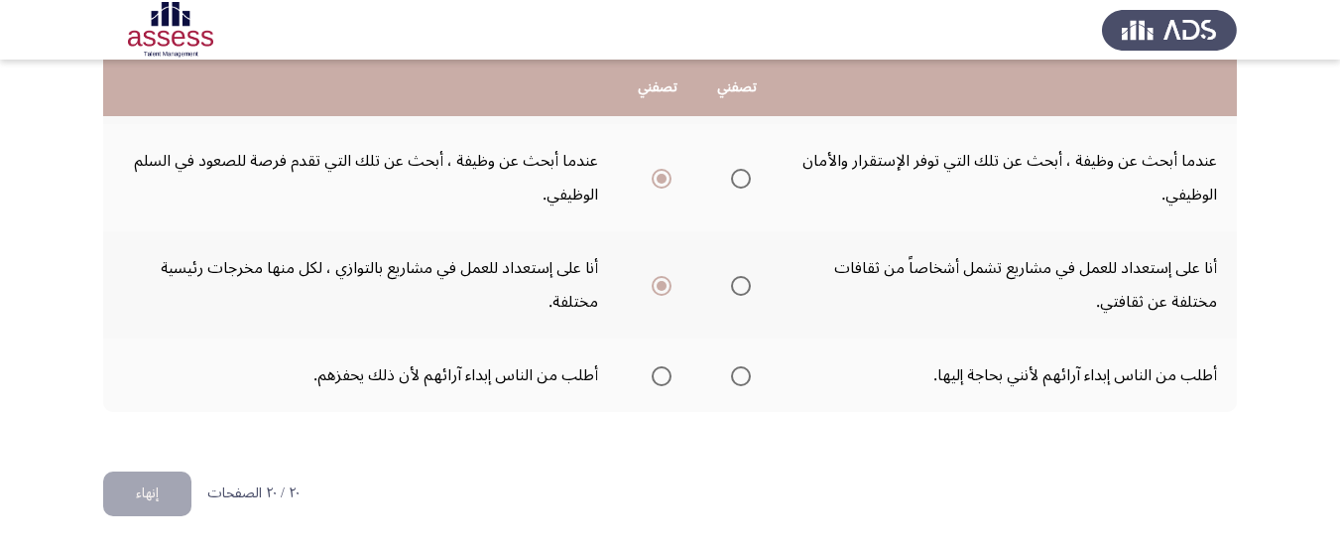
click at [662, 374] on span "Select an option" at bounding box center [662, 376] width 20 height 20
click at [662, 374] on input "Select an option" at bounding box center [662, 376] width 20 height 20
click at [125, 496] on button "إنهاء" at bounding box center [147, 493] width 88 height 45
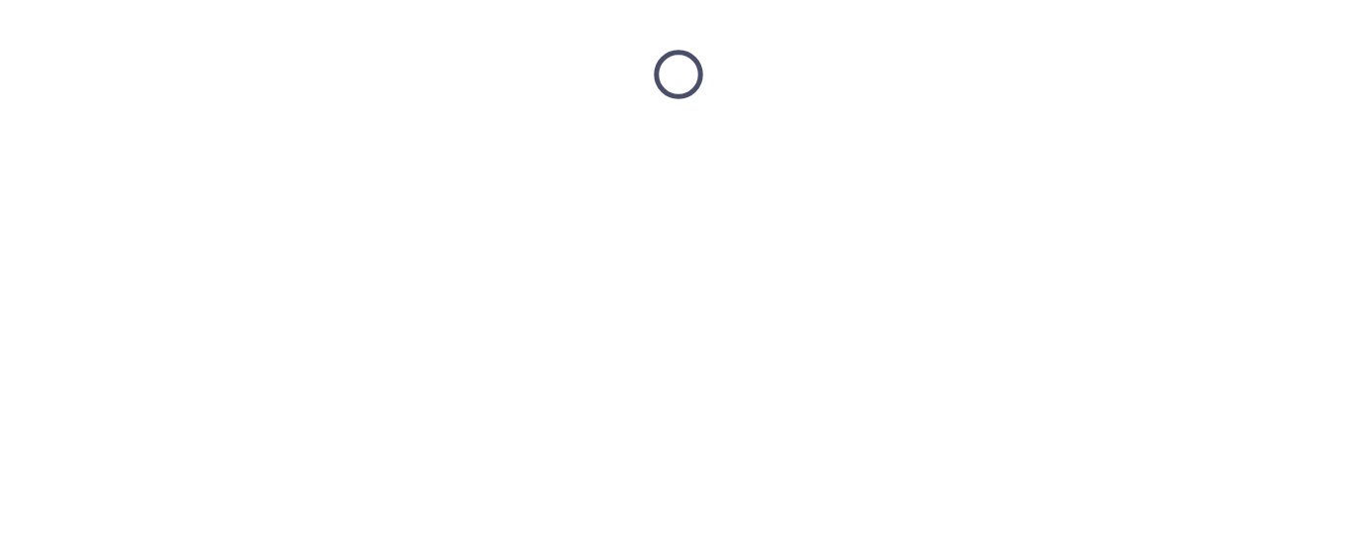
scroll to position [0, 0]
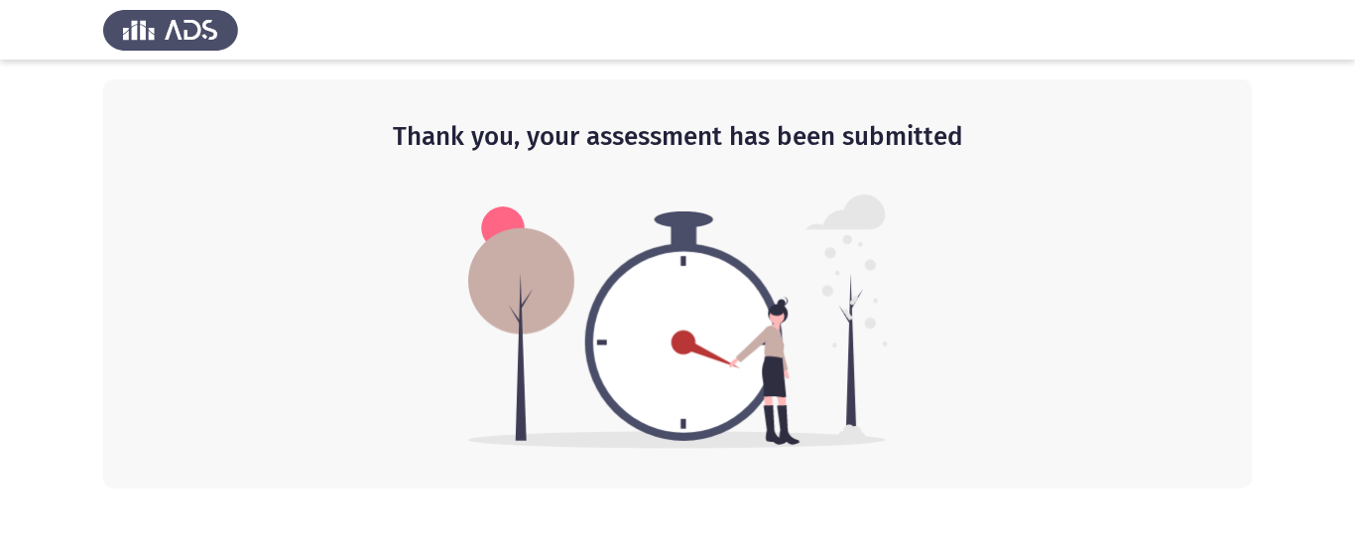
click at [1175, 405] on div "Thank you, your assessment has been submitted" at bounding box center [677, 283] width 1149 height 409
